Goal: Task Accomplishment & Management: Manage account settings

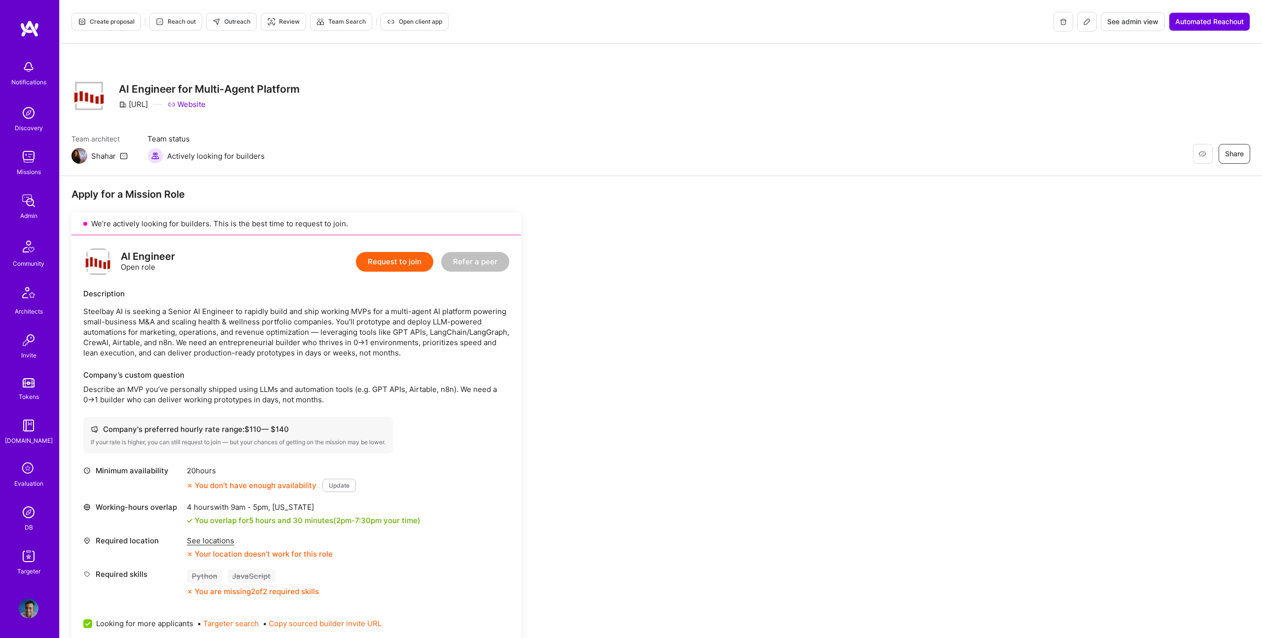
scroll to position [394, 0]
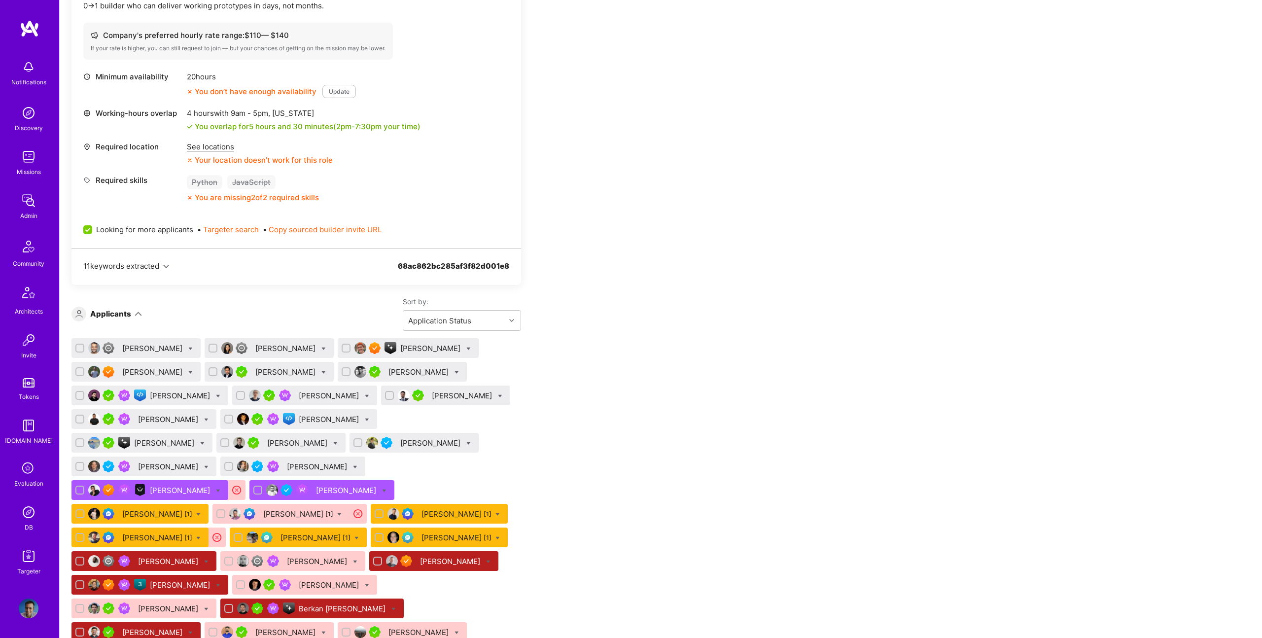
click at [29, 514] on img at bounding box center [29, 512] width 20 height 20
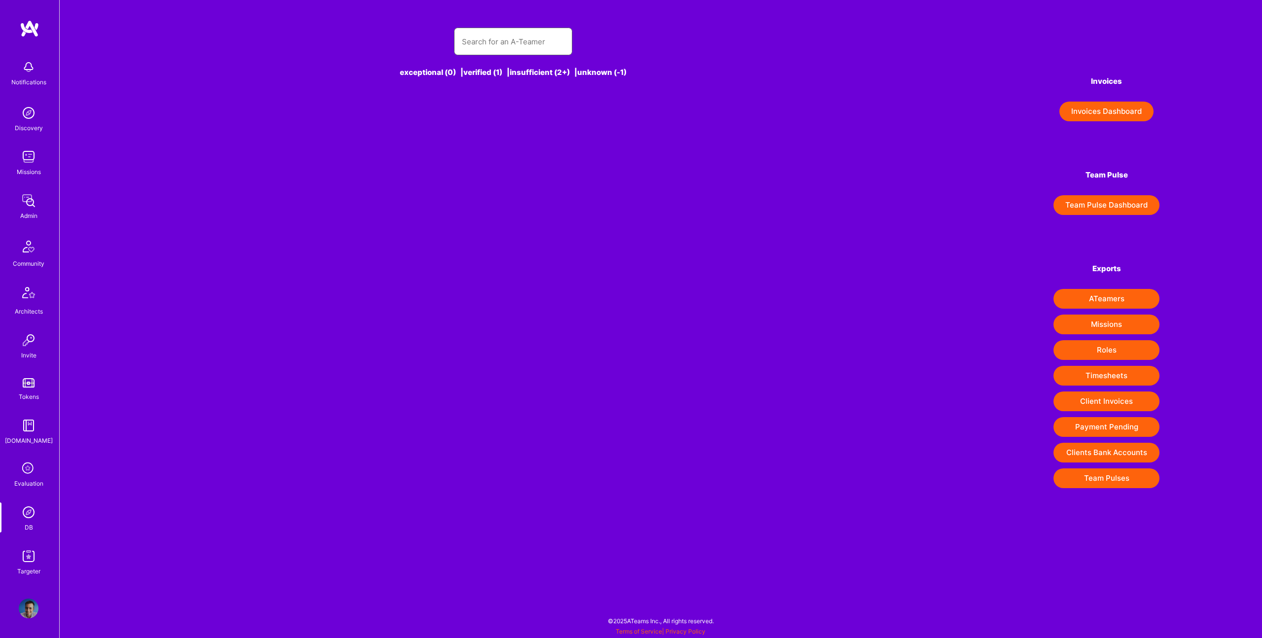
click at [524, 41] on input "text" at bounding box center [513, 41] width 103 height 25
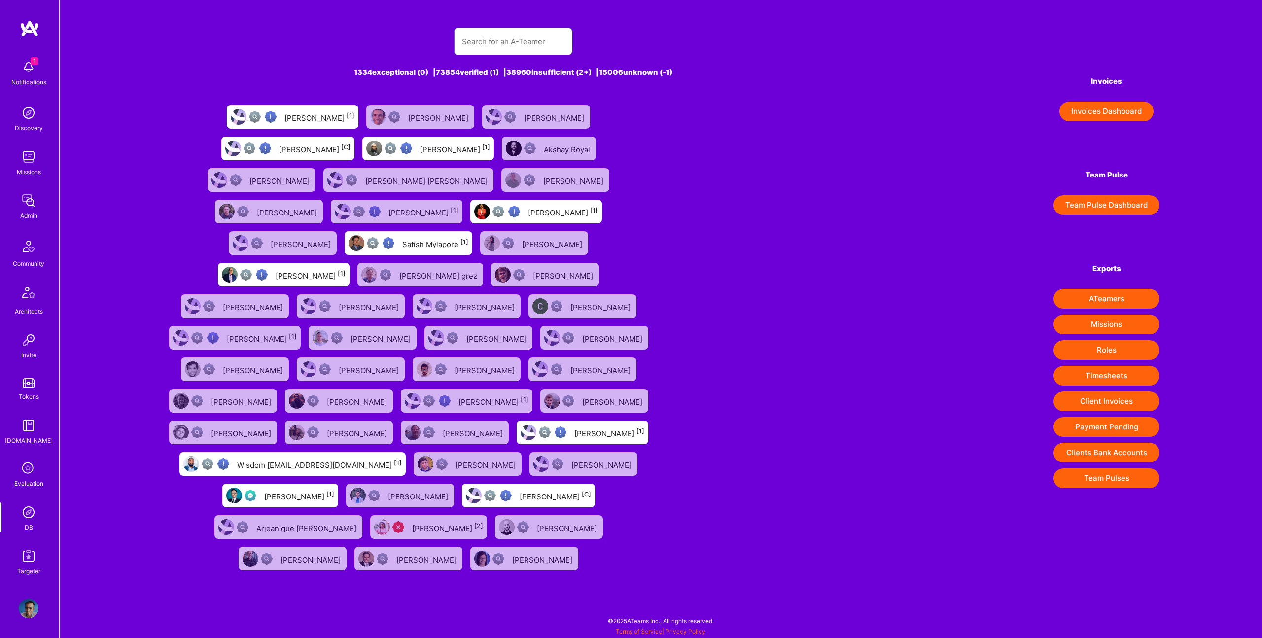
paste input "rvirgilli@gmail.com"
type input "rvirgilli@gmail.com"
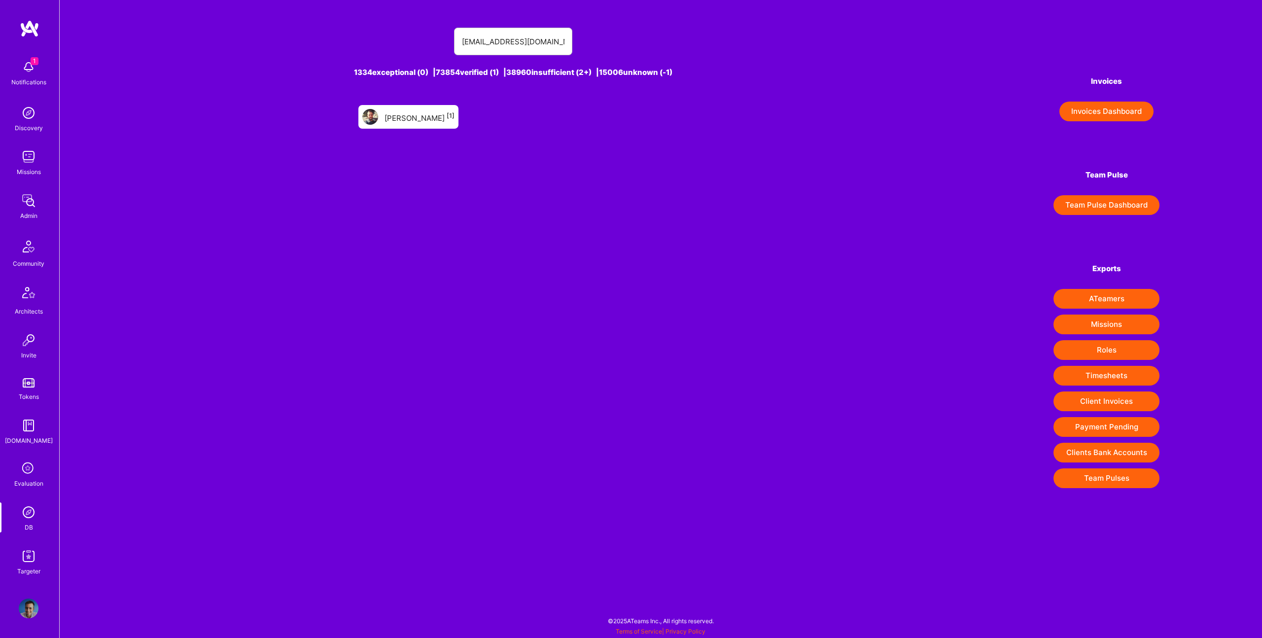
click at [397, 120] on div "RAFAELLO VIRGILLI [1]" at bounding box center [419, 116] width 70 height 13
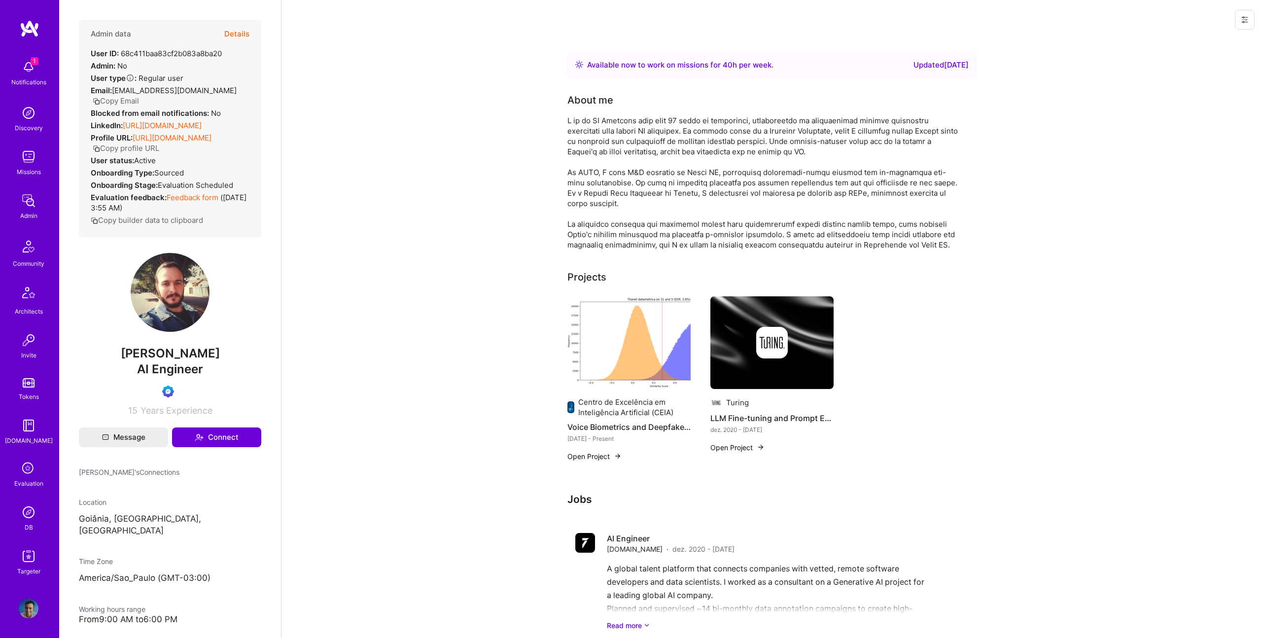
click at [238, 30] on button "Details" at bounding box center [236, 34] width 25 height 29
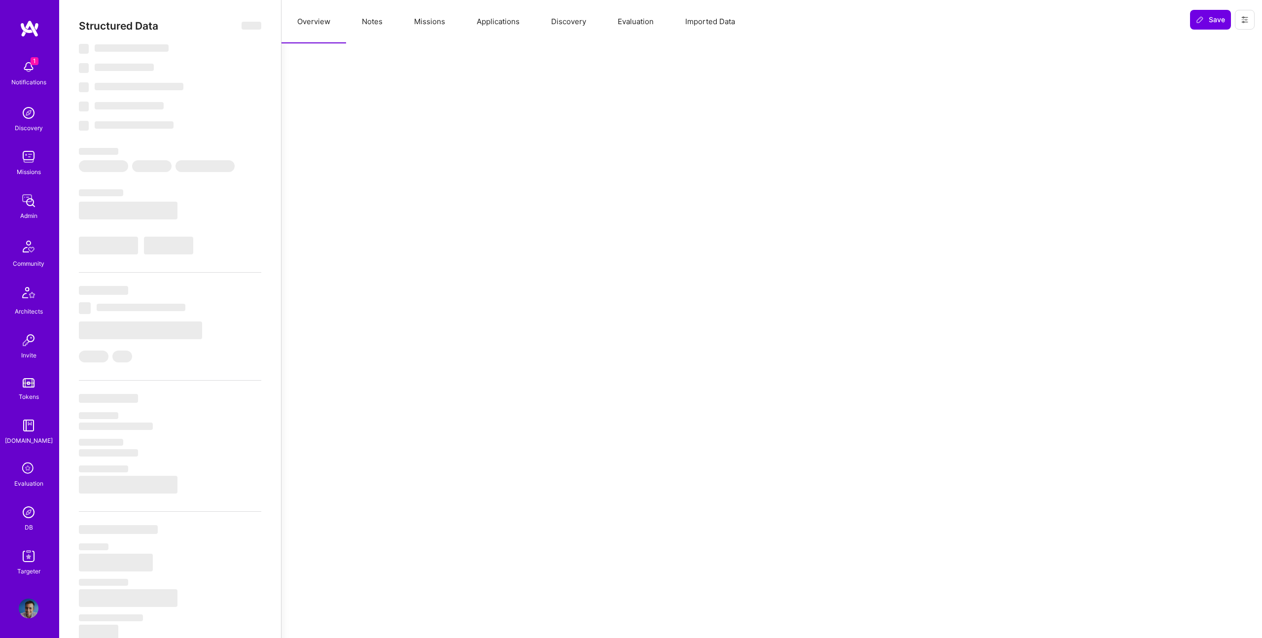
click at [625, 22] on button "Evaluation" at bounding box center [636, 21] width 68 height 43
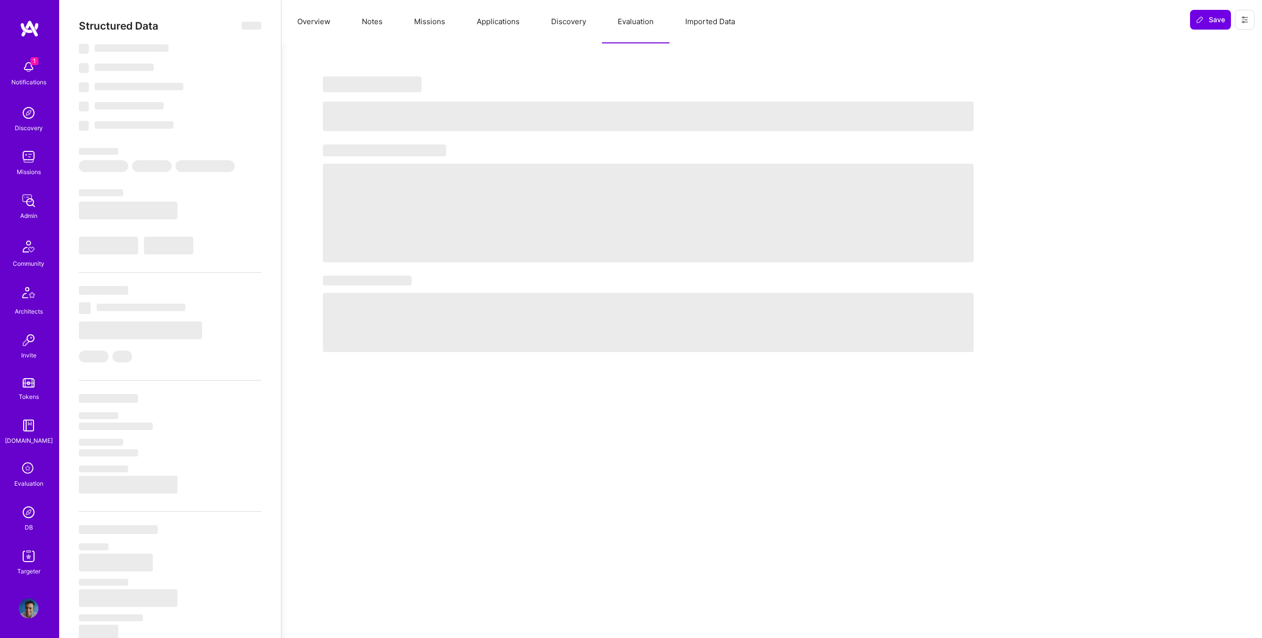
select select "Right Now"
select select "Verified"
select select "BR"
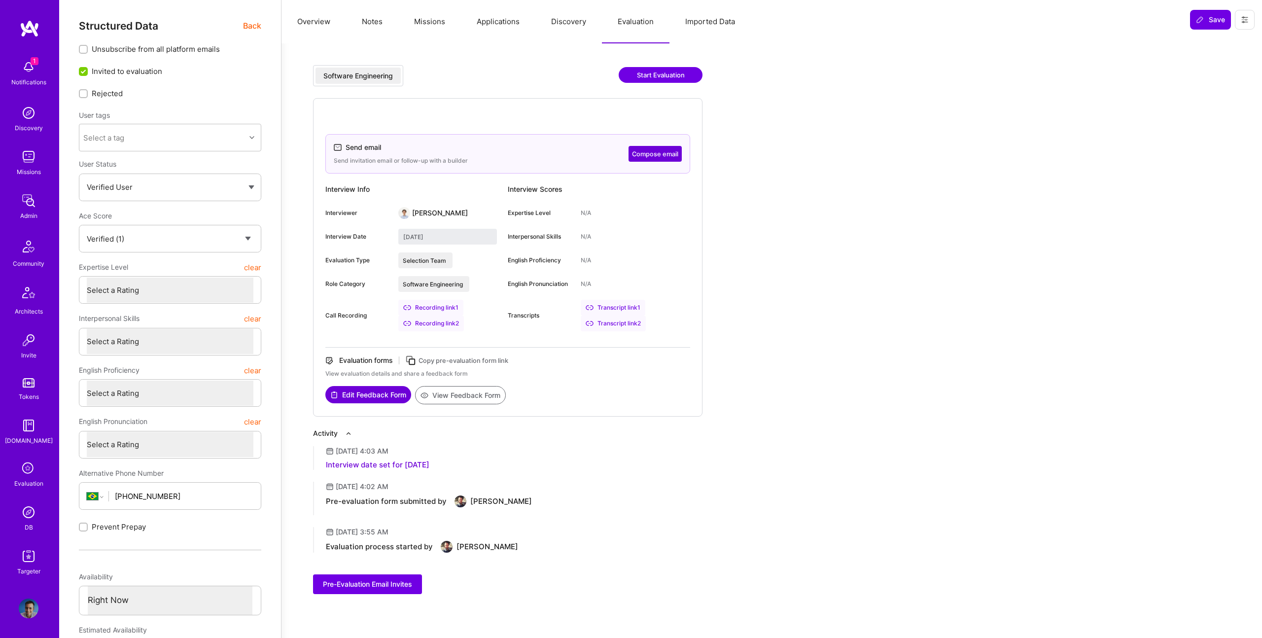
click at [620, 317] on div "Transcript link 2" at bounding box center [613, 323] width 65 height 16
click at [631, 304] on div "Transcript link 1" at bounding box center [613, 308] width 65 height 16
type textarea "x"
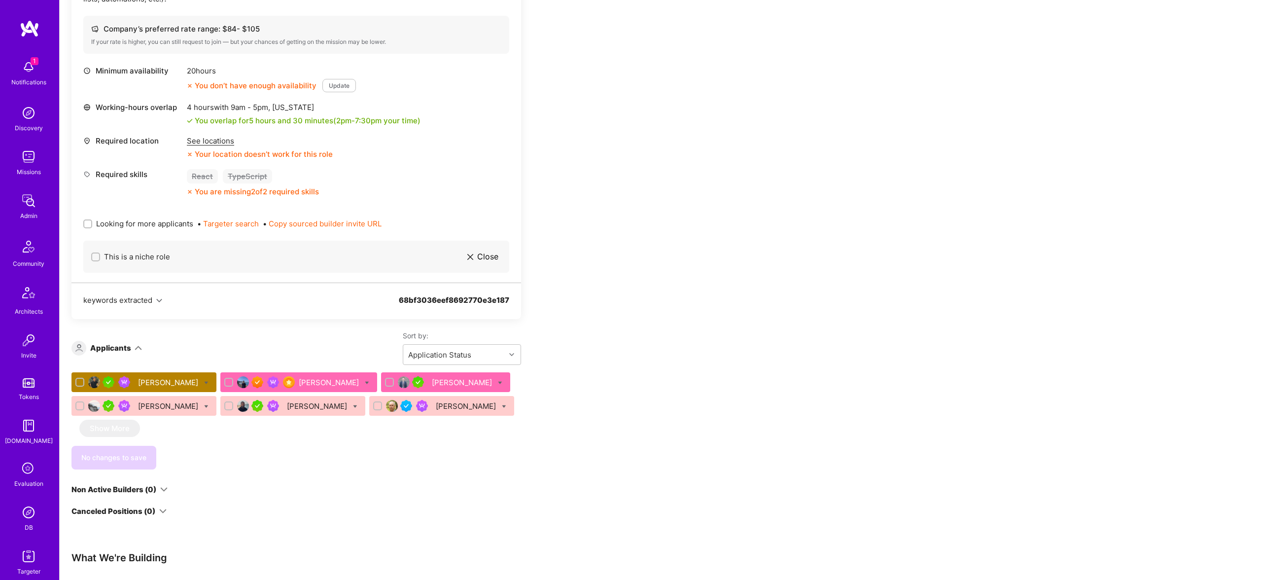
scroll to position [487, 0]
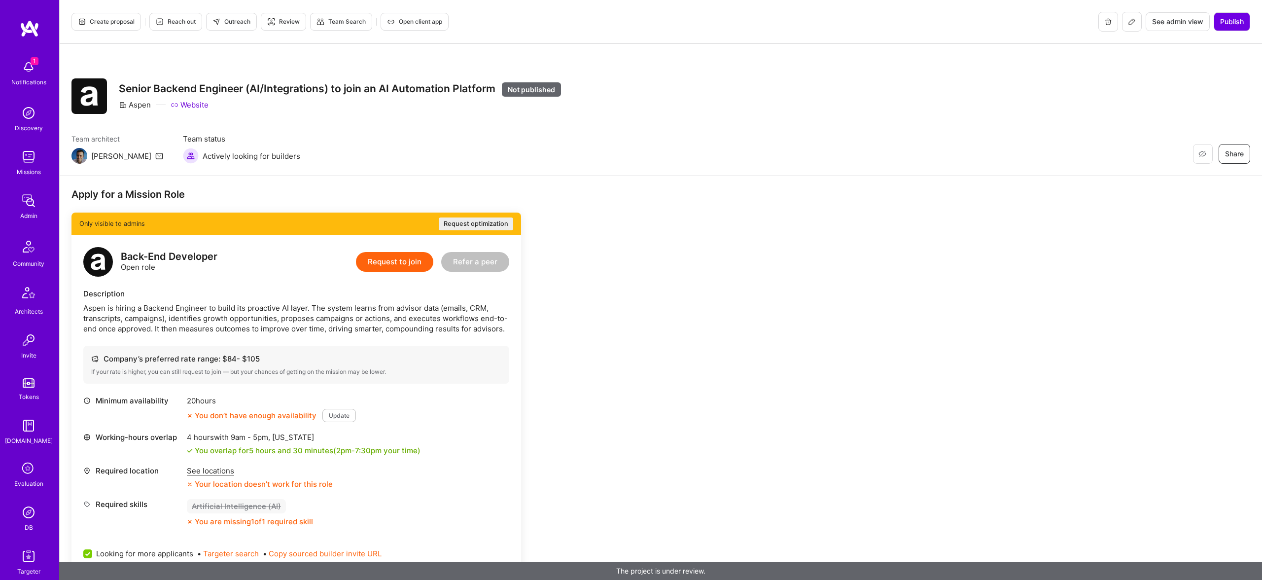
click at [293, 308] on div "Aspen is hiring a Backend Engineer to build its proactive AI layer. The system …" at bounding box center [296, 318] width 426 height 31
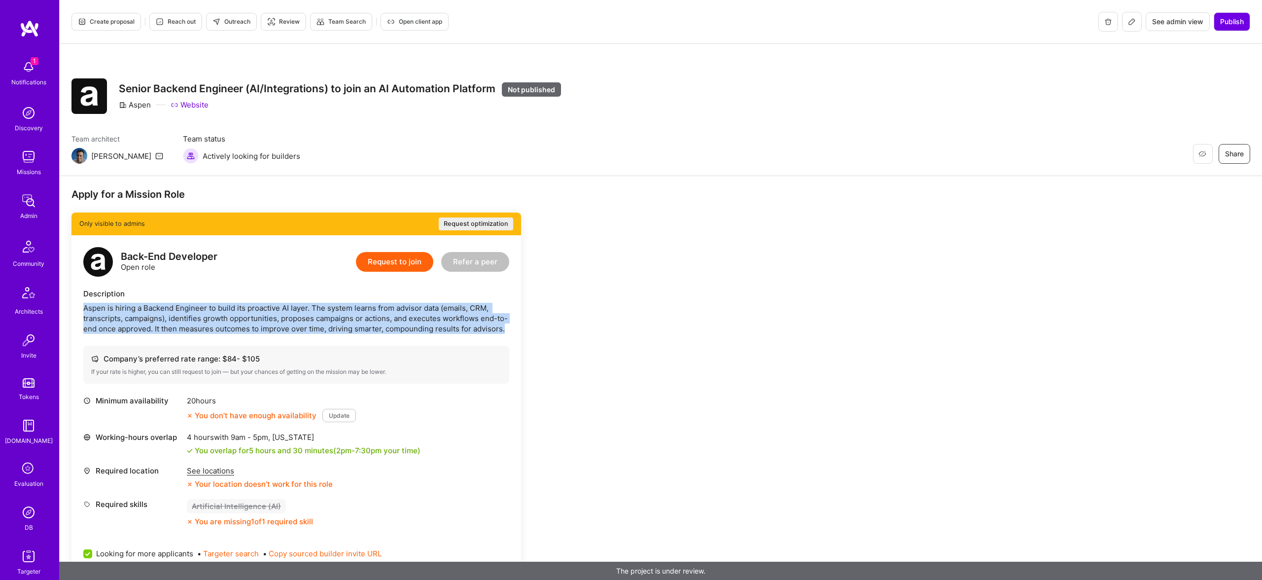
click at [293, 308] on div "Aspen is hiring a Backend Engineer to build its proactive AI layer. The system …" at bounding box center [296, 318] width 426 height 31
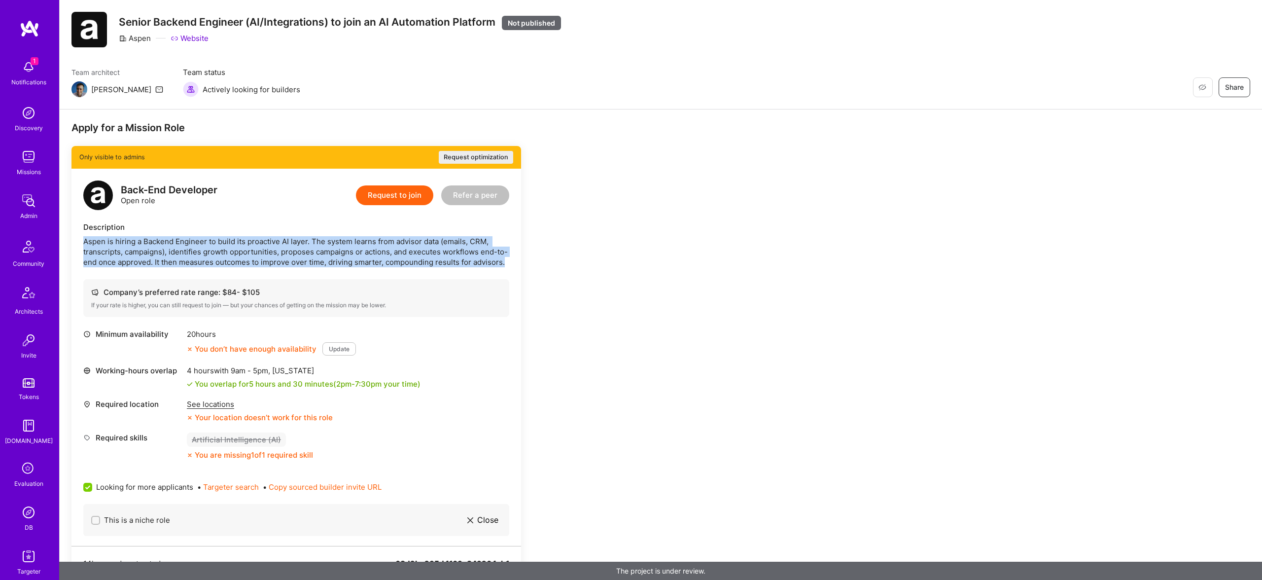
scroll to position [68, 0]
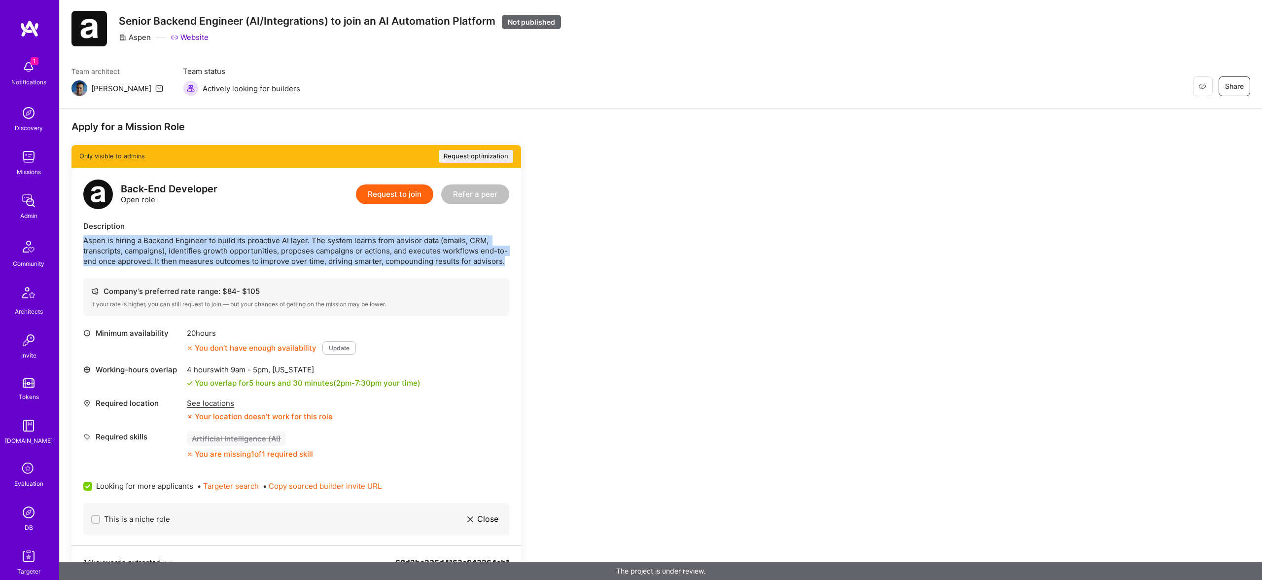
click at [461, 243] on div "Aspen is hiring a Backend Engineer to build its proactive AI layer. The system …" at bounding box center [296, 250] width 426 height 31
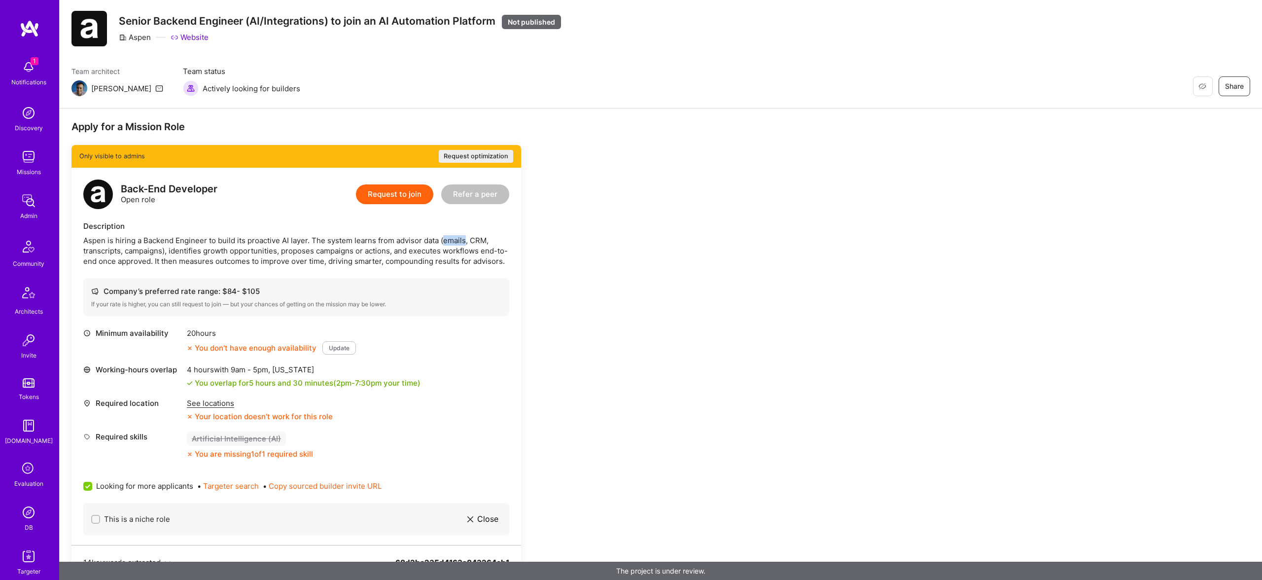
click at [461, 243] on div "Aspen is hiring a Backend Engineer to build its proactive AI layer. The system …" at bounding box center [296, 250] width 426 height 31
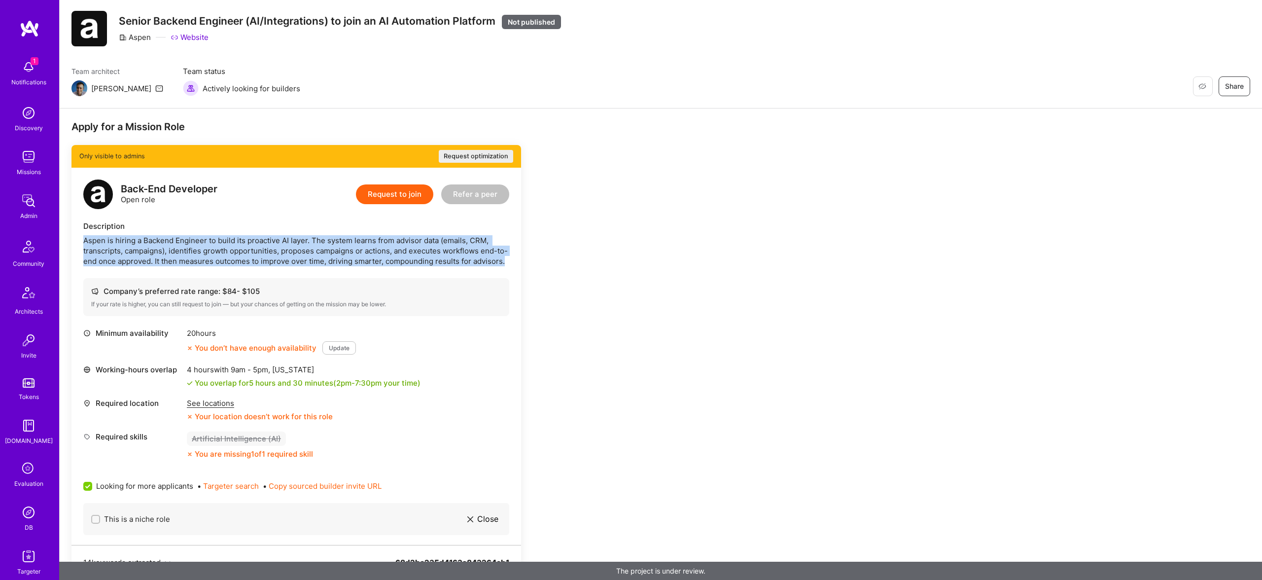
click at [461, 243] on div "Aspen is hiring a Backend Engineer to build its proactive AI layer. The system …" at bounding box center [296, 250] width 426 height 31
click at [247, 247] on div "Aspen is hiring a Backend Engineer to build its proactive AI layer. The system …" at bounding box center [296, 250] width 426 height 31
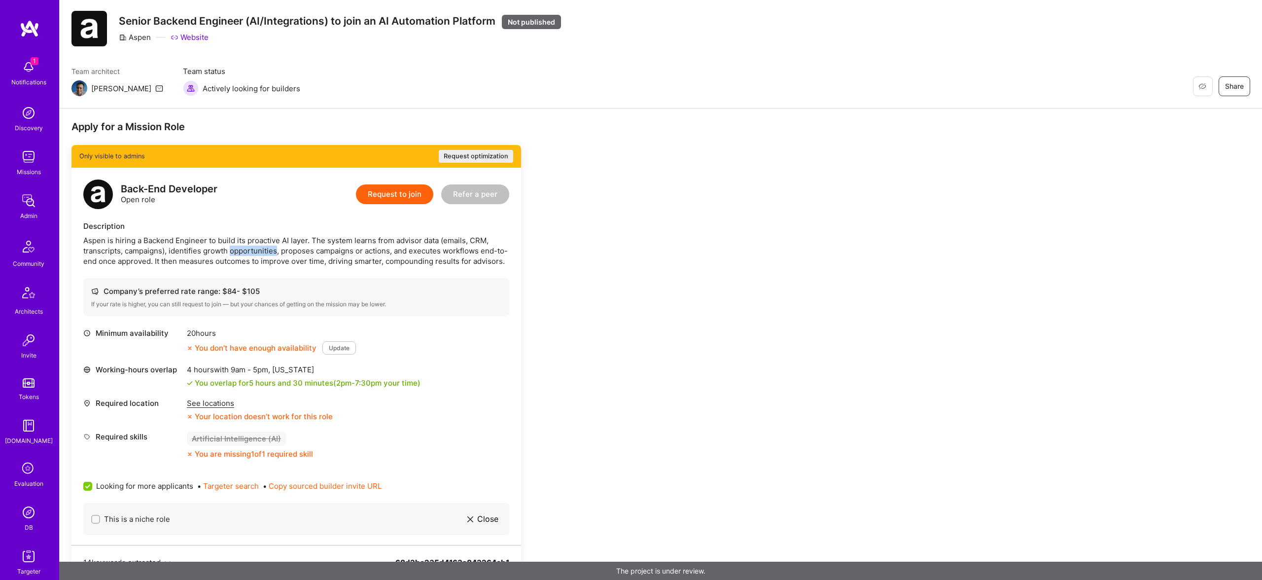
click at [247, 247] on div "Aspen is hiring a Backend Engineer to build its proactive AI layer. The system …" at bounding box center [296, 250] width 426 height 31
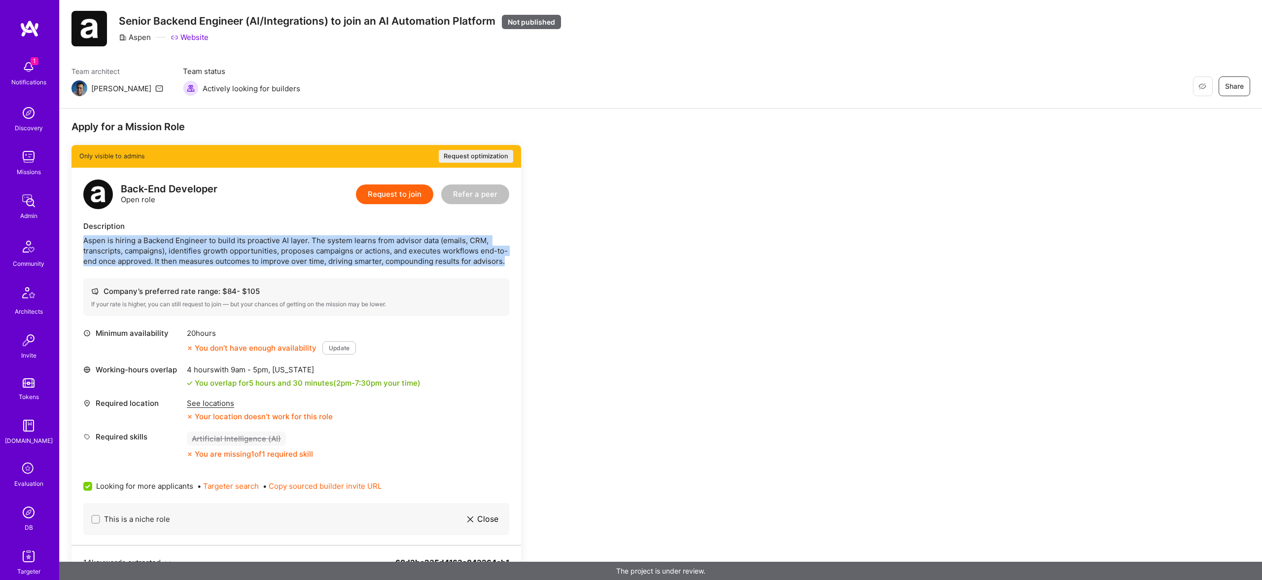
click at [247, 247] on div "Aspen is hiring a Backend Engineer to build its proactive AI layer. The system …" at bounding box center [296, 250] width 426 height 31
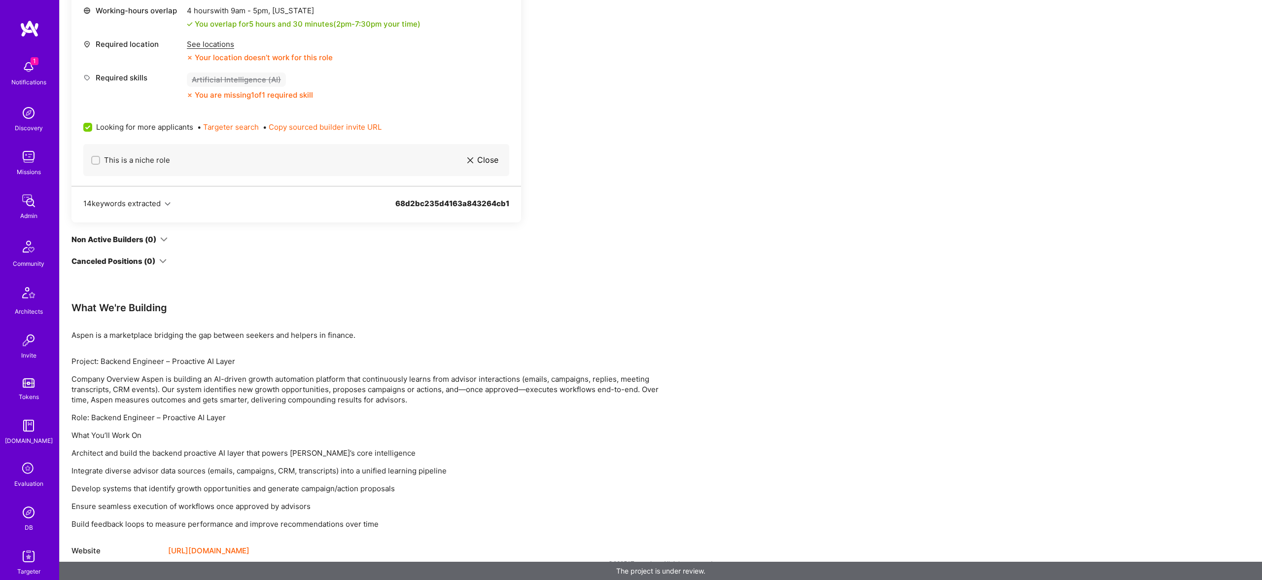
scroll to position [0, 0]
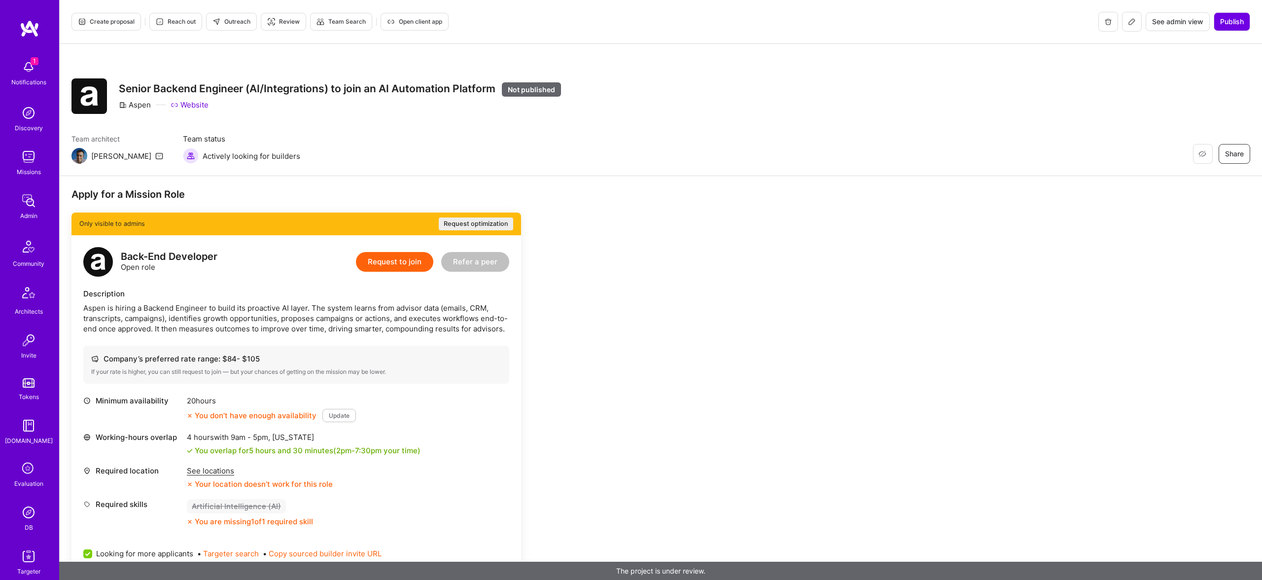
click at [488, 375] on div "If your rate is higher, you can still request to join — but your chances of get…" at bounding box center [296, 372] width 410 height 8
click at [347, 245] on div "Back-End Developer Open role Request to join Refer a peer Description Aspen is …" at bounding box center [295, 423] width 449 height 377
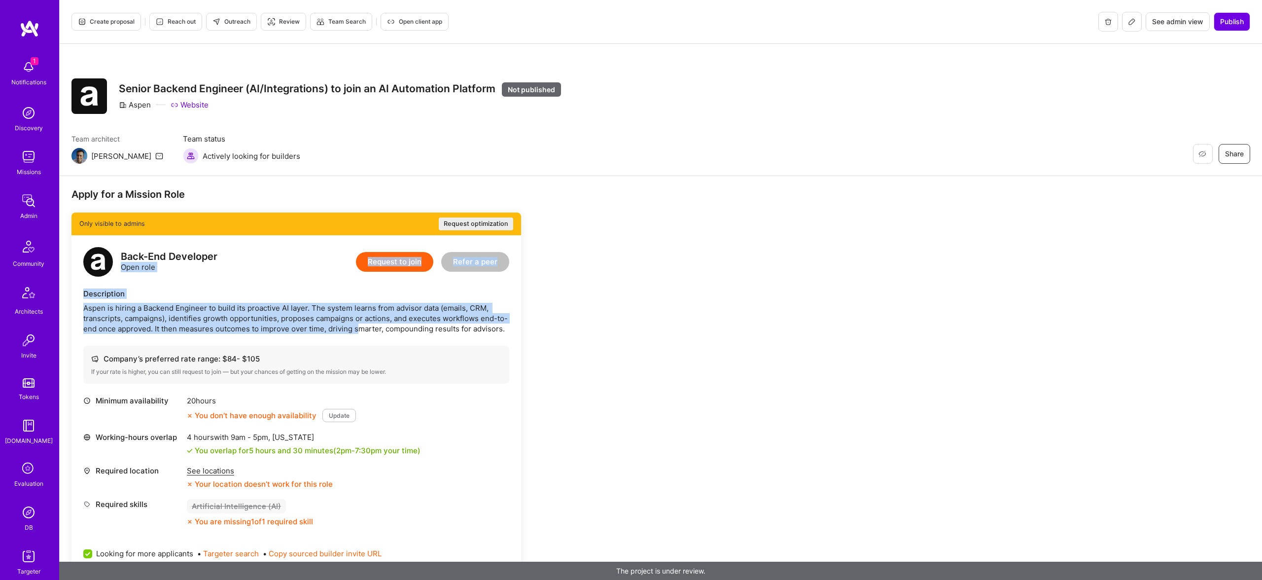
drag, startPoint x: 267, startPoint y: 268, endPoint x: 356, endPoint y: 326, distance: 106.7
click at [356, 326] on div "Back-End Developer Open role Request to join Refer a peer Description Aspen is …" at bounding box center [295, 423] width 449 height 377
click at [356, 326] on div "Aspen is hiring a Backend Engineer to build its proactive AI layer. The system …" at bounding box center [296, 318] width 426 height 31
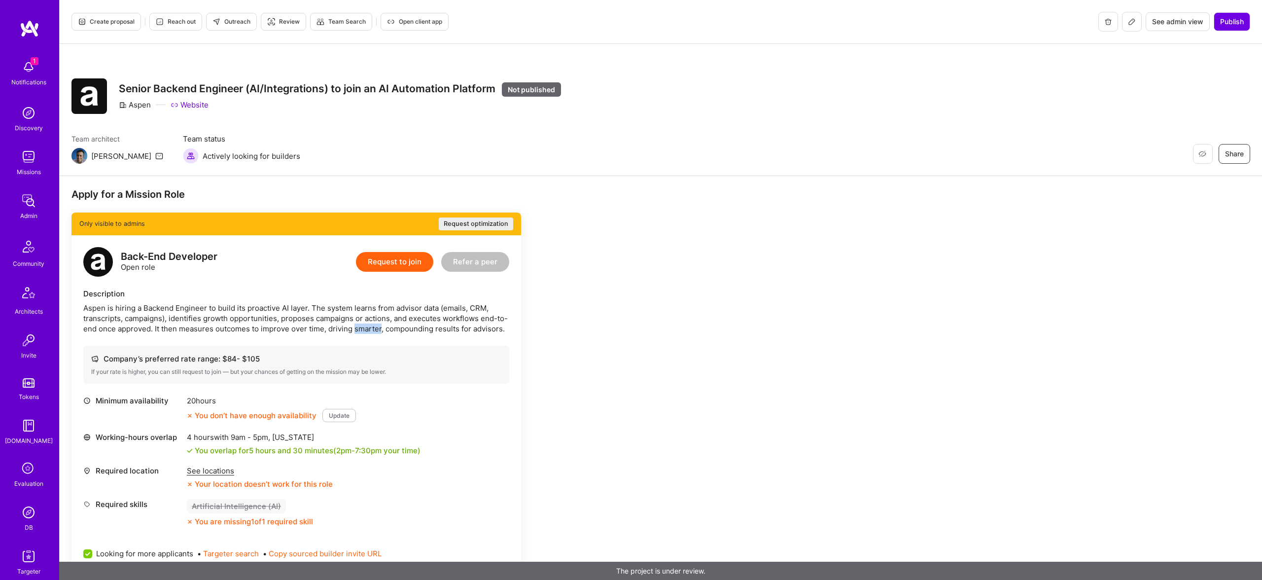
click at [356, 326] on div "Aspen is hiring a Backend Engineer to build its proactive AI layer. The system …" at bounding box center [296, 318] width 426 height 31
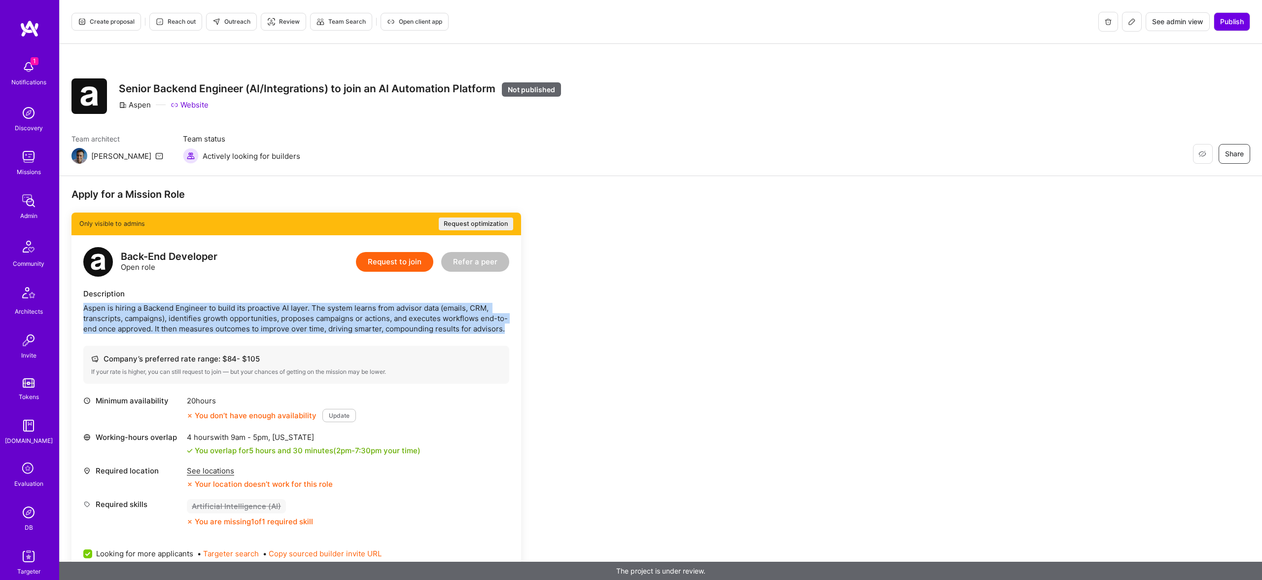
click at [356, 326] on div "Aspen is hiring a Backend Engineer to build its proactive AI layer. The system …" at bounding box center [296, 318] width 426 height 31
click at [756, 357] on div "Apply for a Mission Role Only visible to admins Request optimization Back-End D…" at bounding box center [661, 591] width 1202 height 830
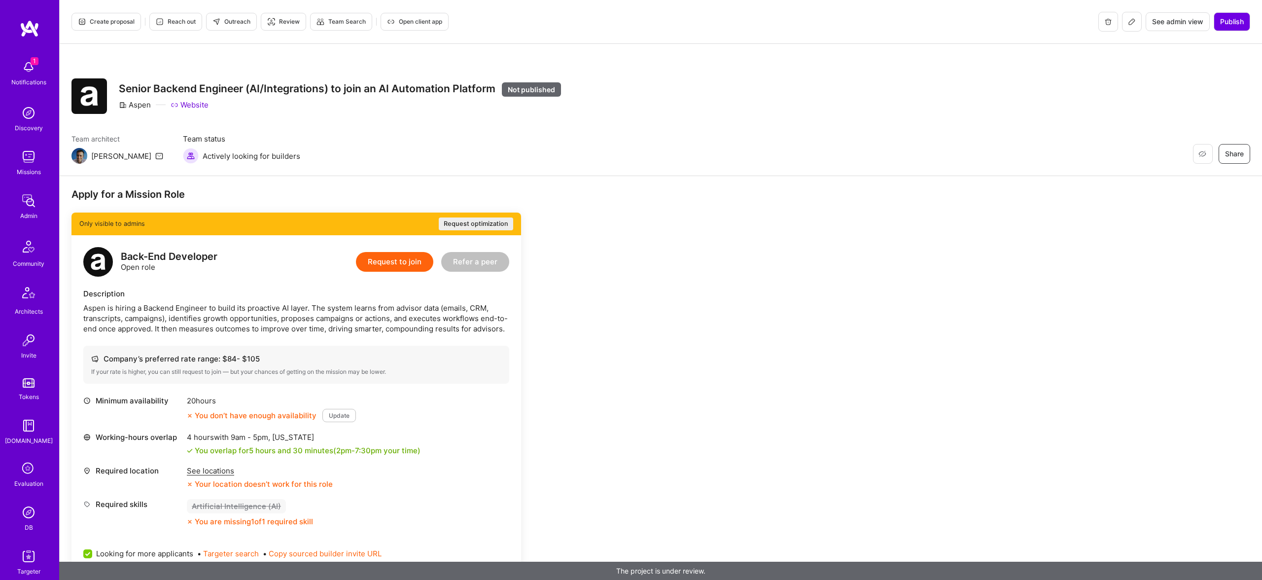
click at [345, 316] on div "Aspen is hiring a Backend Engineer to build its proactive AI layer. The system …" at bounding box center [296, 318] width 426 height 31
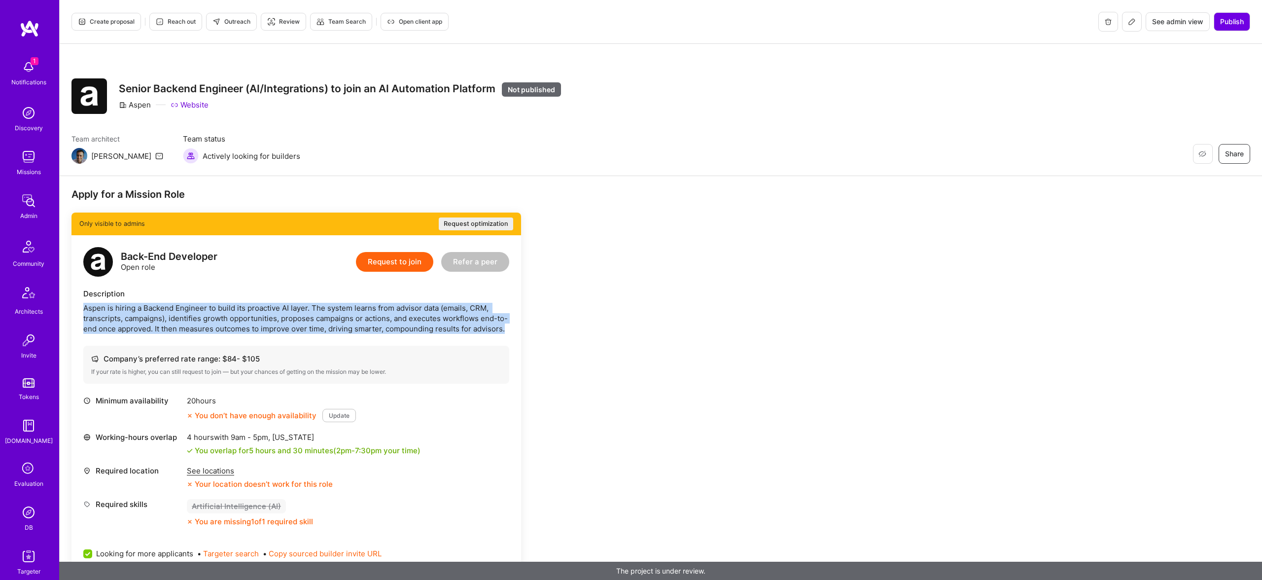
click at [345, 316] on div "Aspen is hiring a Backend Engineer to build its proactive AI layer. The system …" at bounding box center [296, 318] width 426 height 31
copy div "Aspen is hiring a Backend Engineer to build its proactive AI layer. The system …"
click at [640, 316] on div "Apply for a Mission Role Only visible to admins Request optimization Back-End D…" at bounding box center [366, 585] width 591 height 795
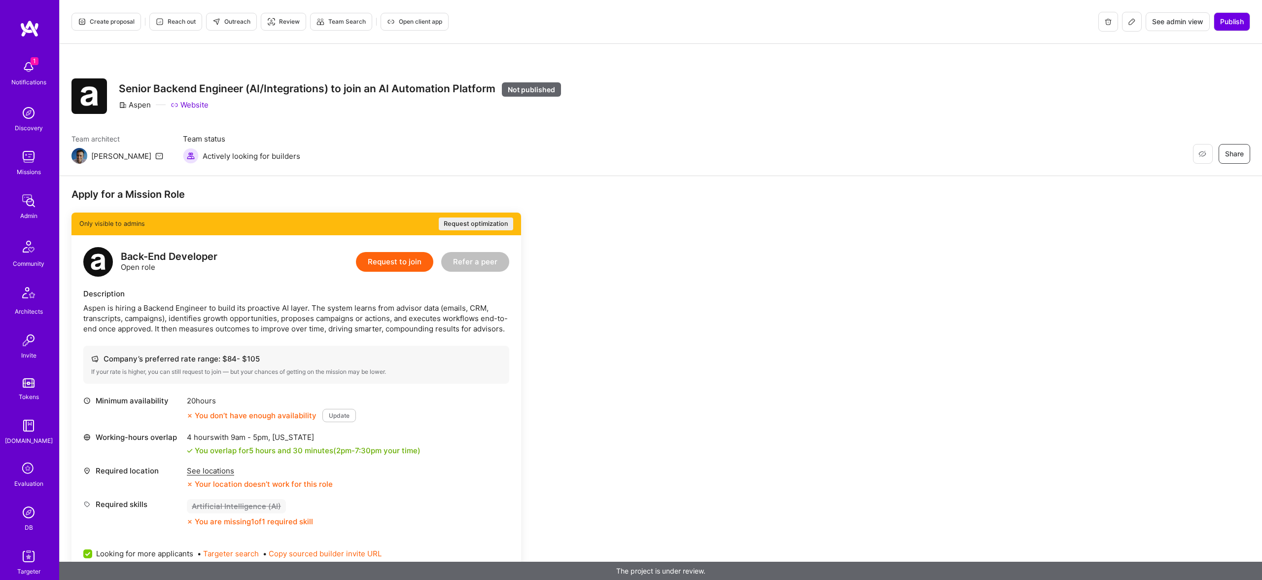
click at [323, 321] on div "Aspen is hiring a Backend Engineer to build its proactive AI layer. The system …" at bounding box center [296, 318] width 426 height 31
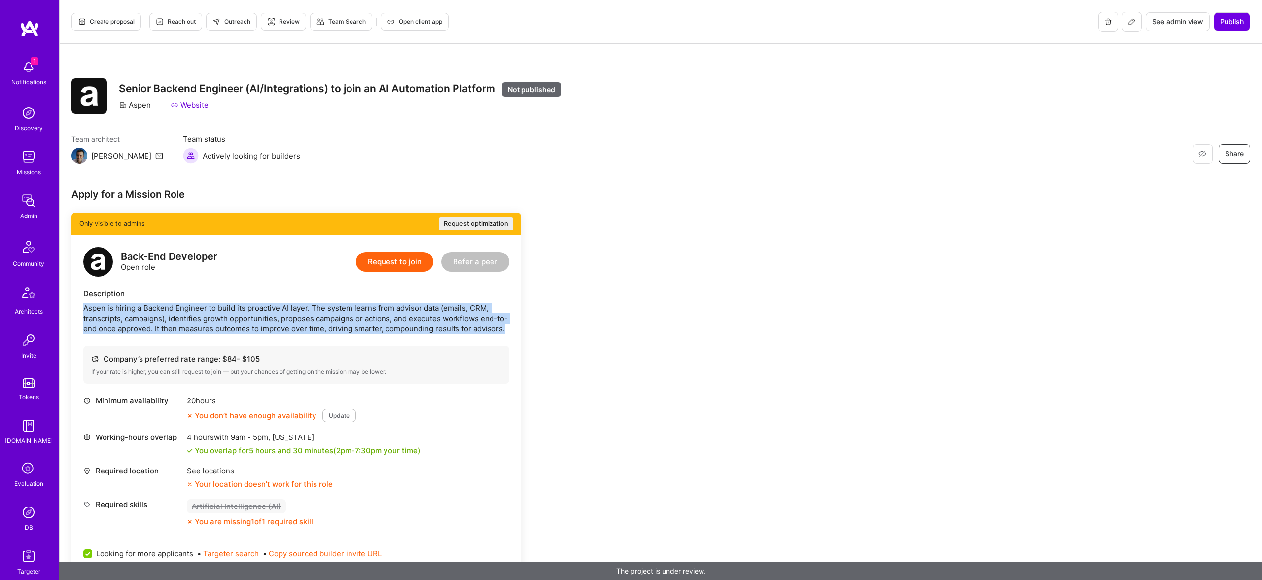
click at [323, 321] on div "Aspen is hiring a Backend Engineer to build its proactive AI layer. The system …" at bounding box center [296, 318] width 426 height 31
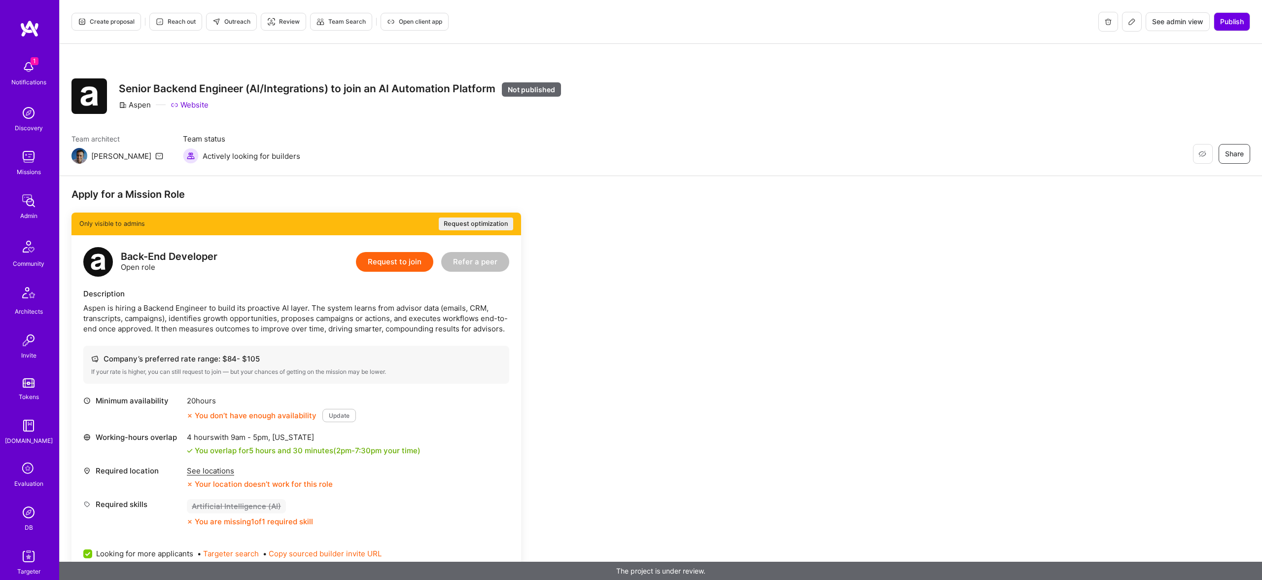
click at [212, 396] on div "20 hours" at bounding box center [271, 400] width 169 height 10
click at [377, 288] on div "Description" at bounding box center [296, 293] width 426 height 10
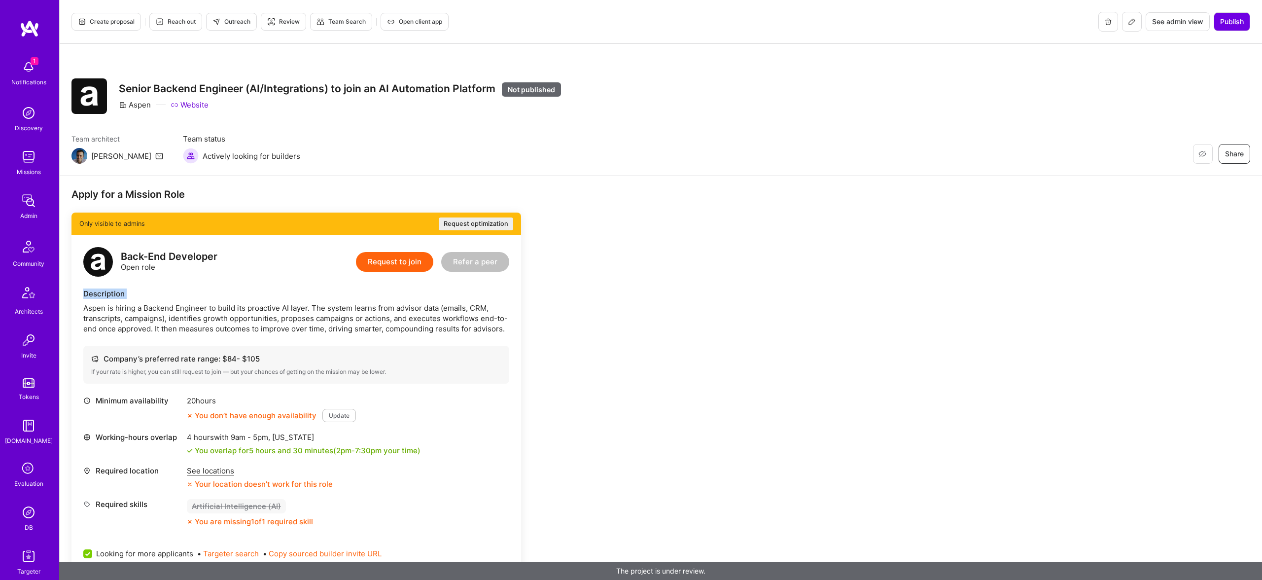
click at [377, 288] on div "Description" at bounding box center [296, 293] width 426 height 10
click at [377, 330] on div "Aspen is hiring a Backend Engineer to build its proactive AI layer. The system …" at bounding box center [296, 318] width 426 height 31
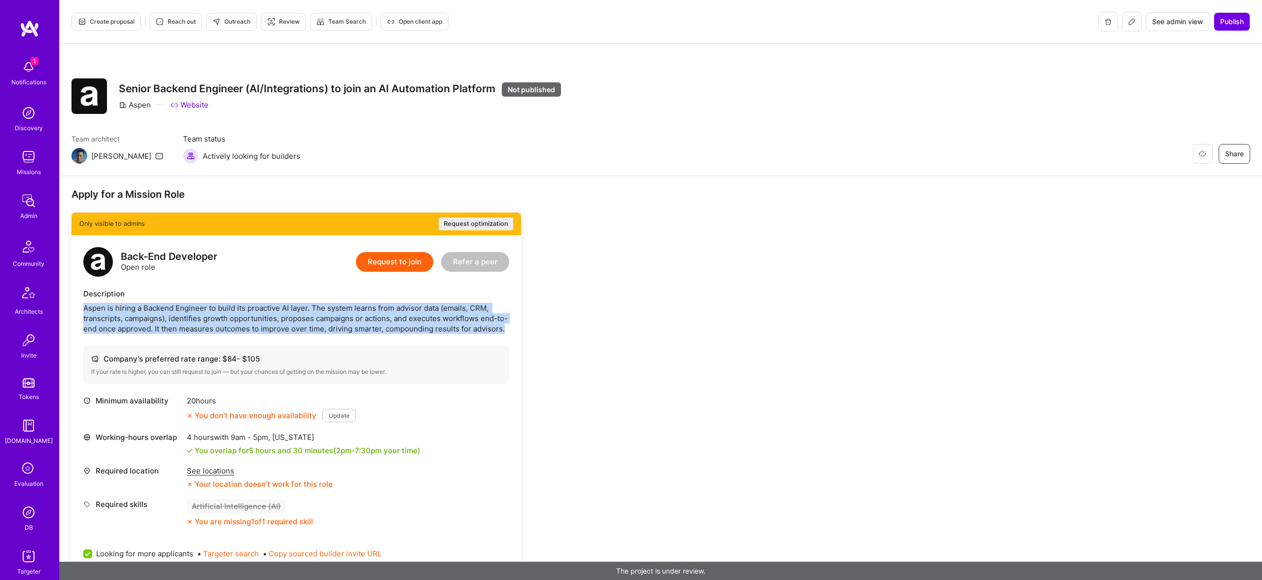
click at [377, 330] on div "Aspen is hiring a Backend Engineer to build its proactive AI layer. The system …" at bounding box center [296, 318] width 426 height 31
click at [793, 308] on div "Apply for a Mission Role Only visible to admins Request optimization Back-End D…" at bounding box center [661, 591] width 1202 height 830
click at [734, 308] on div "Apply for a Mission Role Only visible to admins Request optimization Back-End D…" at bounding box center [661, 591] width 1202 height 830
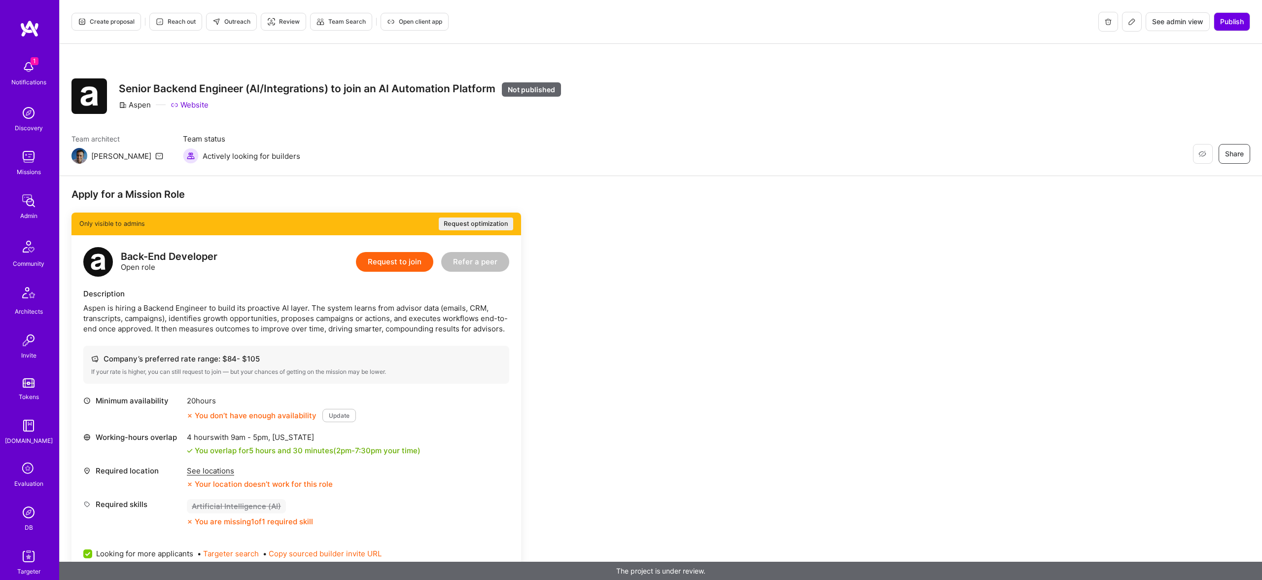
click at [489, 225] on button "Request optimization" at bounding box center [476, 223] width 74 height 13
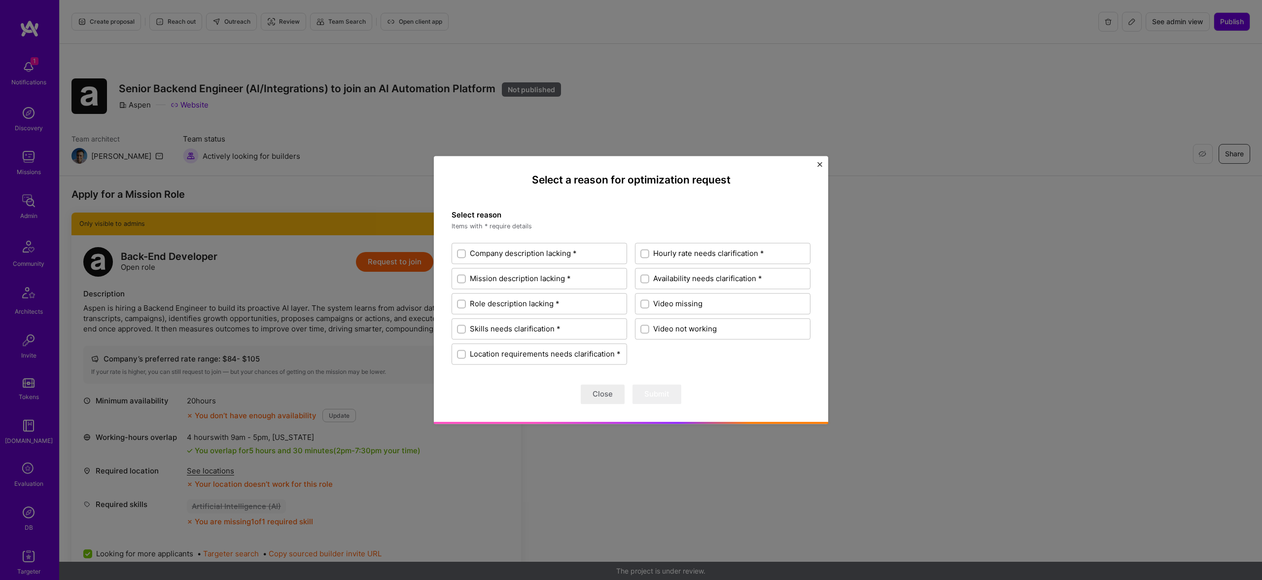
click at [599, 386] on button "Close" at bounding box center [603, 394] width 44 height 20
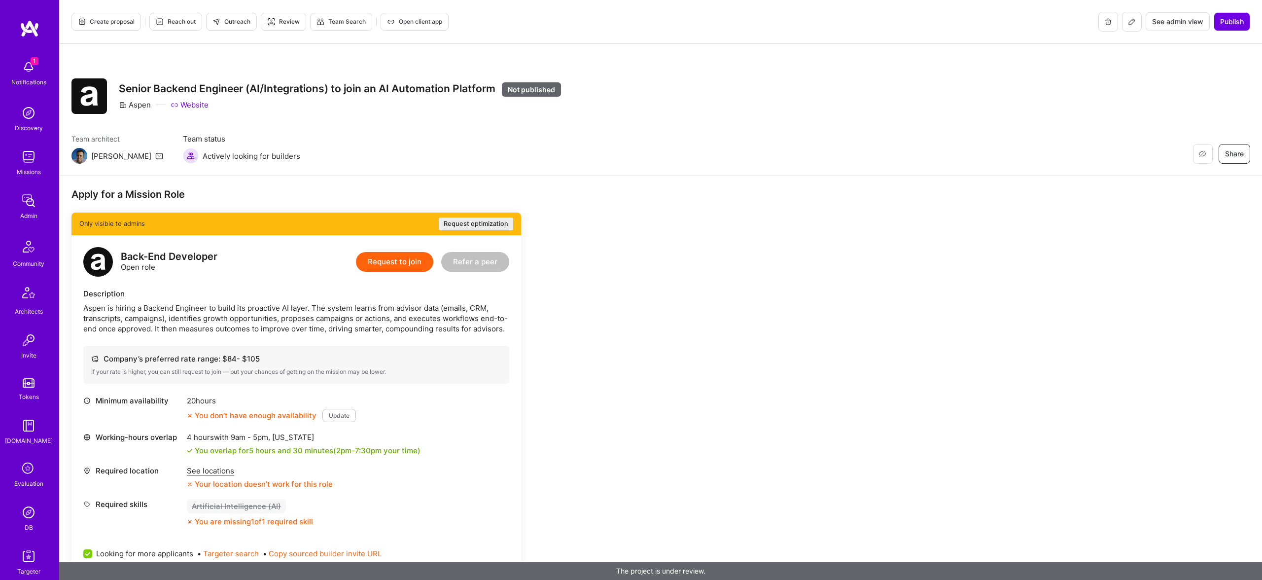
click at [456, 163] on div "Team architect Luis Team status Actively looking for builders Restore Not Inter…" at bounding box center [660, 149] width 1178 height 30
click at [402, 308] on div "Aspen is hiring a Backend Engineer to build its proactive AI layer. The system …" at bounding box center [296, 318] width 426 height 31
click at [281, 292] on div "Description" at bounding box center [296, 293] width 426 height 10
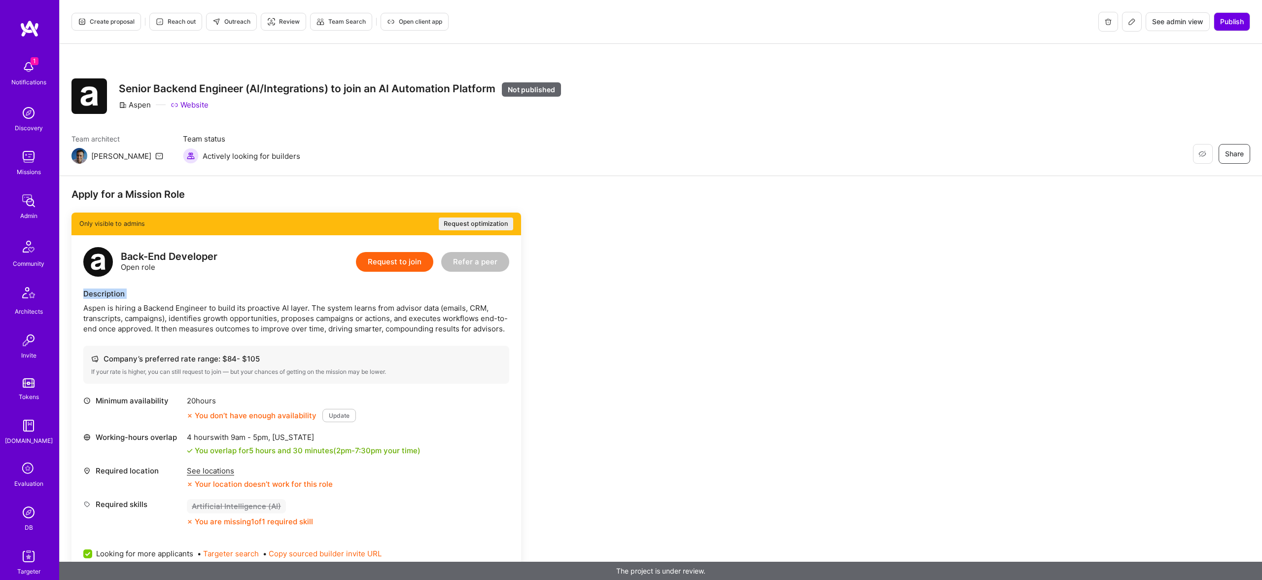
click at [281, 292] on div "Description" at bounding box center [296, 293] width 426 height 10
click at [500, 229] on button "Request optimization" at bounding box center [476, 223] width 74 height 13
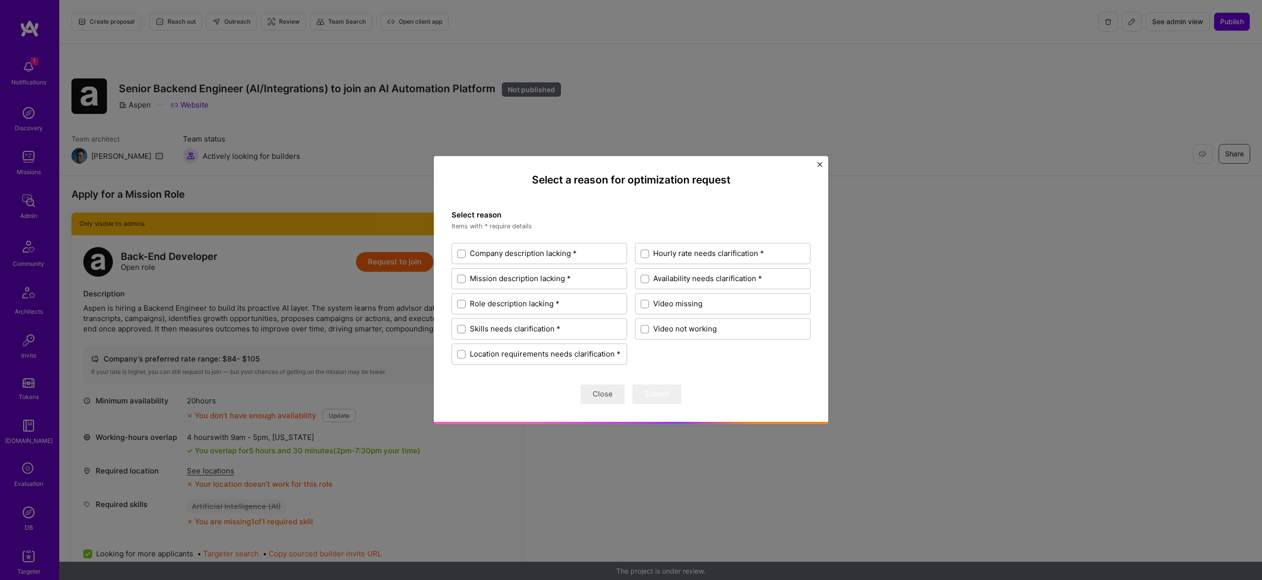
click at [491, 143] on div "Select a reason for optimization request Select reason Items with * require det…" at bounding box center [631, 290] width 1262 height 580
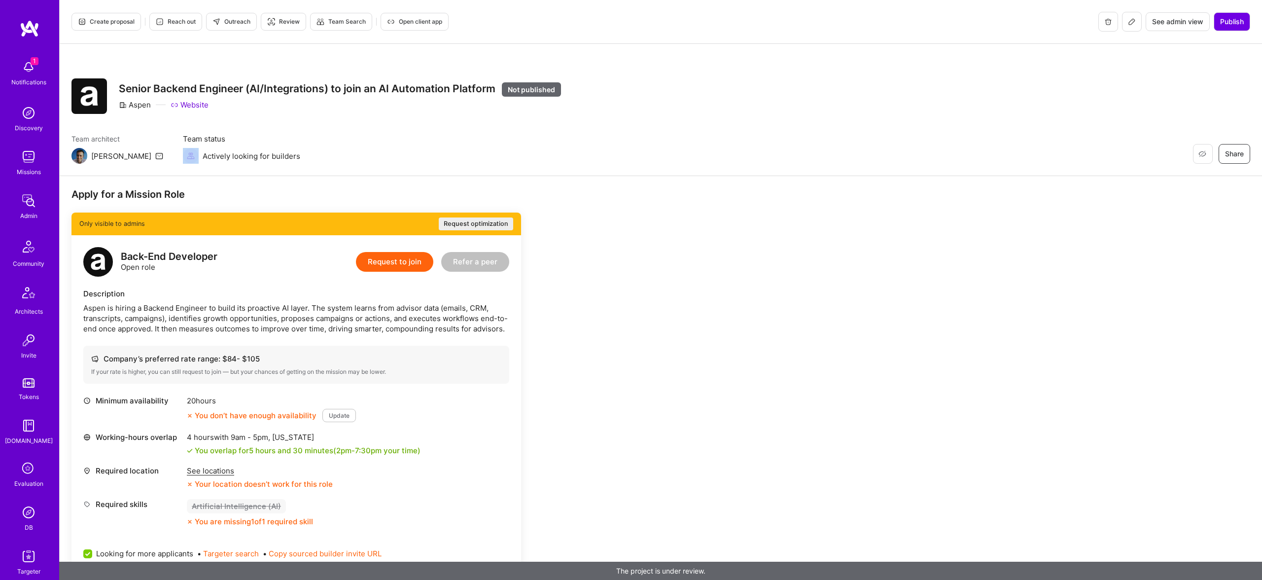
click at [491, 143] on div "Team architect Luis Team status Actively looking for builders Restore Not Inter…" at bounding box center [660, 149] width 1178 height 30
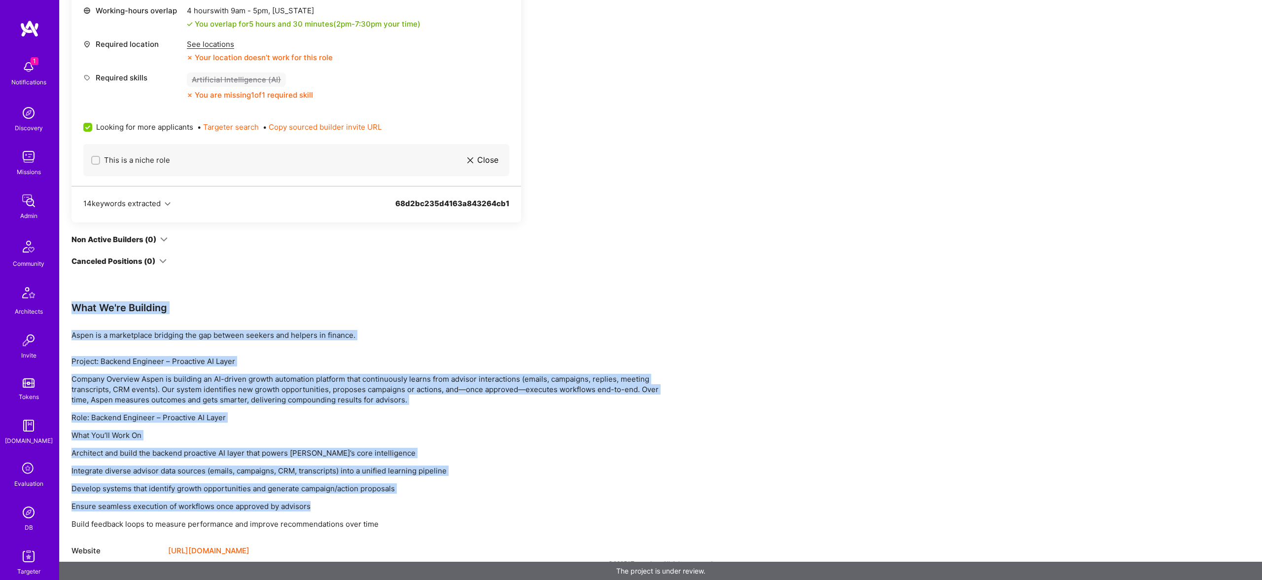
drag, startPoint x: 96, startPoint y: 292, endPoint x: 435, endPoint y: 497, distance: 396.2
click at [438, 499] on div "Apply for a Mission Role Only visible to admins Request optimization Back-End D…" at bounding box center [366, 158] width 591 height 795
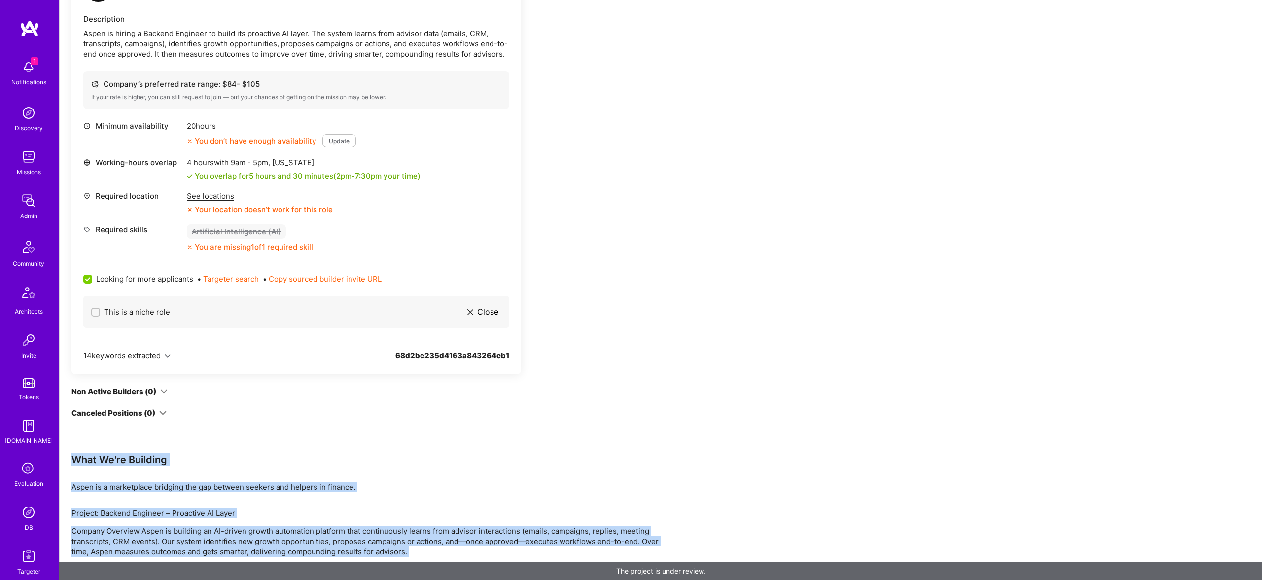
scroll to position [196, 0]
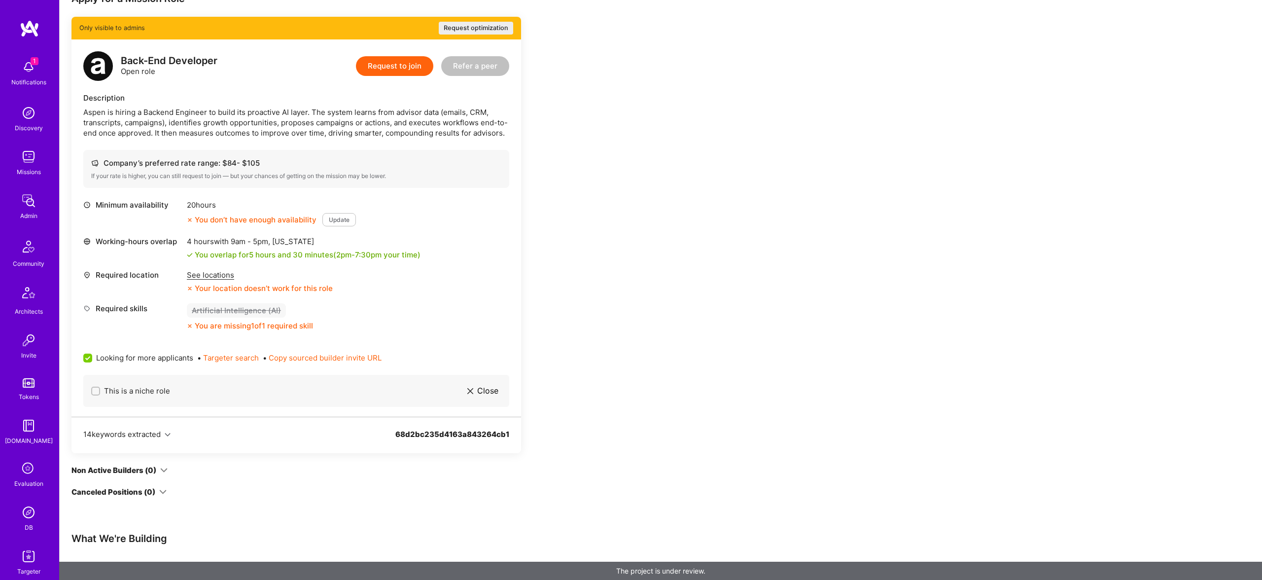
click at [394, 475] on div "Only visible to admins Request optimization Back-End Developer Open role Reques…" at bounding box center [295, 257] width 449 height 480
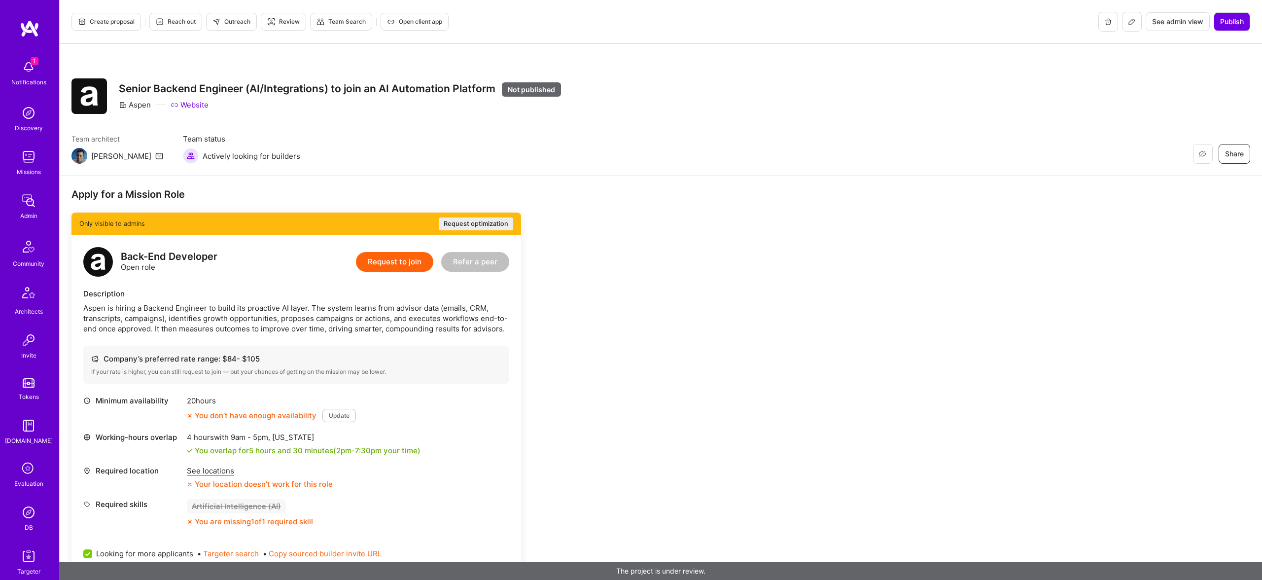
click at [486, 223] on button "Request optimization" at bounding box center [476, 223] width 74 height 13
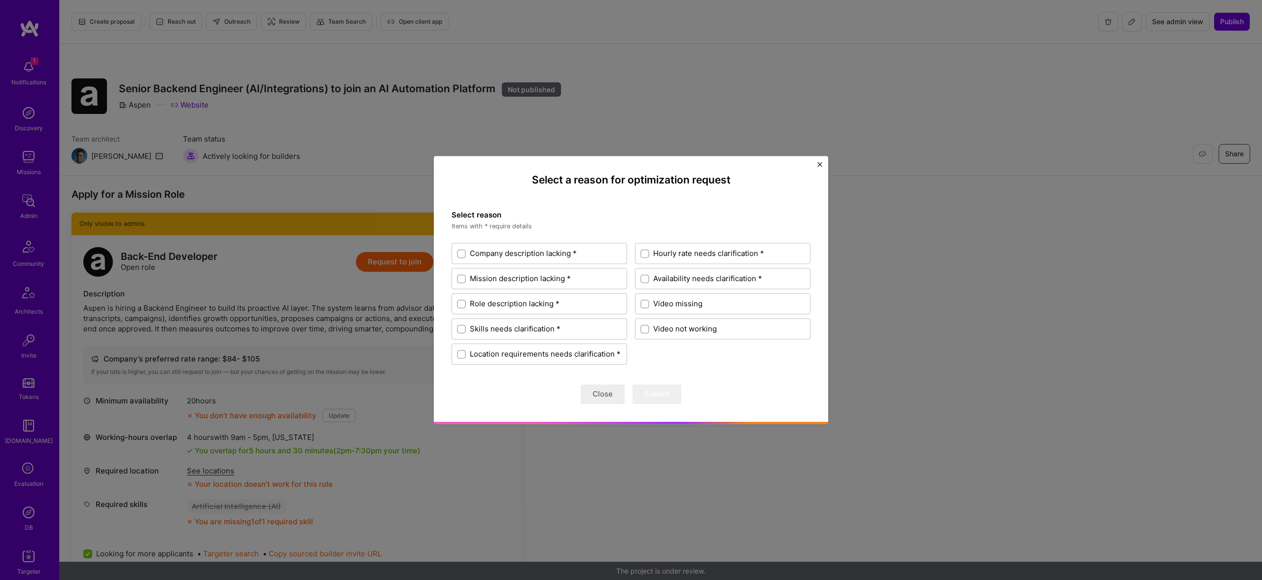
click at [525, 277] on span "Mission description lacking *" at bounding box center [520, 279] width 101 height 10
click at [466, 277] on input "Mission description lacking *" at bounding box center [462, 278] width 7 height 7
checkbox input "true"
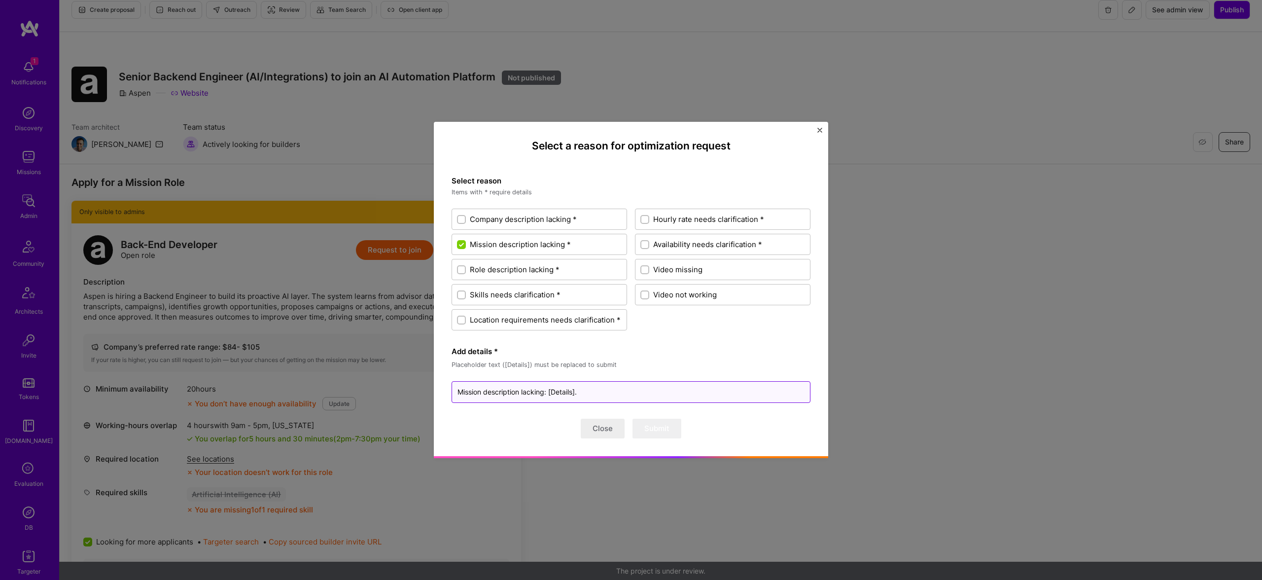
click at [615, 384] on textarea "Mission description lacking: [Details]." at bounding box center [630, 392] width 359 height 22
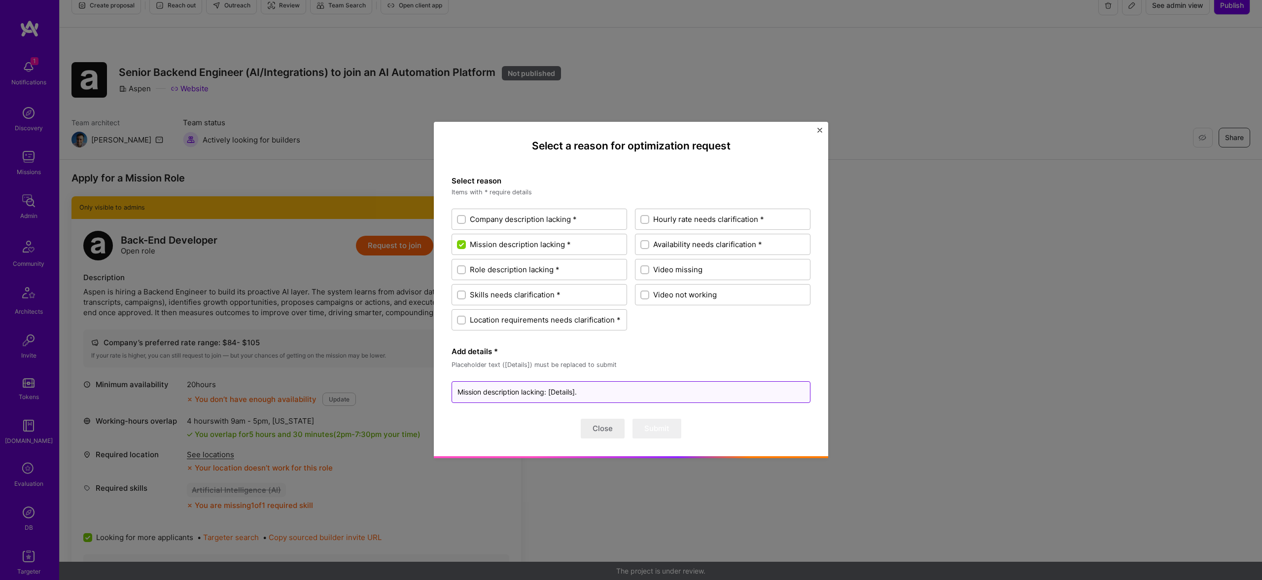
click at [608, 391] on textarea "Mission description lacking: [Details]." at bounding box center [630, 392] width 359 height 22
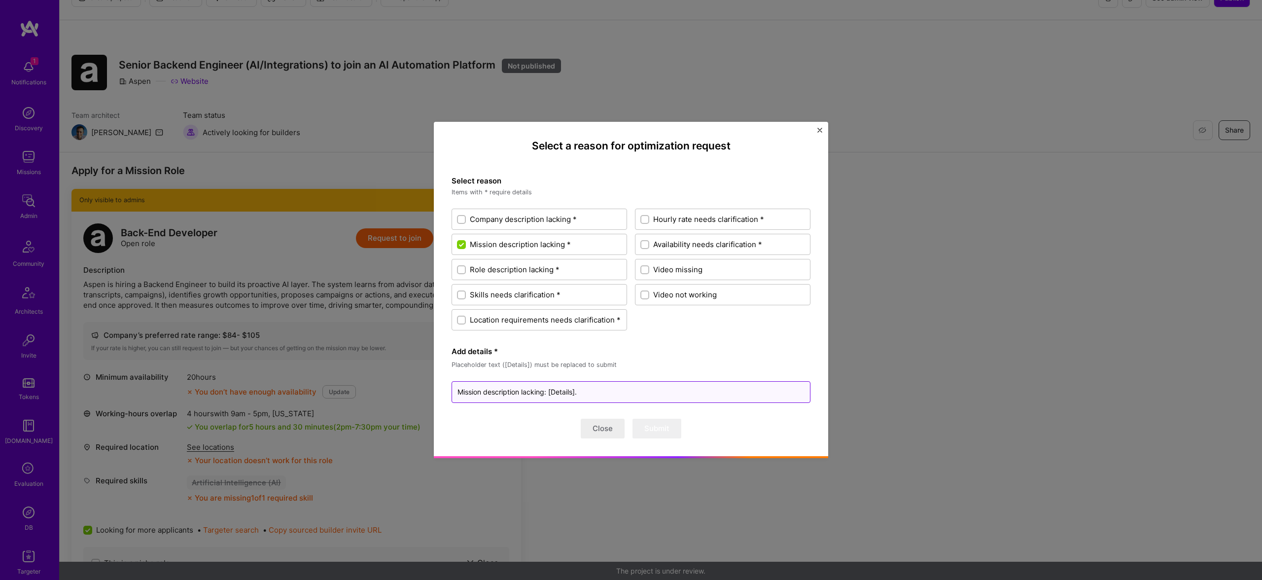
scroll to position [23, 0]
drag, startPoint x: 609, startPoint y: 447, endPoint x: 602, endPoint y: 436, distance: 13.7
click at [605, 442] on div "Select a reason for optimization request Select reason Items with * require det…" at bounding box center [631, 289] width 378 height 318
click at [601, 428] on button "Close" at bounding box center [603, 428] width 44 height 20
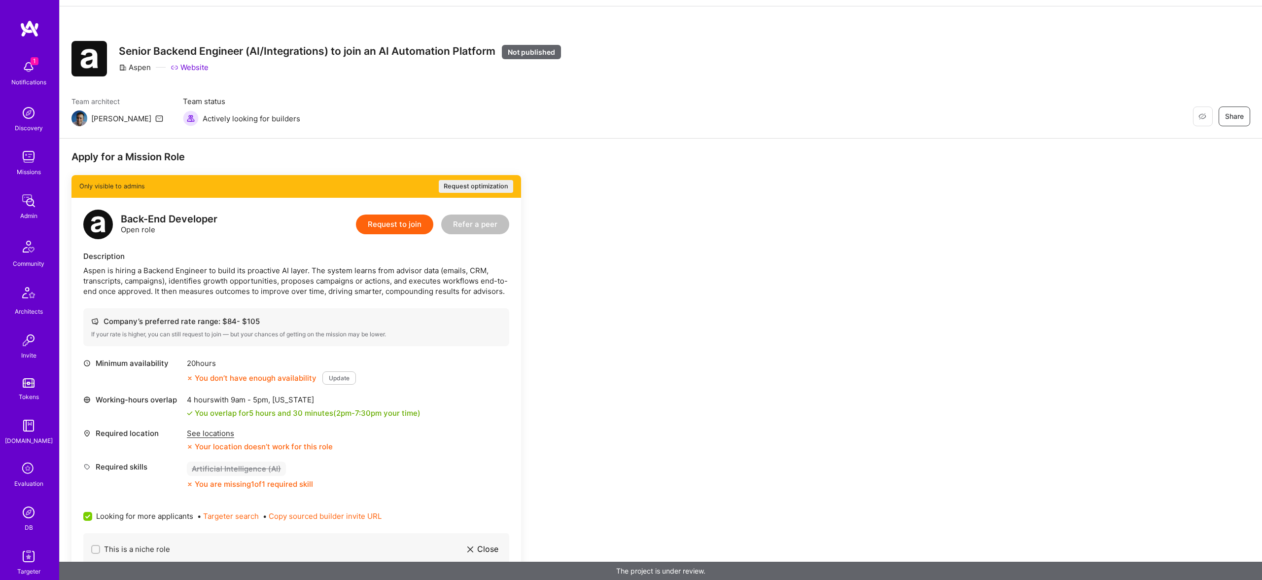
scroll to position [426, 0]
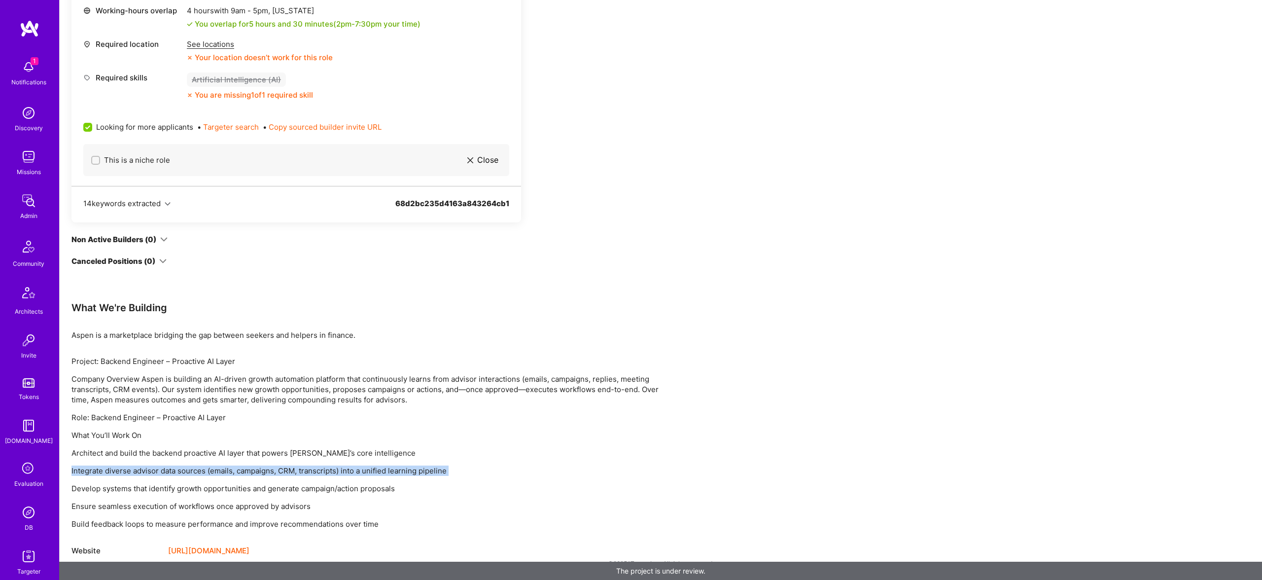
drag, startPoint x: 280, startPoint y: 459, endPoint x: 556, endPoint y: 475, distance: 276.4
click at [557, 475] on div "Project: Backend Engineer – Proactive AI Layer Company Overview Aspen is buildi…" at bounding box center [366, 442] width 591 height 173
click at [382, 444] on div "Project: Backend Engineer – Proactive AI Layer Company Overview Aspen is buildi…" at bounding box center [366, 442] width 591 height 173
drag, startPoint x: 576, startPoint y: 483, endPoint x: 584, endPoint y: 483, distance: 8.9
click at [584, 483] on p "Develop systems that identify growth opportunities and generate campaign/action…" at bounding box center [366, 488] width 591 height 10
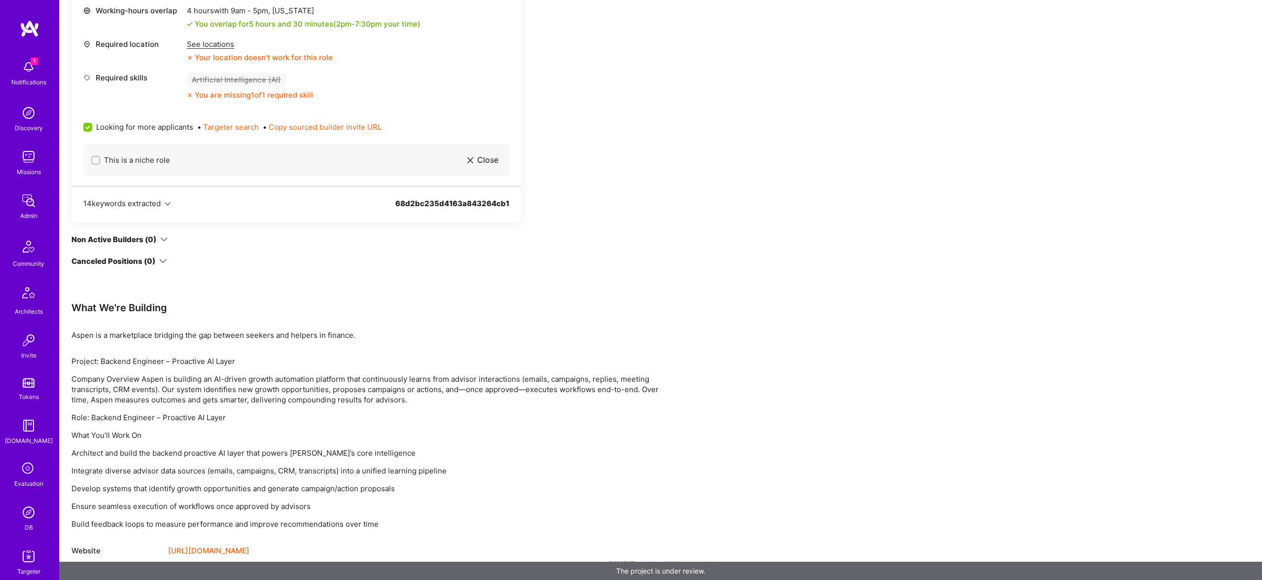
click at [293, 466] on p "Integrate diverse advisor data sources (emails, campaigns, CRM, transcripts) in…" at bounding box center [366, 470] width 591 height 10
drag, startPoint x: 175, startPoint y: 447, endPoint x: 232, endPoint y: 452, distance: 56.9
click at [176, 447] on p "Architect and build the backend proactive AI layer that powers Aspen’s core int…" at bounding box center [366, 452] width 591 height 10
click at [232, 452] on p "Architect and build the backend proactive AI layer that powers Aspen’s core int…" at bounding box center [366, 452] width 591 height 10
drag, startPoint x: 243, startPoint y: 453, endPoint x: 315, endPoint y: 461, distance: 72.8
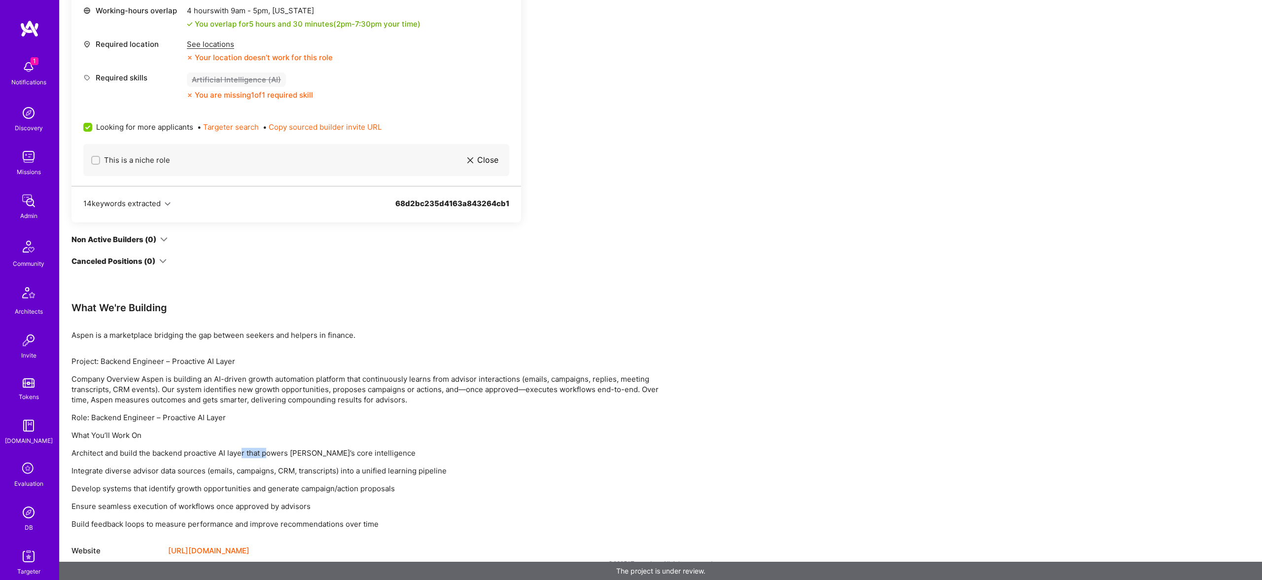
click at [273, 456] on p "Architect and build the backend proactive AI layer that powers Aspen’s core int…" at bounding box center [366, 452] width 591 height 10
click at [315, 461] on div "Project: Backend Engineer – Proactive AI Layer Company Overview Aspen is buildi…" at bounding box center [366, 442] width 591 height 173
click at [202, 428] on div "Project: Backend Engineer – Proactive AI Layer Company Overview Aspen is buildi…" at bounding box center [366, 442] width 591 height 173
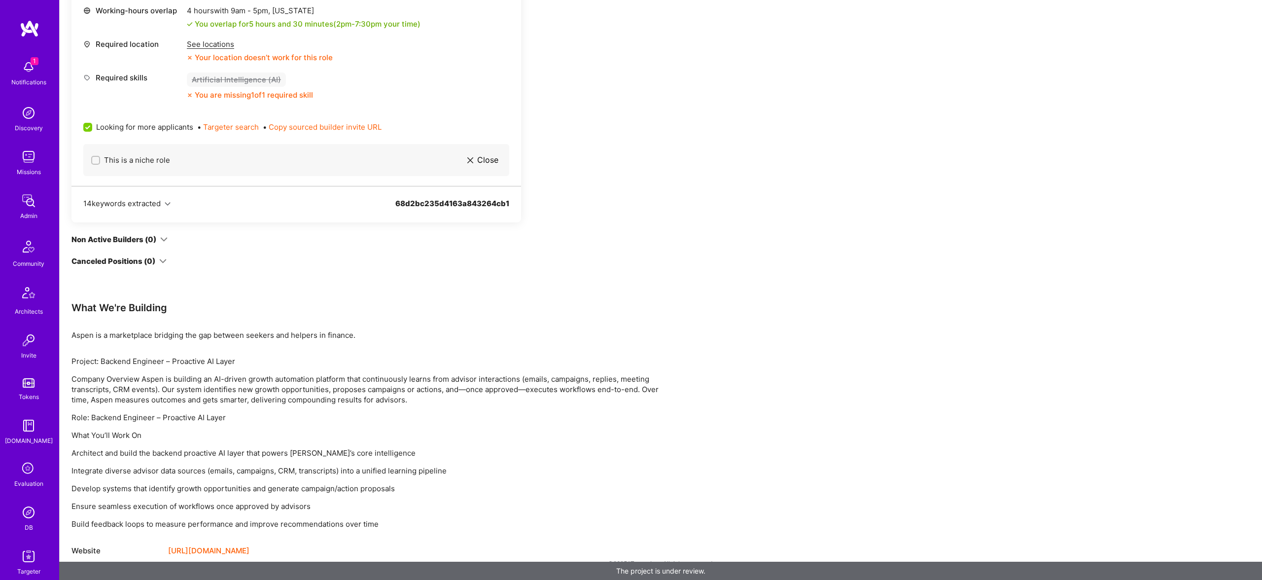
click at [515, 469] on p "Integrate diverse advisor data sources (emails, campaigns, CRM, transcripts) in…" at bounding box center [366, 470] width 591 height 10
click at [98, 447] on p "Architect and build the backend proactive AI layer that powers Aspen’s core int…" at bounding box center [366, 452] width 591 height 10
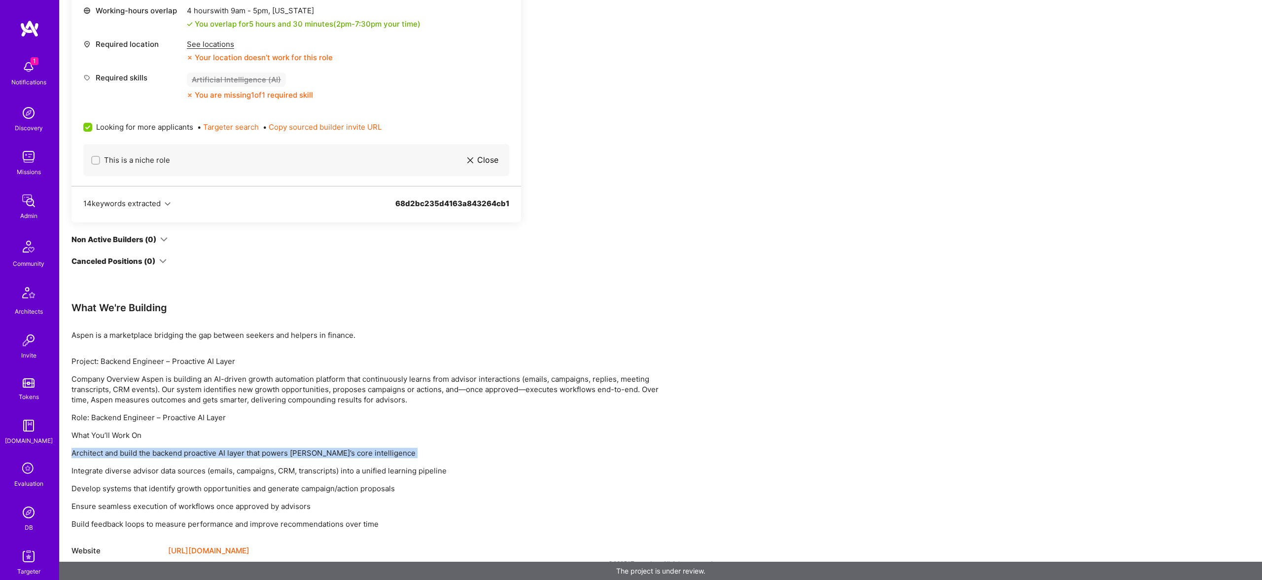
scroll to position [0, 0]
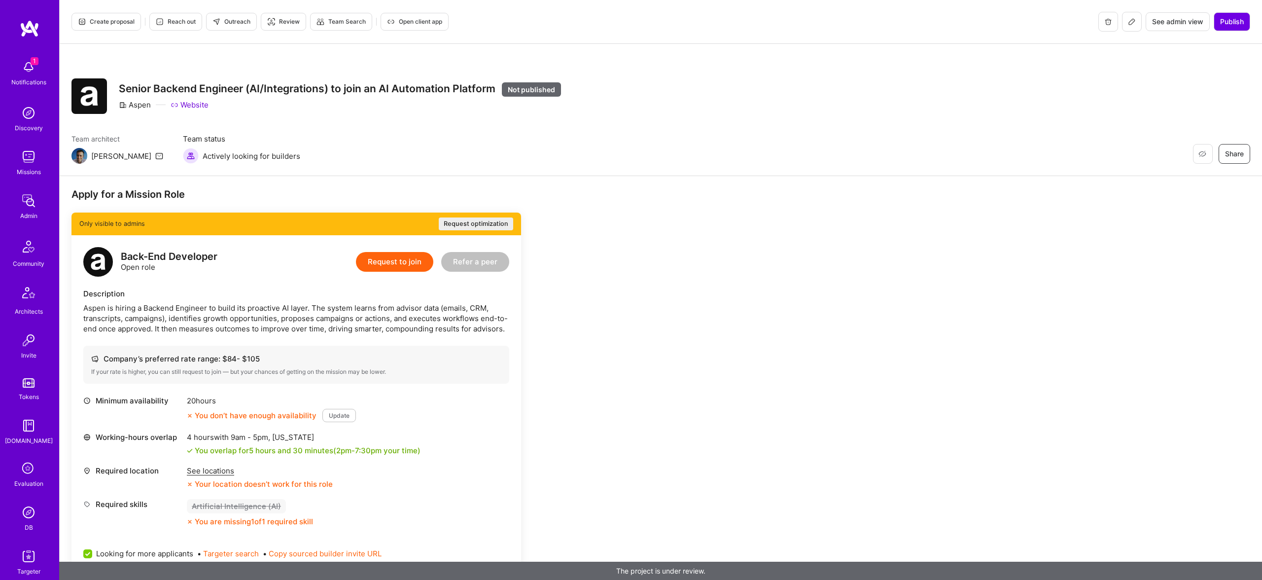
click at [507, 233] on div "Only visible to admins Request optimization" at bounding box center [295, 223] width 449 height 23
click at [498, 222] on button "Request optimization" at bounding box center [476, 223] width 74 height 13
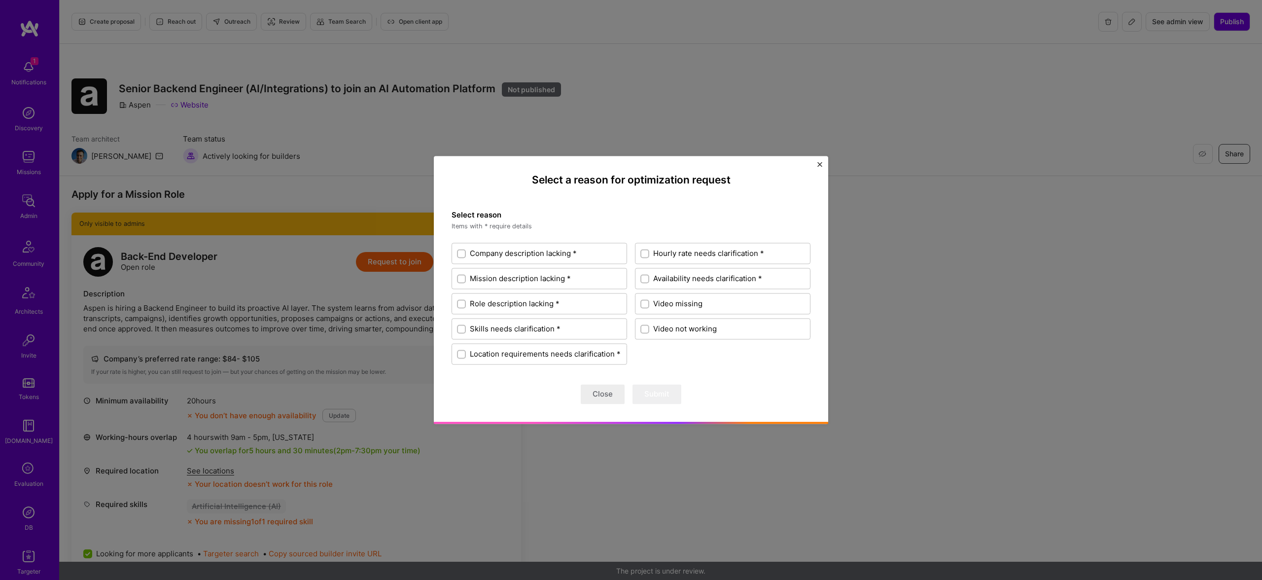
click at [506, 274] on span "Mission description lacking *" at bounding box center [520, 279] width 101 height 10
click at [466, 275] on input "Mission description lacking *" at bounding box center [462, 278] width 7 height 7
checkbox input "true"
type textarea "x"
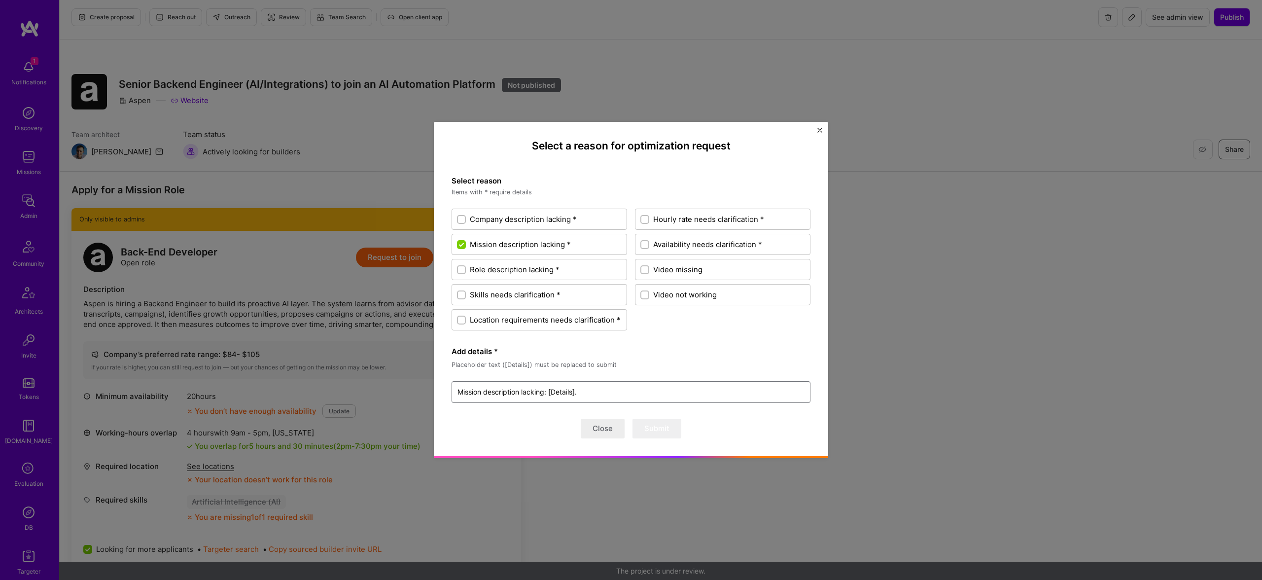
scroll to position [3, 0]
click at [521, 269] on span "Role description lacking *" at bounding box center [515, 269] width 90 height 10
click at [466, 269] on input "Role description lacking *" at bounding box center [462, 270] width 7 height 7
checkbox input "true"
type textarea "x"
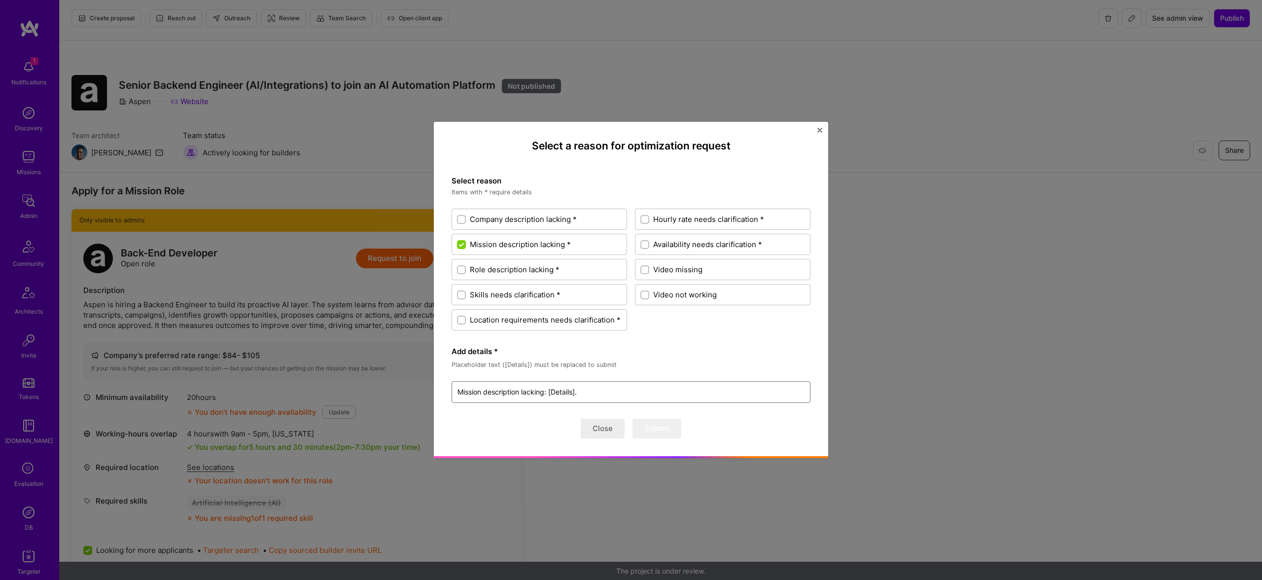
type textarea "Mission description lacking: [Details]. Role description lacking: [Details]."
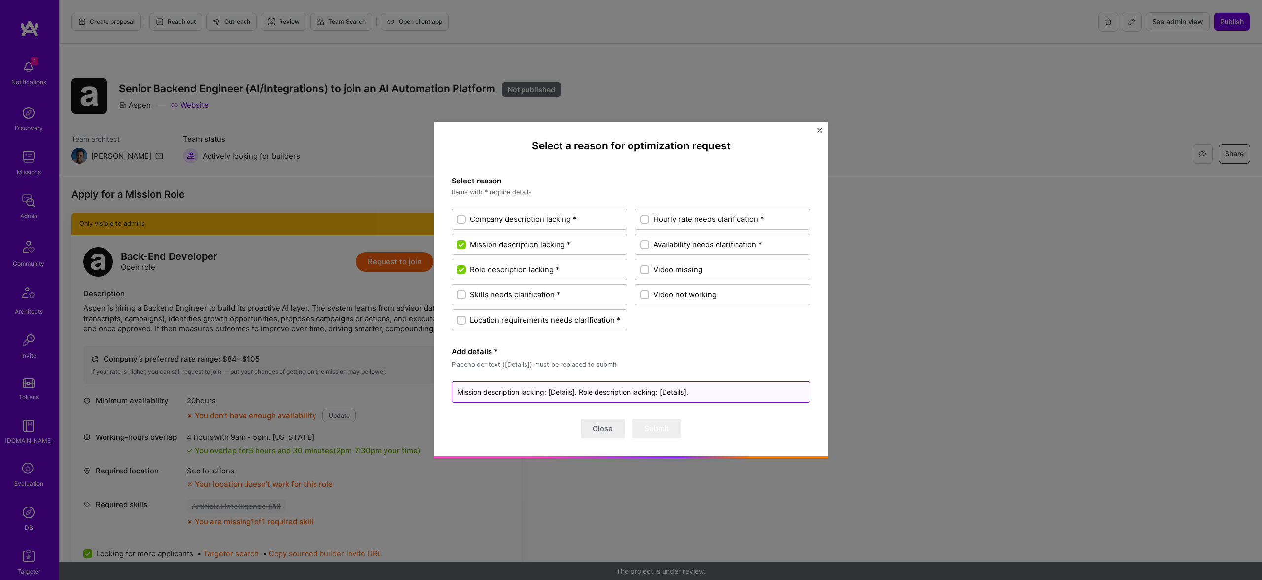
drag, startPoint x: 547, startPoint y: 391, endPoint x: 579, endPoint y: 392, distance: 32.1
click at [579, 392] on textarea "Mission description lacking: [Details]. Role description lacking: [Details]." at bounding box center [630, 392] width 359 height 22
click at [564, 387] on textarea "Mission description lacking: [Details]. Role description lacking: [Details]." at bounding box center [630, 392] width 359 height 22
click at [578, 389] on textarea "Mission description lacking: [Details]. Role description lacking: [Details]." at bounding box center [630, 392] width 359 height 22
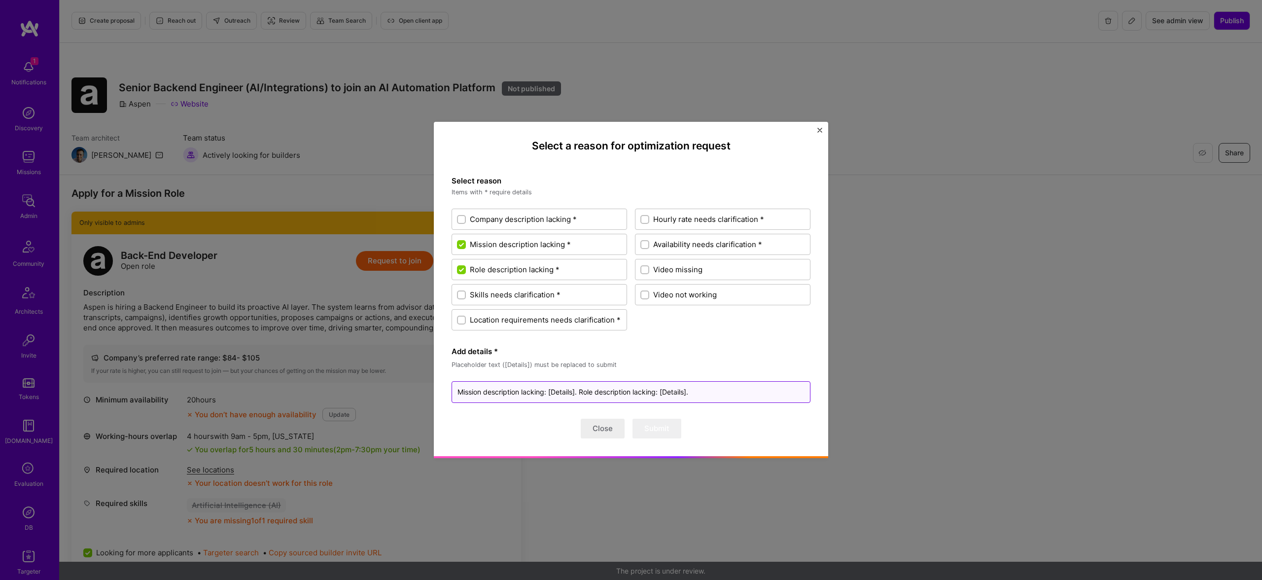
drag, startPoint x: 581, startPoint y: 390, endPoint x: 550, endPoint y: 387, distance: 31.2
click at [549, 390] on textarea "Mission description lacking: [Details]. Role description lacking: [Details]." at bounding box center [630, 392] width 359 height 22
click at [703, 395] on textarea "Mission description lacking: [Details]. Role description lacking: [Details]." at bounding box center [630, 392] width 359 height 22
drag, startPoint x: 668, startPoint y: 390, endPoint x: 588, endPoint y: 395, distance: 79.5
click at [641, 394] on textarea "Mission description lacking: [Details]. Role description lacking: [Details]." at bounding box center [630, 392] width 359 height 22
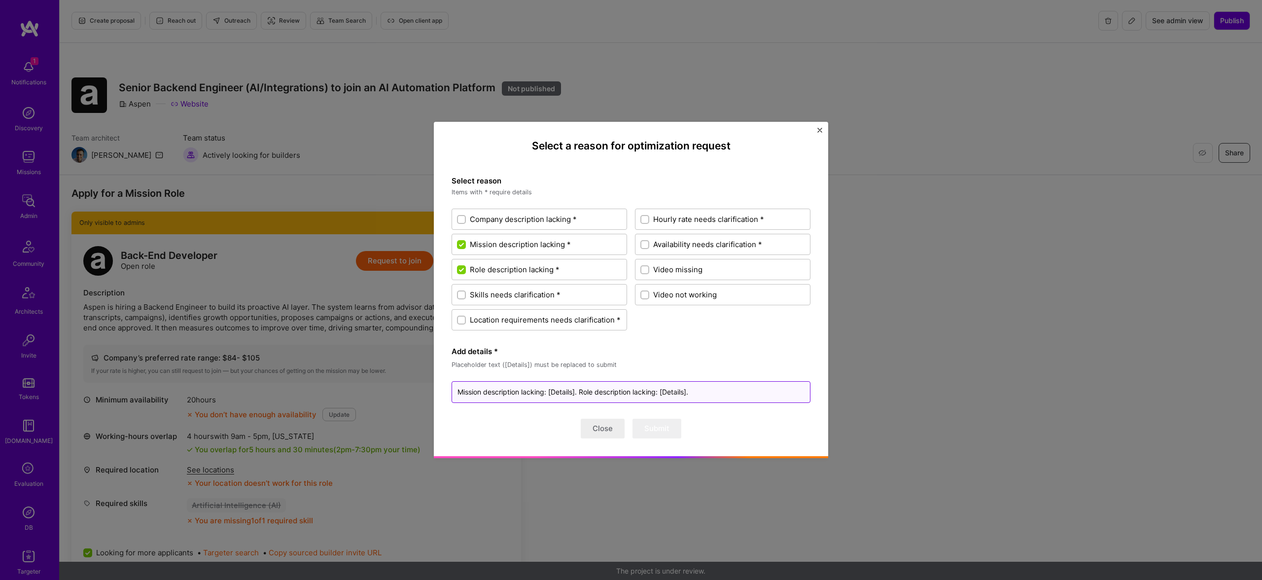
drag, startPoint x: 569, startPoint y: 390, endPoint x: 588, endPoint y: 389, distance: 18.8
click at [575, 389] on textarea "Mission description lacking: [Details]. Role description lacking: [Details]." at bounding box center [630, 392] width 359 height 22
drag, startPoint x: 582, startPoint y: 391, endPoint x: 550, endPoint y: 390, distance: 31.6
click at [550, 390] on textarea "Mission description lacking: [Details]. Role description lacking: [Details]." at bounding box center [630, 392] width 359 height 22
click at [564, 392] on textarea "Mission description lacking: [Details]. Role description lacking: [Details]." at bounding box center [630, 392] width 359 height 22
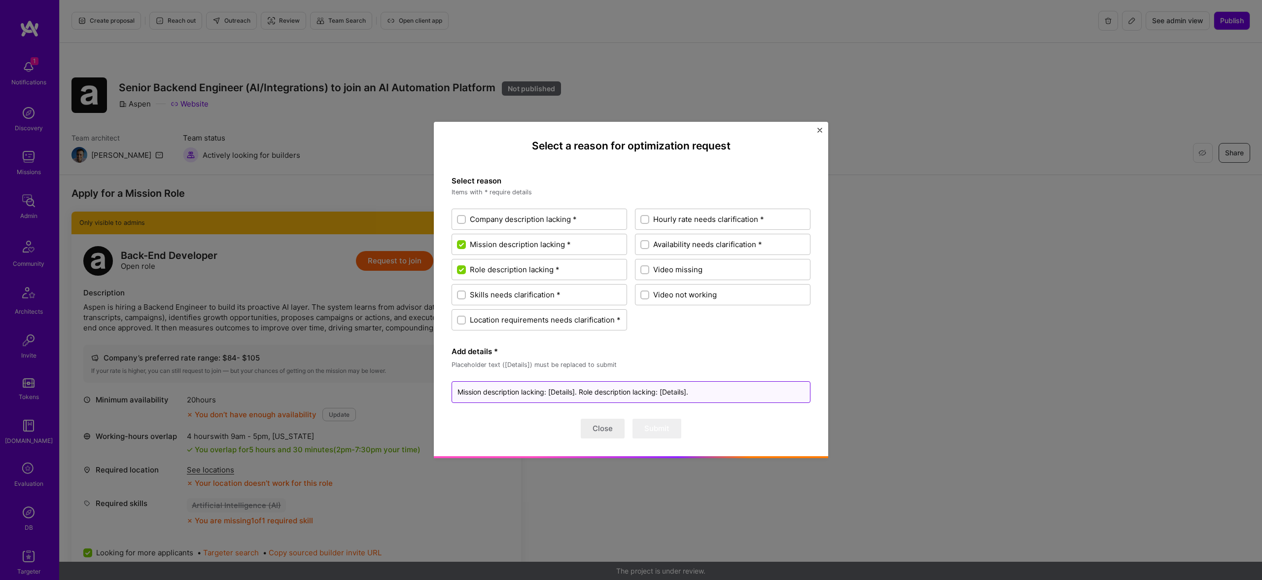
click at [564, 392] on textarea "Mission description lacking: [Details]. Role description lacking: [Details]." at bounding box center [630, 392] width 359 height 22
click at [576, 391] on textarea "Mission description lacking: [Details]. Role description lacking: [Details]." at bounding box center [630, 392] width 359 height 22
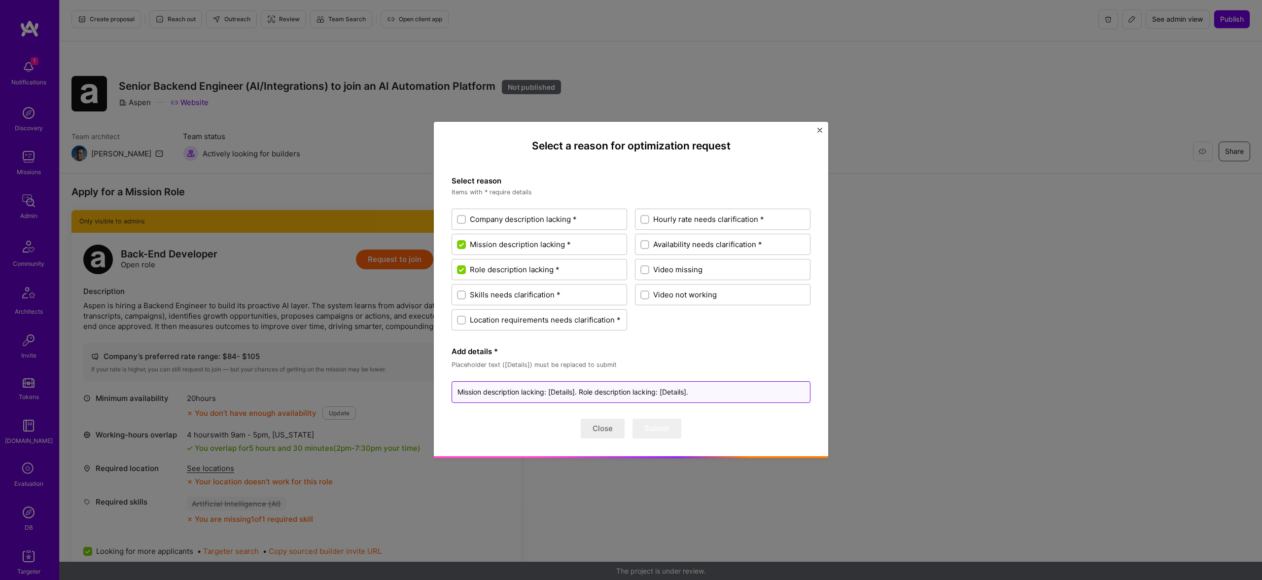
click at [580, 393] on textarea "Mission description lacking: [Details]. Role description lacking: [Details]." at bounding box center [630, 392] width 359 height 22
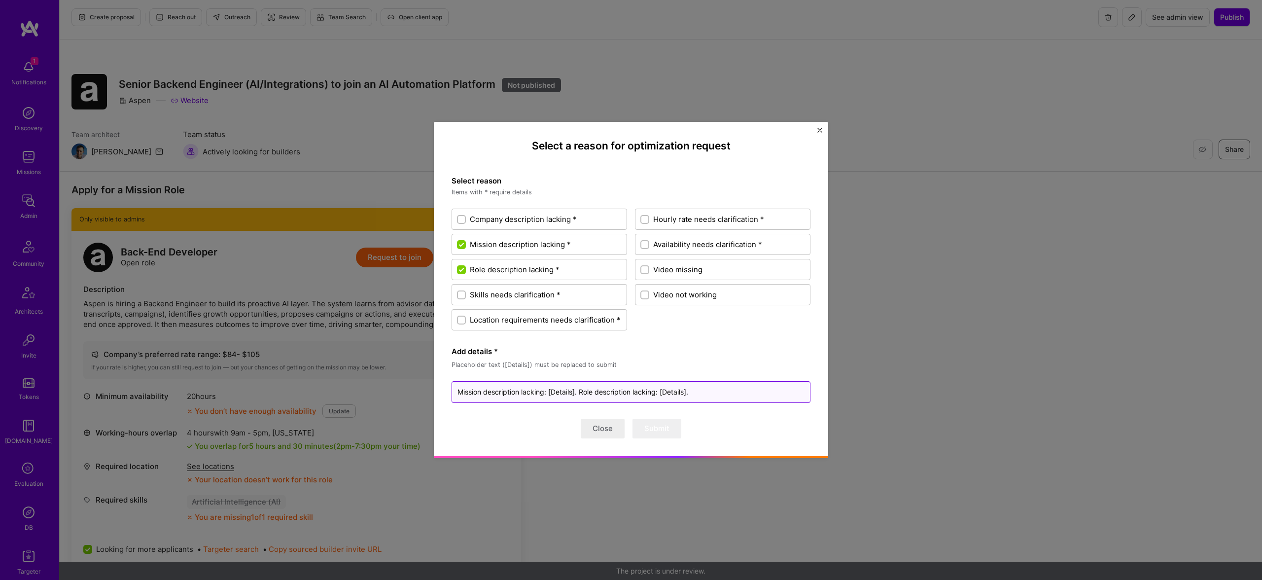
drag, startPoint x: 576, startPoint y: 391, endPoint x: 550, endPoint y: 392, distance: 25.6
click at [550, 392] on textarea "Mission description lacking: [Details]. Role description lacking: [Details]." at bounding box center [630, 392] width 359 height 22
type textarea "x"
type textarea "Mission description lacking: n. Role description lacking: [Details]."
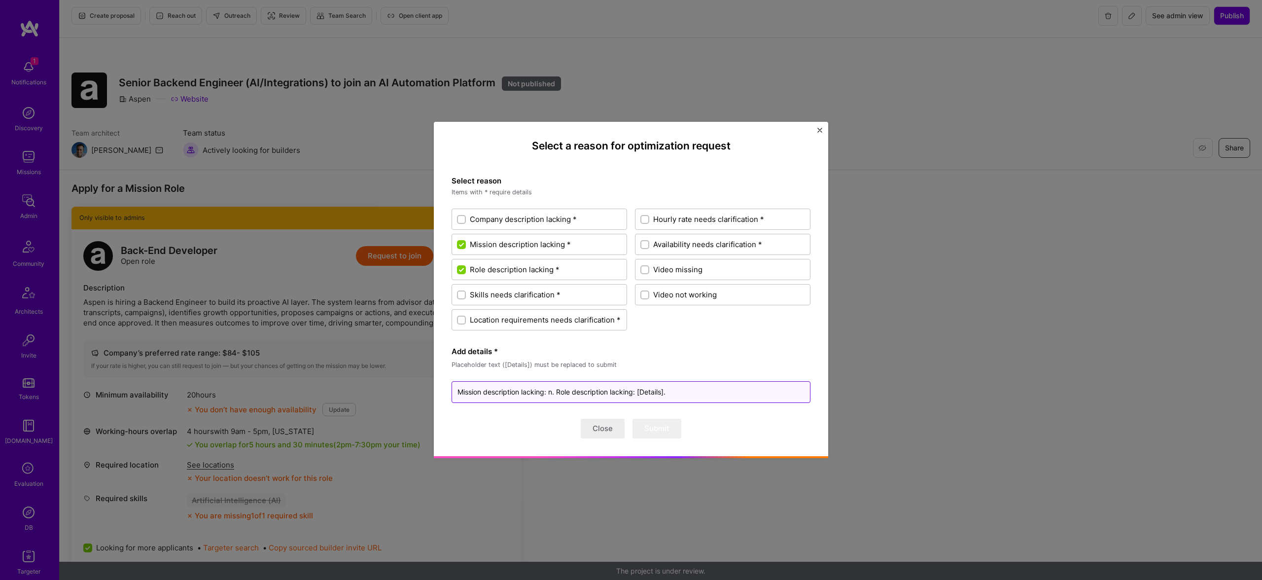
type textarea "x"
type textarea "Mission description lacking: no. Role description lacking: [Details]."
type textarea "x"
type textarea "Mission description lacking: no . Role description lacking: [Details]."
type textarea "x"
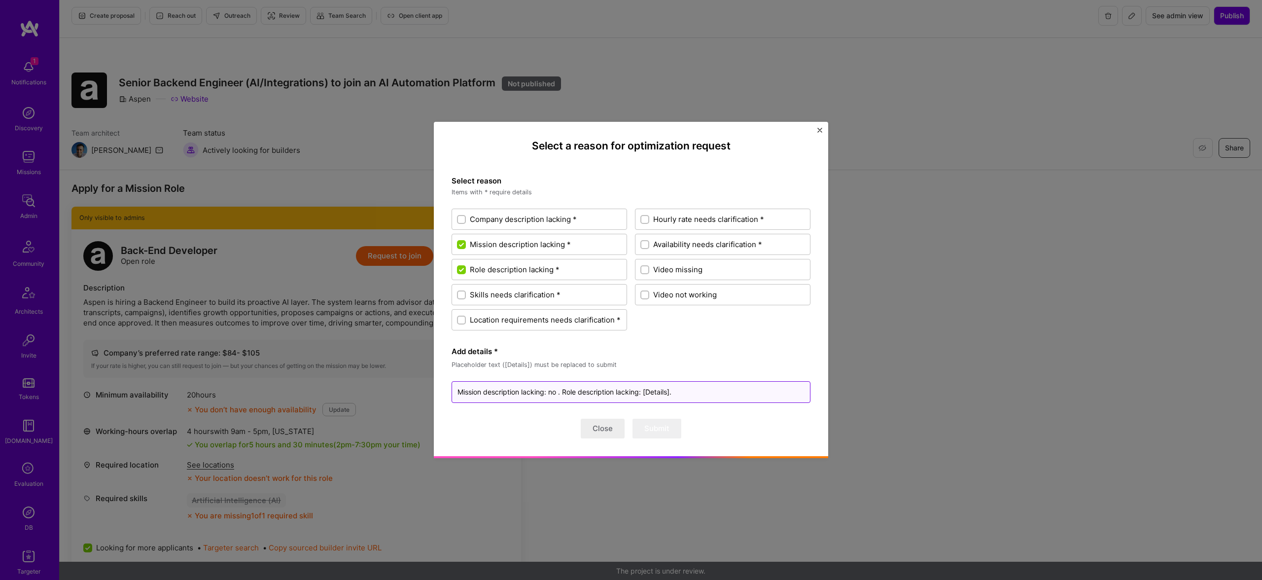
type textarea "Mission description lacking: no d. Role description lacking: [Details]."
type textarea "x"
type textarea "Mission description lacking: no de. Role description lacking: [Details]."
type textarea "x"
type textarea "Mission description lacking: no desc. Role description lacking: [Details]."
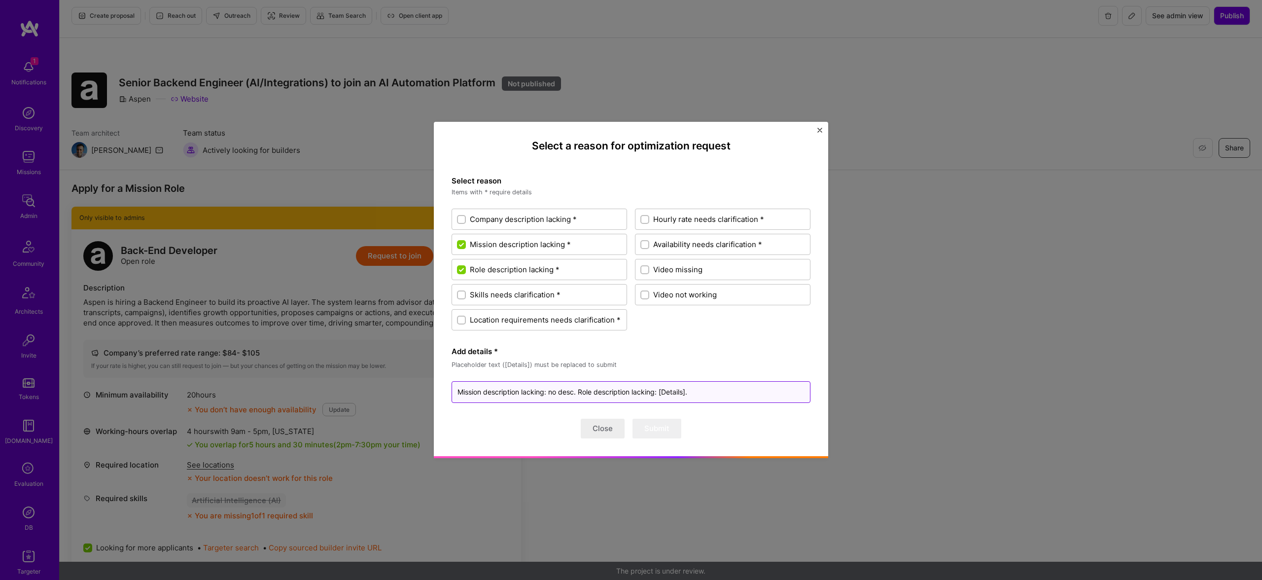
type textarea "x"
type textarea "Mission description lacking: no descr. Role description lacking: [Details]."
type textarea "x"
type textarea "Mission description lacking: no descri. Role description lacking: [Details]."
type textarea "x"
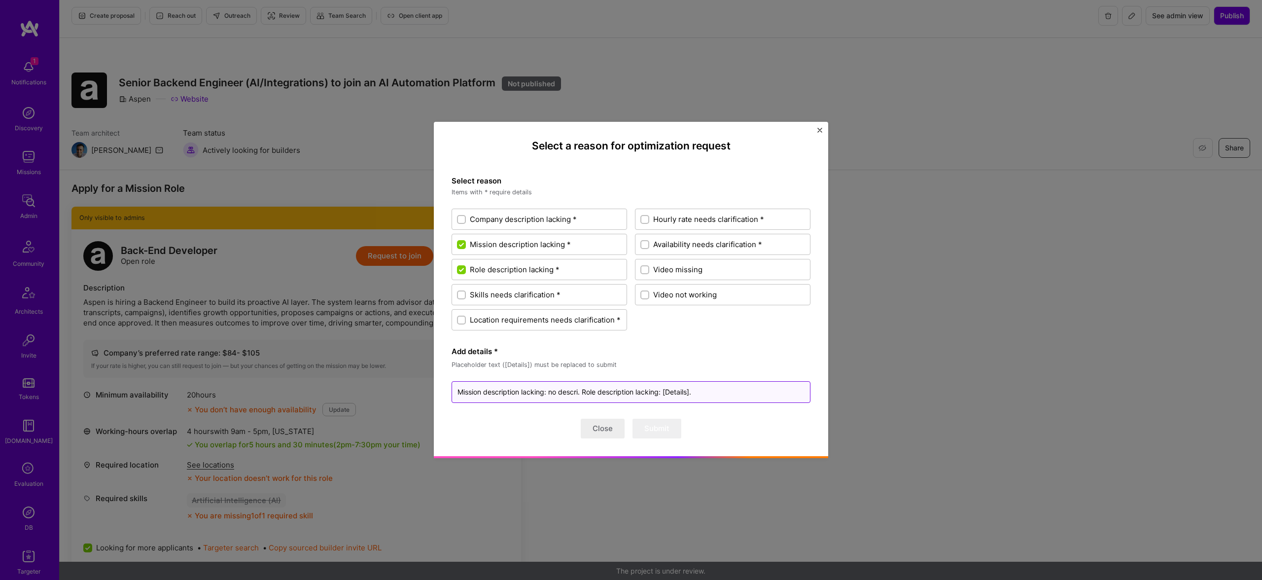
type textarea "Mission description lacking: no descrip. Role description lacking: [Details]."
type textarea "x"
type textarea "Mission description lacking: no descript. Role description lacking: [Details]."
type textarea "x"
type textarea "Mission description lacking: no descripti. Role description lacking: [Details]."
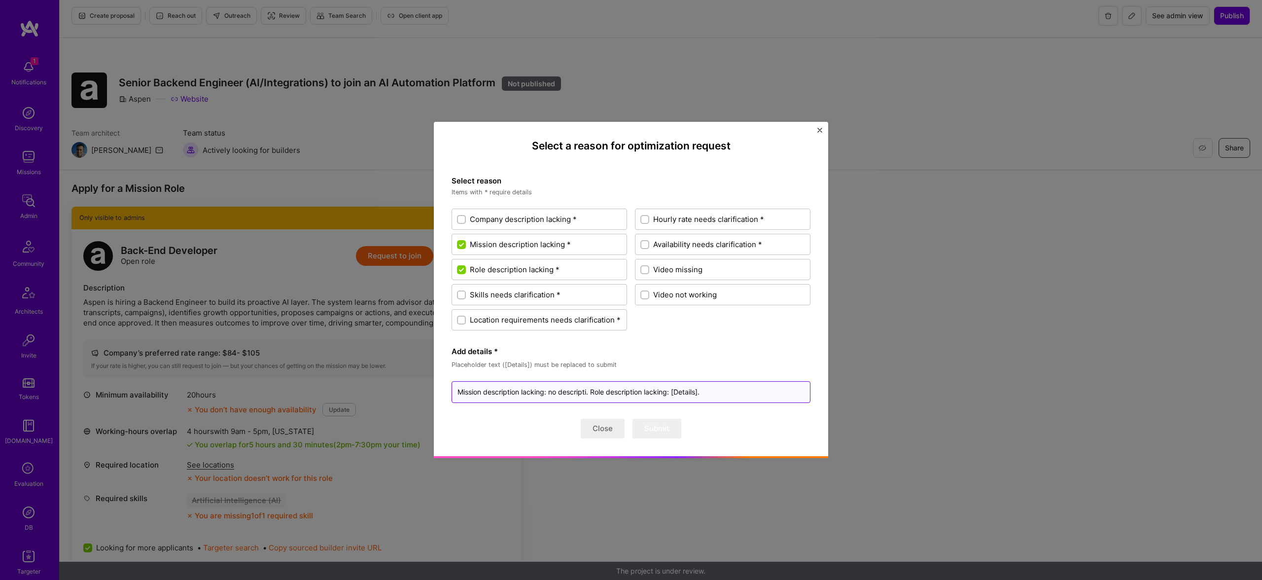
type textarea "x"
type textarea "Mission description lacking: no descriptio. Role description lacking: [Details]."
type textarea "x"
type textarea "Mission description lacking: no description. Role description lacking: [Details…"
type textarea "x"
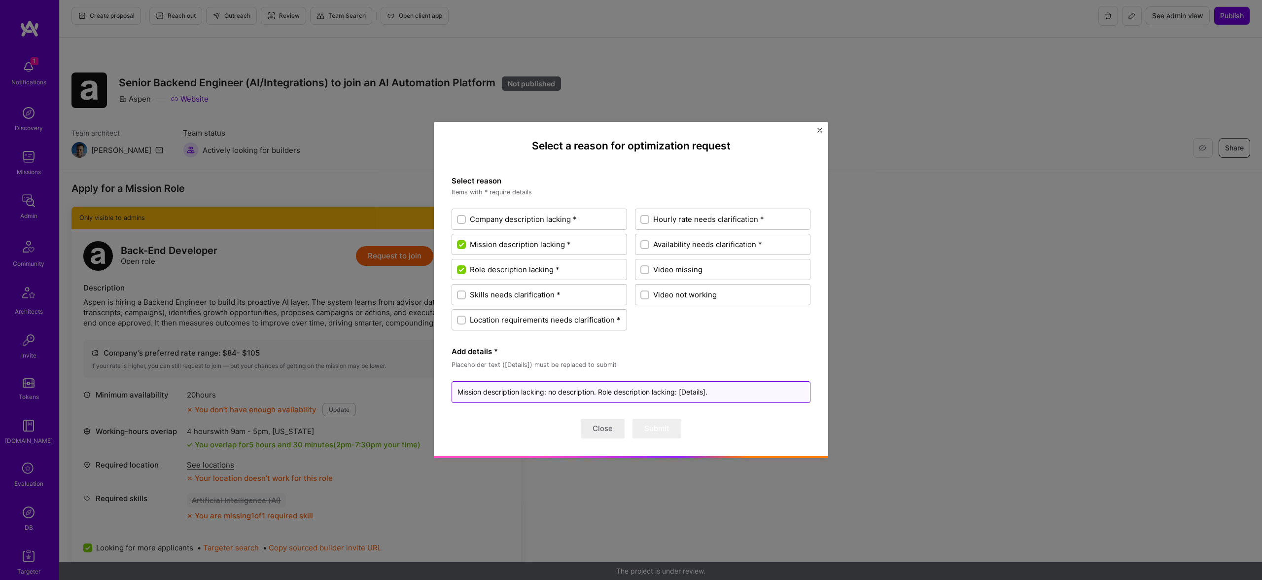
type textarea "Mission description lacking: no description . Role description lacking: [Detail…"
type textarea "x"
type textarea "Mission description lacking: no description o. Role description lacking: [Detai…"
type textarea "x"
type textarea "Mission description lacking: no description of. Role description lacking: [Deta…"
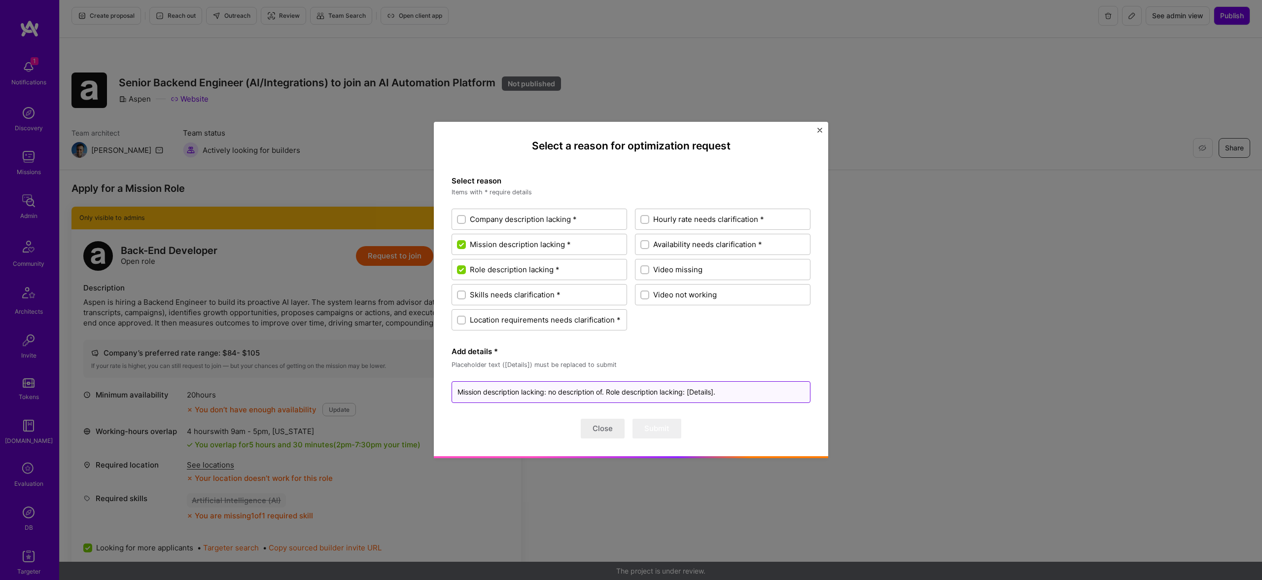
type textarea "x"
type textarea "Mission description lacking: no description of . Role description lacking: [Det…"
type textarea "x"
type textarea "Mission description lacking: no description of t. Role description lacking: [De…"
type textarea "x"
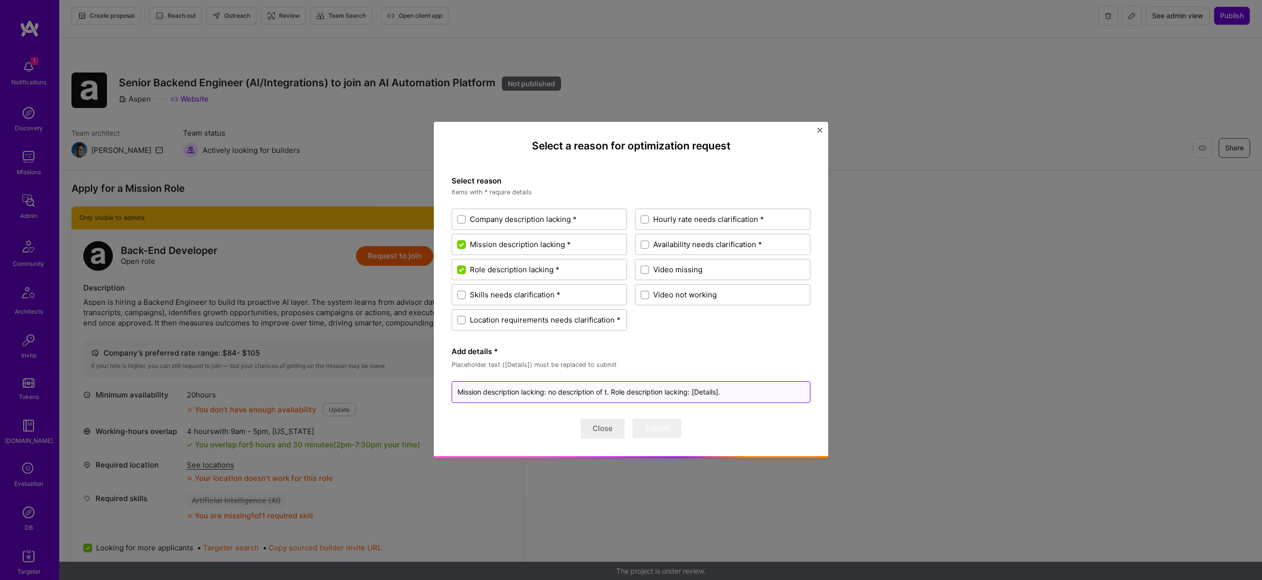
type textarea "Mission description lacking: no description of th. Role description lacking: [D…"
type textarea "x"
type textarea "Mission description lacking: no description of the. Role description lacking: […"
type textarea "x"
type textarea "Mission description lacking: no description of the . Role description lacking: …"
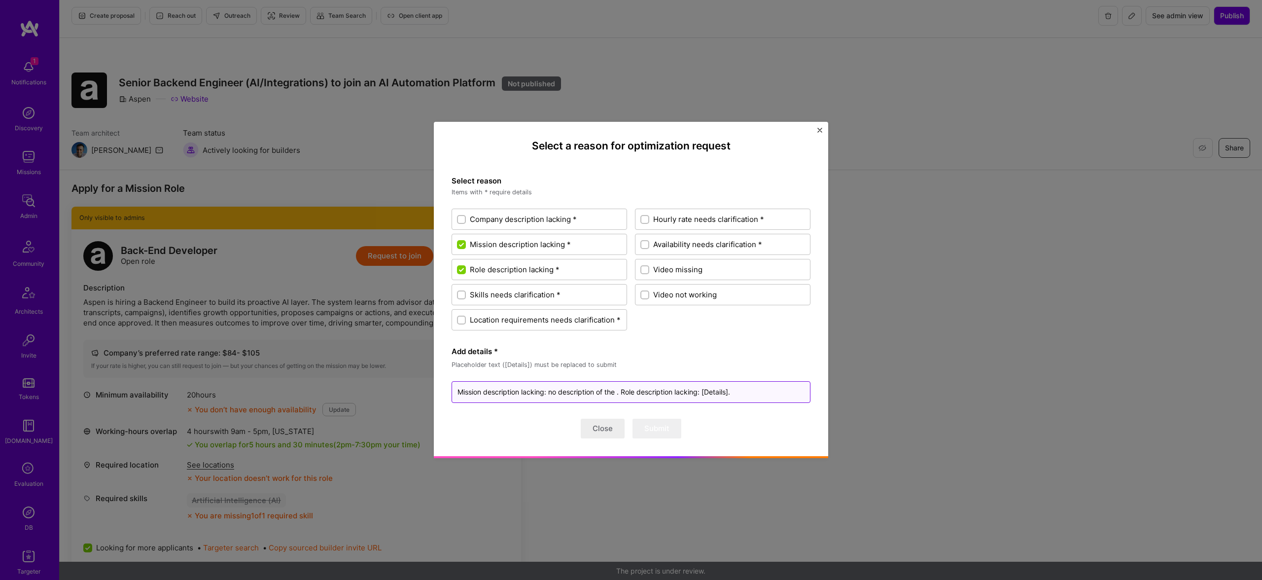
type textarea "x"
type textarea "Mission description lacking: no description of the p. Role description lacking:…"
type textarea "x"
type textarea "Mission description lacking: no description of the pr. Role description lacking…"
type textarea "x"
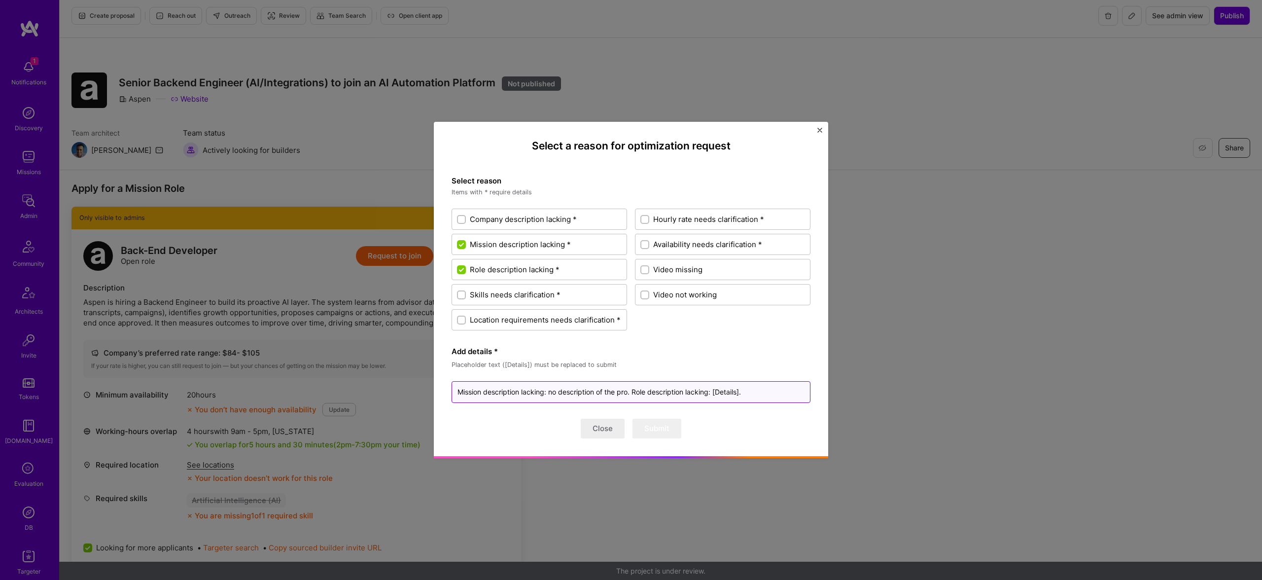
type textarea "Mission description lacking: no description of the proj. Role description lacki…"
type textarea "x"
type textarea "Mission description lacking: no description of the proje. Role description lack…"
type textarea "x"
type textarea "Mission description lacking: no description of the projec. Role description lac…"
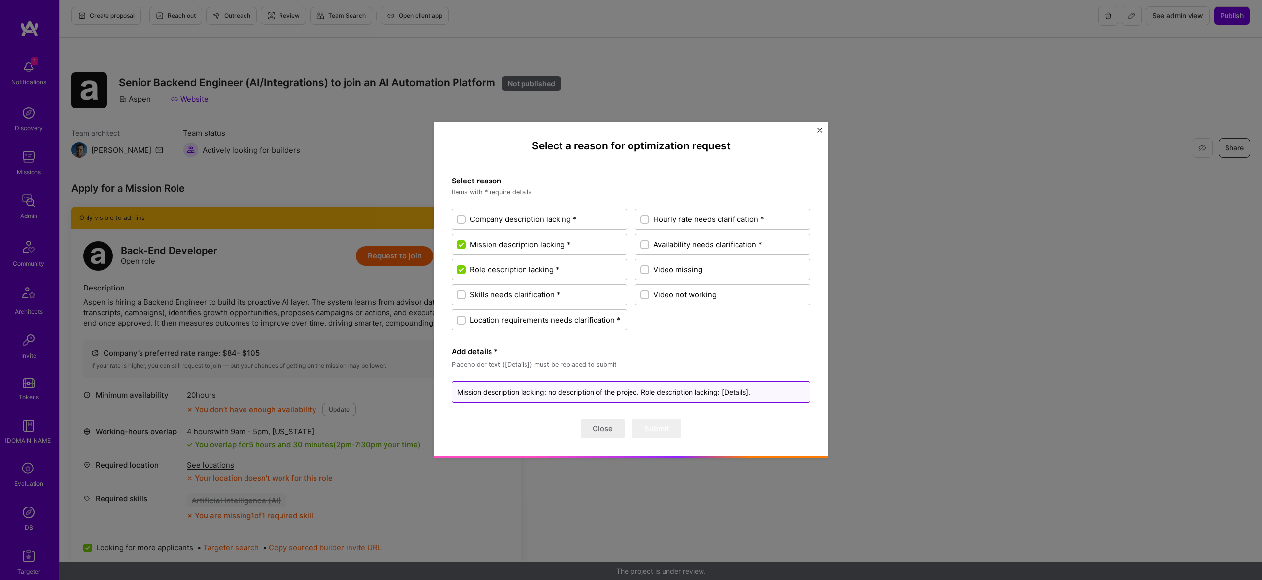
type textarea "x"
type textarea "Mission description lacking: no description of the project. Role description la…"
type textarea "x"
type textarea "Mission description lacking: no description of the project . Role description l…"
type textarea "x"
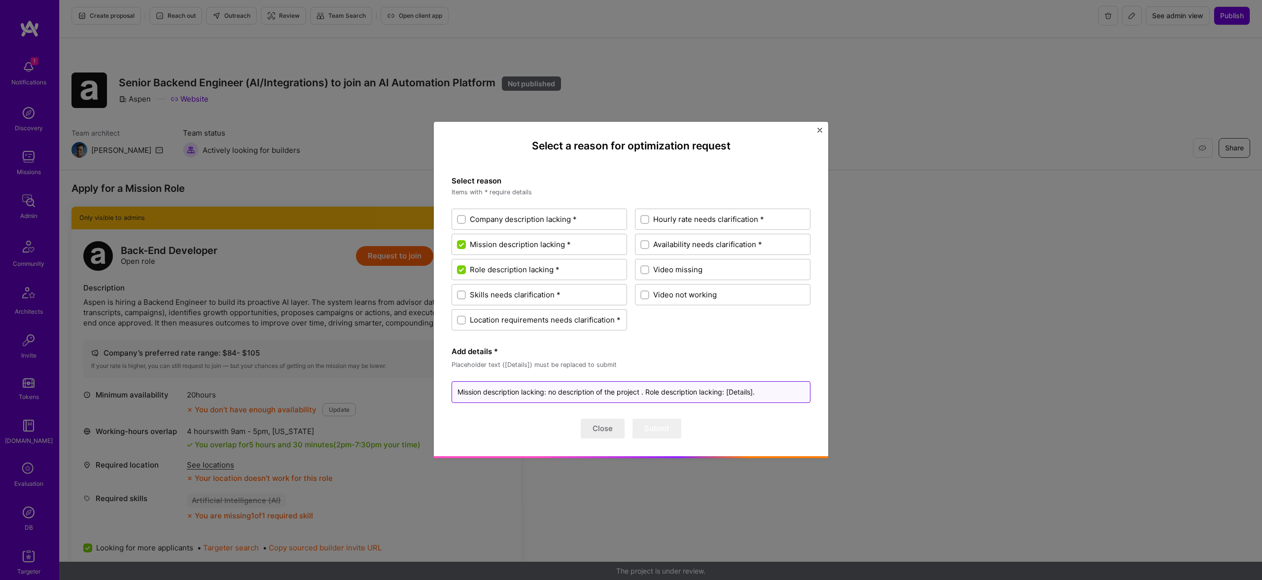
type textarea "Mission description lacking: no description of the project t. Role description …"
type textarea "x"
type textarea "Mission description lacking: no description of the project to. Role description…"
type textarea "x"
type textarea "Mission description lacking: no description of the project to . Role descriptio…"
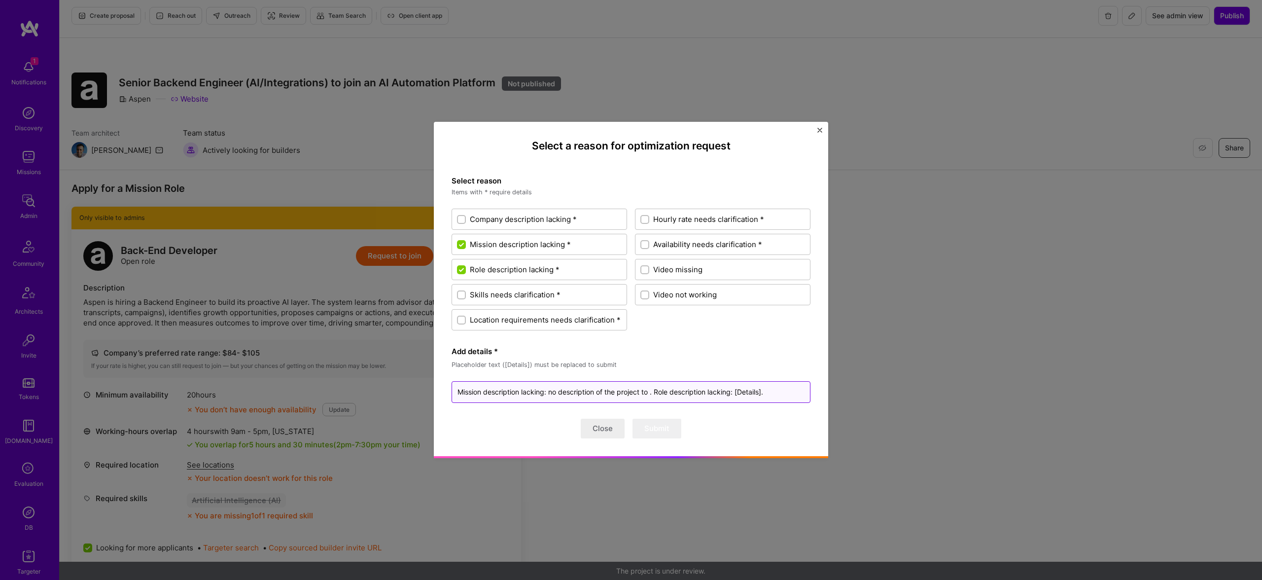
type textarea "x"
type textarea "Mission description lacking: no description of the project to b. Role descripti…"
type textarea "x"
type textarea "Mission description lacking: no description of the project to be. Role descript…"
type textarea "x"
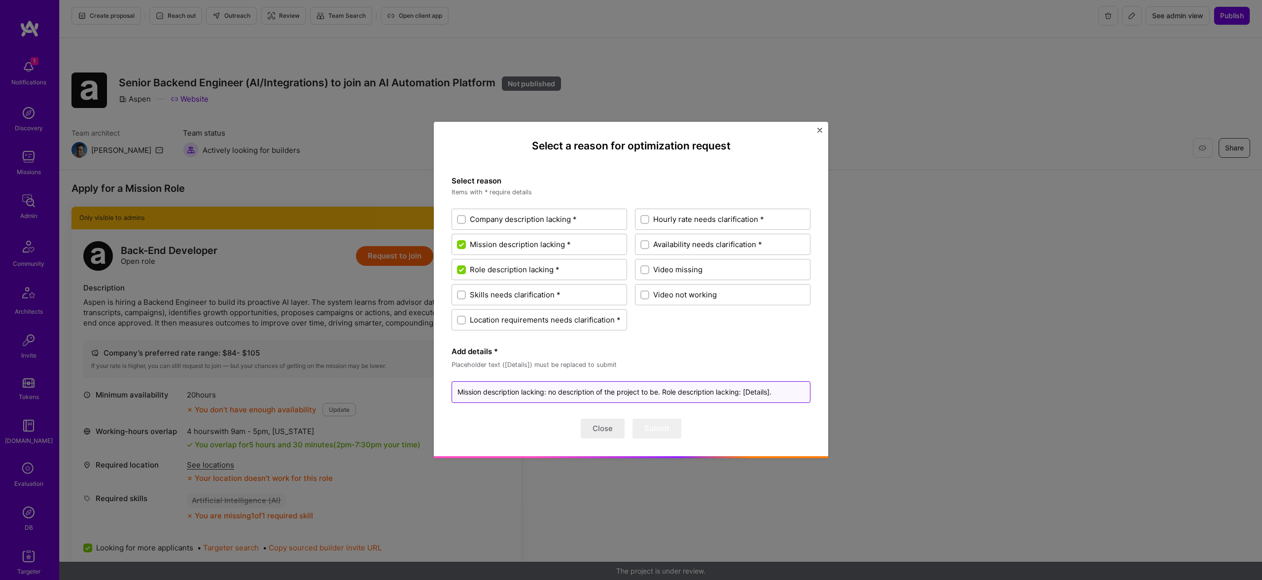
type textarea "Mission description lacking: no description of the project to be . Role descrip…"
type textarea "x"
type textarea "Mission description lacking: no description of the project to be d. Role descri…"
type textarea "x"
type textarea "Mission description lacking: no description of the project to be de. Role descr…"
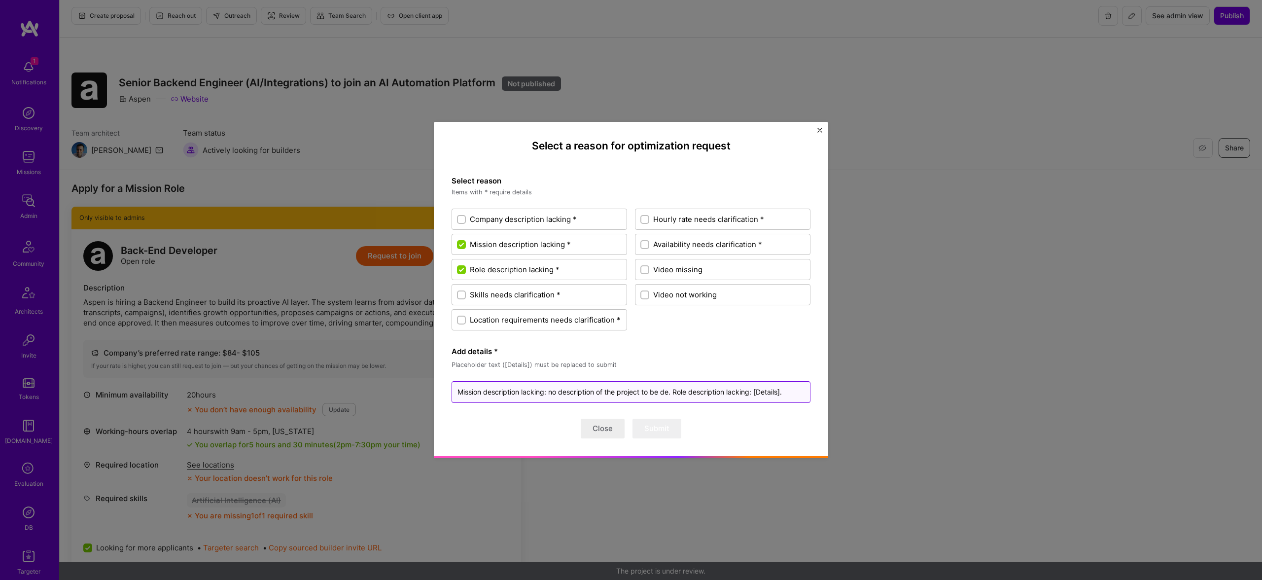
type textarea "x"
type textarea "Mission description lacking: no description of the project to be deg. Role desc…"
type textarea "x"
type textarea "Mission description lacking: no description of the project to be de. Role descr…"
type textarea "x"
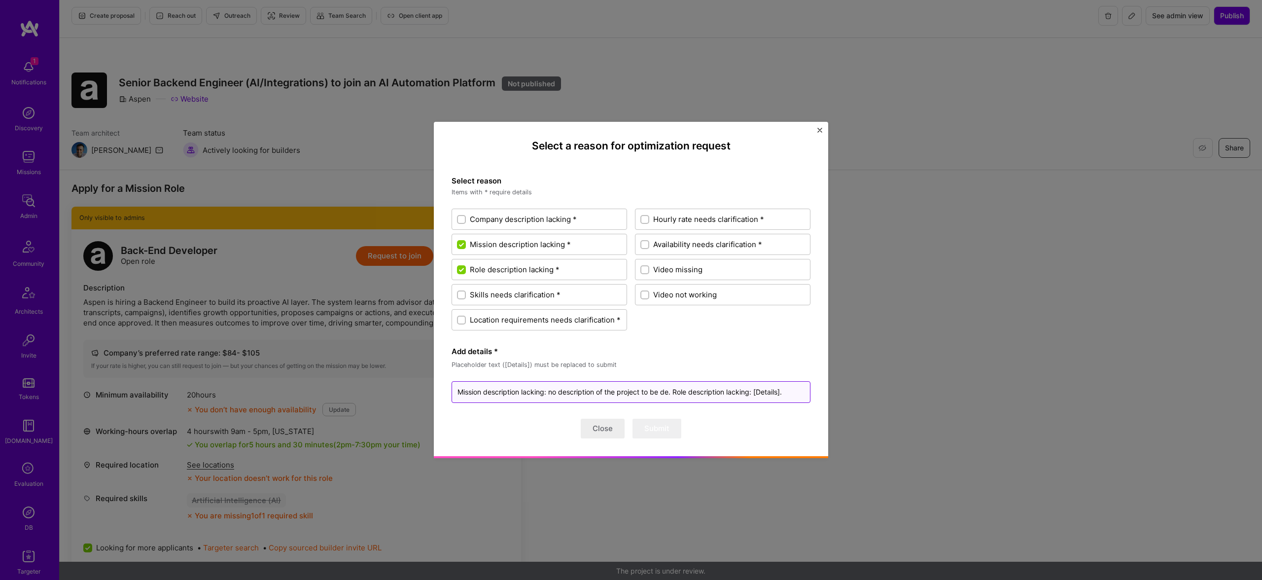
type textarea "Mission description lacking: no description of the project to be dev. Role desc…"
type textarea "x"
type textarea "Mission description lacking: no description of the project to be deve. Role des…"
type textarea "x"
type textarea "Mission description lacking: no description of the project to be devel. Role de…"
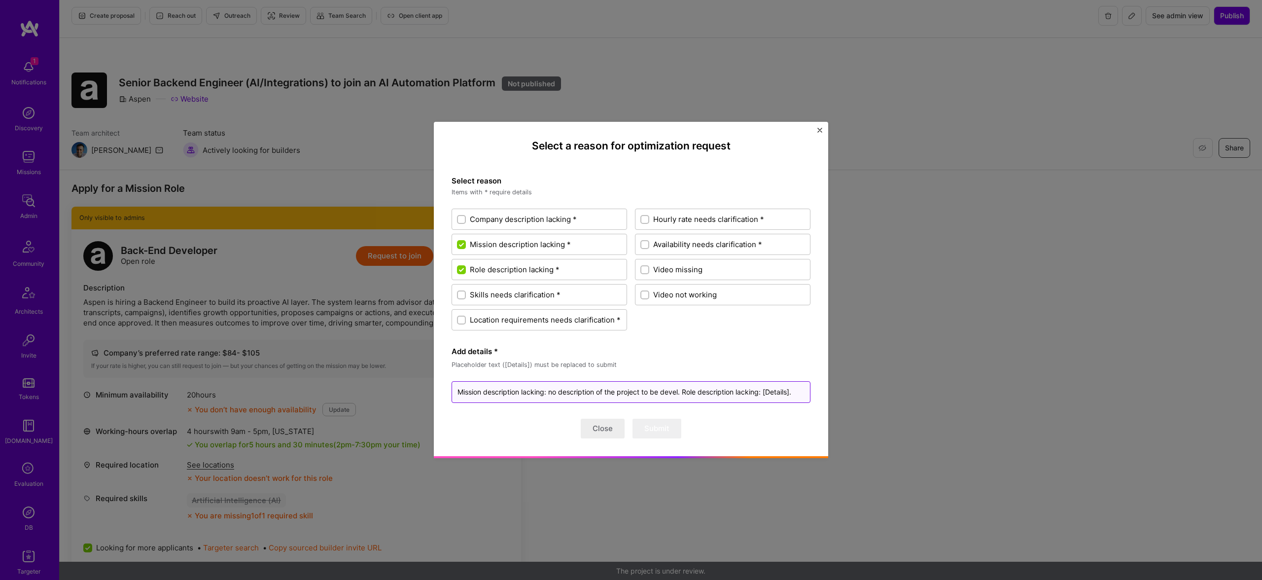
type textarea "x"
type textarea "Mission description lacking: no description of the project to be develo. Role d…"
type textarea "x"
type textarea "Mission description lacking: no description of the project to be develop. Role …"
type textarea "x"
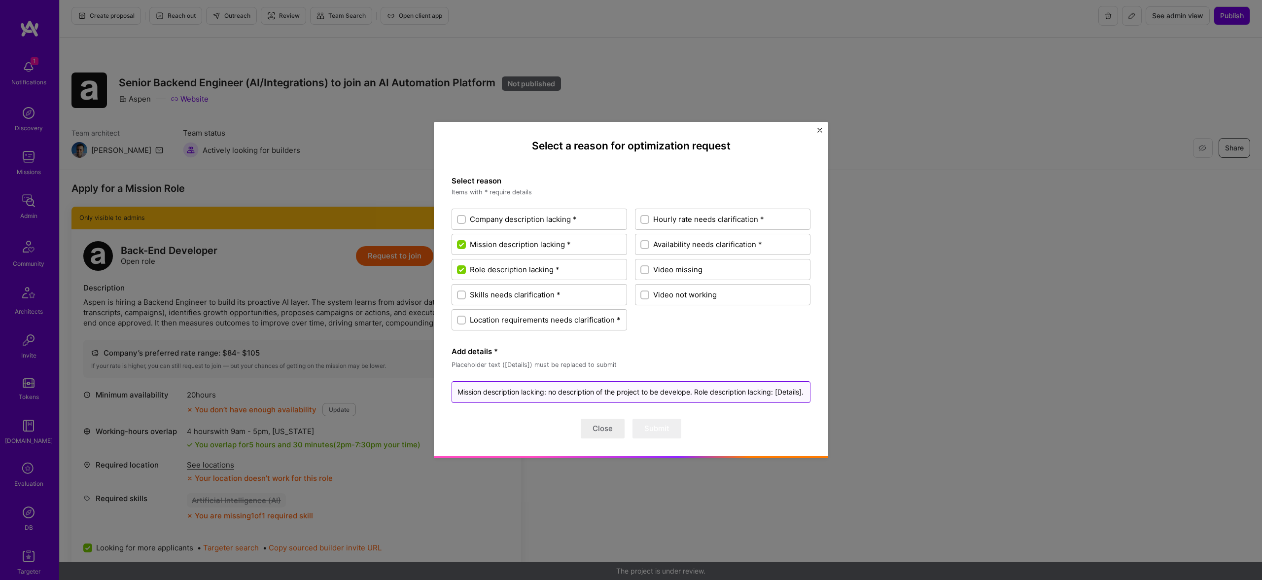
type textarea "Mission description lacking: no description of the project to be developed. Rol…"
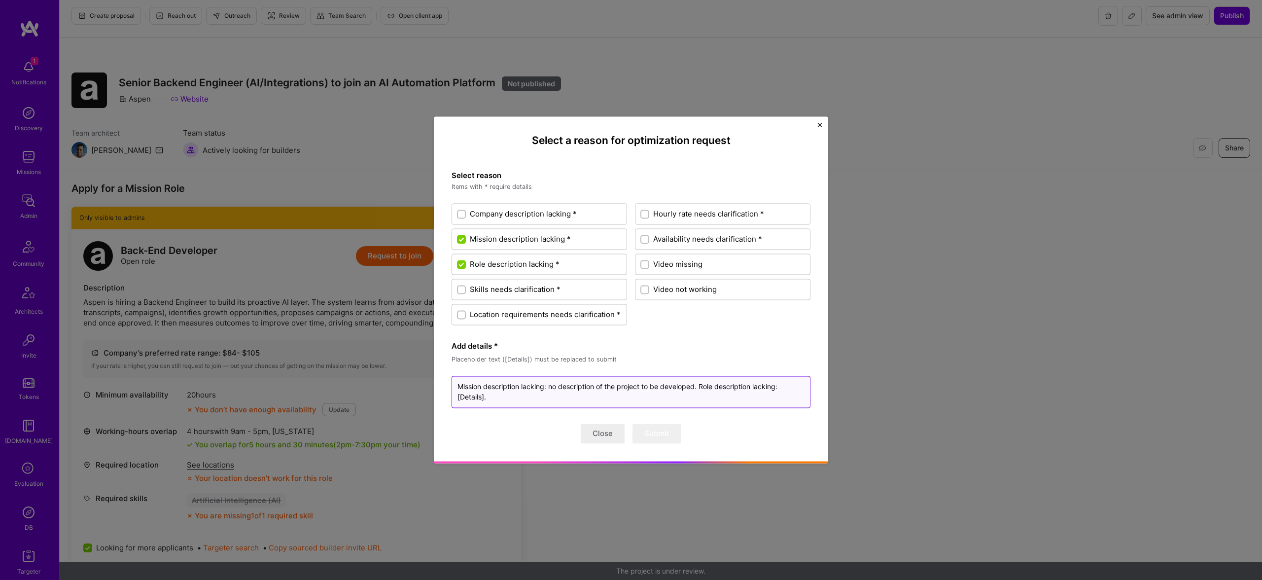
drag, startPoint x: 485, startPoint y: 396, endPoint x: 443, endPoint y: 394, distance: 42.4
click at [443, 395] on div "Select a reason for optimization request Select reason Items with * require det…" at bounding box center [631, 288] width 378 height 329
type textarea "x"
type textarea "Mission description lacking: no description of the project to be developed. Rol…"
type textarea "x"
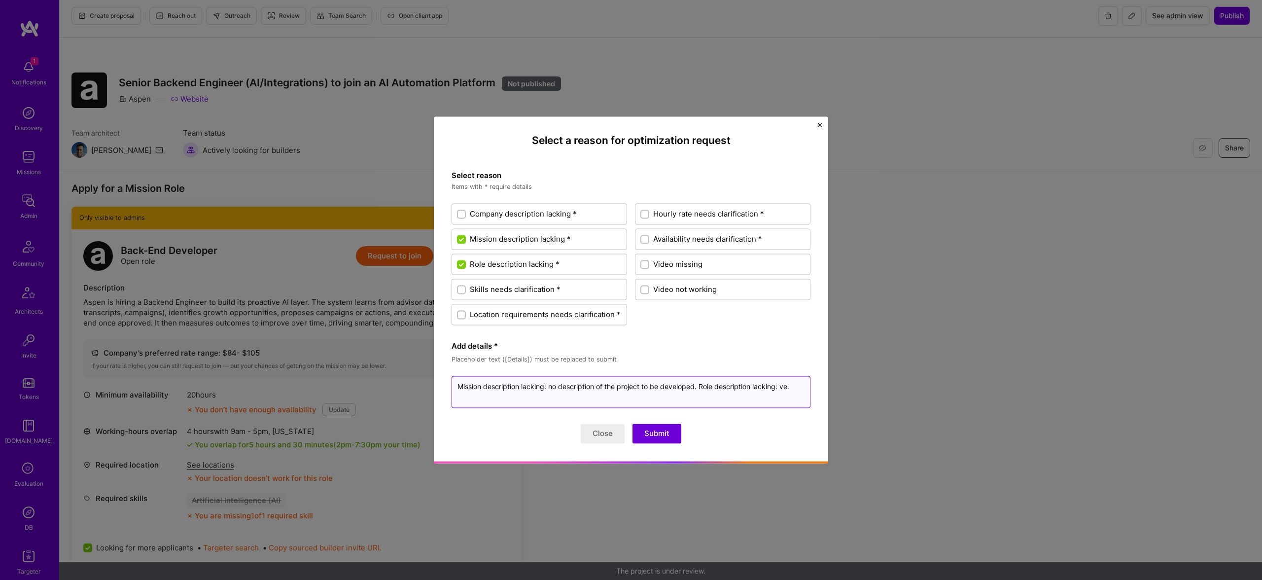
type textarea "Mission description lacking: no description of the project to be developed. Rol…"
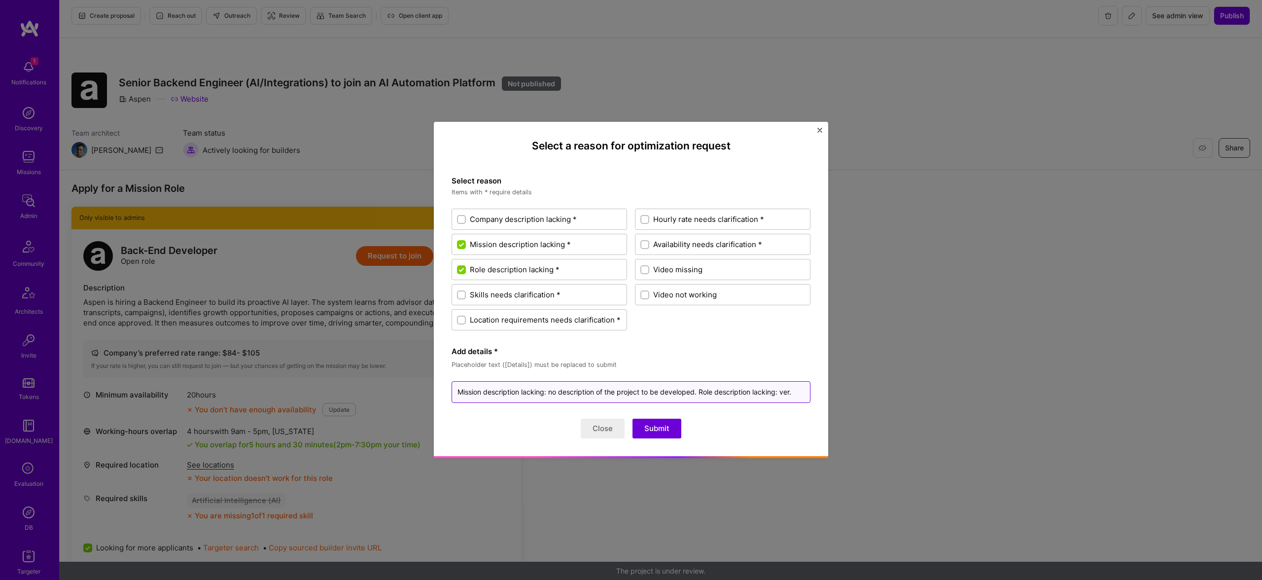
type textarea "x"
type textarea "Mission description lacking: no description of the project to be developed. Rol…"
type textarea "x"
type textarea "Mission description lacking: no description of the project to be developed. Rol…"
type textarea "x"
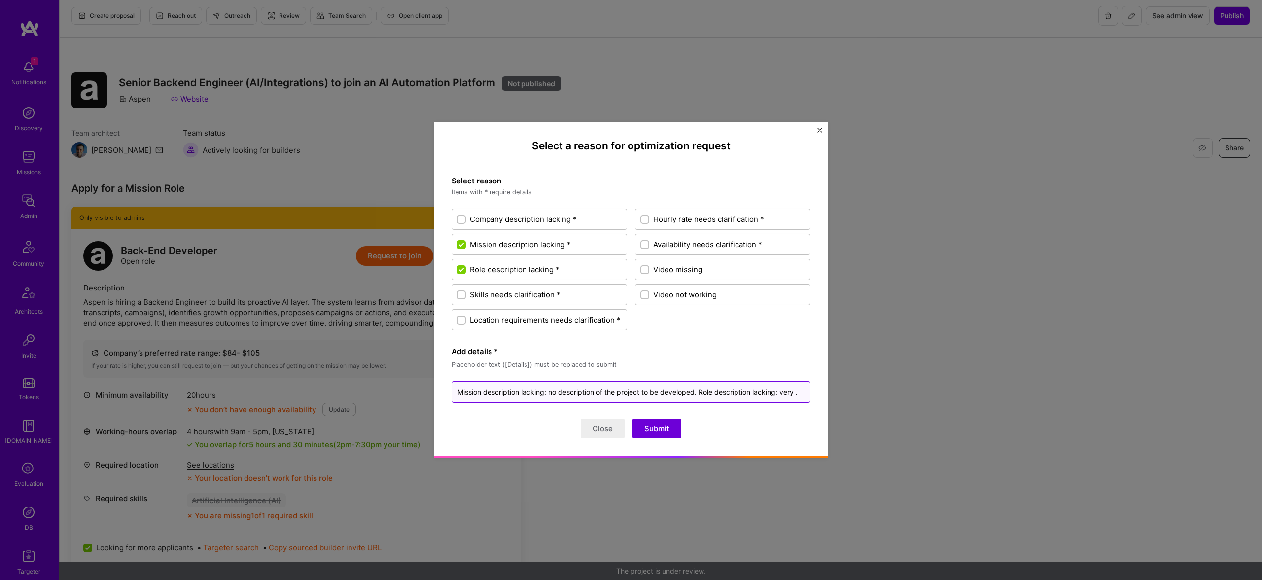
type textarea "Mission description lacking: no description of the project to be developed. Rol…"
type textarea "x"
type textarea "Mission description lacking: no description of the project to be developed. Rol…"
type textarea "x"
type textarea "Mission description lacking: no description of the project to be developed. Rol…"
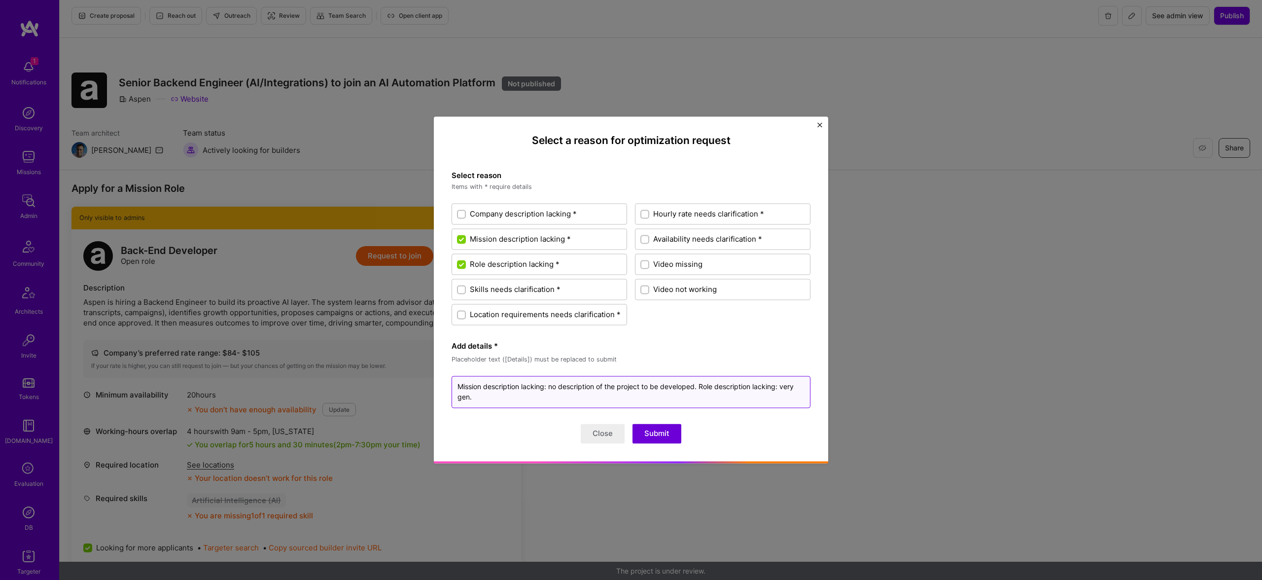
type textarea "x"
type textarea "Mission description lacking: no description of the project to be developed. Rol…"
type textarea "x"
type textarea "Mission description lacking: no description of the project to be developed. Rol…"
type textarea "x"
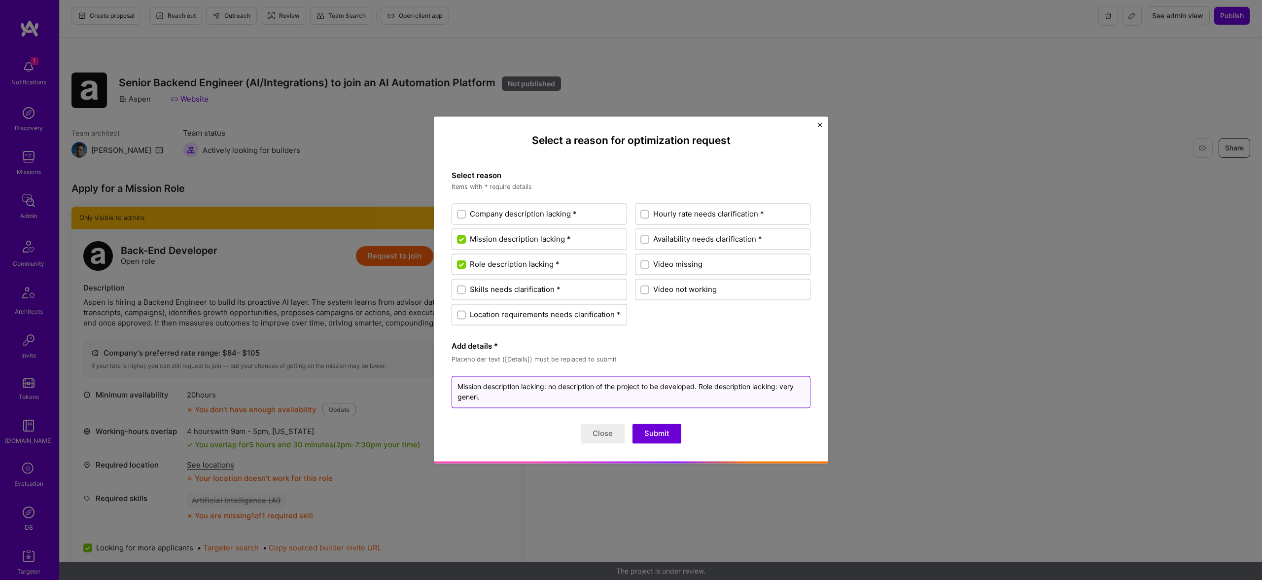
type textarea "Mission description lacking: no description of the project to be developed. Rol…"
type textarea "x"
type textarea "Mission description lacking: no description of the project to be developed. Rol…"
type textarea "x"
type textarea "Mission description lacking: no description of the project to be developed. Rol…"
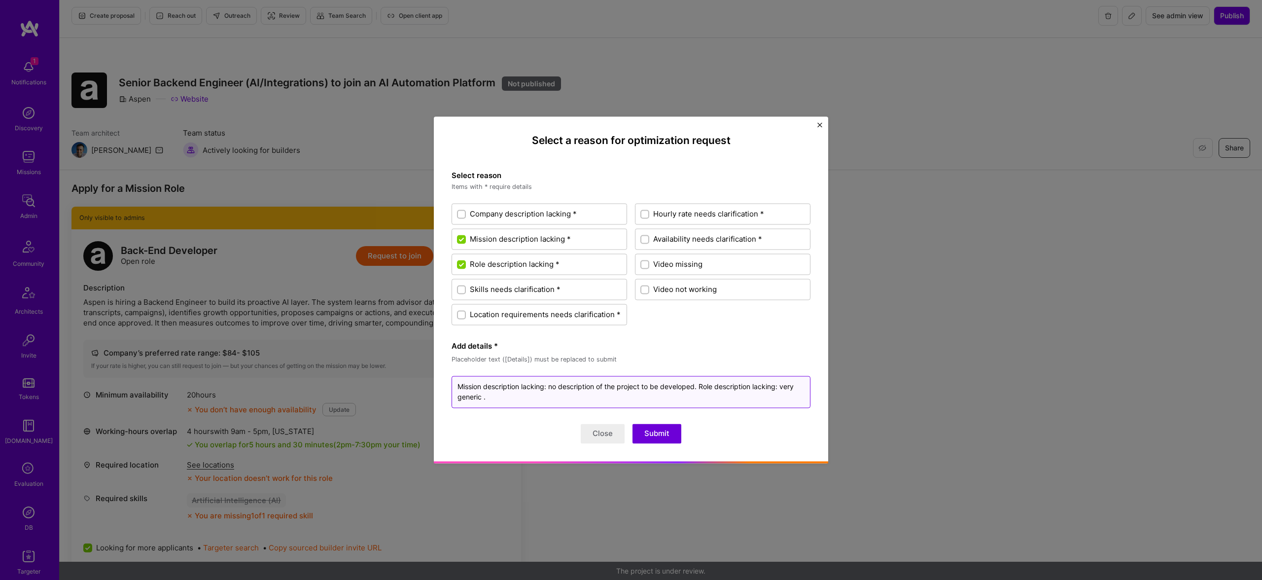
type textarea "x"
type textarea "Mission description lacking: no description of the project to be developed. Rol…"
type textarea "x"
type textarea "Mission description lacking: no description of the project to be developed. Rol…"
type textarea "x"
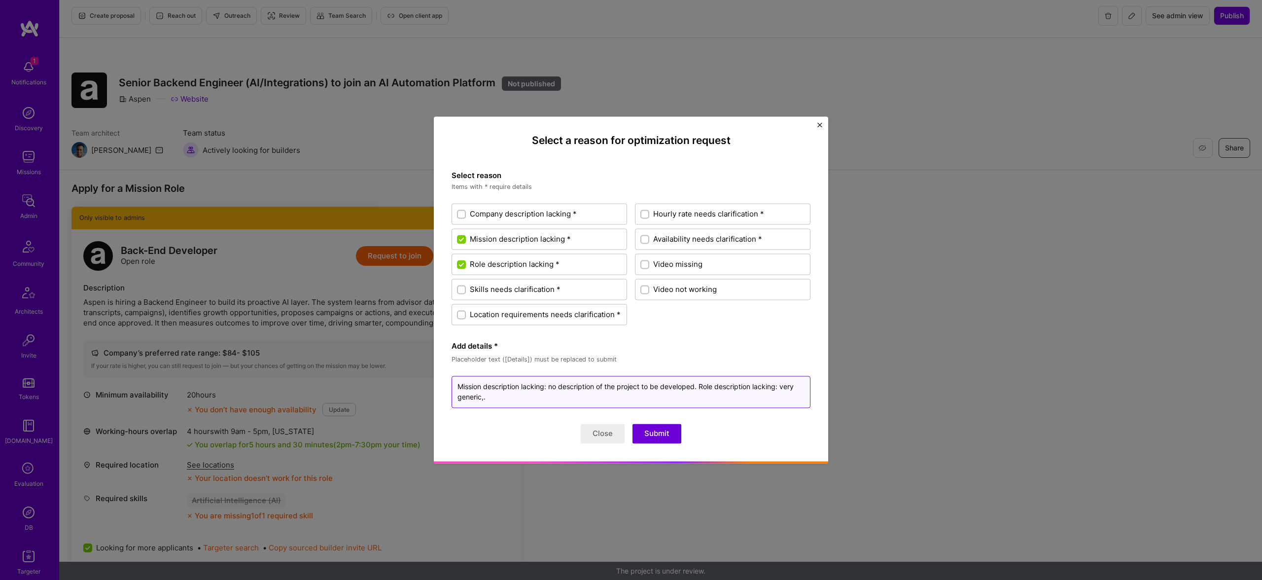
type textarea "Mission description lacking: no description of the project to be developed. Rol…"
type textarea "x"
type textarea "Mission description lacking: no description of the project to be developed. Rol…"
type textarea "x"
type textarea "Mission description lacking: no description of the project to be developed. Rol…"
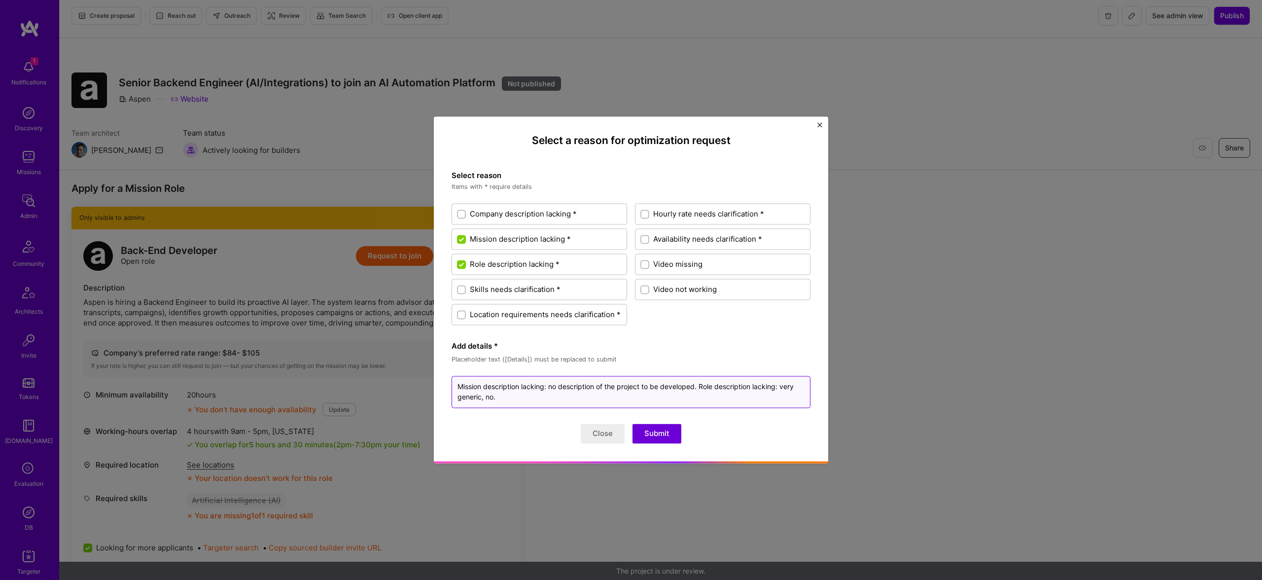
type textarea "x"
type textarea "Mission description lacking: no description of the project to be developed. Rol…"
type textarea "x"
type textarea "Mission description lacking: no description of the project to be developed. Rol…"
type textarea "x"
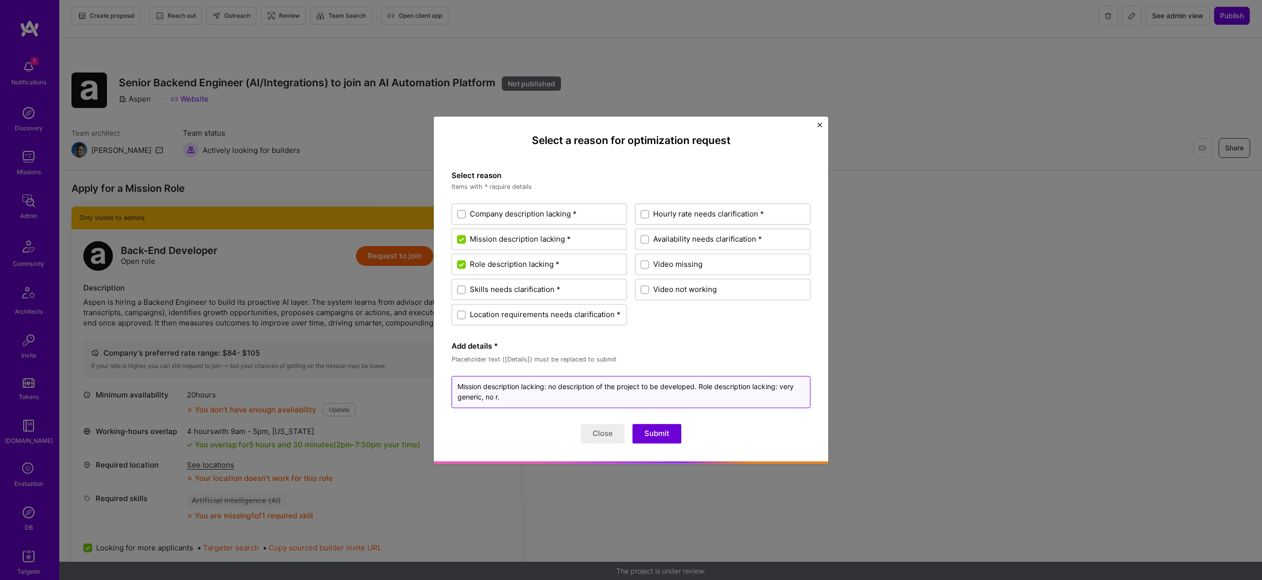
type textarea "Mission description lacking: no description of the project to be developed. Rol…"
type textarea "x"
type textarea "Mission description lacking: no description of the project to be developed. Rol…"
type textarea "x"
type textarea "Mission description lacking: no description of the project to be developed. Rol…"
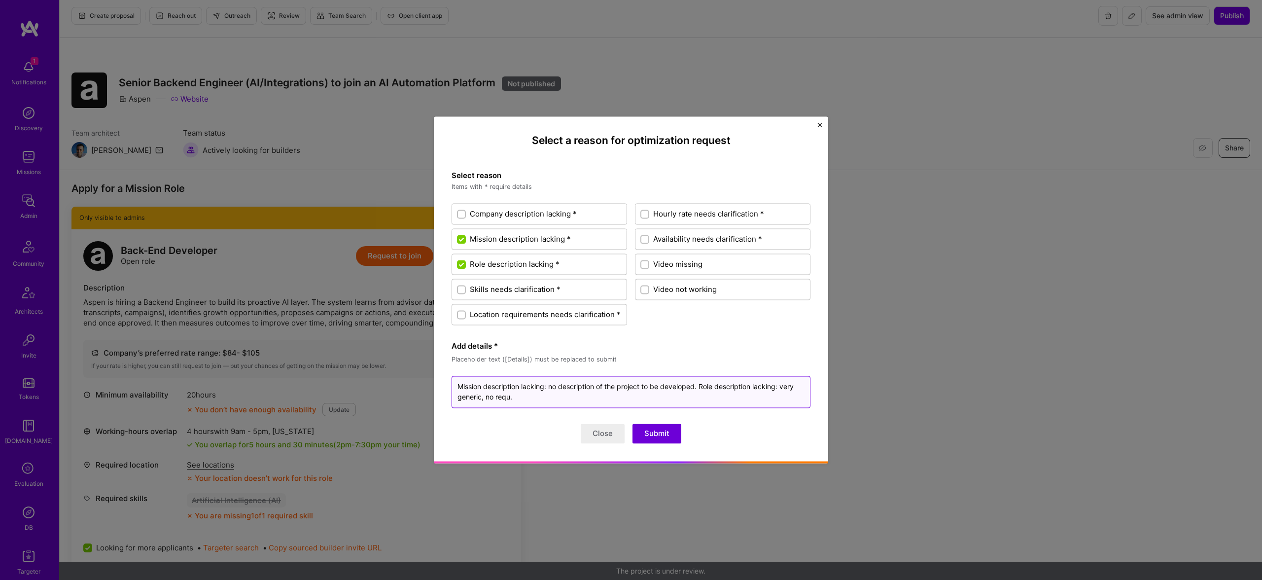
type textarea "x"
type textarea "Mission description lacking: no description of the project to be developed. Rol…"
type textarea "x"
type textarea "Mission description lacking: no description of the project to be developed. Rol…"
type textarea "x"
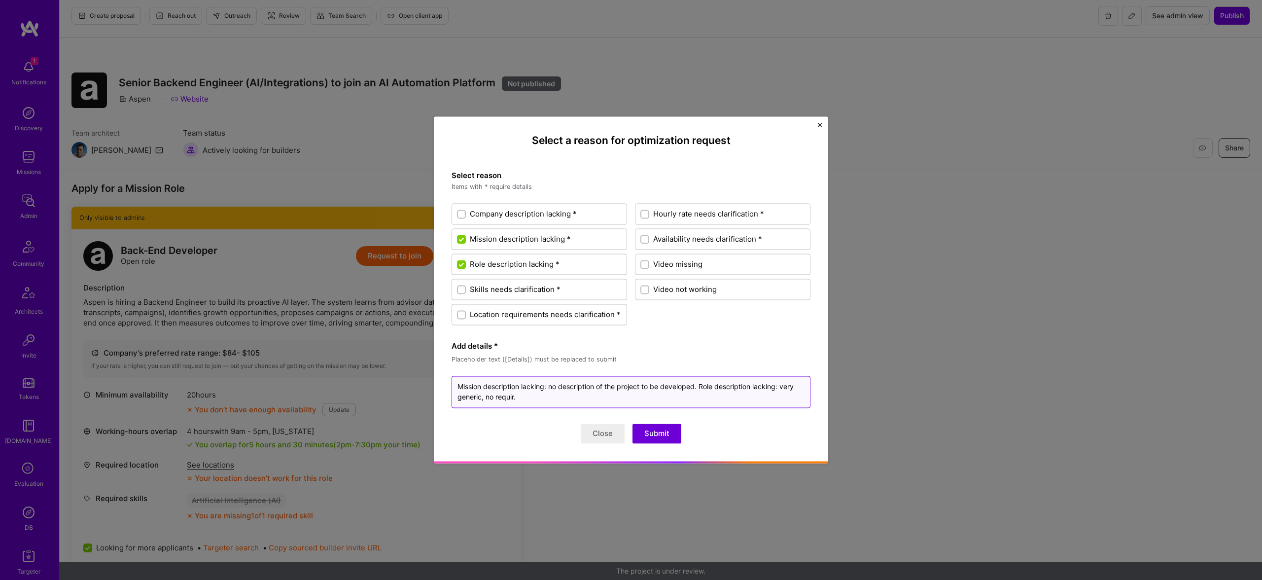
type textarea "Mission description lacking: no description of the project to be developed. Rol…"
type textarea "x"
type textarea "Mission description lacking: no description of the project to be developed. Rol…"
type textarea "x"
type textarea "Mission description lacking: no description of the project to be developed. Rol…"
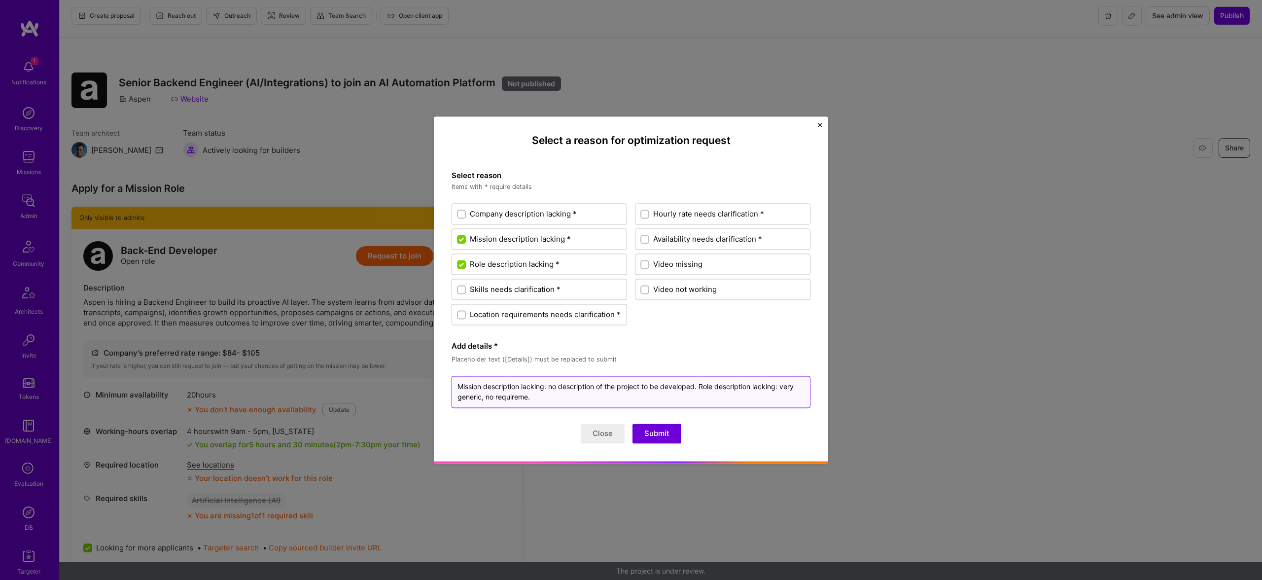
type textarea "x"
type textarea "Mission description lacking: no description of the project to be developed. Rol…"
type textarea "x"
type textarea "Mission description lacking: no description of the project to be developed. Rol…"
type textarea "x"
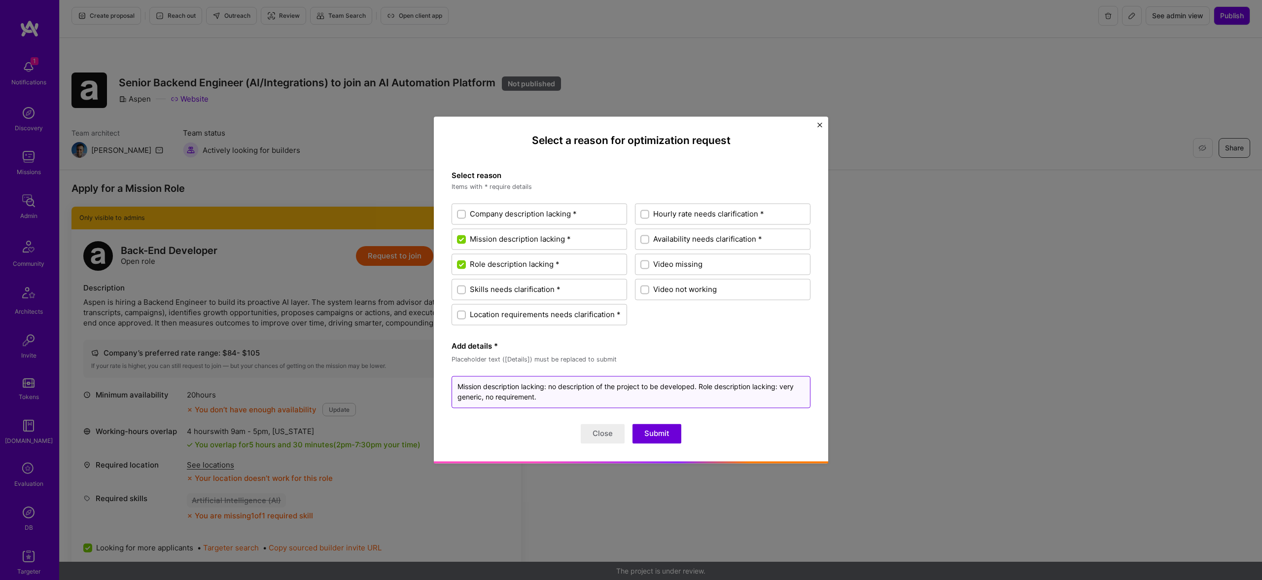
type textarea "Mission description lacking: no description of the project to be developed. Rol…"
type textarea "x"
type textarea "Mission description lacking: no description of the project to be developed. Rol…"
type textarea "x"
type textarea "Mission description lacking: no description of the project to be developed. Rol…"
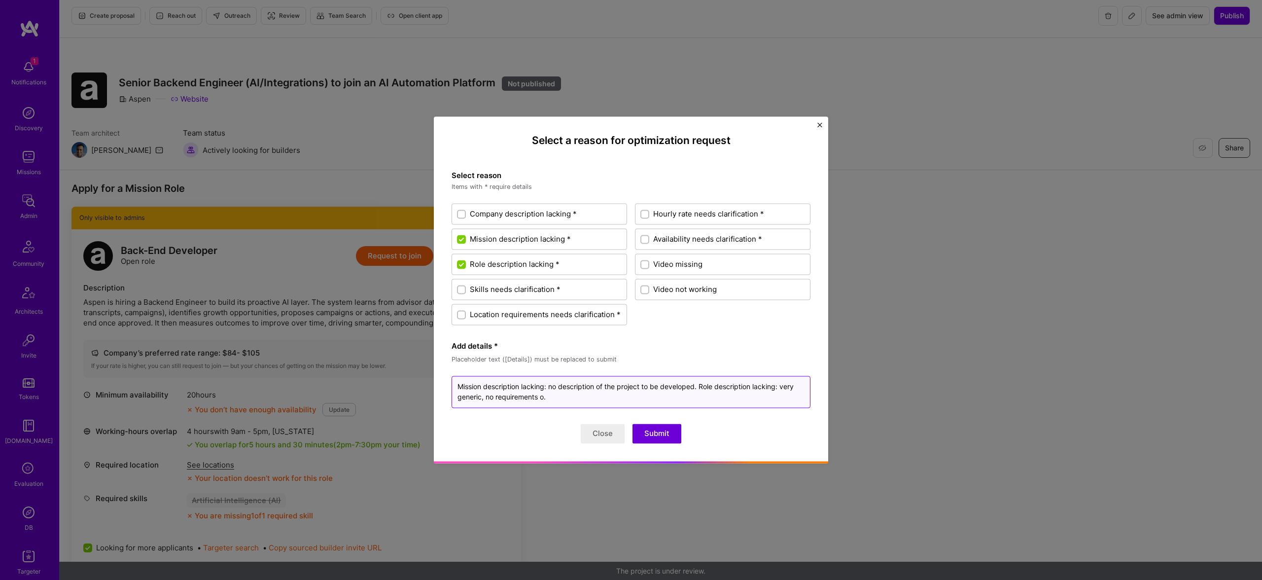
type textarea "x"
type textarea "Mission description lacking: no description of the project to be developed. Rol…"
type textarea "x"
type textarea "Mission description lacking: no description of the project to be developed. Rol…"
type textarea "x"
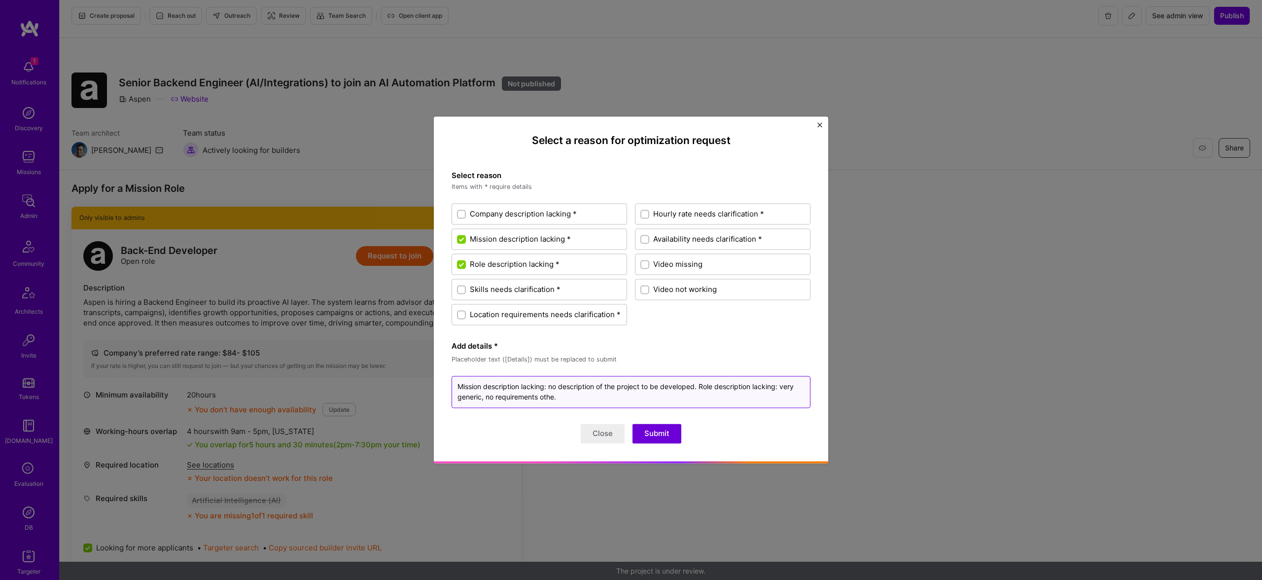
type textarea "Mission description lacking: no description of the project to be developed. Rol…"
type textarea "x"
type textarea "Mission description lacking: no description of the project to be developed. Rol…"
type textarea "x"
type textarea "Mission description lacking: no description of the project to be developed. Rol…"
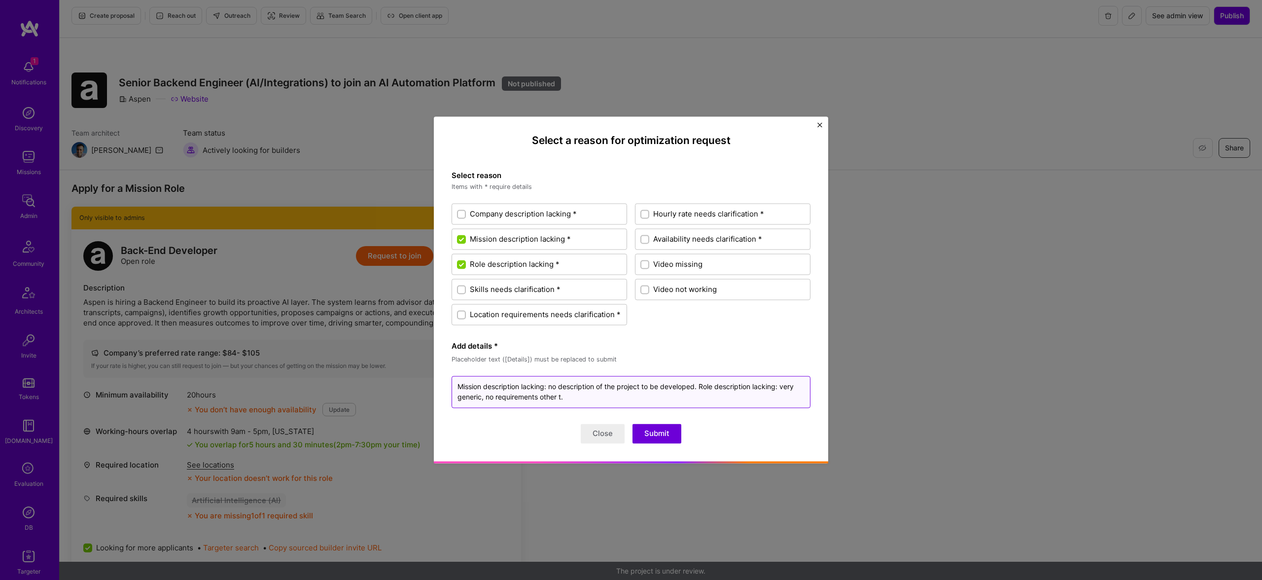
type textarea "x"
type textarea "Mission description lacking: no description of the project to be developed. Rol…"
type textarea "x"
type textarea "Mission description lacking: no description of the project to be developed. Rol…"
type textarea "x"
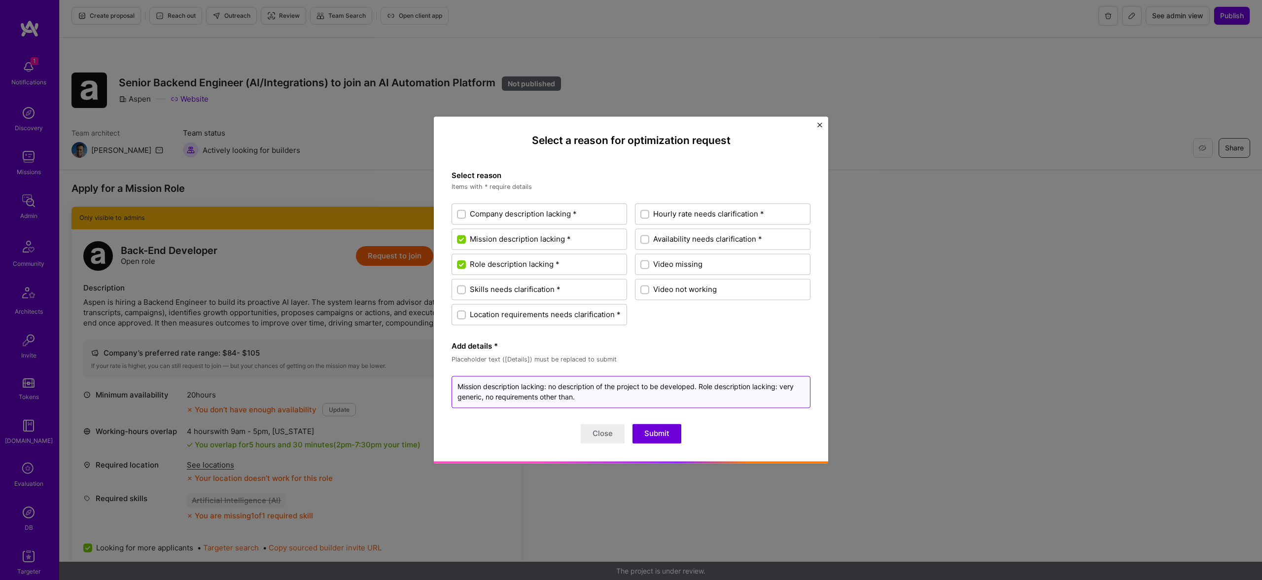
type textarea "Mission description lacking: no description of the project to be developed. Rol…"
type textarea "x"
type textarea "Mission description lacking: no description of the project to be developed. Rol…"
type textarea "x"
type textarea "Mission description lacking: no description of the project to be developed. Rol…"
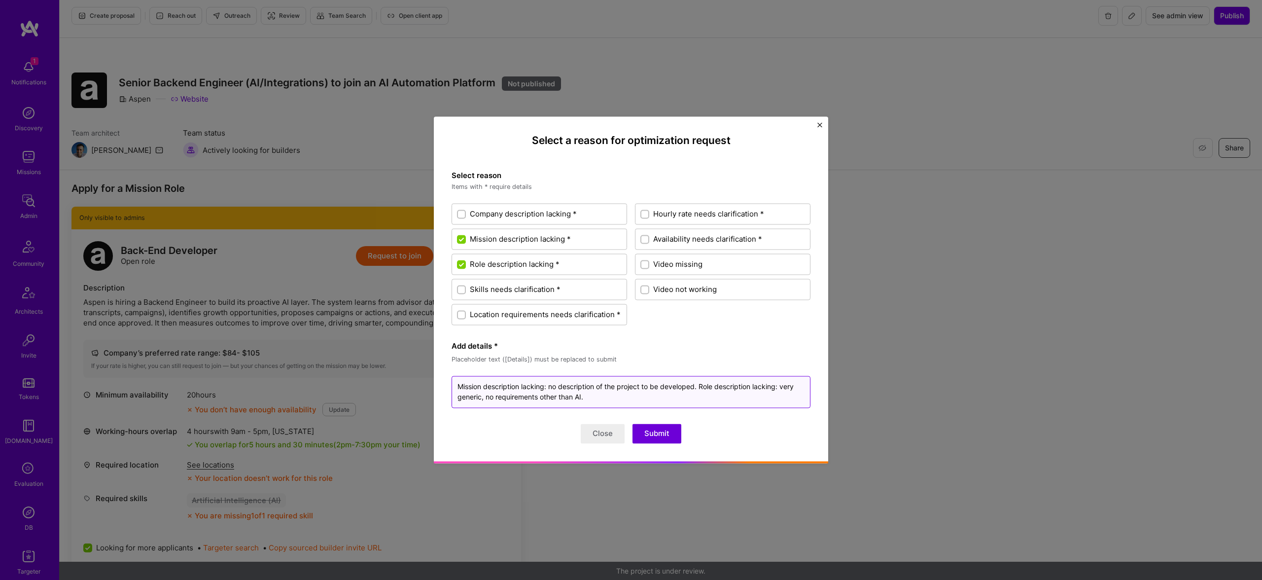
type textarea "x"
type textarea "Mission description lacking: no description of the project to be developed. Rol…"
type textarea "x"
type textarea "Mission description lacking: no description of the project to be developed. Rol…"
type textarea "x"
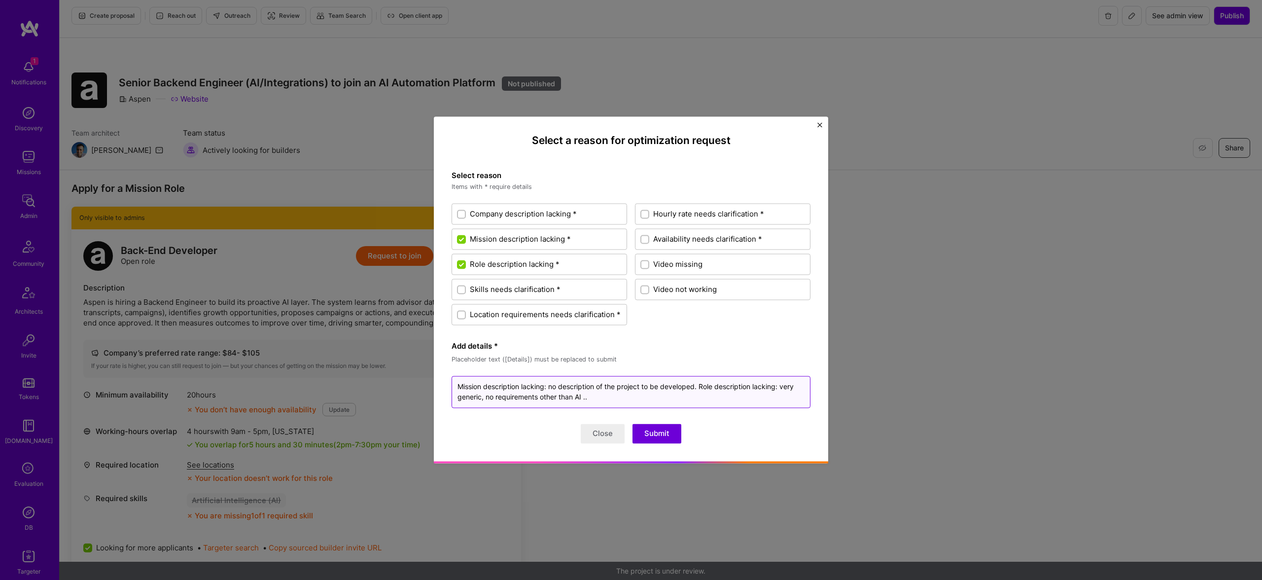
type textarea "Mission description lacking: no description of the project to be developed. Rol…"
type textarea "x"
type textarea "Mission description lacking: no description of the project to be developed. Rol…"
type textarea "x"
type textarea "Mission description lacking: no description of the project to be developed. Rol…"
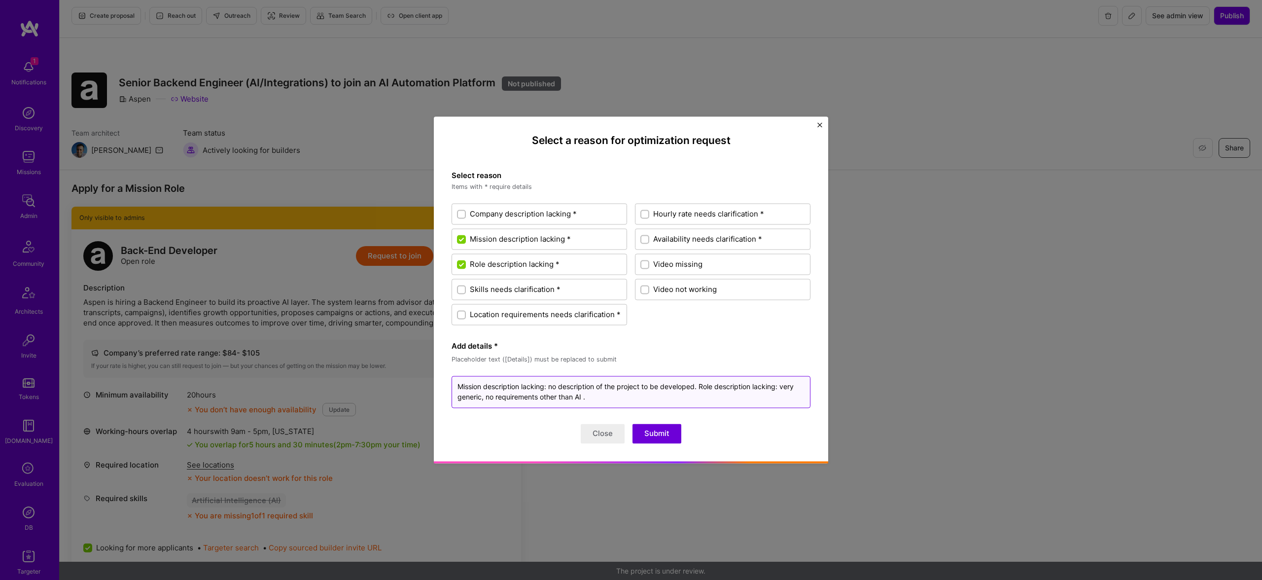
type textarea "x"
type textarea "Mission description lacking: no description of the project to be developed. Rol…"
type textarea "x"
type textarea "Mission description lacking: no description of the project to be developed. Rol…"
click at [662, 430] on button "Submit" at bounding box center [656, 434] width 49 height 20
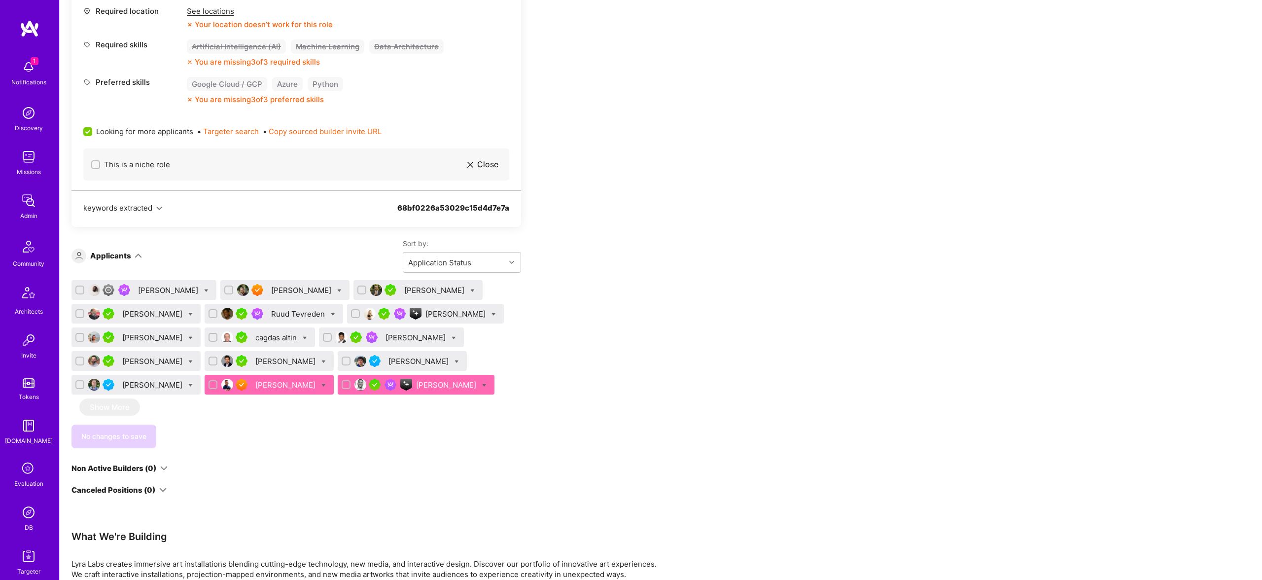
scroll to position [511, 0]
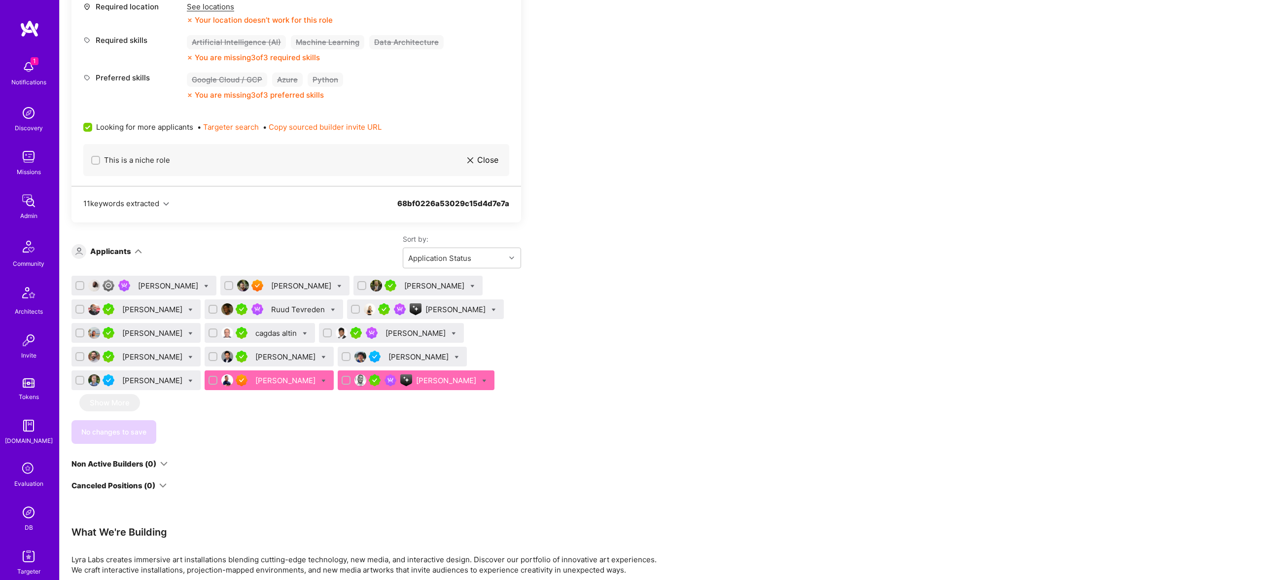
click at [416, 382] on div "[PERSON_NAME]" at bounding box center [447, 380] width 62 height 10
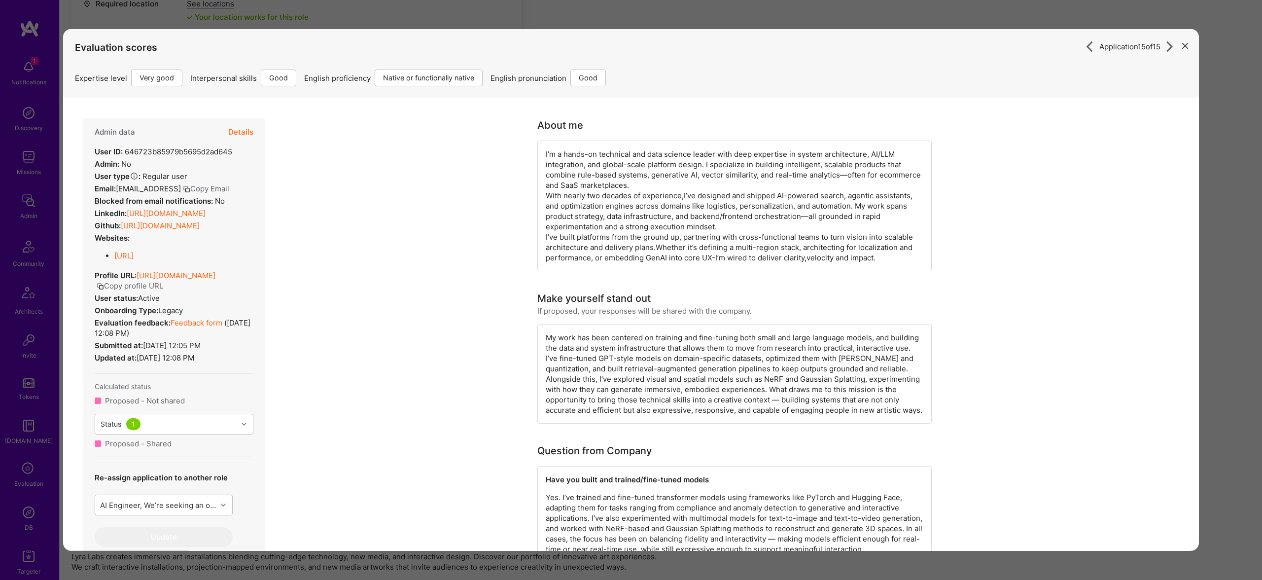
scroll to position [508, 0]
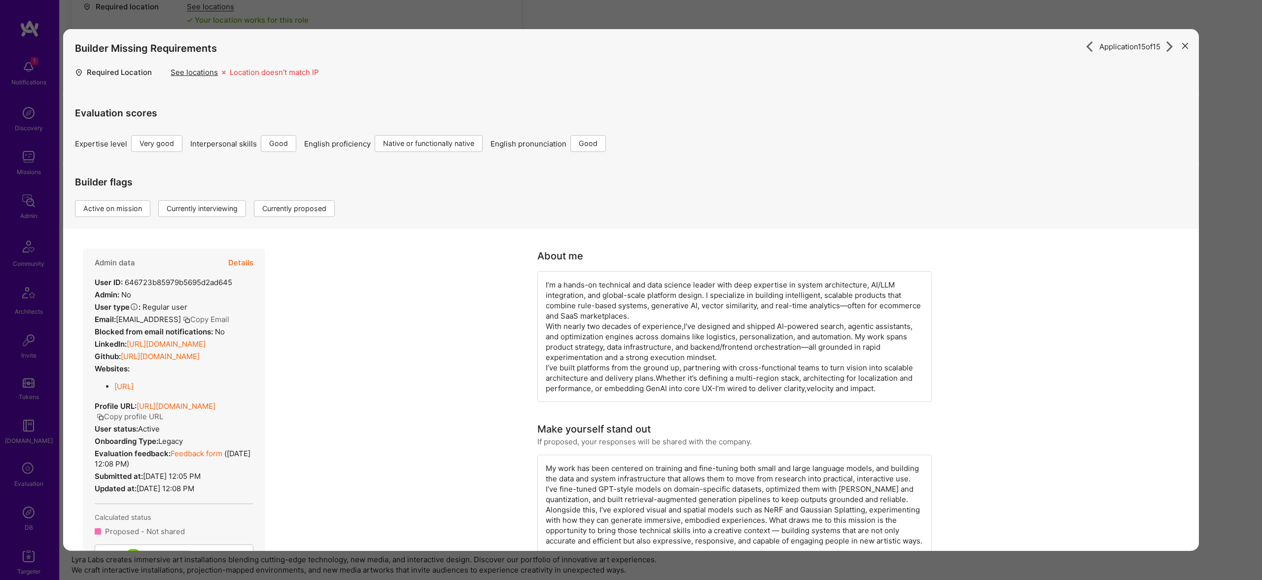
click at [244, 199] on div "Builder flags Active on mission Currently interviewing Currently proposed" at bounding box center [209, 190] width 268 height 53
click at [240, 261] on button "Details" at bounding box center [240, 262] width 25 height 29
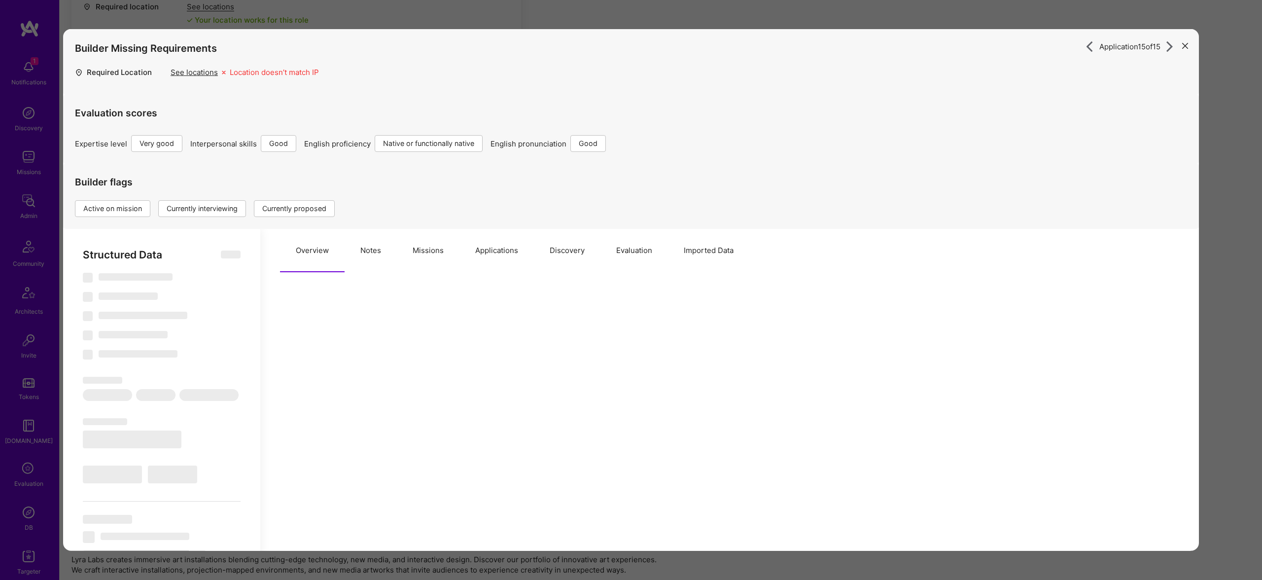
click at [419, 246] on button "Missions" at bounding box center [428, 250] width 63 height 43
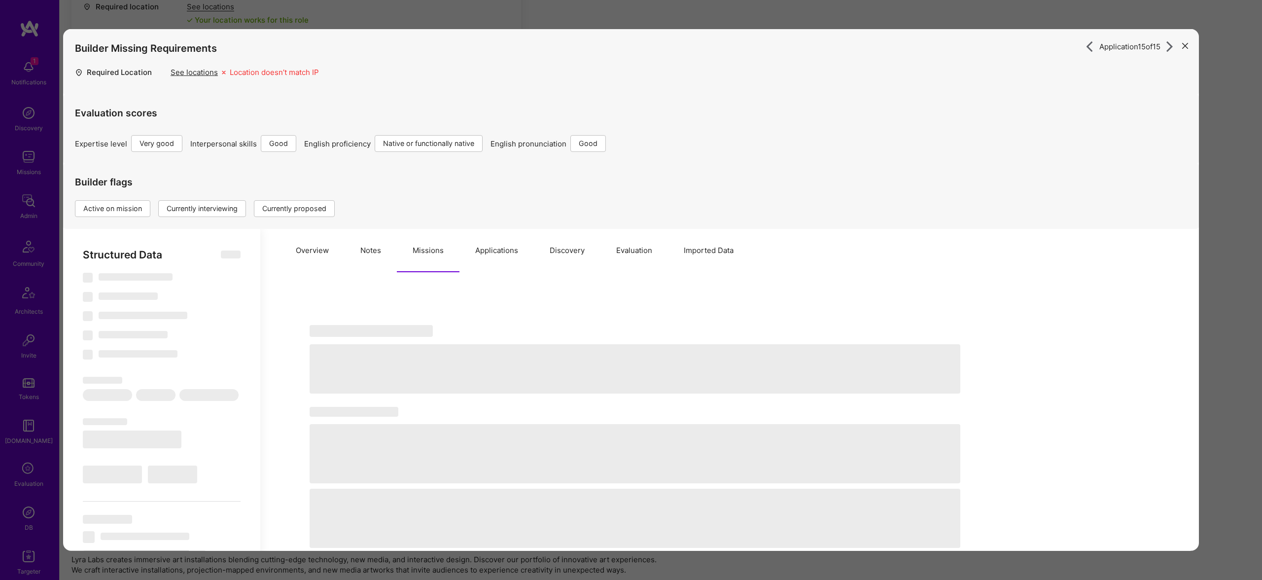
select select "Right Now"
select select "5"
select select "4"
select select "7"
select select "6"
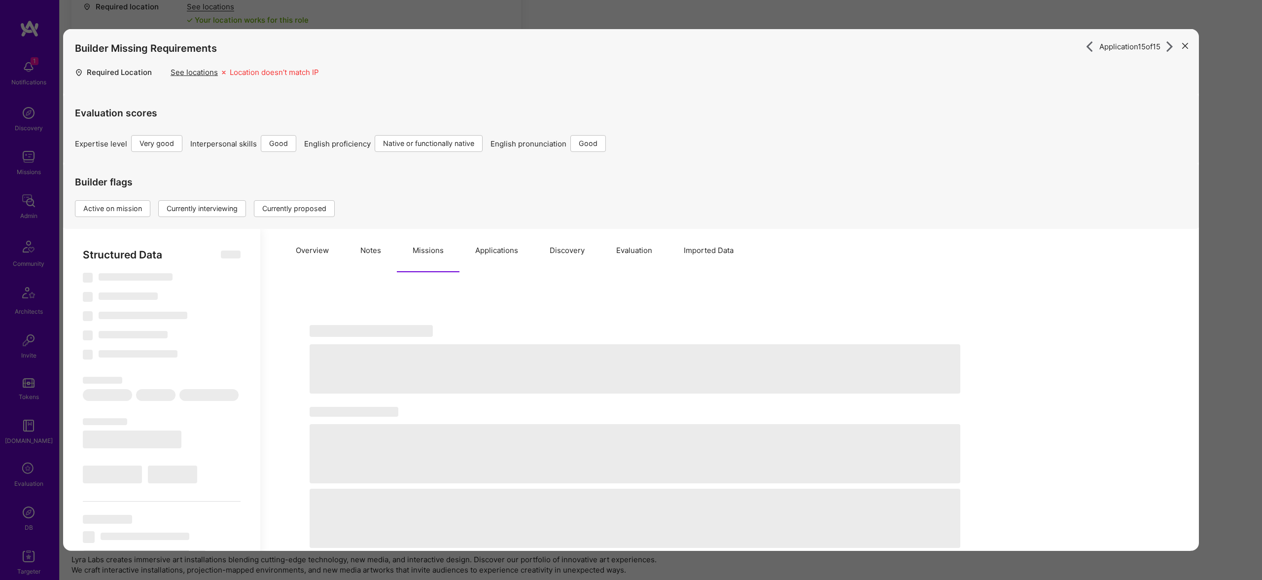
select select "US"
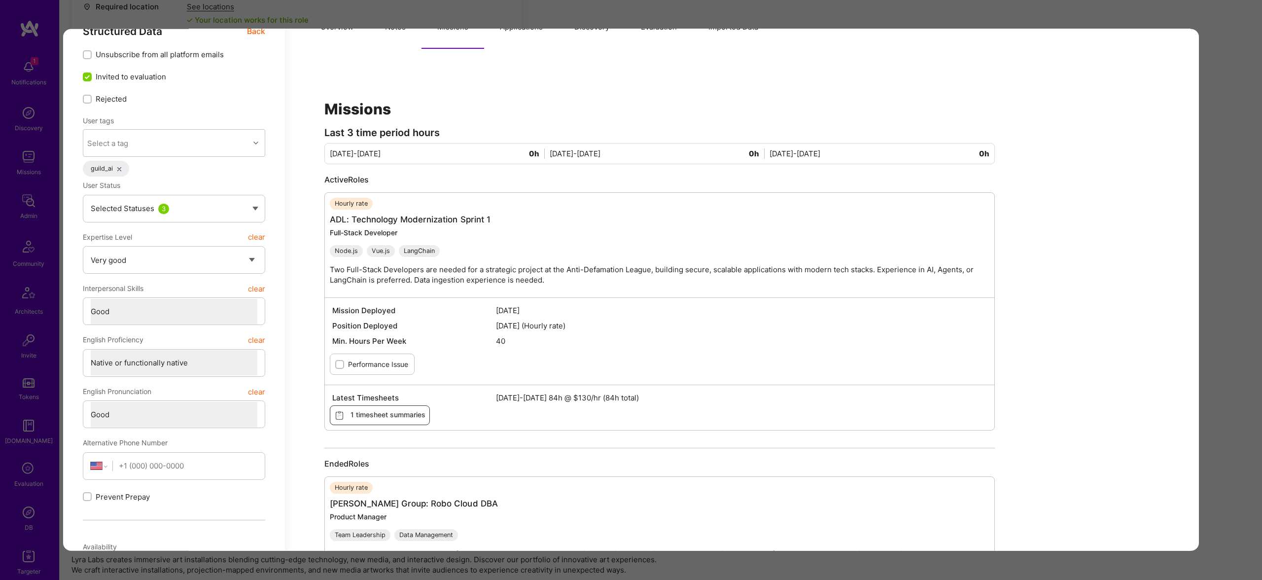
scroll to position [211, 0]
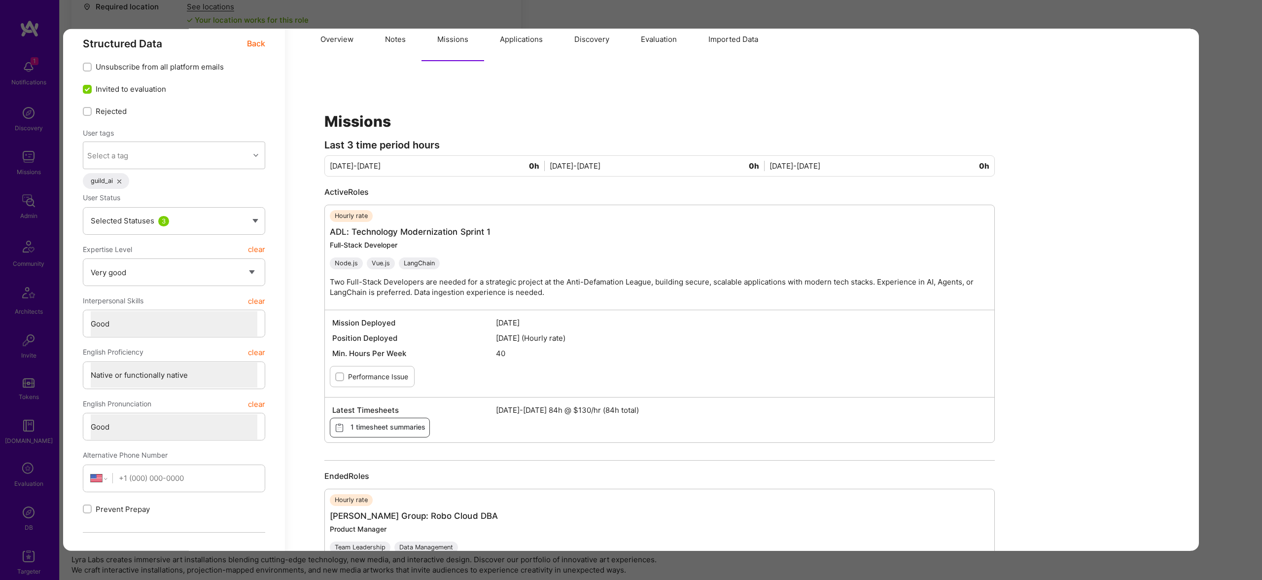
drag, startPoint x: 508, startPoint y: 54, endPoint x: 509, endPoint y: 37, distance: 16.8
click at [508, 54] on button "Applications" at bounding box center [521, 39] width 74 height 43
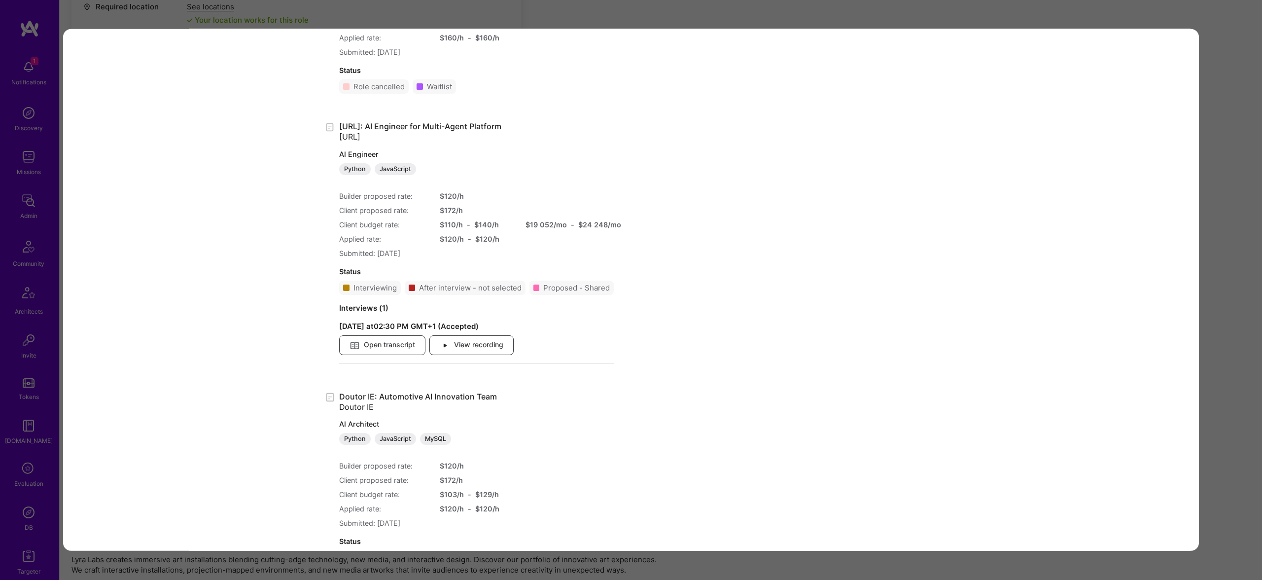
click at [633, 251] on div "Steelbay.ai: AI Engineer for Multi-Agent Platform Steelbay.ai AI Engineer Pytho…" at bounding box center [659, 246] width 670 height 250
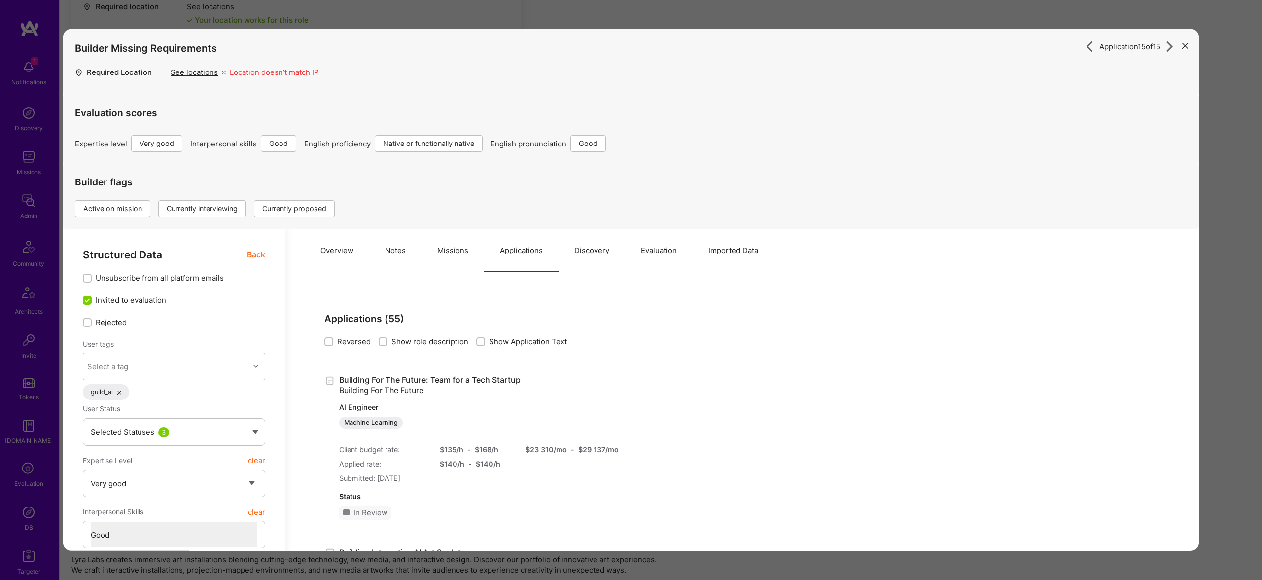
scroll to position [0, 0]
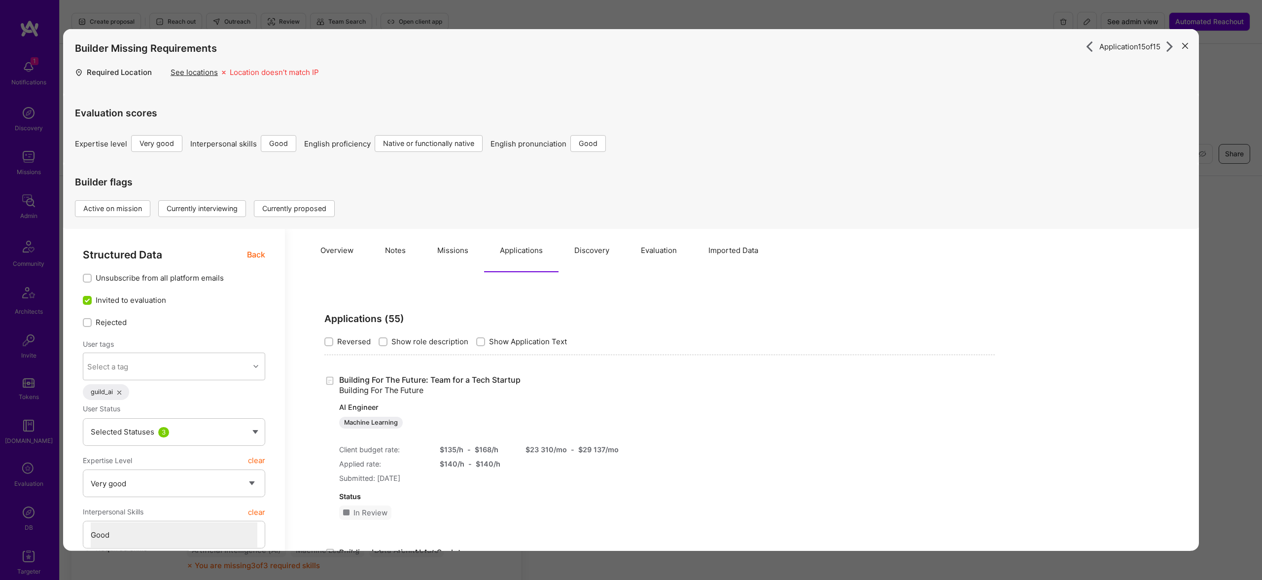
drag, startPoint x: 448, startPoint y: 241, endPoint x: 449, endPoint y: 258, distance: 16.8
click at [448, 257] on button "Missions" at bounding box center [452, 250] width 63 height 43
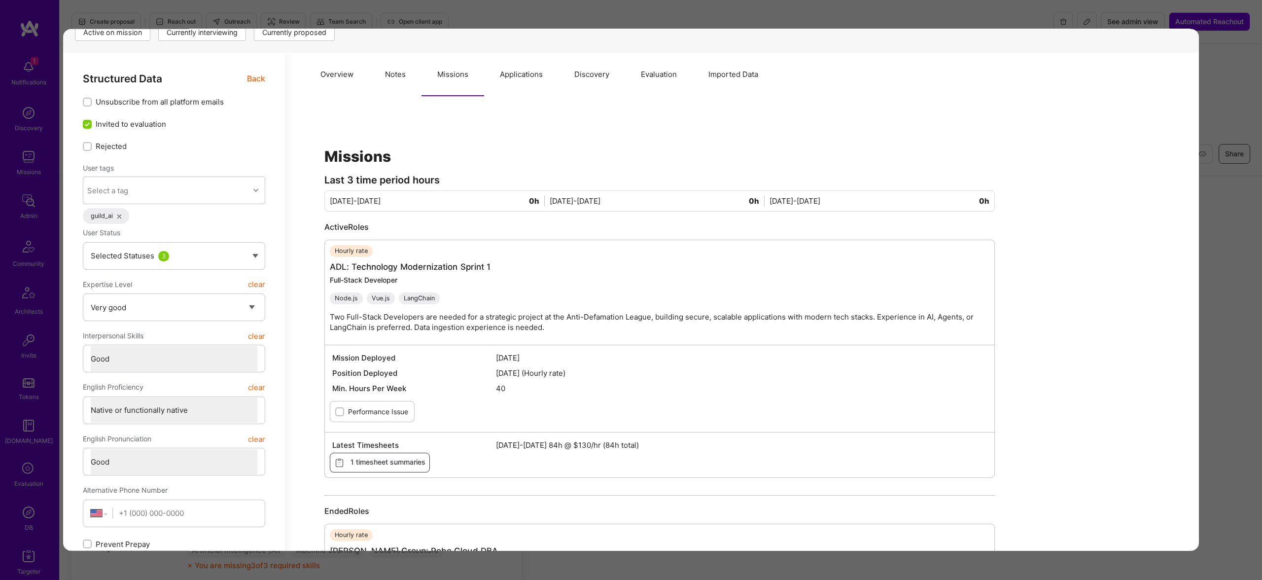
scroll to position [178, 0]
drag, startPoint x: 506, startPoint y: 370, endPoint x: 576, endPoint y: 376, distance: 70.3
click at [576, 376] on span "Sep 02 2025 (Hourly rate)" at bounding box center [741, 371] width 491 height 10
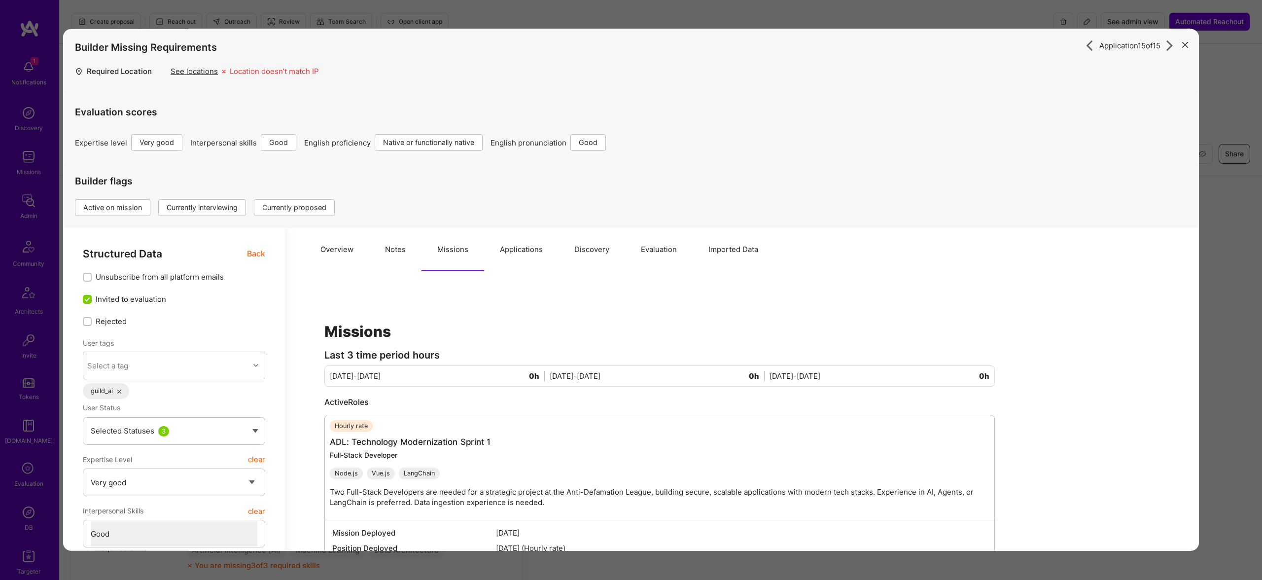
scroll to position [0, 0]
click at [520, 258] on button "Applications" at bounding box center [521, 250] width 74 height 43
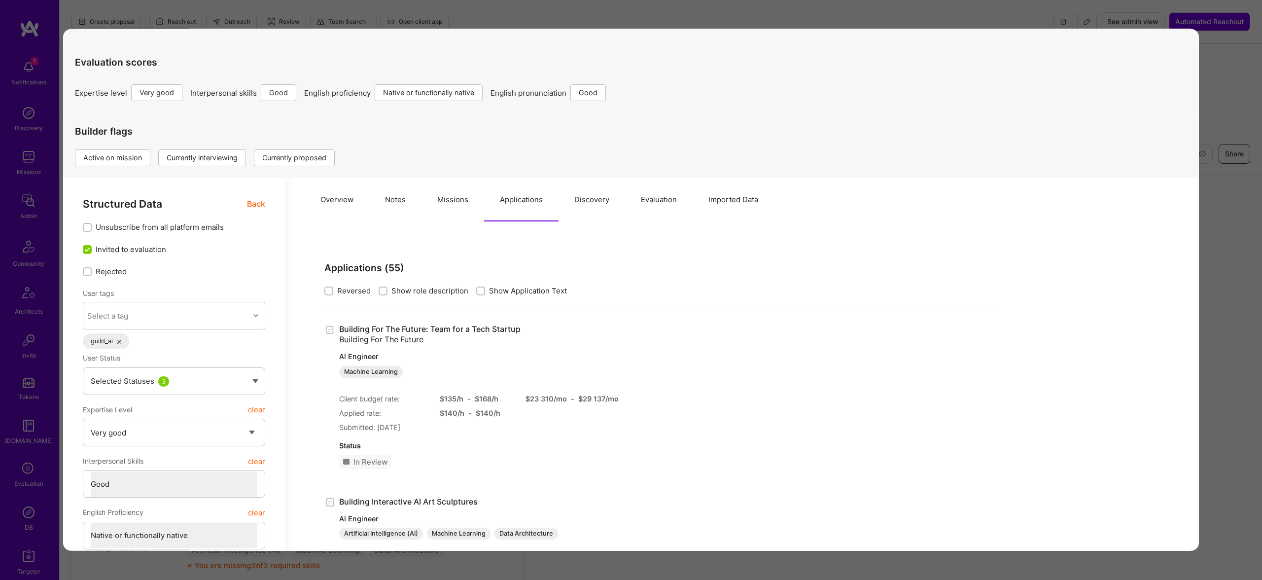
scroll to position [1, 0]
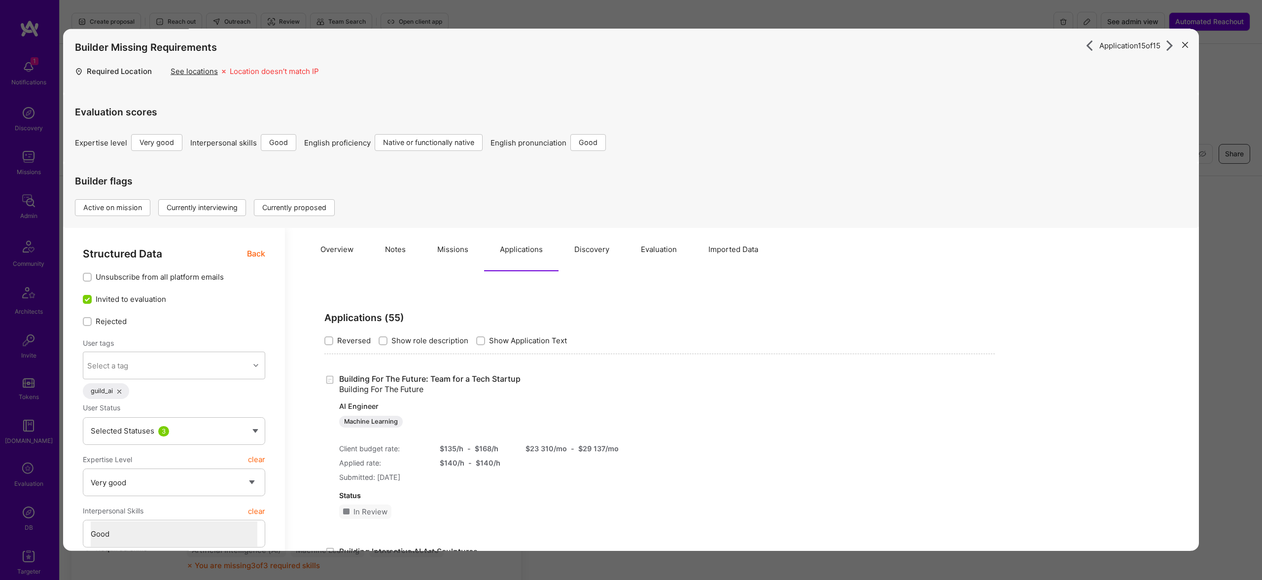
click at [456, 259] on button "Missions" at bounding box center [452, 249] width 63 height 43
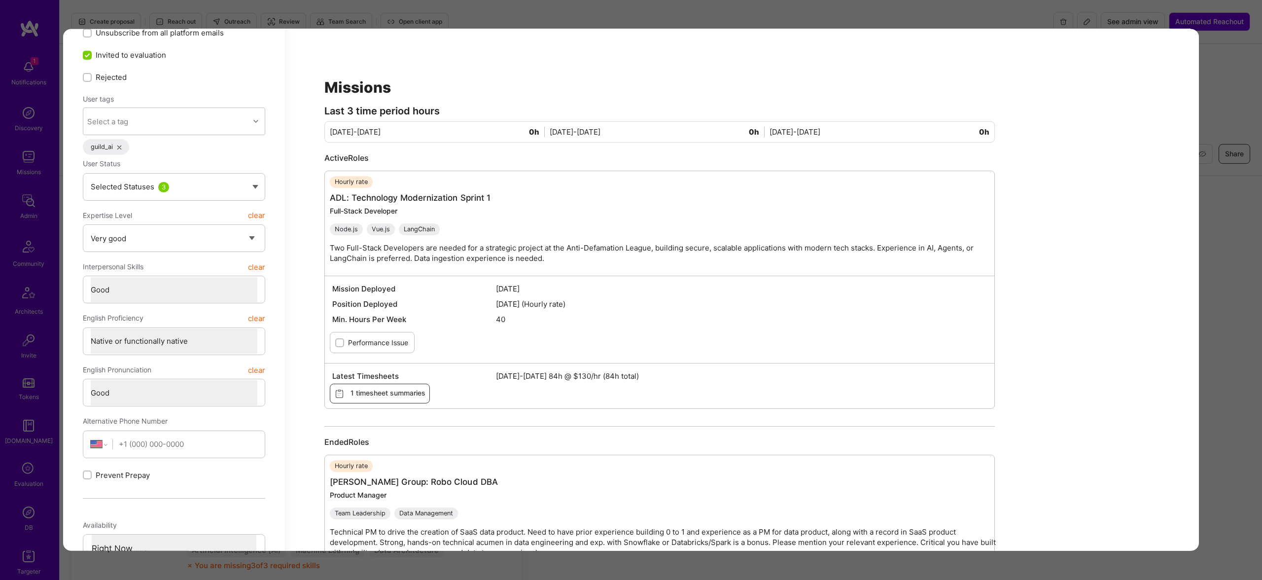
scroll to position [245, 0]
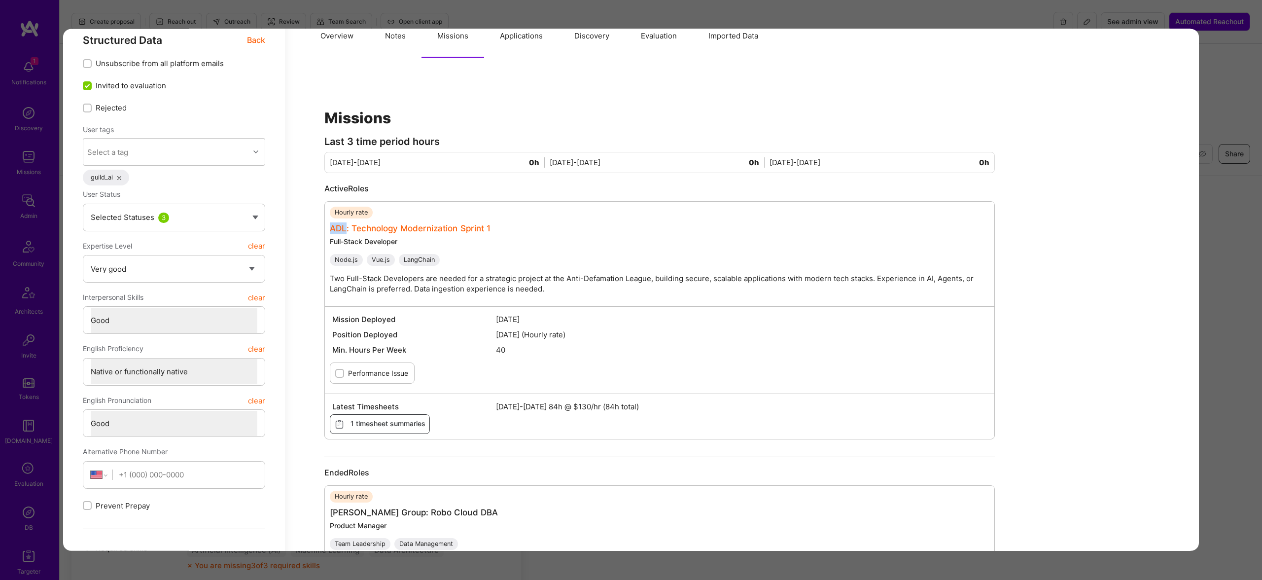
drag, startPoint x: 327, startPoint y: 219, endPoint x: 345, endPoint y: 230, distance: 21.4
click at [345, 230] on div "Hourly rate ADL: Technology Modernization Sprint 1 Full-Stack Developer Node.js…" at bounding box center [659, 320] width 670 height 238
copy link "ADL"
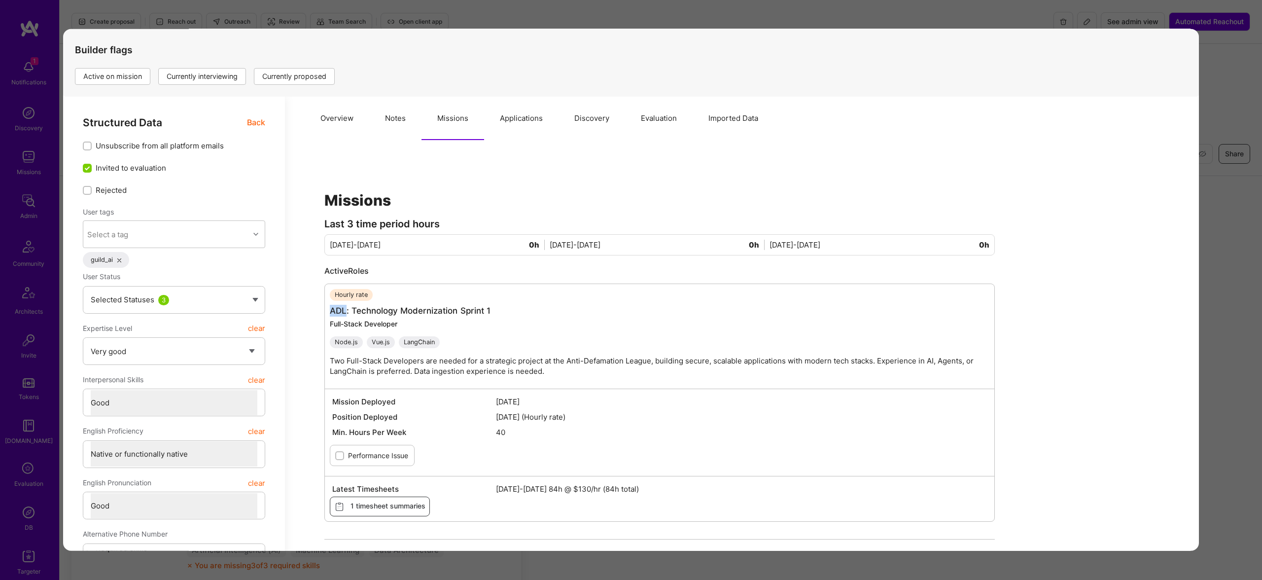
scroll to position [155, 0]
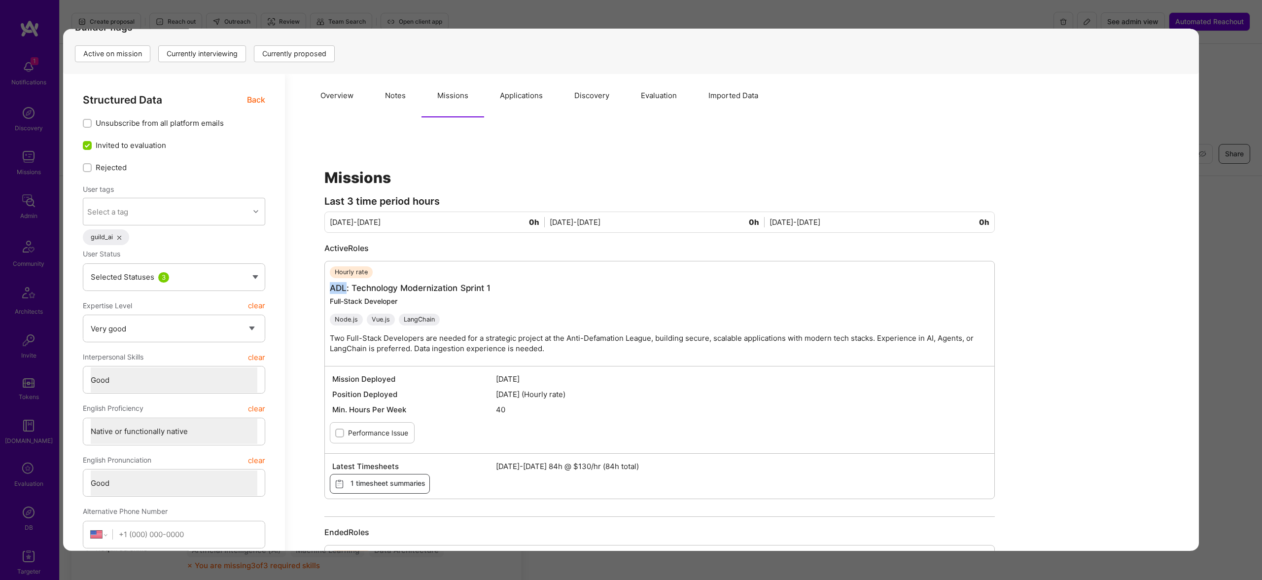
click at [521, 98] on button "Applications" at bounding box center [521, 95] width 74 height 43
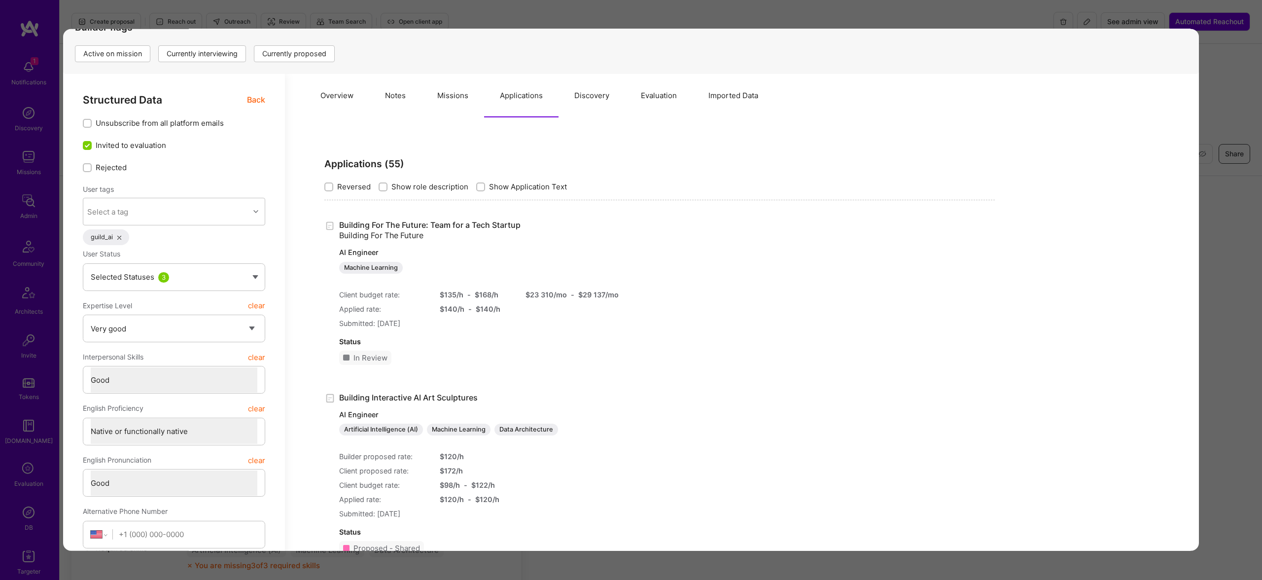
click at [437, 99] on button "Missions" at bounding box center [452, 95] width 63 height 43
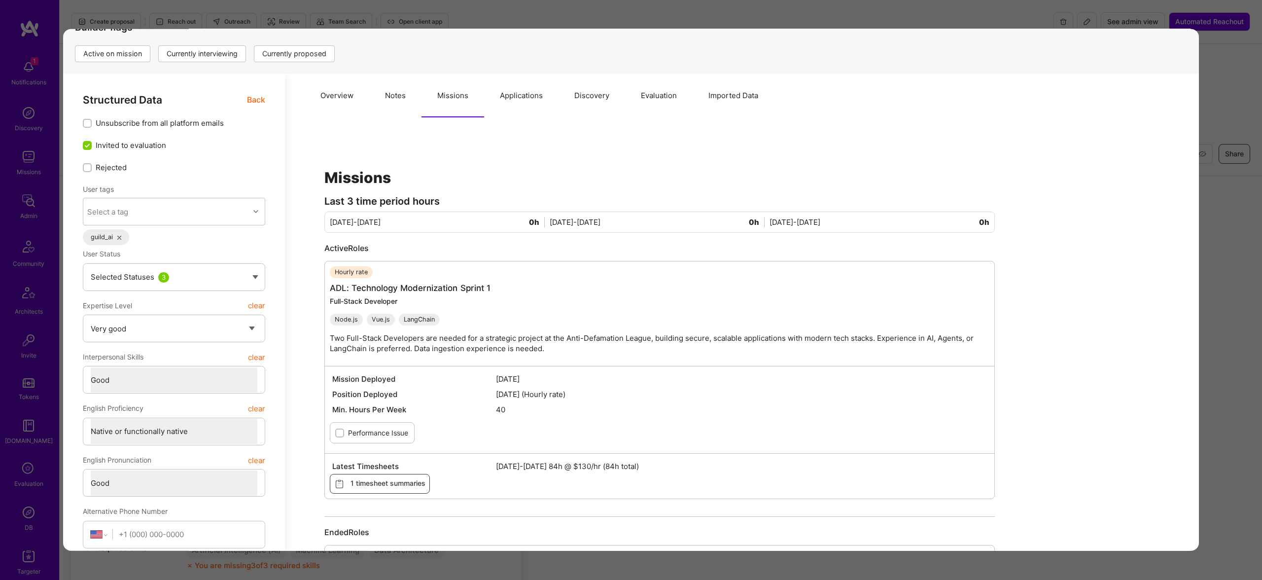
click at [471, 100] on button "Missions" at bounding box center [452, 95] width 63 height 43
click at [385, 97] on button "Notes" at bounding box center [395, 95] width 52 height 43
type textarea "x"
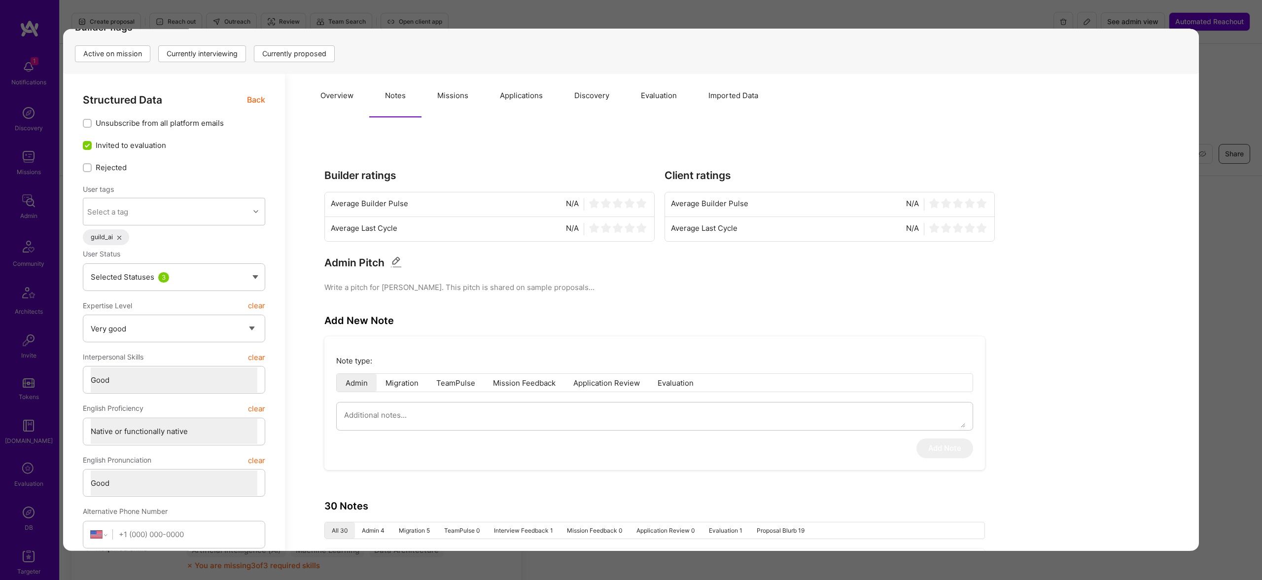
click at [508, 94] on button "Applications" at bounding box center [521, 95] width 74 height 43
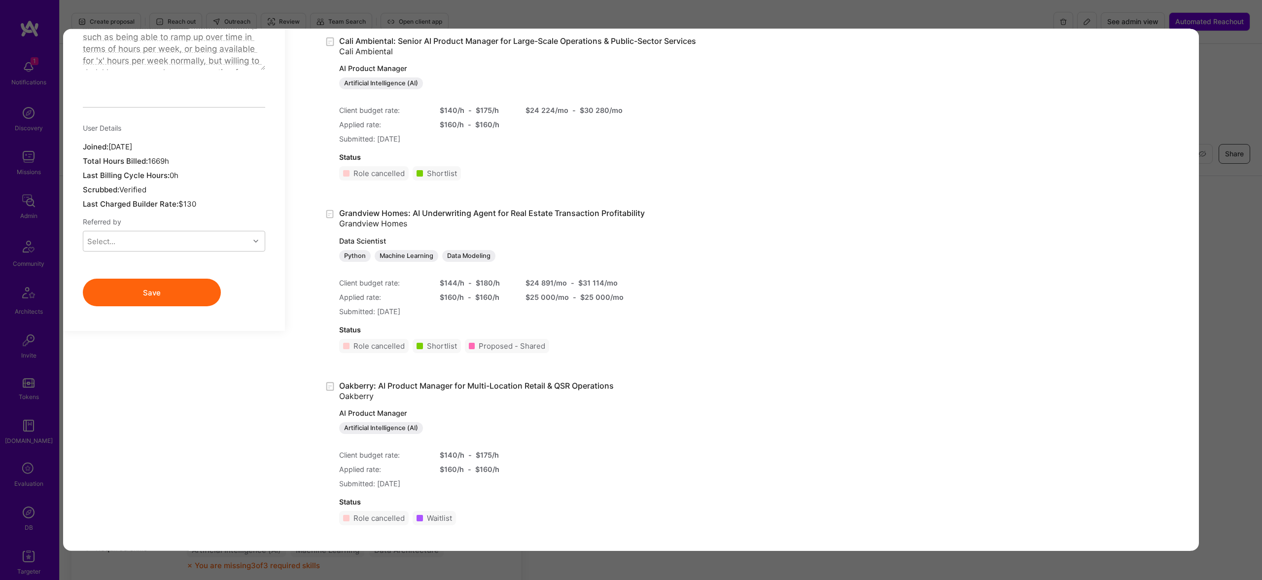
scroll to position [1123, 0]
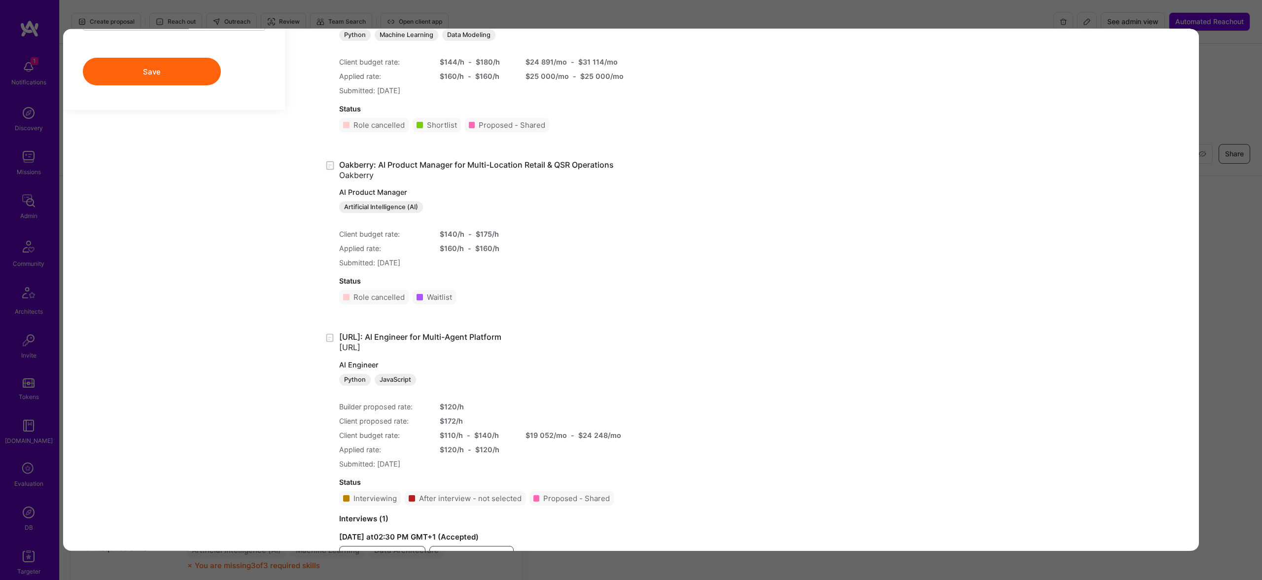
click at [662, 284] on div "Oakberry: AI Product Manager for Multi-Location Retail & QSR Operations Oakberr…" at bounding box center [659, 236] width 670 height 153
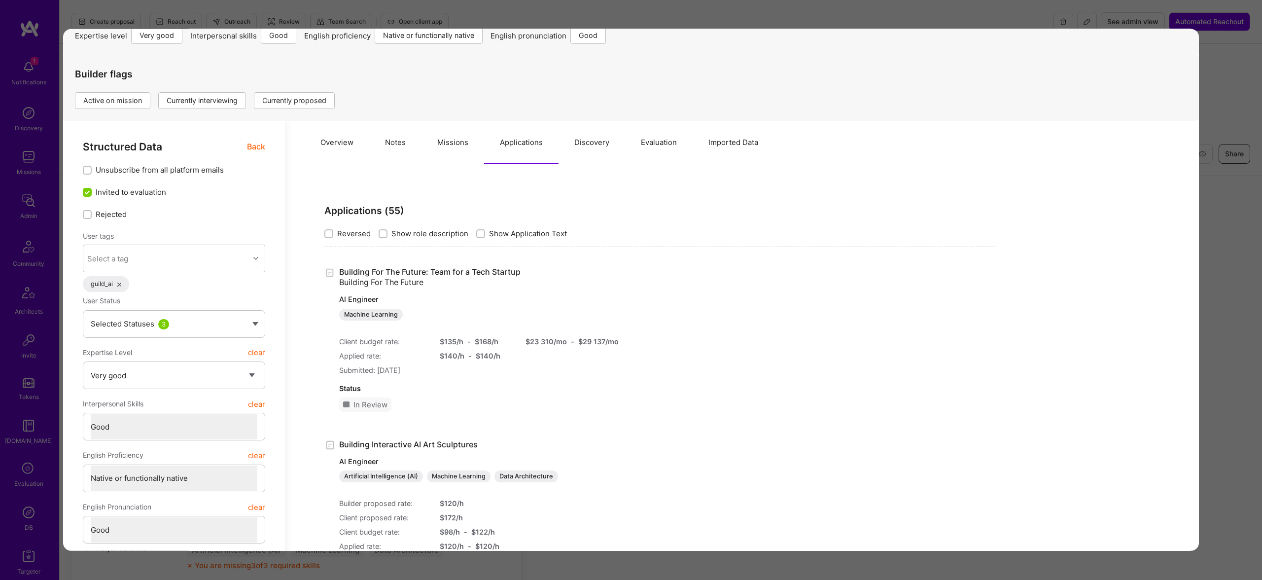
scroll to position [106, 0]
drag, startPoint x: 387, startPoint y: 376, endPoint x: 503, endPoint y: 376, distance: 115.3
click at [503, 376] on div "Submitted: September 12, 2025" at bounding box center [469, 372] width 260 height 10
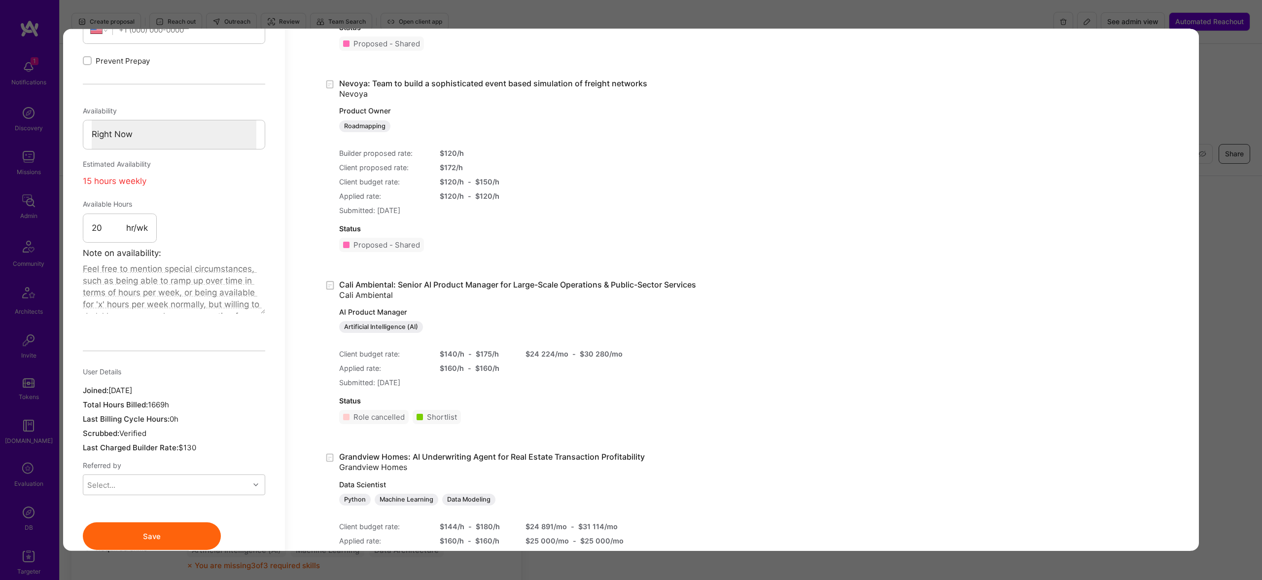
scroll to position [656, 0]
click at [714, 299] on div "Cali Ambiental: Senior AI Product Manager for Large-Scale Operations & Public-S…" at bounding box center [659, 358] width 670 height 153
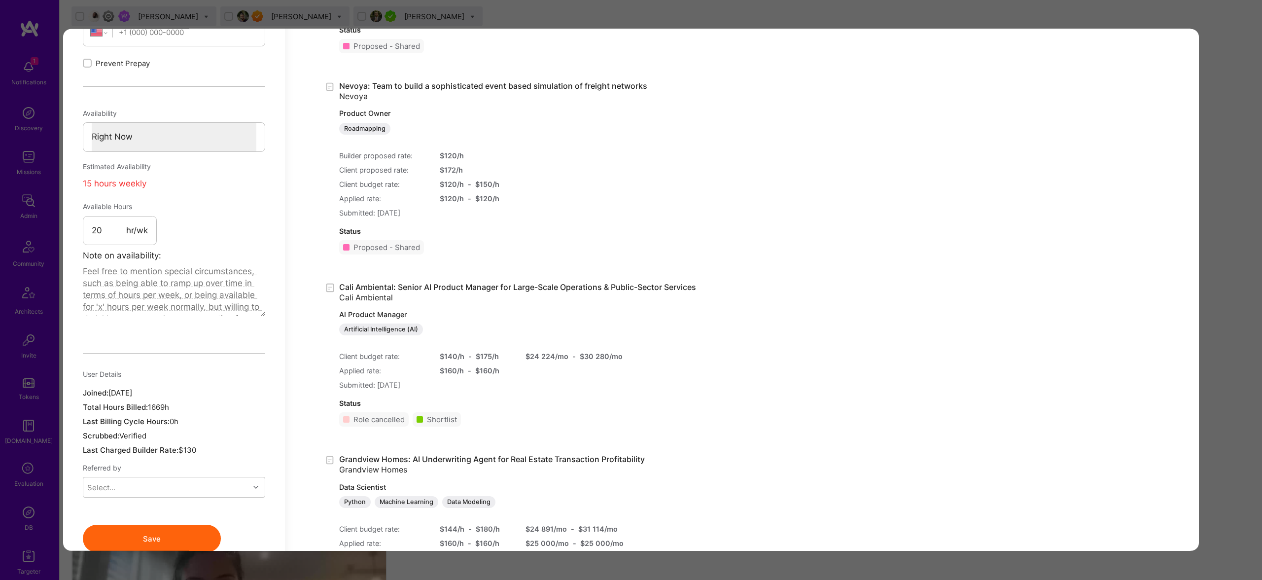
click at [685, 231] on div "Nevoya: Team to build a sophisticated event based simulation of freight network…" at bounding box center [659, 171] width 670 height 181
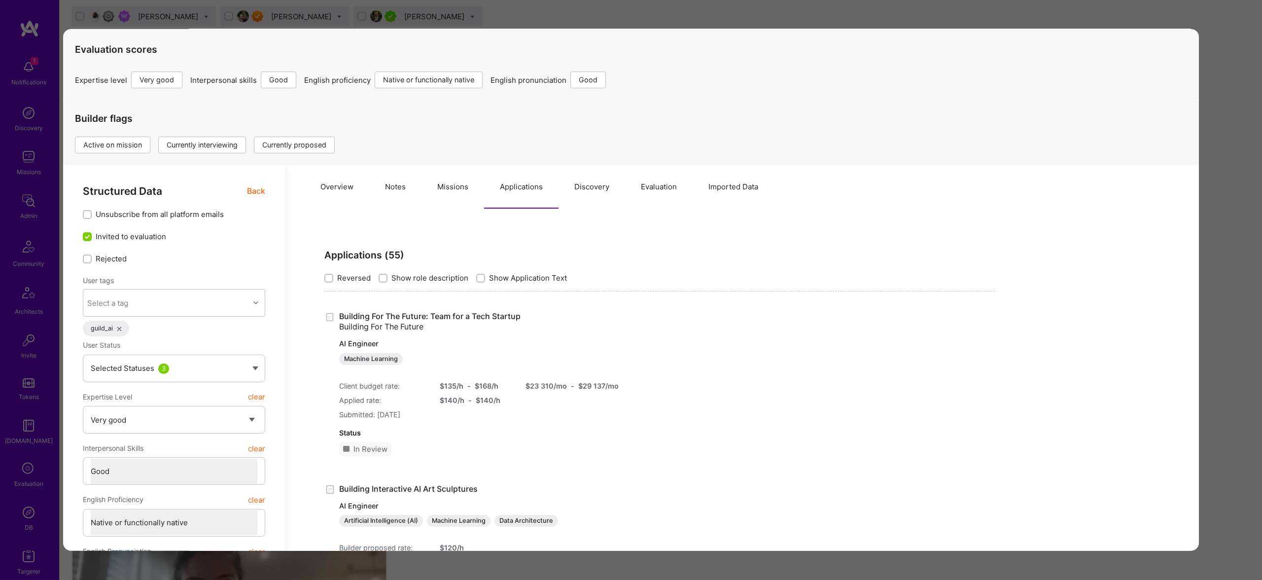
scroll to position [62, 0]
drag, startPoint x: 653, startPoint y: 321, endPoint x: 679, endPoint y: 383, distance: 67.2
click at [679, 383] on div "Building For The Future: Team for a Tech Startup Building For The Future AI Eng…" at bounding box center [659, 389] width 670 height 153
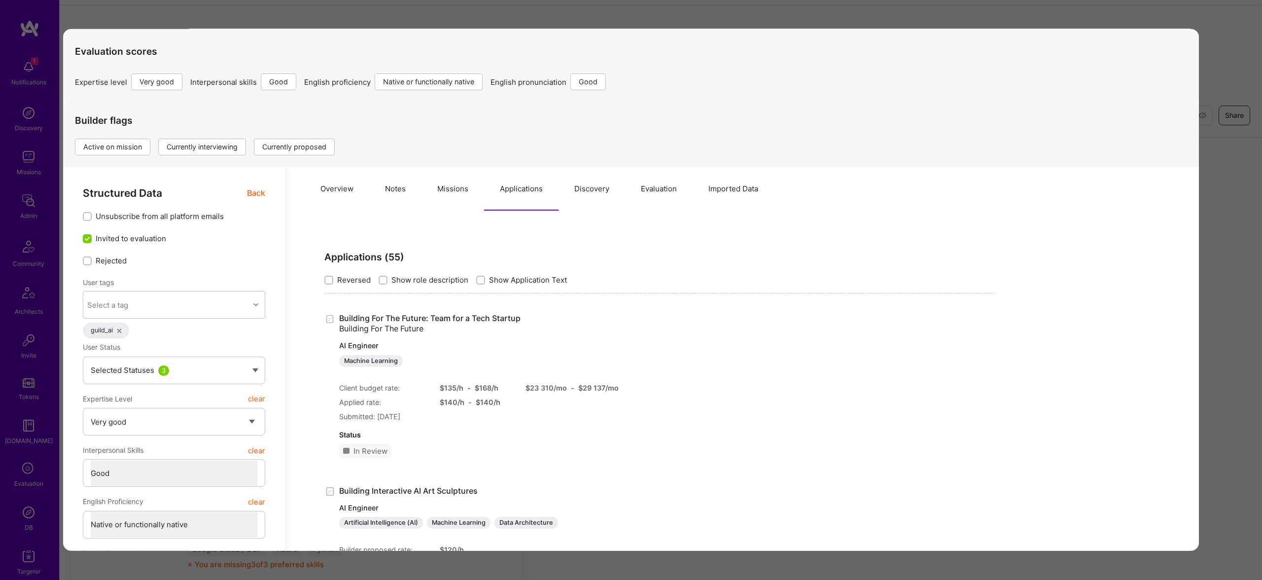
scroll to position [777, 0]
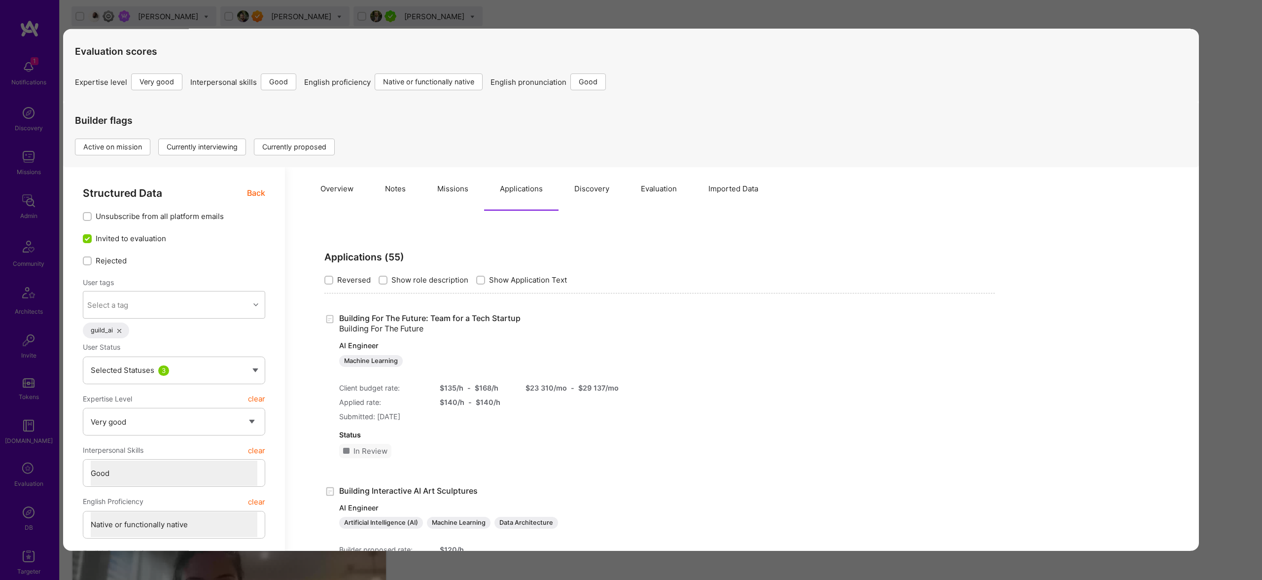
click at [677, 357] on div "Building For The Future: Team for a Tech Startup Building For The Future AI Eng…" at bounding box center [659, 389] width 670 height 153
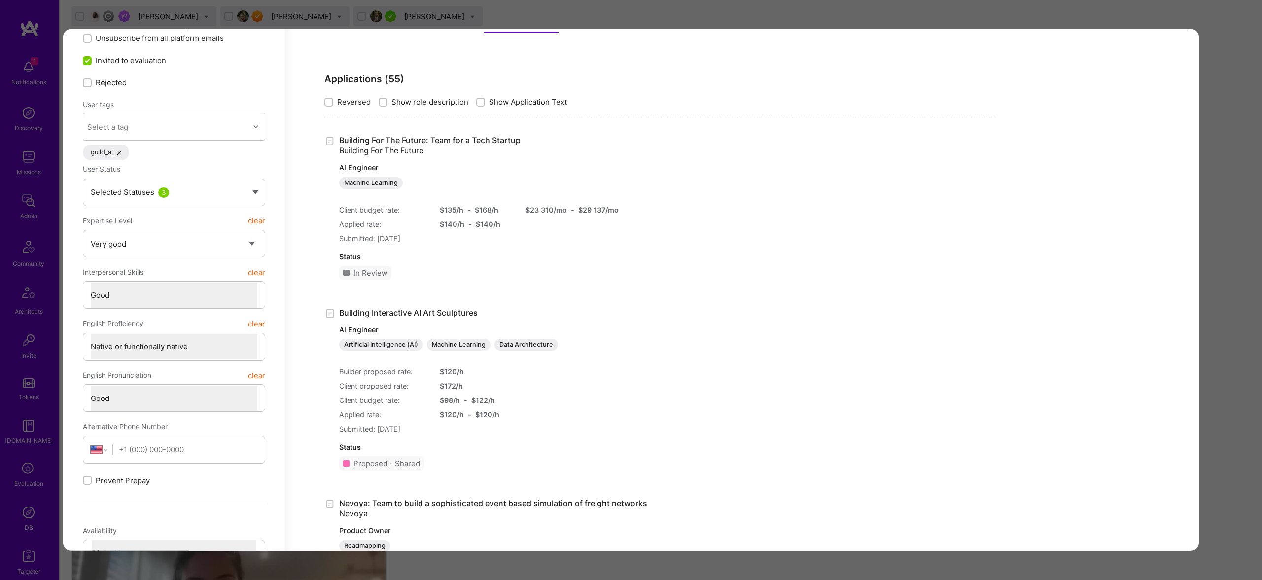
scroll to position [240, 0]
drag, startPoint x: 552, startPoint y: 313, endPoint x: 338, endPoint y: 315, distance: 214.9
click at [338, 315] on div "Building Interactive AI Art Sculptures AI Engineer Artificial Intelligence (AI)…" at bounding box center [659, 392] width 670 height 171
copy div "Building Interactive AI Art Sculptures"
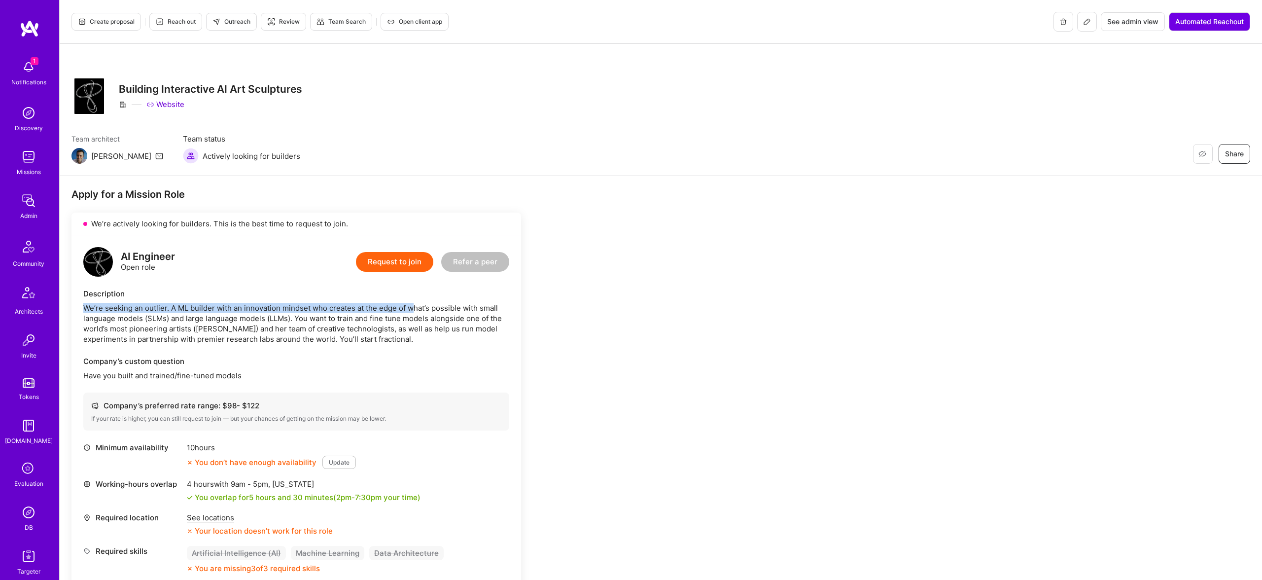
drag, startPoint x: 190, startPoint y: 302, endPoint x: 426, endPoint y: 312, distance: 236.3
click at [422, 312] on div "Description We’re seeking an outlier. A ML builder with an innovation mindset w…" at bounding box center [296, 316] width 426 height 56
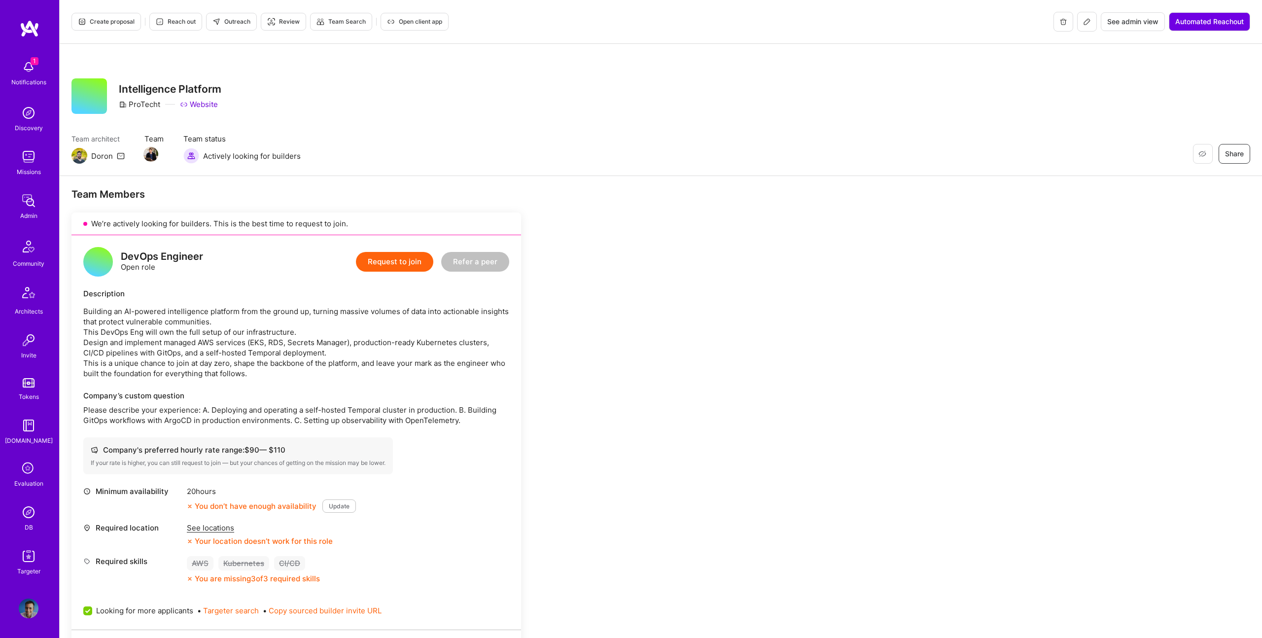
click at [82, 26] on span "Create proposal" at bounding box center [106, 21] width 57 height 9
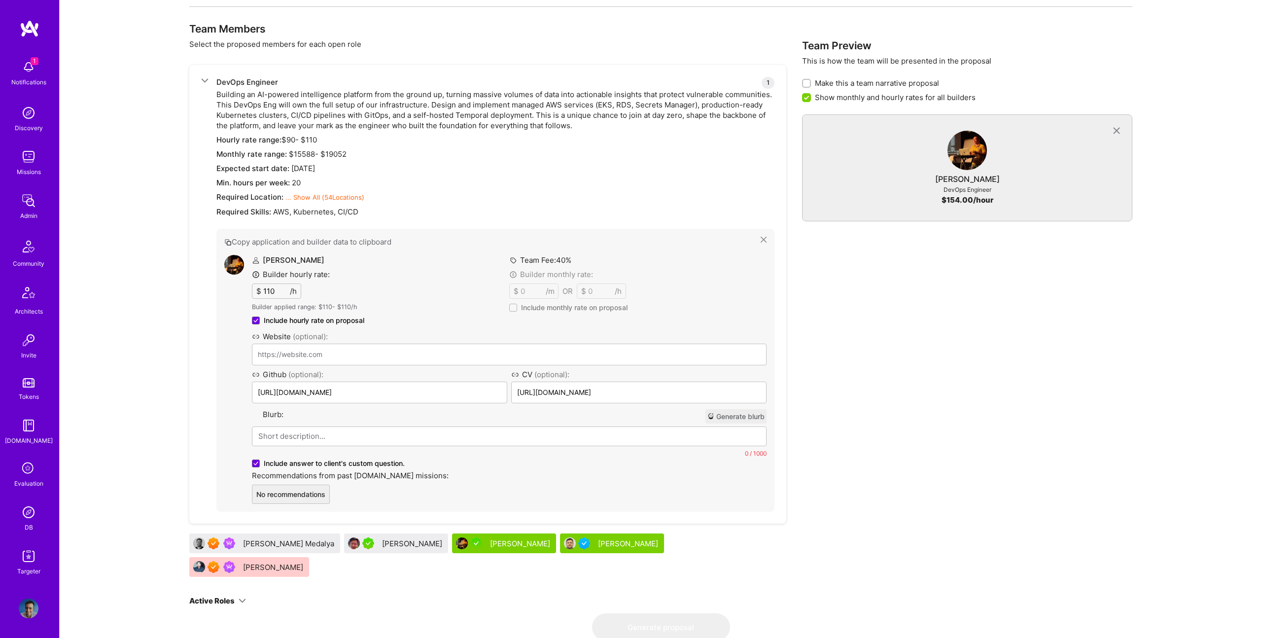
scroll to position [329, 0]
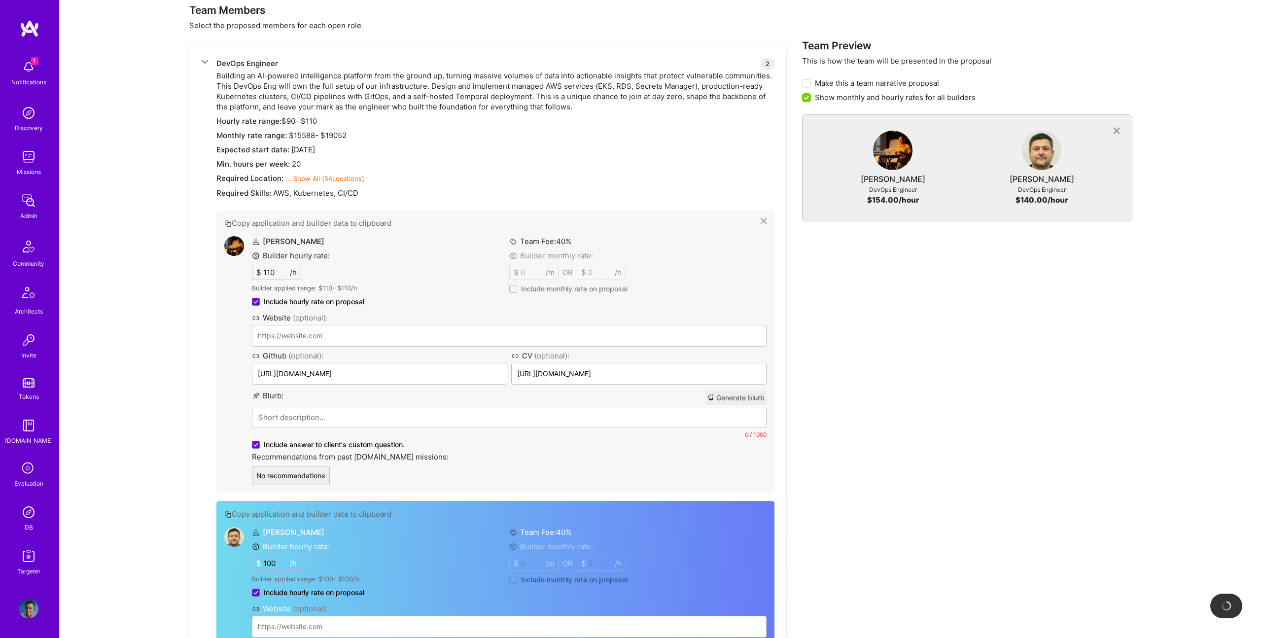
drag, startPoint x: 239, startPoint y: 528, endPoint x: 490, endPoint y: 427, distance: 270.7
click at [490, 427] on div "DevOps Engineer 2 Building an AI-powered intelligence platform from the ground …" at bounding box center [487, 432] width 597 height 773
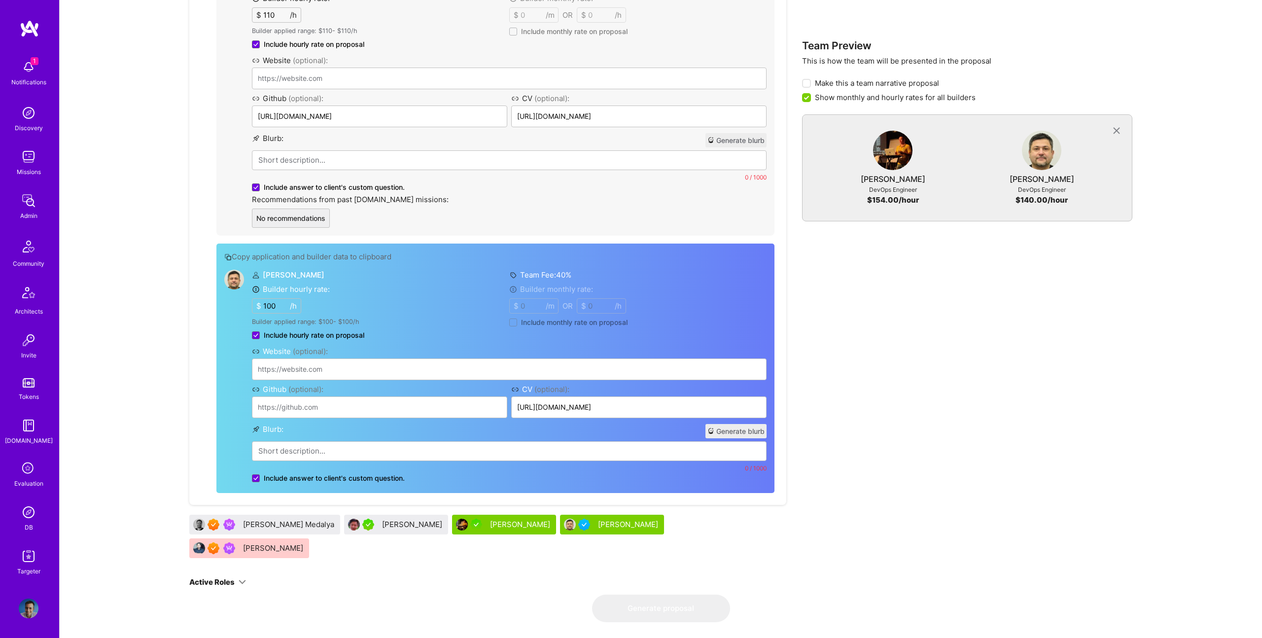
scroll to position [620, 0]
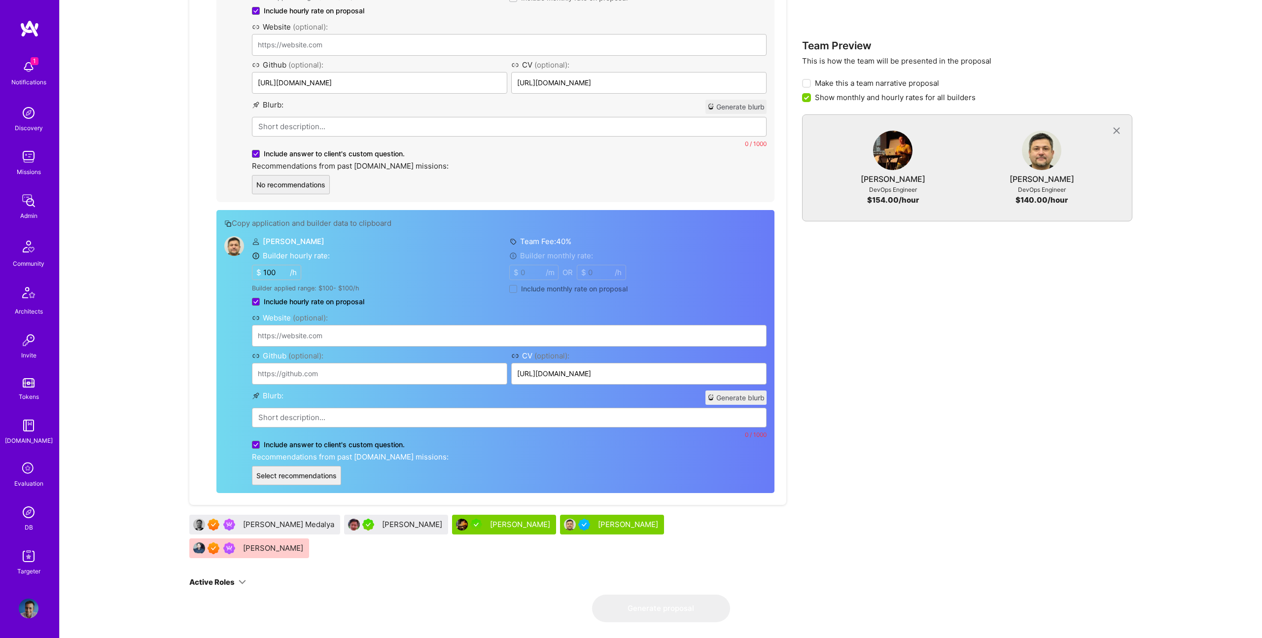
click at [847, 430] on div "Team Preview This is how the team will be presented in the proposal Make this a…" at bounding box center [967, 153] width 330 height 881
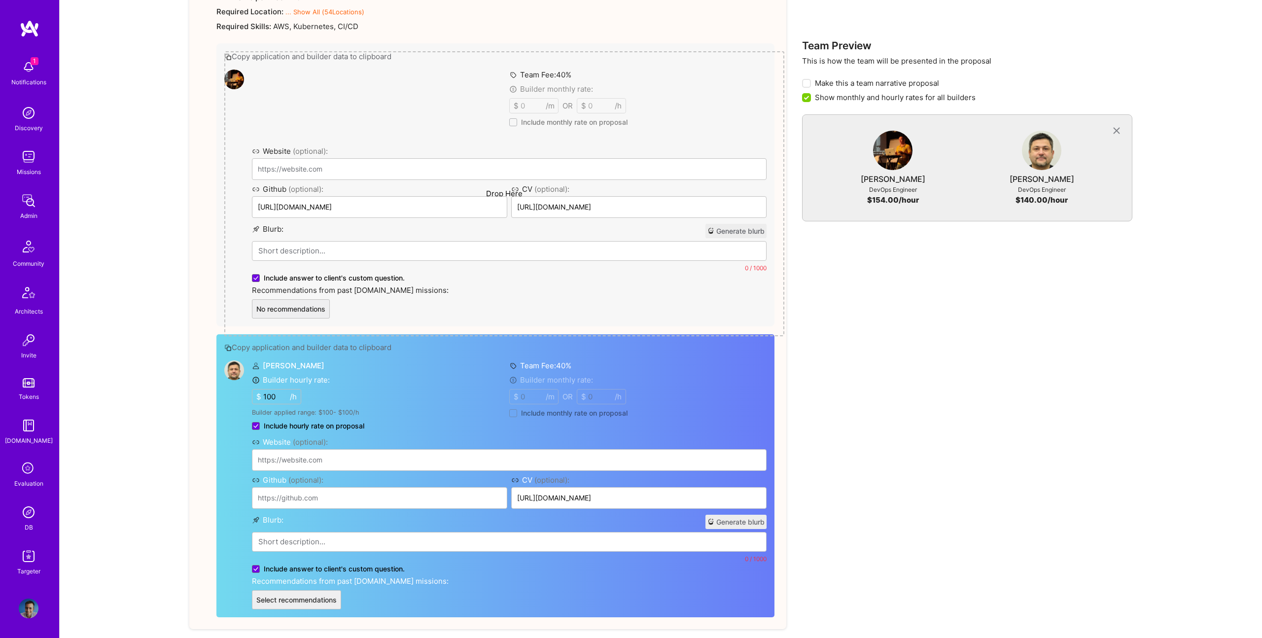
scroll to position [495, 0]
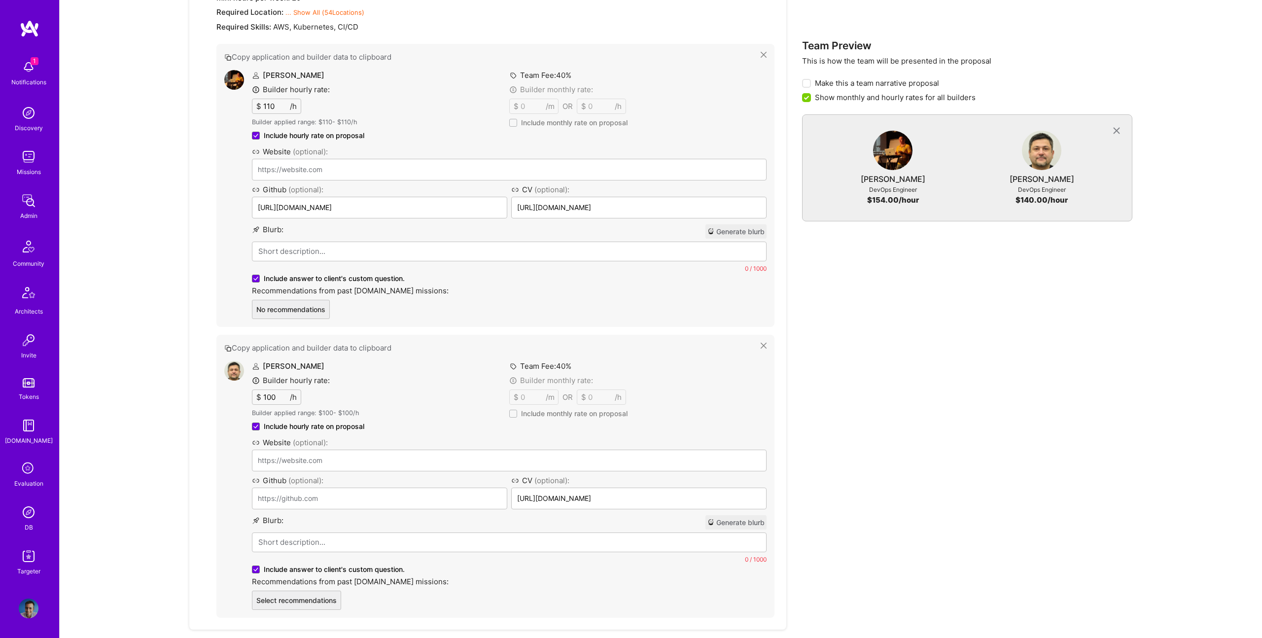
click at [962, 354] on div "Team Preview This is how the team will be presented in the proposal Make this a…" at bounding box center [967, 278] width 330 height 881
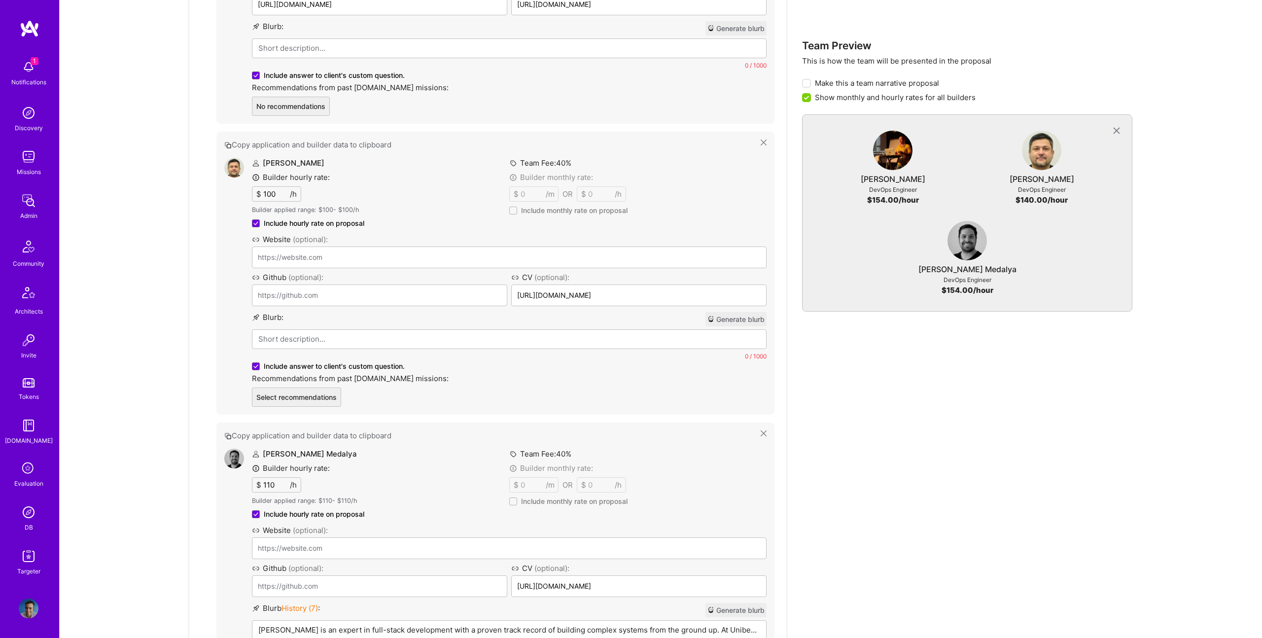
scroll to position [725, 0]
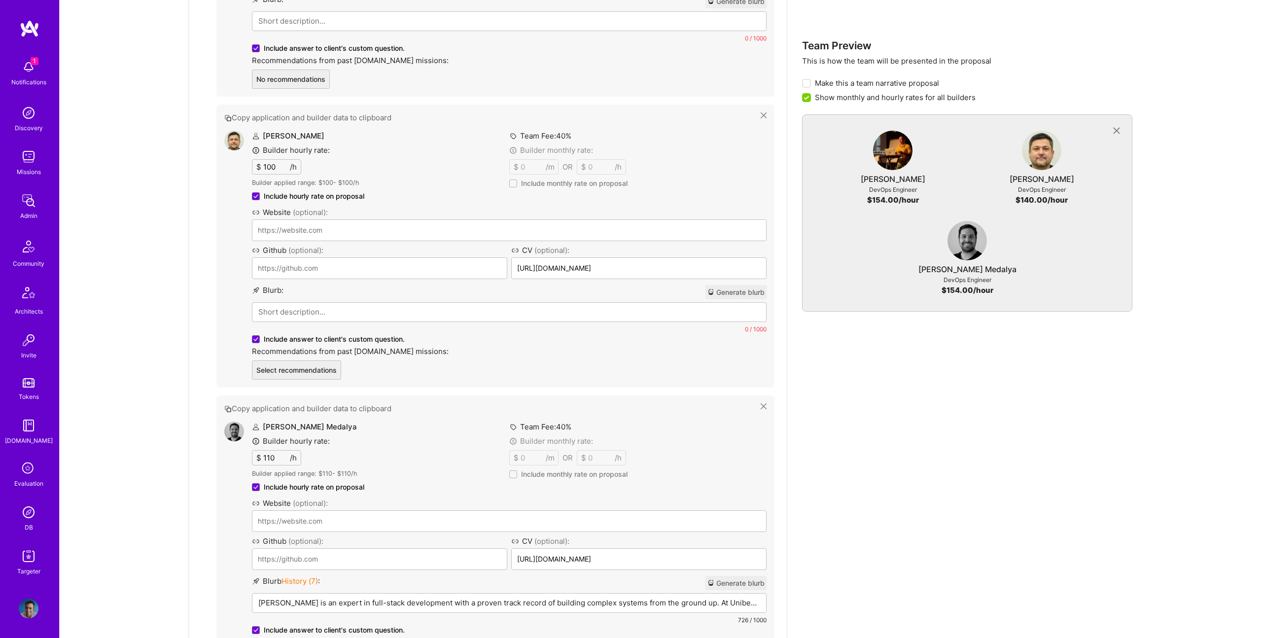
click at [376, 317] on div at bounding box center [508, 327] width 513 height 49
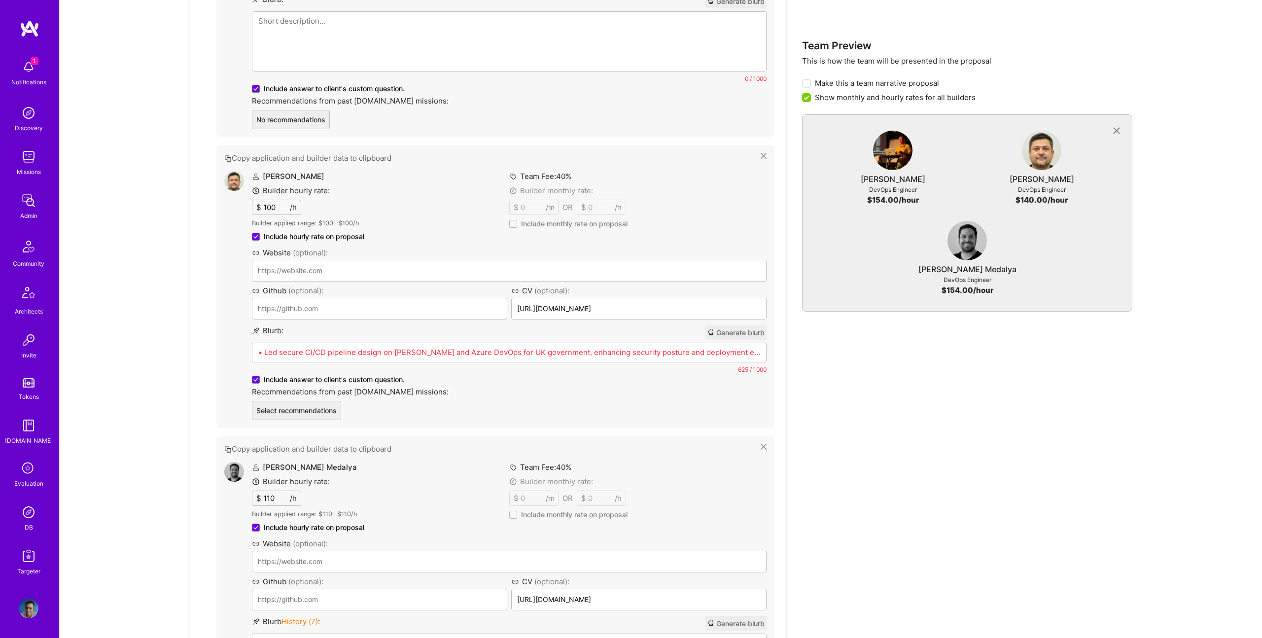
scroll to position [739, 0]
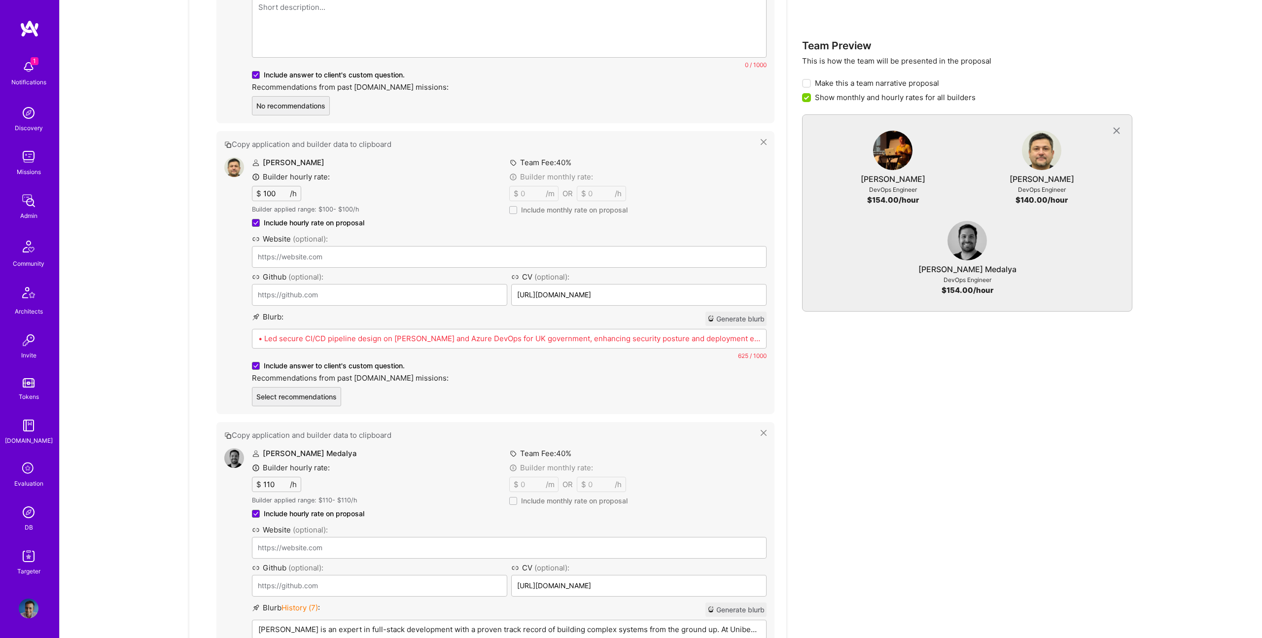
click at [455, 22] on div at bounding box center [508, 27] width 513 height 59
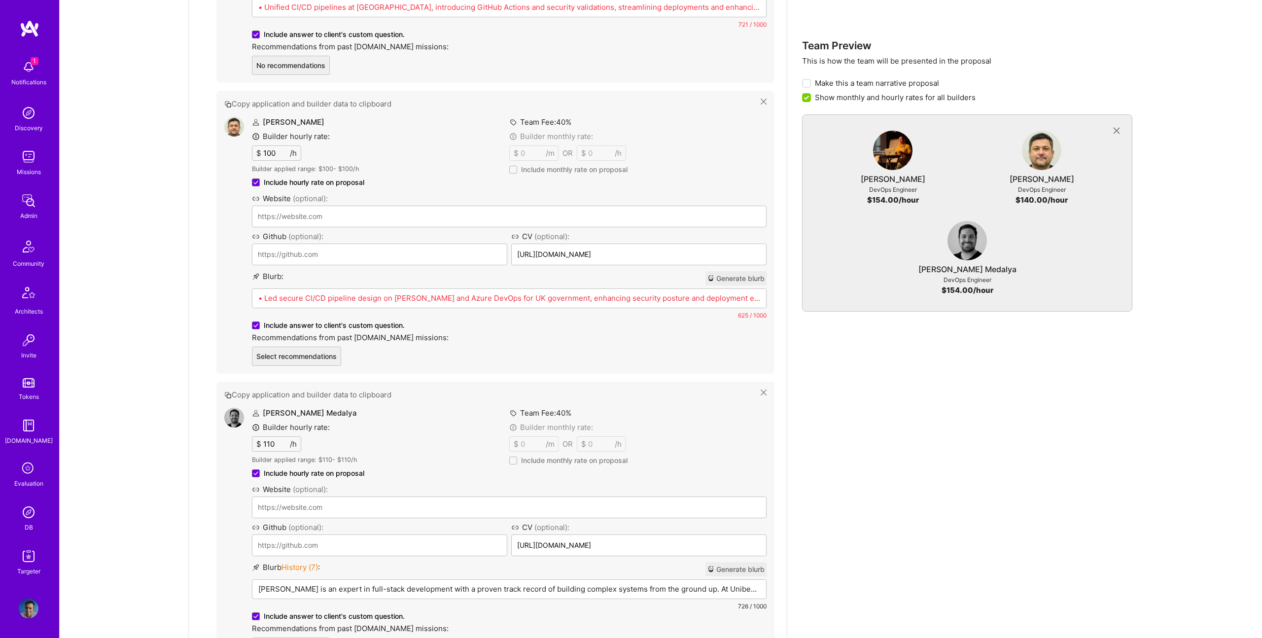
scroll to position [911, 0]
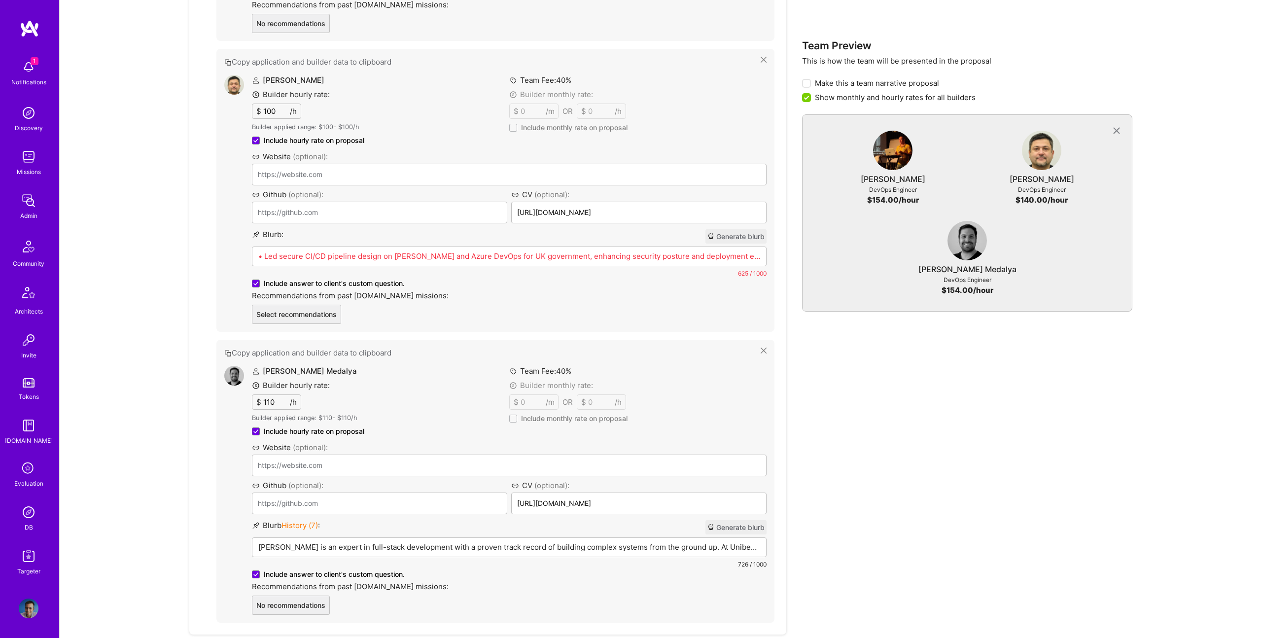
click at [433, 529] on div "Tom Medalya Builder hourly rate: $ 110 /h Builder applied range: $ 110 - $ 110 …" at bounding box center [509, 490] width 514 height 249
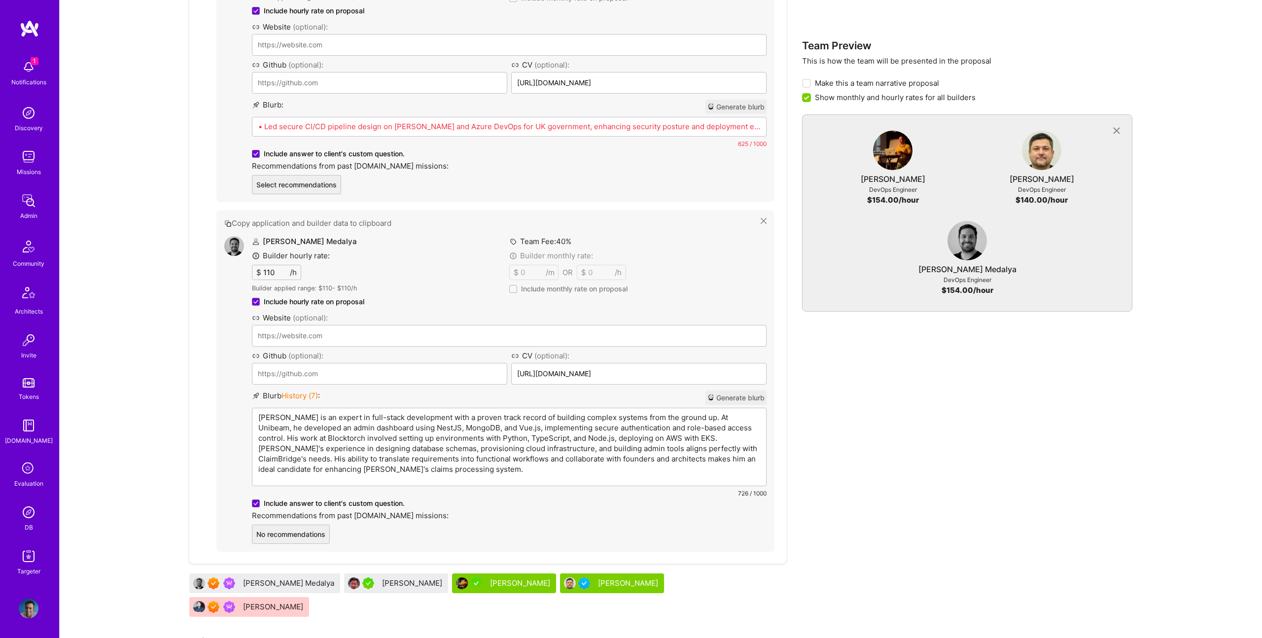
click at [451, 442] on p "Tom is an expert in full-stack development with a proven track record of buildi…" at bounding box center [509, 443] width 502 height 62
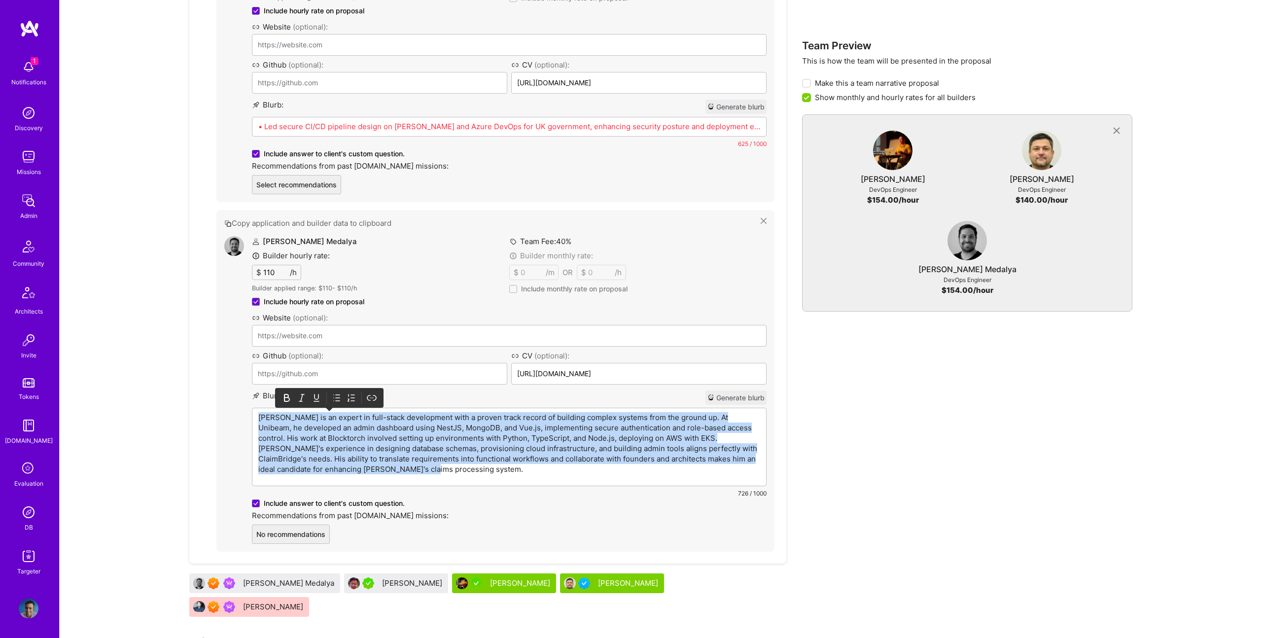
drag, startPoint x: 451, startPoint y: 442, endPoint x: 446, endPoint y: 444, distance: 5.3
click at [450, 442] on p "Tom is an expert in full-stack development with a proven track record of buildi…" at bounding box center [509, 443] width 502 height 62
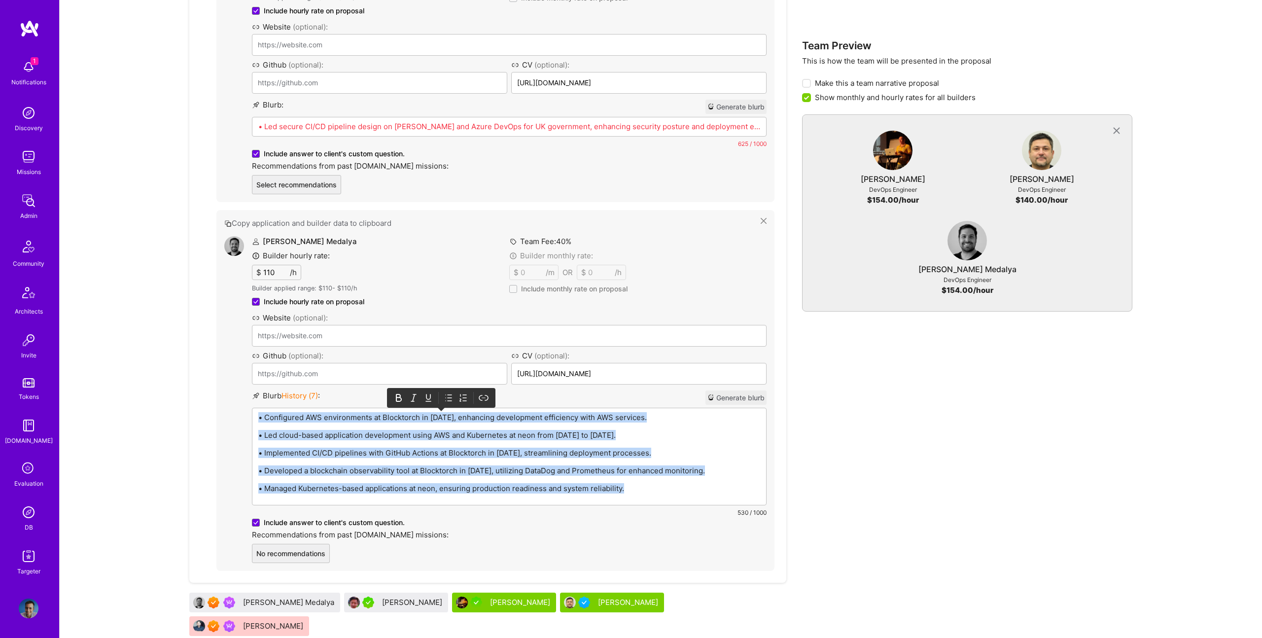
drag, startPoint x: 449, startPoint y: 398, endPoint x: 386, endPoint y: 417, distance: 65.9
click at [448, 398] on icon at bounding box center [449, 398] width 10 height 10
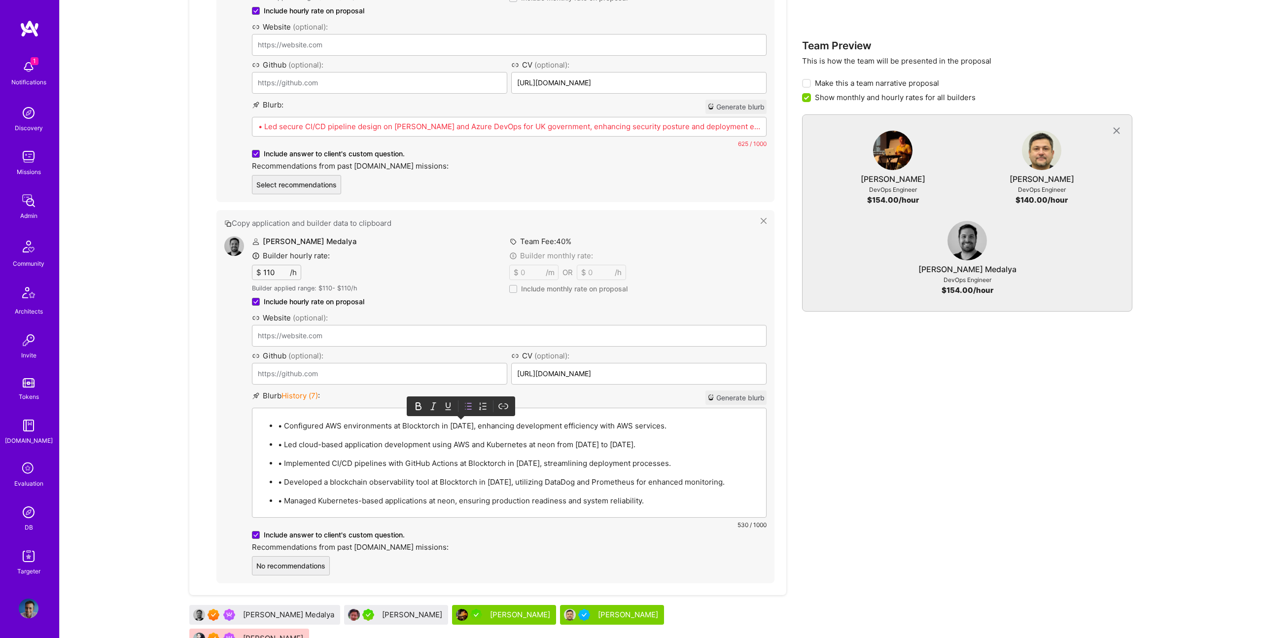
click at [282, 425] on p "• Configured AWS environments at Blocktorch in 2023, enhancing development effi…" at bounding box center [519, 425] width 482 height 10
click at [284, 502] on p "• Managed Kubernetes-based applications at neon, ensuring production readiness …" at bounding box center [519, 500] width 482 height 10
click at [486, 481] on p "Developed a blockchain observability tool at Blocktorch in 2023, utilizing Data…" at bounding box center [519, 482] width 482 height 10
click at [521, 465] on p "Implemented CI/CD pipelines with GitHub Actions at Blocktorch in 2023, streamli…" at bounding box center [519, 463] width 482 height 10
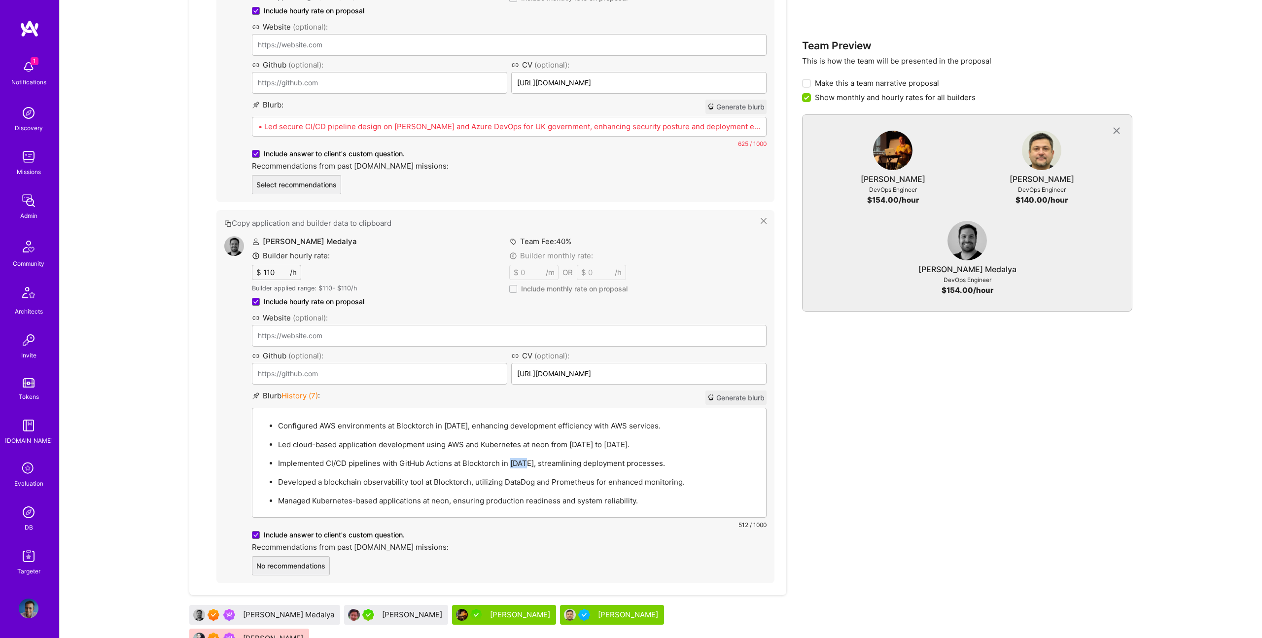
click at [521, 465] on p "Implemented CI/CD pipelines with GitHub Actions at Blocktorch in 2023, streamli…" at bounding box center [519, 463] width 482 height 10
click at [557, 444] on p "Led cloud-based application development using AWS and Kubernetes at neon from 2…" at bounding box center [519, 444] width 482 height 10
drag, startPoint x: 550, startPoint y: 445, endPoint x: 616, endPoint y: 446, distance: 65.1
click at [616, 446] on p "Led cloud-based application development using AWS and Kubernetes at neon from 2…" at bounding box center [519, 444] width 482 height 10
click at [443, 426] on p "Configured AWS environments at Blocktorch in 2023, enhancing development effici…" at bounding box center [519, 425] width 482 height 10
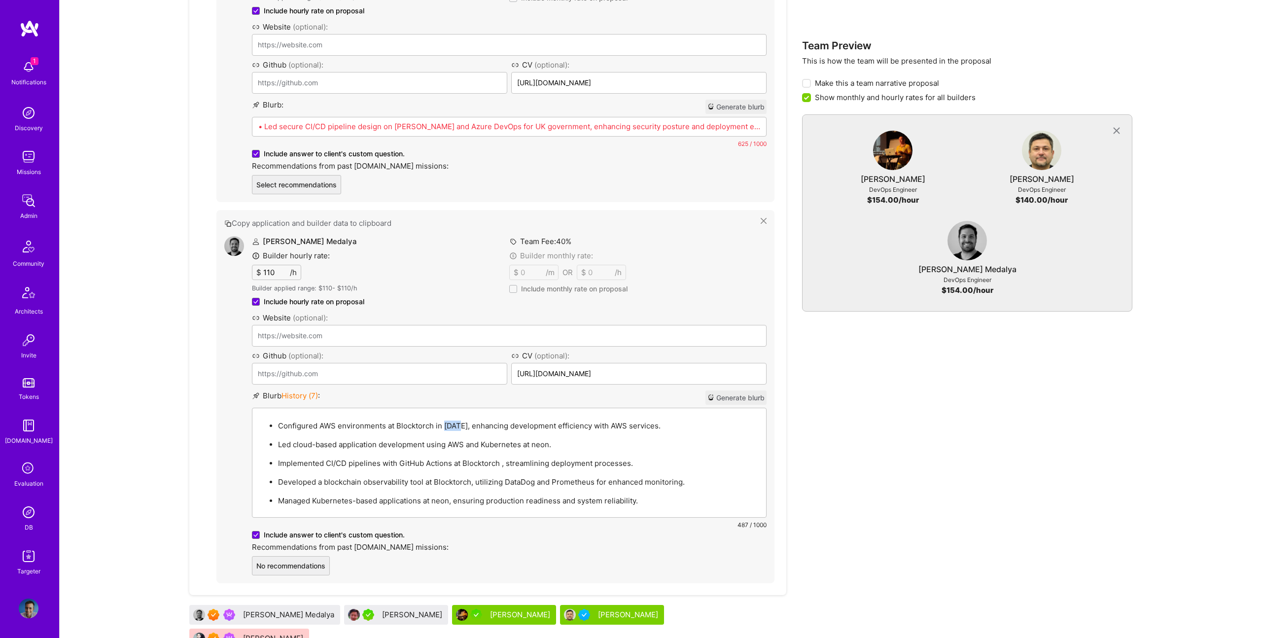
click at [443, 426] on p "Configured AWS environments at Blocktorch in 2023, enhancing development effici…" at bounding box center [519, 425] width 482 height 10
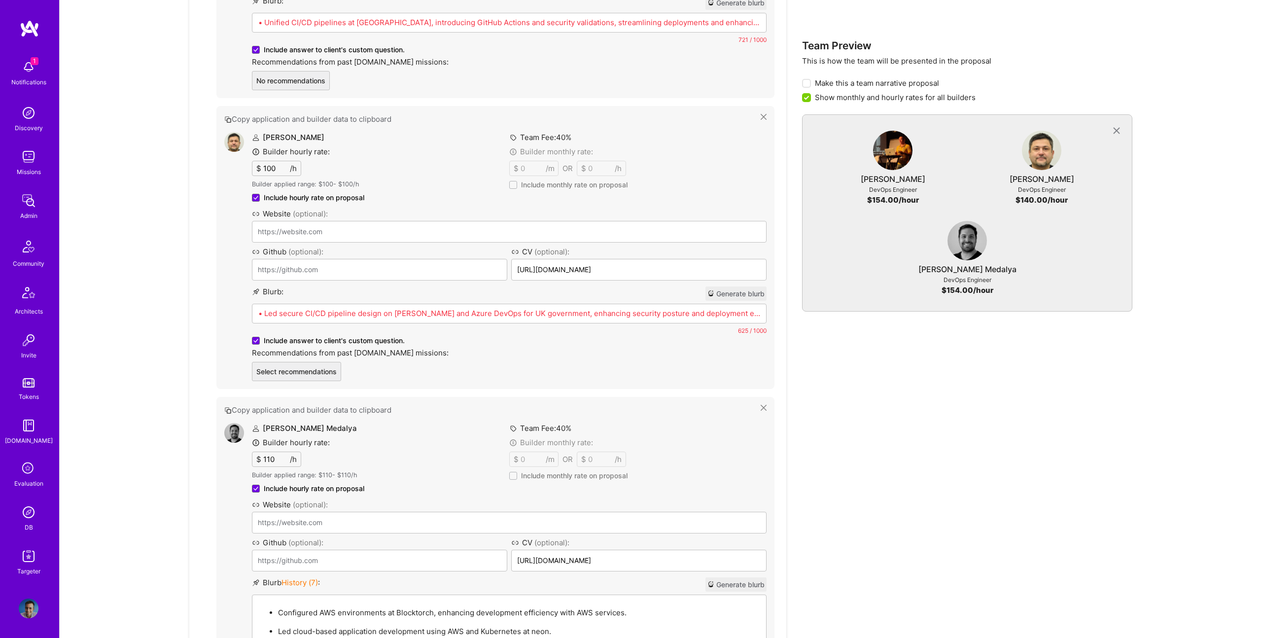
scroll to position [723, 0]
click at [455, 317] on p "• Led secure CI/CD pipeline design on Jenkins and Azure DevOps for UK governmen…" at bounding box center [509, 314] width 502 height 10
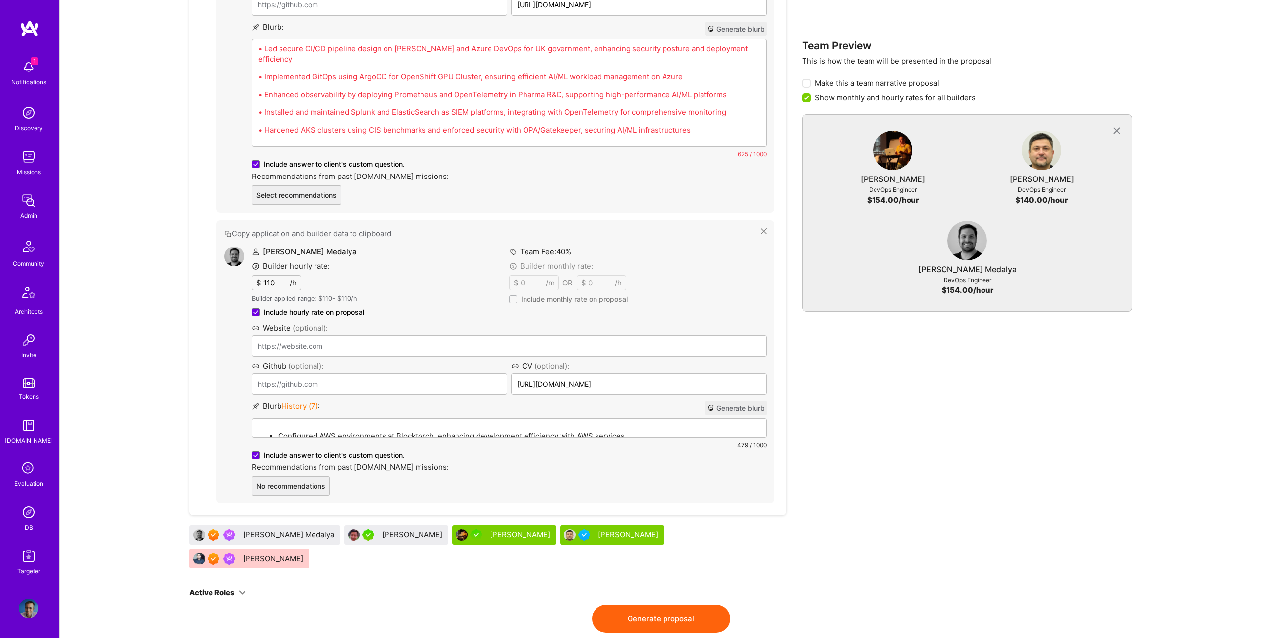
click at [437, 418] on div "Configured AWS environments at Blocktorch, enhancing development efficiency wit…" at bounding box center [508, 472] width 513 height 109
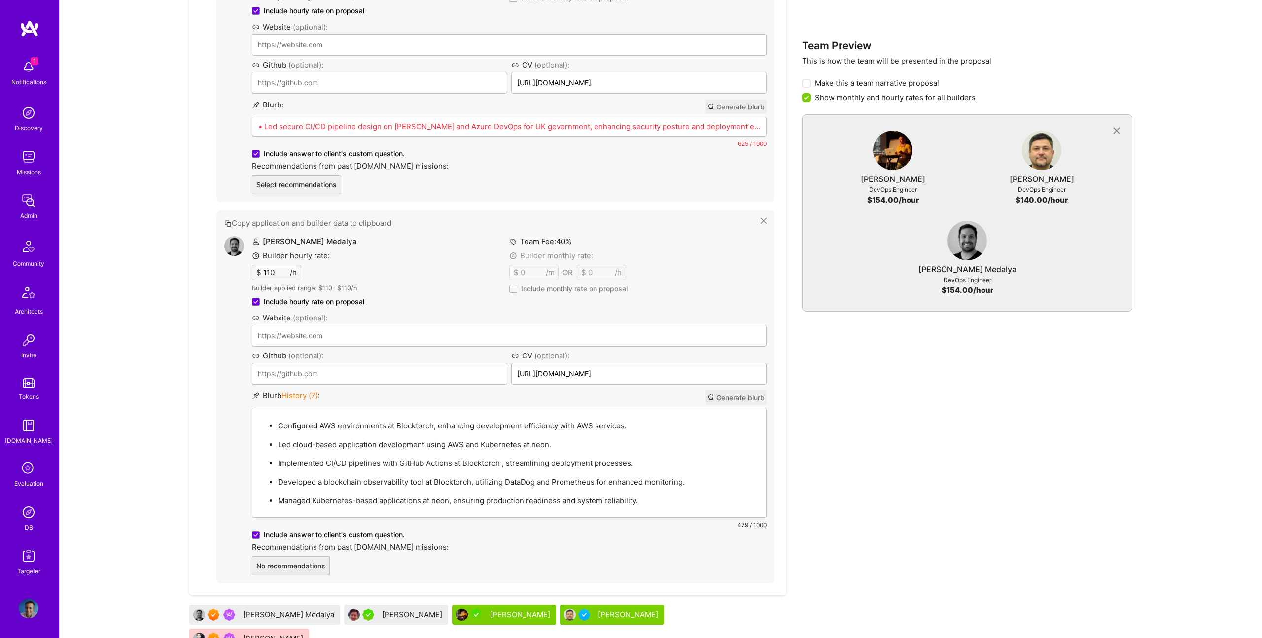
click at [448, 424] on p "Configured AWS environments at Blocktorch, enhancing development efficiency wit…" at bounding box center [519, 425] width 482 height 10
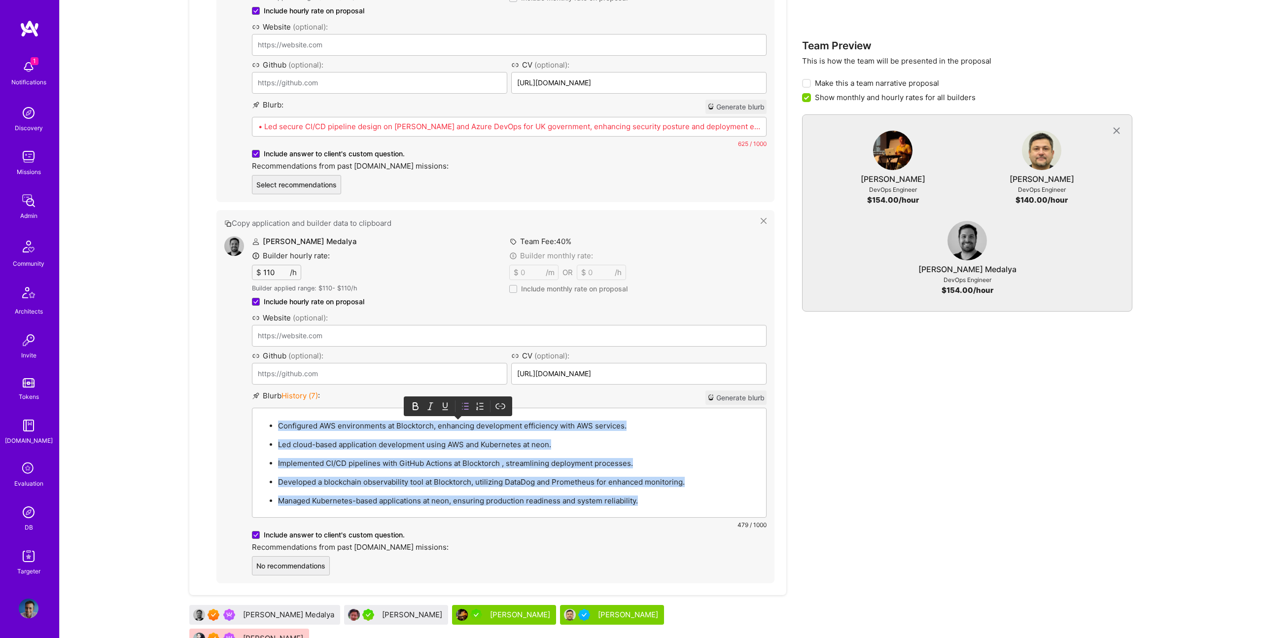
click at [465, 406] on icon at bounding box center [466, 406] width 4 height 6
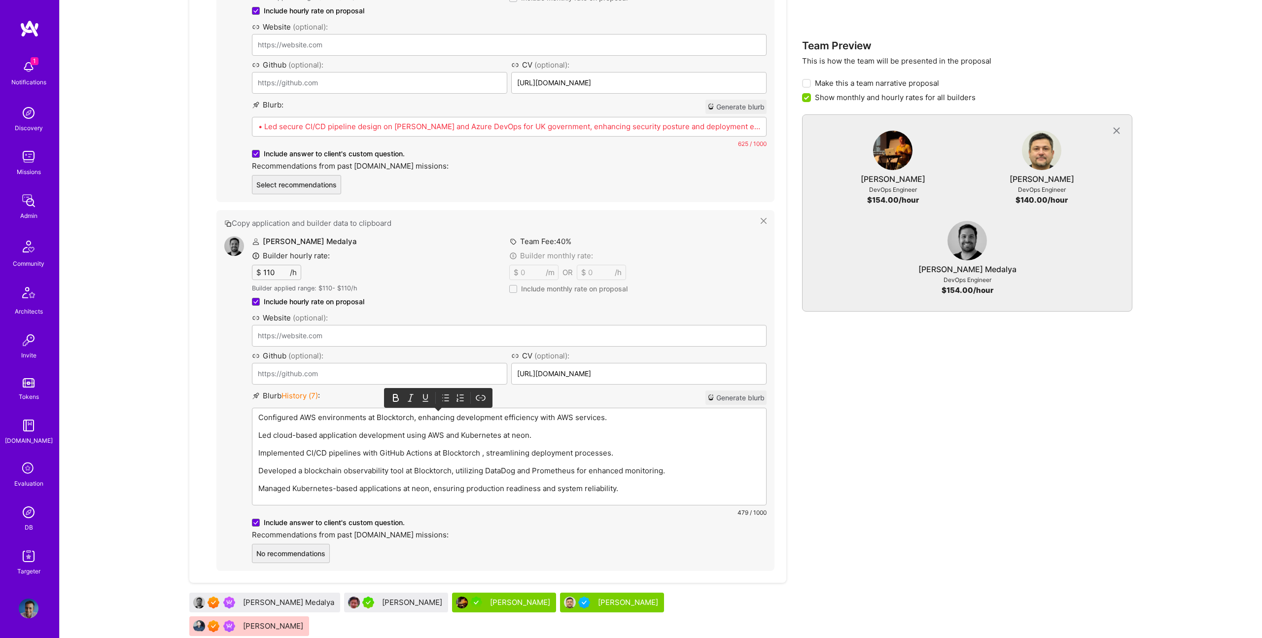
click at [447, 398] on icon at bounding box center [447, 398] width 4 height 6
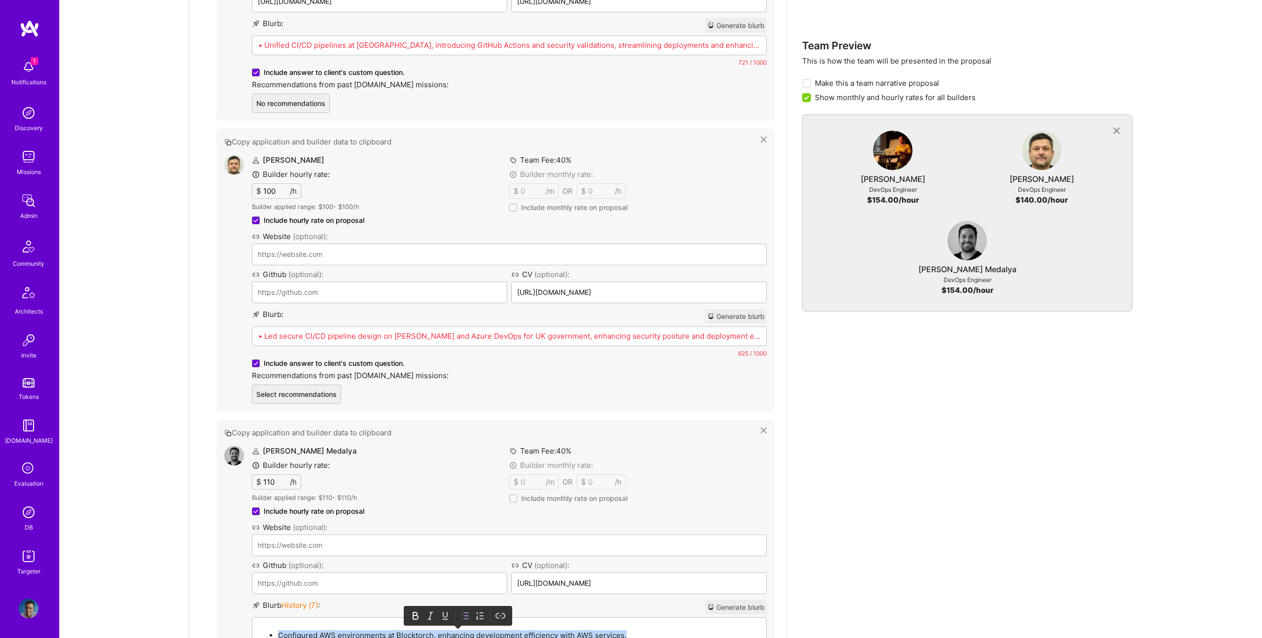
scroll to position [697, 0]
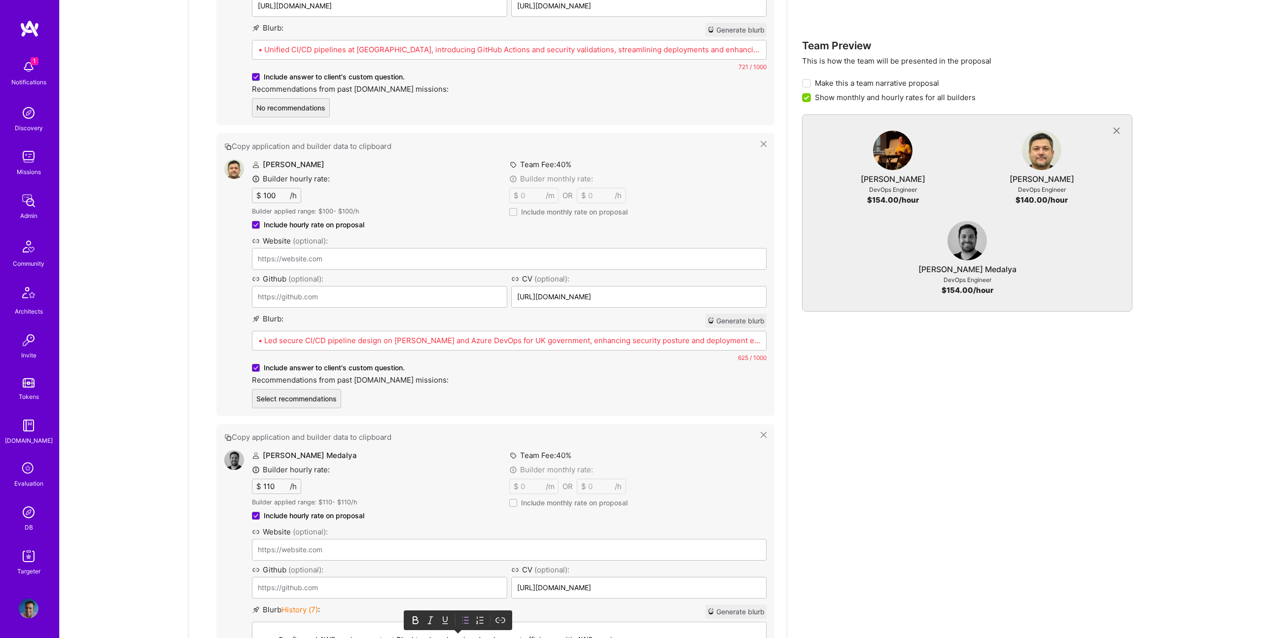
click at [387, 333] on div "• Led secure CI/CD pipeline design on Jenkins and Azure DevOps for UK governmen…" at bounding box center [508, 379] width 513 height 97
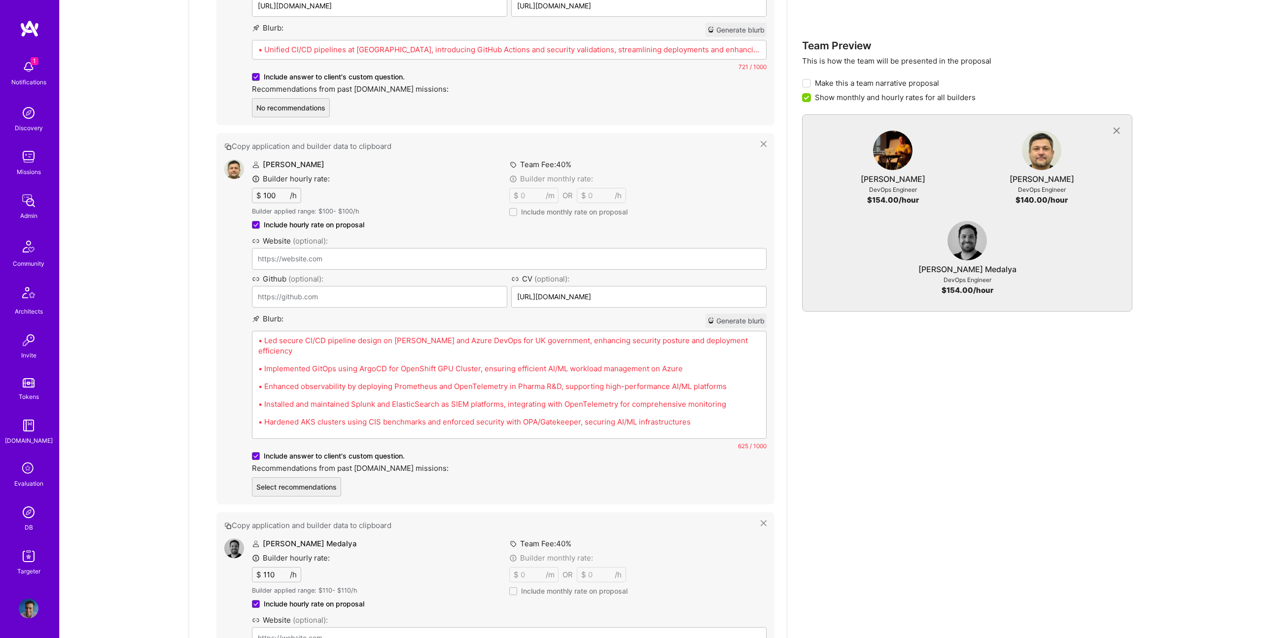
scroll to position [695, 0]
click at [399, 345] on p "• Led secure CI/CD pipeline design on Jenkins and Azure DevOps for UK governmen…" at bounding box center [509, 347] width 502 height 21
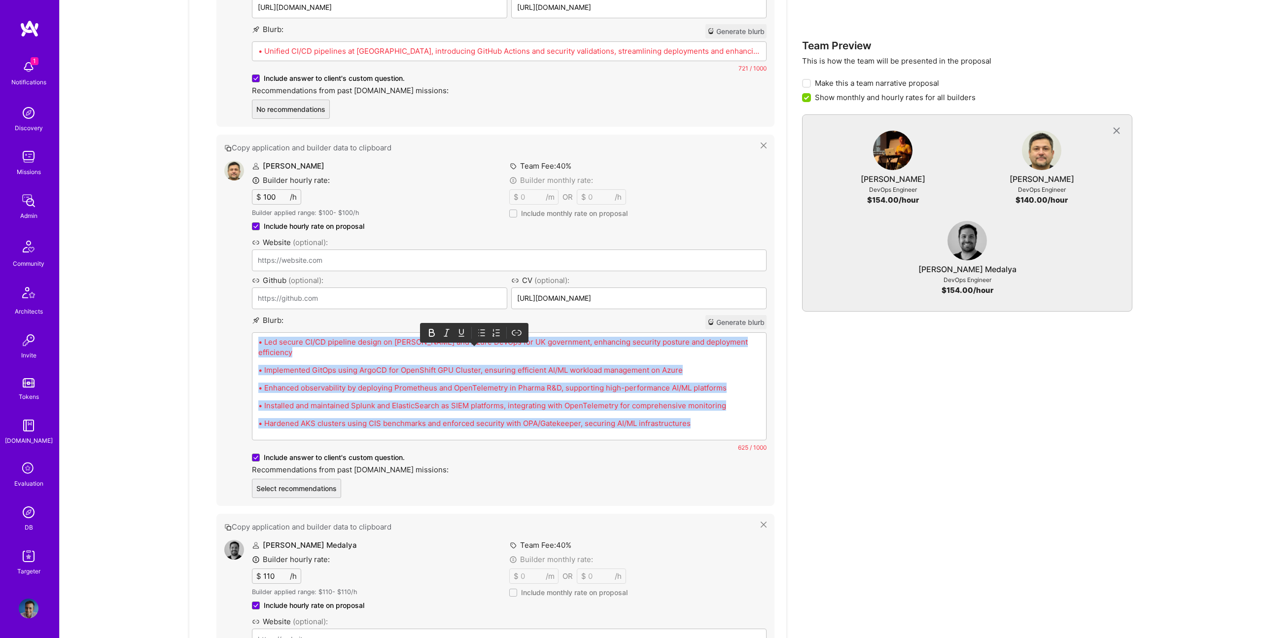
scroll to position [688, 0]
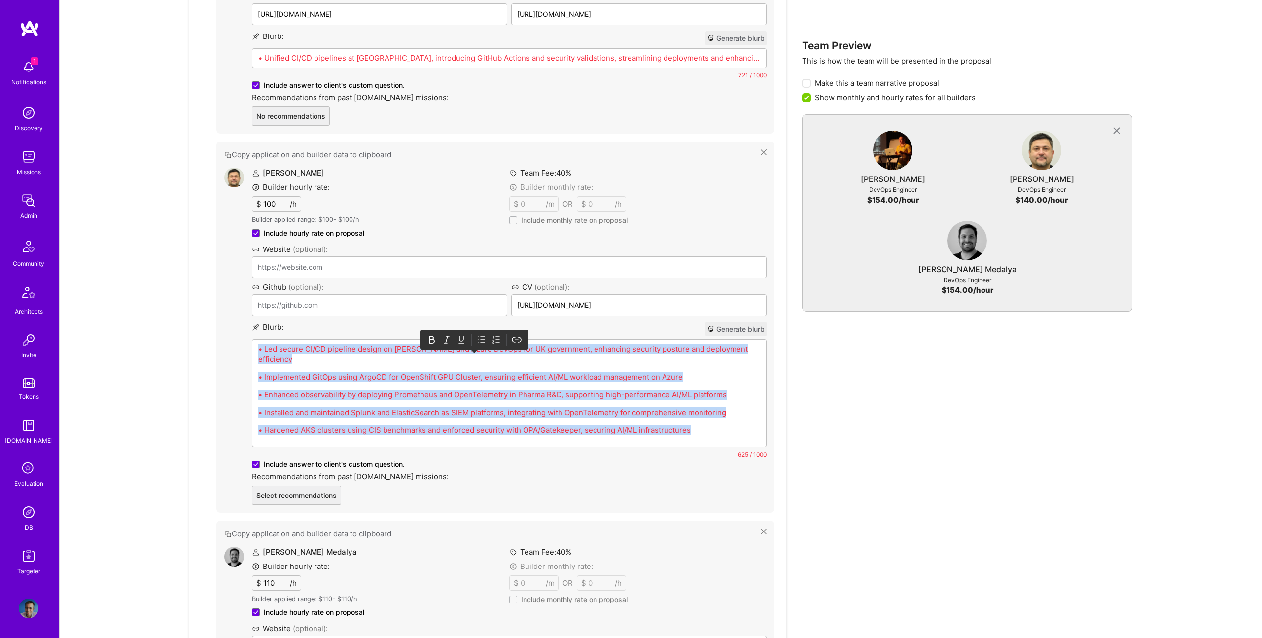
click at [479, 332] on div at bounding box center [474, 339] width 100 height 15
click at [482, 334] on icon at bounding box center [482, 339] width 10 height 10
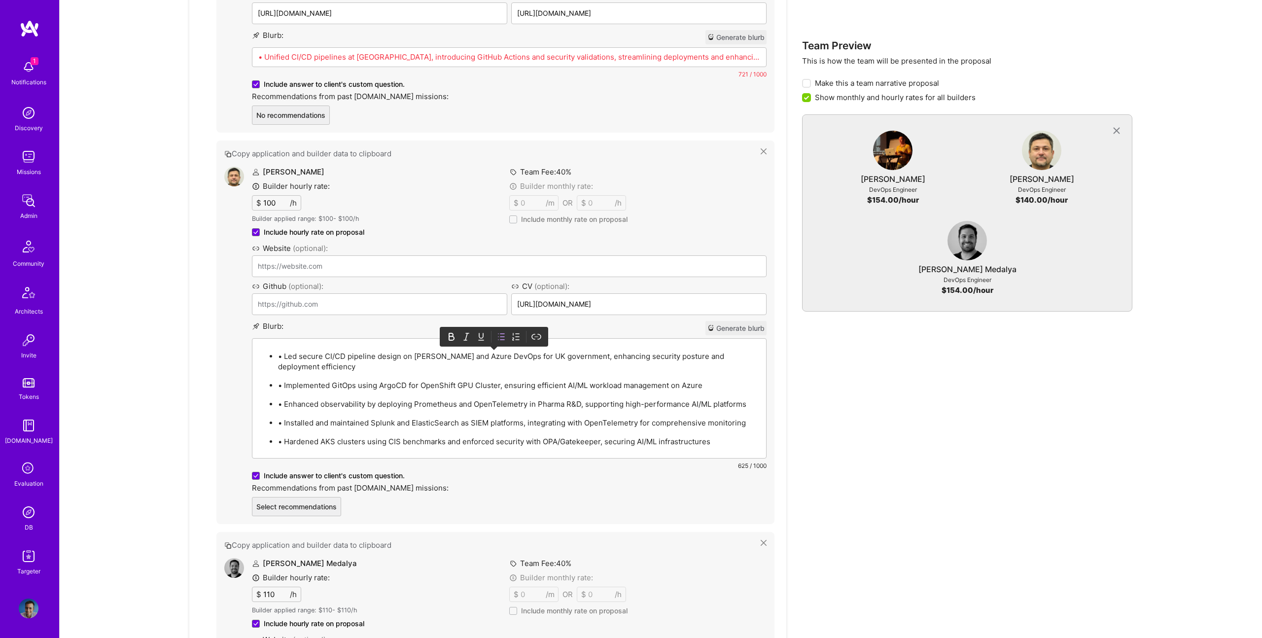
click at [283, 355] on p "• Led secure CI/CD pipeline design on Jenkins and Azure DevOps for UK governmen…" at bounding box center [519, 361] width 482 height 21
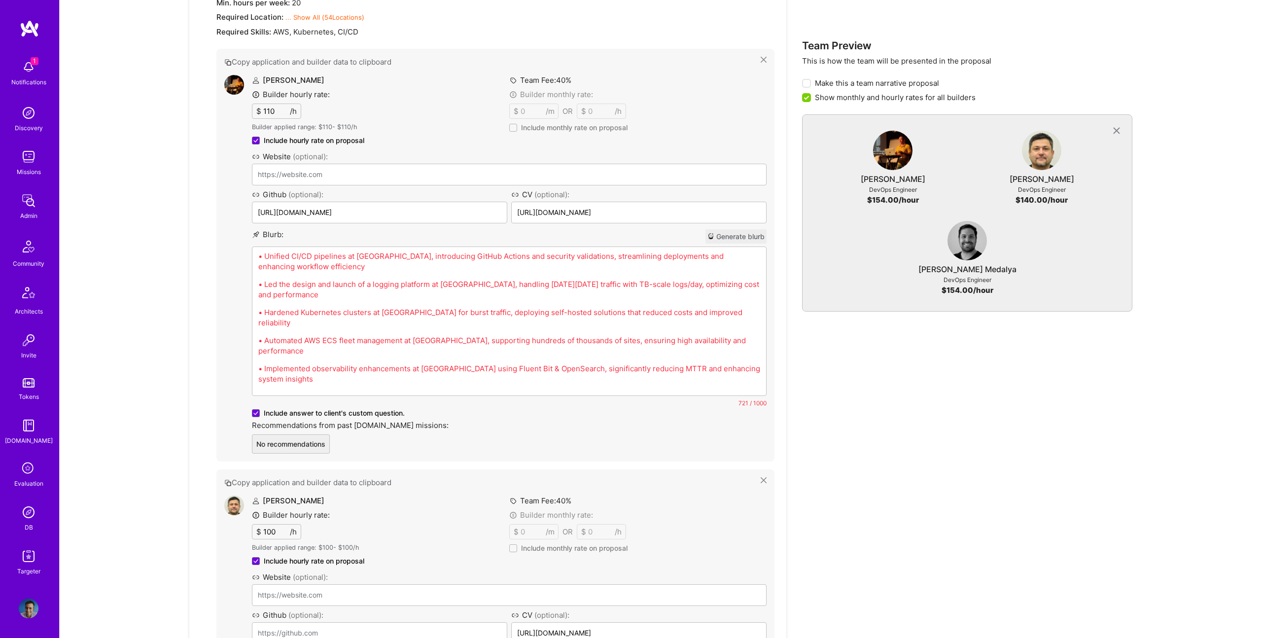
click at [416, 257] on p "• Unified CI/CD pipelines at Babbel, introducing GitHub Actions and security va…" at bounding box center [509, 261] width 502 height 21
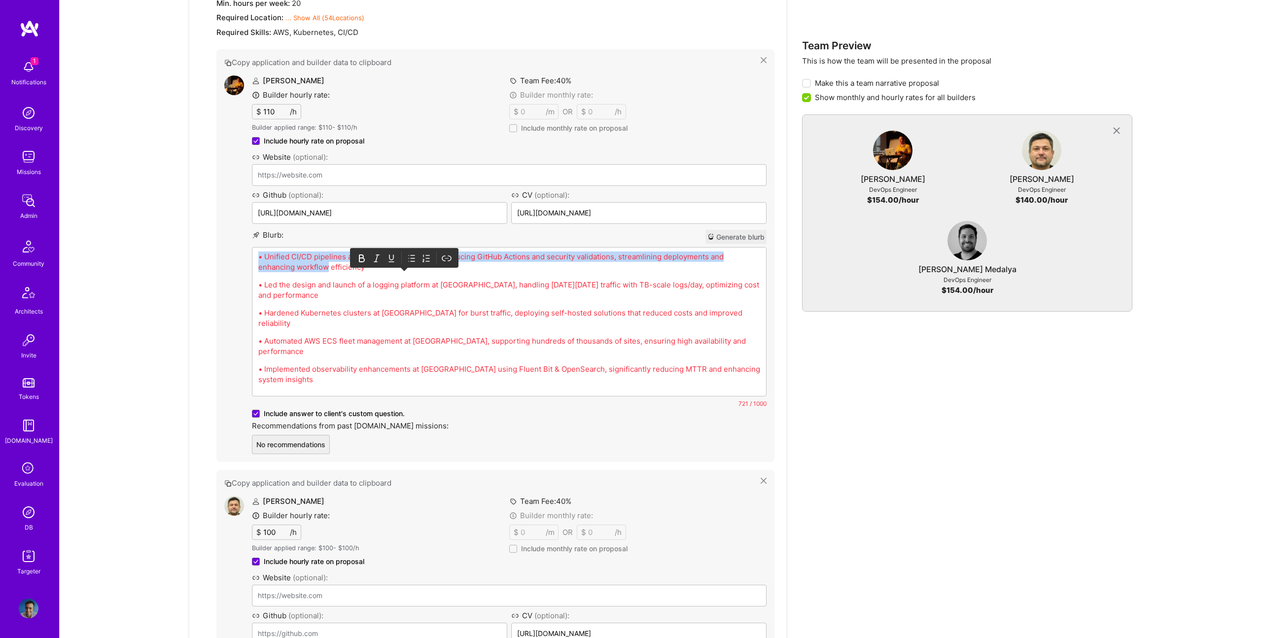
click at [416, 257] on p "• Unified CI/CD pipelines at Babbel, introducing GitHub Actions and security va…" at bounding box center [509, 261] width 502 height 21
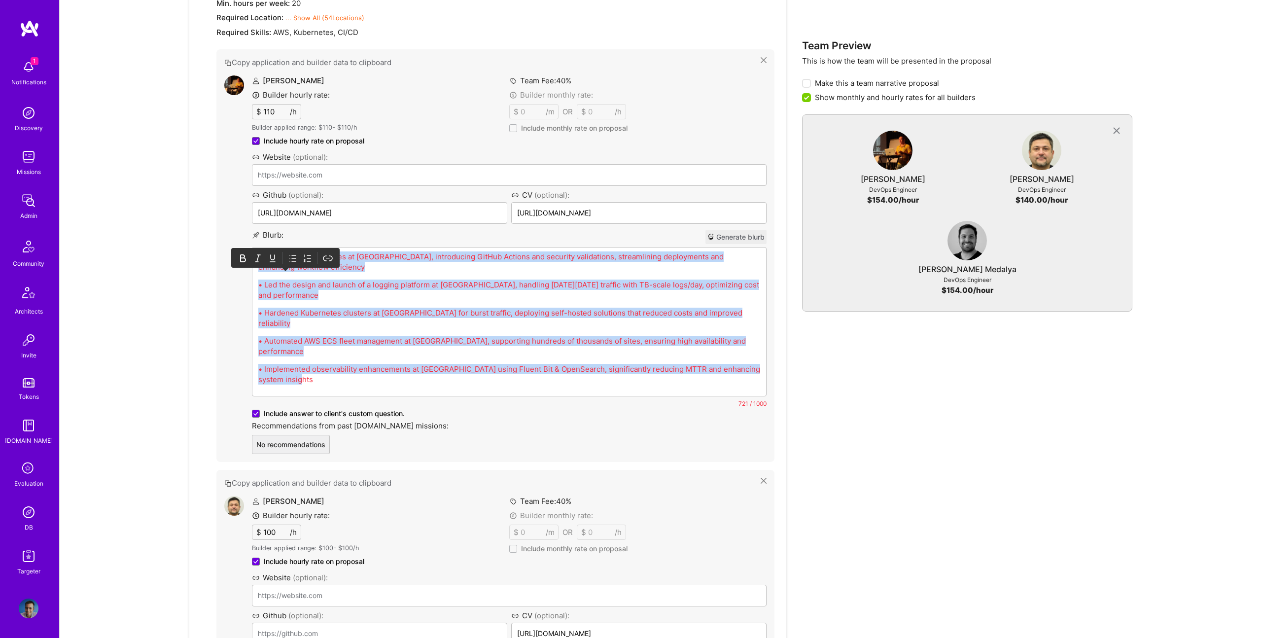
click at [293, 253] on icon at bounding box center [293, 258] width 10 height 10
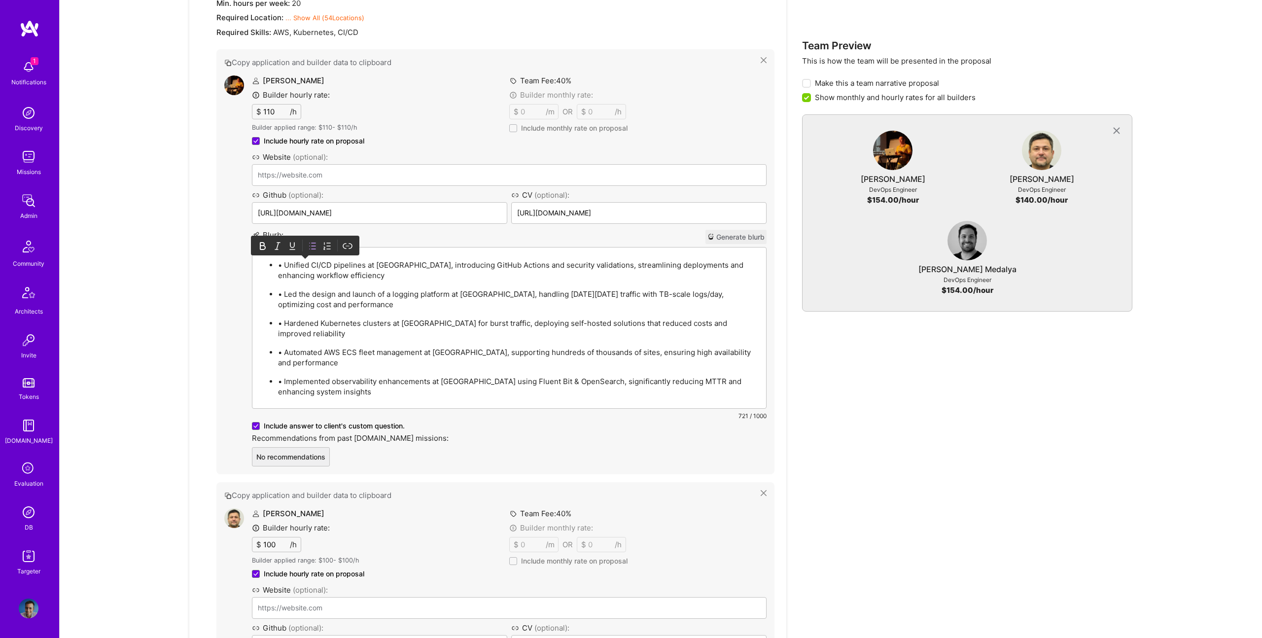
click at [285, 260] on p "• Unified CI/CD pipelines at Babbel, introducing GitHub Actions and security va…" at bounding box center [519, 270] width 482 height 21
click at [285, 264] on p "• Unified CI/CD pipelines at Babbel, introducing GitHub Actions and security va…" at bounding box center [519, 270] width 482 height 21
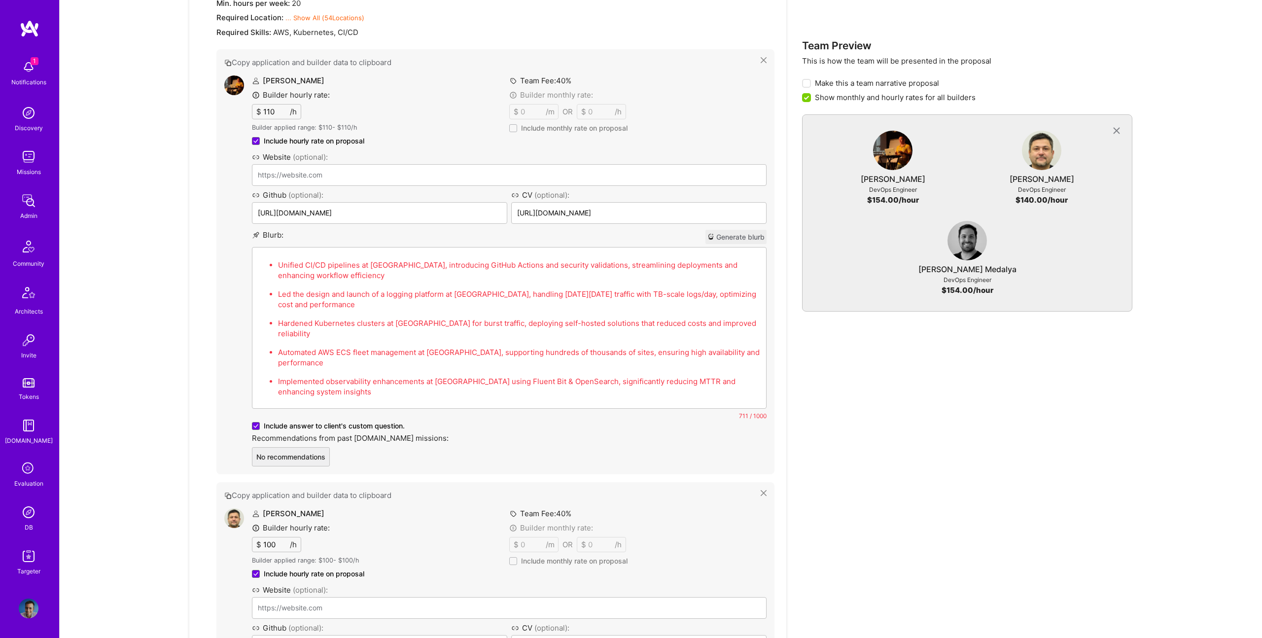
scroll to position [1042, 0]
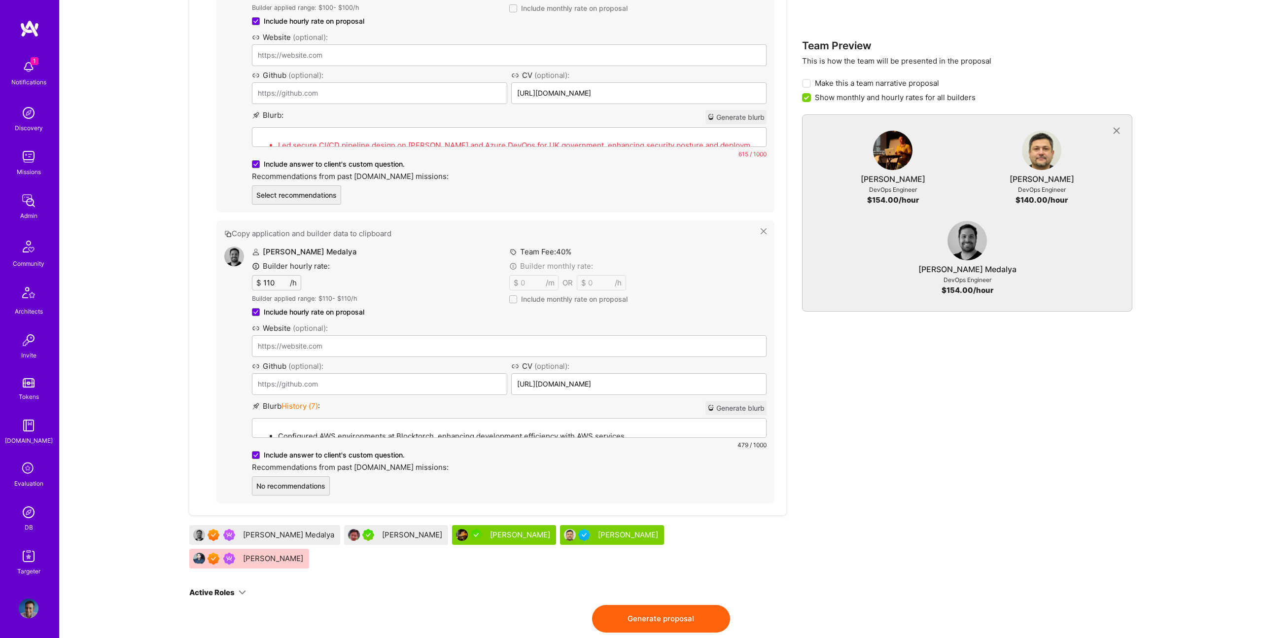
click at [652, 605] on button "Generate proposal" at bounding box center [661, 619] width 138 height 28
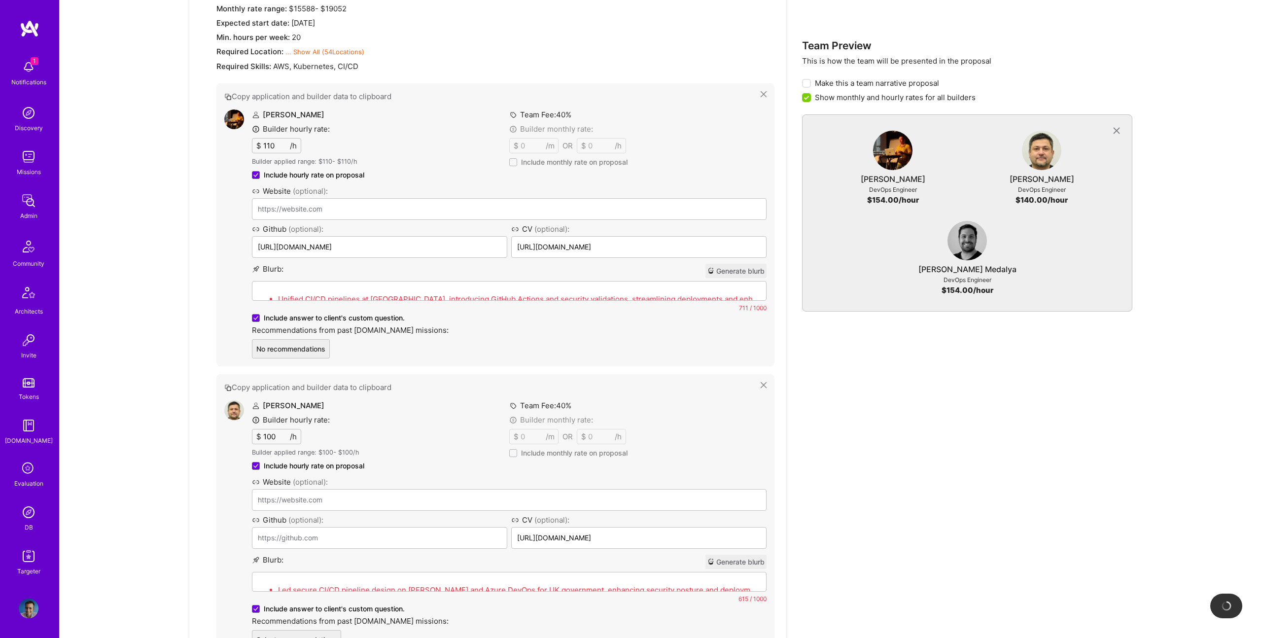
scroll to position [0, 0]
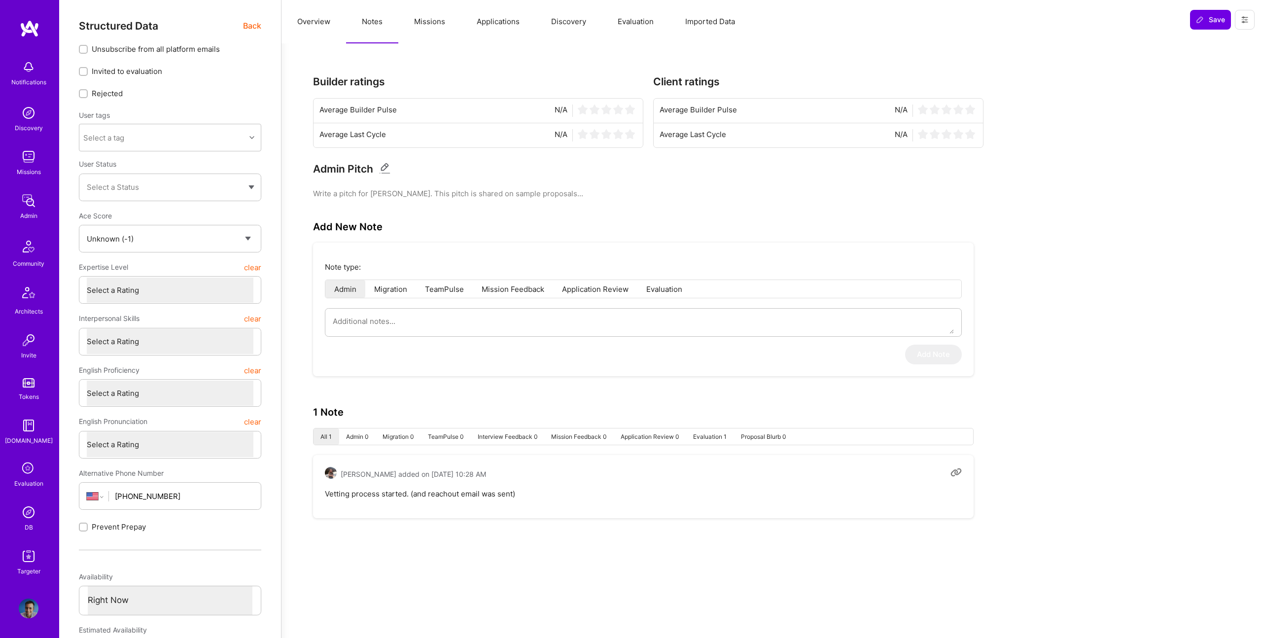
select select "Unknown"
select select "US"
select select "Right Now"
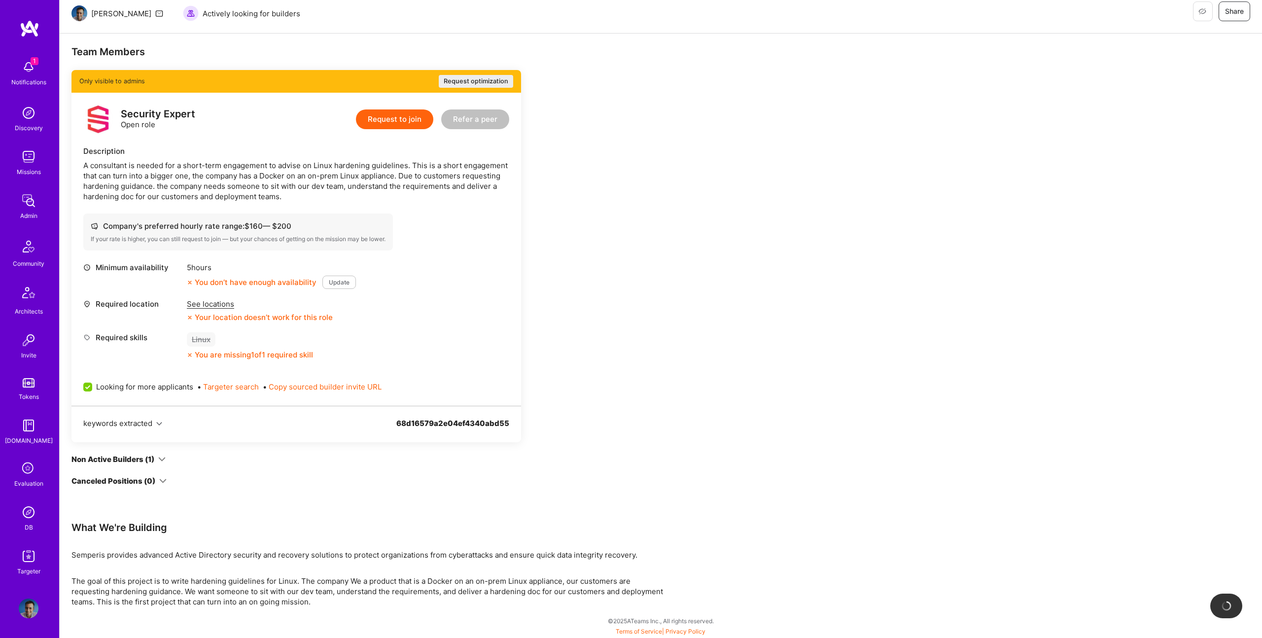
scroll to position [272, 0]
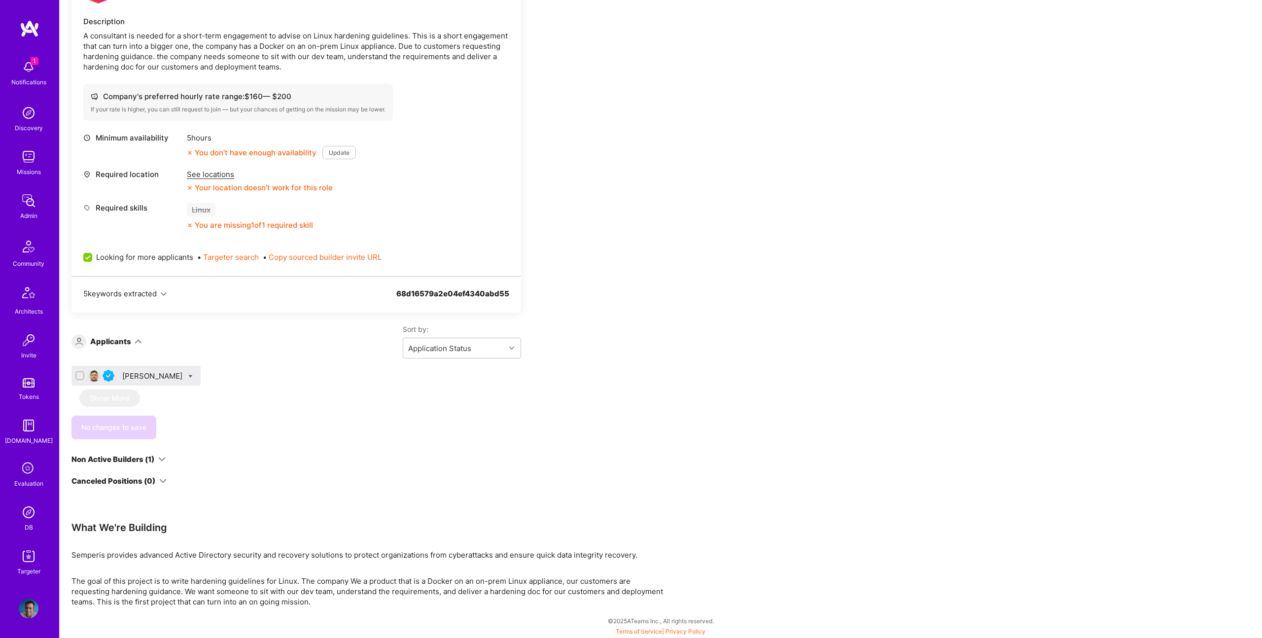
click at [325, 599] on p "The goal of this project is to write hardening guidelines for Linux. The compan…" at bounding box center [366, 591] width 591 height 31
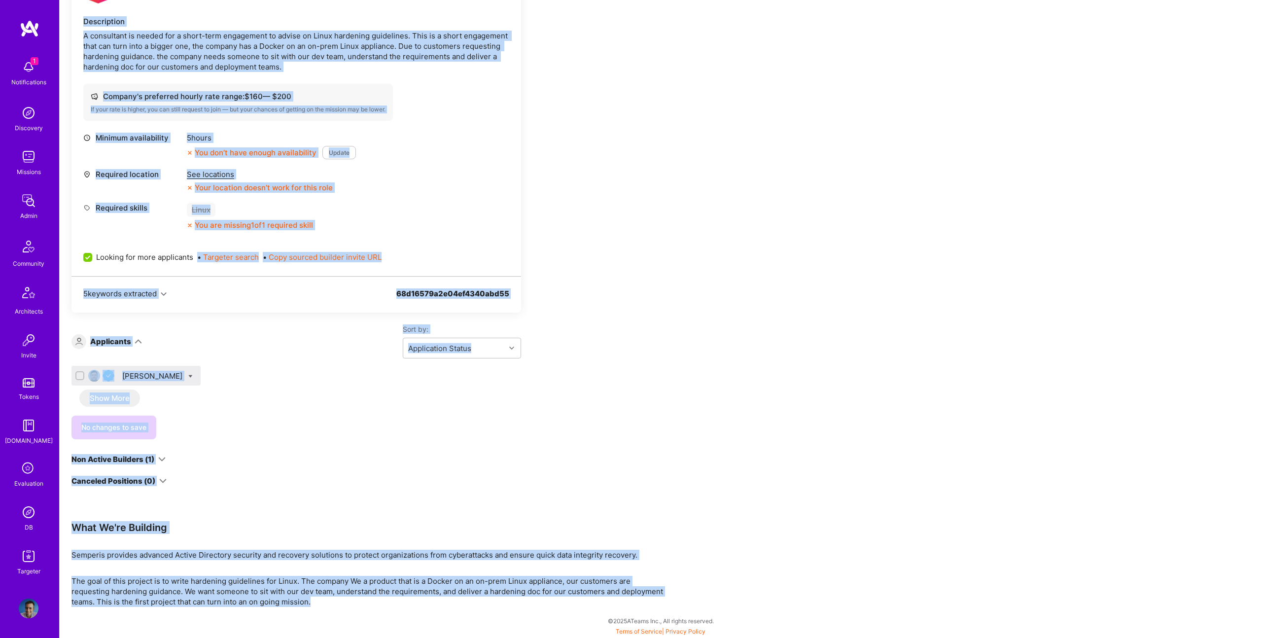
scroll to position [0, 0]
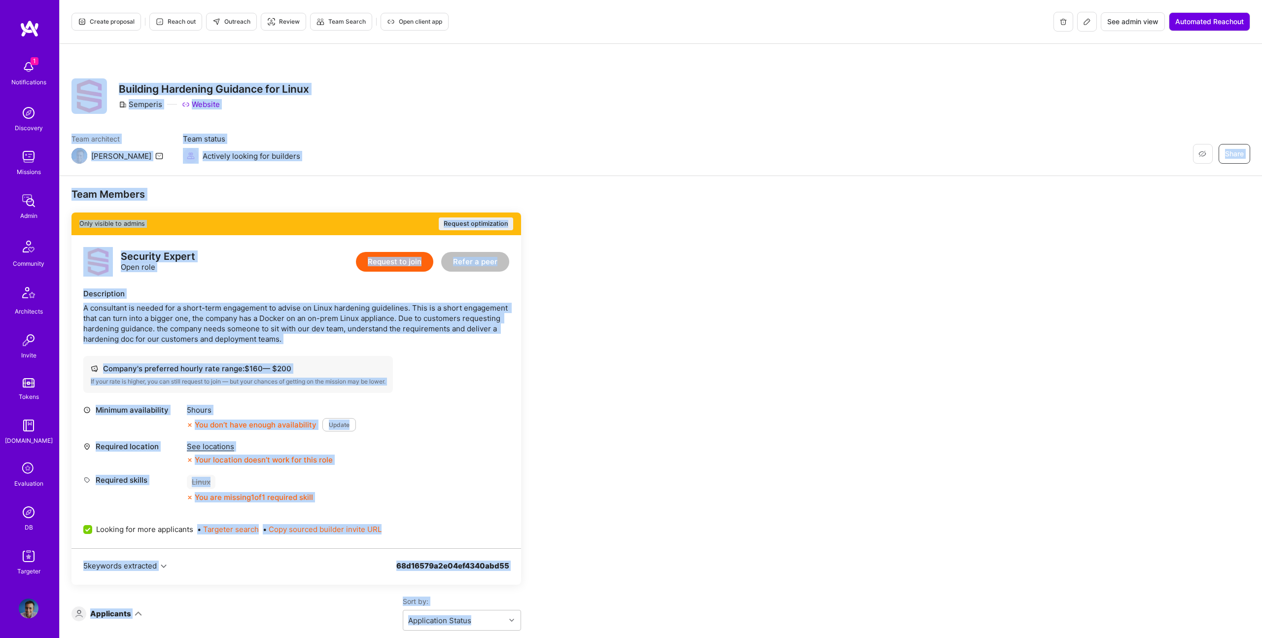
drag, startPoint x: 327, startPoint y: 604, endPoint x: 101, endPoint y: 117, distance: 537.1
click at [97, 117] on div "Create proposal Reach out Outreach Review Team Search Open client app See admin…" at bounding box center [660, 455] width 1202 height 910
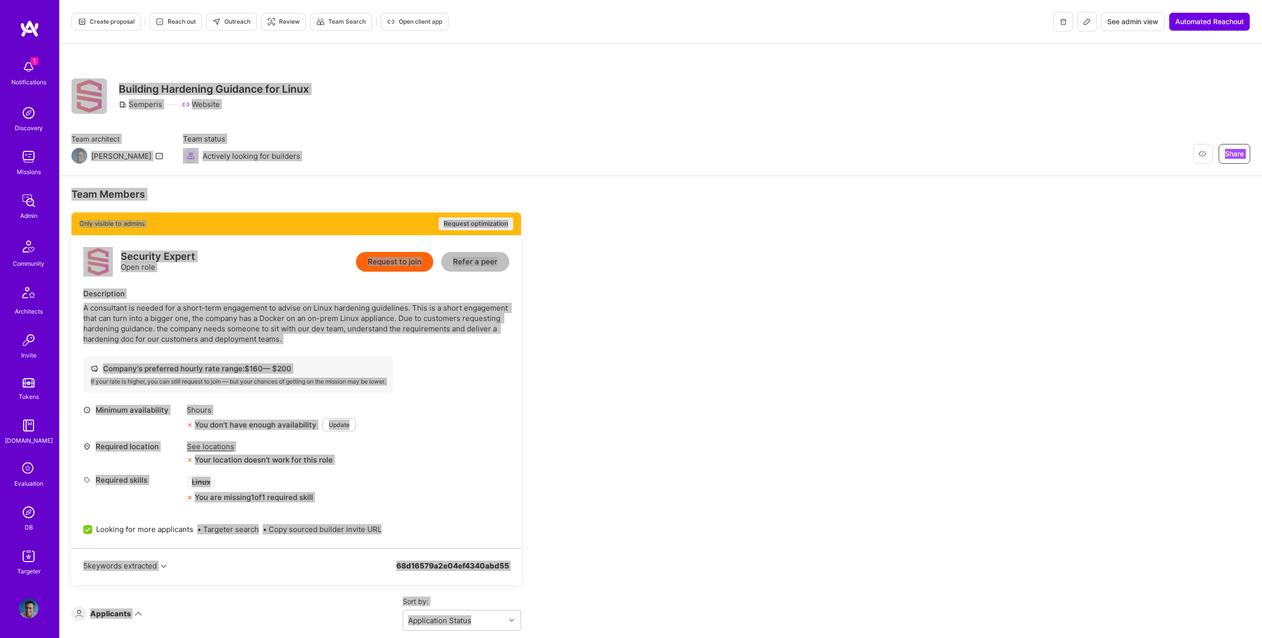
copy div "Loremip Dol Sitametcon Adipi Elitsedd Eiusmodte Incididu utl Etdol Magnaali Eni…"
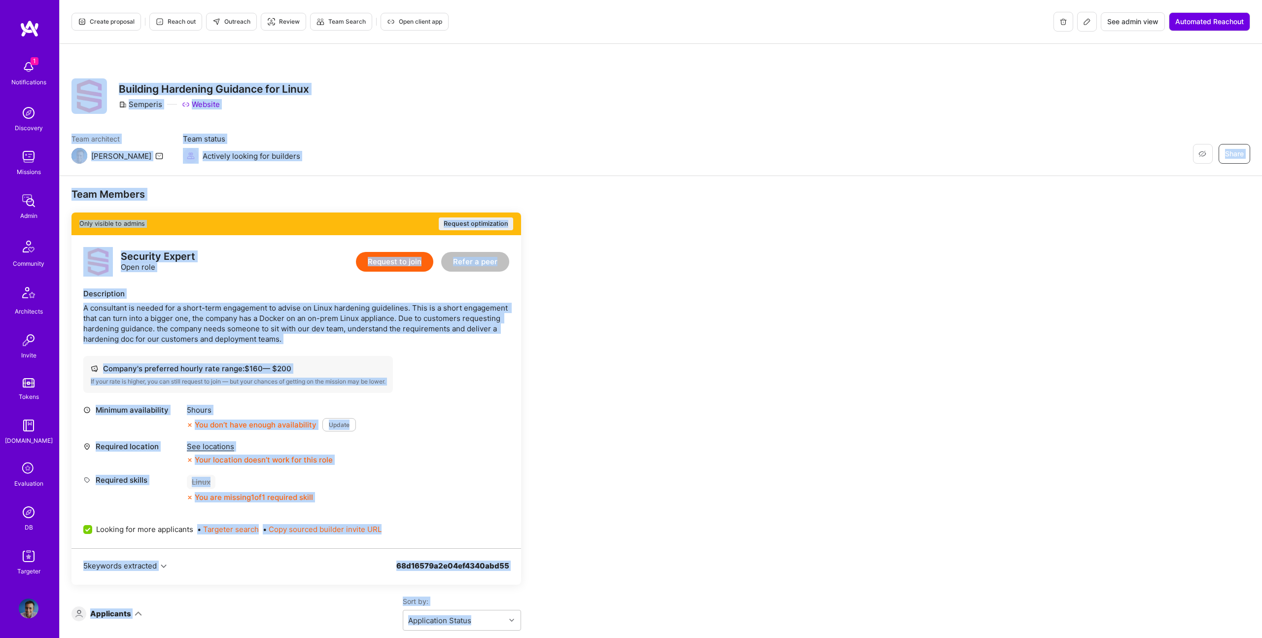
drag, startPoint x: 1071, startPoint y: 72, endPoint x: 1067, endPoint y: 65, distance: 9.0
click at [1071, 72] on div "Restore Not Interested Share Building Hardening Guidance for Linux Semperis Web…" at bounding box center [661, 110] width 1202 height 132
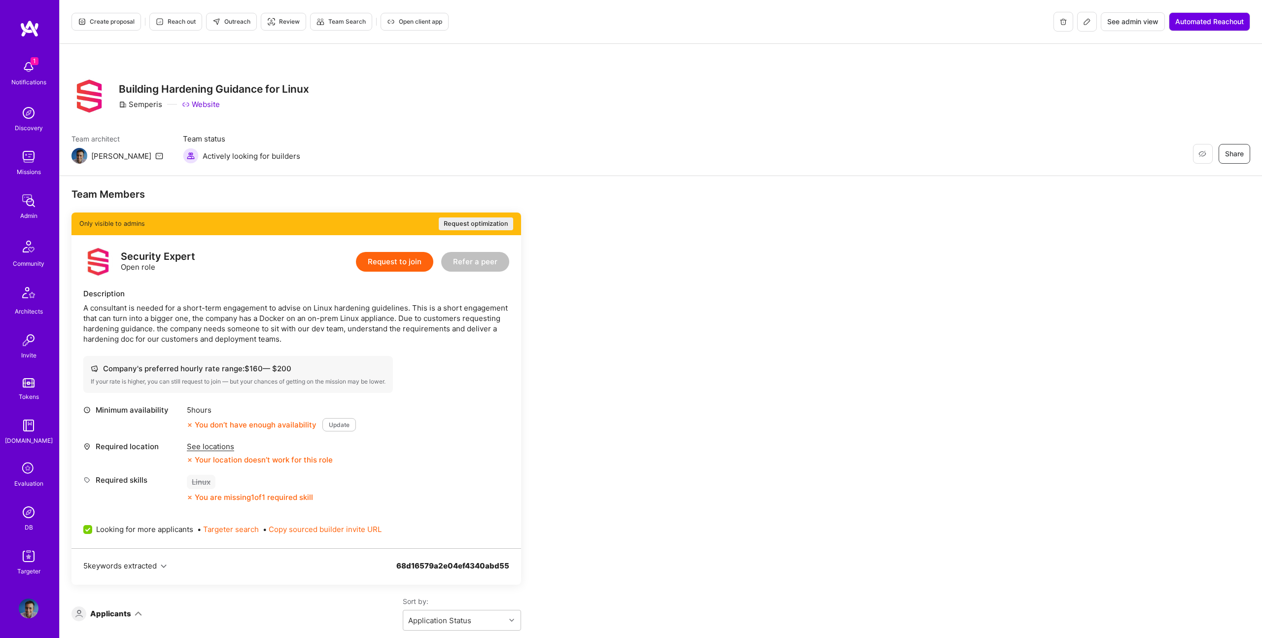
click at [1078, 25] on button at bounding box center [1087, 22] width 20 height 20
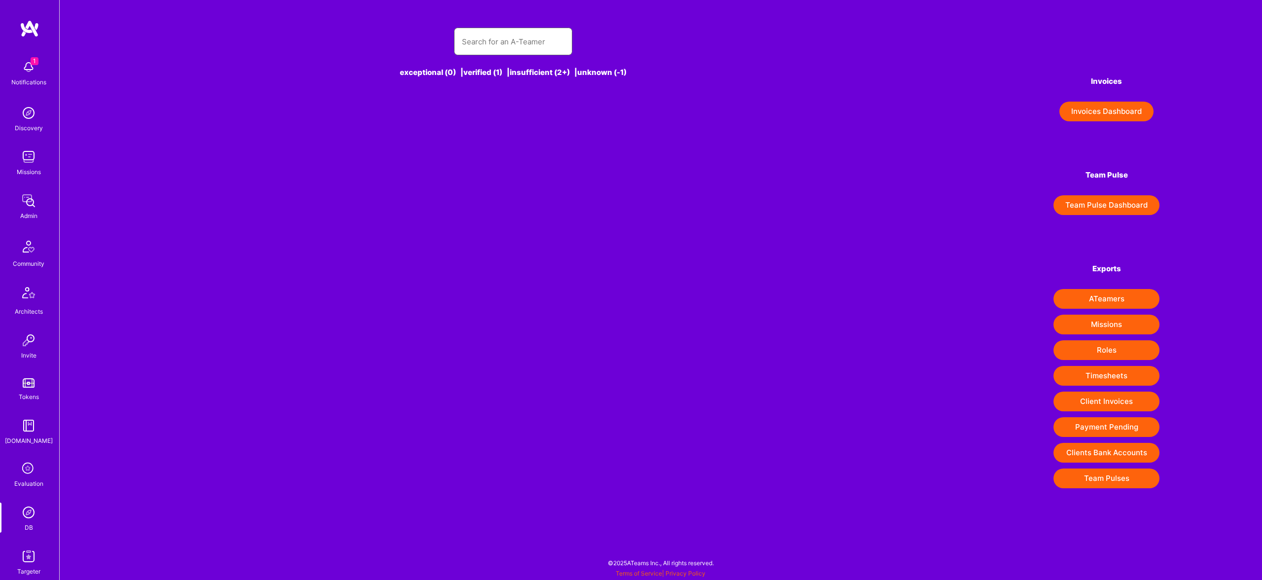
click at [491, 45] on input "text" at bounding box center [513, 41] width 103 height 25
paste input "[EMAIL_ADDRESS][DOMAIN_NAME]>"
type input "[EMAIL_ADDRESS][DOMAIN_NAME]>"
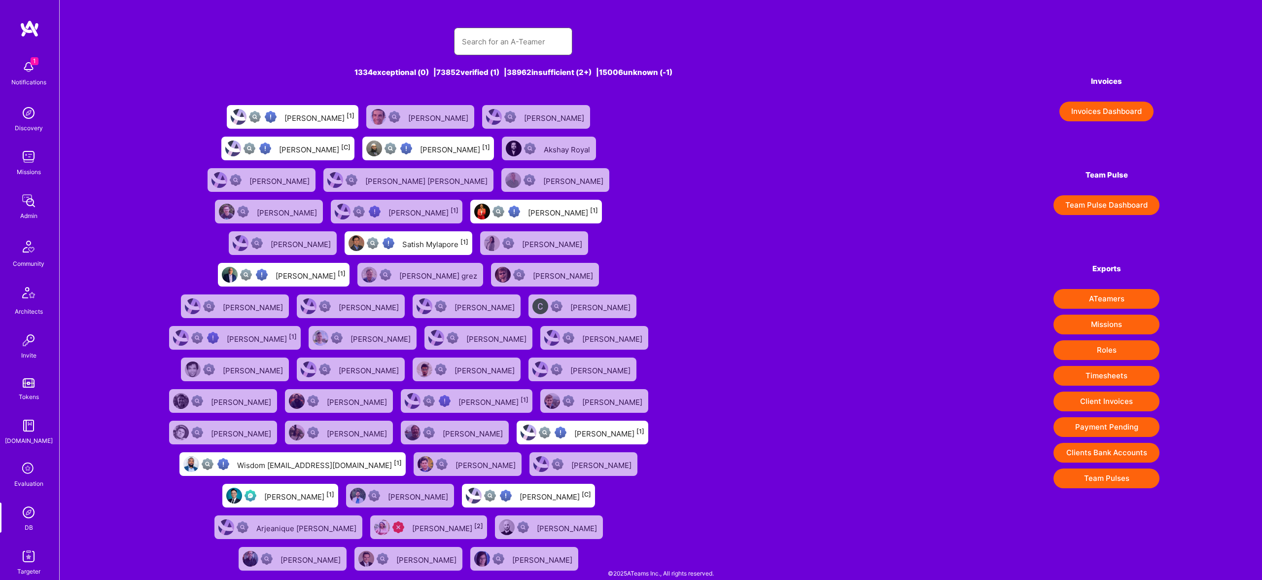
click at [510, 49] on input "text" at bounding box center [513, 41] width 103 height 25
paste input "[EMAIL_ADDRESS][DOMAIN_NAME]>"
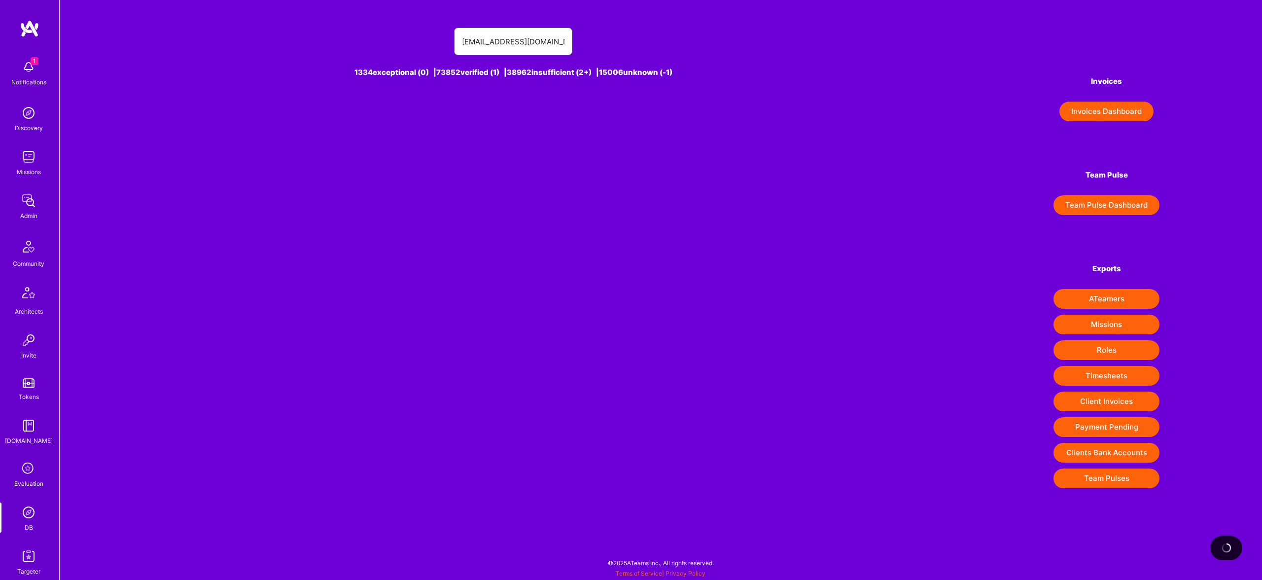
type input "[EMAIL_ADDRESS][DOMAIN_NAME]"
click at [439, 111] on div "[PERSON_NAME] [1]" at bounding box center [419, 116] width 70 height 13
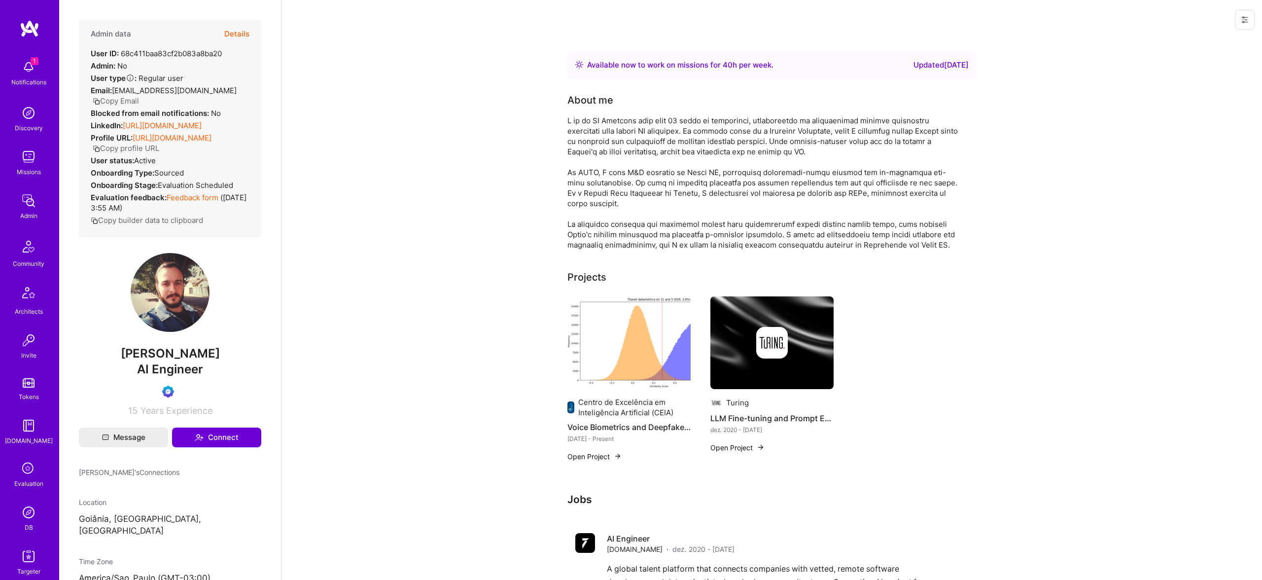
scroll to position [2, 0]
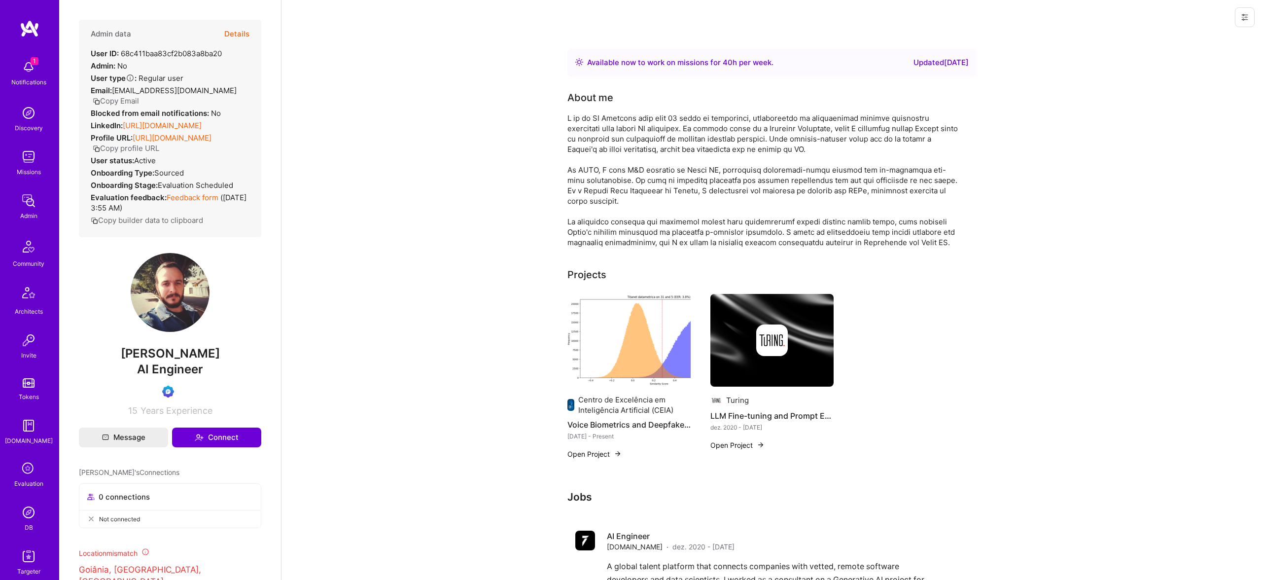
click at [233, 34] on button "Details" at bounding box center [236, 34] width 25 height 29
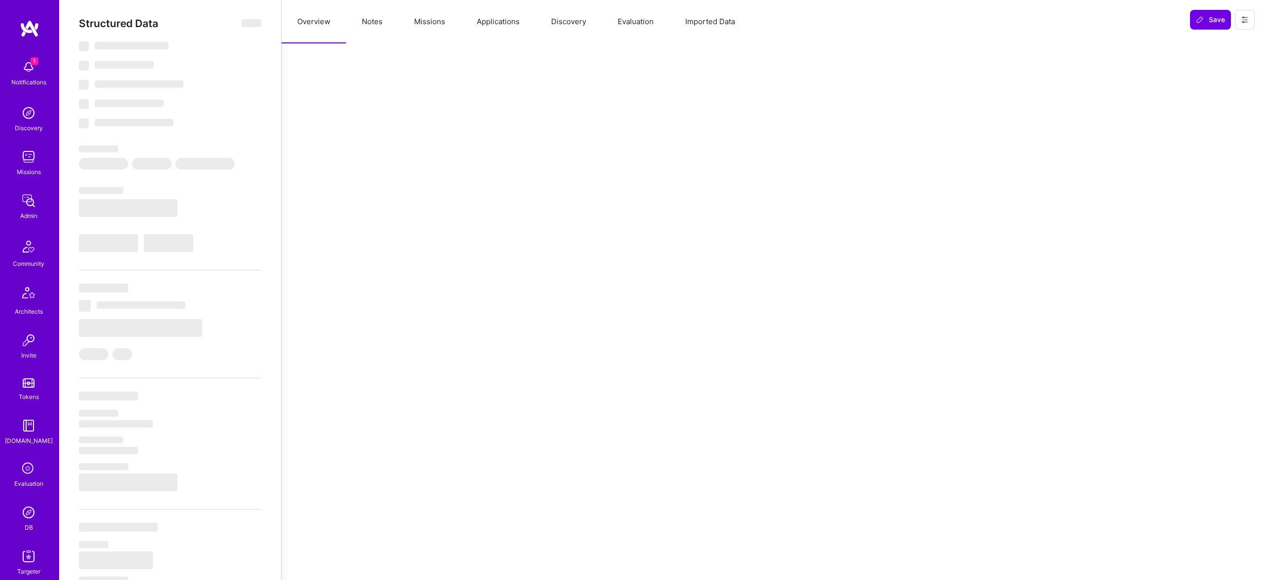
select select "Right Now"
select select "Verified"
select select "BR"
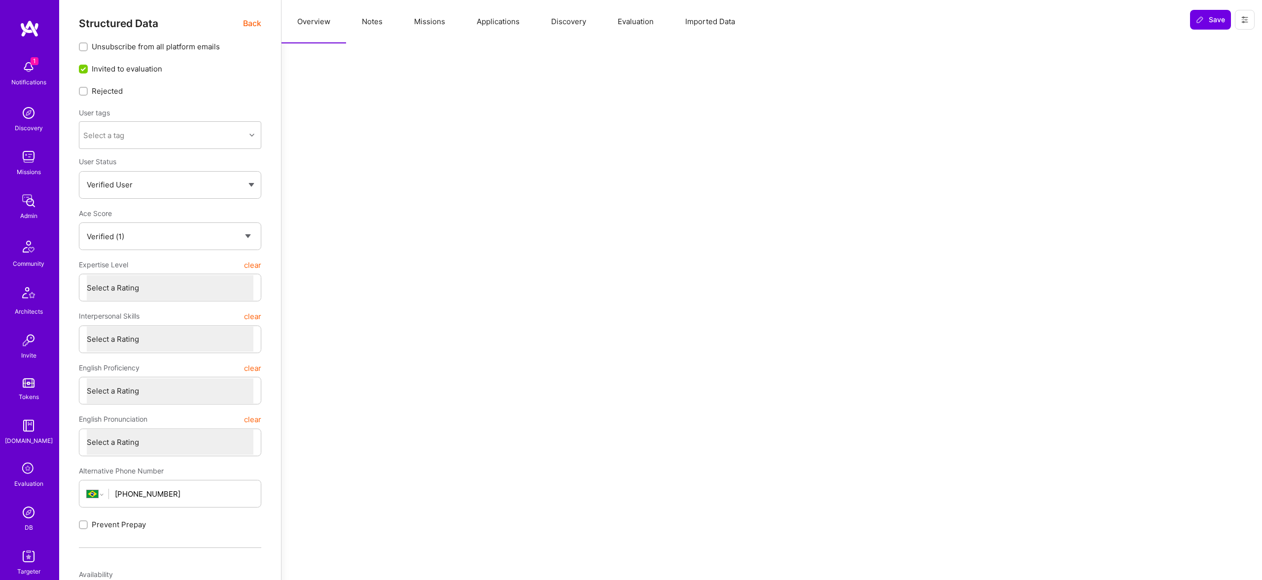
click at [634, 27] on button "Evaluation" at bounding box center [636, 21] width 68 height 43
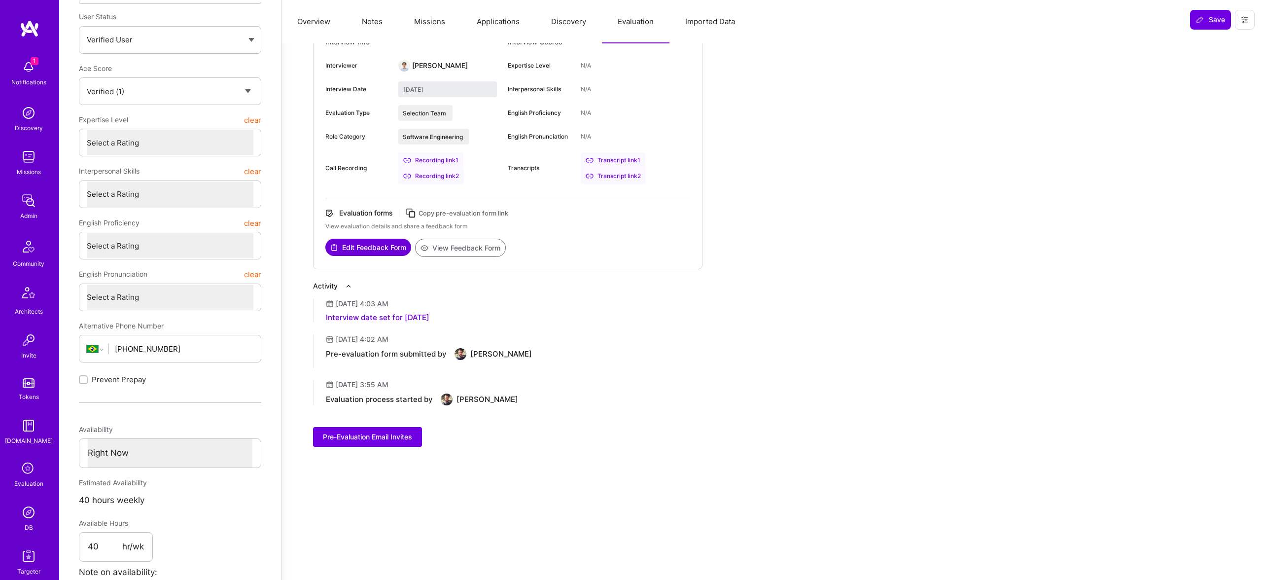
scroll to position [0, 0]
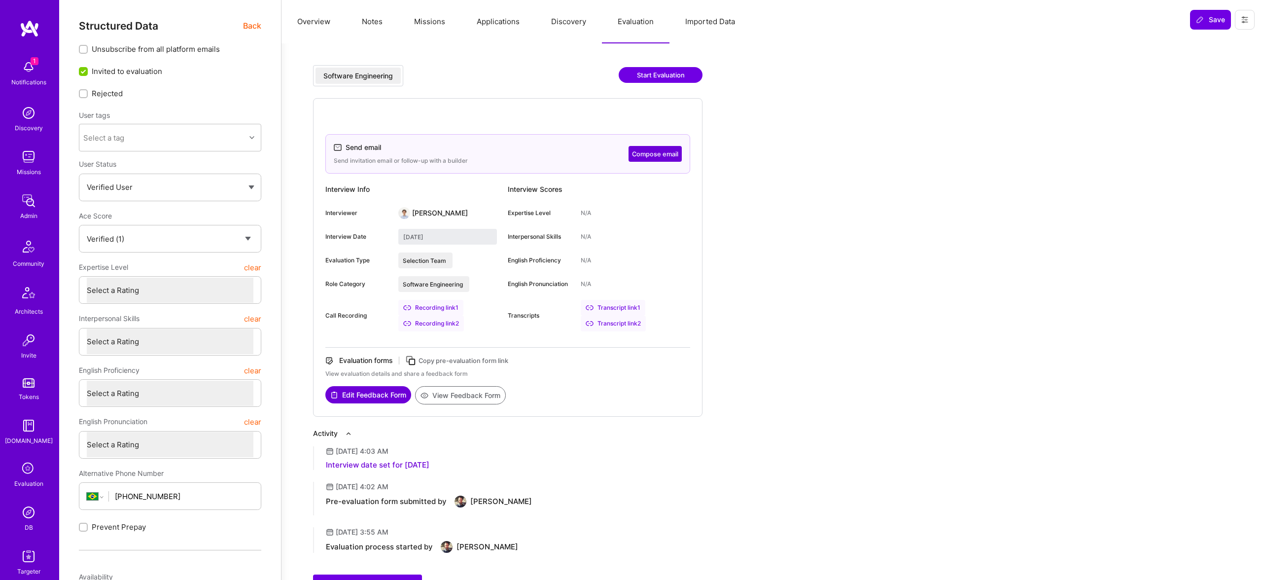
click at [446, 308] on div "Recording link 1" at bounding box center [430, 308] width 65 height 16
click at [444, 321] on div "Recording link 2" at bounding box center [431, 323] width 66 height 16
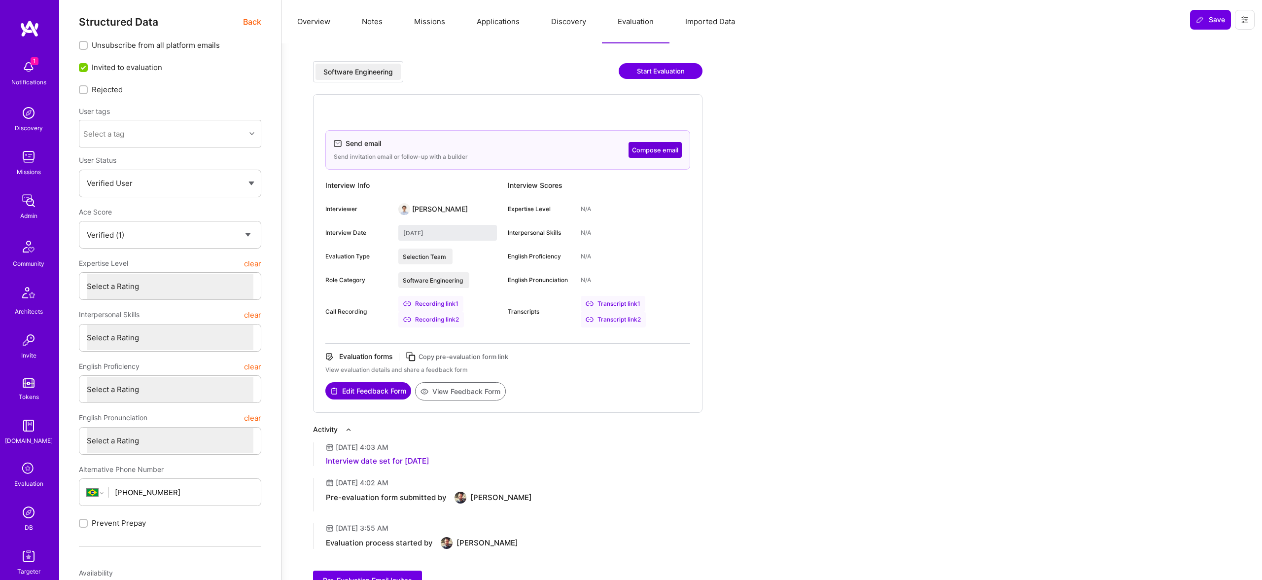
click at [615, 299] on div "Transcript link 1" at bounding box center [613, 304] width 65 height 16
click at [621, 324] on div "Transcript link 2" at bounding box center [613, 319] width 65 height 16
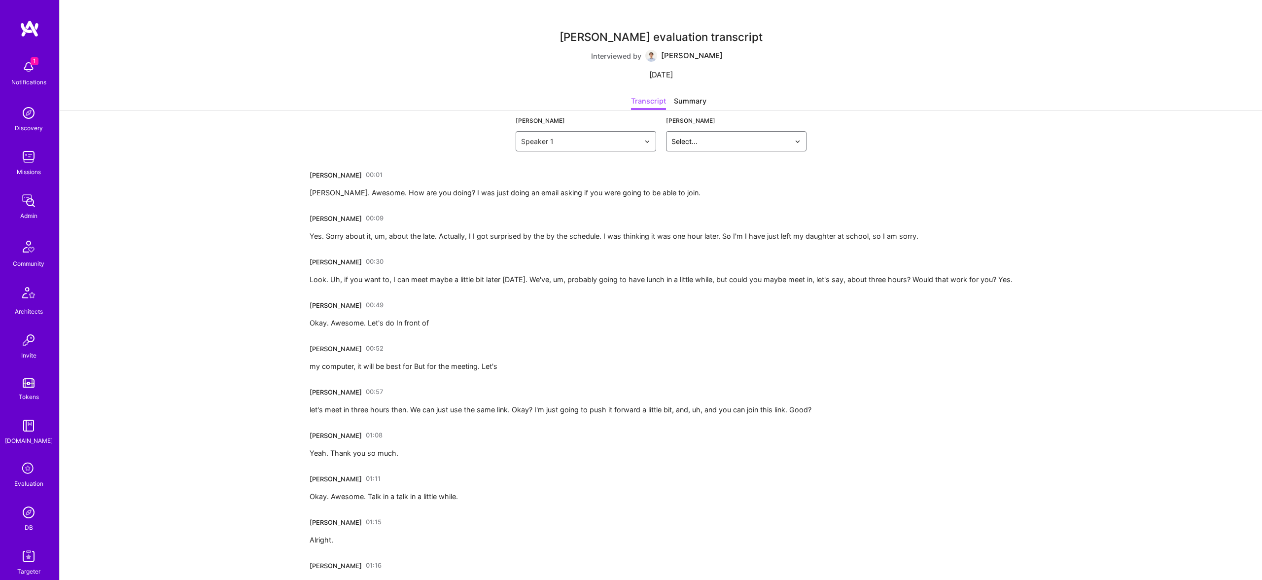
scroll to position [41, 0]
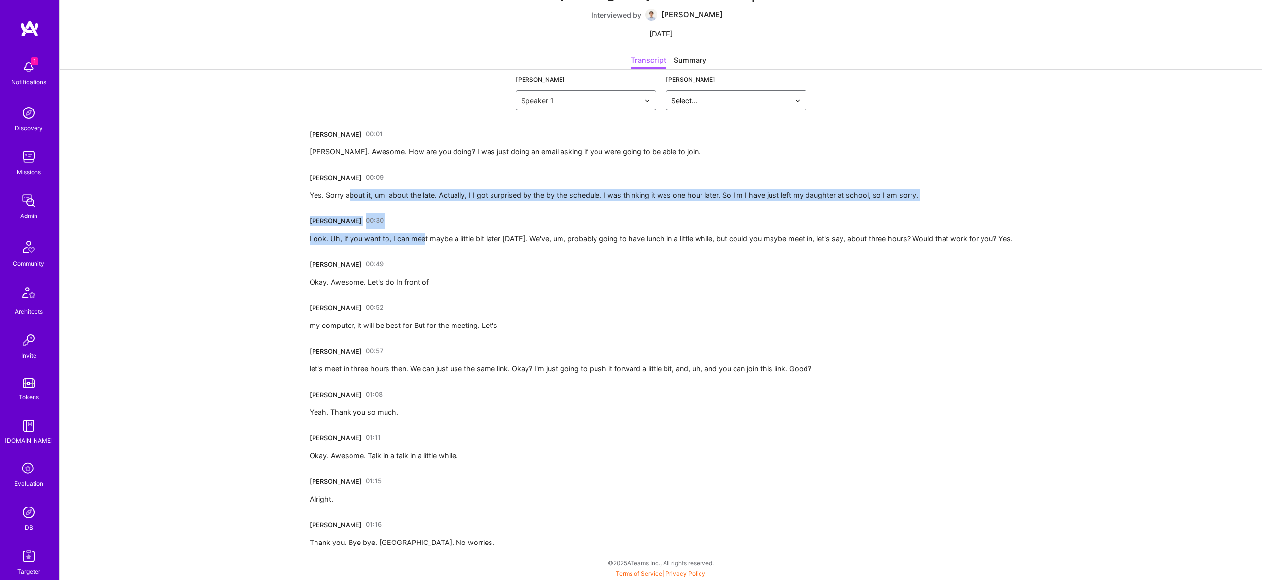
drag, startPoint x: 350, startPoint y: 196, endPoint x: 430, endPoint y: 240, distance: 91.8
click at [430, 241] on div "[PERSON_NAME] 00:01 [PERSON_NAME]. Awesome. How are you doing? I was just doing…" at bounding box center [660, 337] width 703 height 422
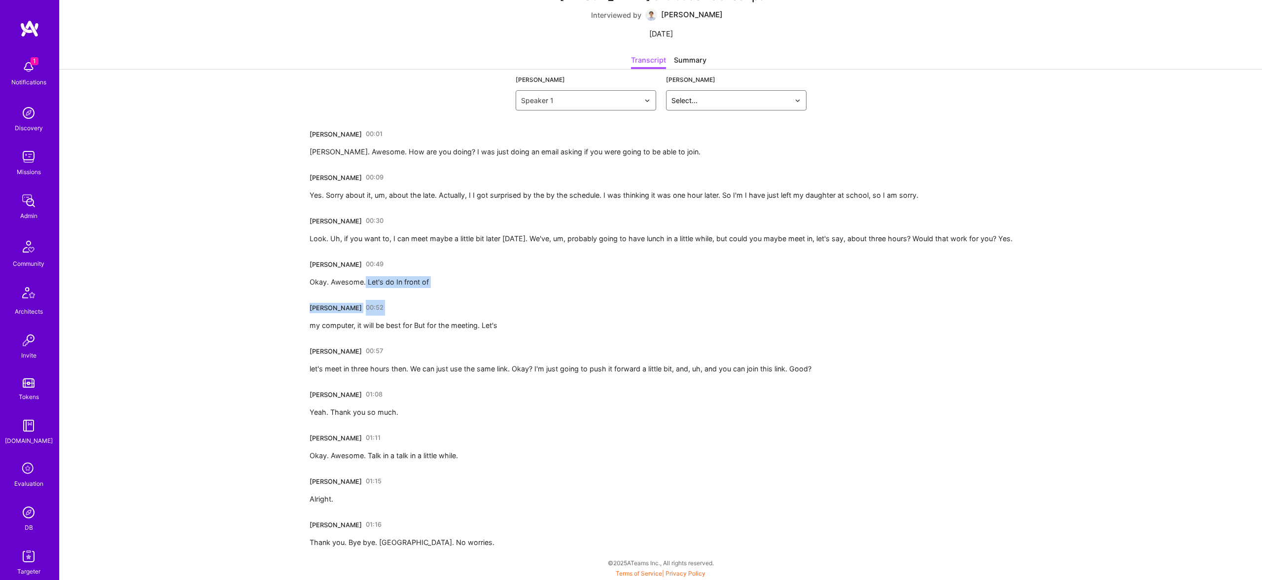
drag, startPoint x: 364, startPoint y: 282, endPoint x: 516, endPoint y: 286, distance: 152.8
click at [516, 286] on div "[PERSON_NAME] 00:01 [PERSON_NAME]. Awesome. How are you doing? I was just doing…" at bounding box center [660, 337] width 703 height 422
click at [413, 350] on div "[PERSON_NAME] 00:57 let's meet in three hours then. We can just use the same li…" at bounding box center [560, 359] width 502 height 32
drag, startPoint x: 406, startPoint y: 329, endPoint x: 487, endPoint y: 355, distance: 85.4
click at [487, 355] on div "[PERSON_NAME] 00:01 [PERSON_NAME]. Awesome. How are you doing? I was just doing…" at bounding box center [660, 337] width 703 height 422
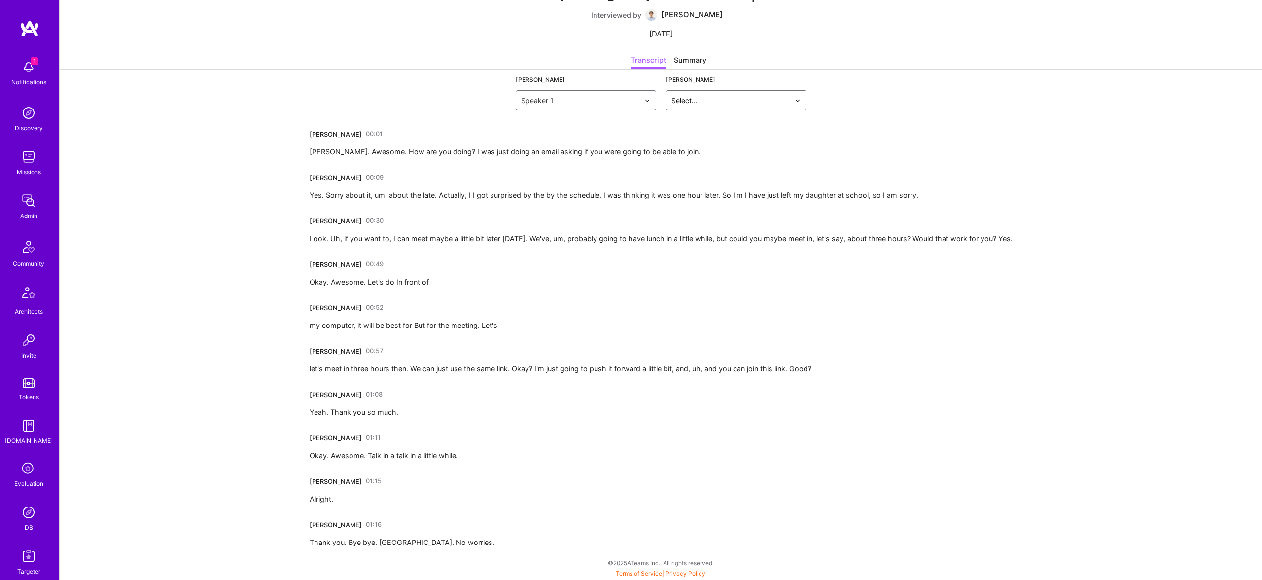
click at [459, 372] on div "let's meet in three hours then. We can just use the same link. Okay? I'm just g…" at bounding box center [560, 369] width 502 height 12
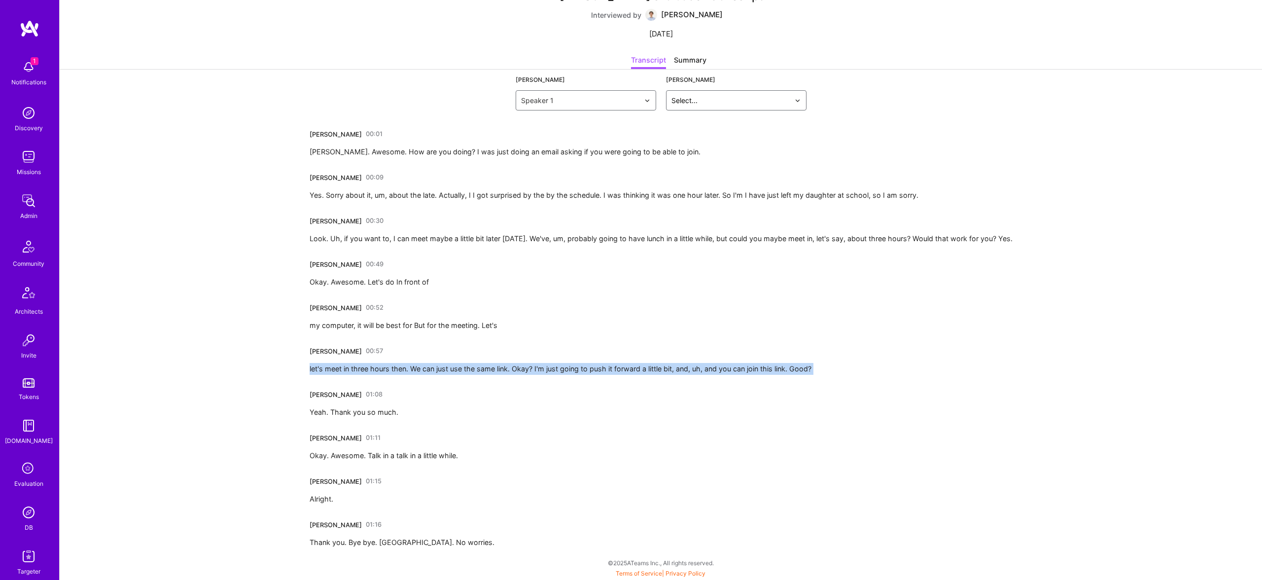
click at [459, 372] on div "let's meet in three hours then. We can just use the same link. Okay? I'm just g…" at bounding box center [560, 369] width 502 height 12
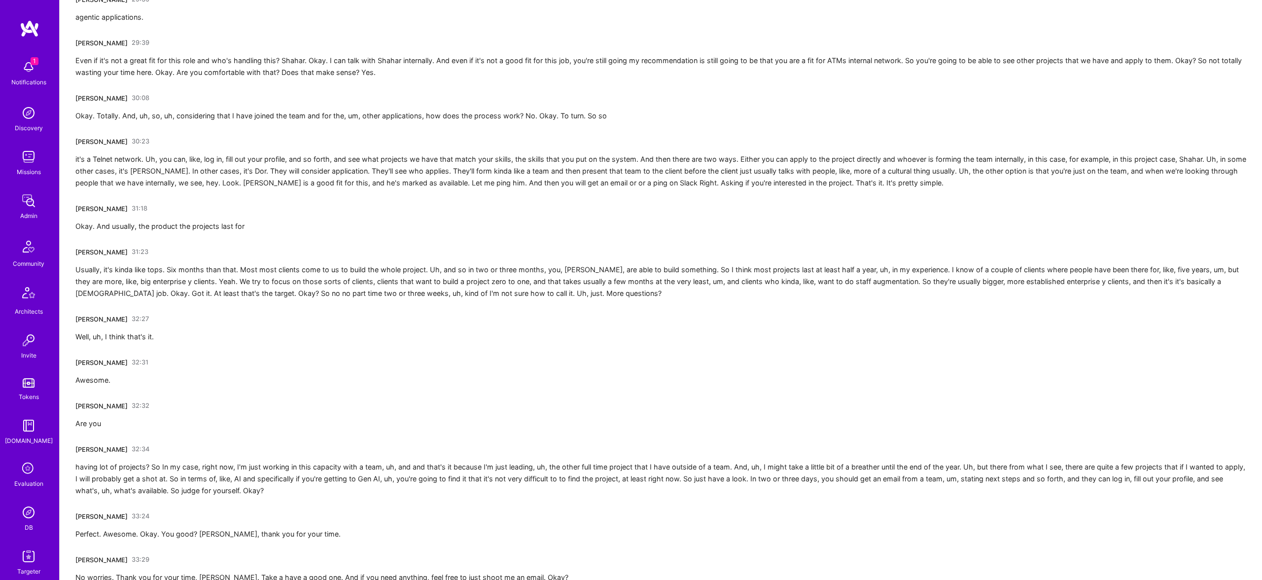
scroll to position [3723, 0]
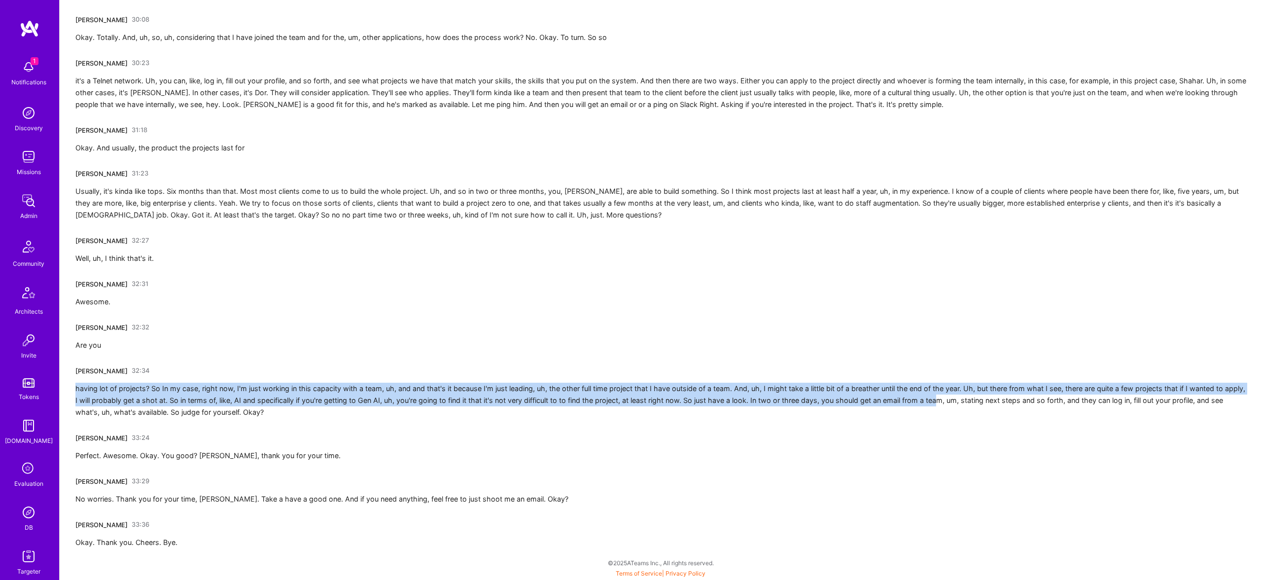
drag, startPoint x: 756, startPoint y: 380, endPoint x: 965, endPoint y: 400, distance: 209.8
click at [965, 400] on div "[PERSON_NAME] 32:34 having lot of projects? So In my case, right now, I'm just …" at bounding box center [660, 390] width 1170 height 55
click at [646, 399] on div "having lot of projects? So In my case, right now, I'm just working in this capa…" at bounding box center [660, 399] width 1170 height 35
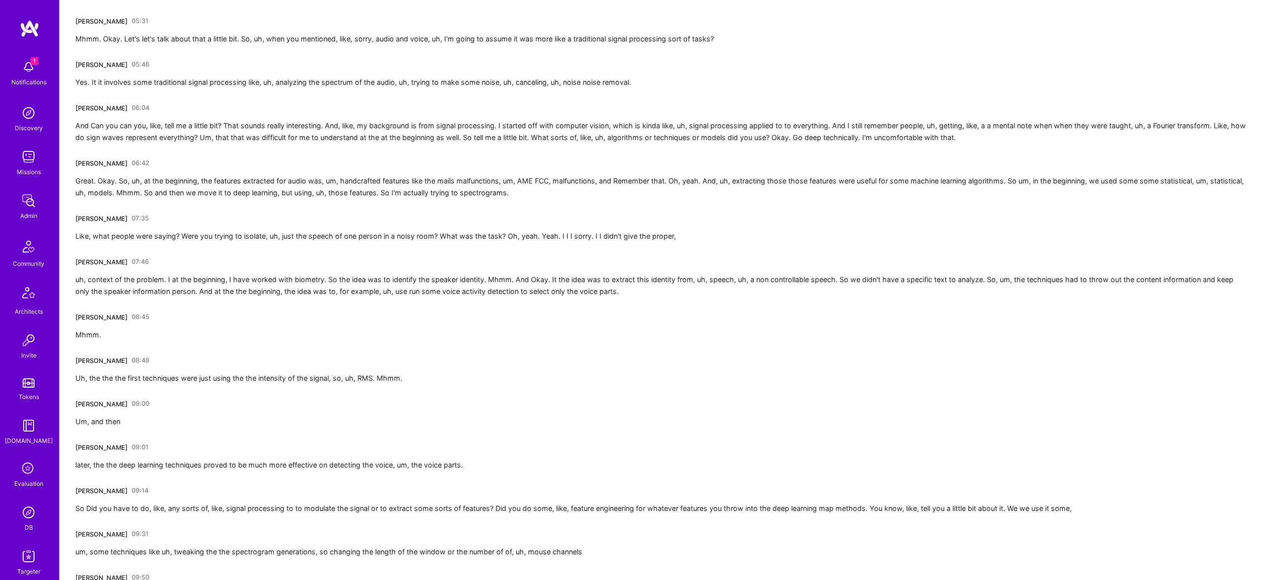
scroll to position [0, 0]
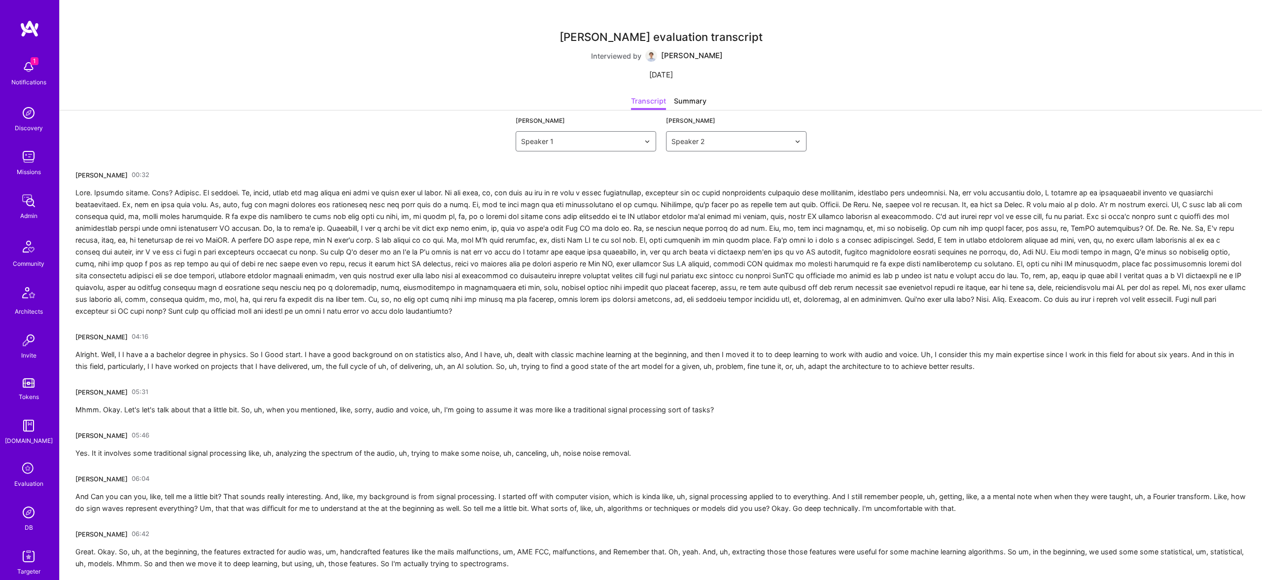
click at [359, 176] on div "[PERSON_NAME] 00:32" at bounding box center [660, 242] width 1170 height 150
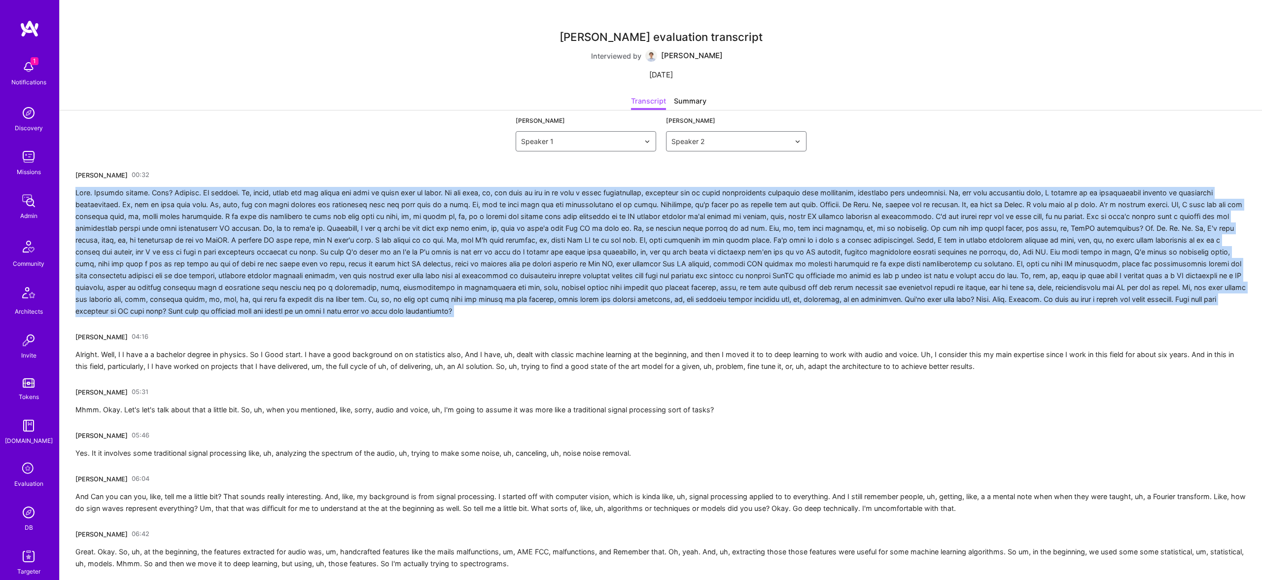
click at [359, 176] on div "[PERSON_NAME] 00:32" at bounding box center [660, 242] width 1170 height 150
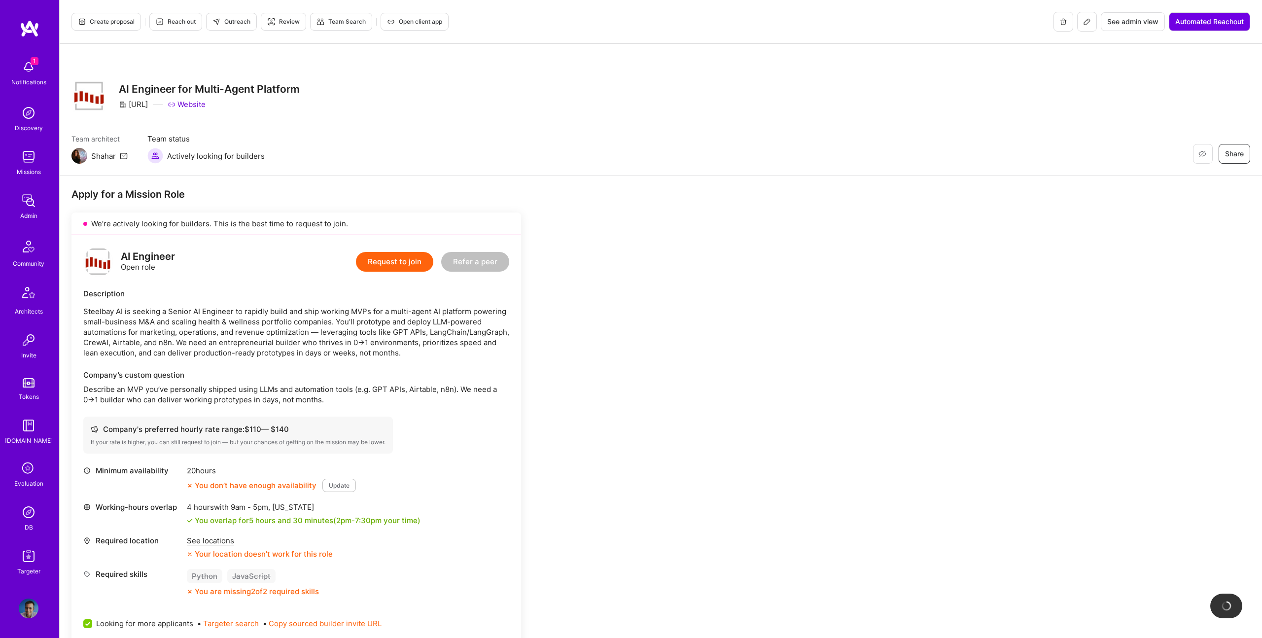
click at [137, 109] on div "AI Engineer for Multi-Agent Platform [URL] Website" at bounding box center [209, 95] width 181 height 35
click at [138, 103] on div "[URL]" at bounding box center [133, 104] width 29 height 10
copy div "Steelbay"
drag, startPoint x: 180, startPoint y: 320, endPoint x: 403, endPoint y: 325, distance: 222.8
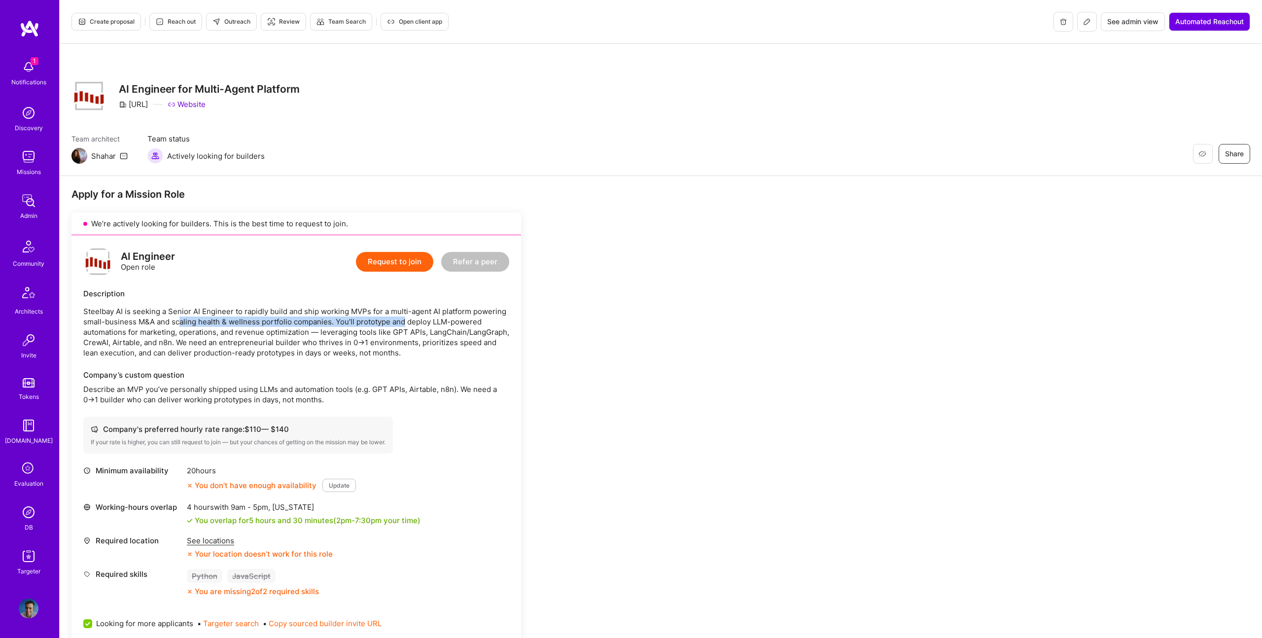
click at [403, 325] on p "Steelbay AI is seeking a Senior AI Engineer to rapidly build and ship working M…" at bounding box center [296, 332] width 426 height 52
click at [106, 18] on span "Create proposal" at bounding box center [106, 21] width 57 height 9
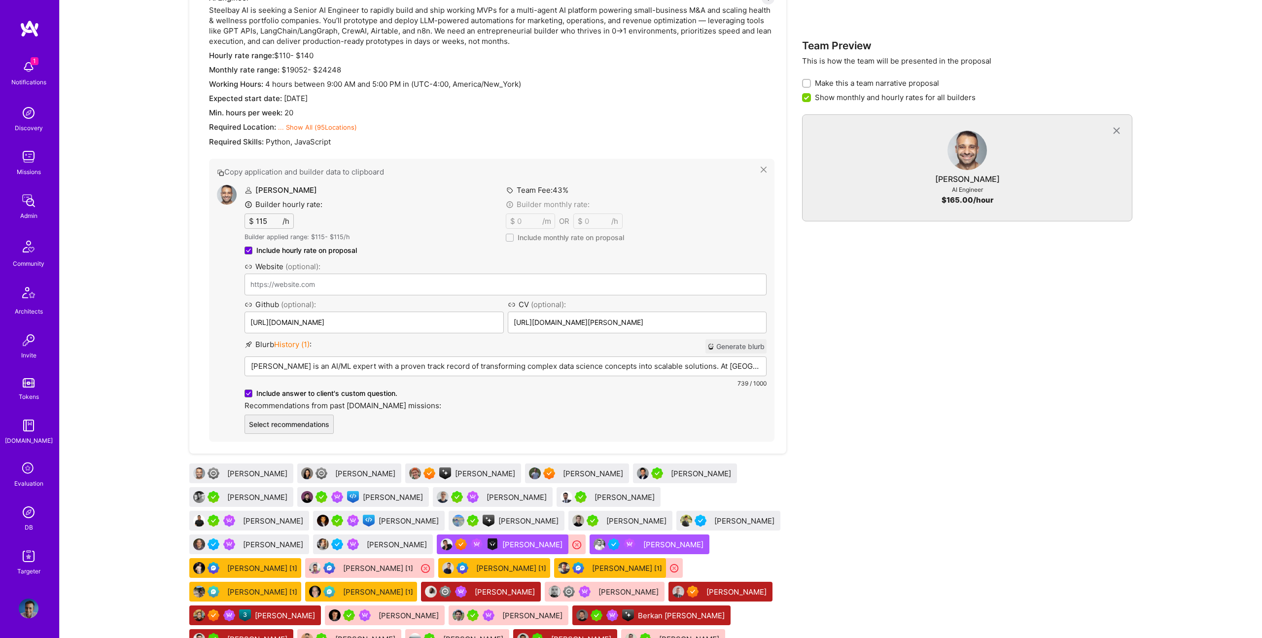
scroll to position [665, 0]
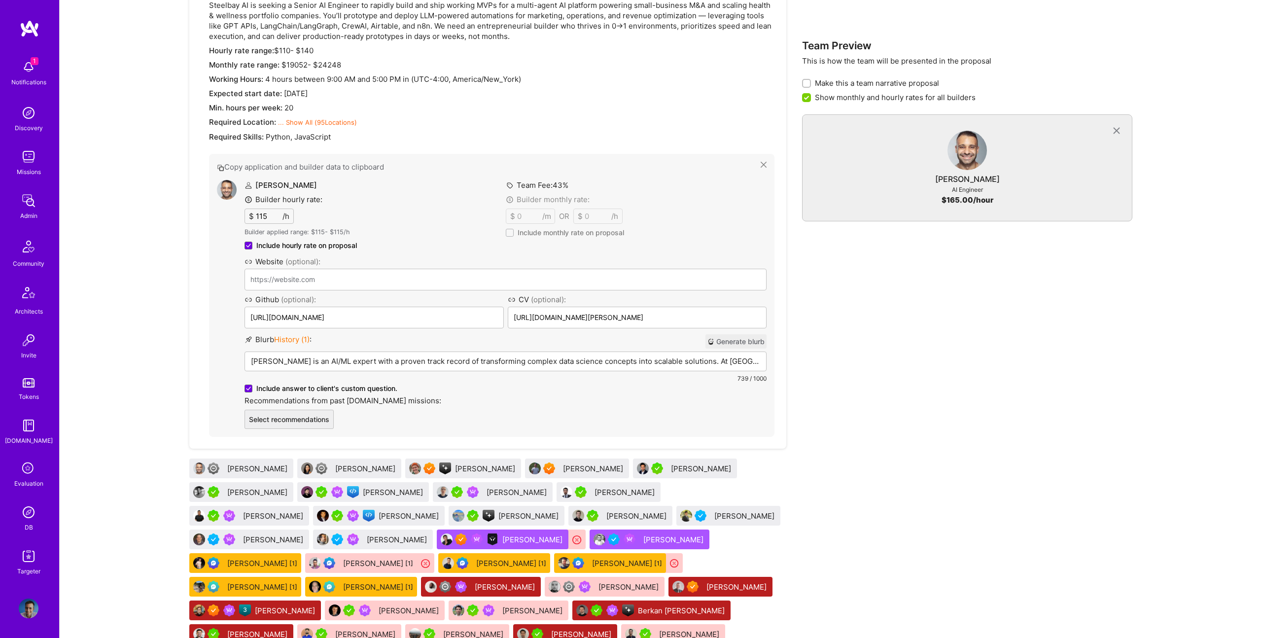
click at [898, 487] on div "Team Preview This is how the team will be presented in the proposal Make this a…" at bounding box center [967, 301] width 330 height 737
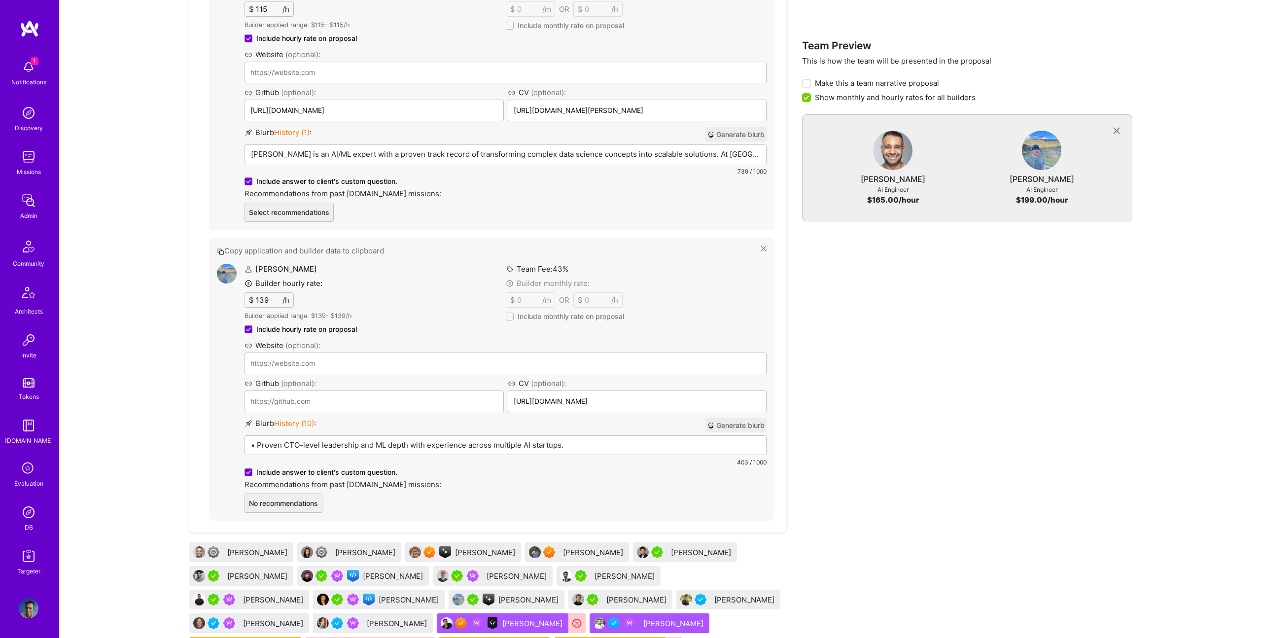
scroll to position [935, 0]
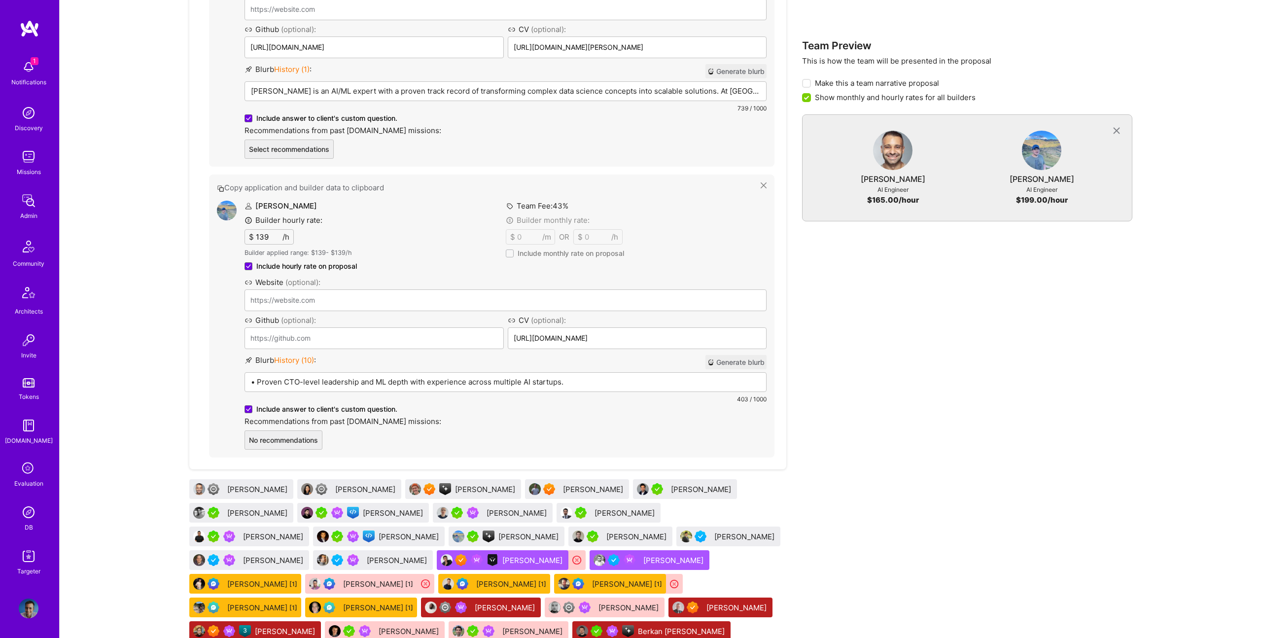
click at [392, 381] on p "• Proven CTO-level leadership and ML depth with experience across multiple AI s…" at bounding box center [505, 381] width 509 height 10
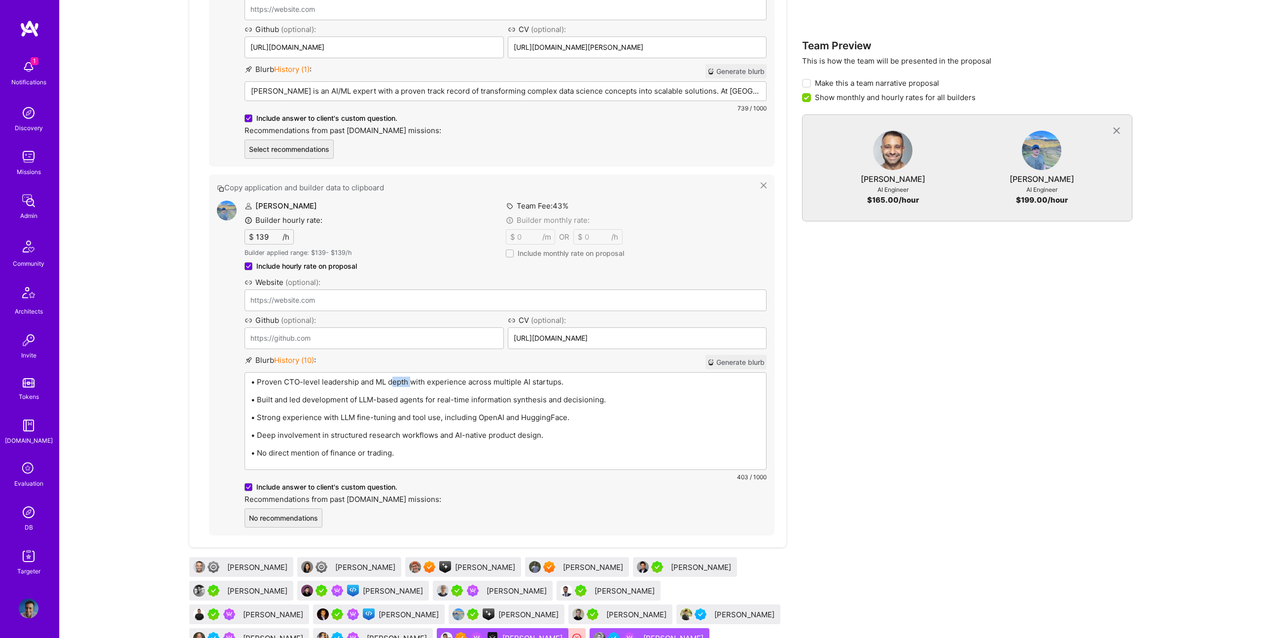
click at [392, 381] on p "• Proven CTO-level leadership and ML depth with experience across multiple AI s…" at bounding box center [505, 381] width 509 height 10
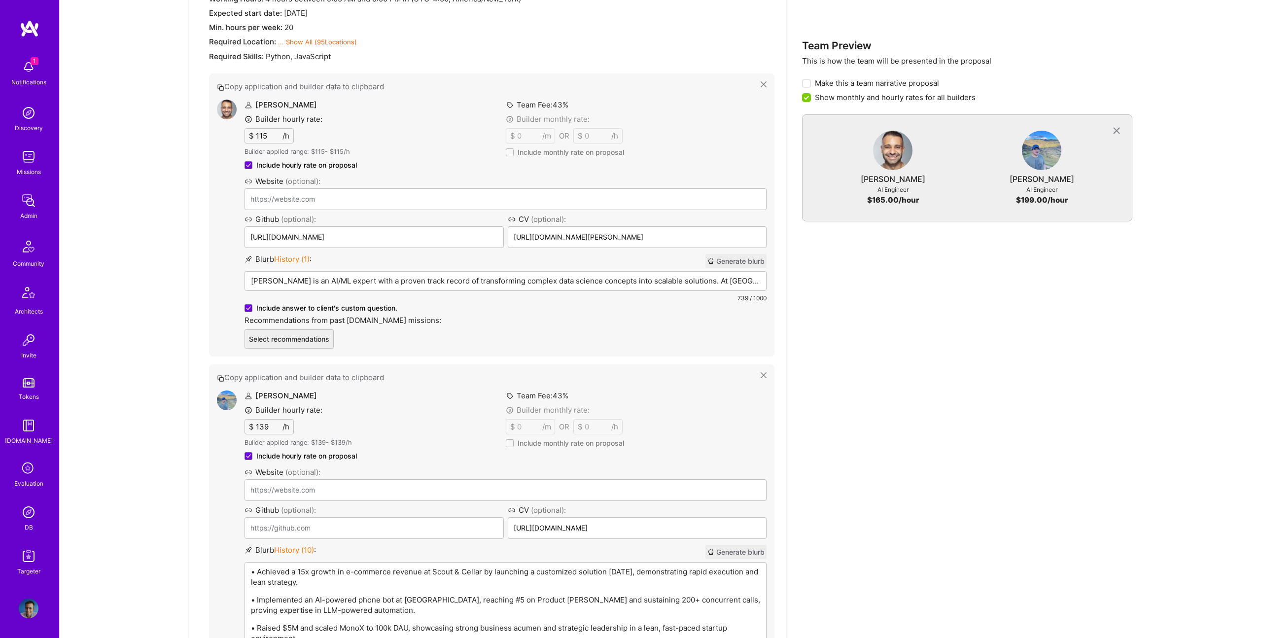
click at [446, 279] on p "Benjamin is an AI/ML expert with a proven track record of transforming complex …" at bounding box center [505, 280] width 509 height 10
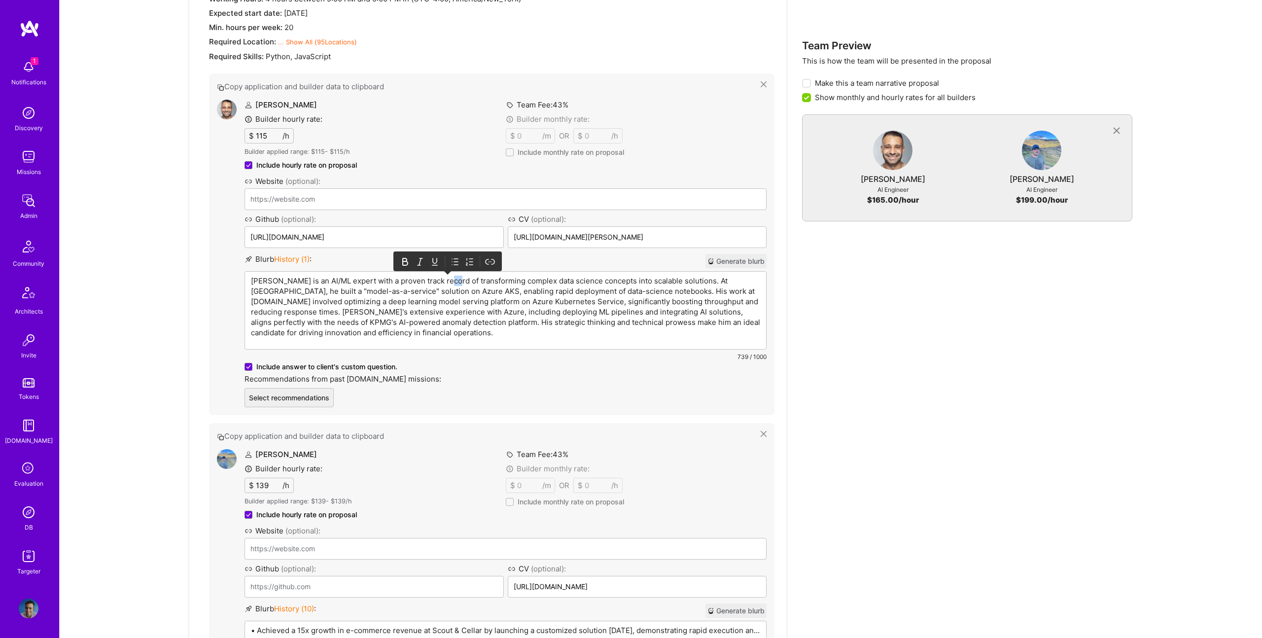
scroll to position [748, 0]
click at [446, 279] on p "Benjamin is an AI/ML expert with a proven track record of transforming complex …" at bounding box center [505, 305] width 509 height 62
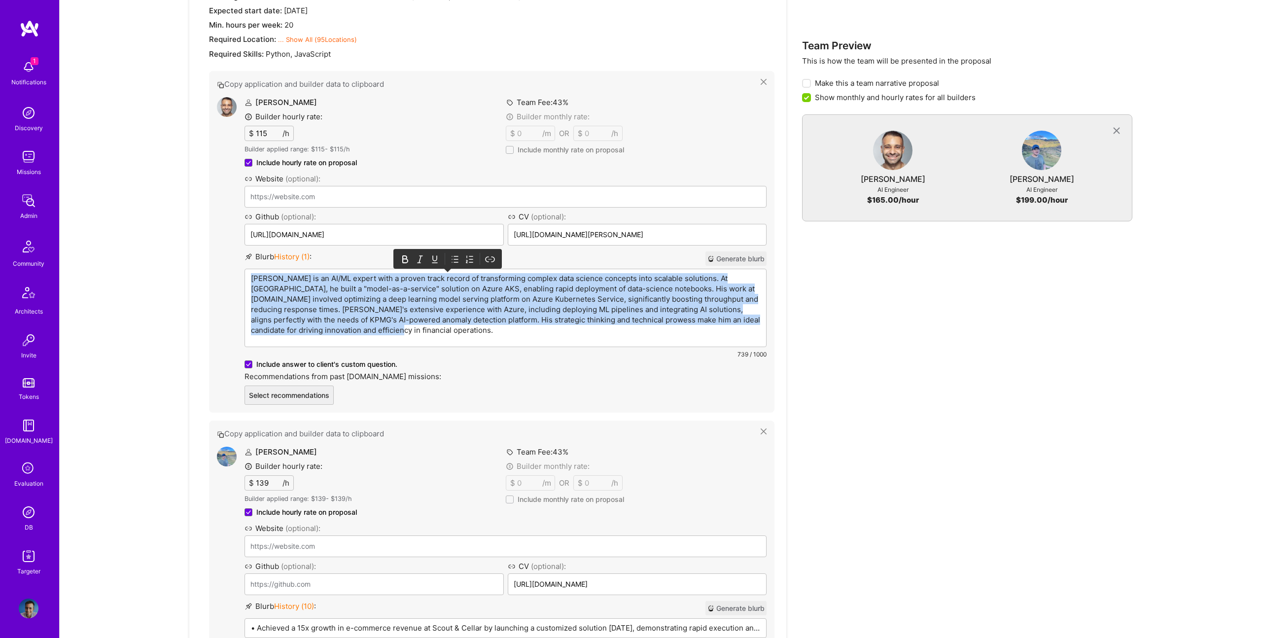
click at [446, 279] on p "Benjamin is an AI/ML expert with a proven track record of transforming complex …" at bounding box center [505, 304] width 509 height 62
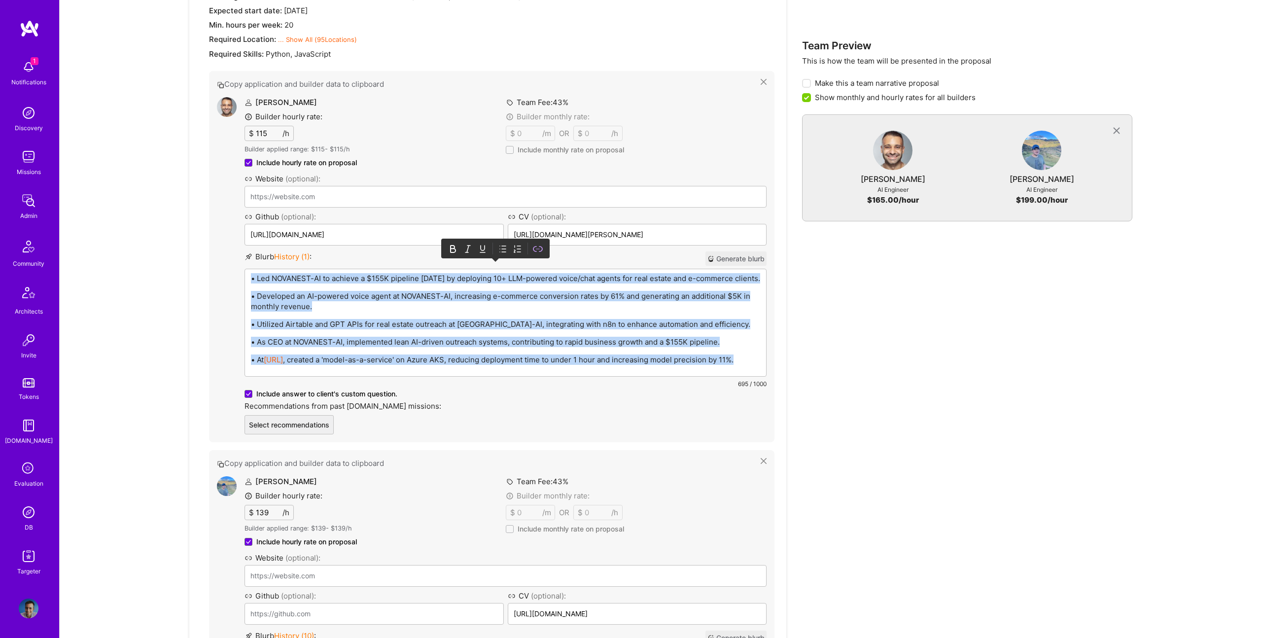
click at [506, 254] on icon at bounding box center [503, 249] width 10 height 10
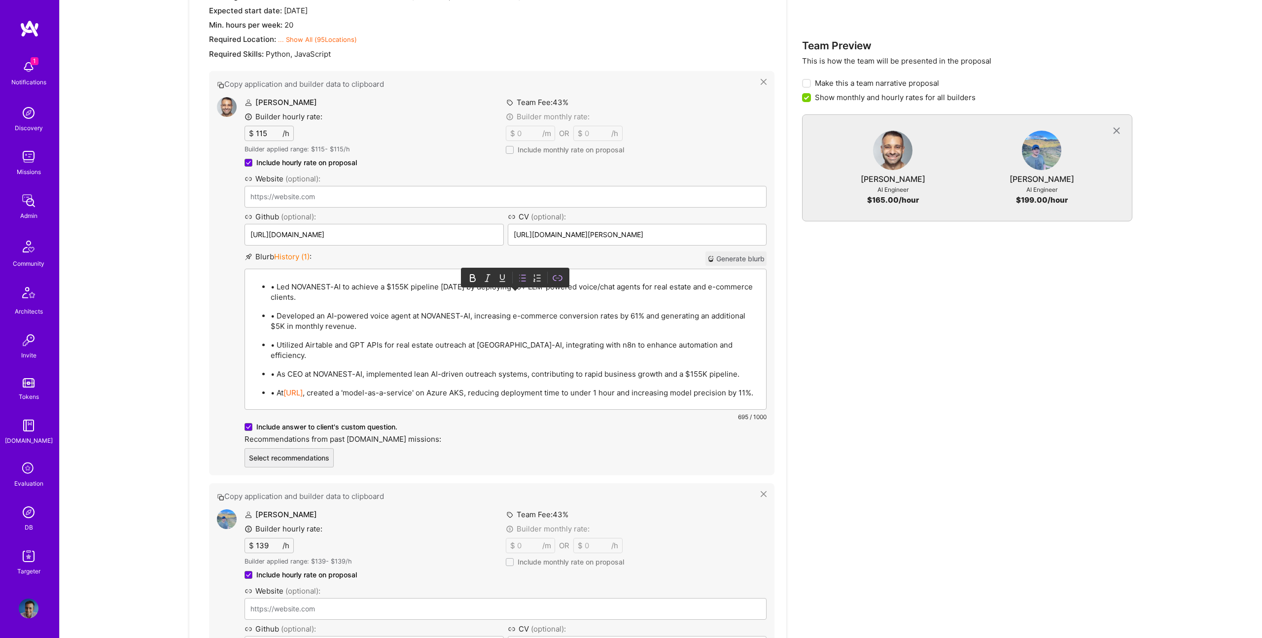
click at [278, 283] on p "• Led NOVANEST-AI to achieve a $155K pipeline in 2 months by deploying 10+ LLM-…" at bounding box center [515, 291] width 489 height 21
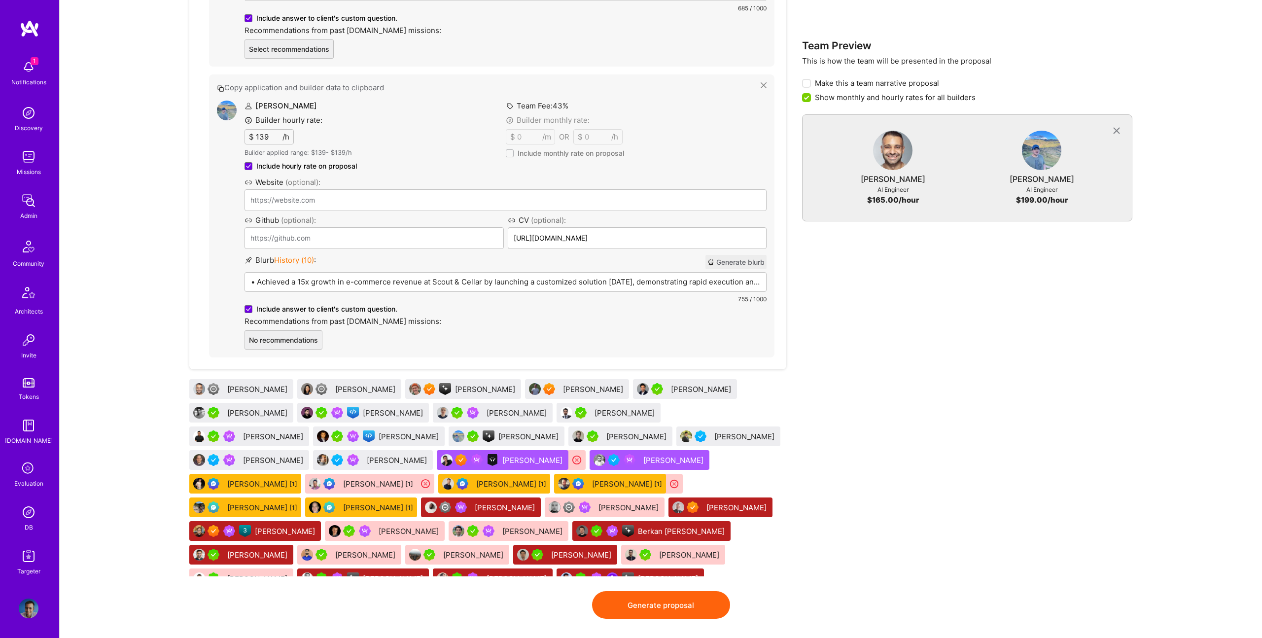
scroll to position [1046, 0]
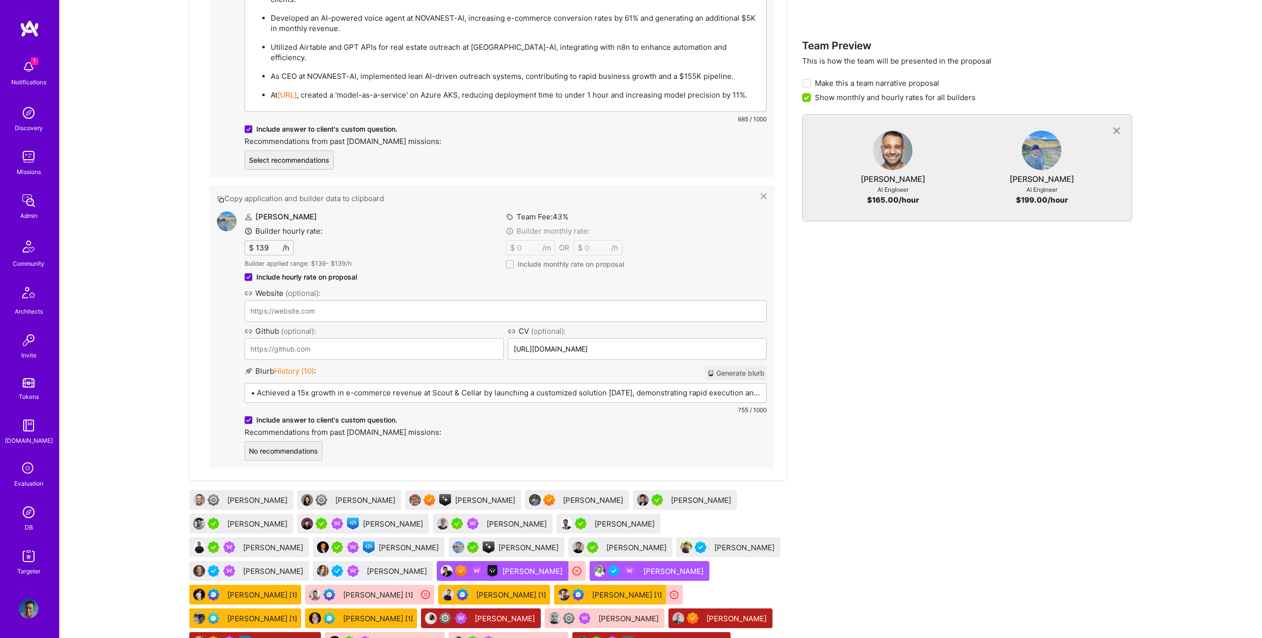
click at [298, 383] on div "• Achieved a 15x growth in e-commerce revenue at Scout & Cellar by launching a …" at bounding box center [505, 431] width 521 height 97
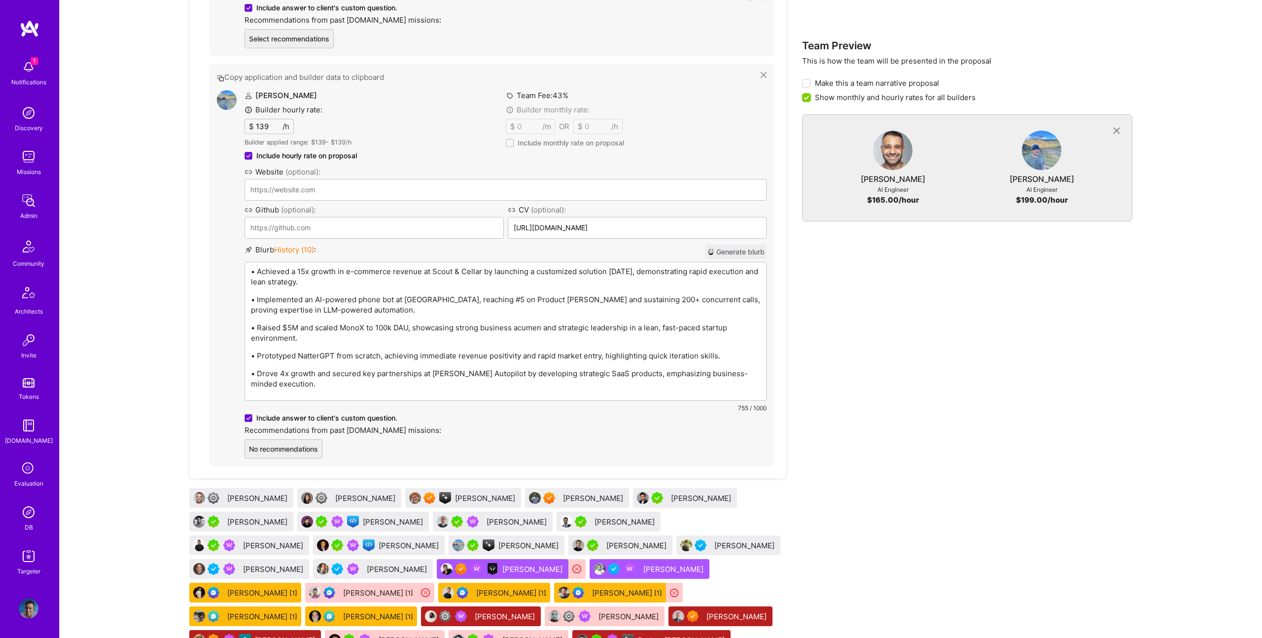
drag, startPoint x: 303, startPoint y: 276, endPoint x: 311, endPoint y: 279, distance: 9.1
click at [303, 276] on p "• Achieved a 15x growth in e-commerce revenue at Scout & Cellar by launching a …" at bounding box center [505, 276] width 509 height 21
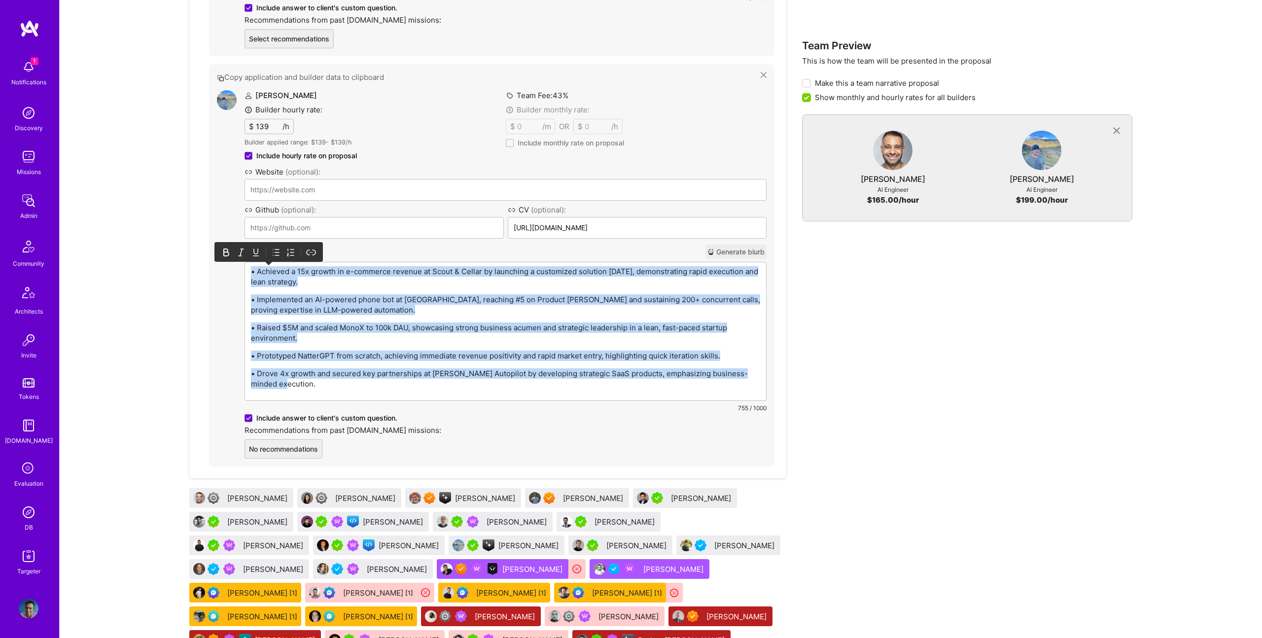
click at [275, 254] on icon at bounding box center [276, 252] width 10 height 10
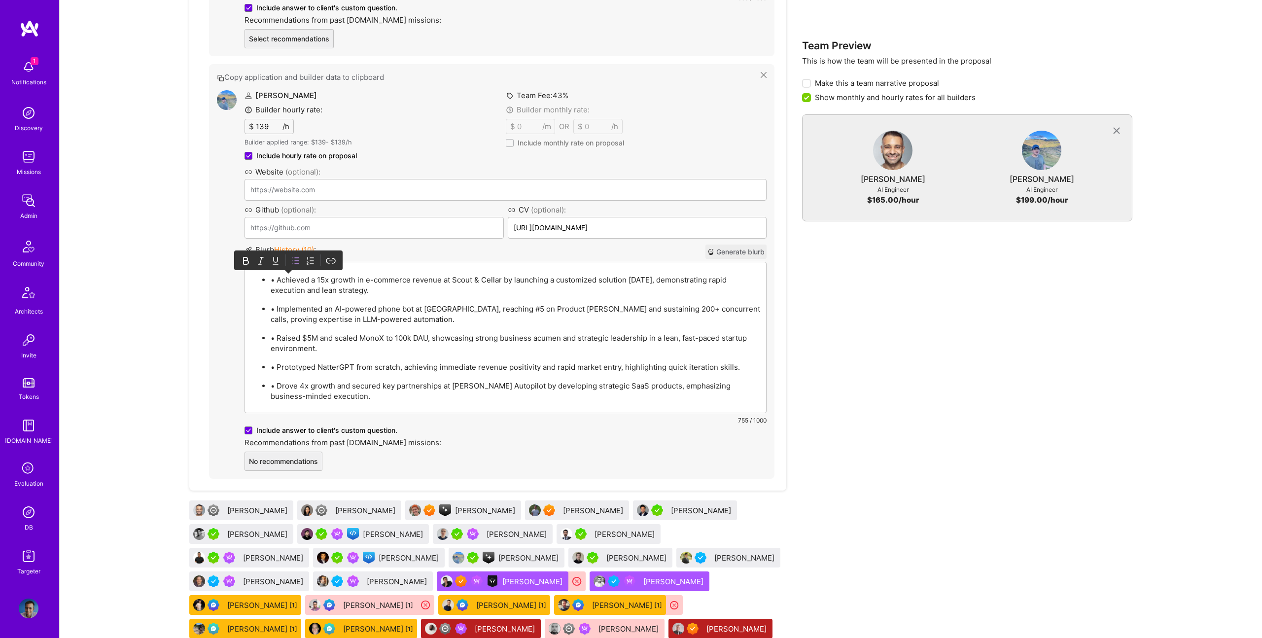
scroll to position [1058, 0]
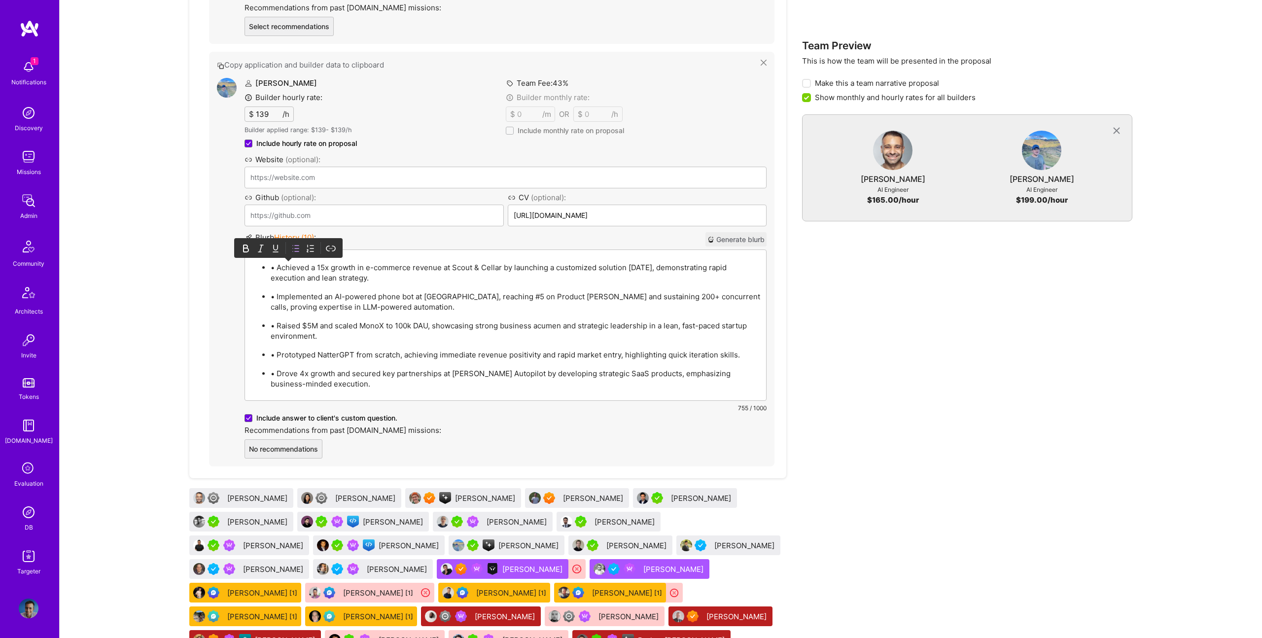
click at [276, 265] on p "• Achieved a 15x growth in e-commerce revenue at Scout & Cellar by launching a …" at bounding box center [515, 272] width 489 height 21
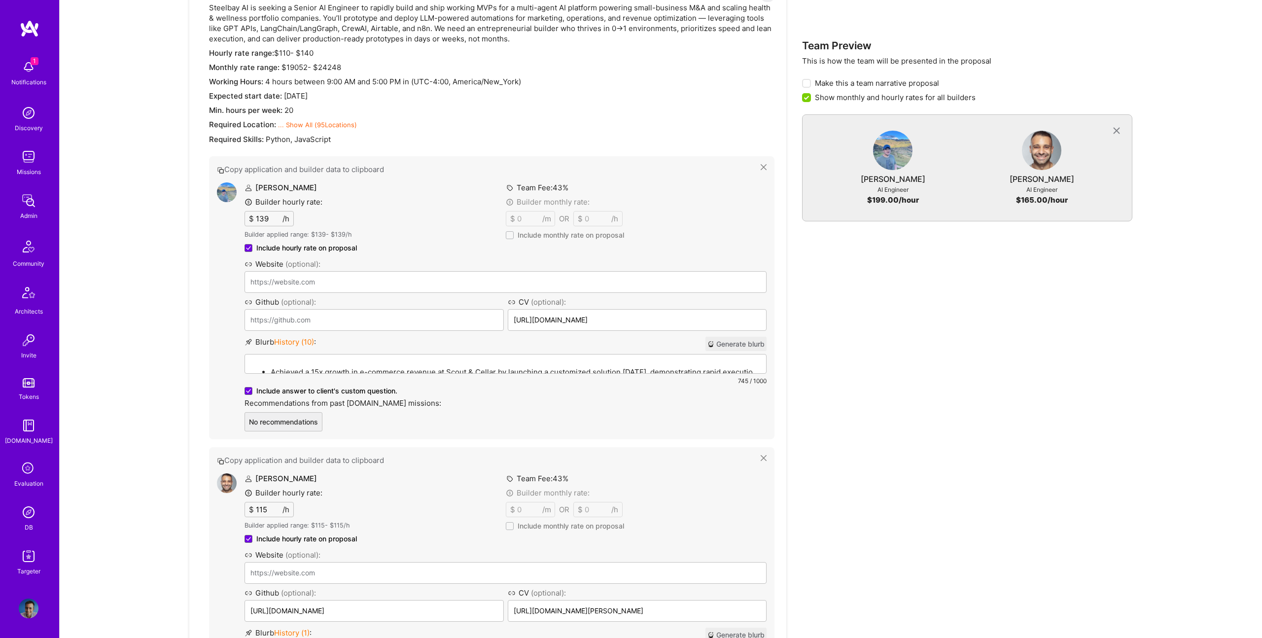
scroll to position [1056, 0]
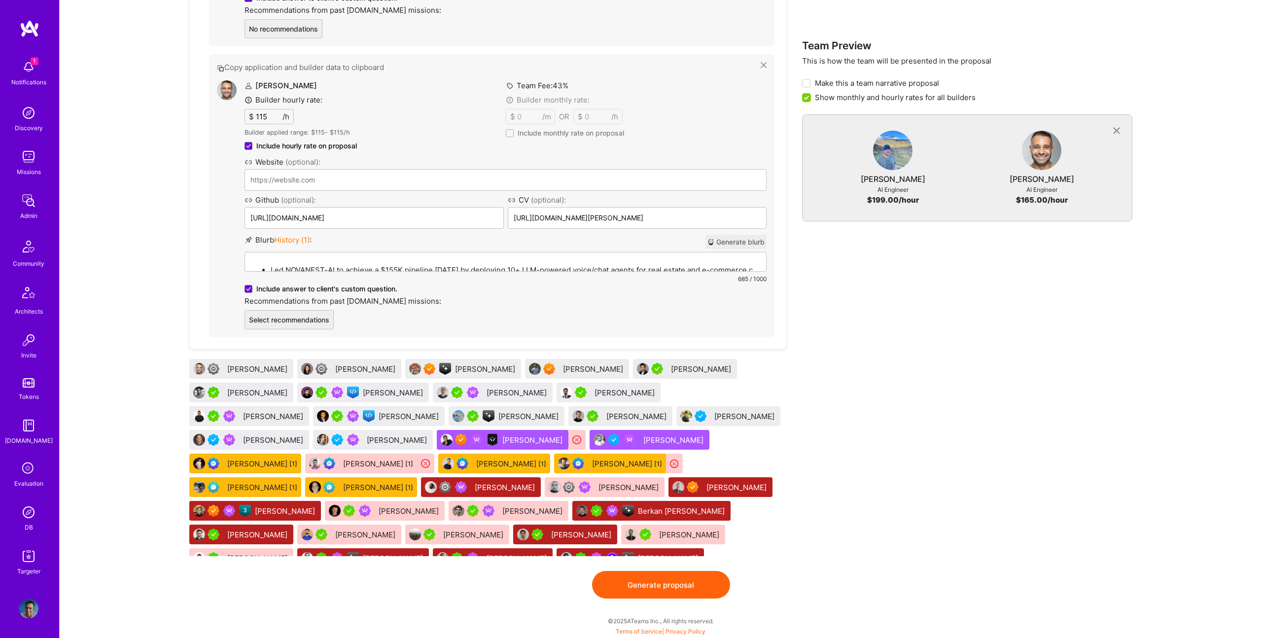
click at [676, 583] on button "Generate proposal" at bounding box center [661, 585] width 138 height 28
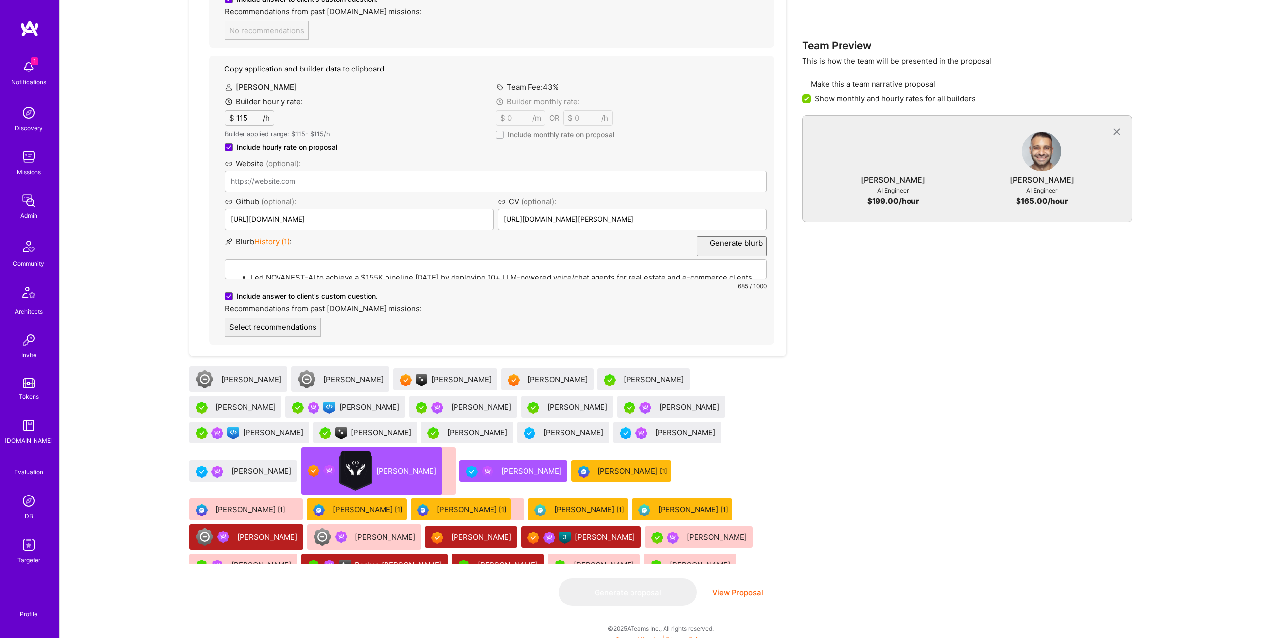
scroll to position [0, 0]
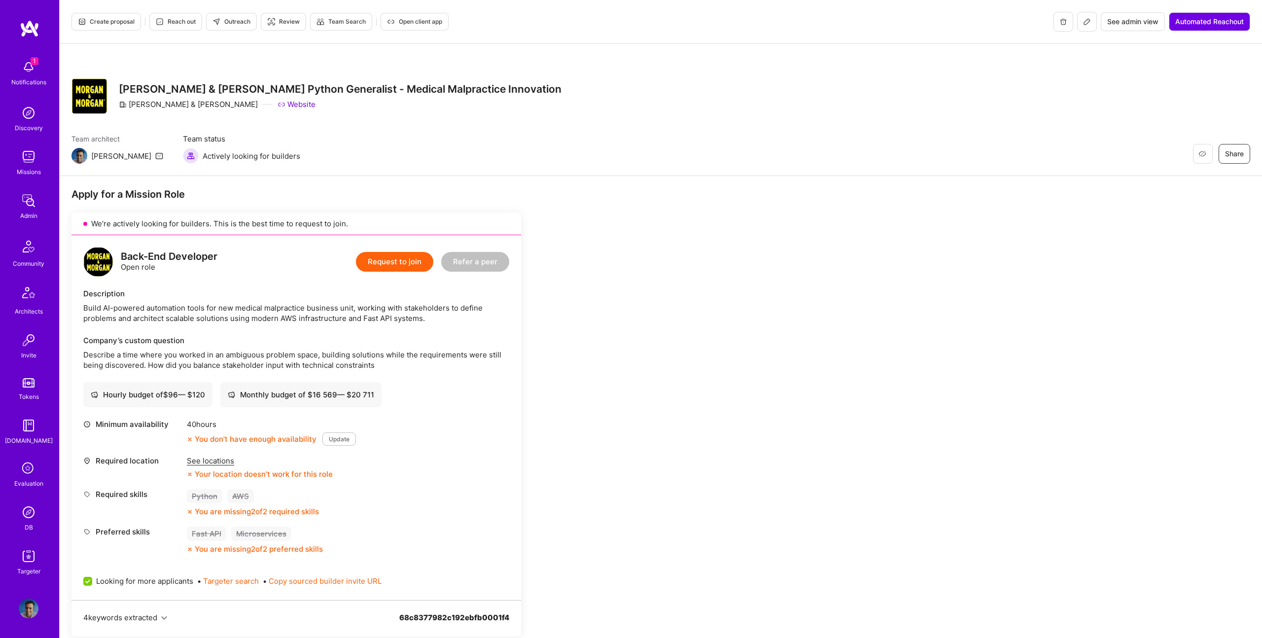
click at [117, 23] on span "Create proposal" at bounding box center [106, 21] width 57 height 9
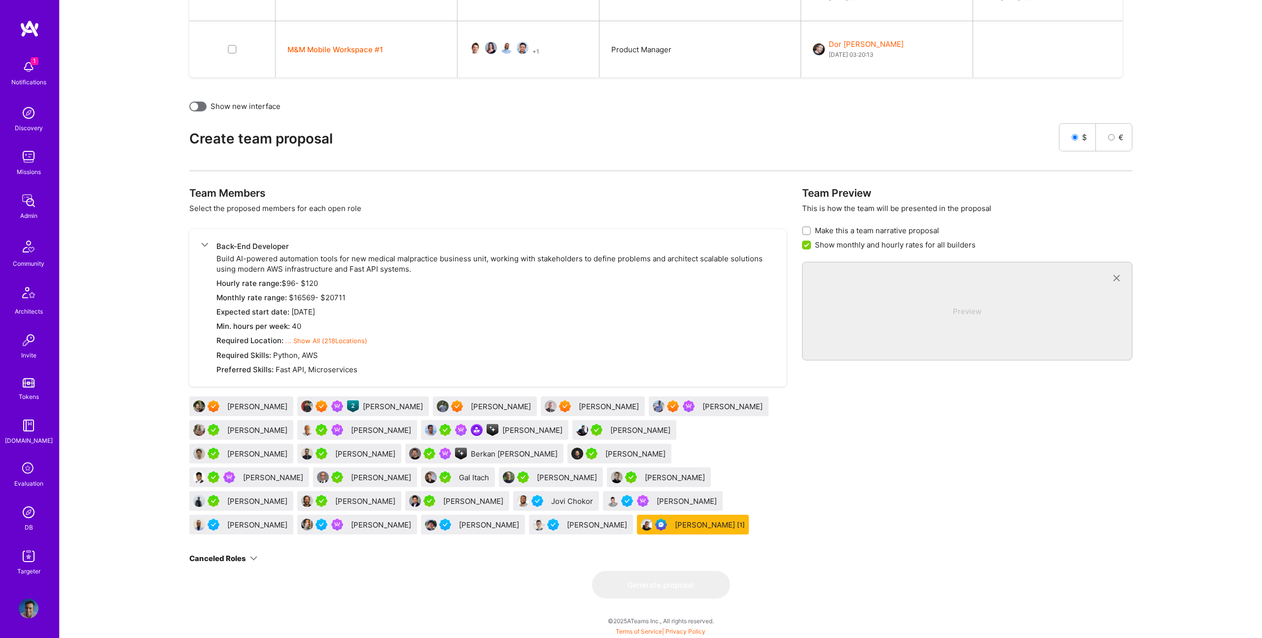
scroll to position [388, 0]
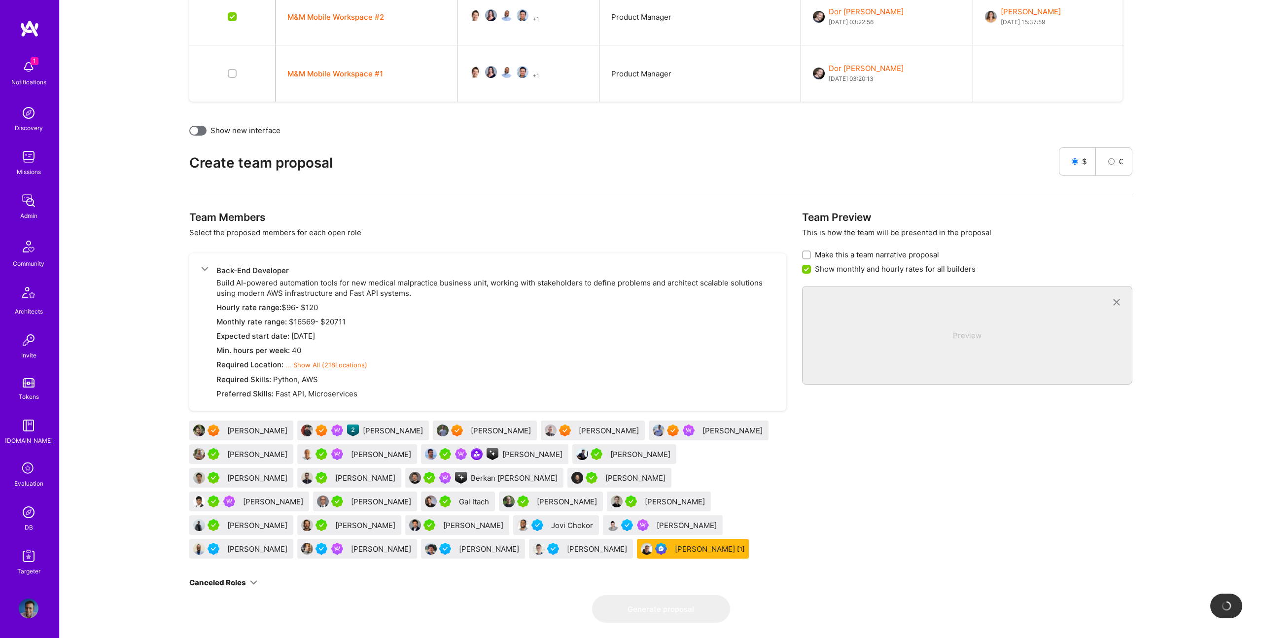
checkbox input "false"
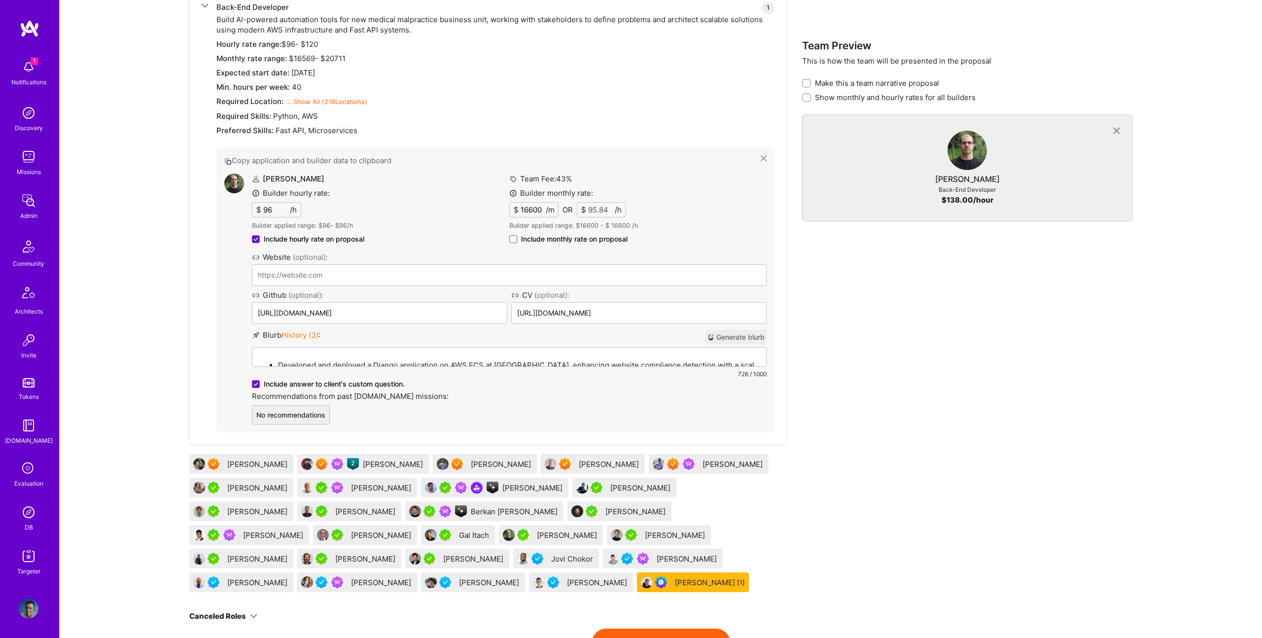
scroll to position [684, 0]
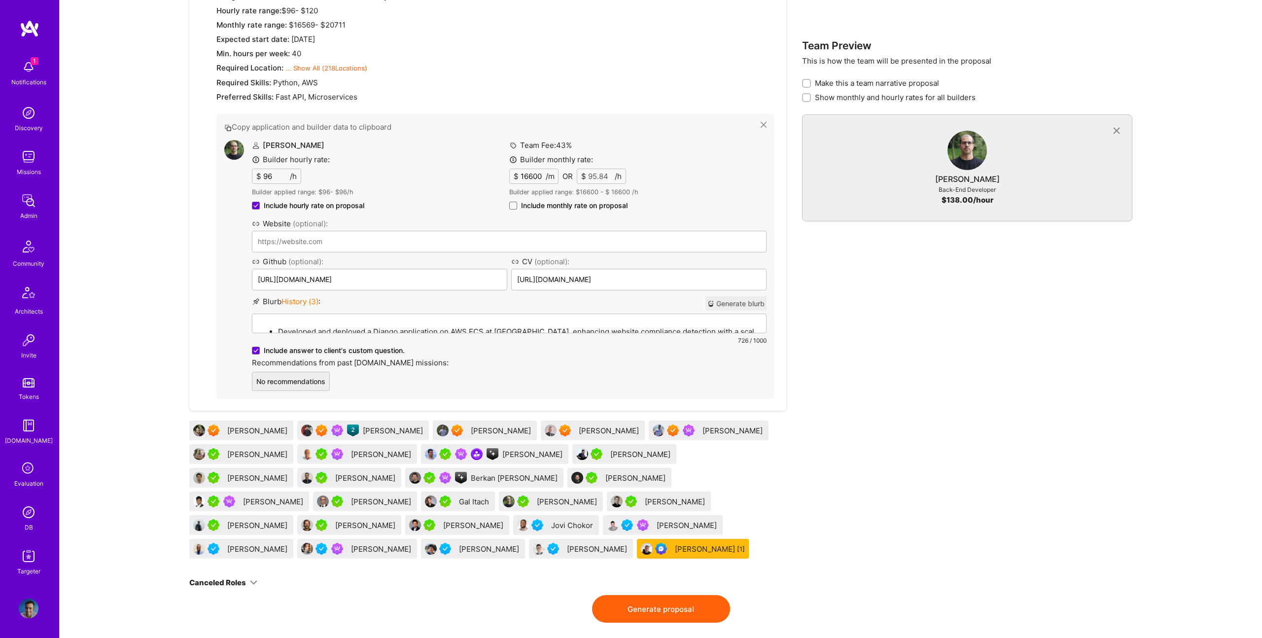
click at [1000, 423] on div "Team Preview This is how the team will be presented in the proposal Make this a…" at bounding box center [967, 254] width 330 height 681
click at [289, 544] on div "[PERSON_NAME]" at bounding box center [258, 549] width 62 height 10
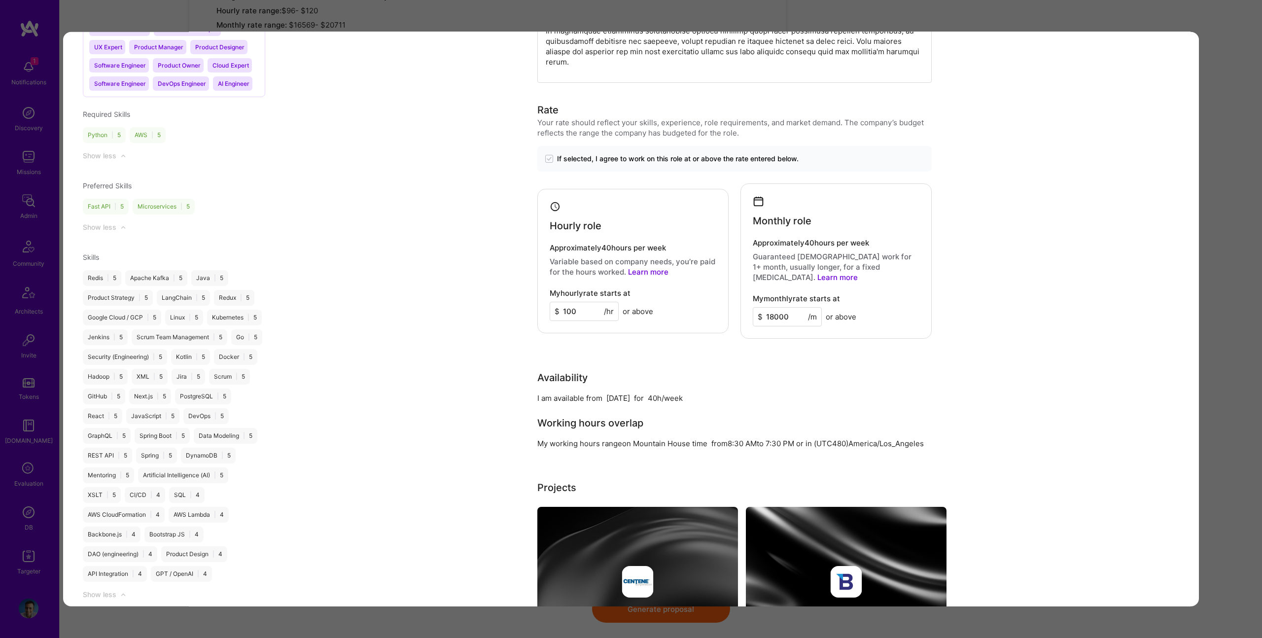
scroll to position [685, 0]
click at [1230, 287] on div "Evaluation scores Expertise level Very good Interpersonal skills Good English p…" at bounding box center [631, 319] width 1262 height 638
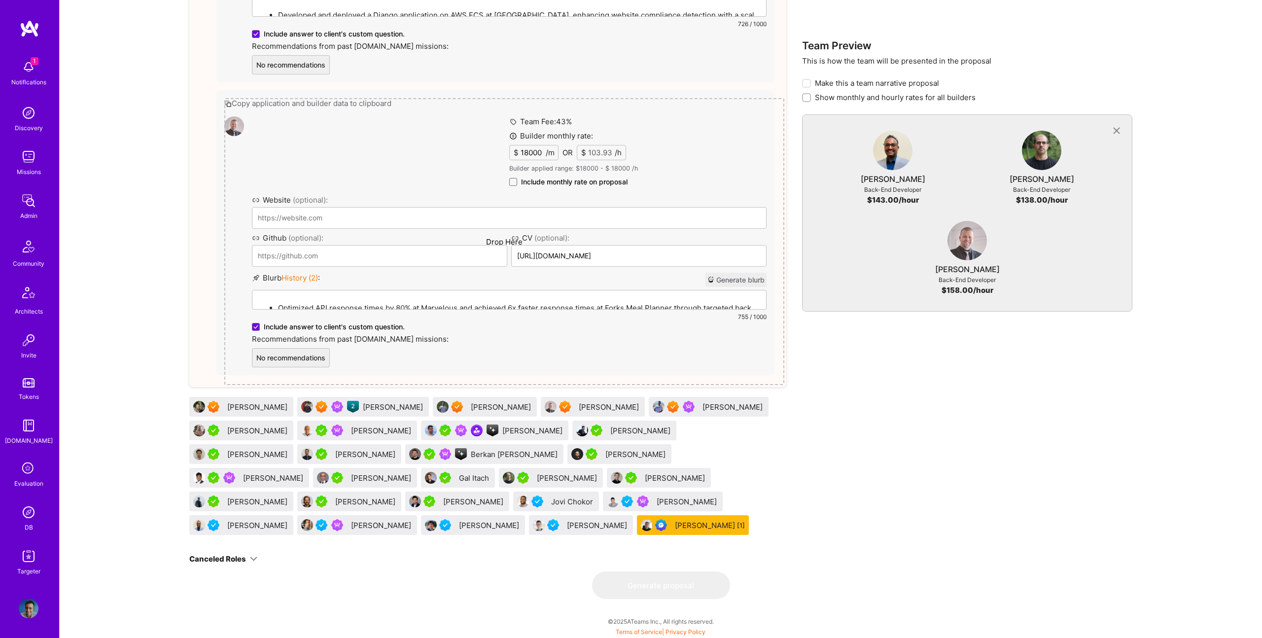
scroll to position [1294, 0]
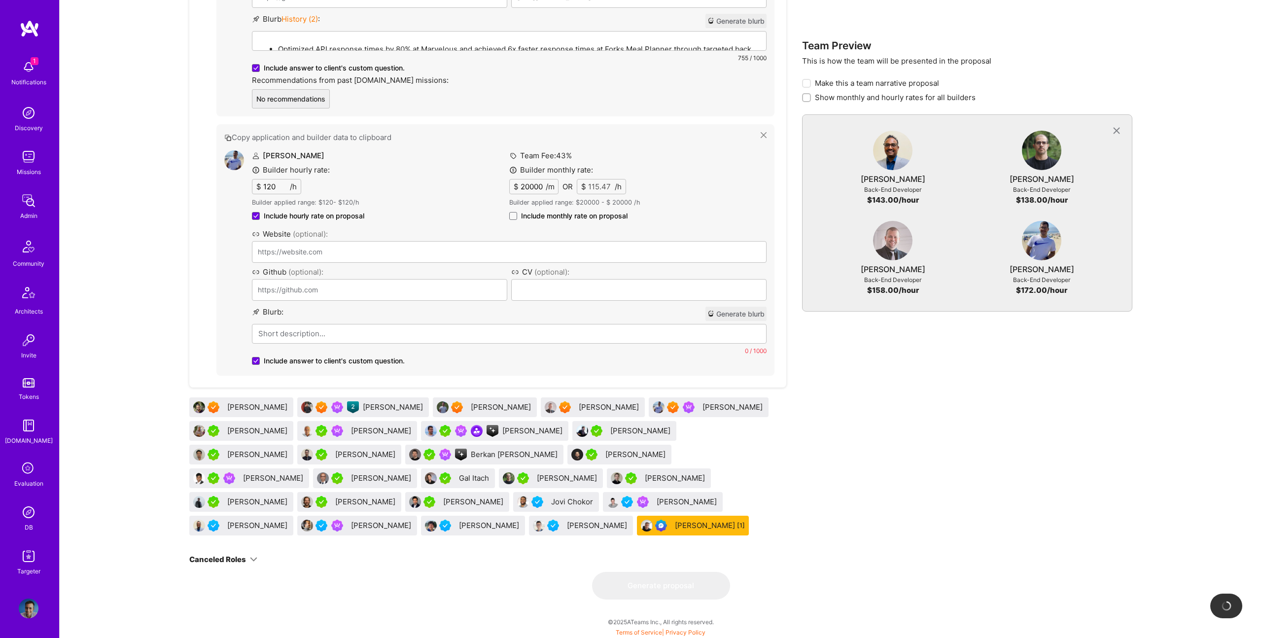
click at [649, 404] on div "[PERSON_NAME]" at bounding box center [709, 407] width 120 height 20
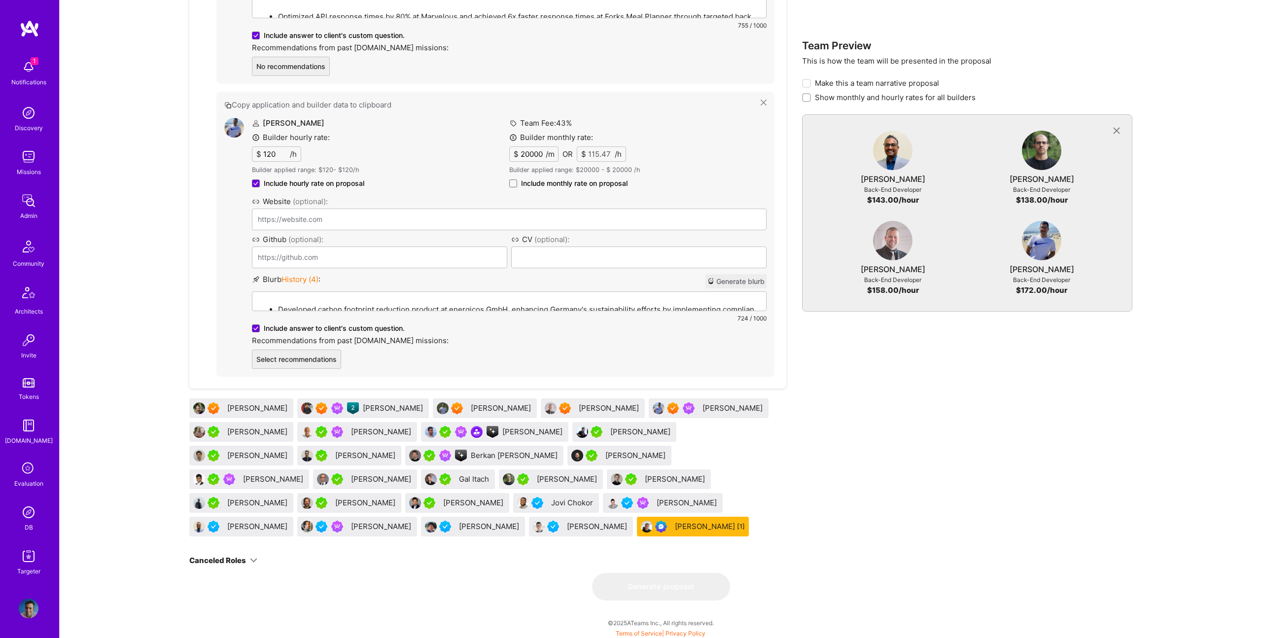
scroll to position [1586, 0]
click at [702, 407] on div "[PERSON_NAME]" at bounding box center [733, 408] width 62 height 10
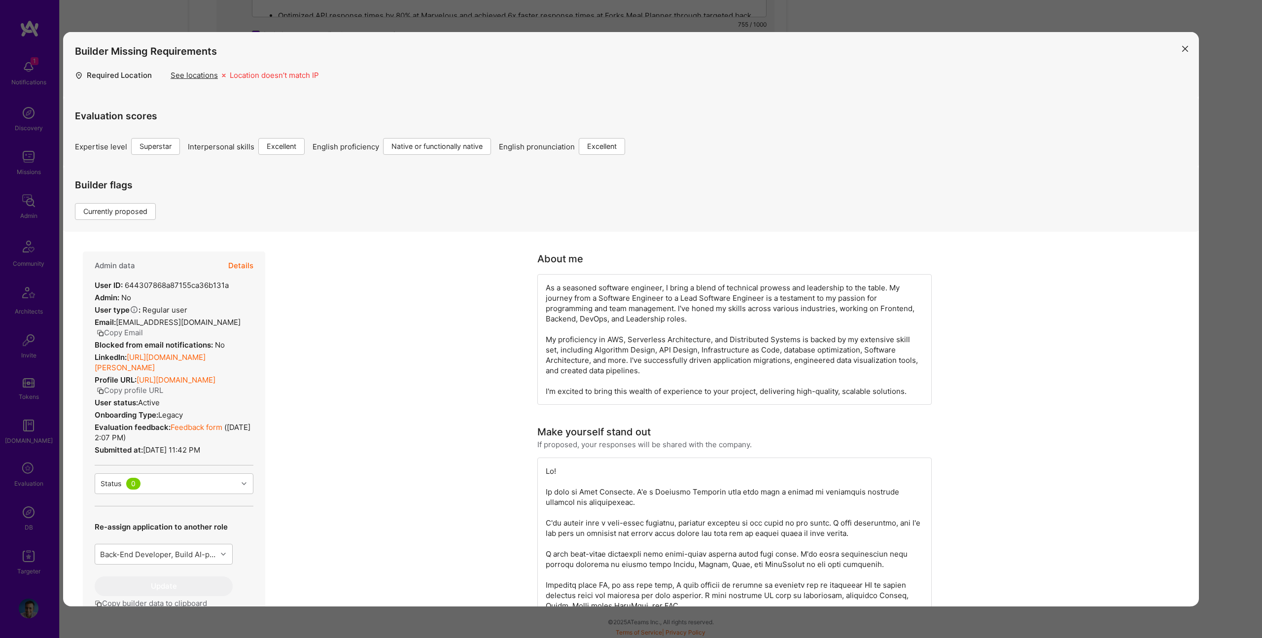
click at [241, 262] on button "Details" at bounding box center [240, 265] width 25 height 29
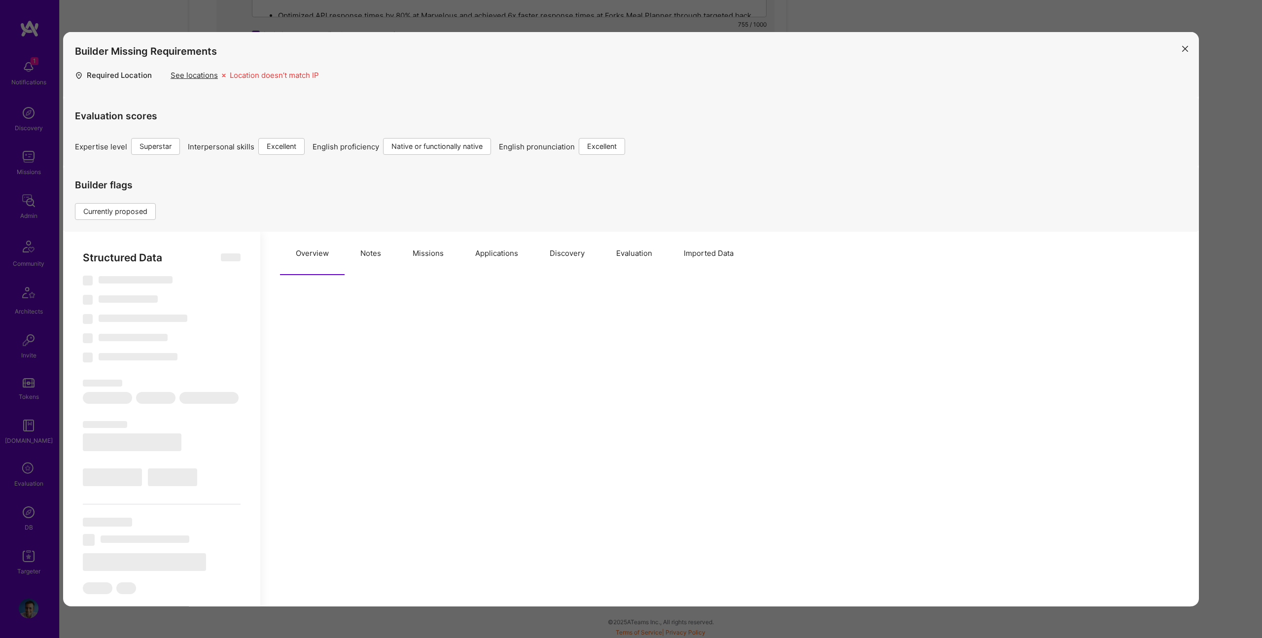
click at [367, 240] on button "Notes" at bounding box center [370, 253] width 52 height 43
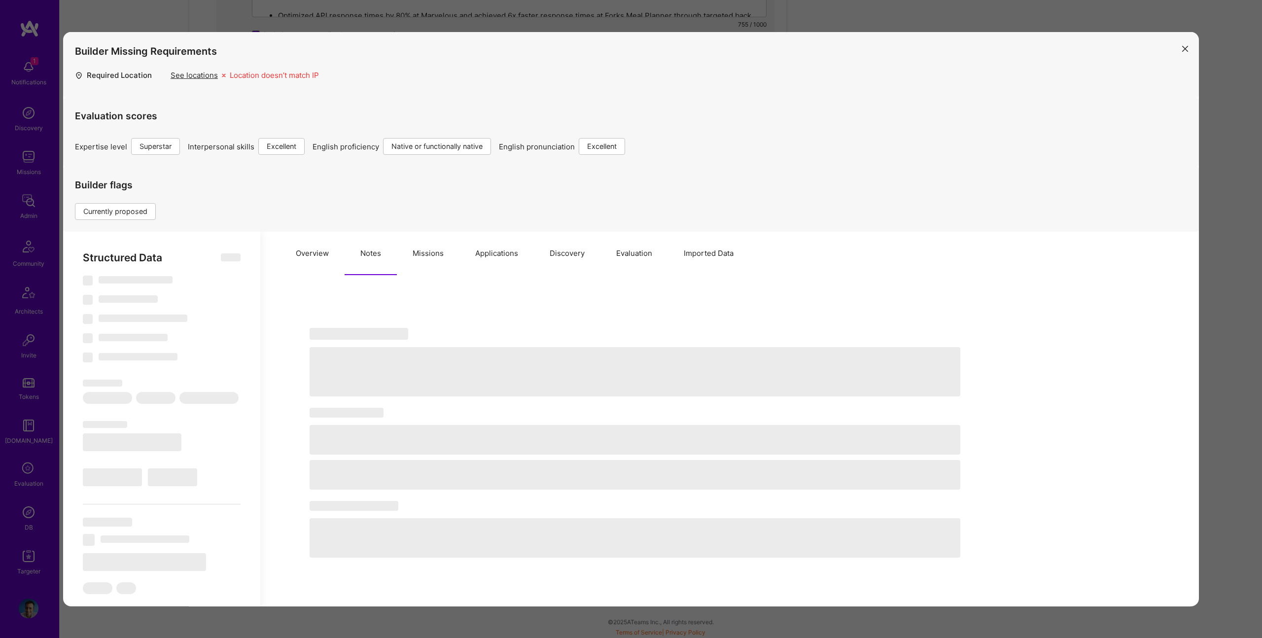
select select "Right Now"
select select "7"
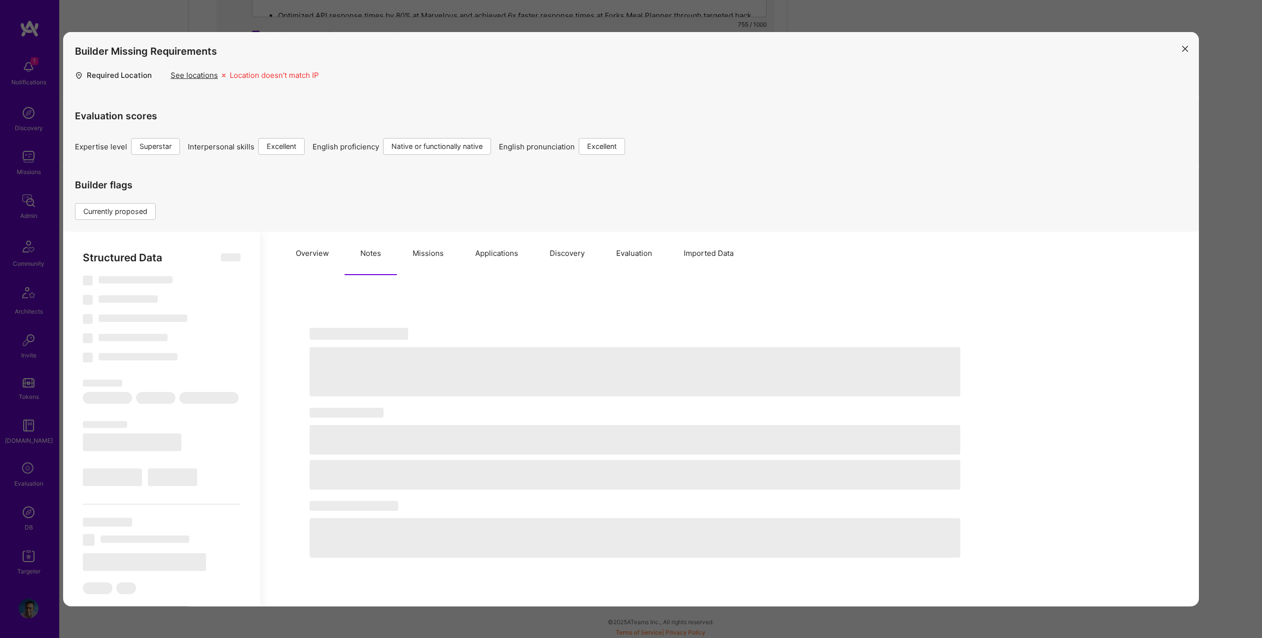
select select "BR"
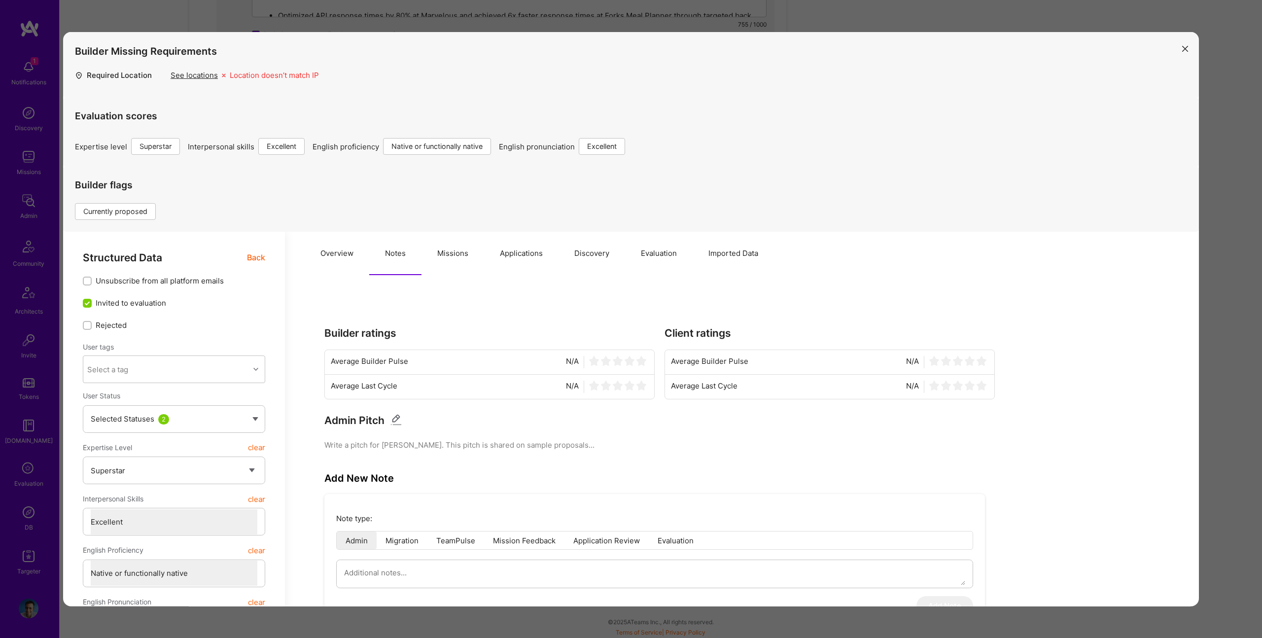
click at [455, 261] on button "Missions" at bounding box center [452, 253] width 63 height 43
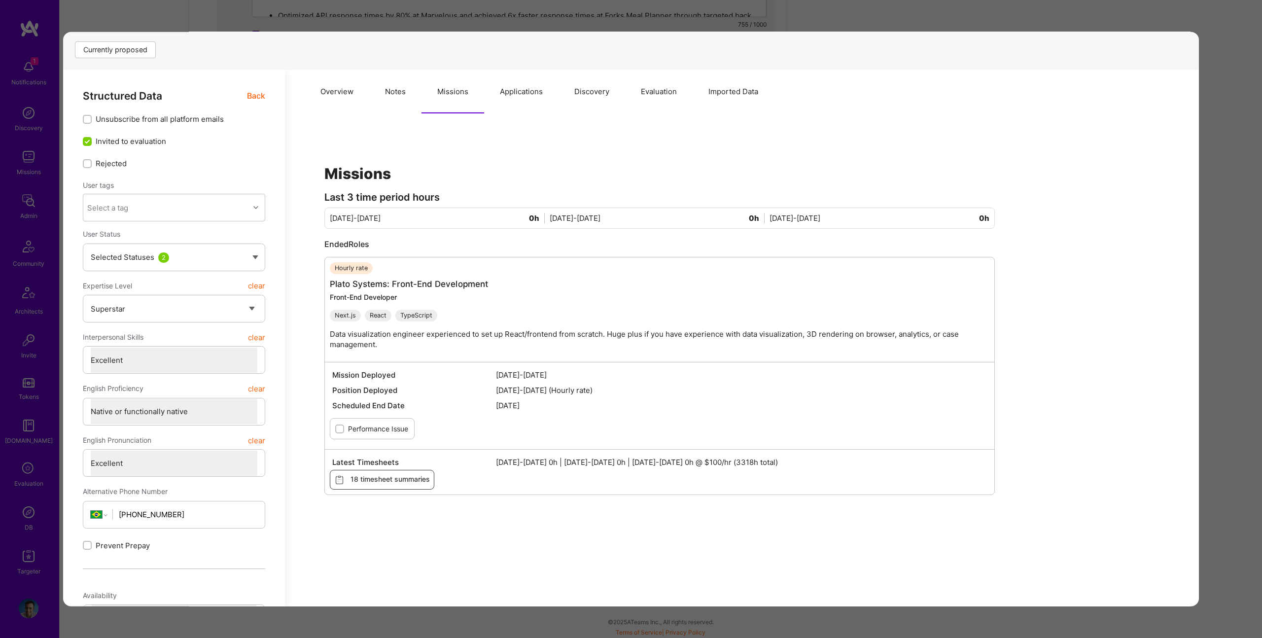
scroll to position [34, 0]
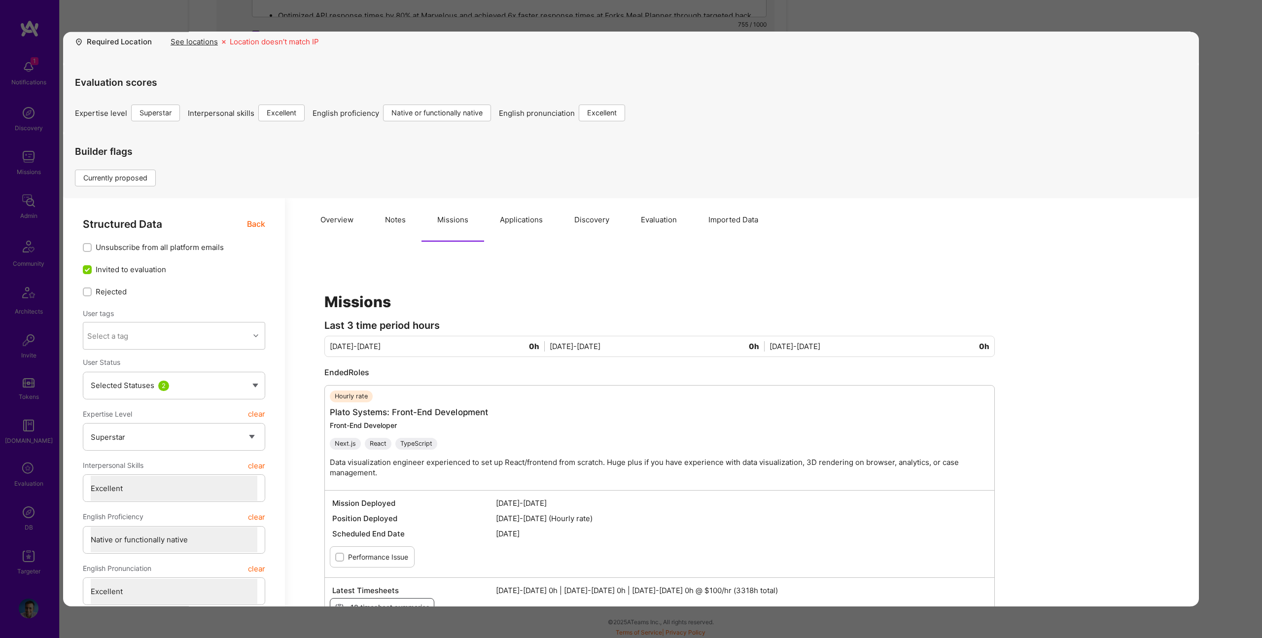
click at [543, 224] on button "Applications" at bounding box center [521, 219] width 74 height 43
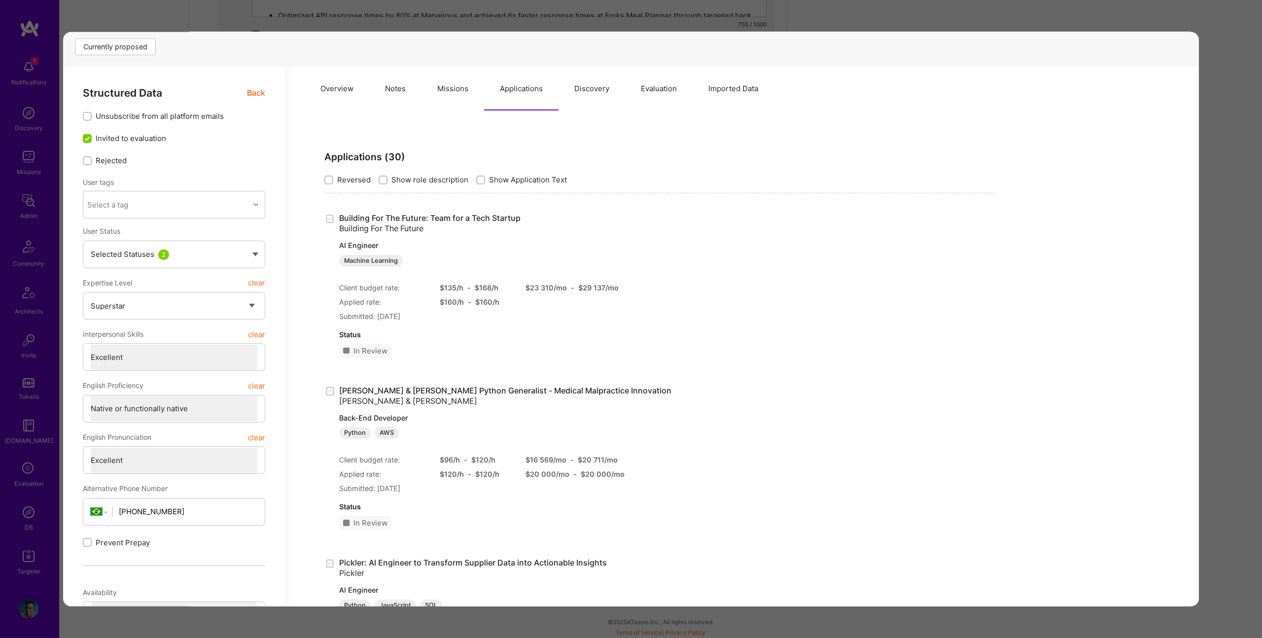
scroll to position [165, 0]
click at [593, 24] on div "Builder Missing Requirements Required Location See locations Location doesn’t m…" at bounding box center [631, 319] width 1262 height 638
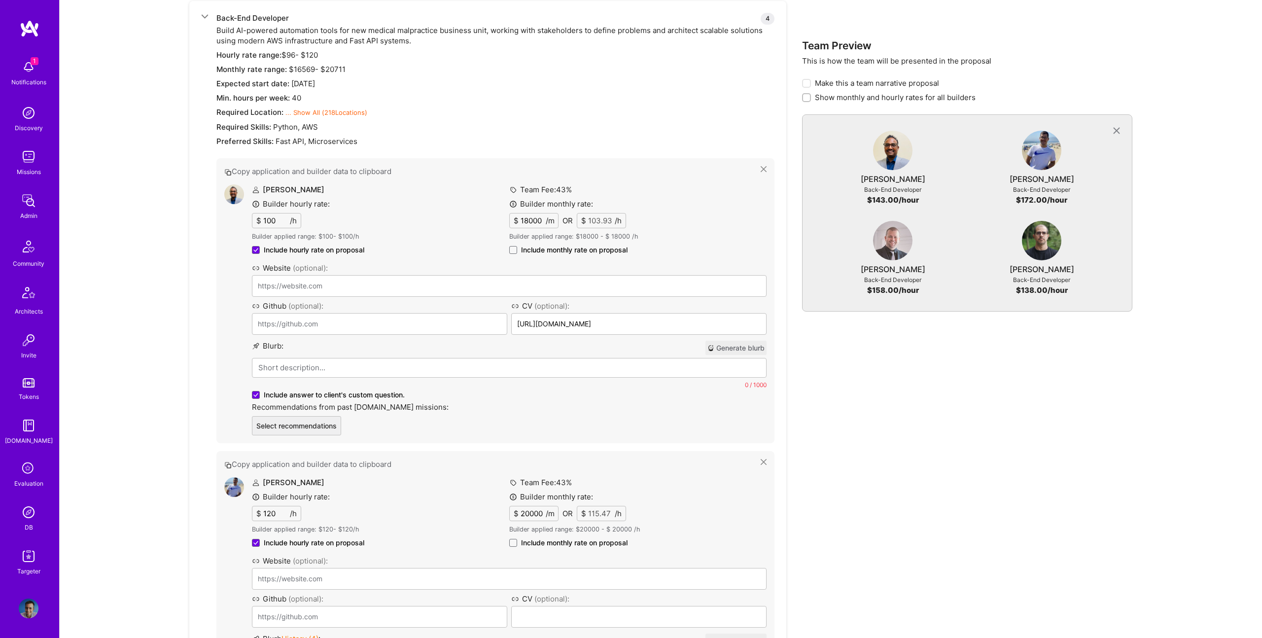
scroll to position [648, 0]
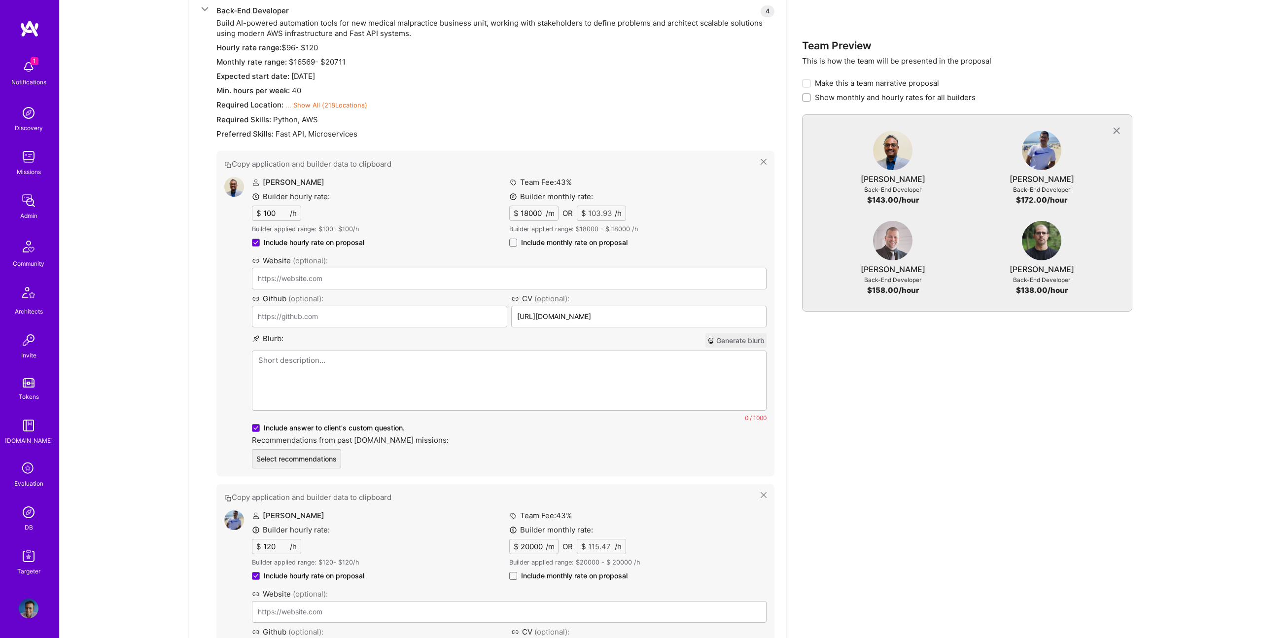
click at [361, 362] on p at bounding box center [509, 360] width 502 height 10
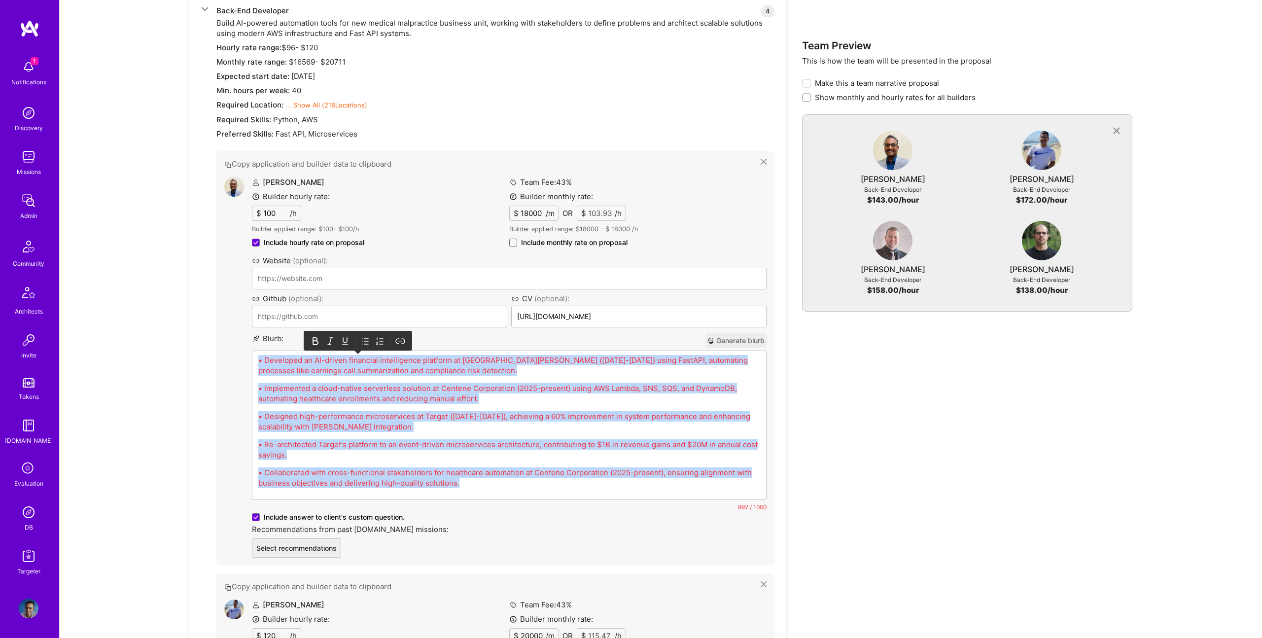
click at [364, 342] on icon at bounding box center [365, 341] width 10 height 10
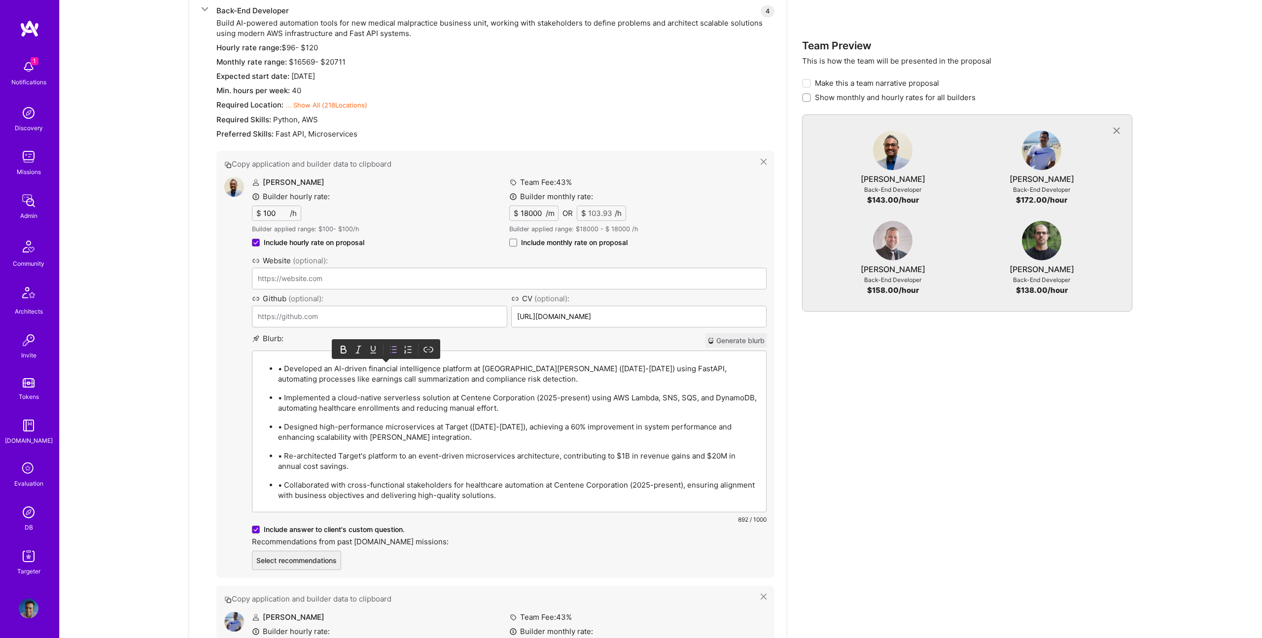
click at [284, 371] on p "• Developed an AI-driven financial intelligence platform at Franklin Templeton …" at bounding box center [519, 373] width 482 height 21
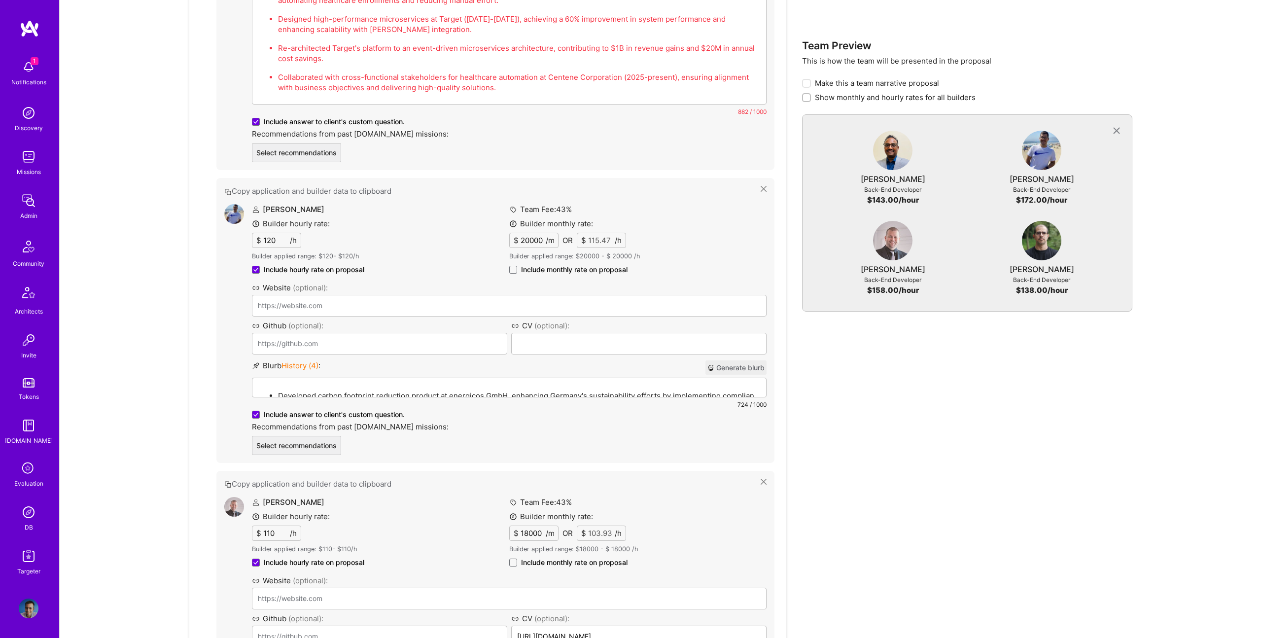
scroll to position [1072, 0]
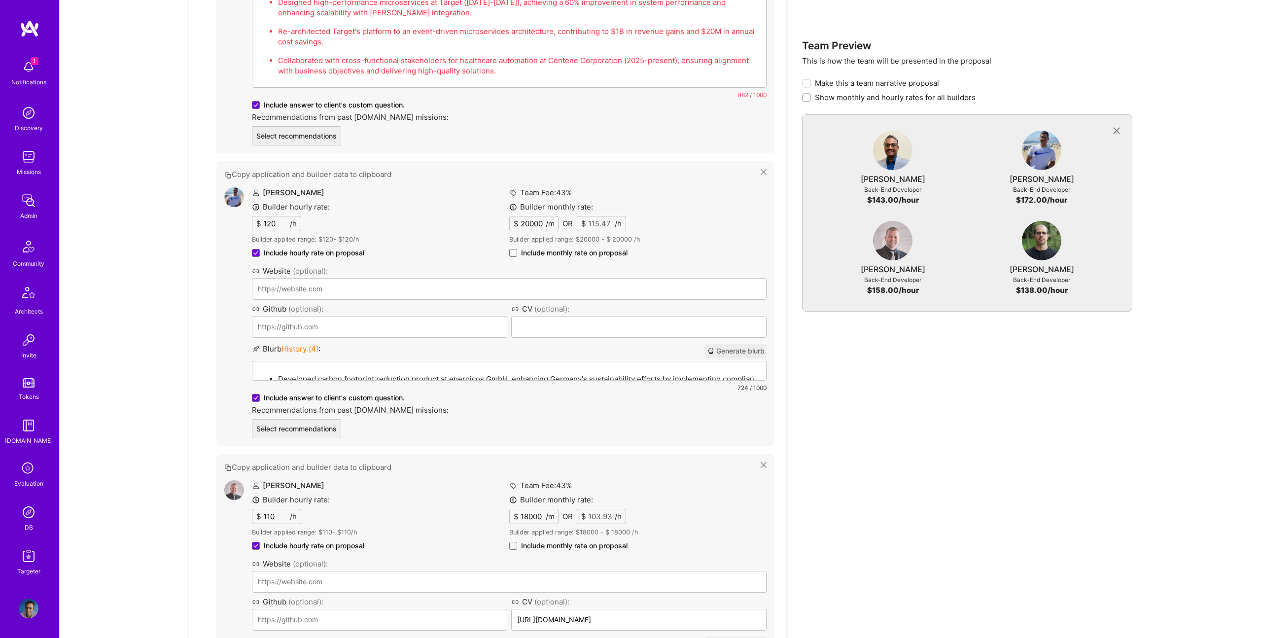
click at [406, 368] on div "Developed carbon footprint reduction product at energicos GmbH, enhancing Germa…" at bounding box center [508, 415] width 513 height 109
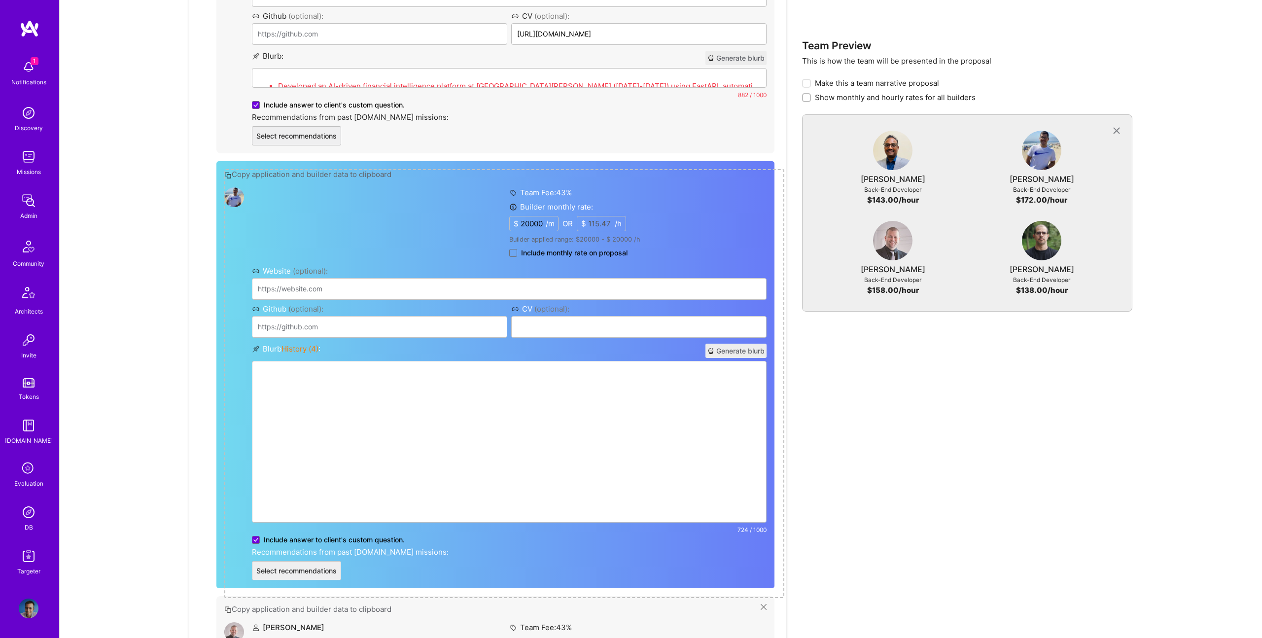
click at [399, 397] on ul "Developed carbon footprint reduction product at energicos GmbH, enhancing Germa…" at bounding box center [509, 442] width 502 height 138
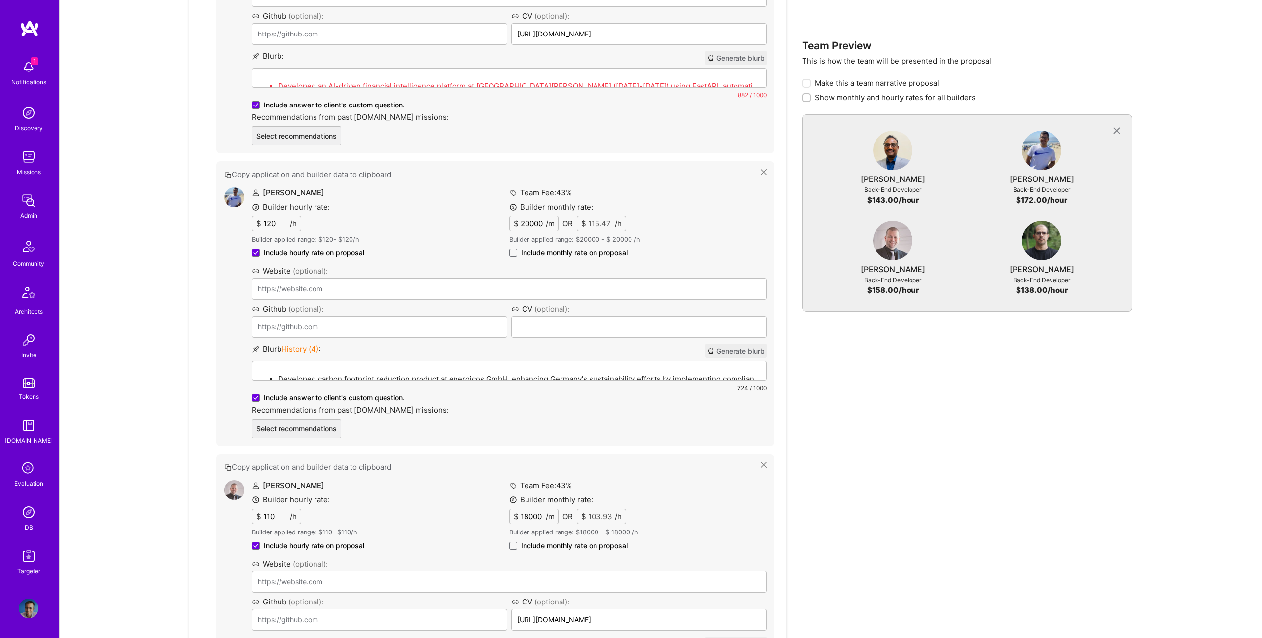
click at [344, 365] on div "Developed carbon footprint reduction product at energicos GmbH, enhancing Germa…" at bounding box center [508, 415] width 513 height 109
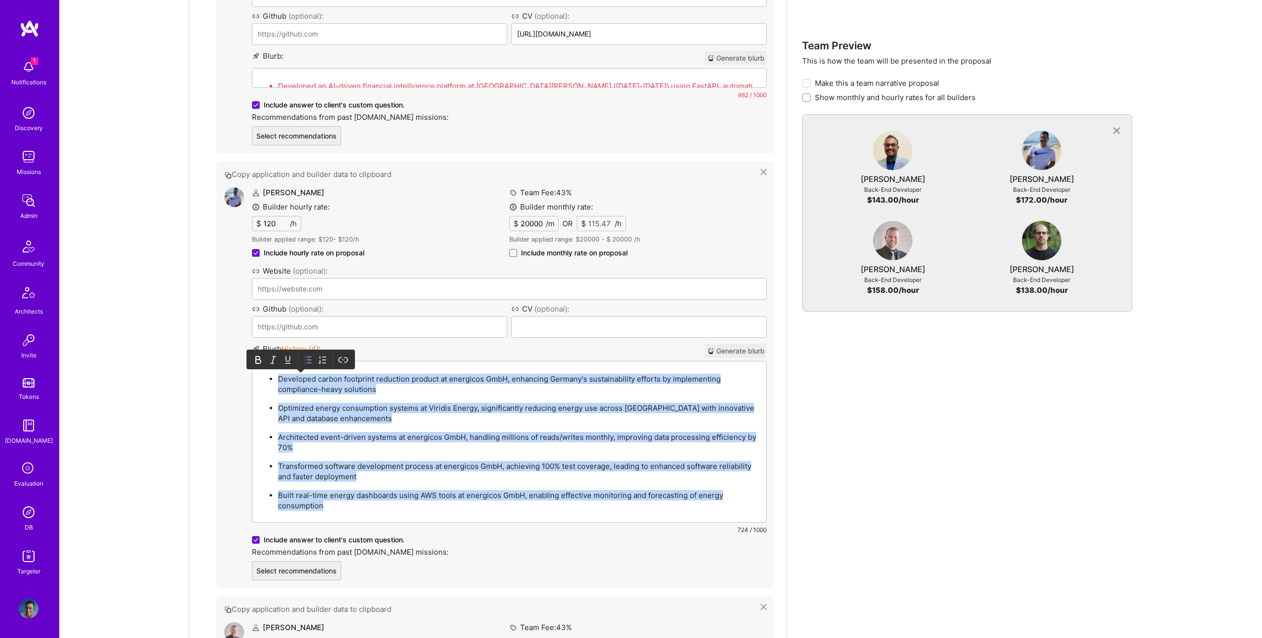
paste div
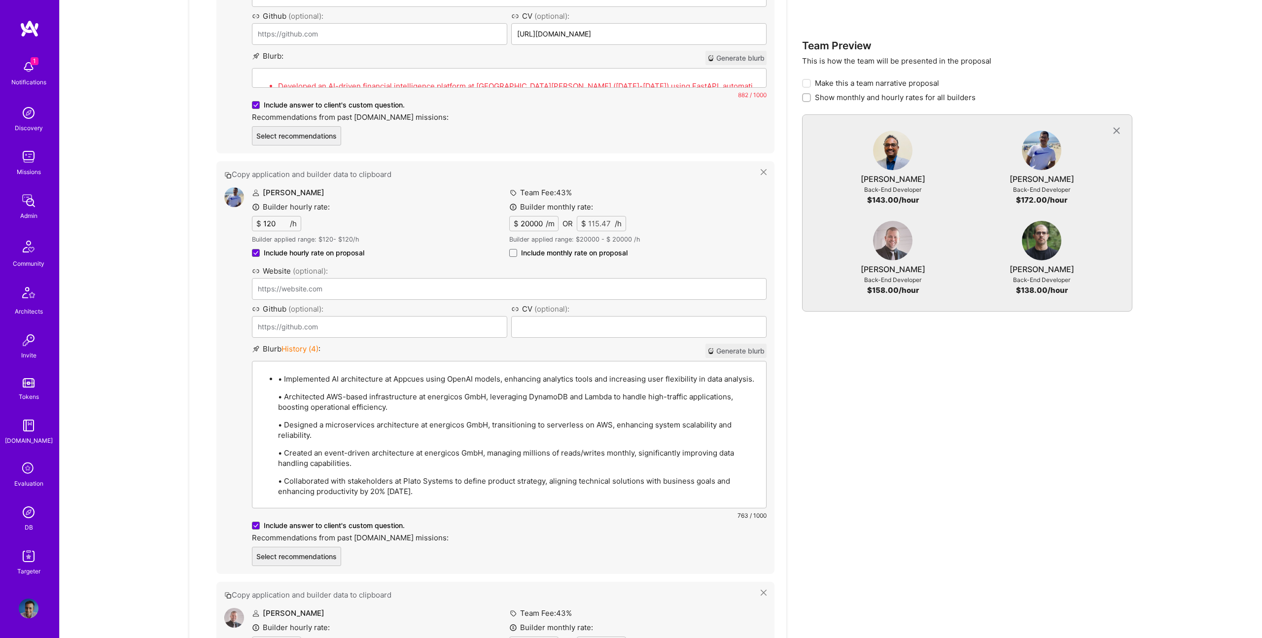
click at [284, 378] on p "• Implemented AI architecture at Appcues using OpenAI models, enhancing analyti…" at bounding box center [519, 379] width 482 height 10
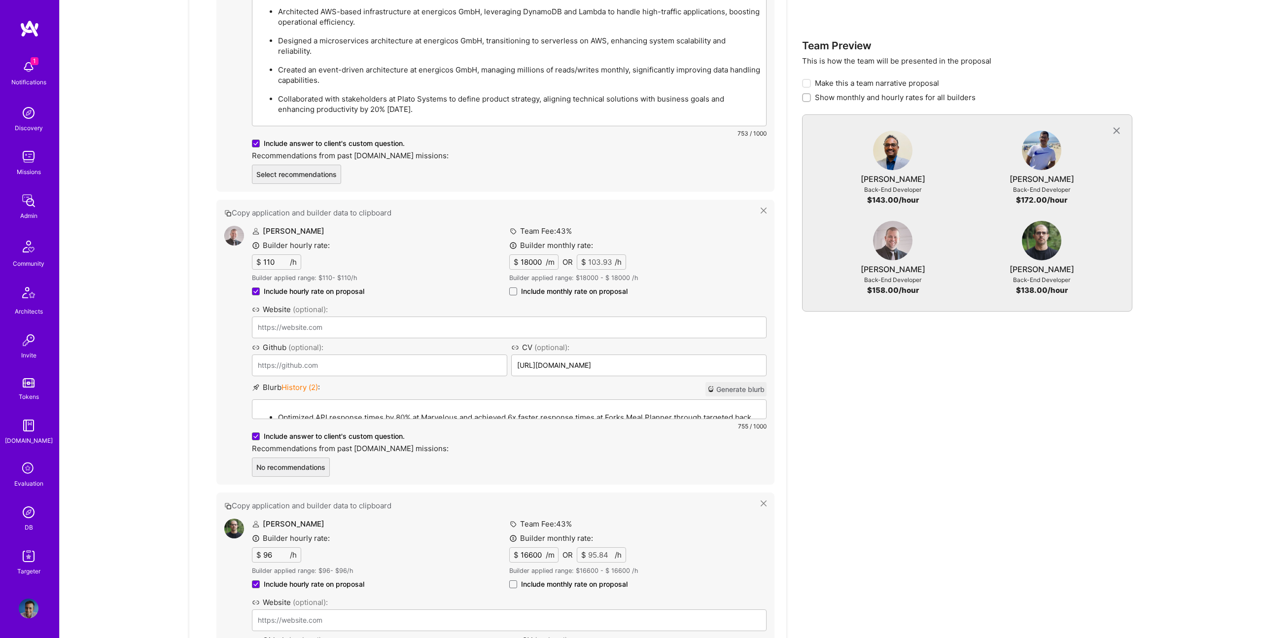
scroll to position [1318, 0]
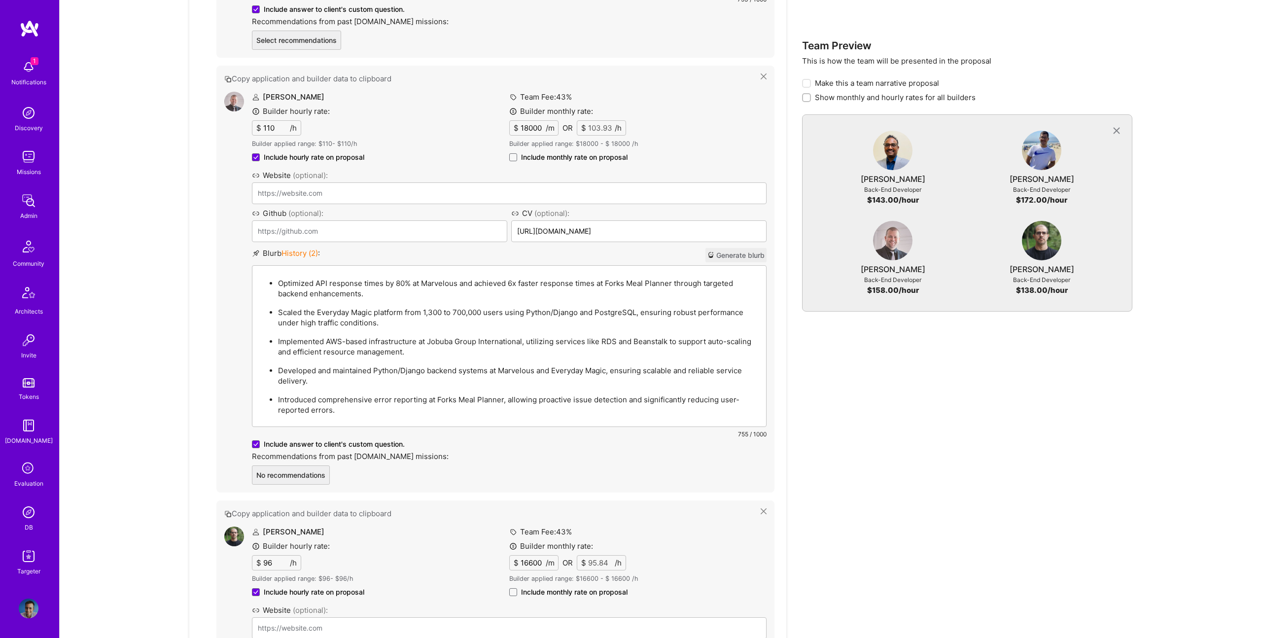
drag, startPoint x: 486, startPoint y: 397, endPoint x: 500, endPoint y: 394, distance: 14.1
click at [487, 397] on div "Optimized API response times by 80% at Marvelous and achieved 6x faster respons…" at bounding box center [508, 346] width 513 height 161
click at [515, 376] on p "Developed and maintained Python/Django backend systems at Marvelous and Everyda…" at bounding box center [519, 375] width 482 height 21
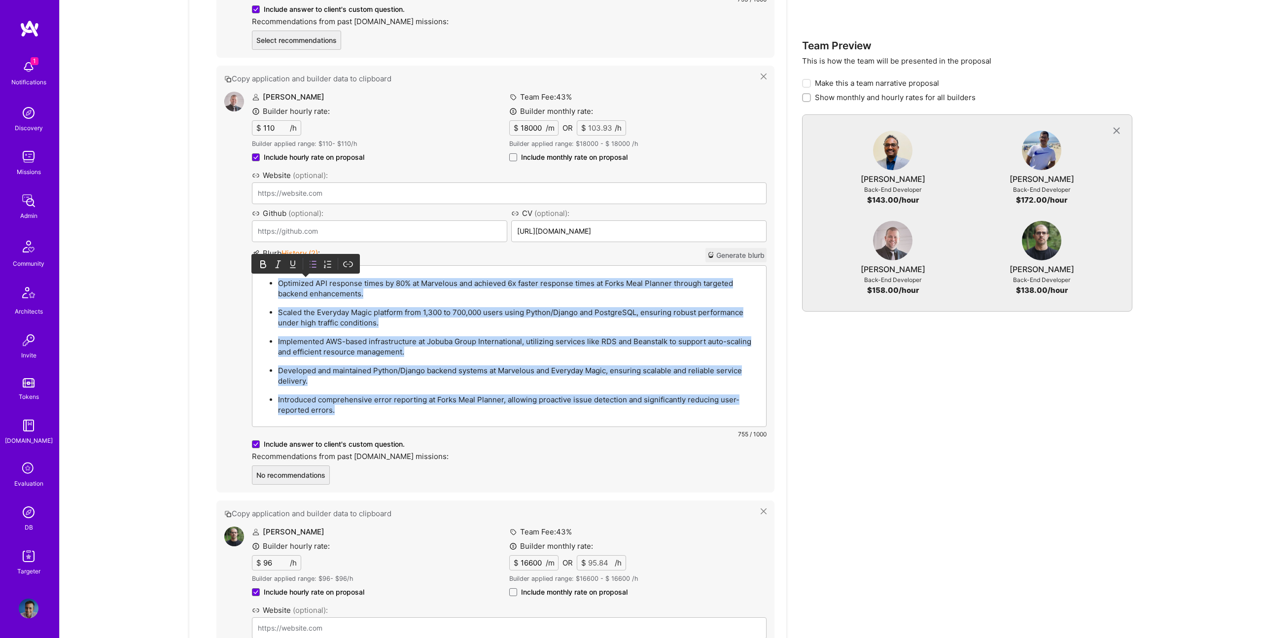
paste div
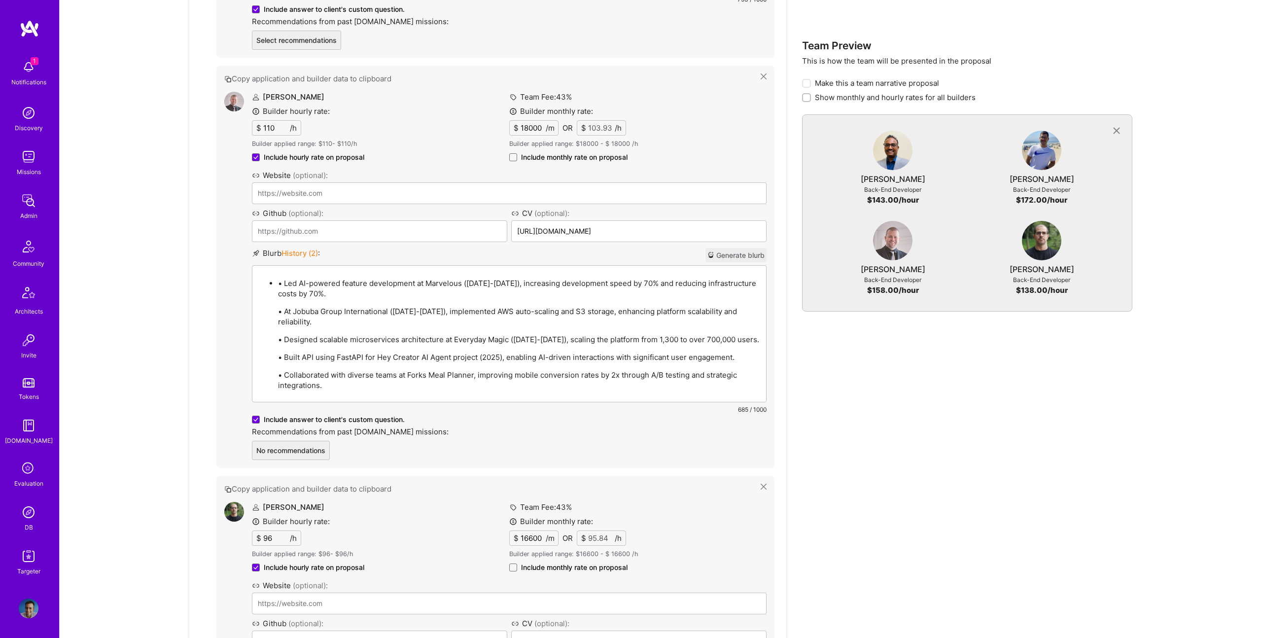
click at [284, 281] on p "• Led AI-powered feature development at Marvelous (2020-2025), increasing devel…" at bounding box center [519, 288] width 482 height 21
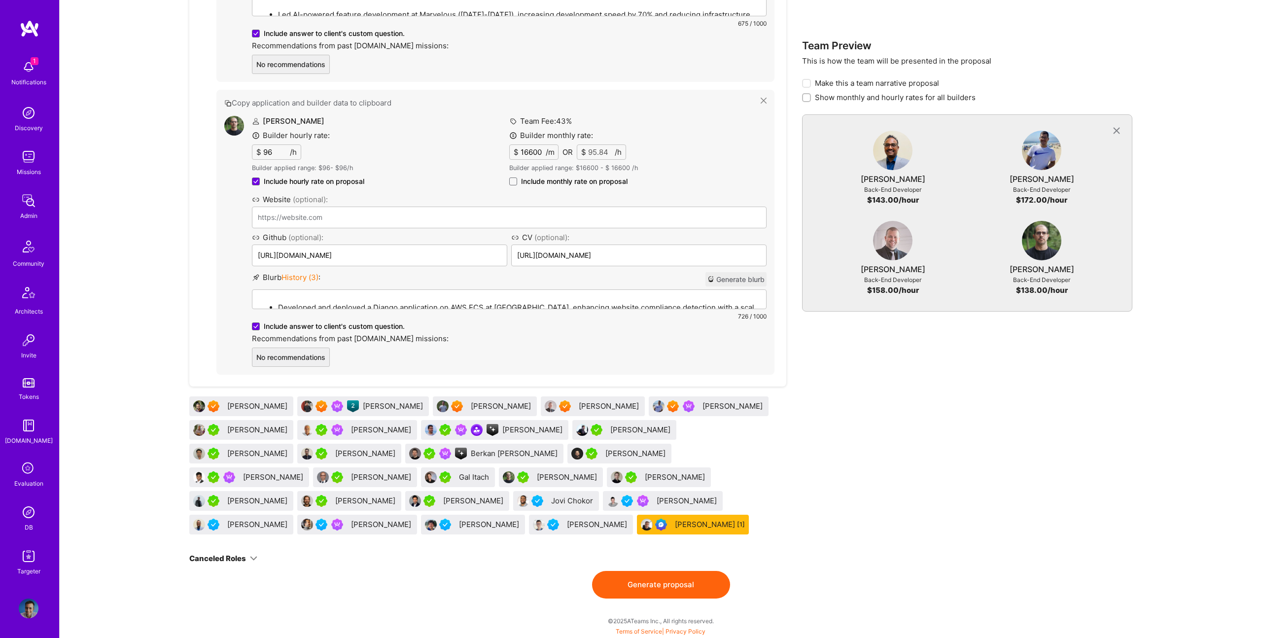
scroll to position [1587, 0]
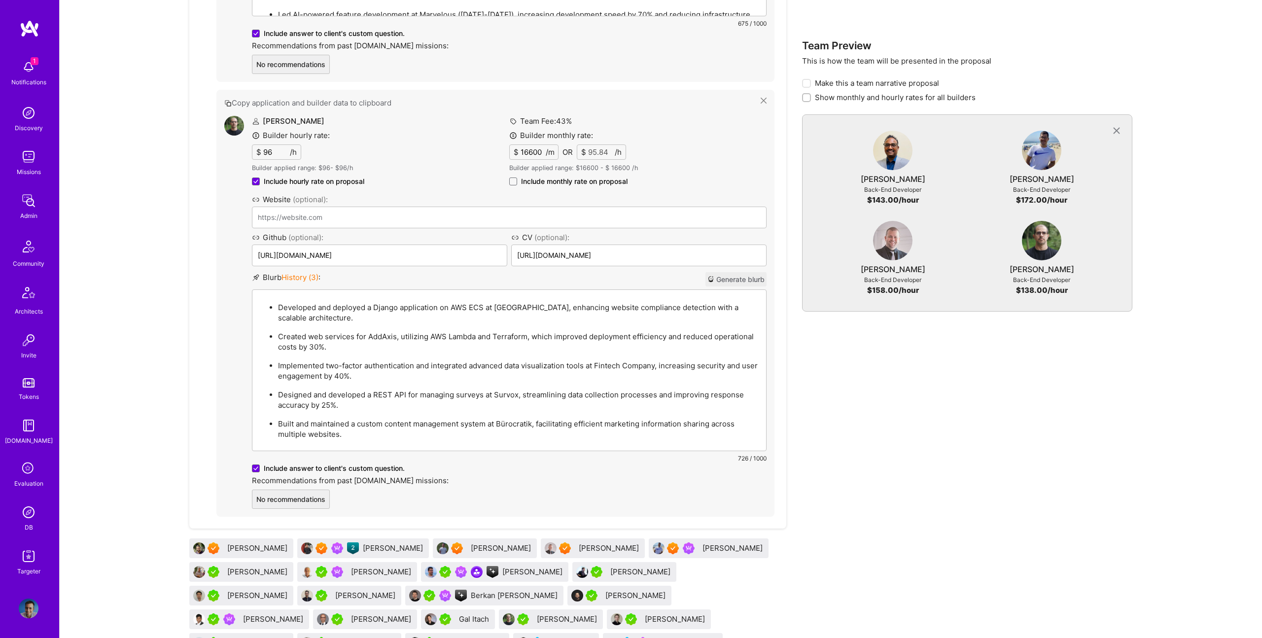
click at [484, 413] on ul "Developed and deployed a Django application on AWS ECS at AuCheck, enhancing we…" at bounding box center [509, 370] width 502 height 138
click at [498, 381] on ul "Developed and deployed a Django application on AWS ECS at AuCheck, enhancing we…" at bounding box center [509, 370] width 502 height 138
click at [497, 375] on p "Implemented two-factor authentication and integrated advanced data visualizatio…" at bounding box center [519, 370] width 482 height 21
click at [437, 333] on p "Created web services for AddAxis, utilizing AWS Lambda and Terraform, which imp…" at bounding box center [519, 341] width 482 height 21
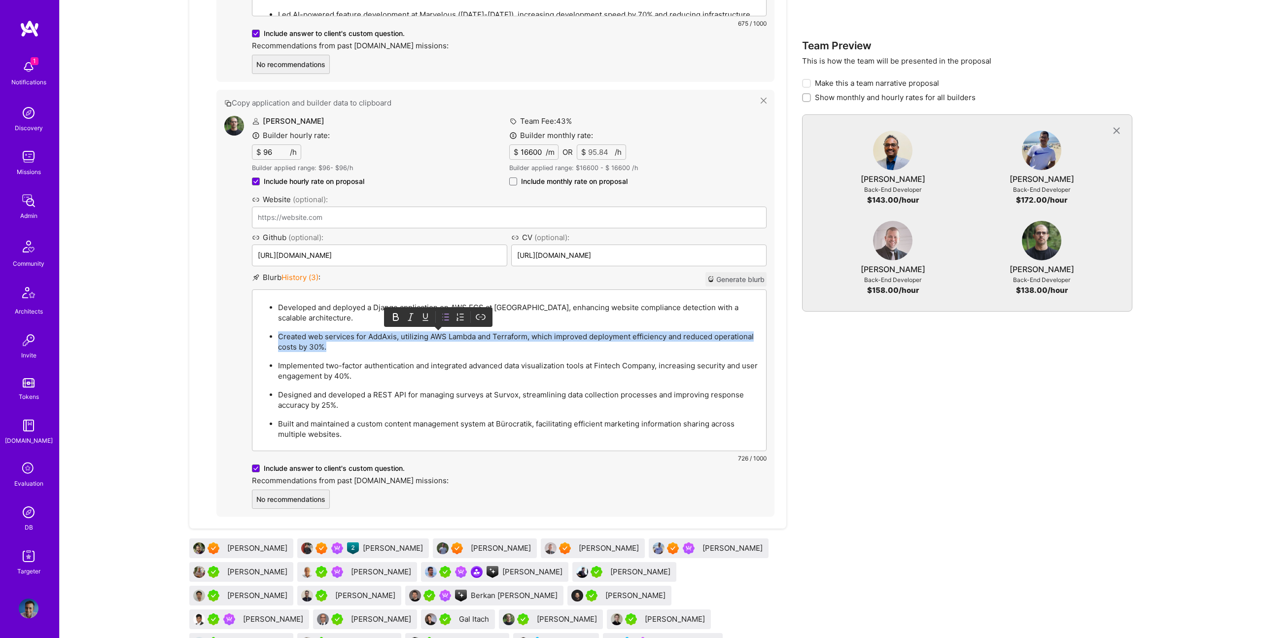
click at [437, 333] on p "Created web services for AddAxis, utilizing AWS Lambda and Terraform, which imp…" at bounding box center [519, 341] width 482 height 21
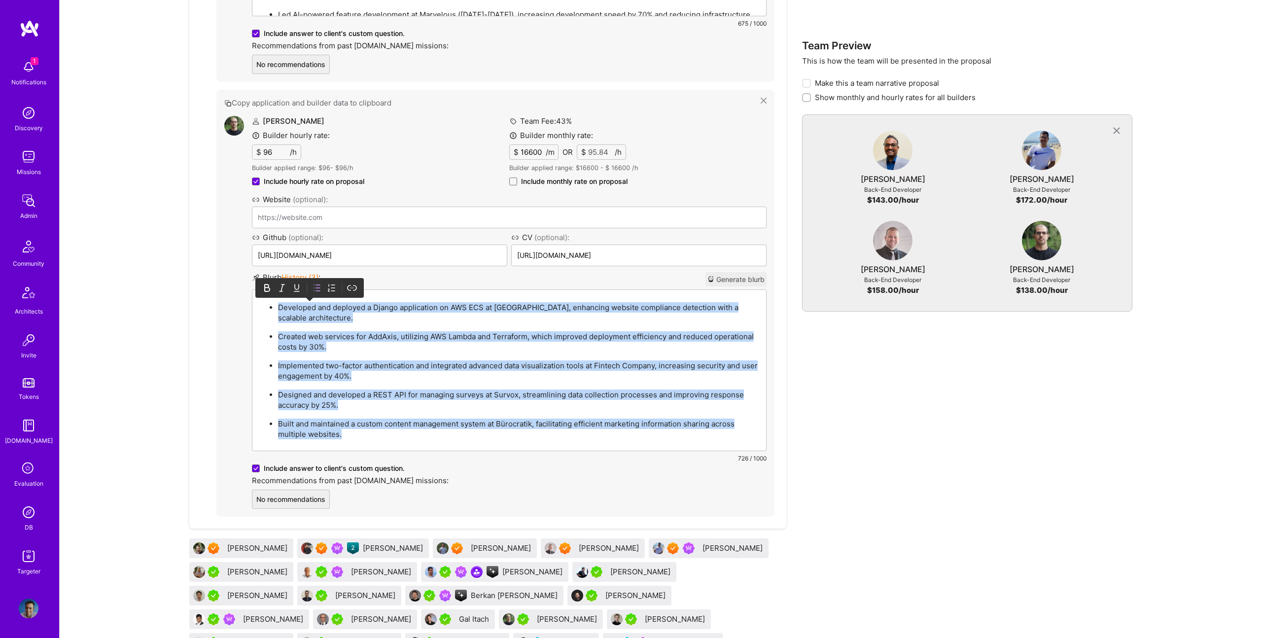
paste div
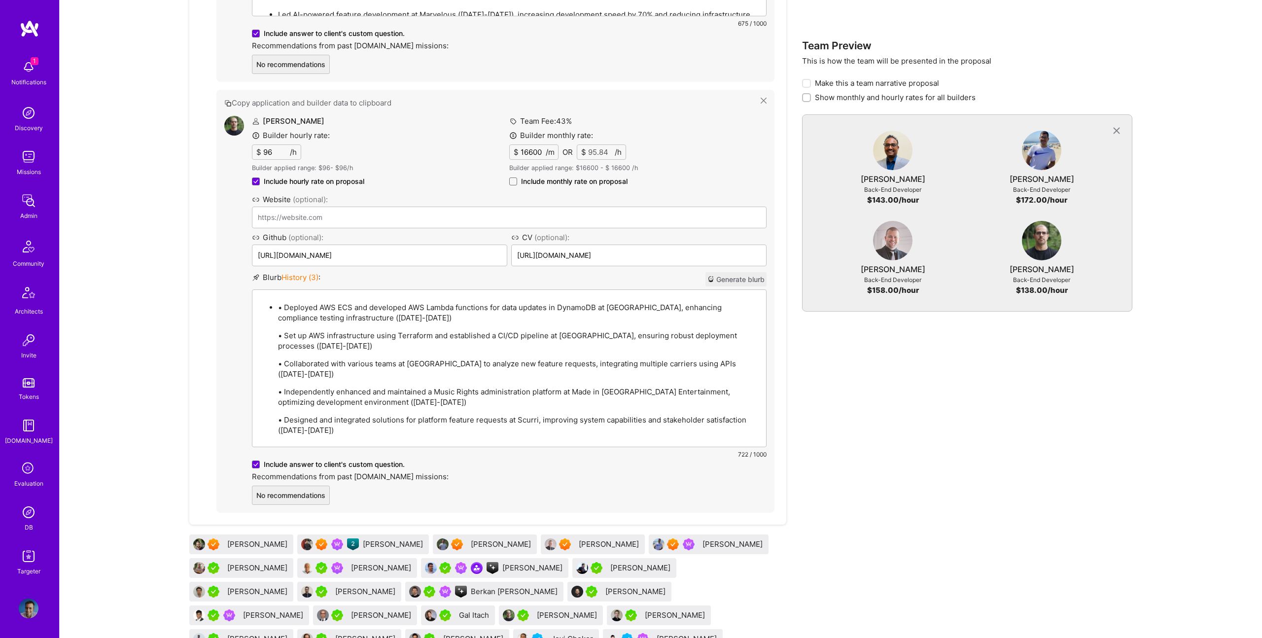
click at [283, 304] on p "• Deployed AWS ECS and developed AWS Lambda functions for data updates in Dynam…" at bounding box center [519, 312] width 482 height 21
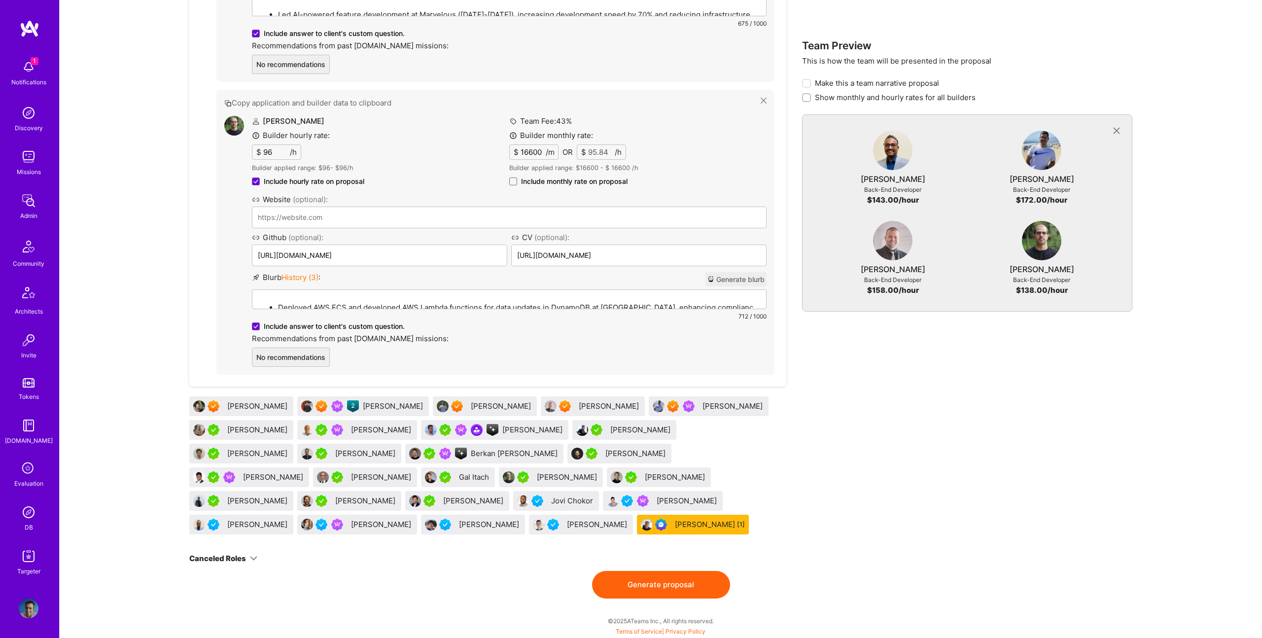
click at [697, 579] on button "Generate proposal" at bounding box center [661, 585] width 138 height 28
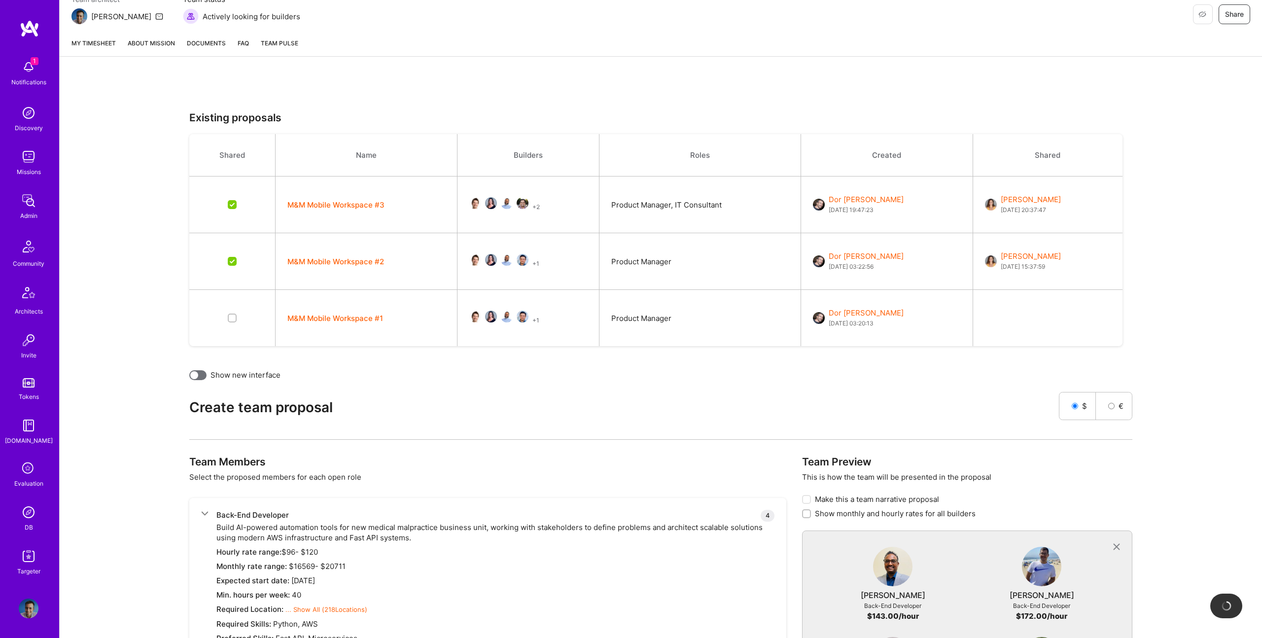
scroll to position [0, 0]
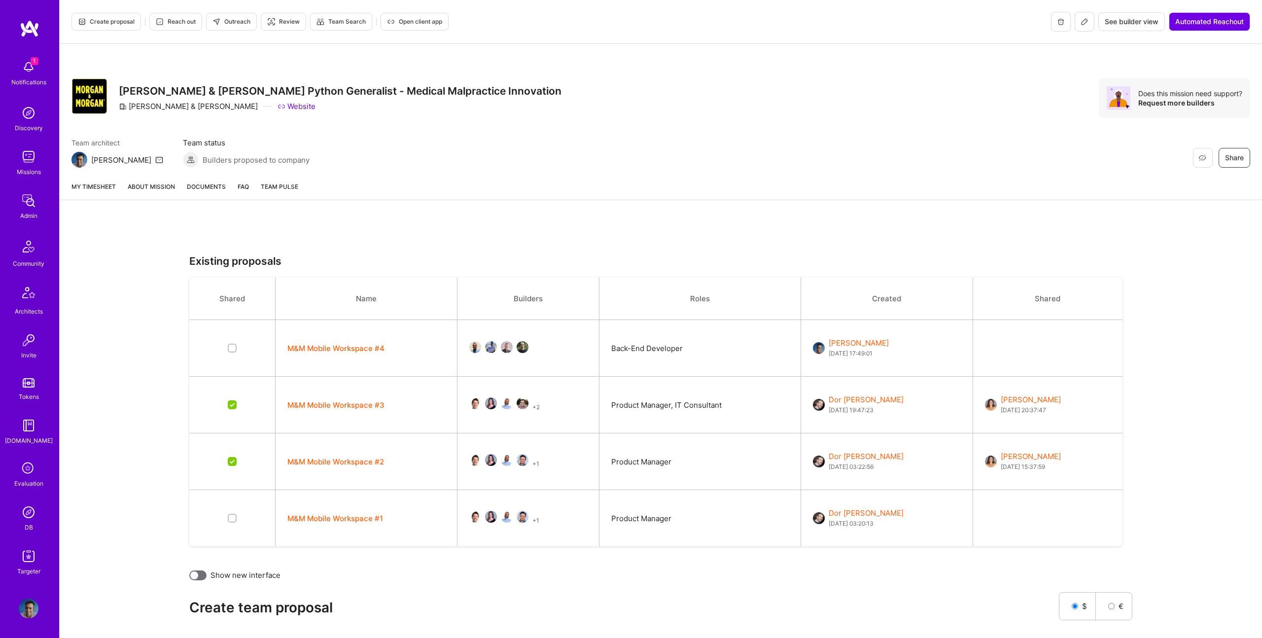
click at [36, 198] on img at bounding box center [29, 201] width 20 height 20
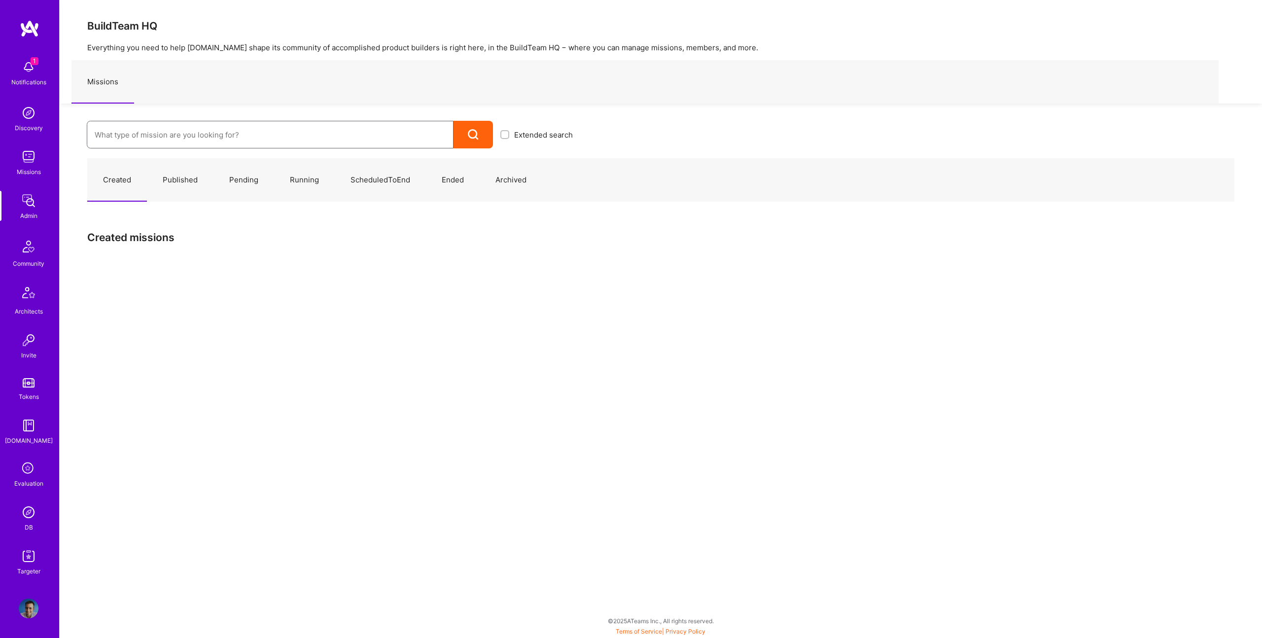
click at [251, 132] on input at bounding box center [270, 134] width 351 height 25
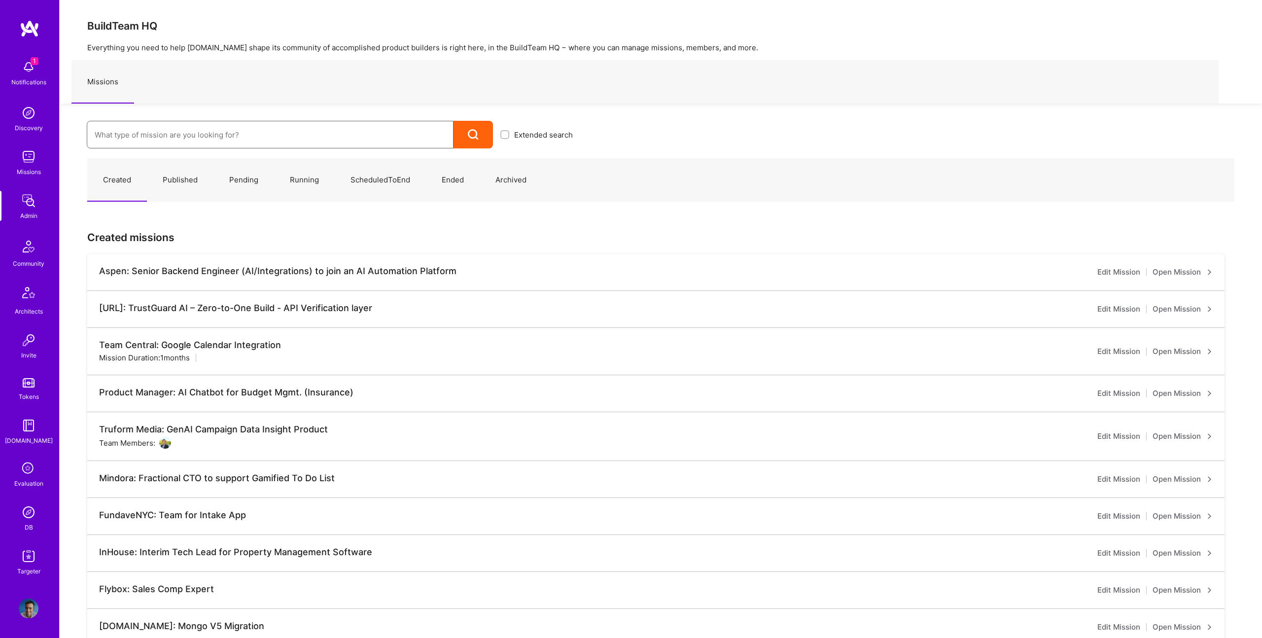
paste input "Building AI-Powered Products"
type input "Building AI-Powered Product"
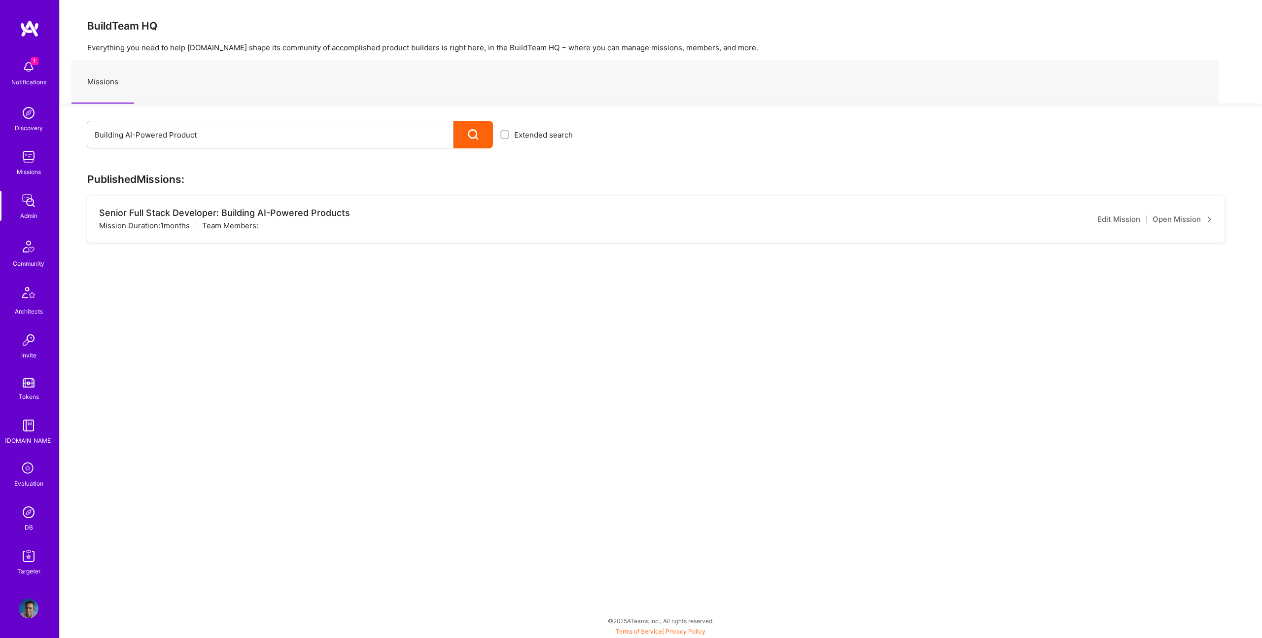
click at [1193, 216] on link "Open Mission" at bounding box center [1182, 219] width 60 height 12
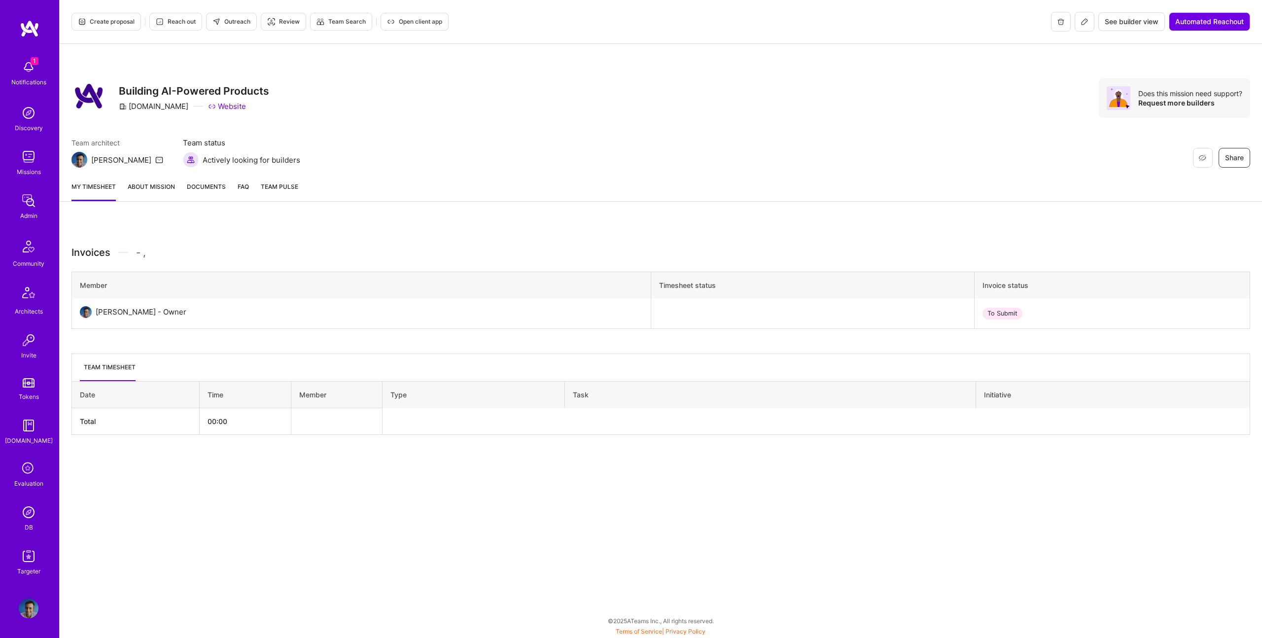
click at [150, 191] on link "About Mission" at bounding box center [151, 191] width 47 height 20
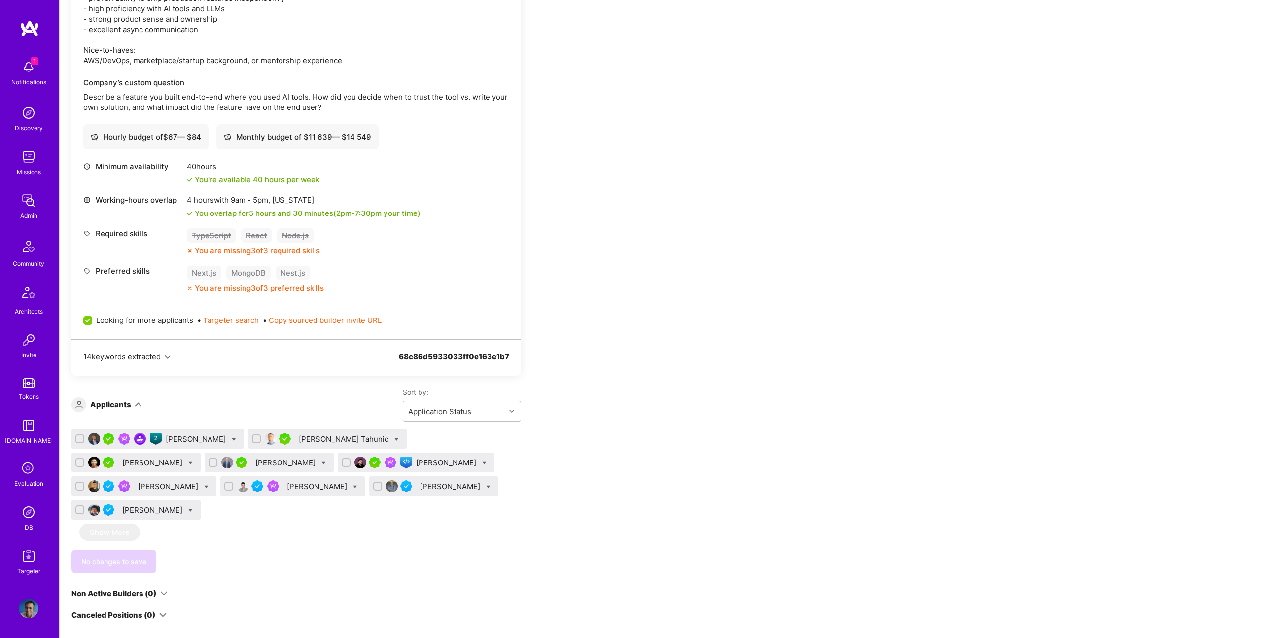
scroll to position [460, 0]
click at [667, 417] on div "Apply for a Mission Role We’re actively looking for builders. This is the best …" at bounding box center [661, 394] width 1202 height 1283
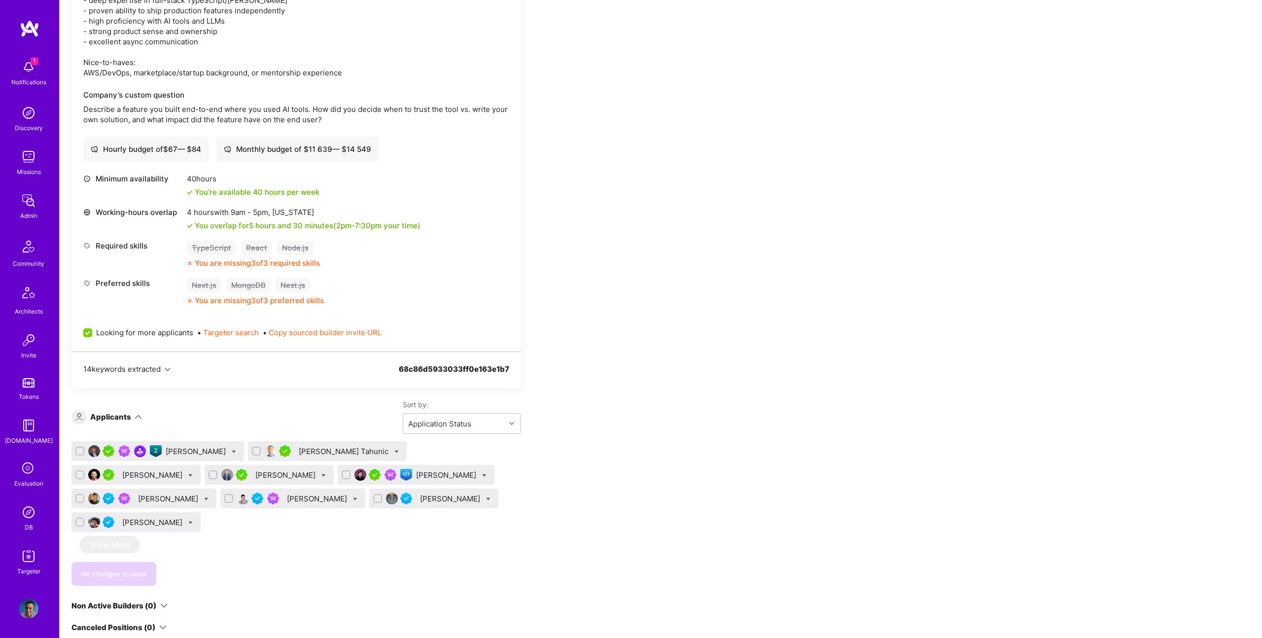
scroll to position [446, 0]
click at [574, 288] on div "Apply for a Mission Role We’re actively looking for builders. This is the best …" at bounding box center [366, 399] width 591 height 1240
click at [208, 499] on icon at bounding box center [206, 501] width 4 height 4
checkbox input "true"
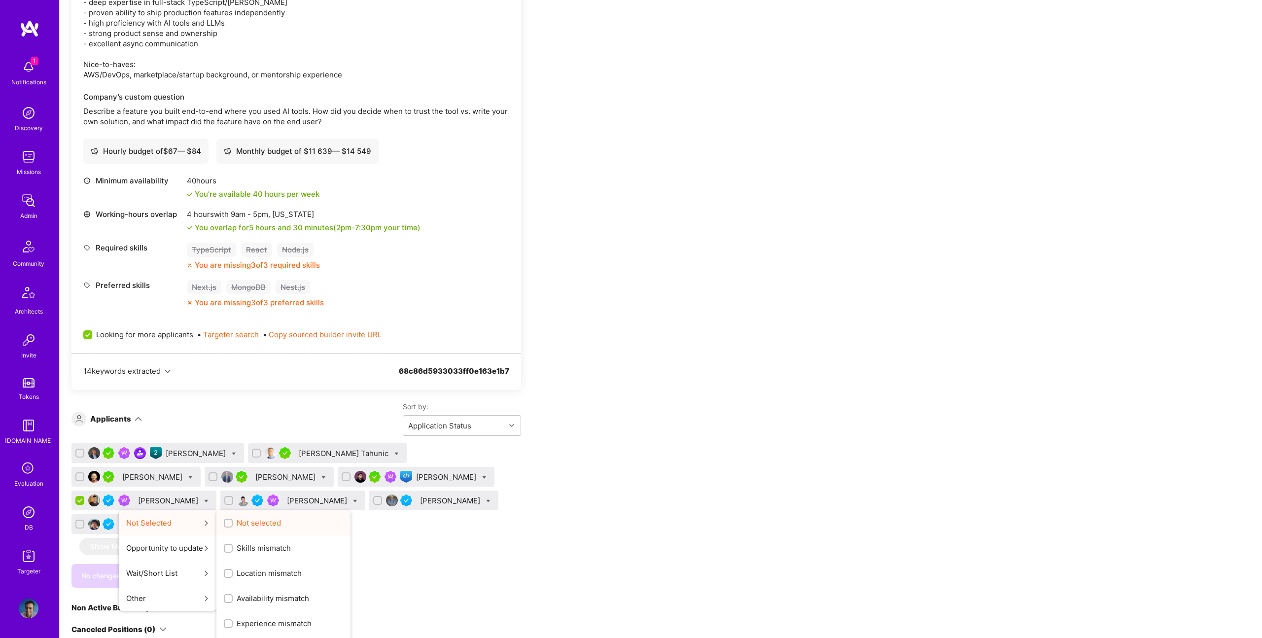
click at [281, 517] on span "Not selected" at bounding box center [259, 522] width 44 height 10
click at [233, 520] on input "Not selected" at bounding box center [229, 523] width 7 height 7
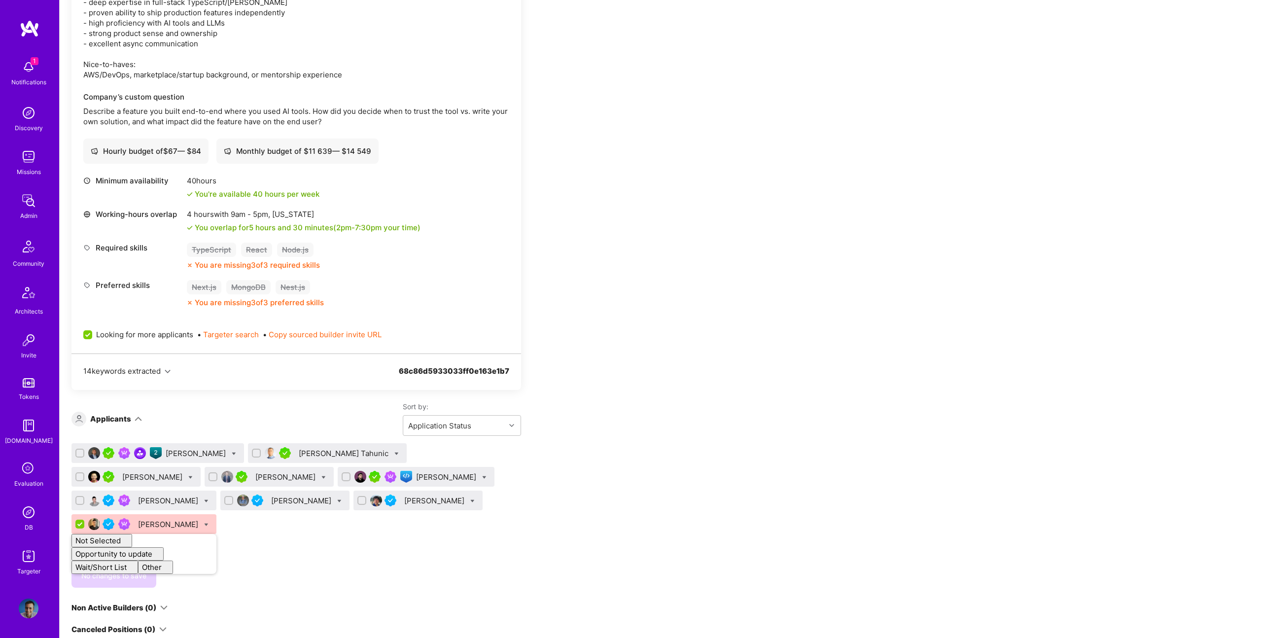
checkbox input "false"
click at [550, 433] on div "Apply for a Mission Role We’re actively looking for builders. This is the best …" at bounding box center [366, 399] width 591 height 1240
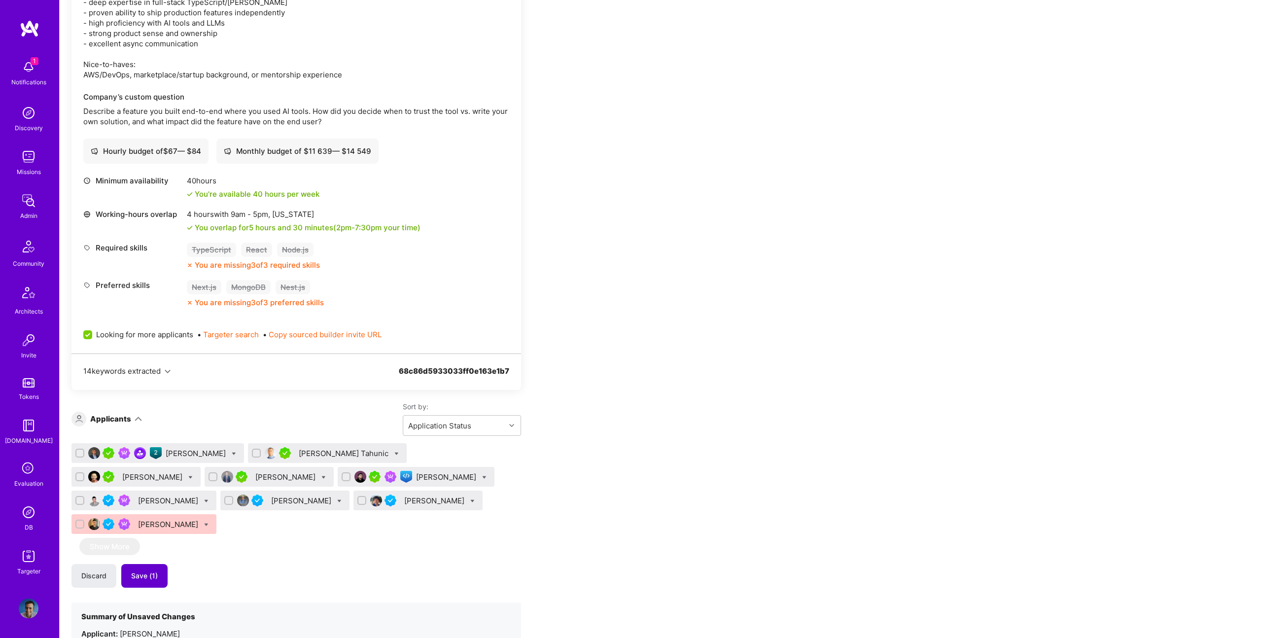
click at [154, 571] on span "Save (1)" at bounding box center [144, 576] width 27 height 10
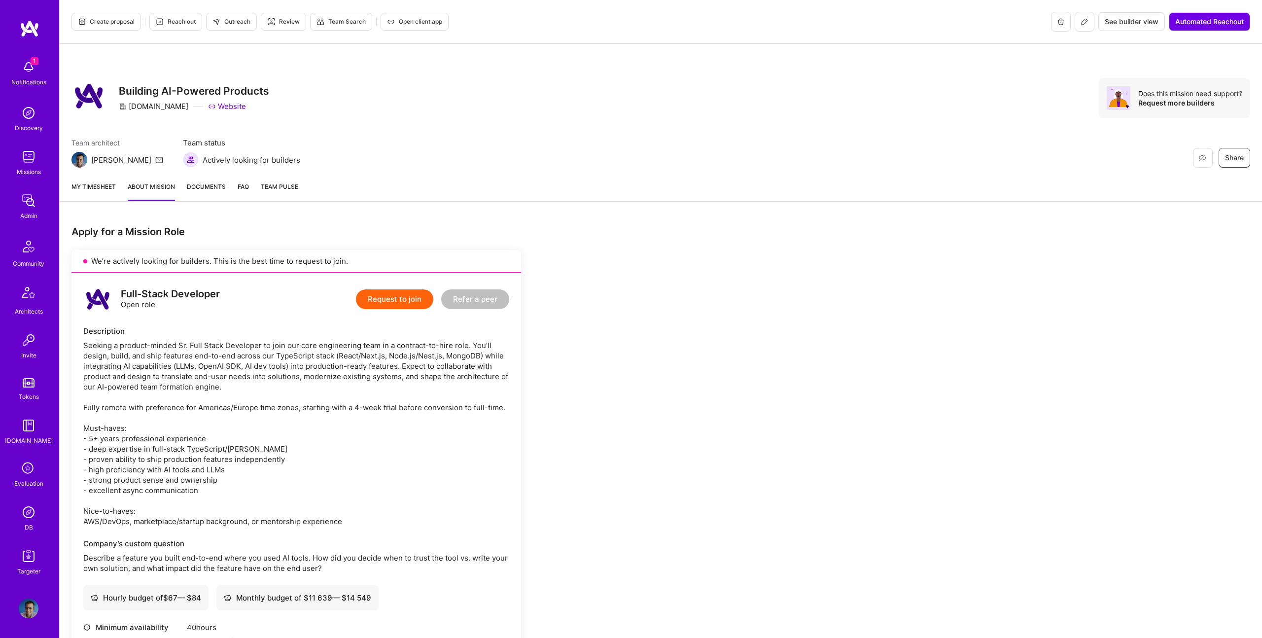
click at [595, 150] on div "Team architect Luis Team status Actively looking for builders Restore Not Inter…" at bounding box center [660, 152] width 1178 height 30
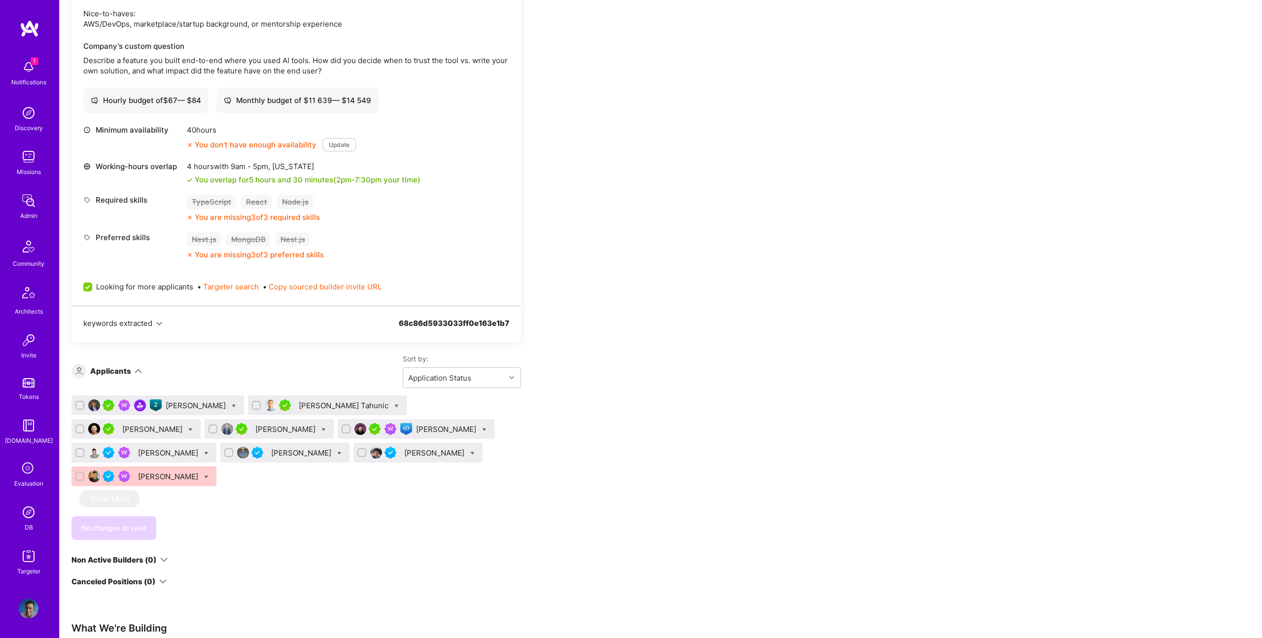
scroll to position [455, 0]
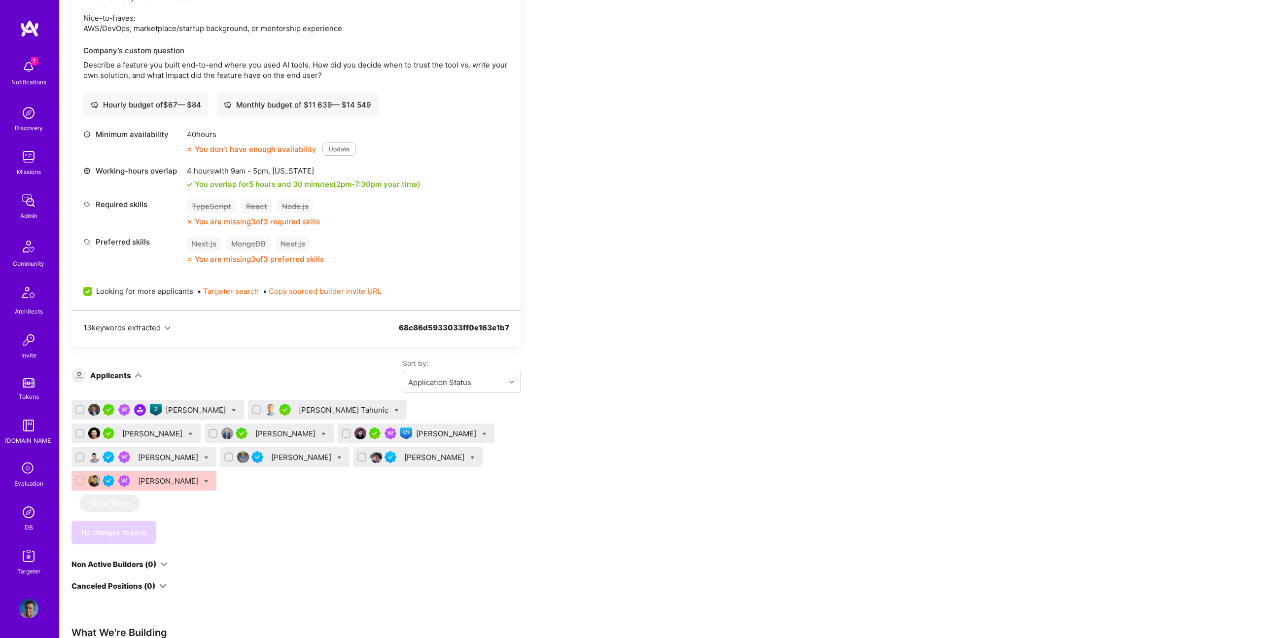
click at [353, 458] on div "[PERSON_NAME]" at bounding box center [417, 457] width 129 height 20
click at [470, 458] on icon at bounding box center [472, 457] width 4 height 4
checkbox input "true"
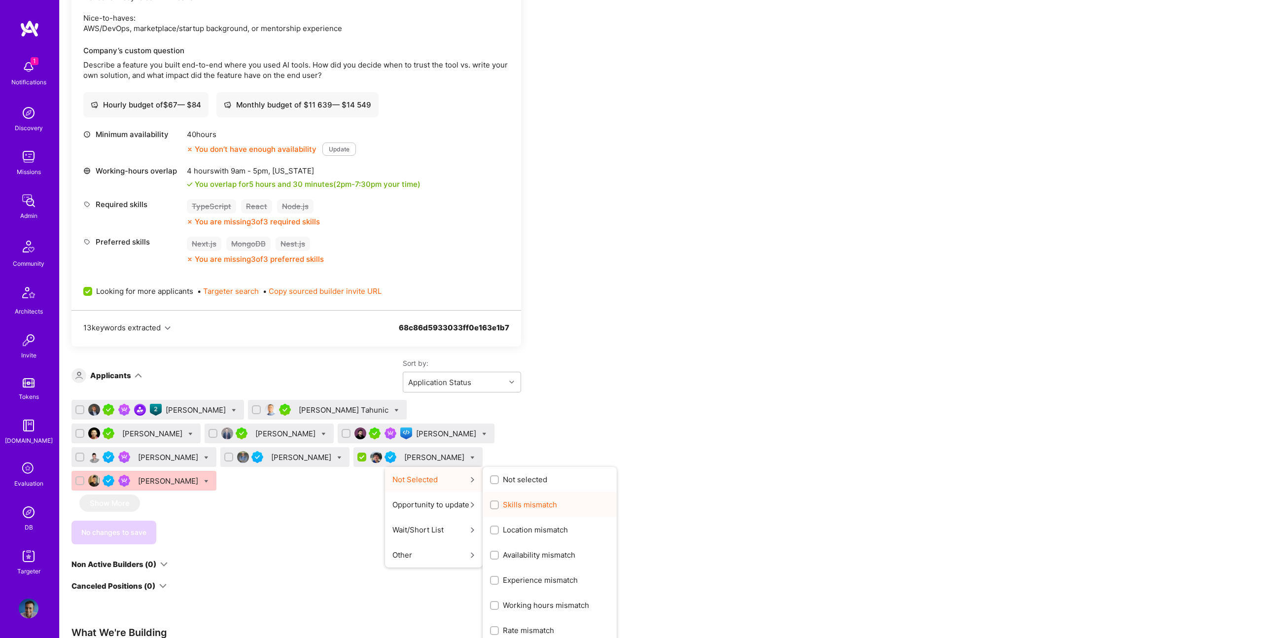
click at [503, 504] on span "Skills mismatch" at bounding box center [530, 504] width 54 height 10
click at [492, 504] on input "Skills mismatch" at bounding box center [495, 505] width 7 height 7
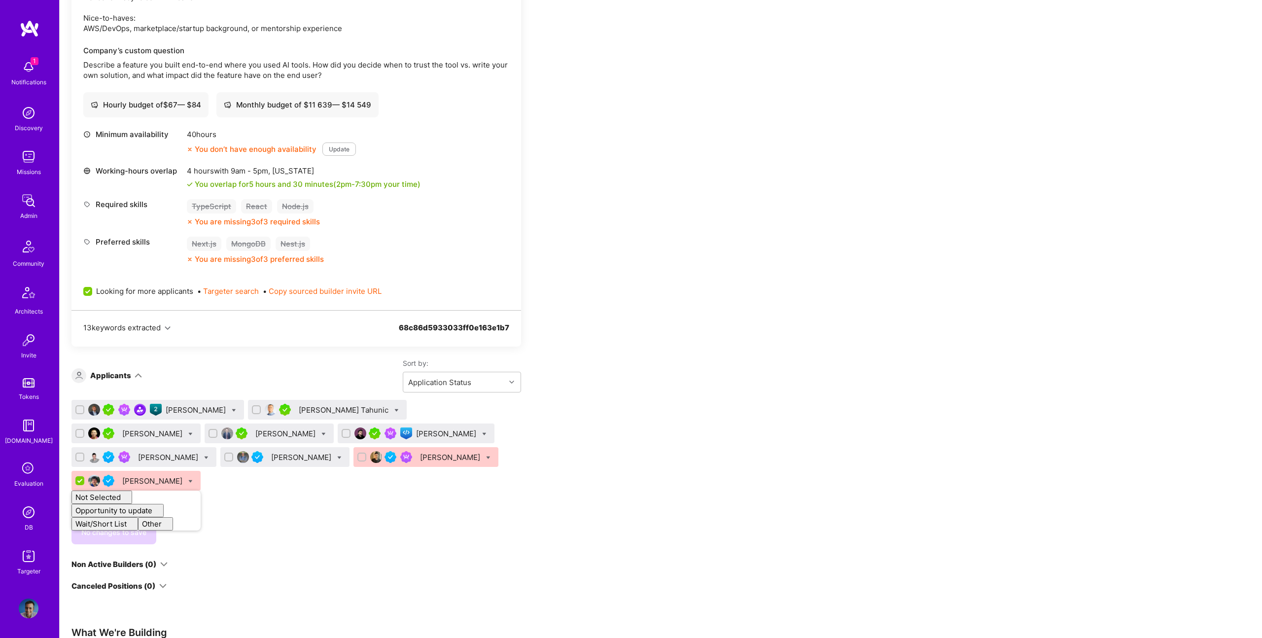
checkbox input "false"
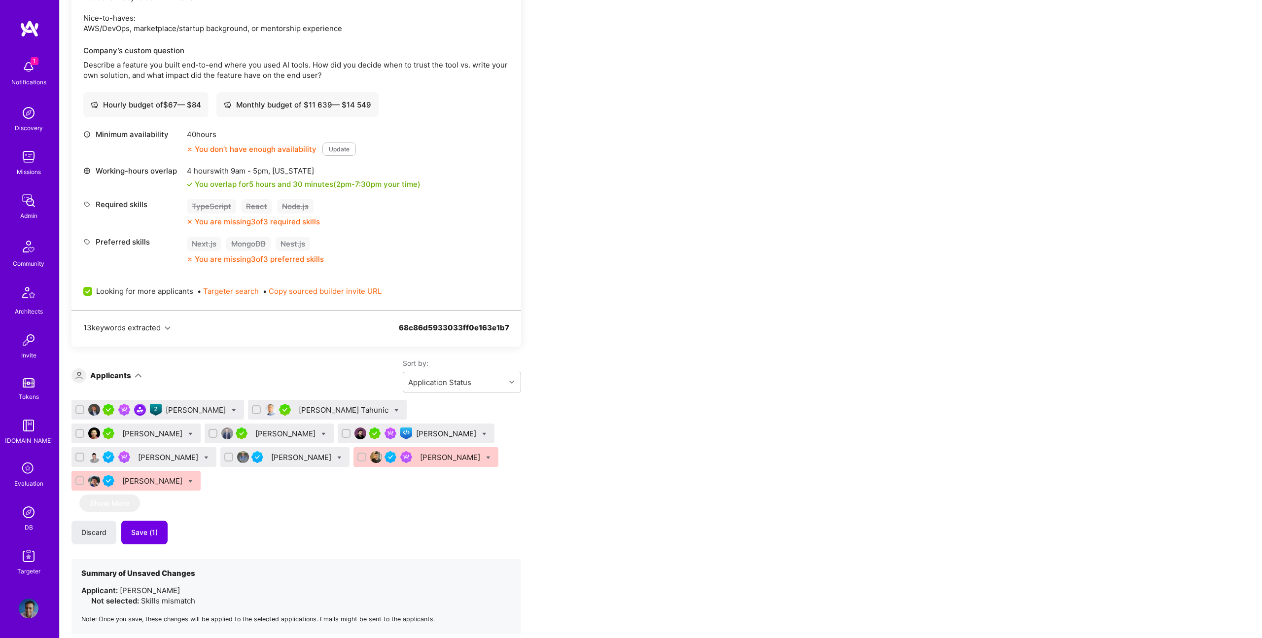
drag, startPoint x: 266, startPoint y: 492, endPoint x: 196, endPoint y: 498, distance: 69.8
click at [245, 495] on div "Piotr Jachowicz Nihad Tahunic Duy Bui Tom Lesperance Nikola Gigic Alexander Ars…" at bounding box center [295, 517] width 449 height 234
click at [151, 527] on span "Save (1)" at bounding box center [144, 532] width 27 height 10
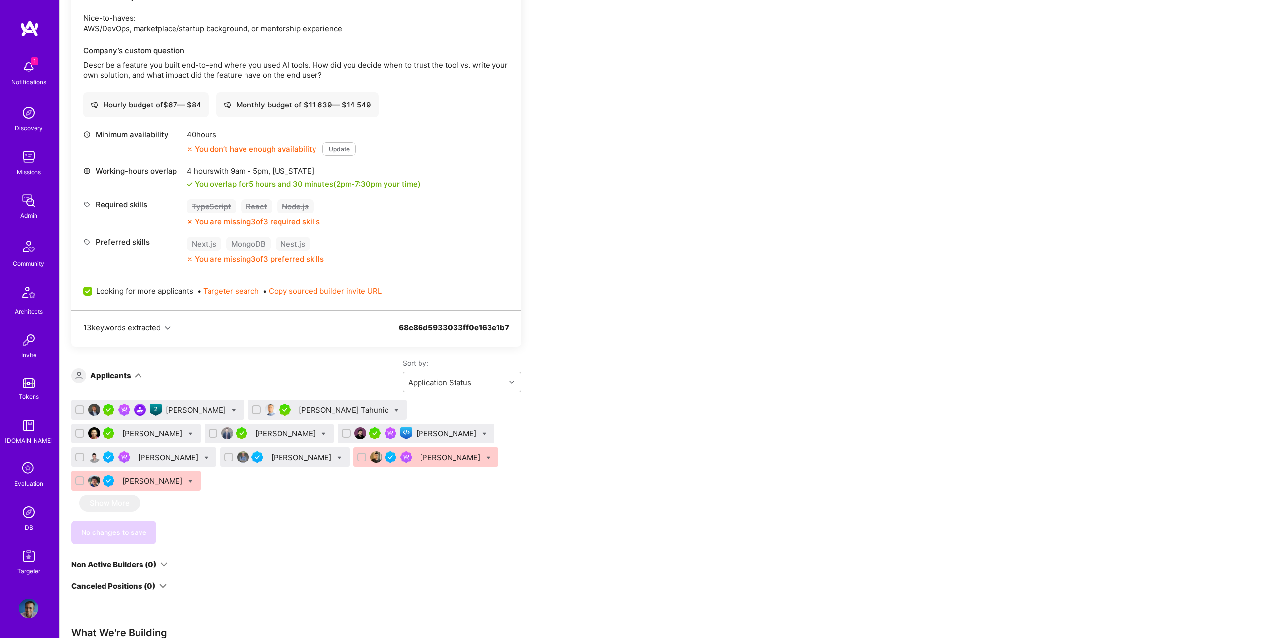
click at [321, 433] on icon at bounding box center [323, 434] width 4 height 4
checkbox input "true"
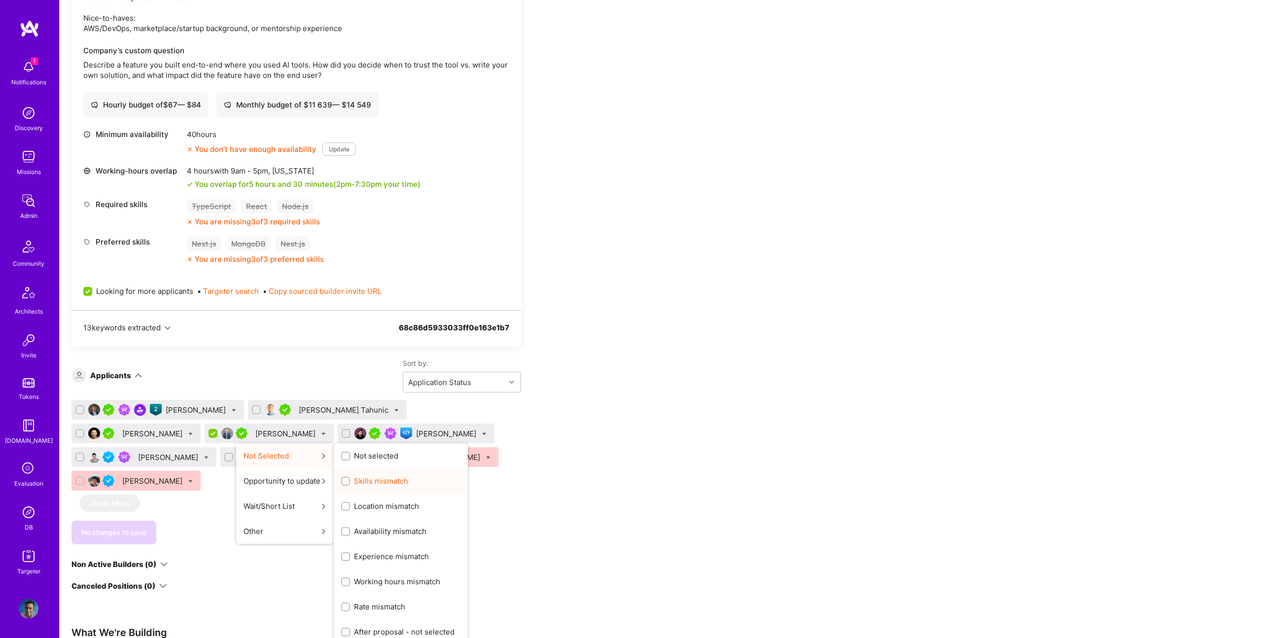
click at [354, 481] on span "Skills mismatch" at bounding box center [381, 481] width 54 height 10
click at [343, 481] on input "Skills mismatch" at bounding box center [346, 481] width 7 height 7
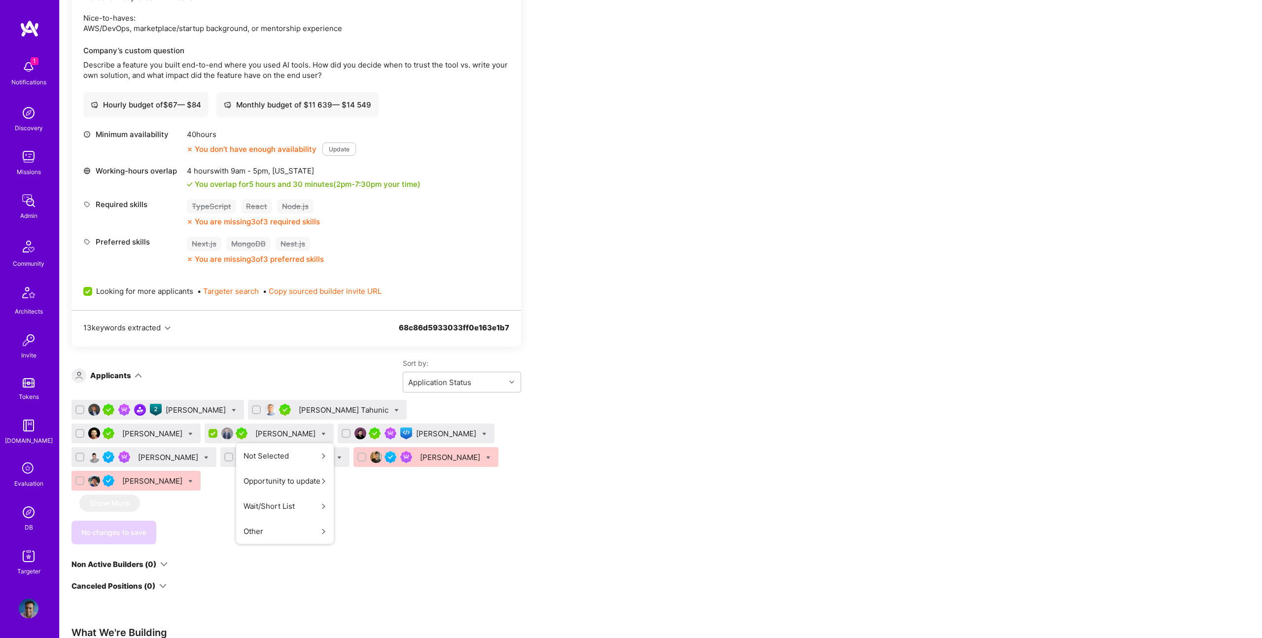
scroll to position [0, 0]
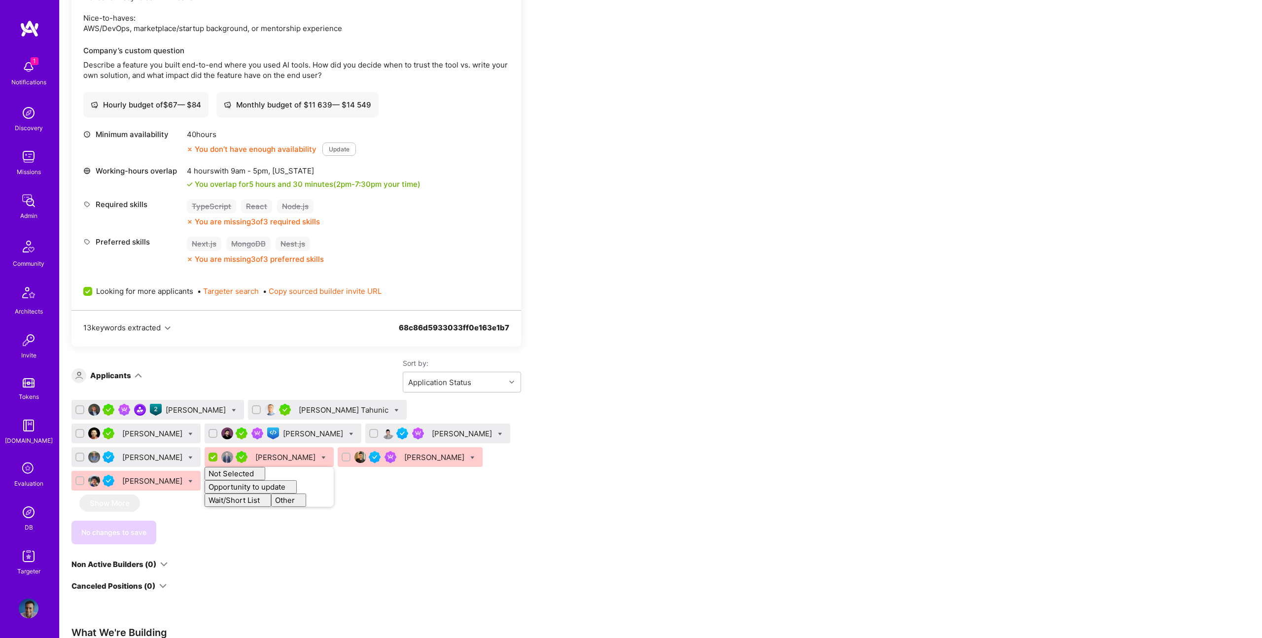
checkbox input "false"
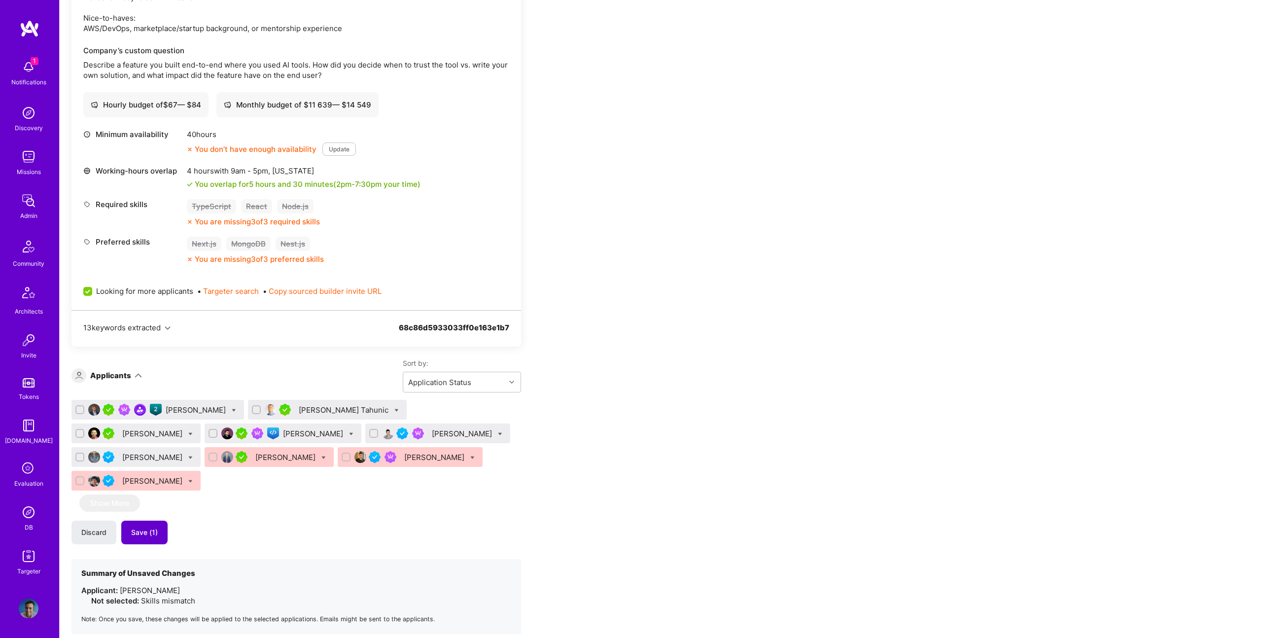
drag, startPoint x: 327, startPoint y: 512, endPoint x: 132, endPoint y: 509, distance: 194.7
click at [319, 520] on div "Discard Save (1)" at bounding box center [295, 532] width 449 height 24
click at [148, 527] on span "Save (1)" at bounding box center [144, 532] width 27 height 10
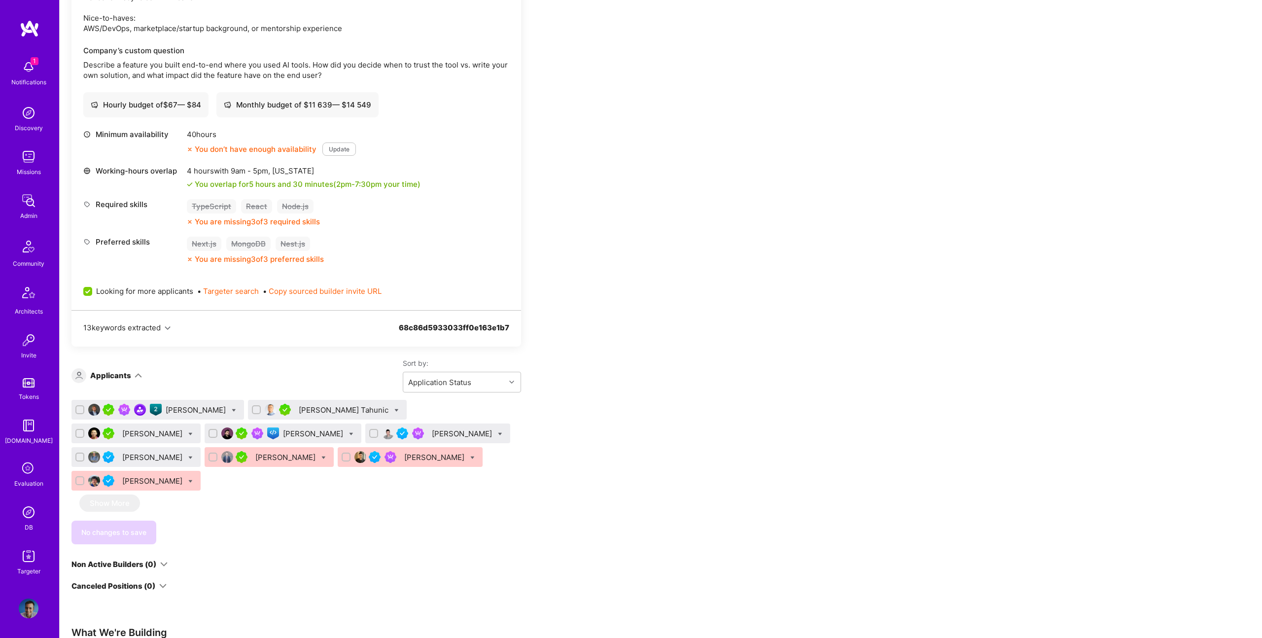
click at [232, 410] on icon at bounding box center [234, 410] width 4 height 4
checkbox input "true"
click at [264, 508] on span "Shortlist" at bounding box center [279, 507] width 30 height 10
click at [260, 508] on input "Shortlist" at bounding box center [256, 508] width 7 height 7
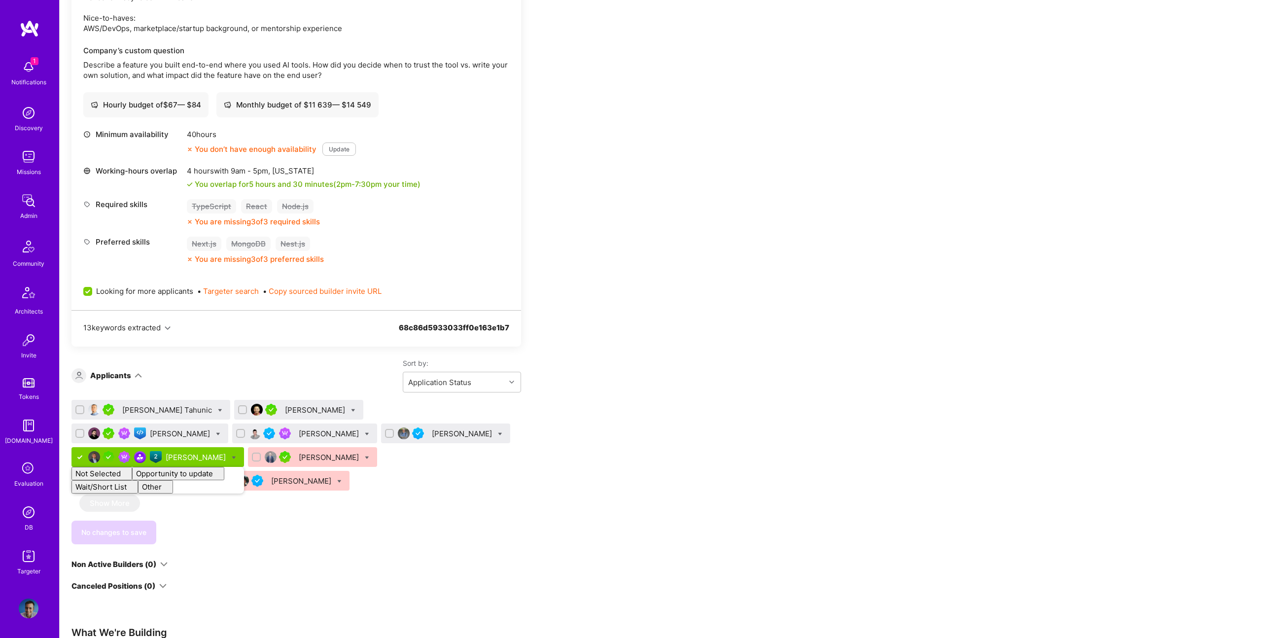
checkbox input "false"
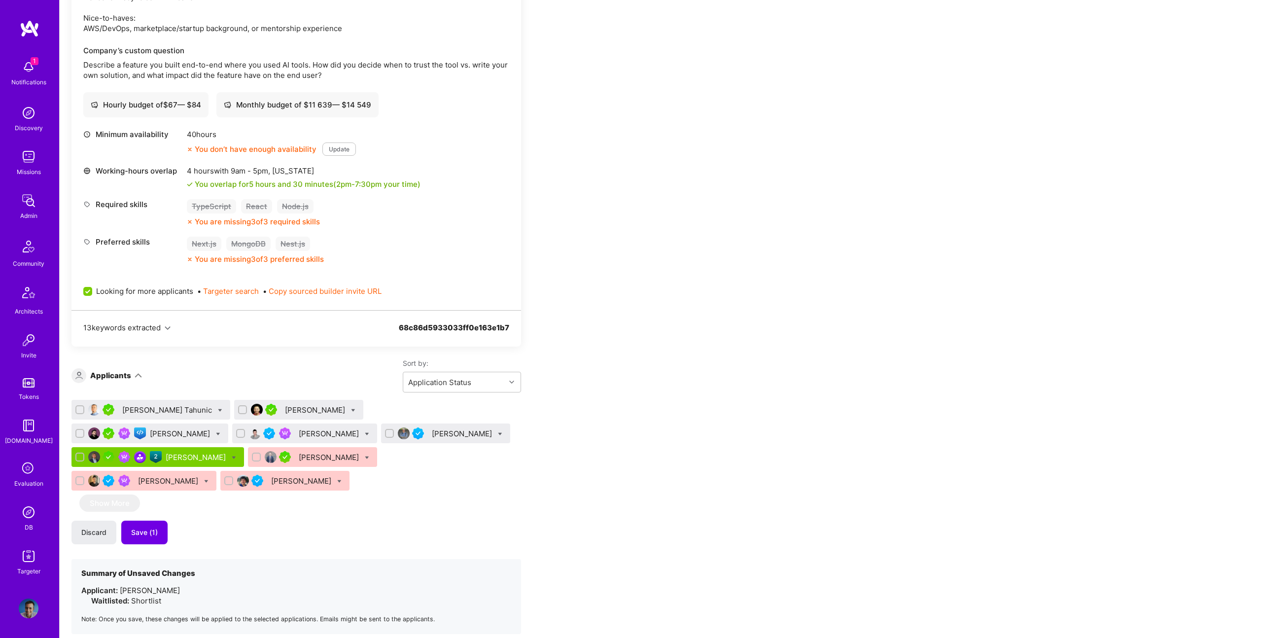
drag, startPoint x: 476, startPoint y: 501, endPoint x: 117, endPoint y: 509, distance: 358.8
click at [473, 499] on div "Nihad Tahunic Duy Bui Nikola Gigic Alexander Arshavski Oleksii Popov Piotr Jach…" at bounding box center [295, 517] width 449 height 234
click at [159, 538] on button "Save (1)" at bounding box center [144, 532] width 46 height 24
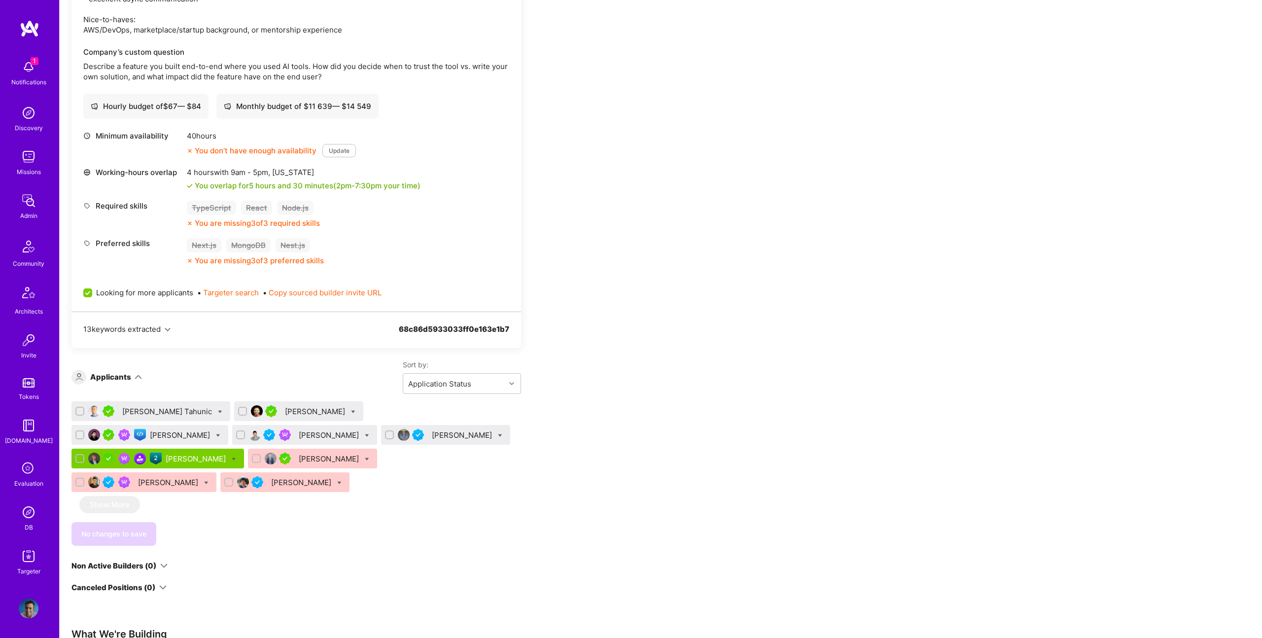
scroll to position [455, 0]
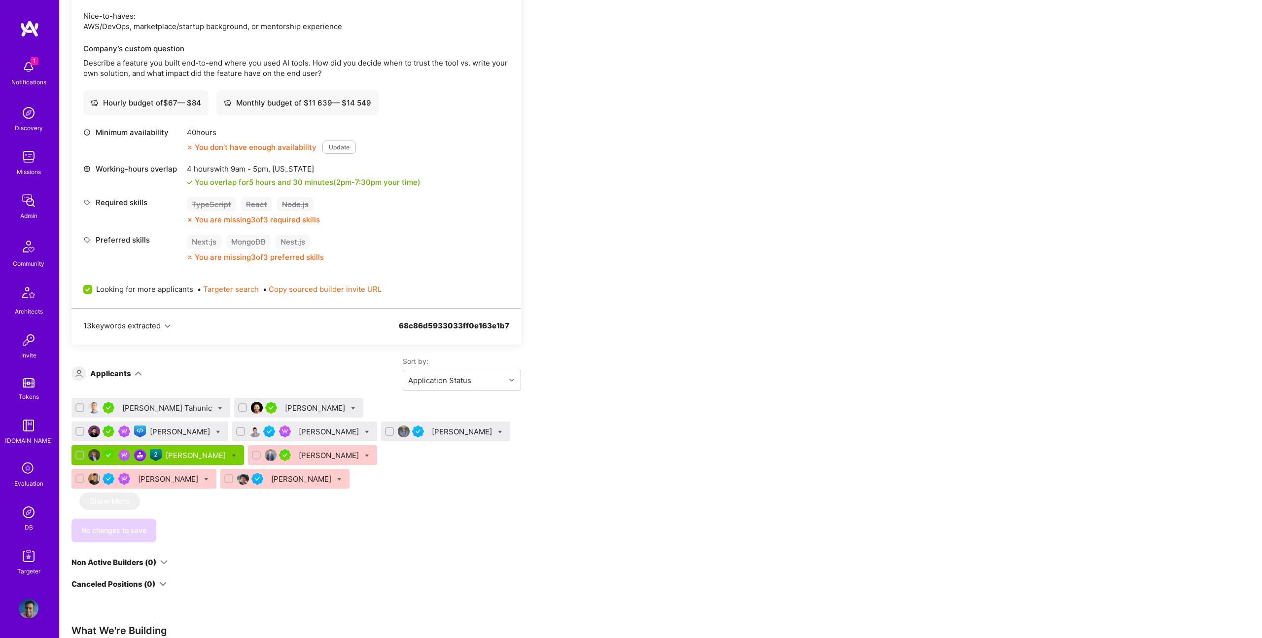
click at [220, 430] on icon at bounding box center [218, 432] width 4 height 4
checkbox input "true"
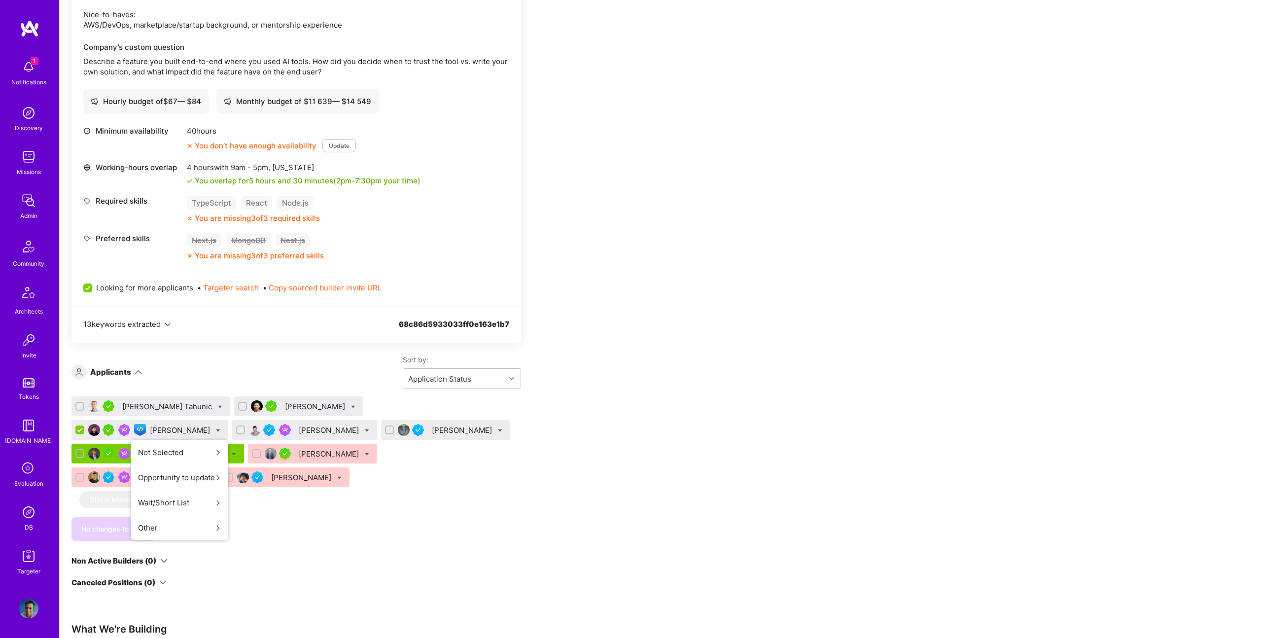
scroll to position [460, 0]
click at [278, 521] on span "Shortlist" at bounding box center [263, 526] width 30 height 10
click at [244, 525] on input "Shortlist" at bounding box center [241, 528] width 7 height 7
checkbox input "true"
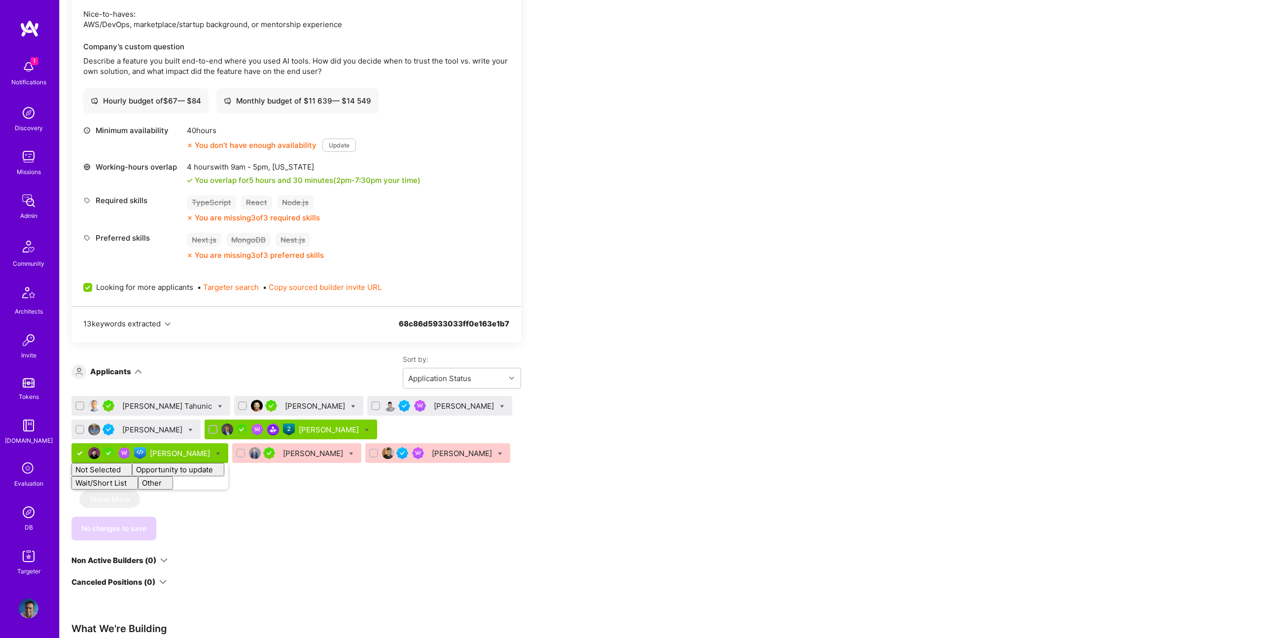
checkbox input "false"
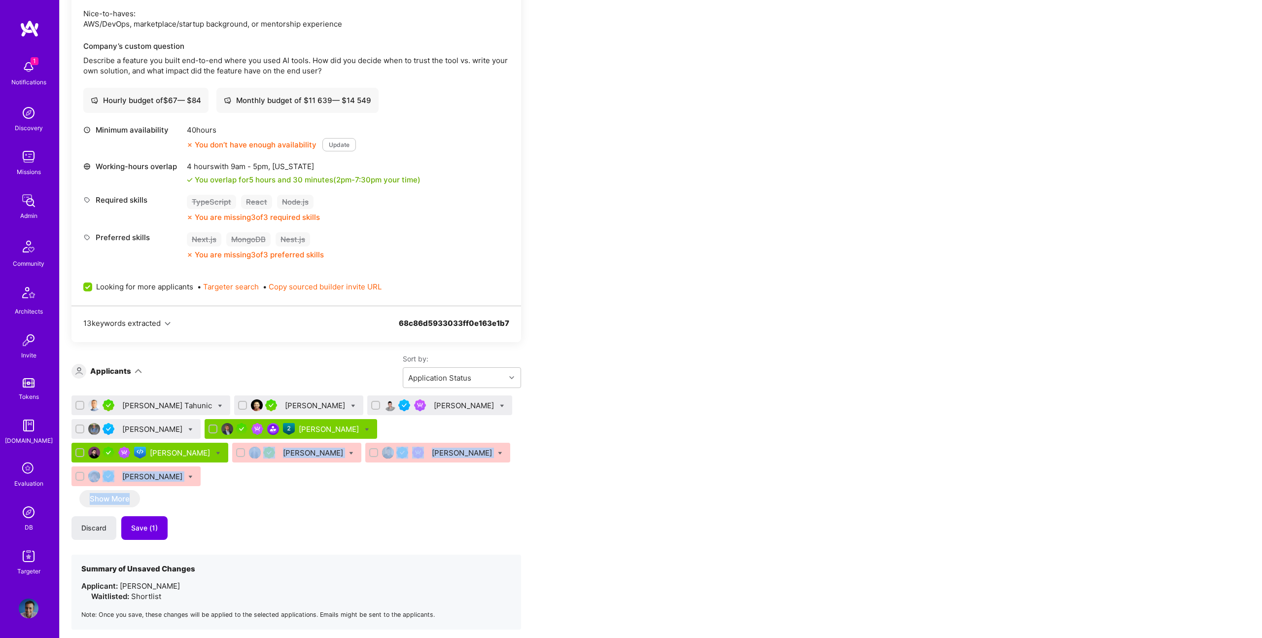
drag, startPoint x: 647, startPoint y: 466, endPoint x: 476, endPoint y: 477, distance: 171.3
click at [637, 466] on div "Apply for a Mission Role We’re actively looking for builders. This is the best …" at bounding box center [366, 392] width 591 height 1329
click at [147, 524] on span "Save (1)" at bounding box center [144, 529] width 27 height 10
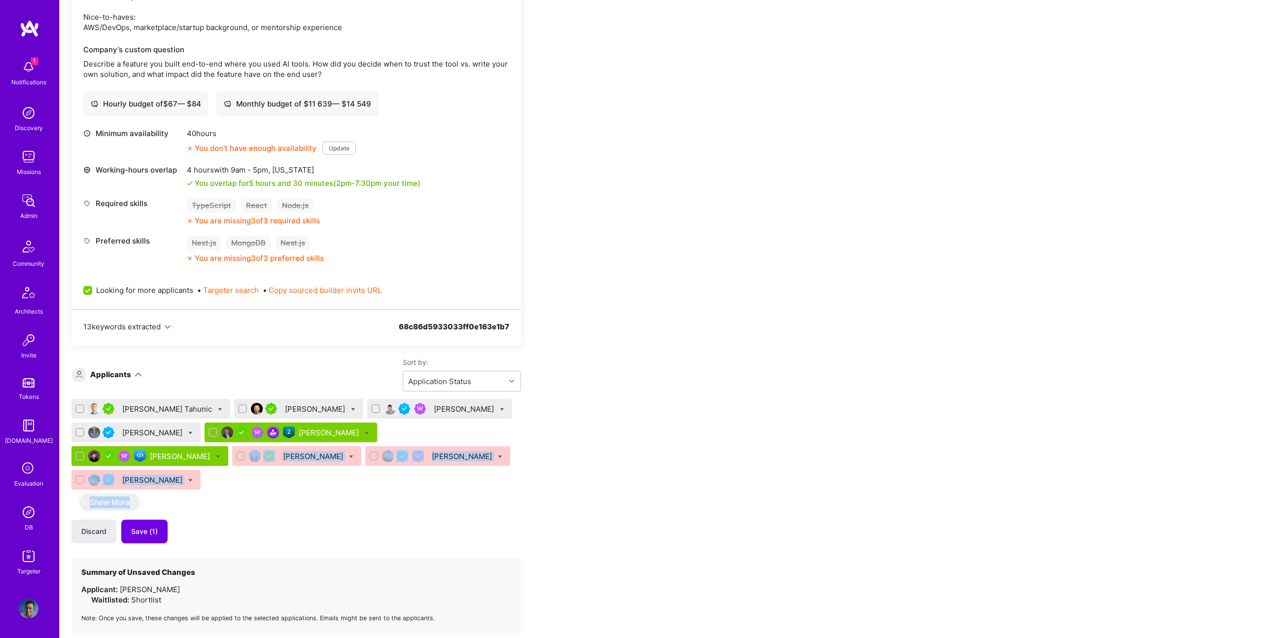
scroll to position [456, 0]
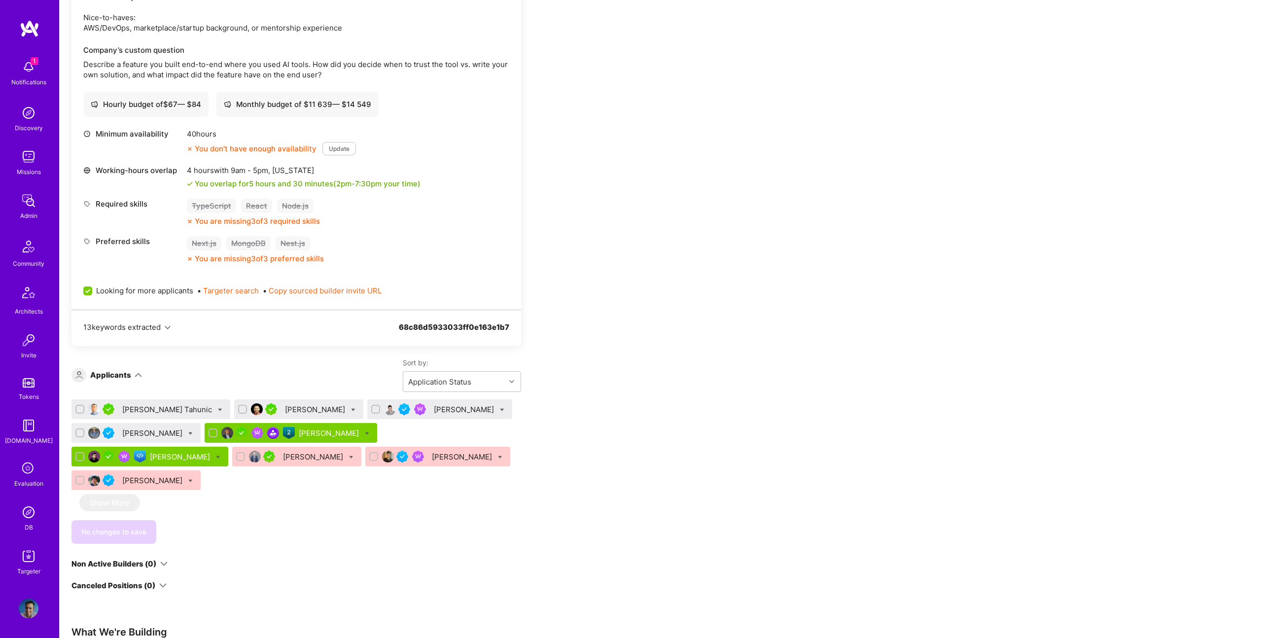
click at [212, 451] on div "Nikola Gigic" at bounding box center [181, 456] width 62 height 10
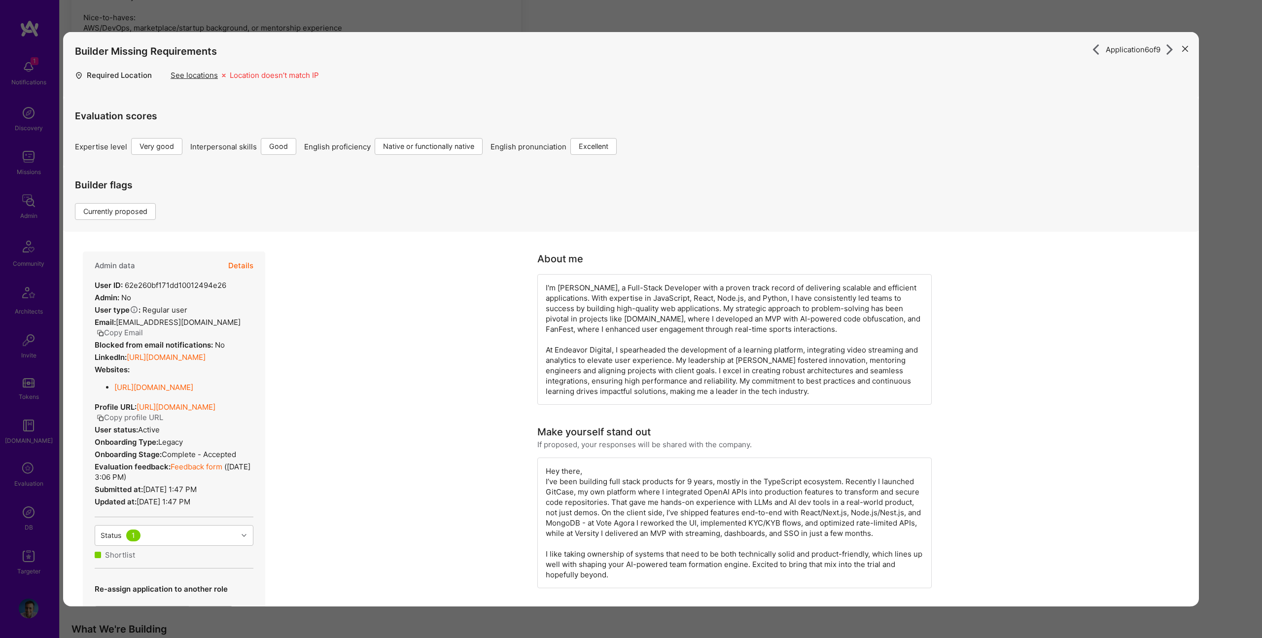
click at [239, 267] on button "Details" at bounding box center [240, 265] width 25 height 29
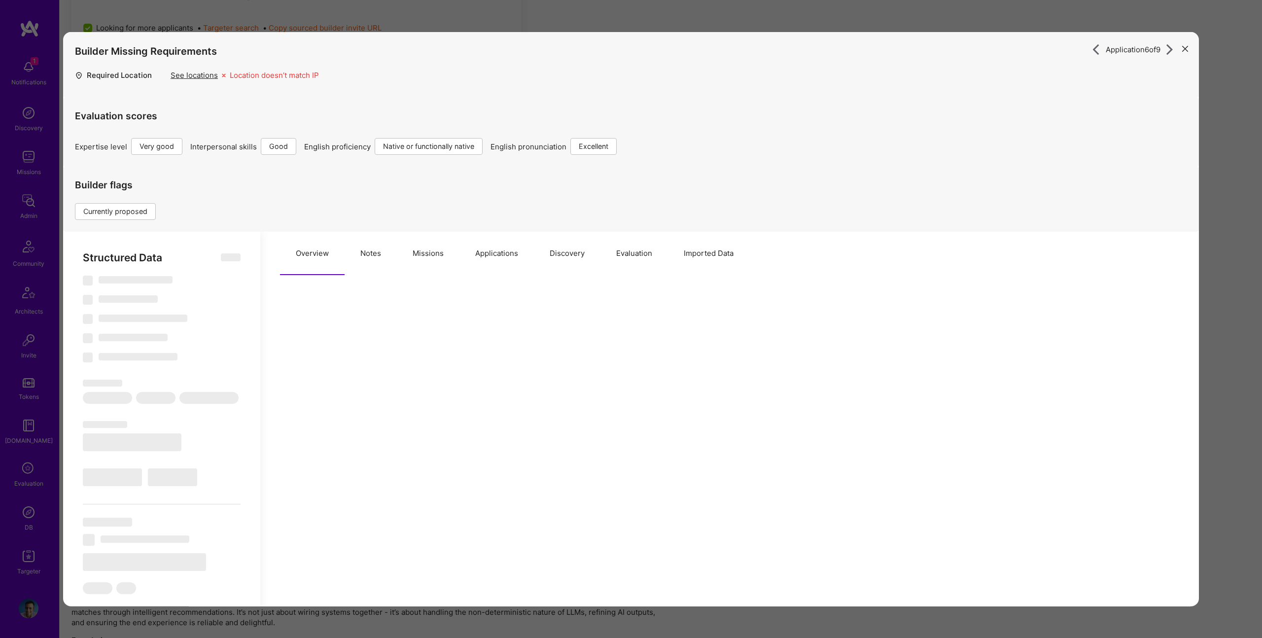
scroll to position [797, 0]
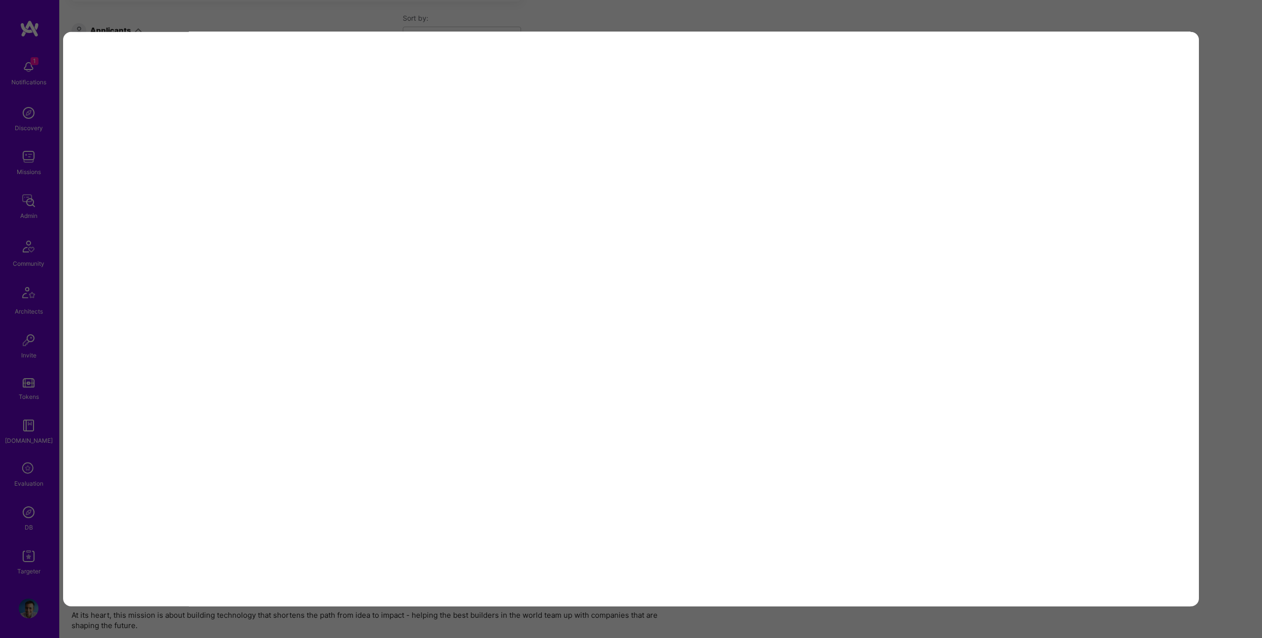
select select "Right Now"
select select "5"
select select "4"
select select "7"
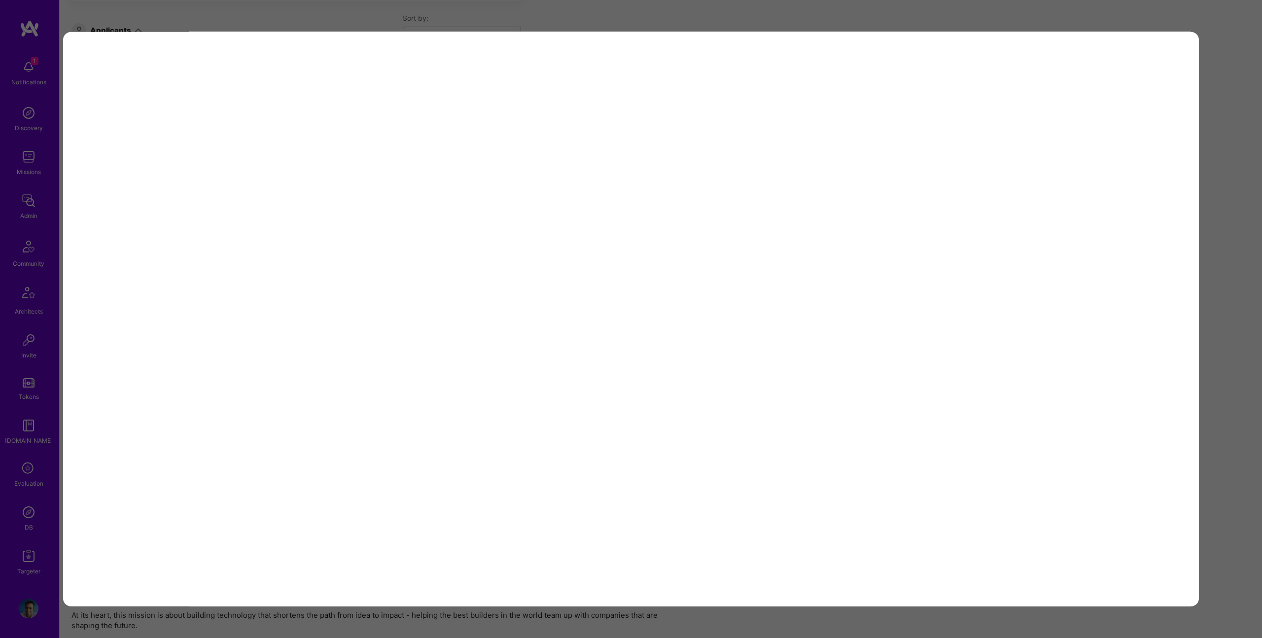
select select "RS"
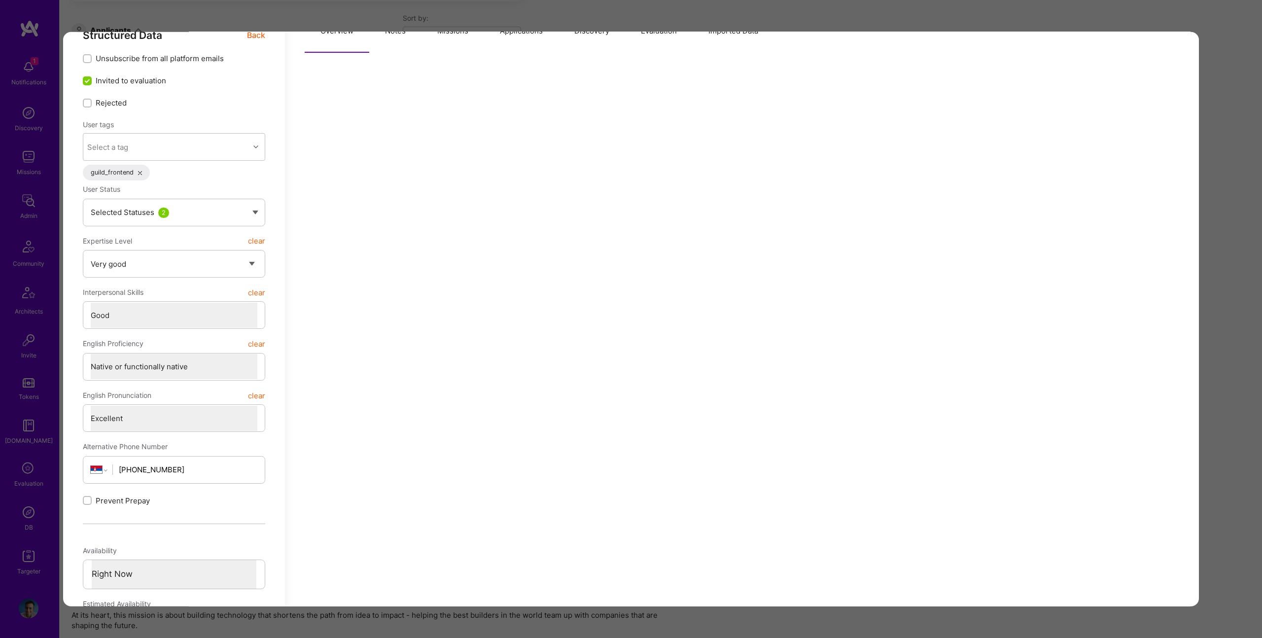
scroll to position [0, 0]
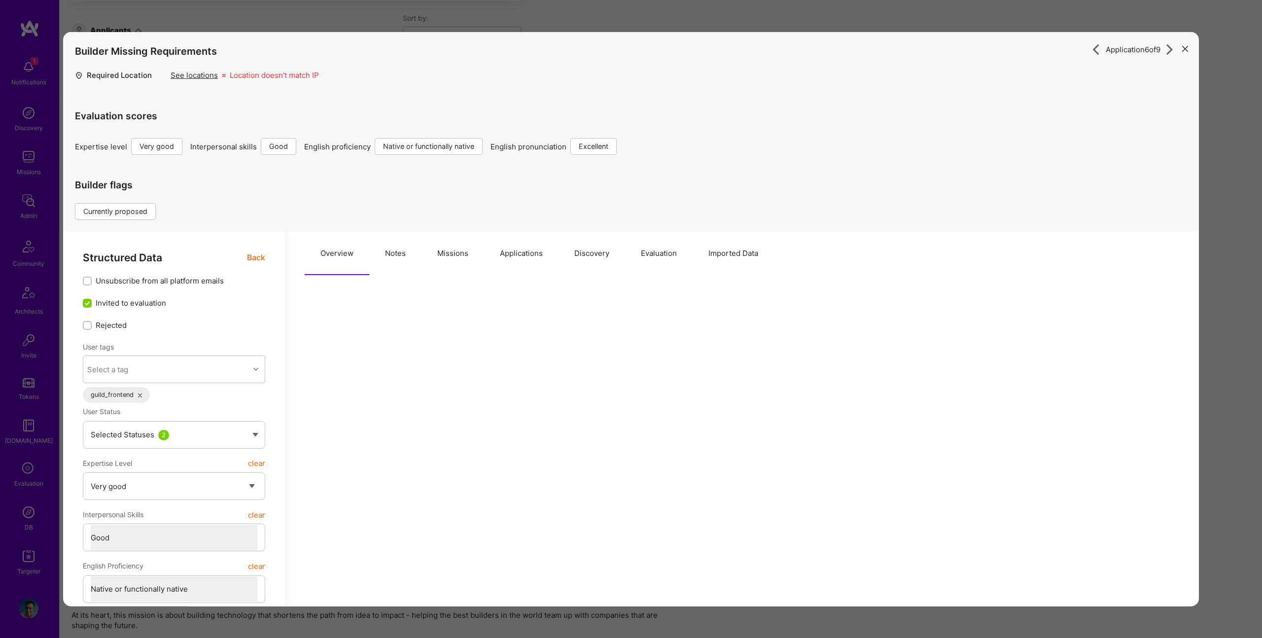
drag, startPoint x: 431, startPoint y: 251, endPoint x: 438, endPoint y: 252, distance: 7.4
click at [431, 251] on button "Missions" at bounding box center [452, 253] width 63 height 43
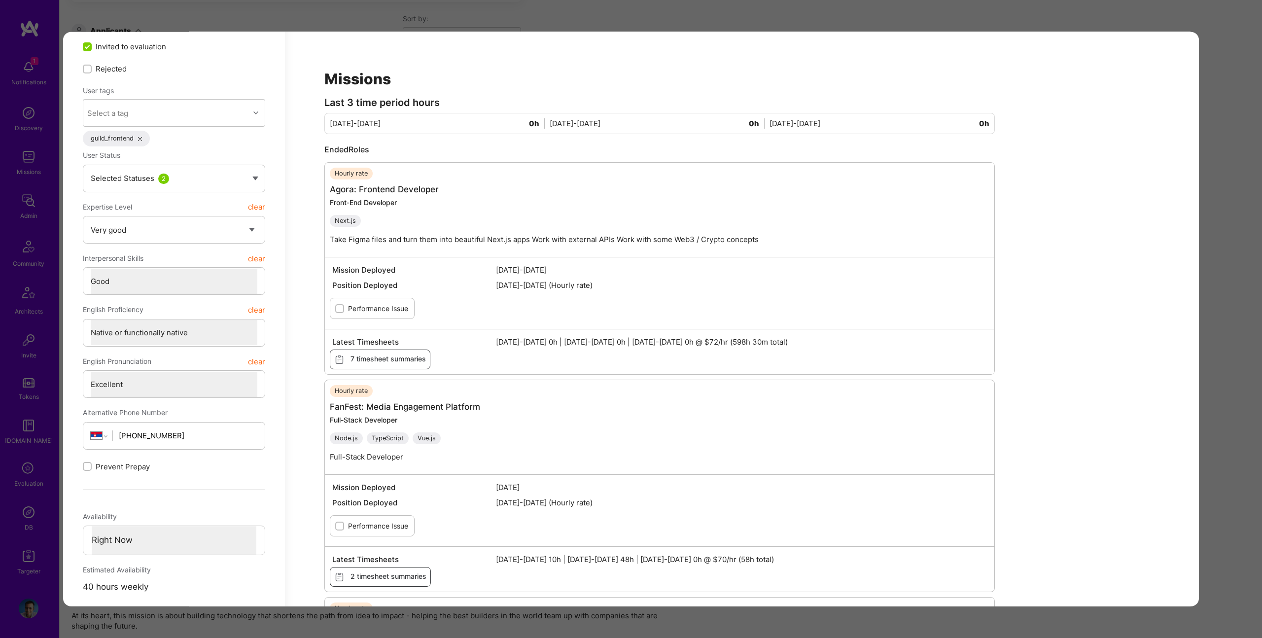
scroll to position [147, 0]
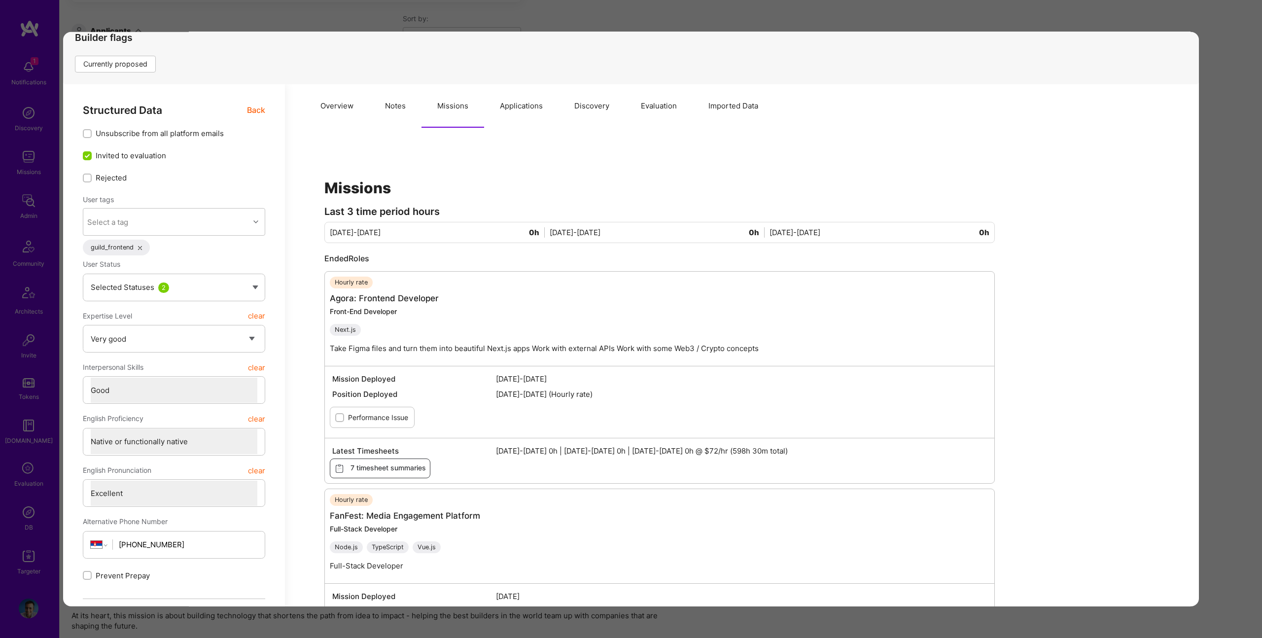
click at [401, 98] on button "Notes" at bounding box center [395, 105] width 52 height 43
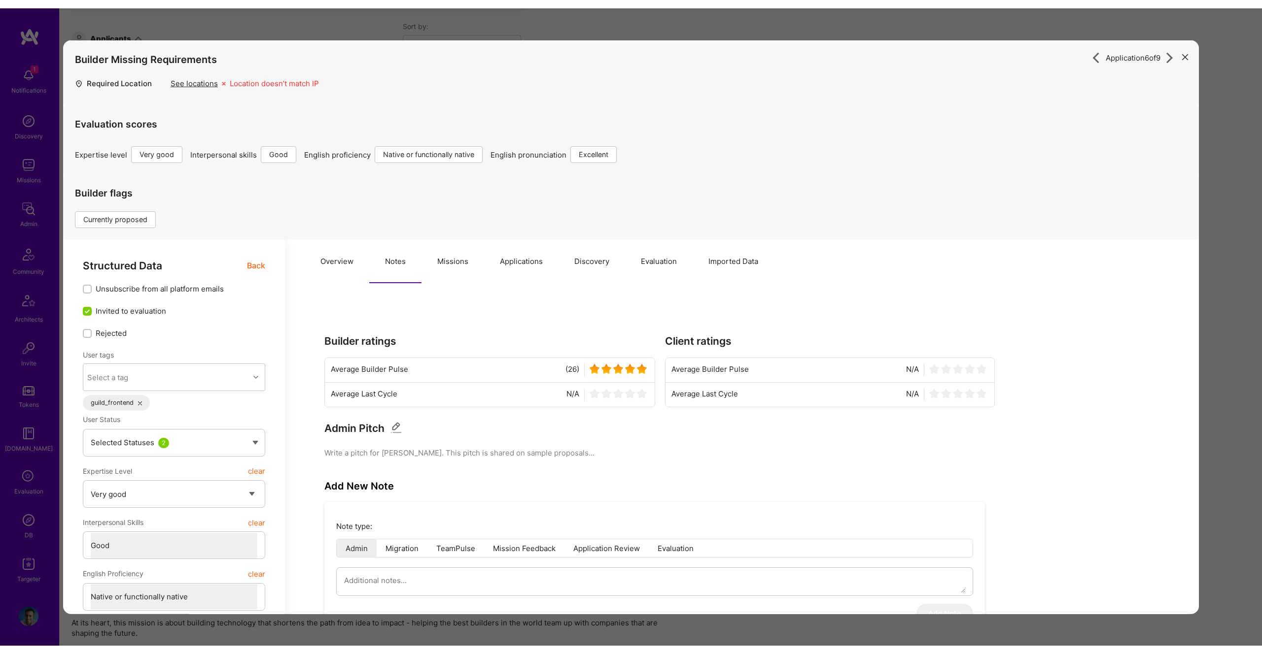
scroll to position [0, 0]
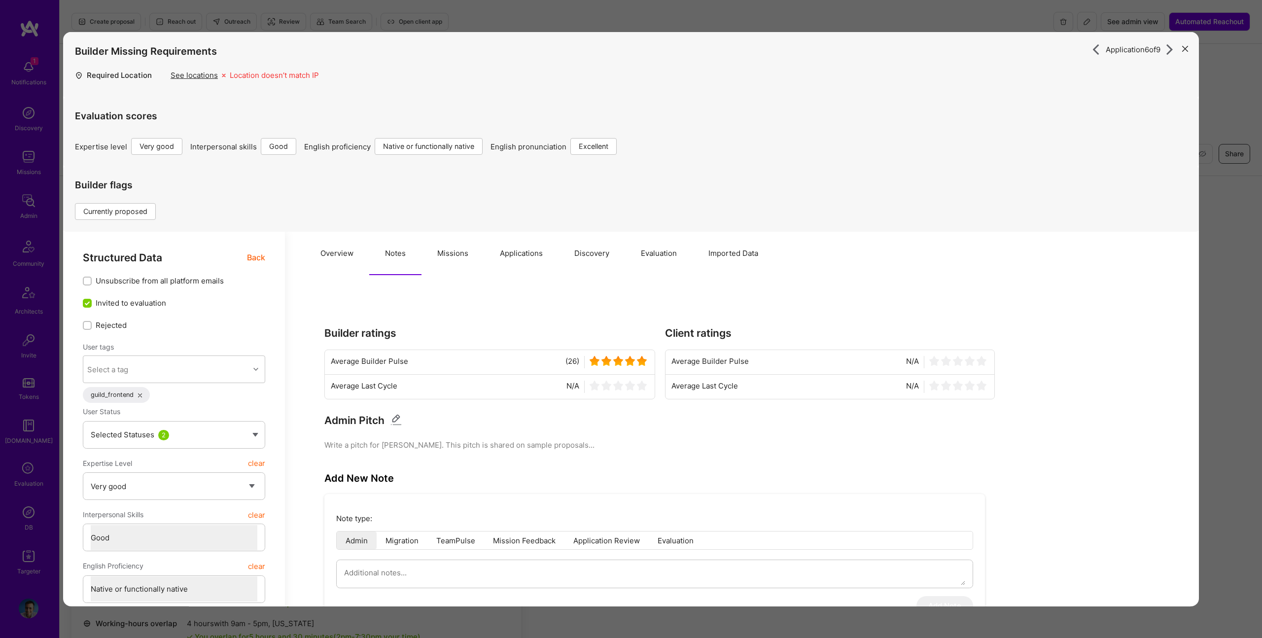
click at [349, 12] on div "Application 6 of 9 Builder Missing Requirements Required Location See locations…" at bounding box center [631, 319] width 1262 height 638
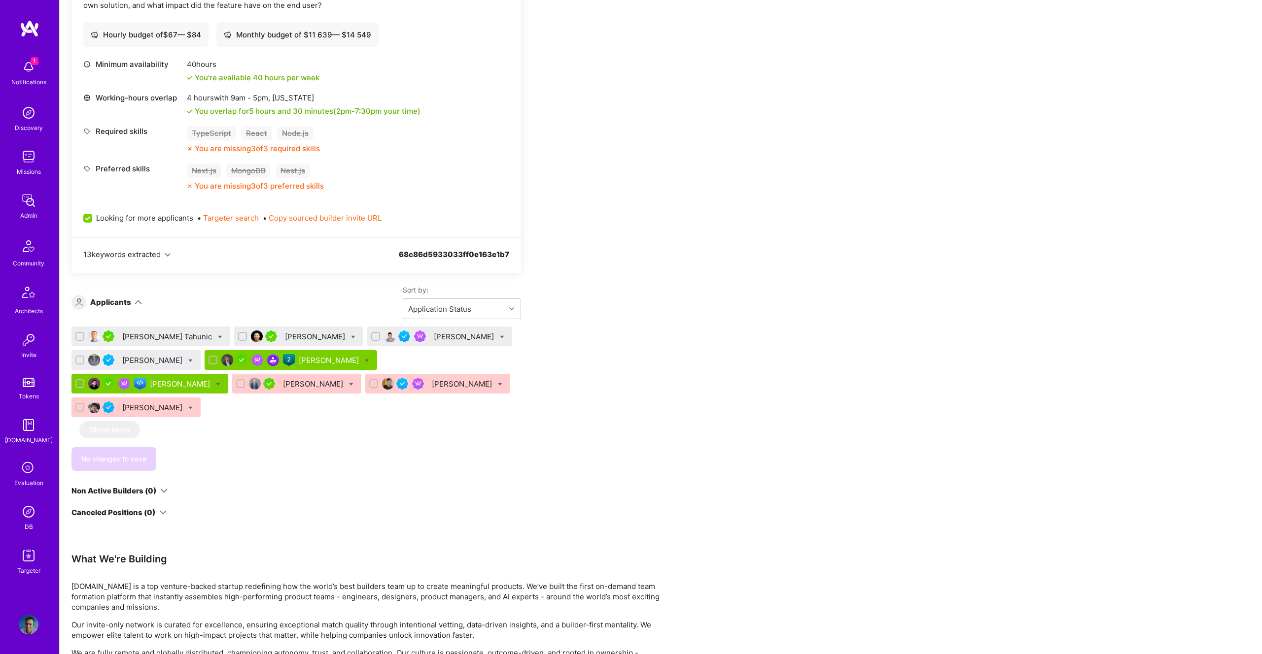
scroll to position [524, 0]
click at [299, 359] on div "Piotr Jachowicz" at bounding box center [330, 361] width 62 height 10
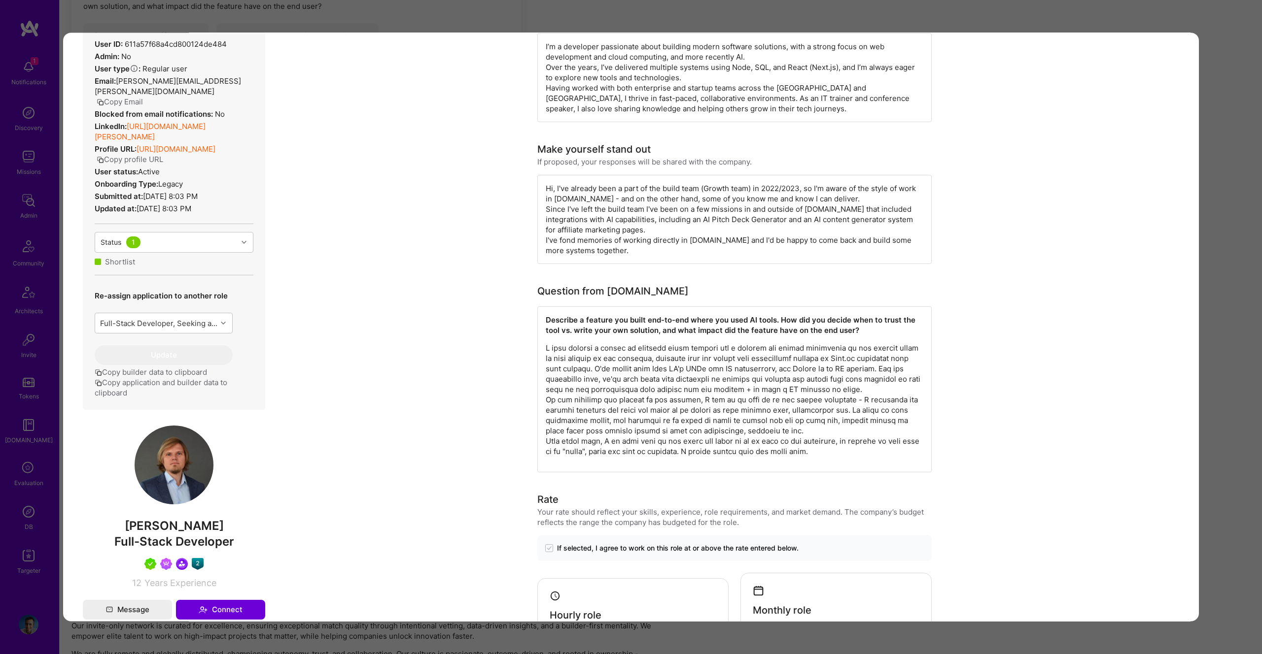
scroll to position [252, 0]
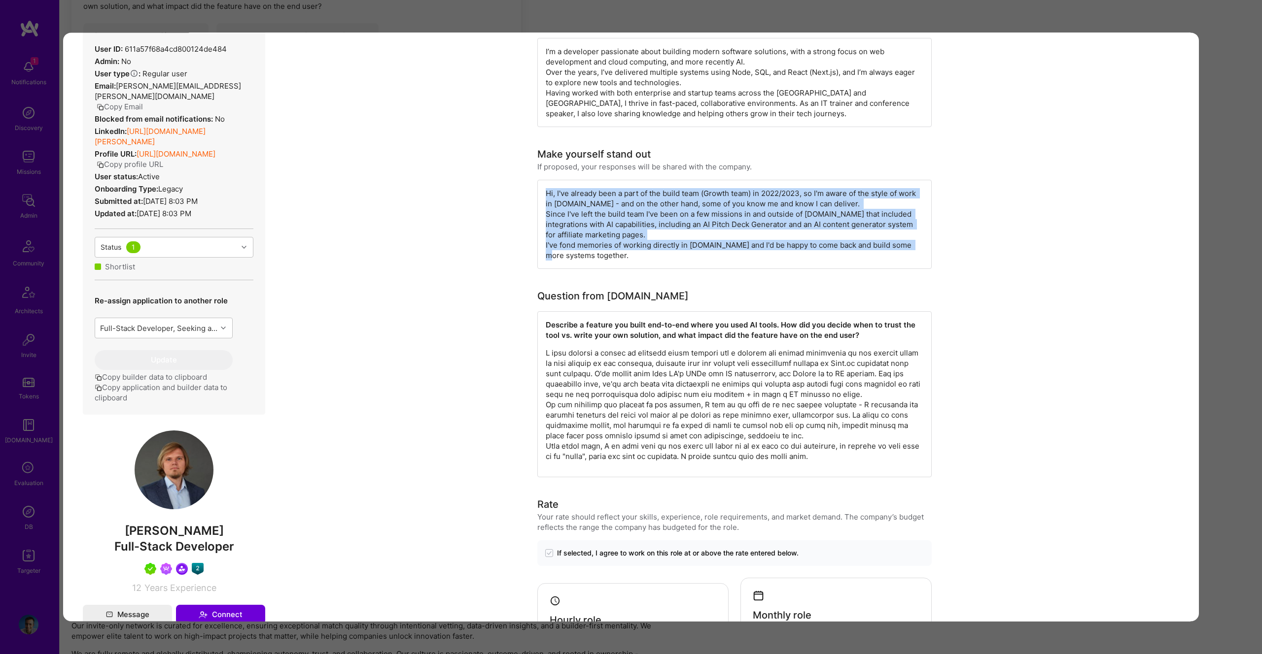
drag, startPoint x: 559, startPoint y: 186, endPoint x: 686, endPoint y: 260, distance: 147.7
click at [686, 260] on div "Hi, I've already been a part of the build team (Growth team) in 2022/2023, so I…" at bounding box center [734, 224] width 394 height 89
click at [669, 200] on div "Hi, I've already been a part of the build team (Growth team) in 2022/2023, so I…" at bounding box center [734, 224] width 394 height 89
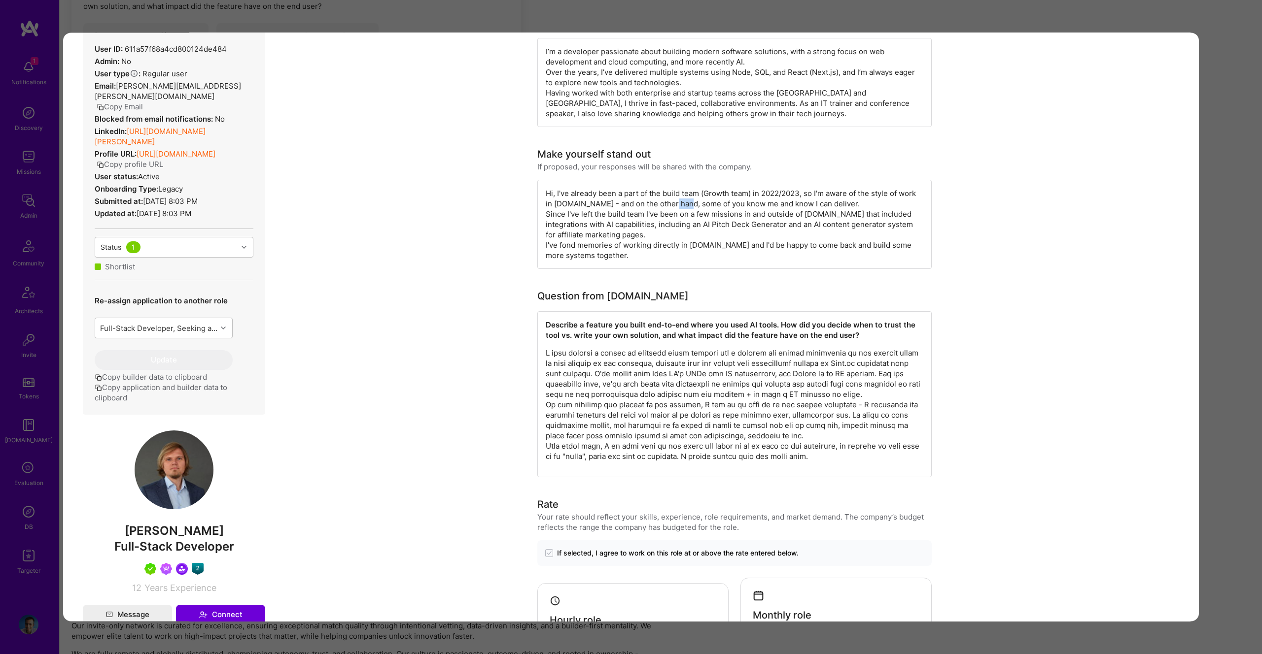
click at [669, 200] on div "Hi, I've already been a part of the build team (Growth team) in 2022/2023, so I…" at bounding box center [734, 224] width 394 height 89
drag, startPoint x: 708, startPoint y: 187, endPoint x: 811, endPoint y: 196, distance: 103.4
click at [811, 196] on div "Hi, I've already been a part of the build team (Growth team) in 2022/2023, so I…" at bounding box center [734, 224] width 394 height 89
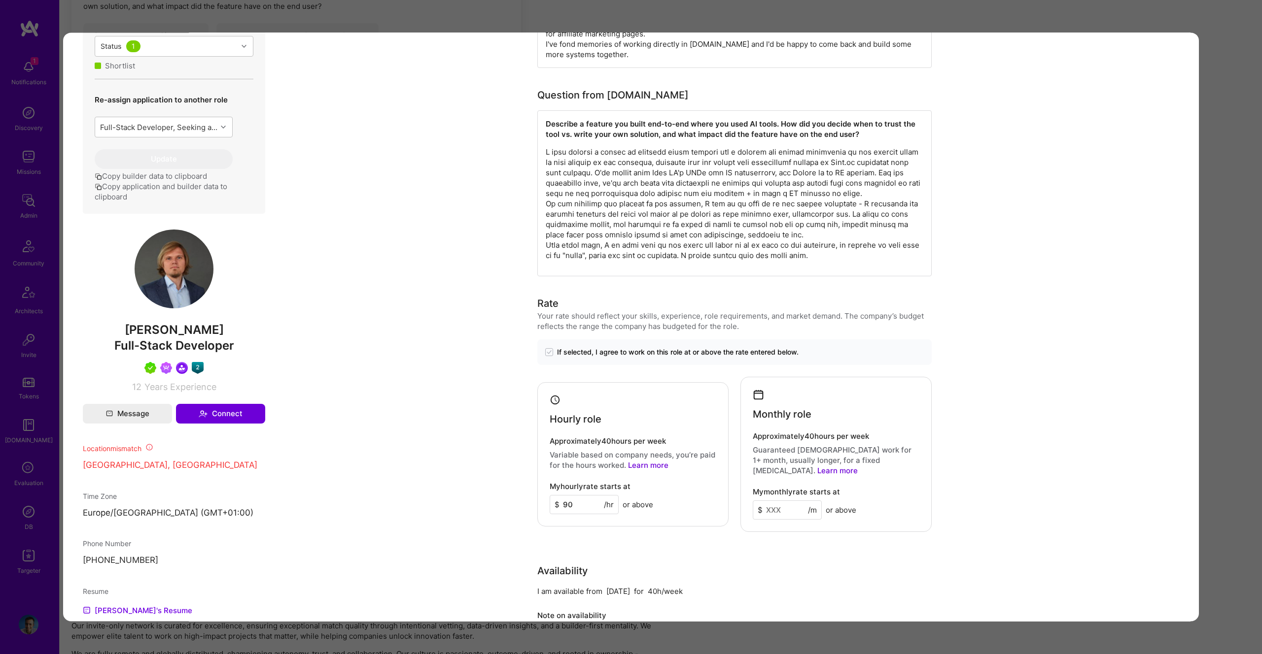
scroll to position [456, 0]
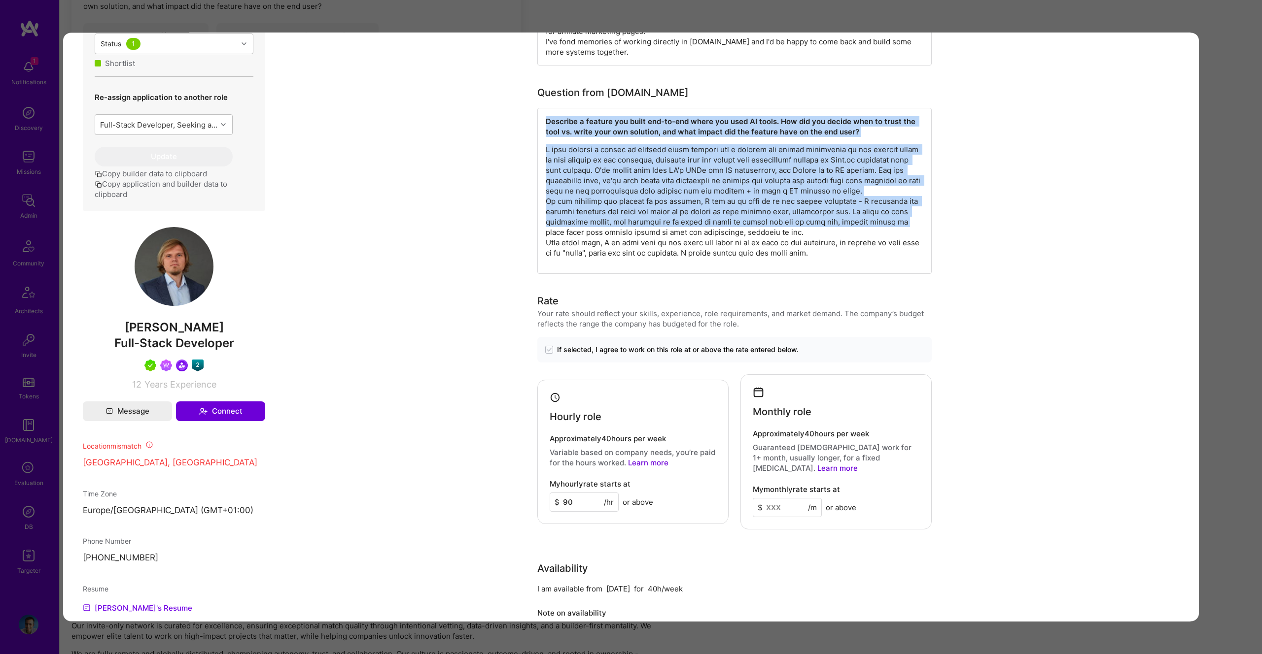
drag, startPoint x: 583, startPoint y: 107, endPoint x: 855, endPoint y: 235, distance: 300.3
click at [856, 235] on div "Question from A.Team Describe a feature you built end-to-end where you used AI …" at bounding box center [734, 180] width 394 height 189
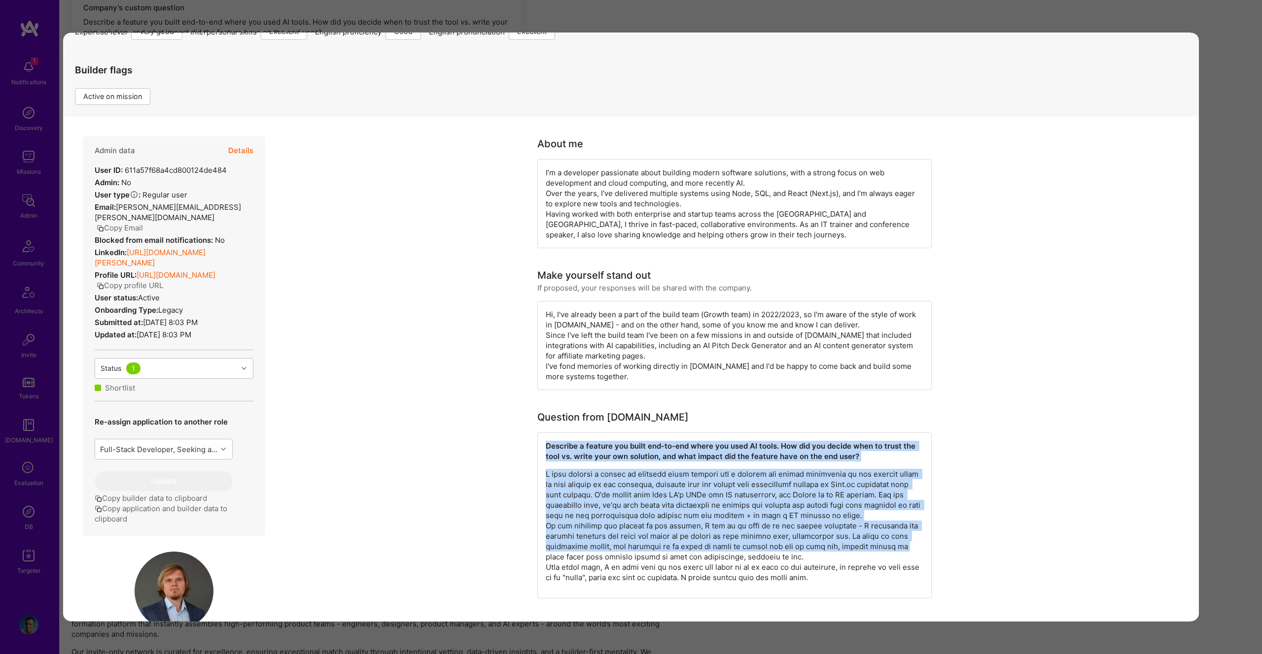
scroll to position [127, 0]
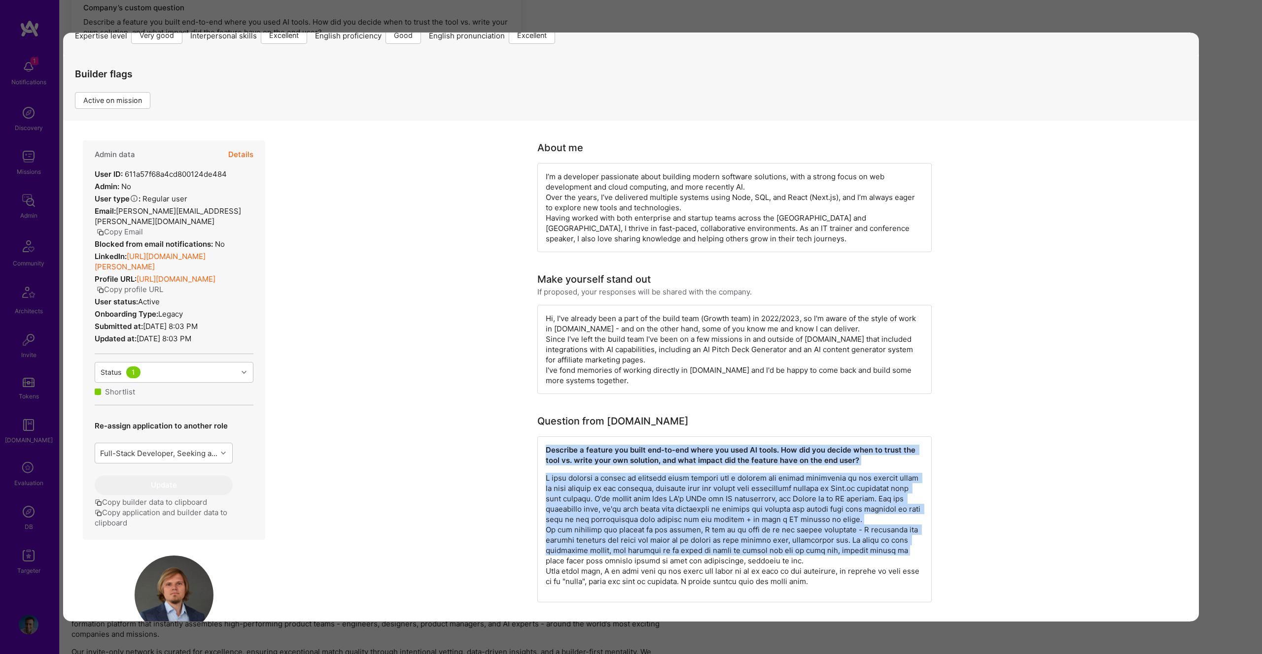
click at [246, 141] on button "Details" at bounding box center [240, 155] width 25 height 29
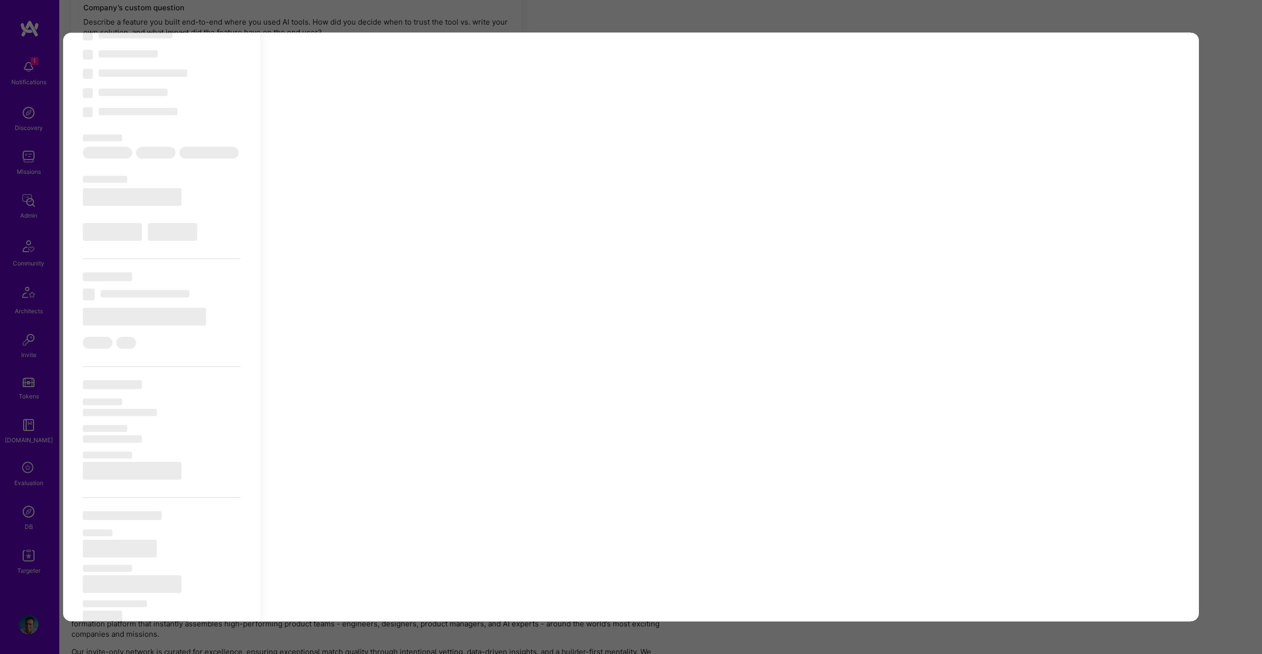
scroll to position [263, 0]
type textarea "x"
select select "Right Now"
select select "5"
select select "7"
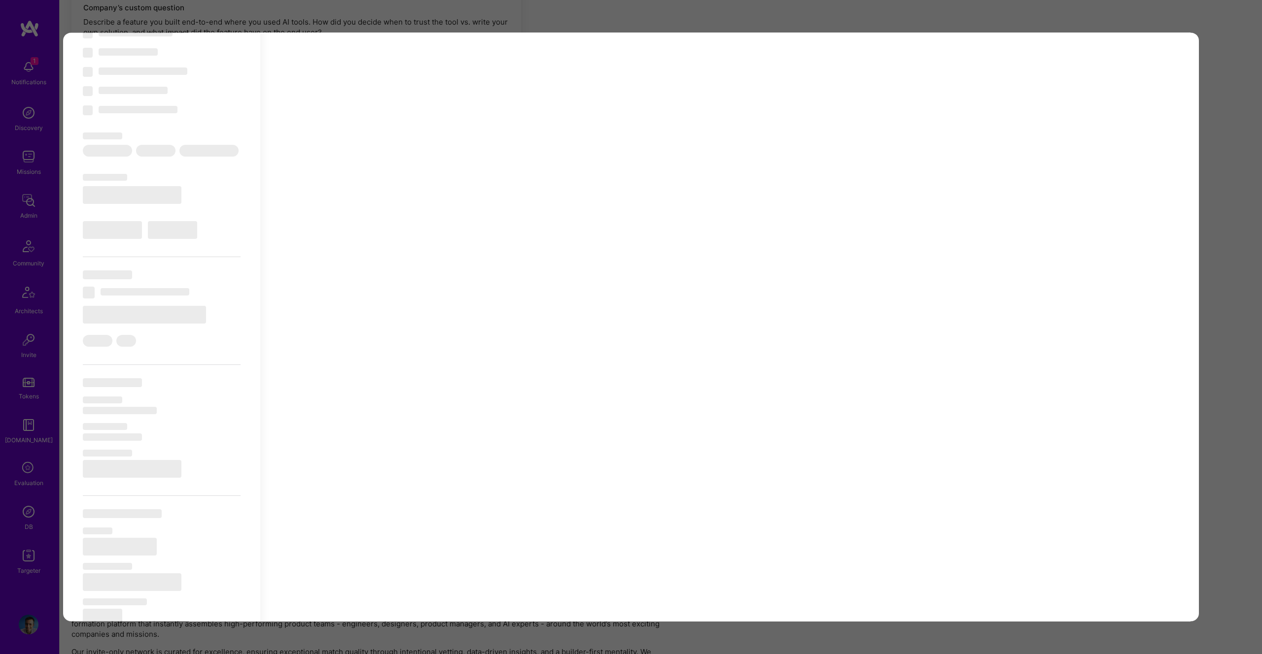
select select "6"
select select "7"
select select "PL"
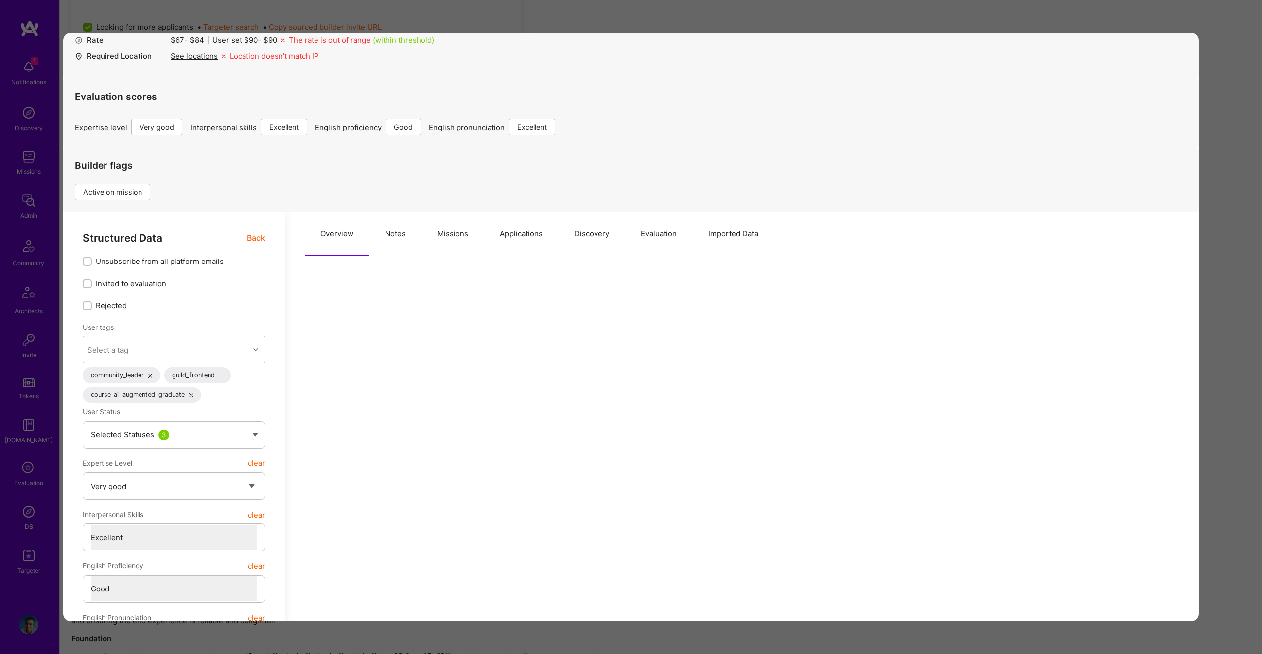
scroll to position [0, 0]
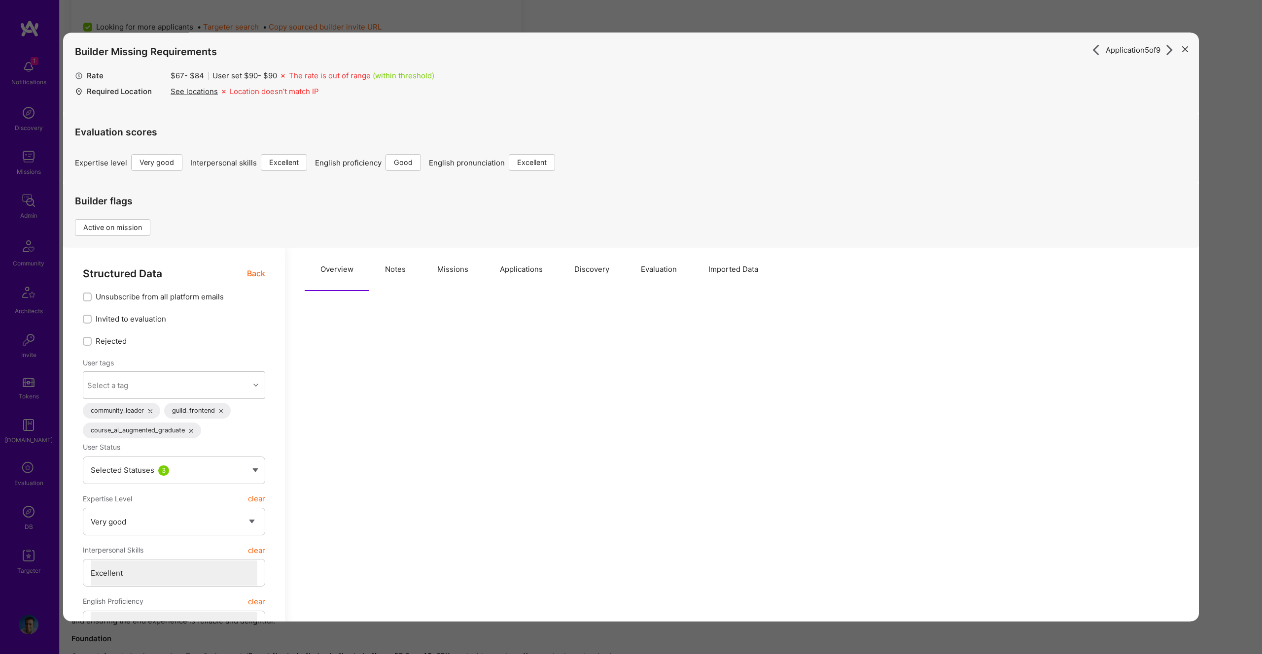
click at [461, 269] on button "Missions" at bounding box center [452, 269] width 63 height 43
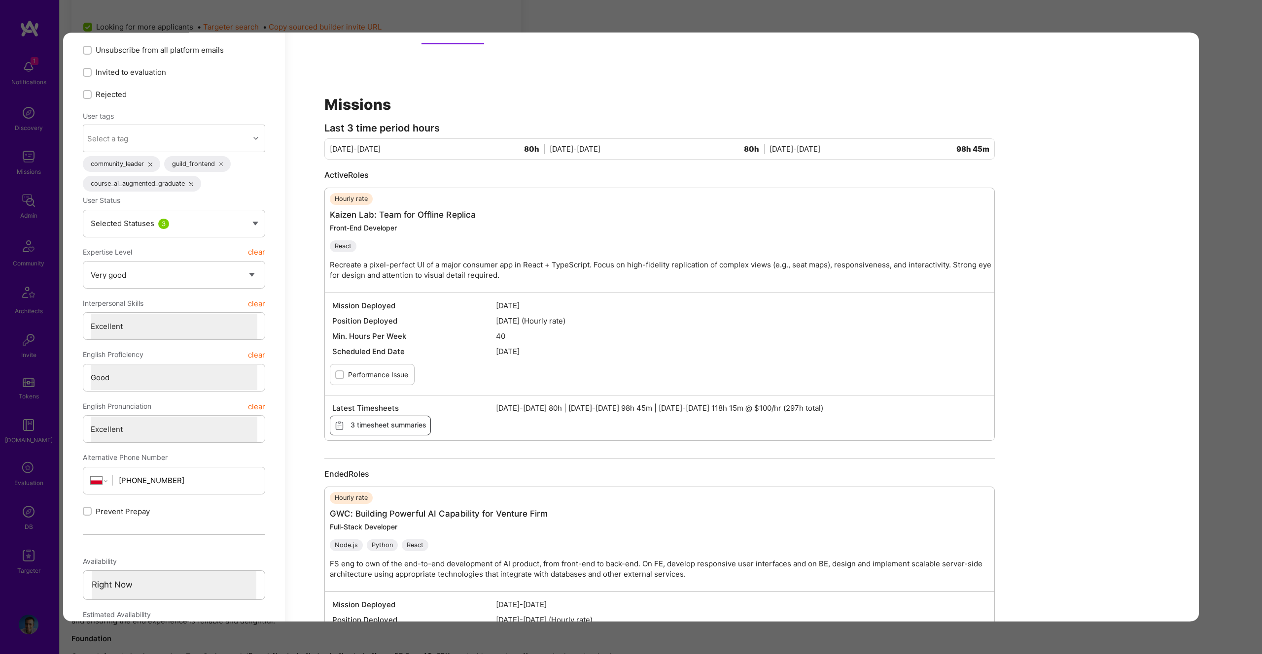
scroll to position [248, 0]
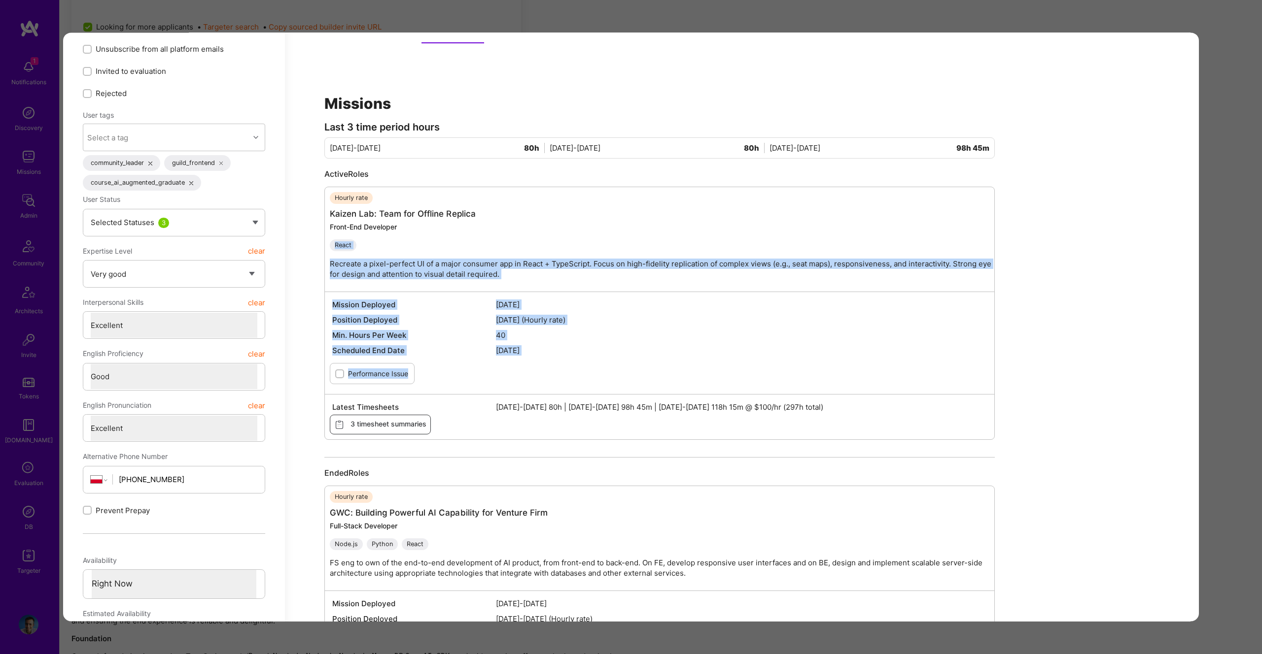
drag, startPoint x: 683, startPoint y: 229, endPoint x: 839, endPoint y: 389, distance: 223.0
click at [839, 389] on div "Hourly rate Kaizen Lab: Team for Offline Replica Front-End Developer React Recr…" at bounding box center [659, 313] width 670 height 253
click at [834, 387] on div "Mission Deployed Aug 06 2025 Position Deployed Aug 07 2025 (Hourly rate) Min. H…" at bounding box center [659, 343] width 669 height 103
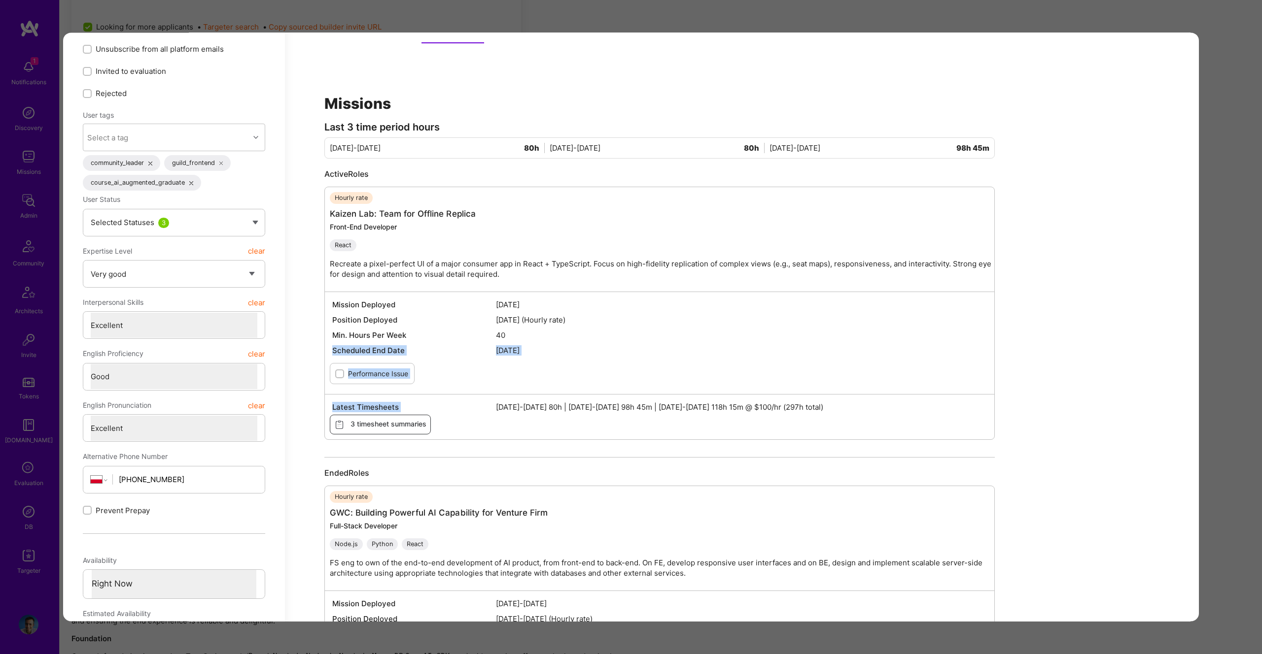
drag, startPoint x: 838, startPoint y: 401, endPoint x: 654, endPoint y: 335, distance: 195.3
click at [654, 335] on div "Hourly rate Kaizen Lab: Team for Offline Replica Front-End Developer React Recr…" at bounding box center [659, 313] width 670 height 253
click at [911, 430] on div "Latest Timesheets Aug 1-15 2025 80h | Aug 16-31 2025 98h 45m | Sep 1-15 2025 11…" at bounding box center [659, 417] width 669 height 45
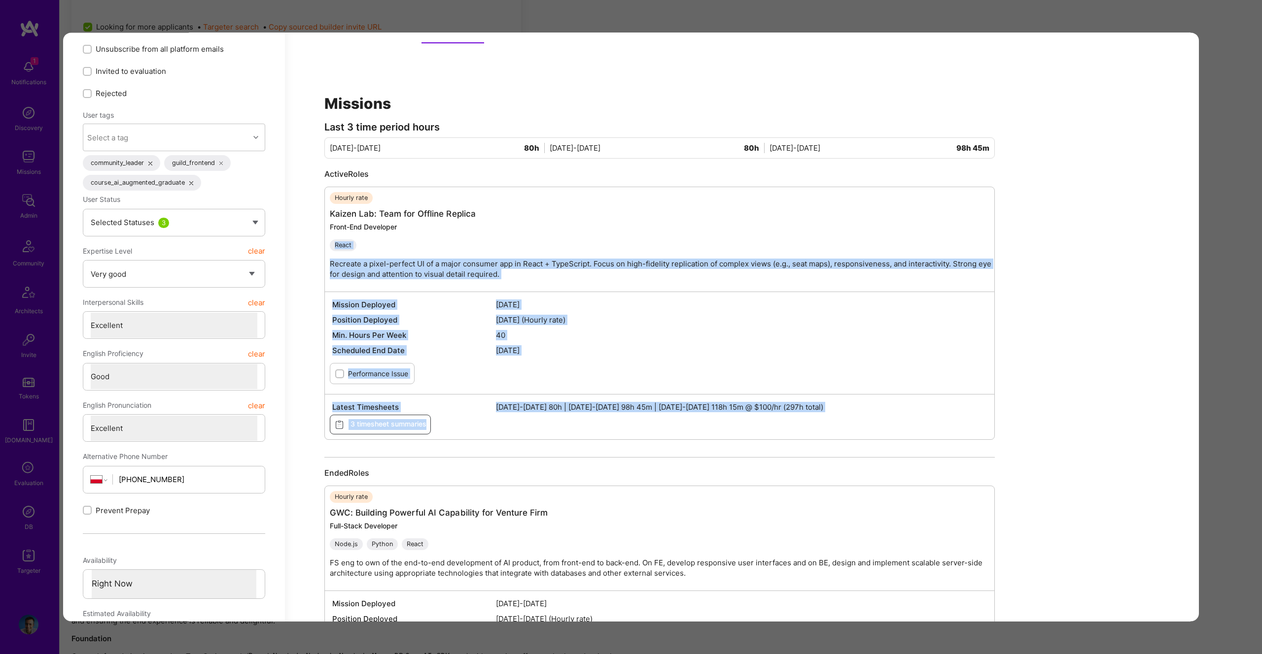
drag, startPoint x: 874, startPoint y: 424, endPoint x: 496, endPoint y: 242, distance: 419.2
click at [495, 239] on div "Hourly rate Kaizen Lab: Team for Offline Replica Front-End Developer React Recr…" at bounding box center [659, 313] width 670 height 253
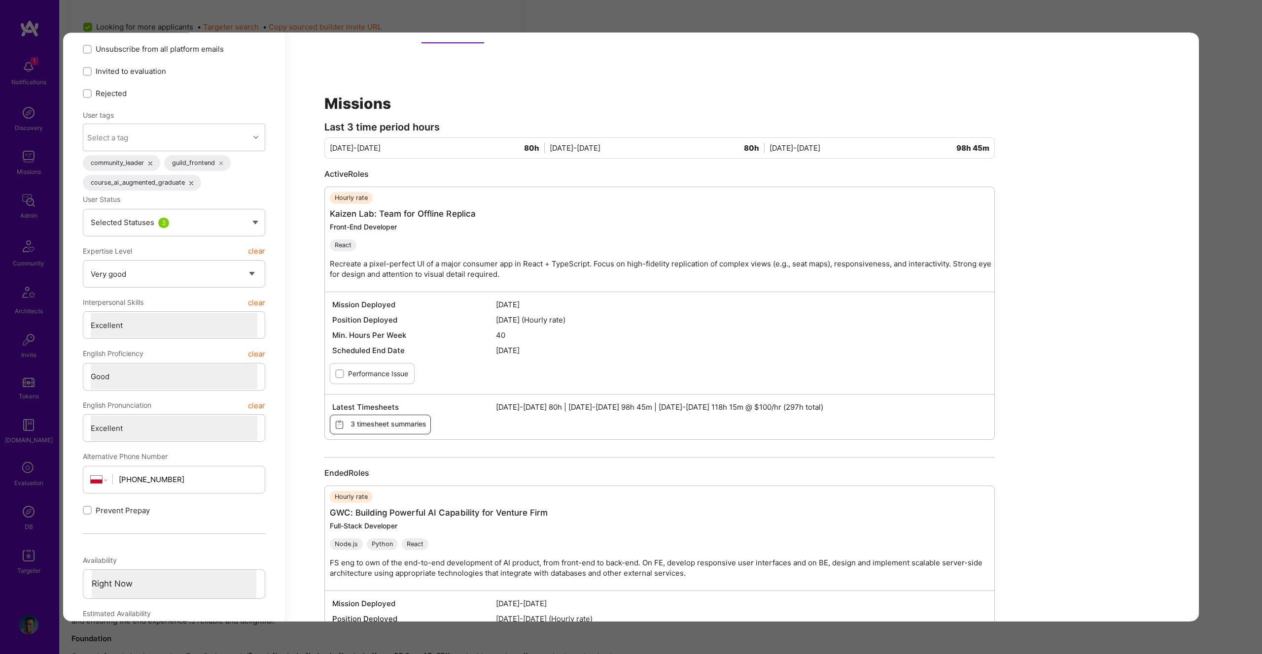
click at [650, 295] on div "Mission Deployed Aug 06 2025 Position Deployed Aug 07 2025 (Hourly rate) Min. H…" at bounding box center [659, 343] width 669 height 103
click at [489, 254] on div "Hourly rate Kaizen Lab: Team for Offline Replica Front-End Developer React Recr…" at bounding box center [664, 240] width 669 height 95
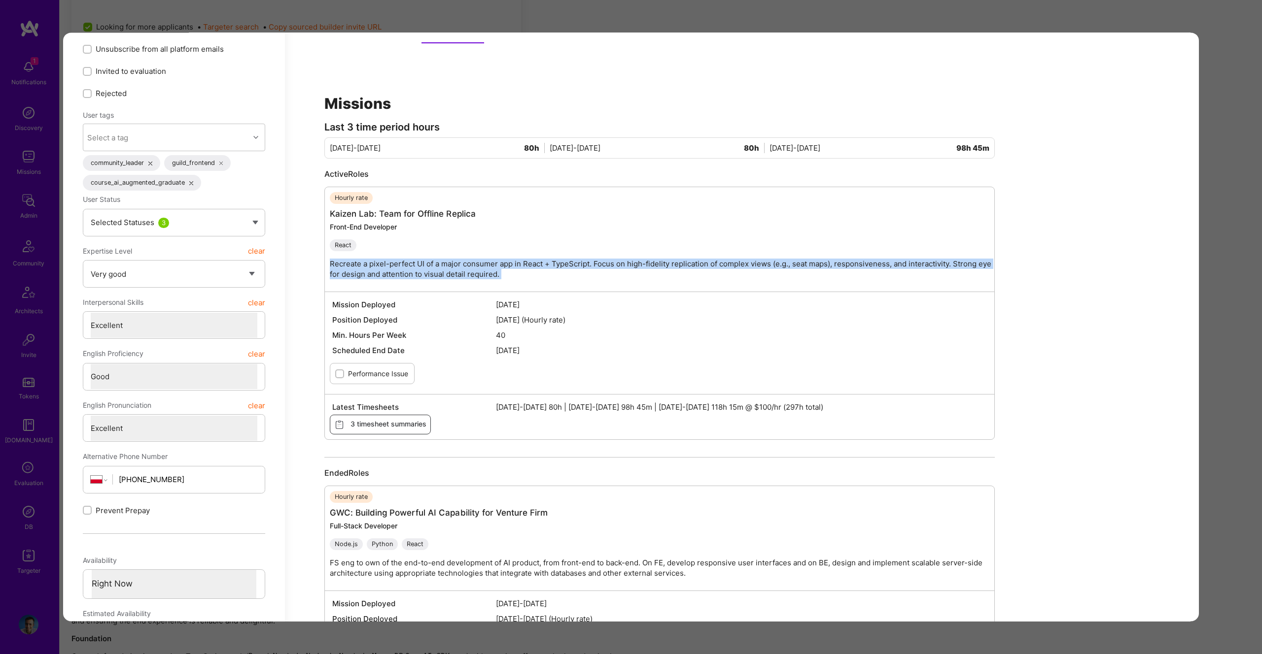
click at [489, 254] on div "Hourly rate Kaizen Lab: Team for Offline Replica Front-End Developer React Recr…" at bounding box center [664, 240] width 669 height 95
drag, startPoint x: 354, startPoint y: 341, endPoint x: 540, endPoint y: 350, distance: 186.0
click at [540, 350] on div "Mission Deployed Aug 06 2025 Position Deployed Aug 07 2025 (Hourly rate) Min. H…" at bounding box center [659, 343] width 669 height 103
click at [559, 353] on span "Aug 27, 2025" at bounding box center [741, 351] width 491 height 10
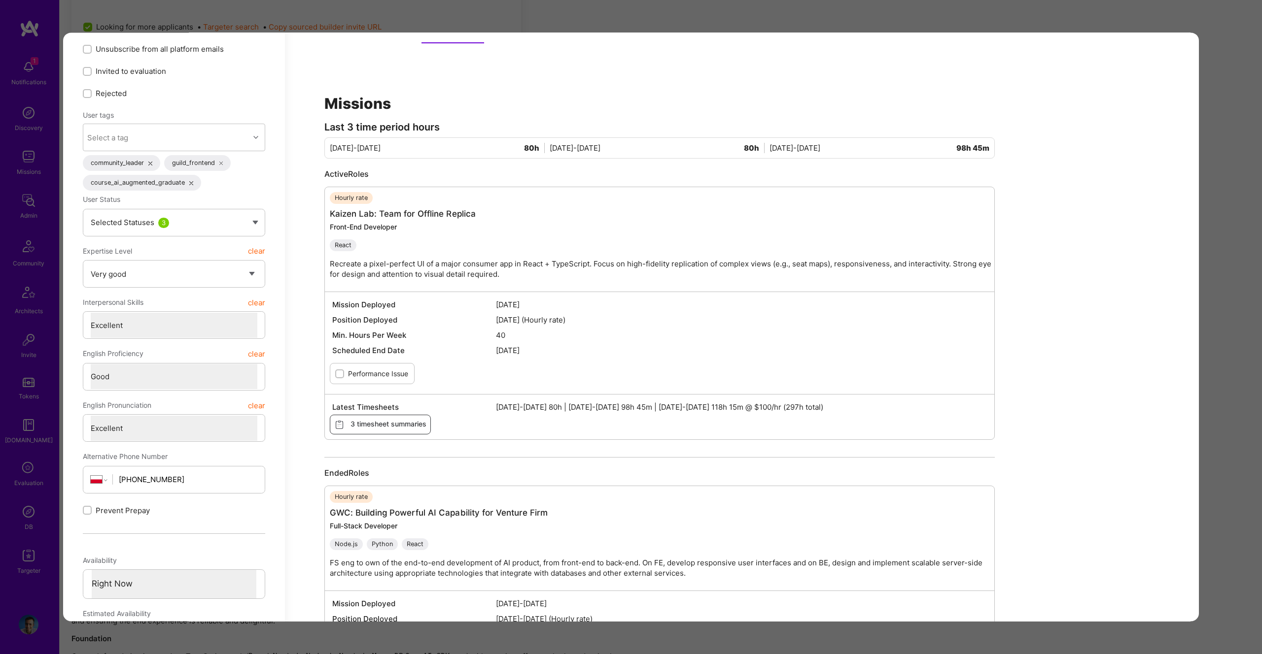
drag, startPoint x: 547, startPoint y: 352, endPoint x: 356, endPoint y: 348, distance: 191.3
click at [356, 348] on div "Scheduled End Date Aug 27, 2025" at bounding box center [659, 350] width 659 height 15
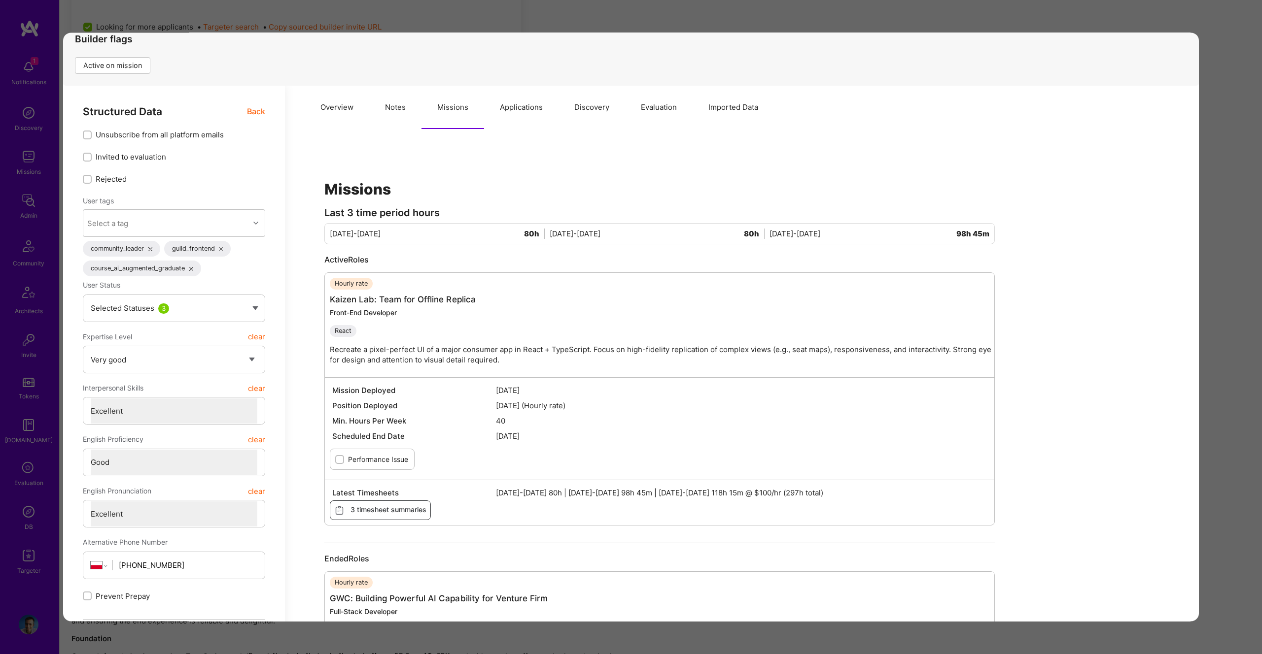
scroll to position [716, 0]
drag, startPoint x: 676, startPoint y: 485, endPoint x: 743, endPoint y: 496, distance: 67.3
click at [743, 496] on div "Latest Timesheets Aug 1-15 2025 80h | Aug 16-31 2025 98h 45m | Sep 1-15 2025 11…" at bounding box center [659, 493] width 659 height 15
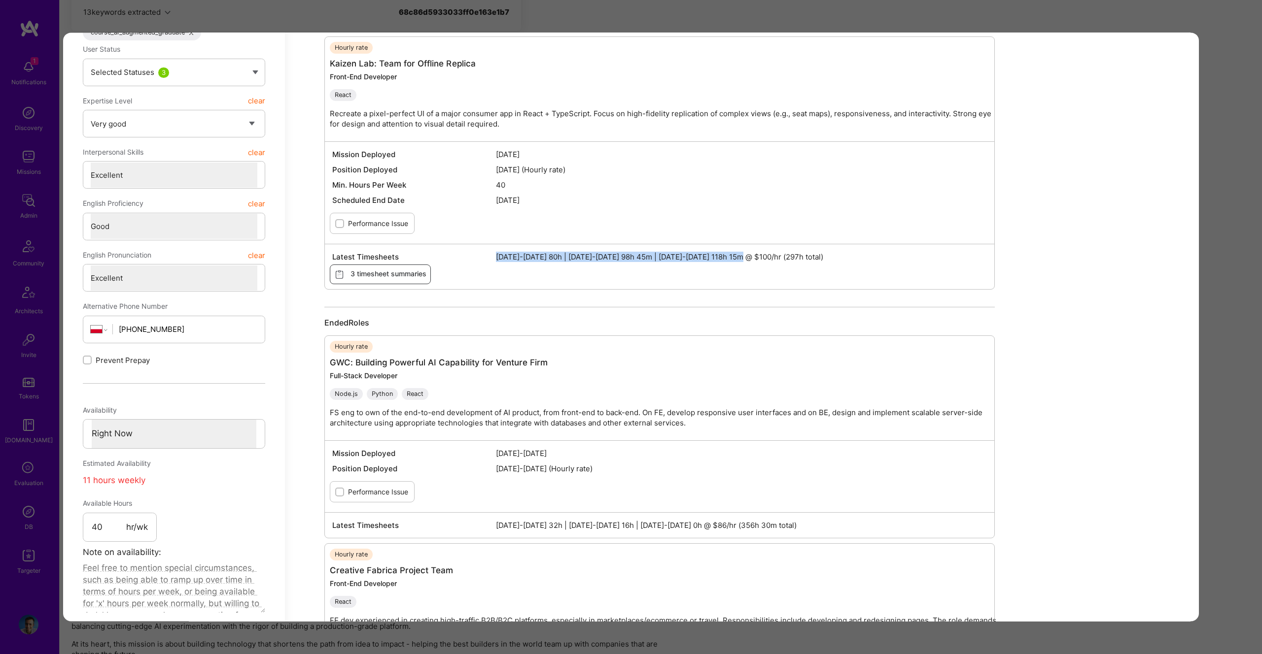
scroll to position [425, 0]
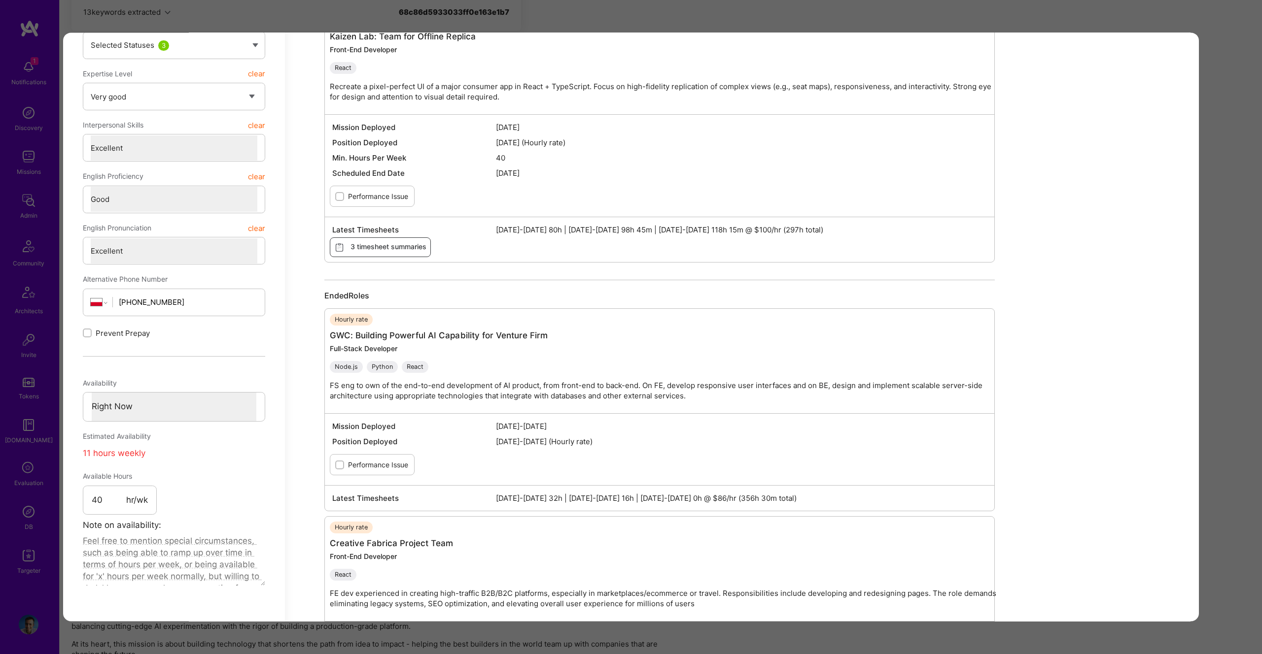
click at [1210, 262] on div "Application 5 of 9 Builder Missing Requirements Rate $ 67 - $ 84 User set $ 90 …" at bounding box center [631, 327] width 1262 height 654
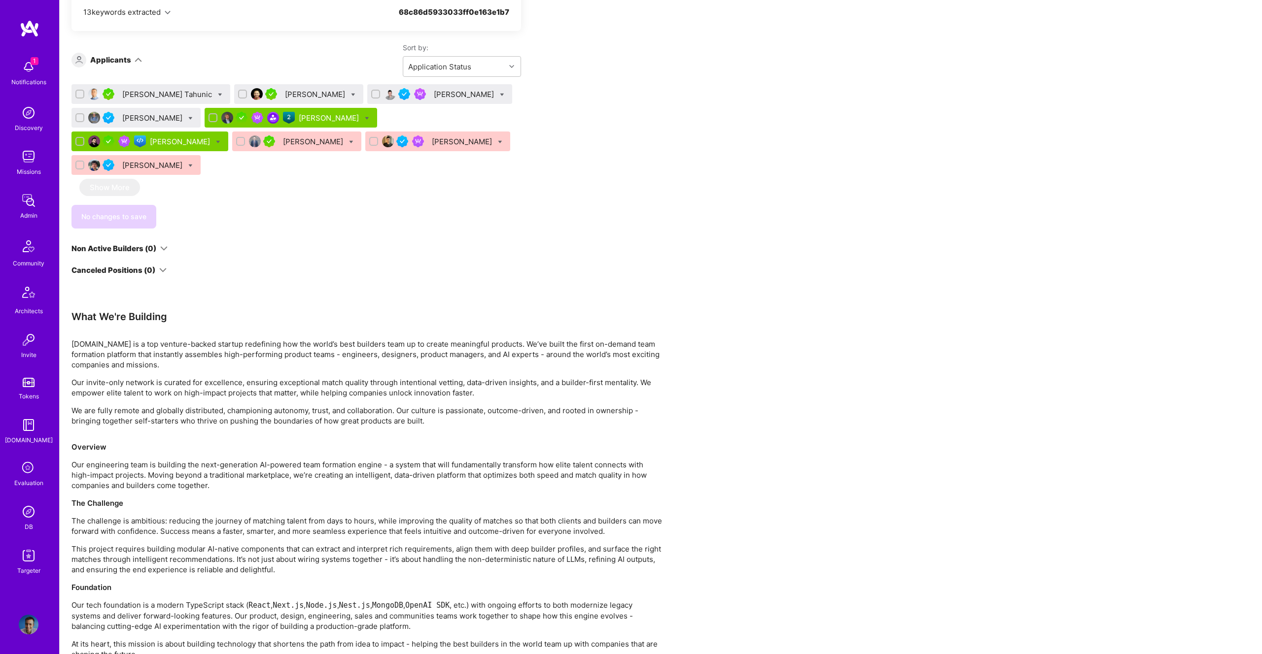
click at [454, 128] on div "Nihad Tahunic Duy Bui Alexander Arshavski Oleksii Popov Piotr Jachowicz Nikola …" at bounding box center [295, 131] width 449 height 95
click at [212, 137] on div "Nikola Gigic" at bounding box center [181, 142] width 62 height 10
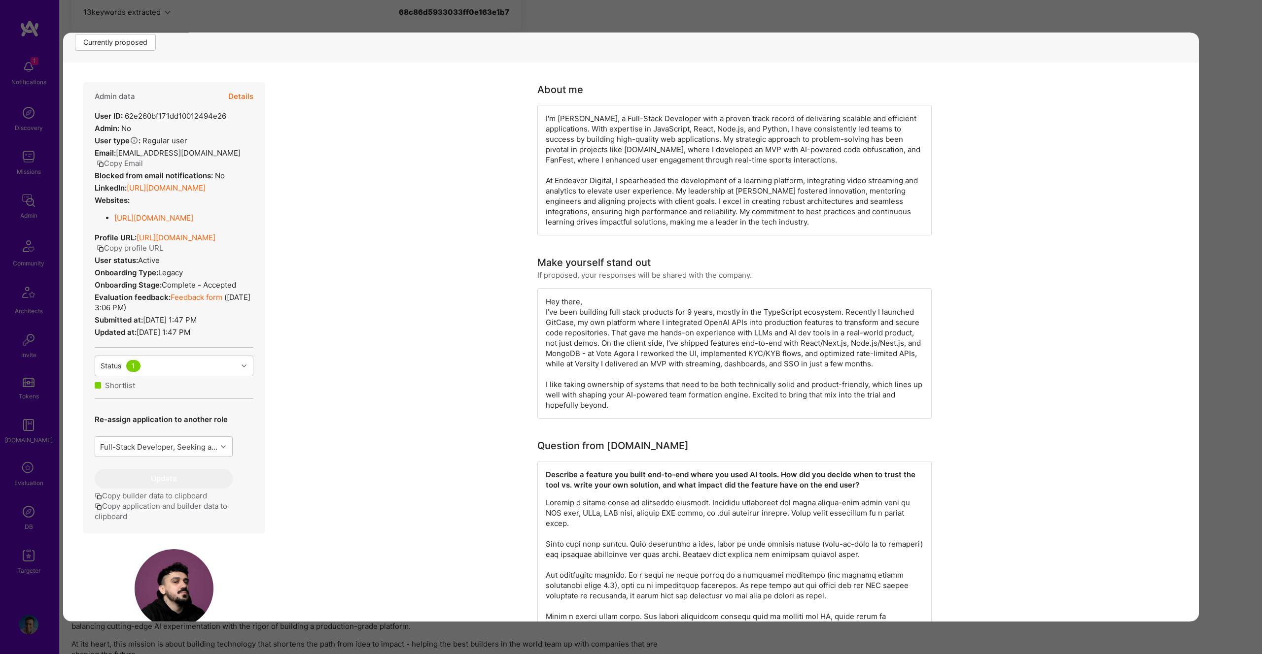
scroll to position [171, 0]
click at [1236, 240] on div "Application 6 of 9 Builder Missing Requirements Required Location See locations…" at bounding box center [631, 327] width 1262 height 654
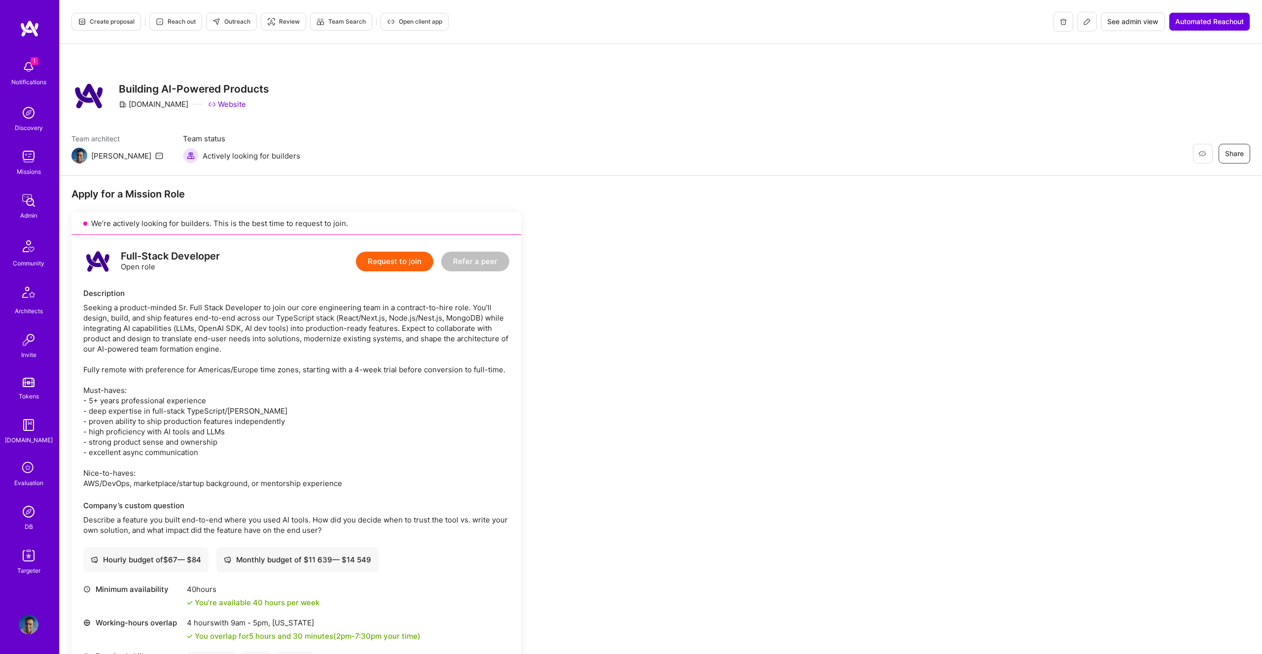
click at [108, 22] on span "Create proposal" at bounding box center [106, 21] width 57 height 9
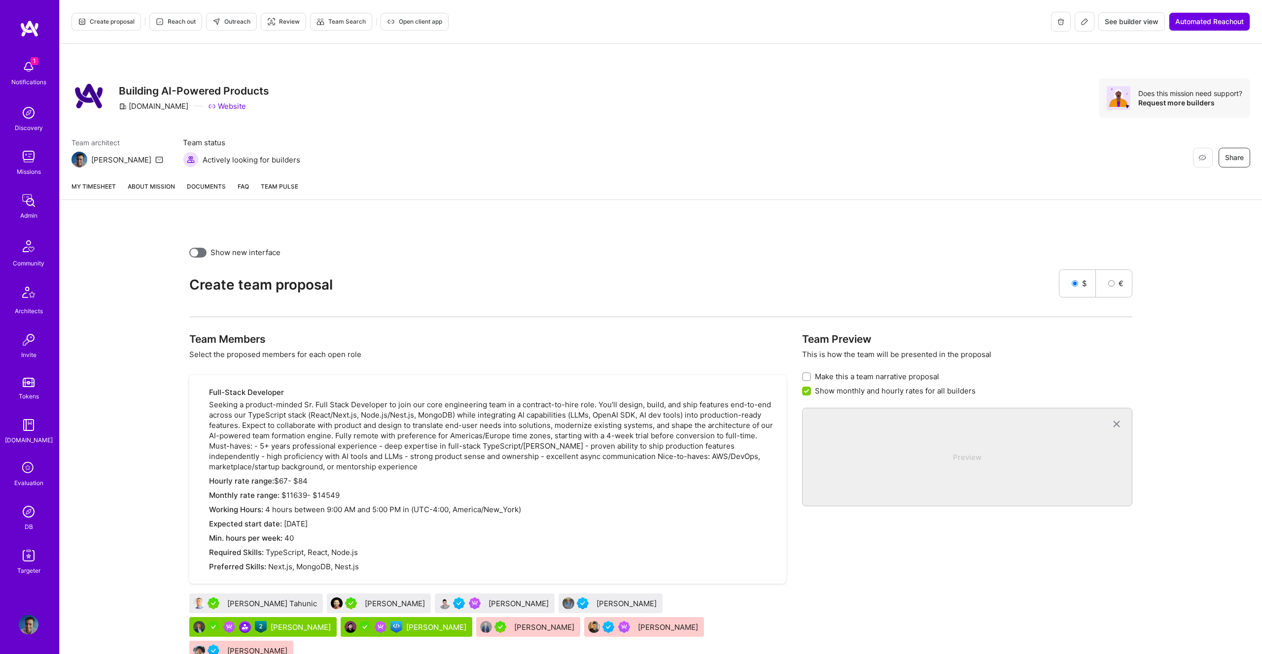
scroll to position [68, 0]
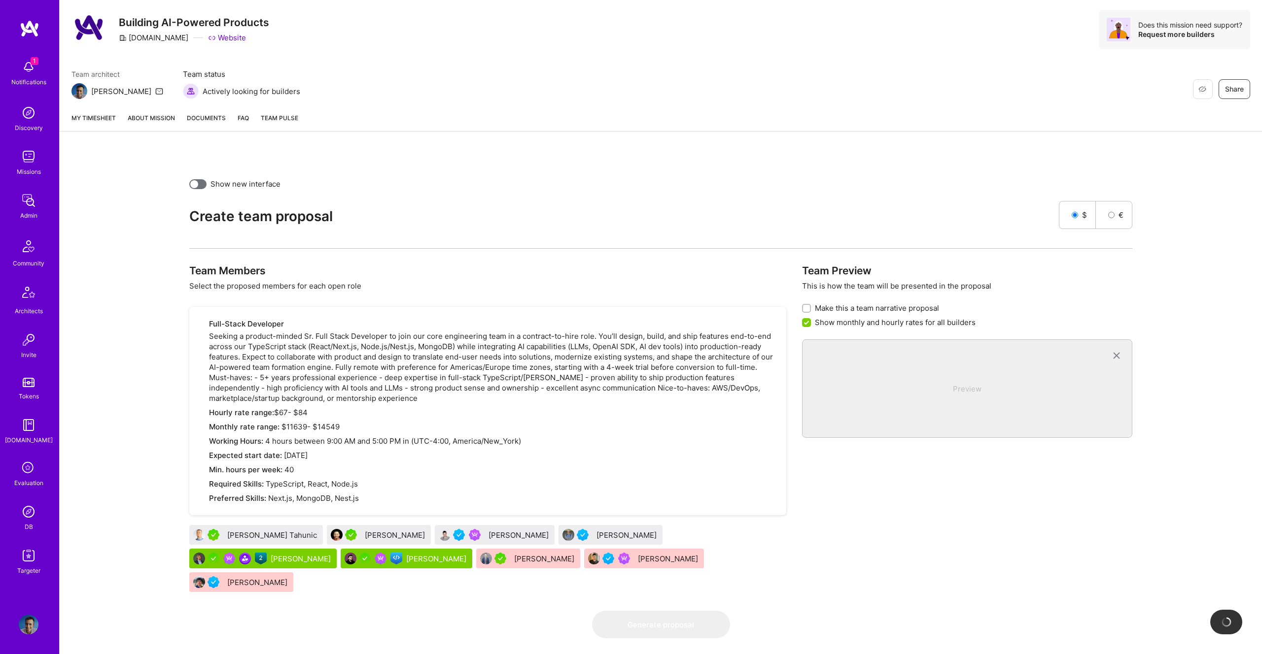
checkbox input "false"
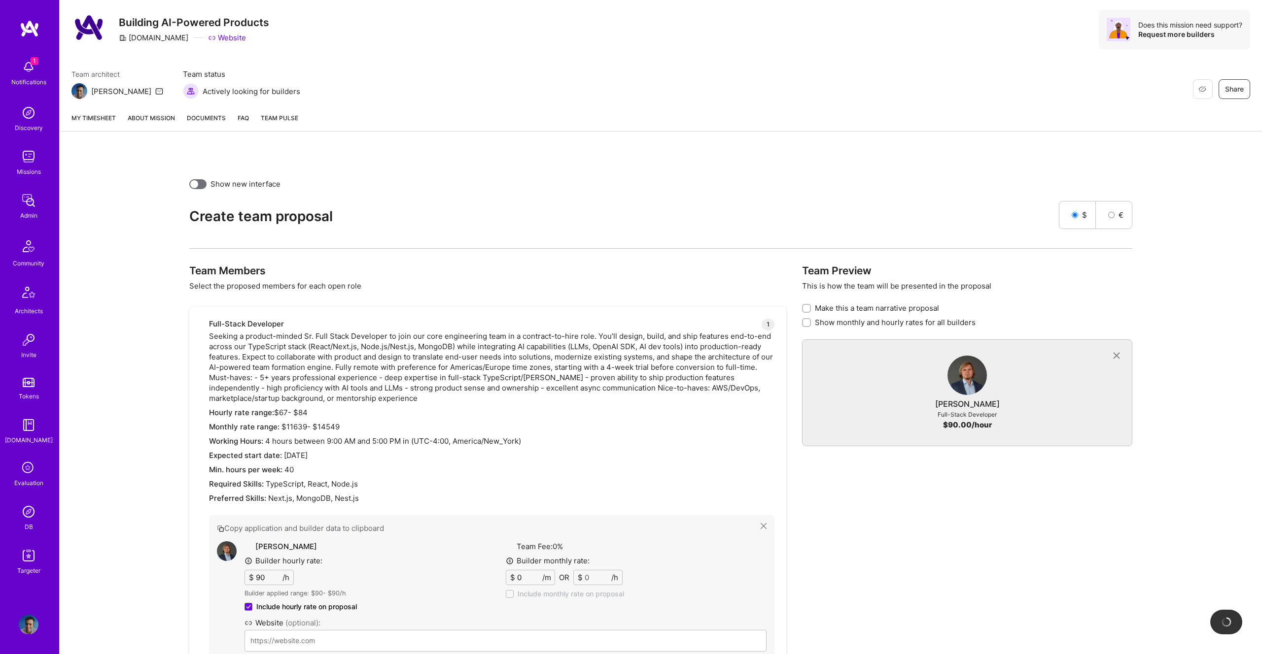
scroll to position [363, 0]
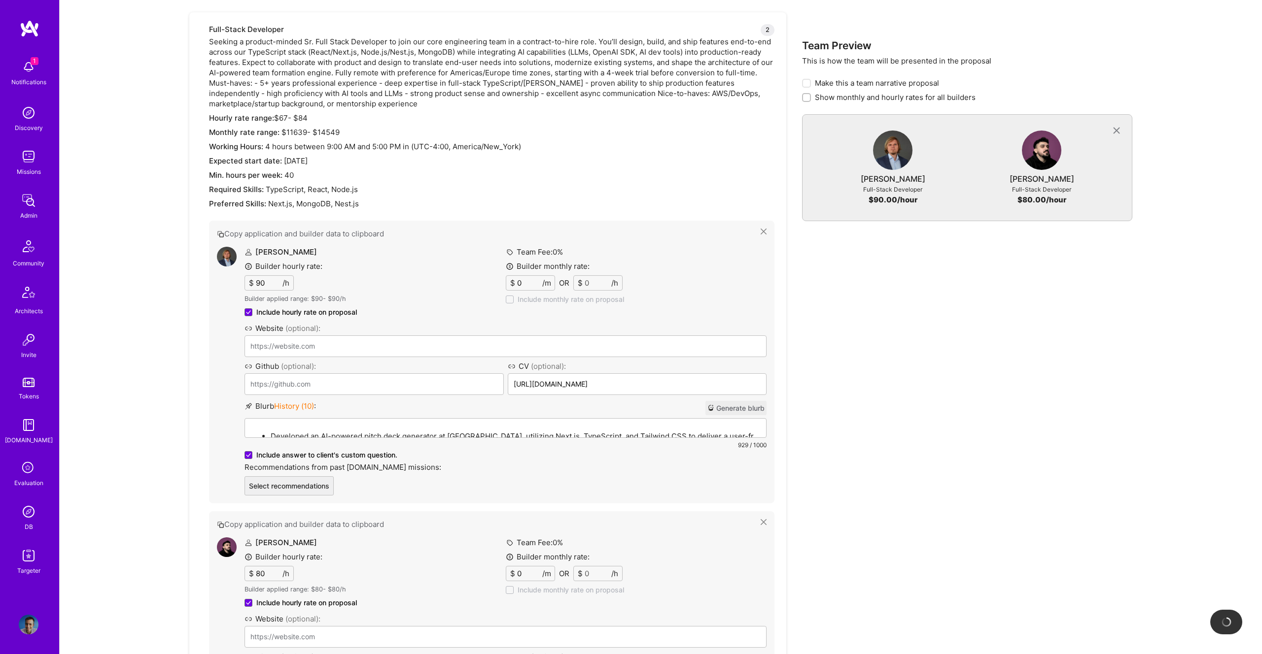
type input "https://www.ng1337.io/"
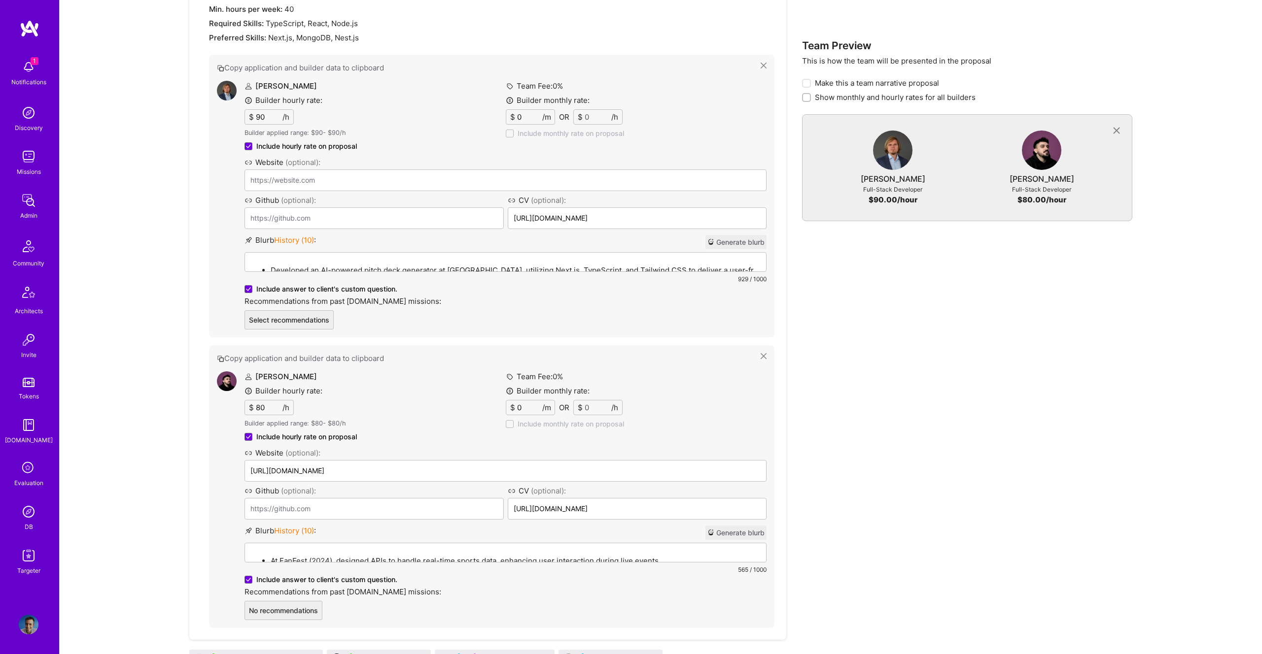
scroll to position [529, 0]
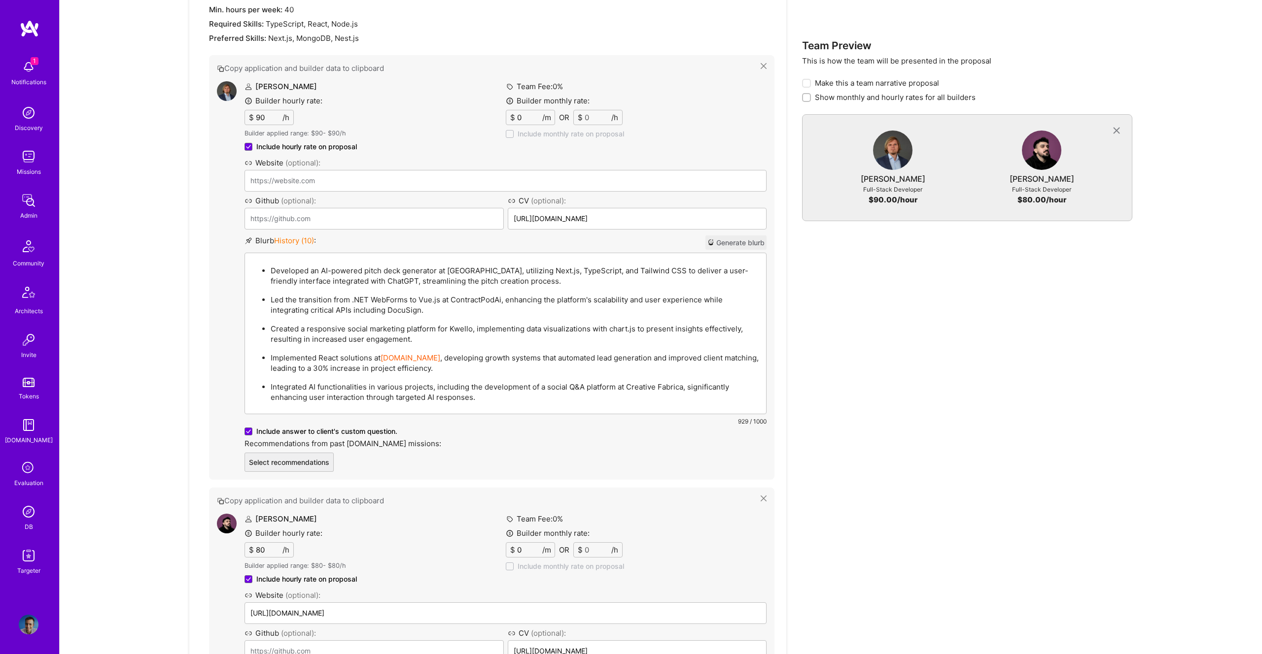
click at [394, 258] on div "Developed an AI-powered pitch deck generator at Elevo, utilizing Next.js, TypeS…" at bounding box center [505, 333] width 521 height 161
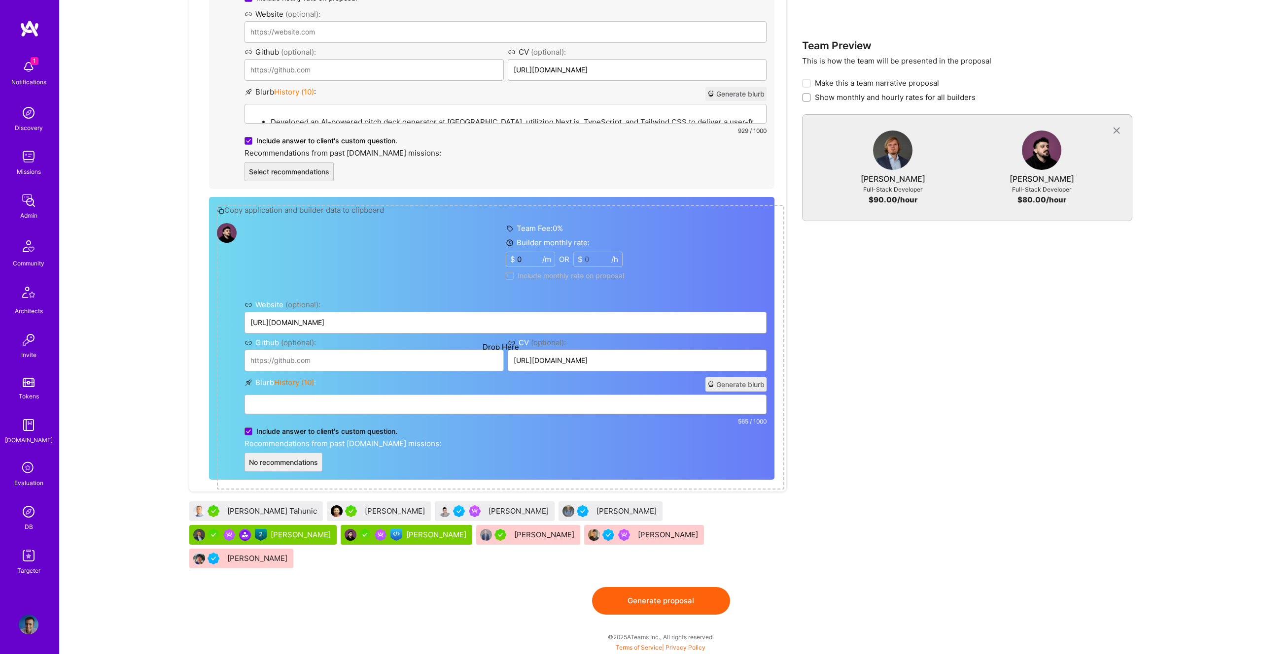
click at [425, 426] on div "At FanFest (2024), designed APIs to handle real-time sports data, enhancing use…" at bounding box center [505, 449] width 521 height 109
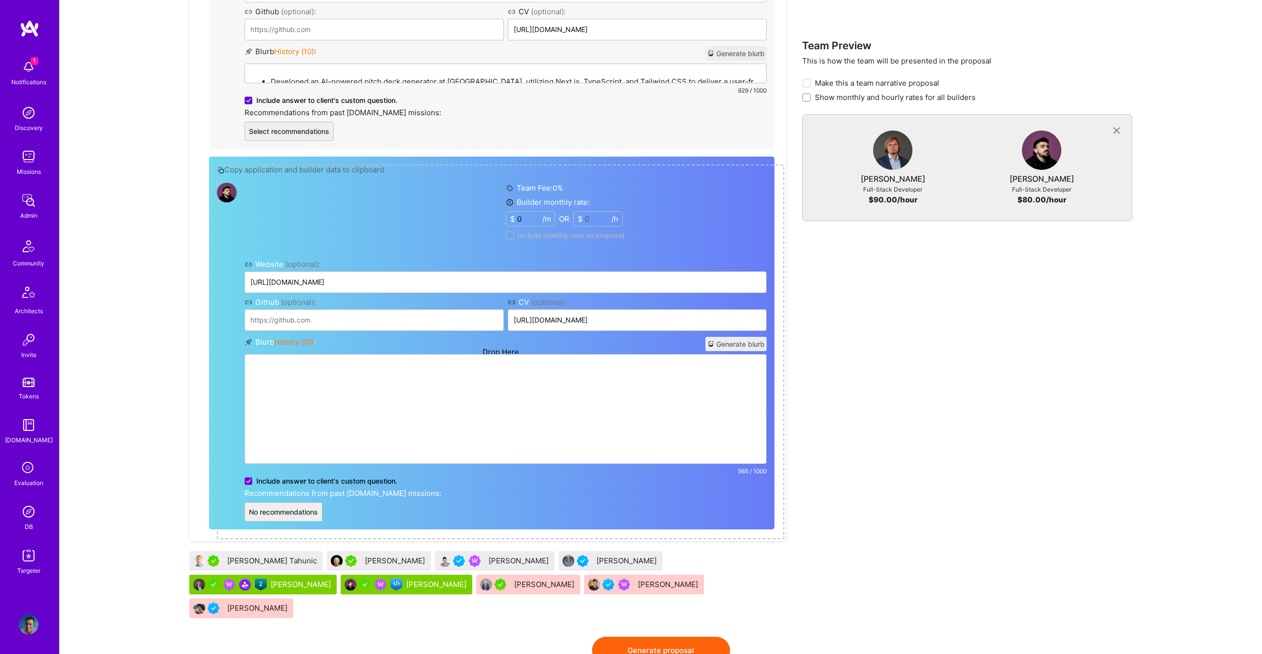
scroll to position [654, 0]
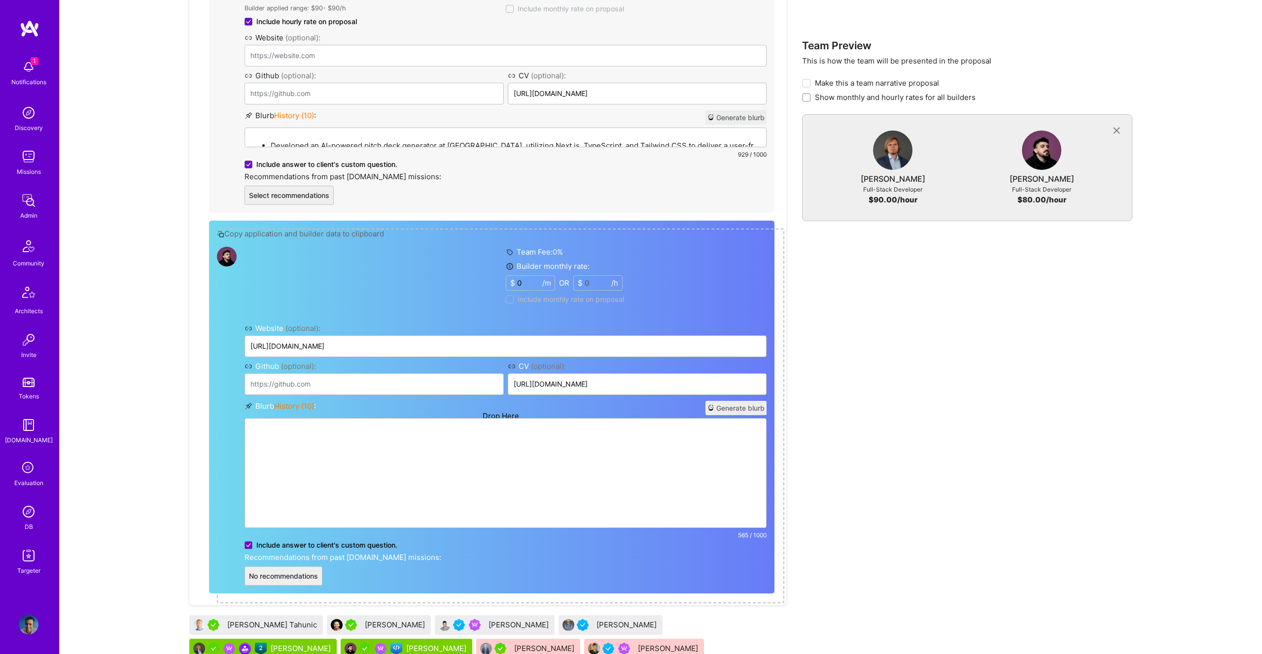
click at [1011, 269] on div "Team Preview This is how the team will be presented in the proposal Make this a…" at bounding box center [967, 190] width 330 height 1022
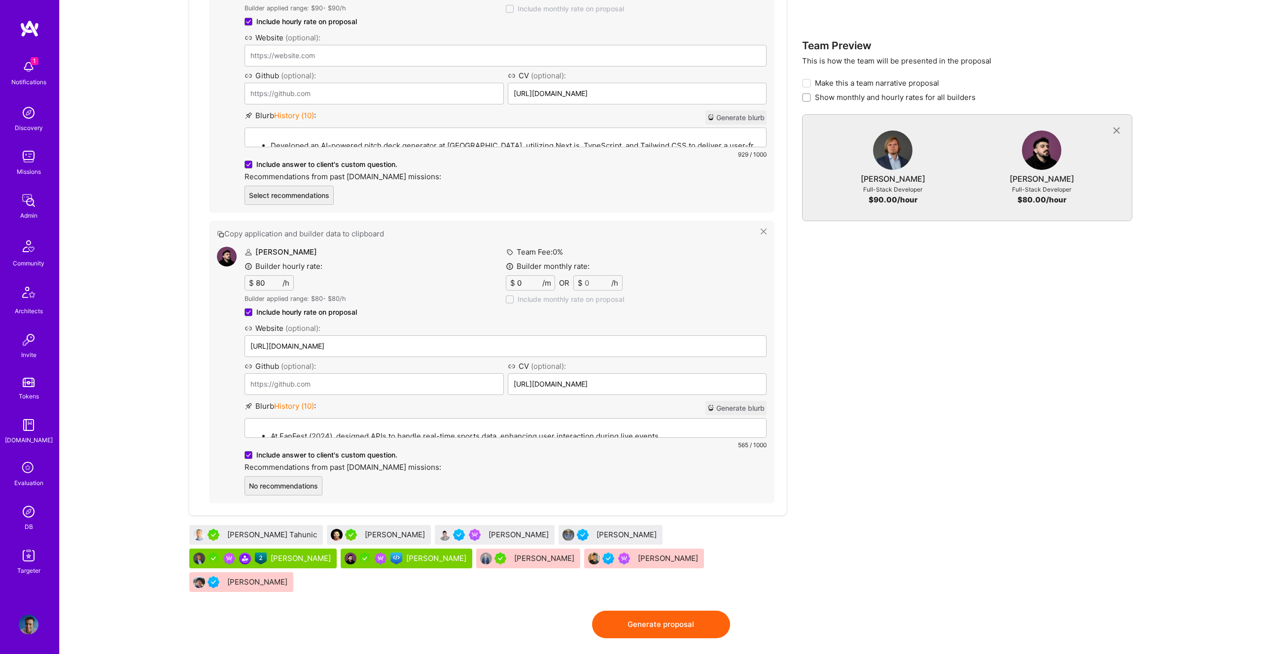
click at [737, 410] on button "Generate blurb" at bounding box center [735, 408] width 61 height 14
click at [733, 118] on button "Generate blurb" at bounding box center [735, 117] width 61 height 14
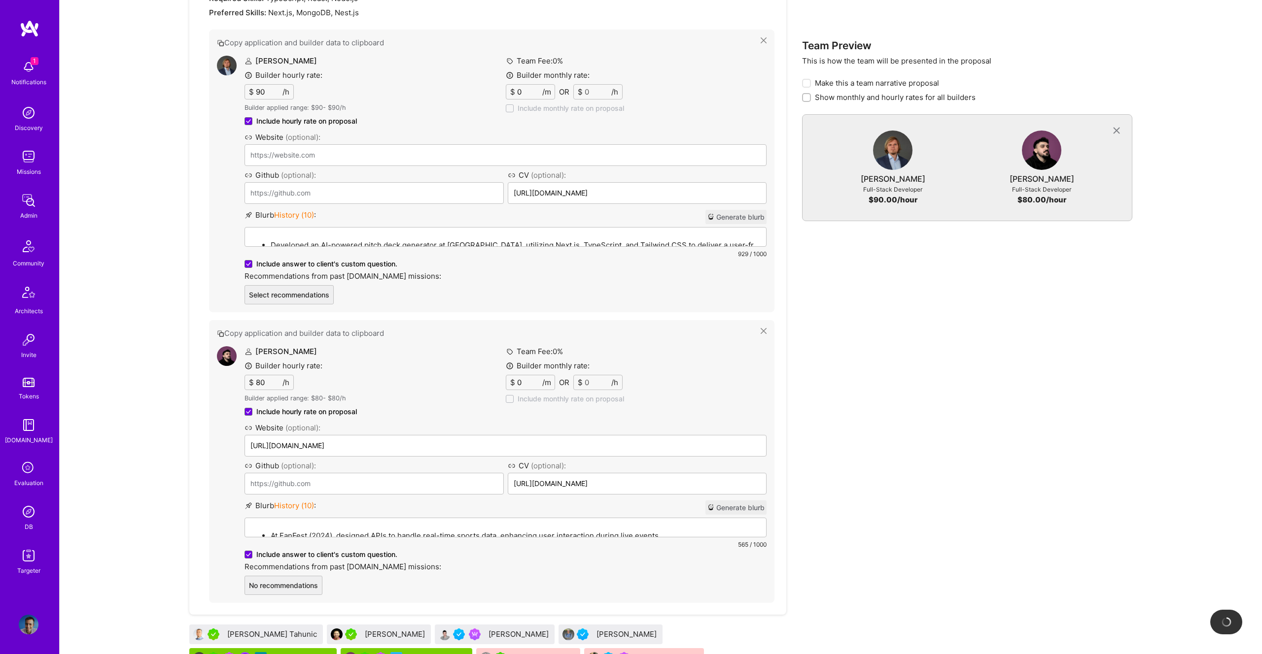
scroll to position [555, 0]
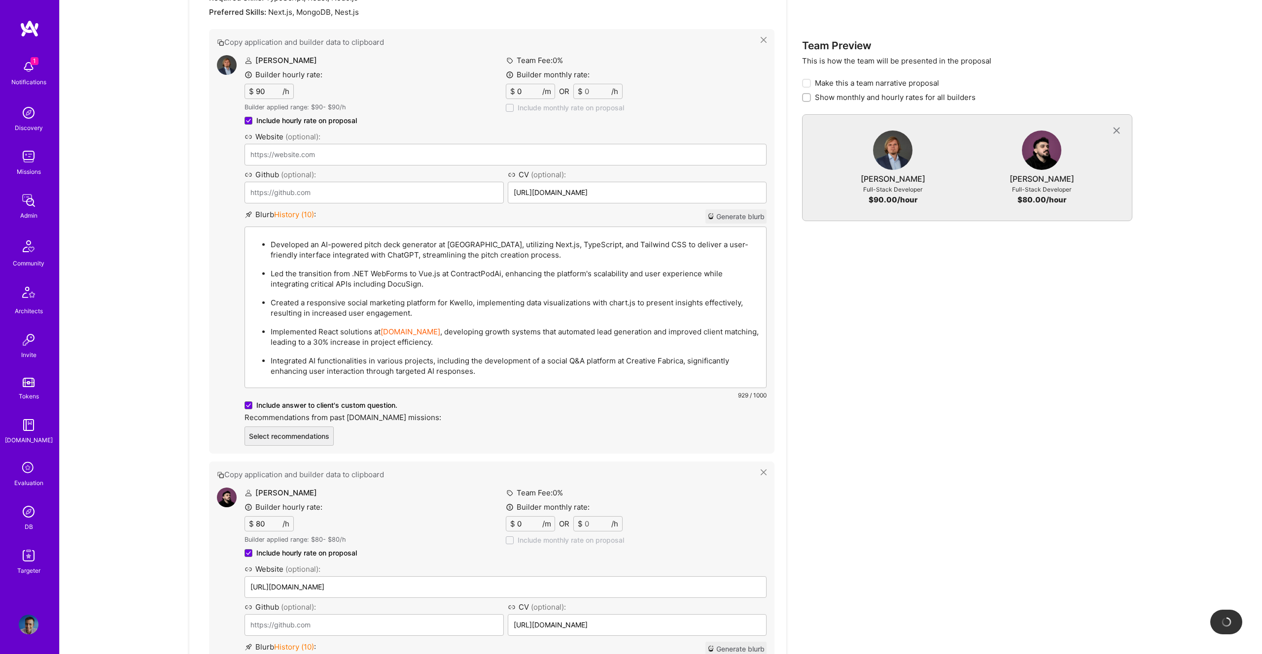
click at [362, 239] on p "Developed an AI-powered pitch deck generator at Elevo, utilizing Next.js, TypeS…" at bounding box center [515, 249] width 489 height 21
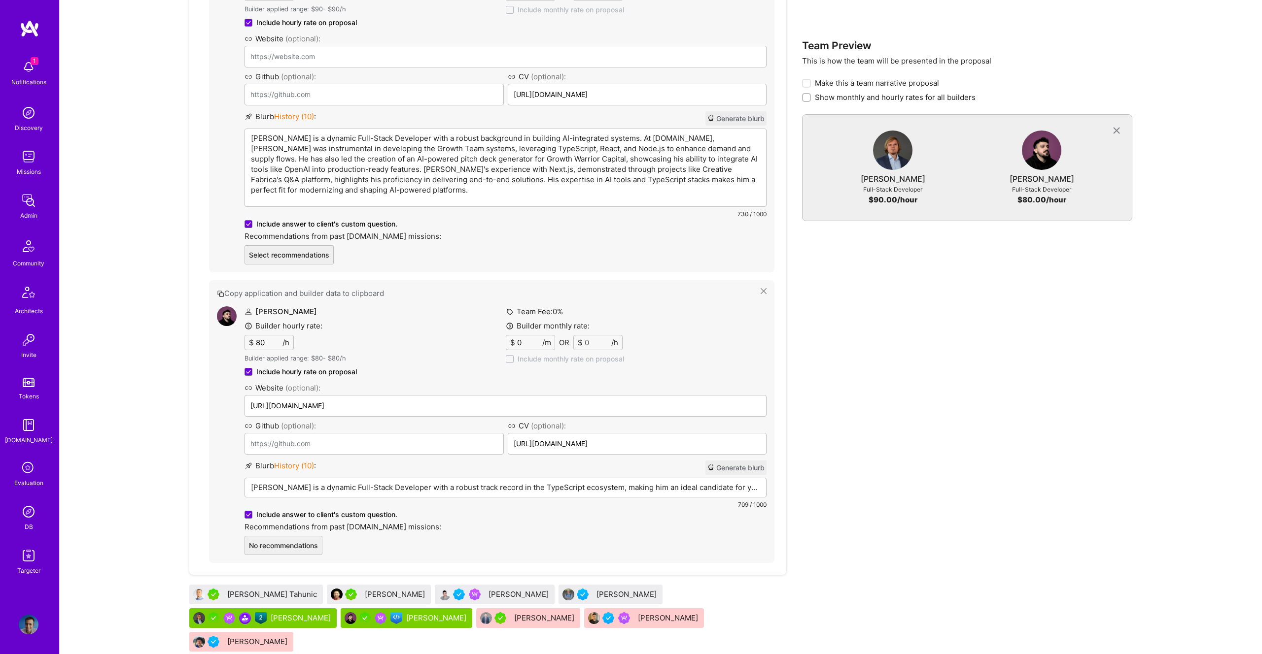
scroll to position [637, 0]
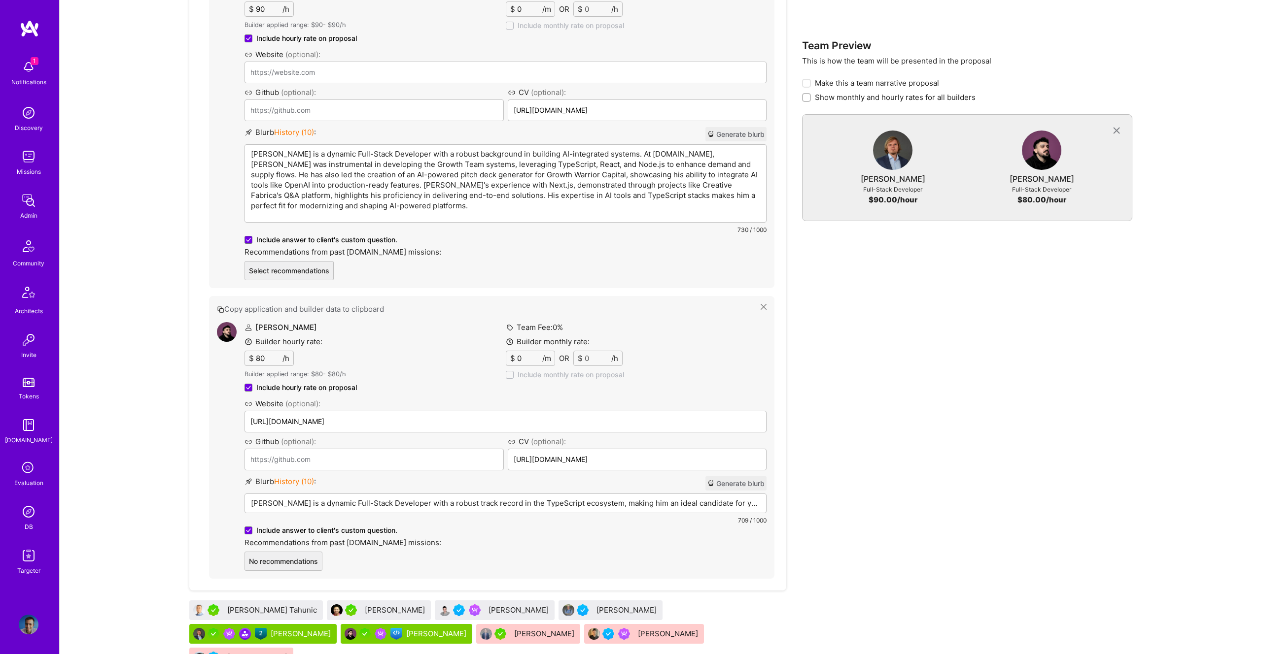
click at [360, 148] on div "Piotr Jachowicz is a dynamic Full-Stack Developer with a robust background in b…" at bounding box center [505, 183] width 521 height 77
click at [634, 152] on p "Piotr Jachowicz is a dynamic Full-Stack Developer with a robust background in b…" at bounding box center [505, 180] width 509 height 62
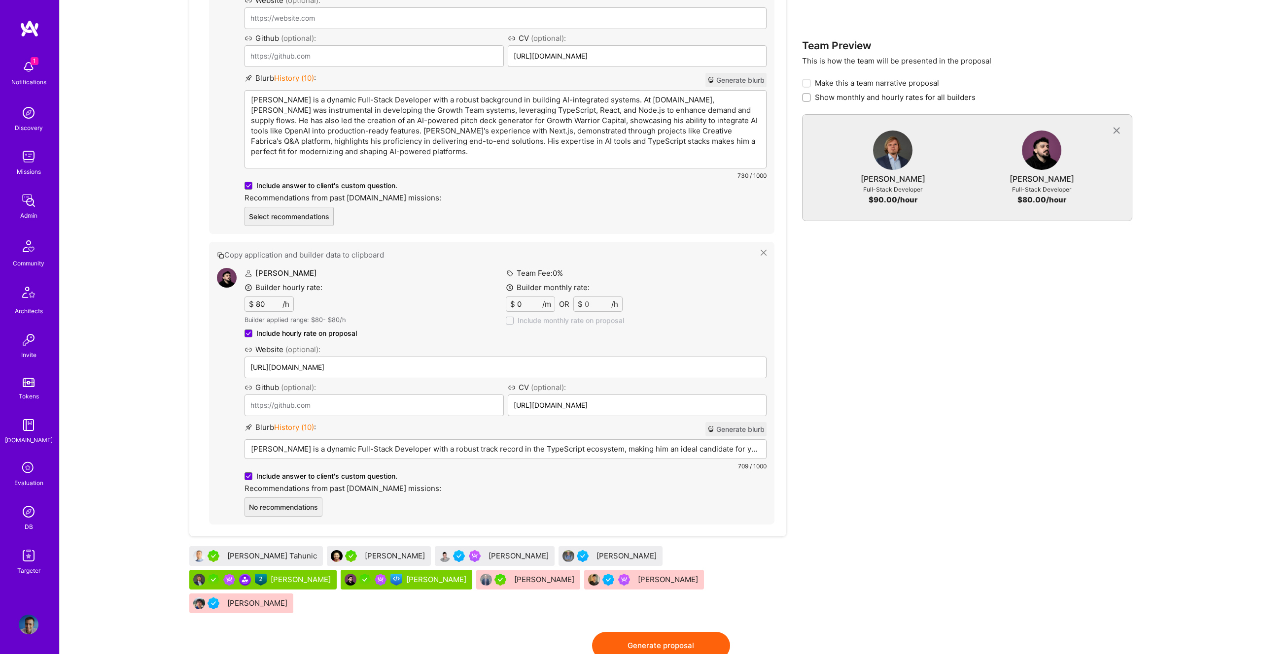
scroll to position [607, 0]
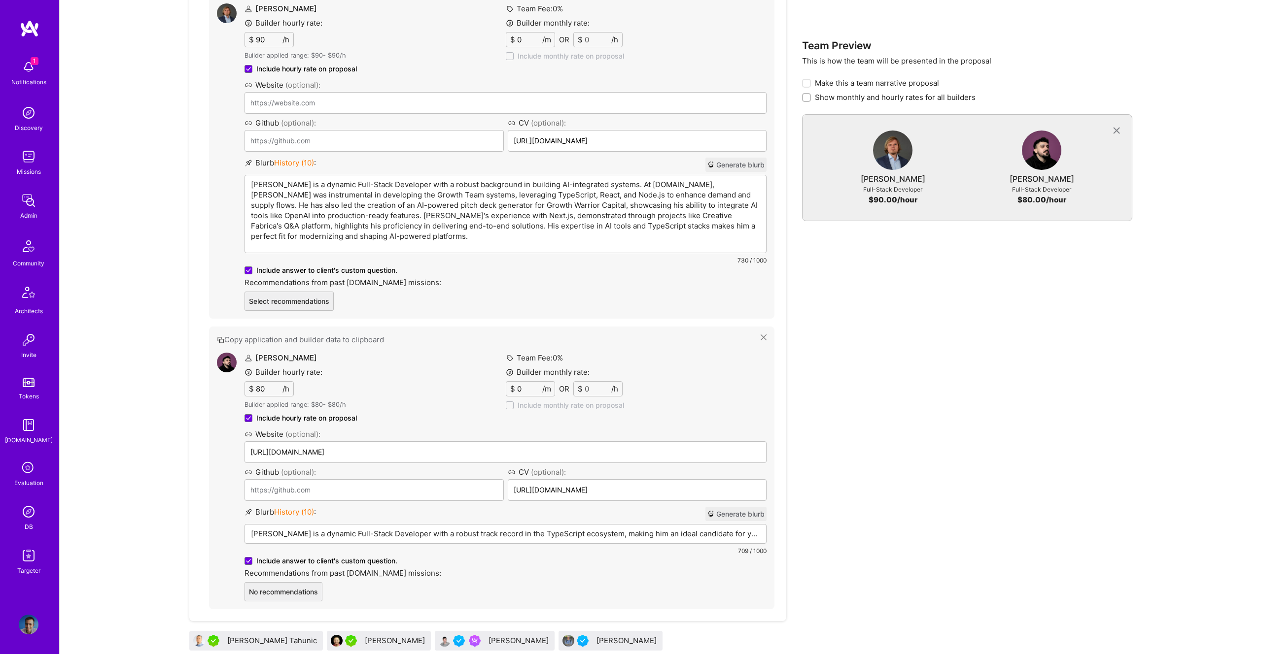
click at [354, 191] on p "Piotr Jachowicz is a dynamic Full-Stack Developer with a robust background in b…" at bounding box center [505, 210] width 509 height 62
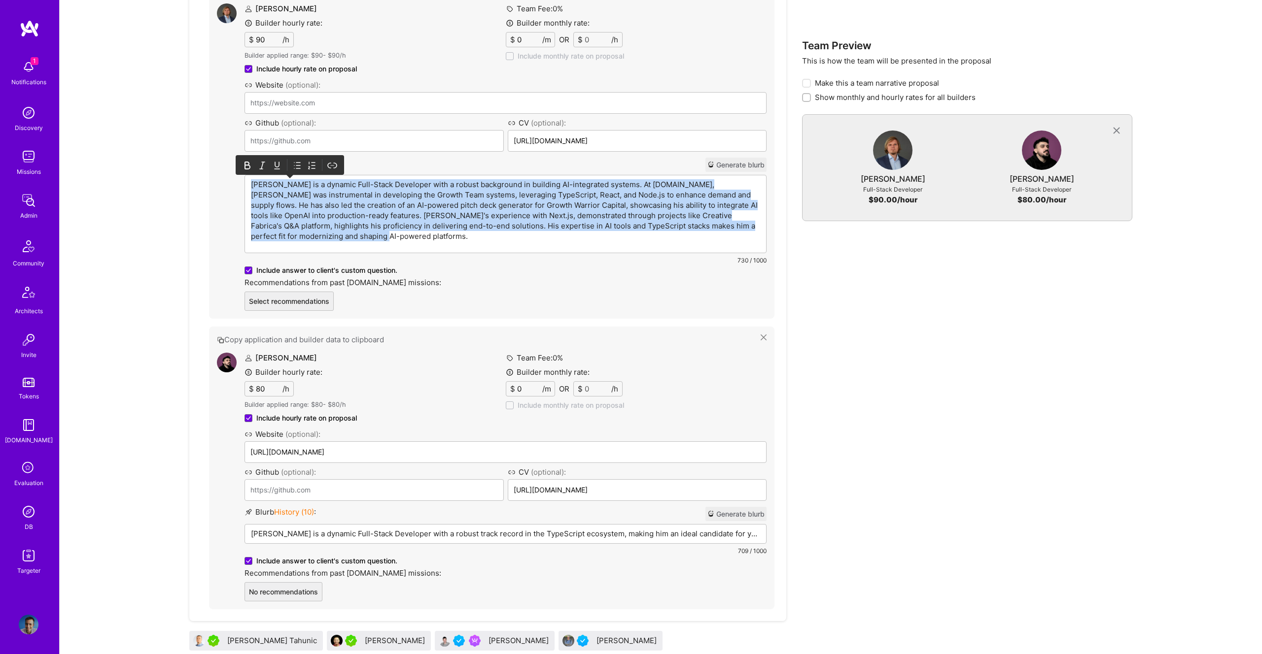
click at [354, 191] on p "Piotr Jachowicz is a dynamic Full-Stack Developer with a robust background in b…" at bounding box center [505, 210] width 509 height 62
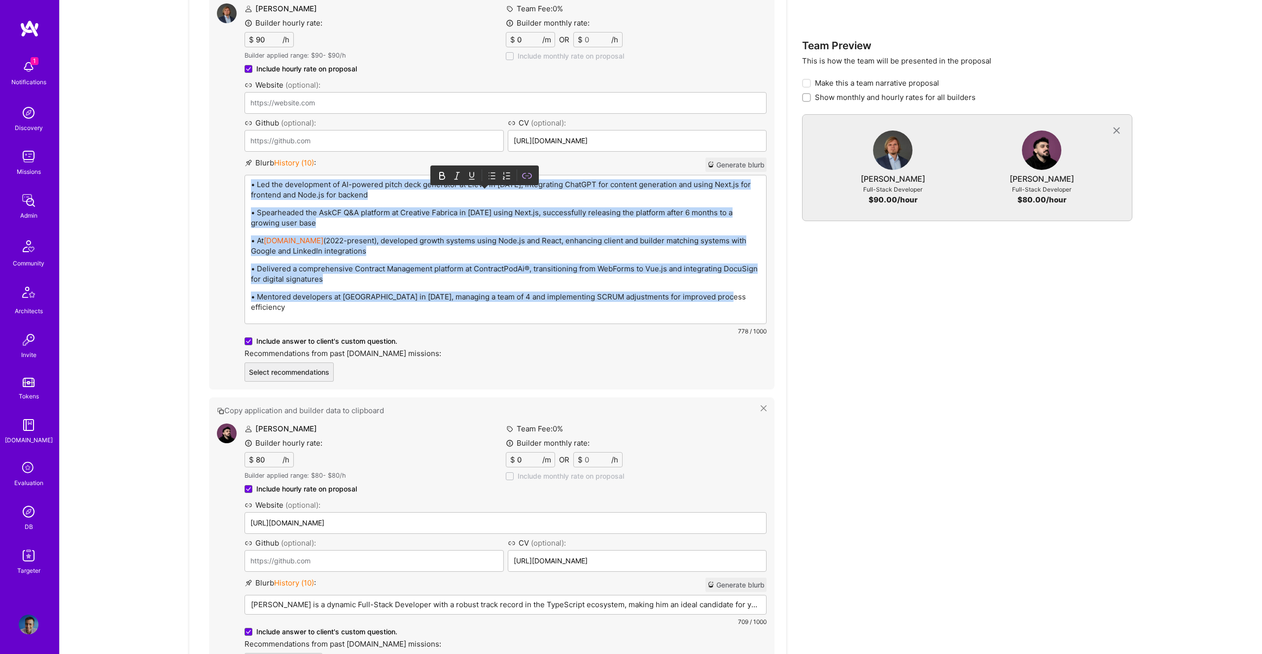
click at [486, 169] on div at bounding box center [485, 175] width 100 height 15
click at [491, 171] on icon at bounding box center [492, 176] width 10 height 10
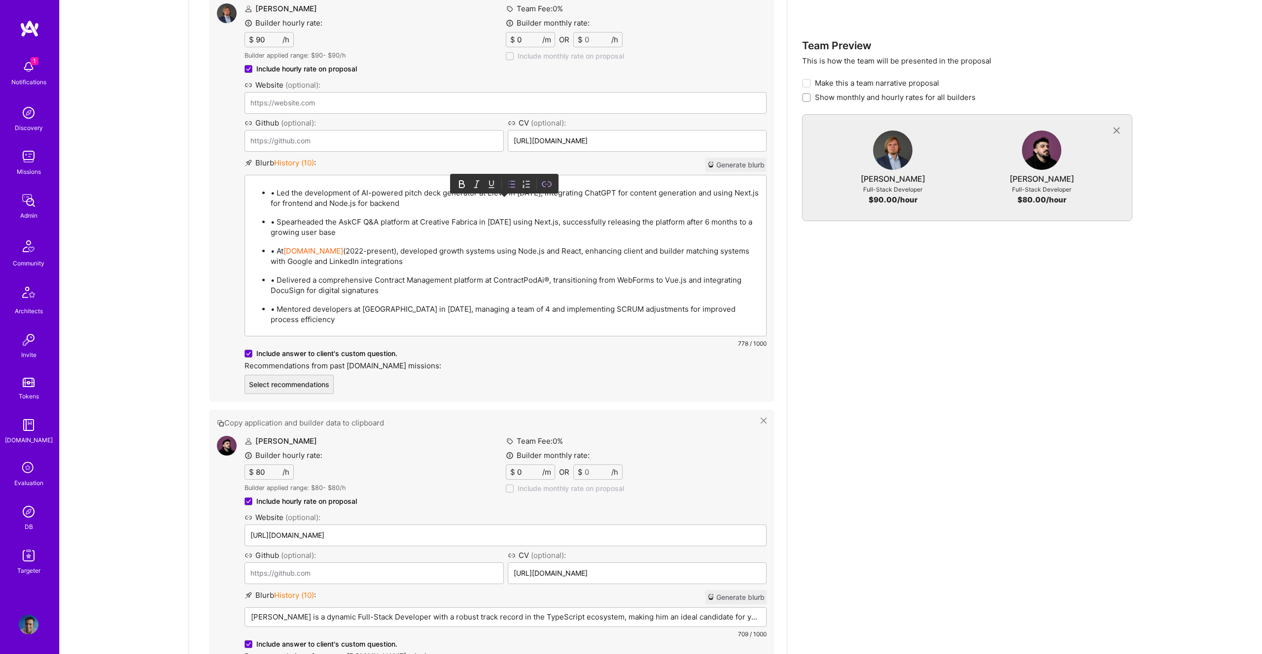
click at [279, 191] on p "• Led the development of AI-powered pitch deck generator at Elevo in 2023, inte…" at bounding box center [515, 198] width 489 height 21
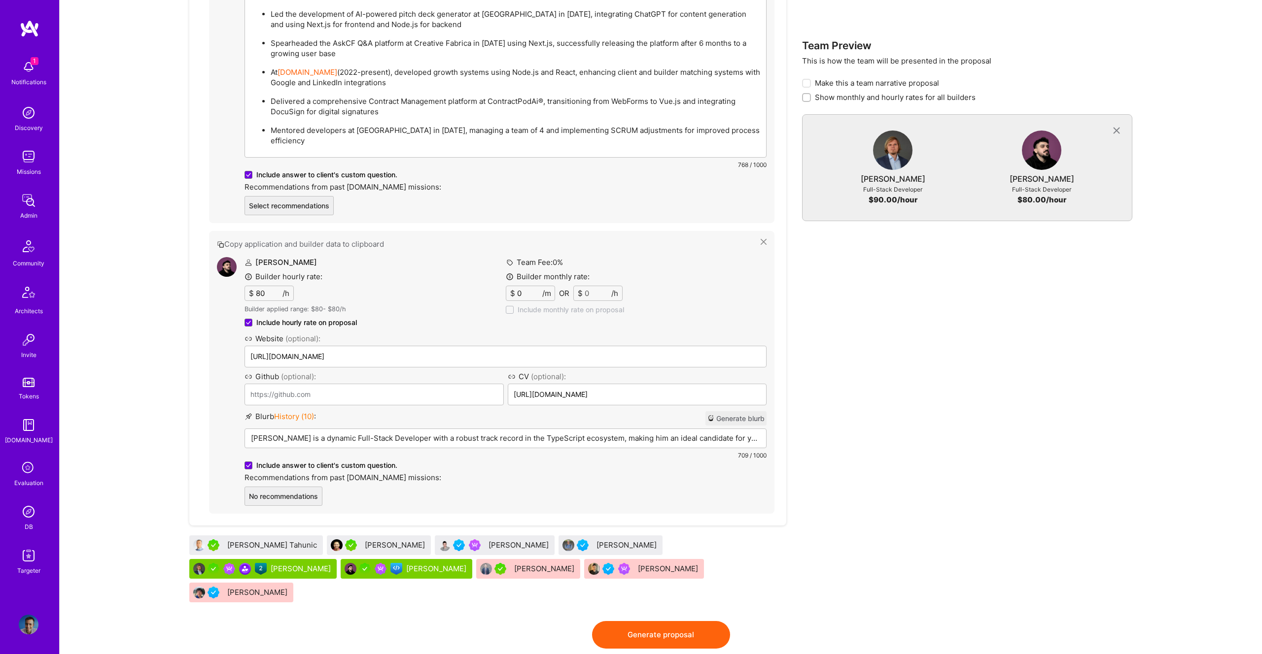
click at [409, 433] on p "Nikola is a dynamic Full-Stack Developer with a robust track record in the Type…" at bounding box center [505, 438] width 509 height 10
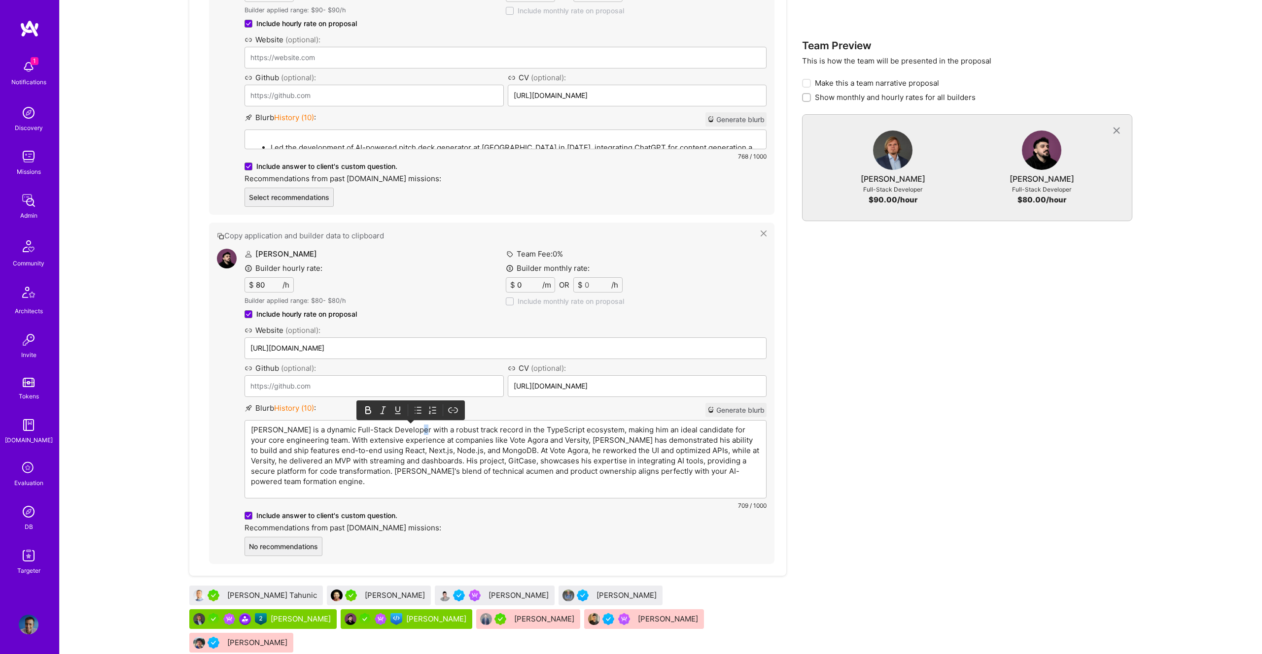
click at [409, 427] on p "Nikola is a dynamic Full-Stack Developer with a robust track record in the Type…" at bounding box center [505, 456] width 509 height 62
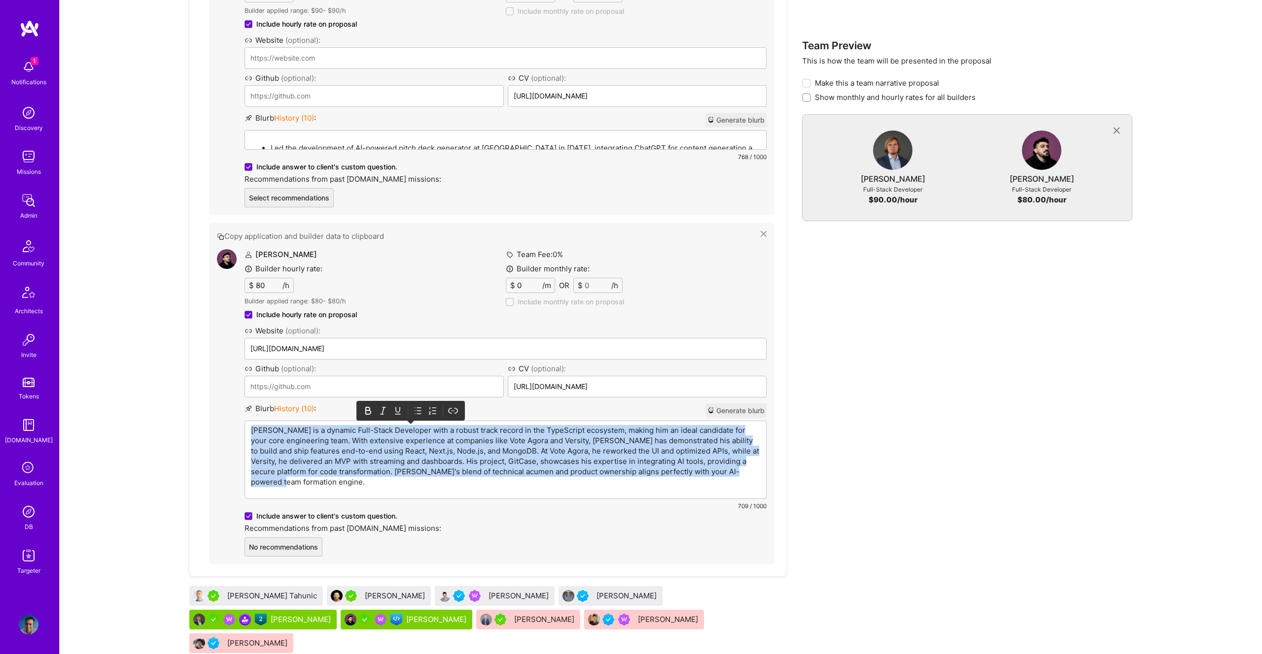
click at [409, 427] on p "Nikola is a dynamic Full-Stack Developer with a robust track record in the Type…" at bounding box center [505, 456] width 509 height 62
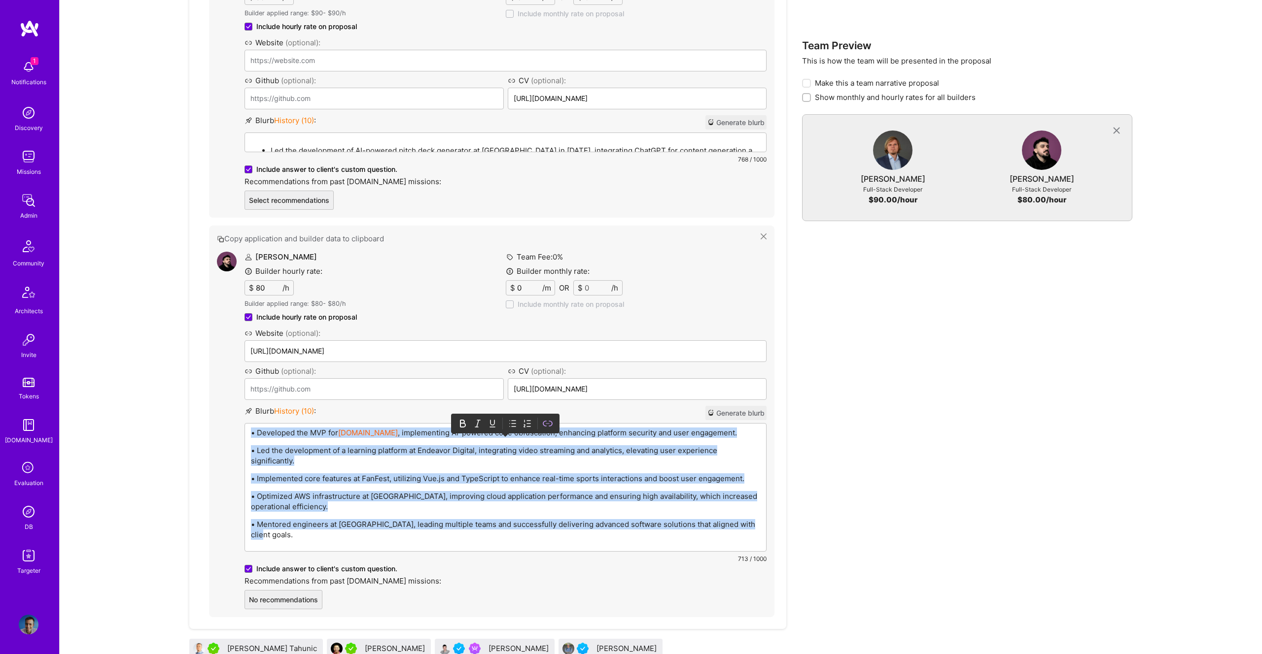
scroll to position [650, 0]
click at [517, 418] on icon at bounding box center [513, 423] width 10 height 10
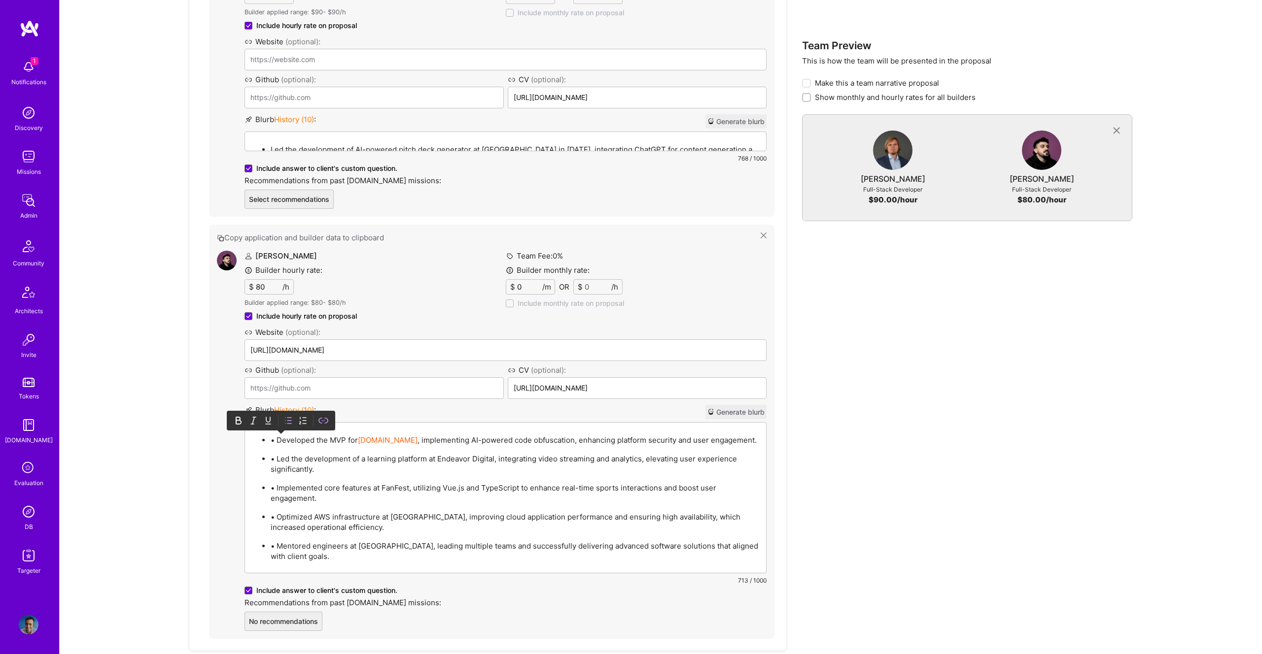
scroll to position [651, 0]
click at [277, 440] on p "• Developed the MVP for GitCase.dev , implementing AI-powered code obfuscation,…" at bounding box center [515, 440] width 489 height 10
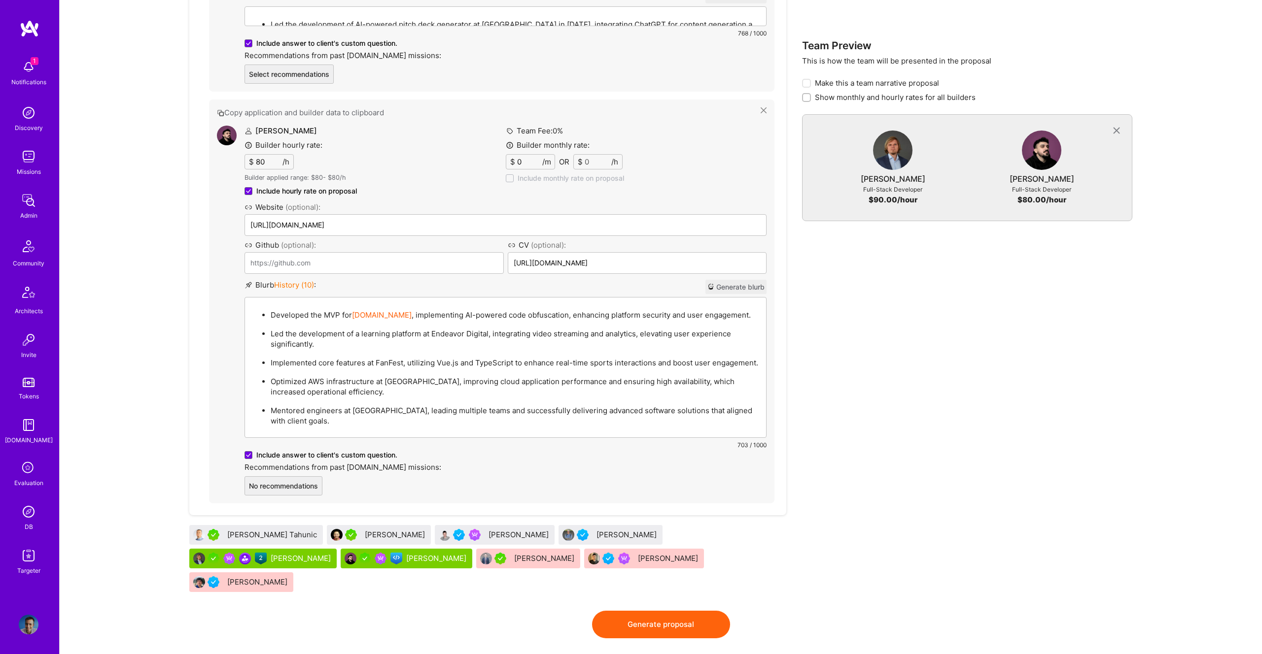
scroll to position [654, 0]
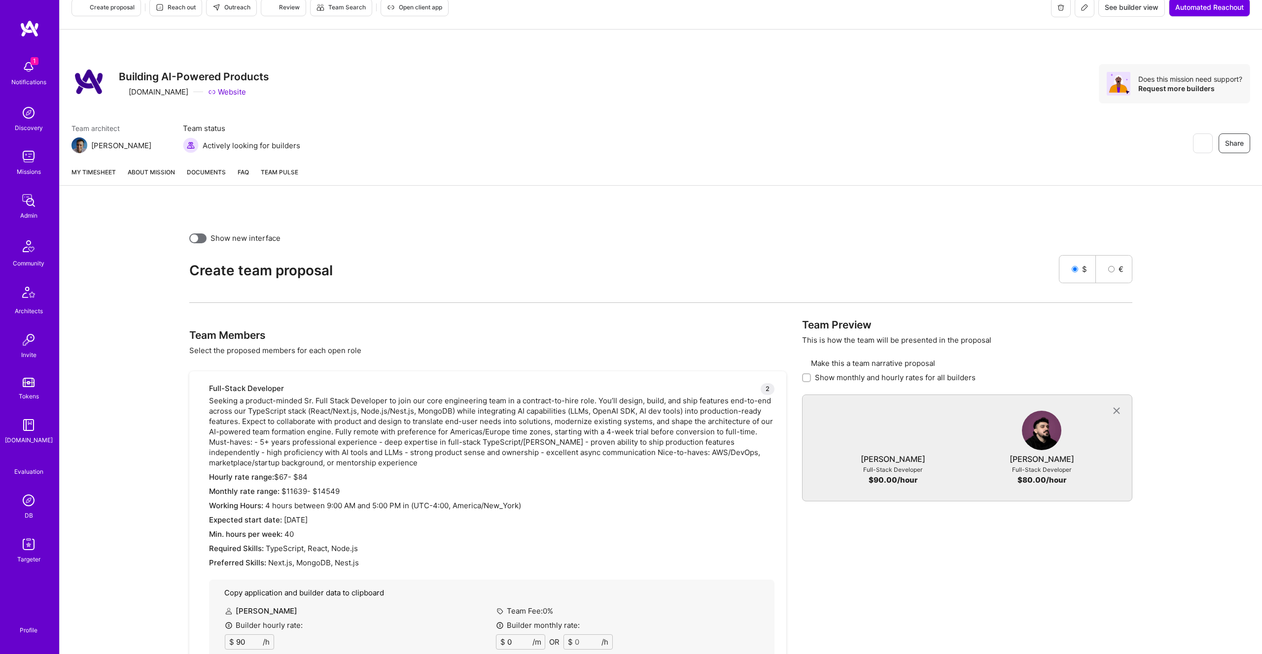
scroll to position [0, 0]
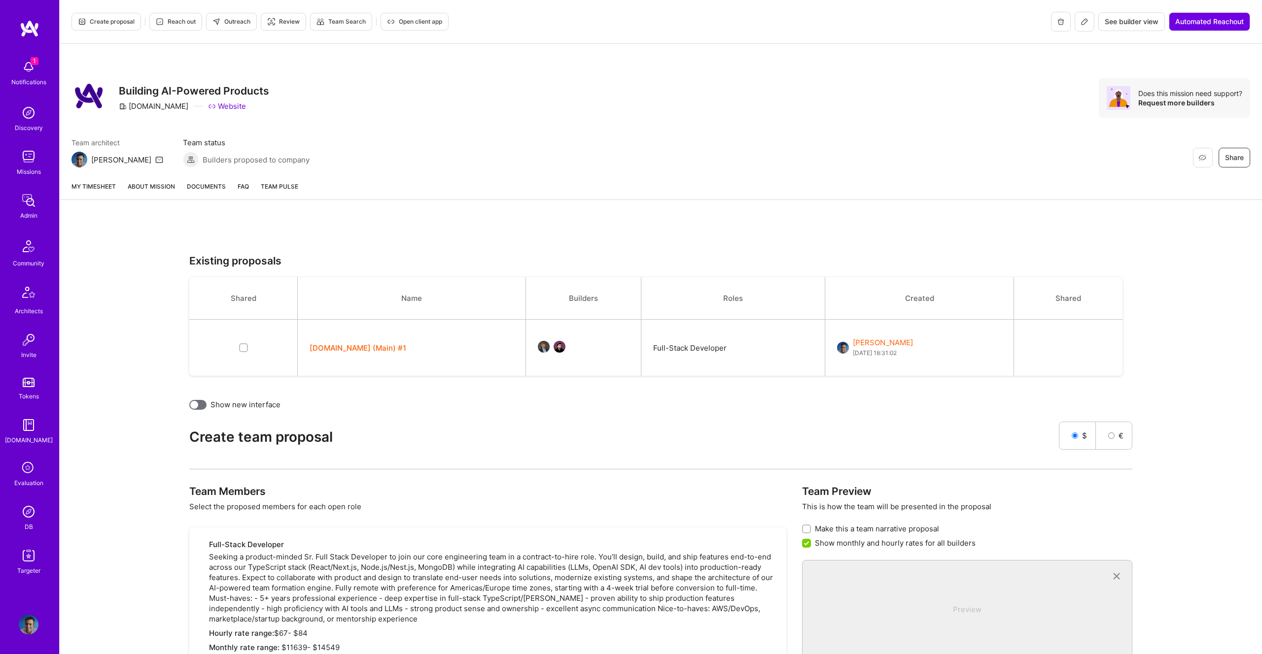
click at [145, 185] on link "About Mission" at bounding box center [151, 190] width 47 height 18
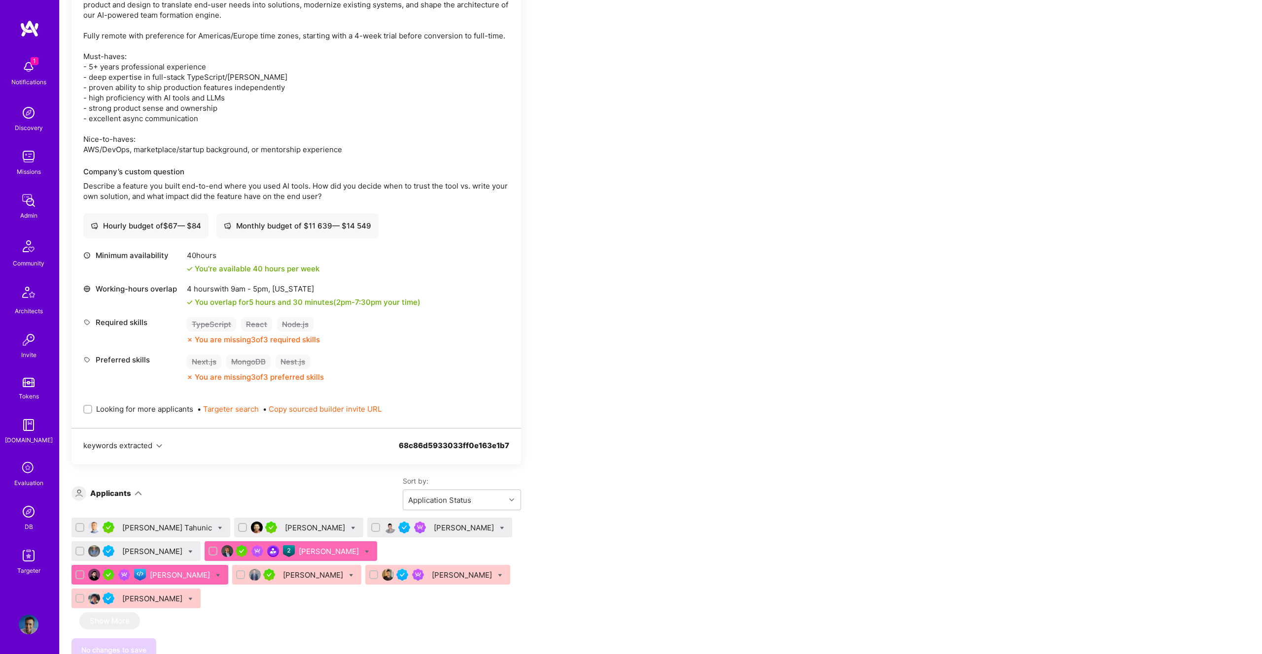
scroll to position [372, 0]
click at [89, 409] on input "Looking for more applicants" at bounding box center [88, 409] width 7 height 7
checkbox input "true"
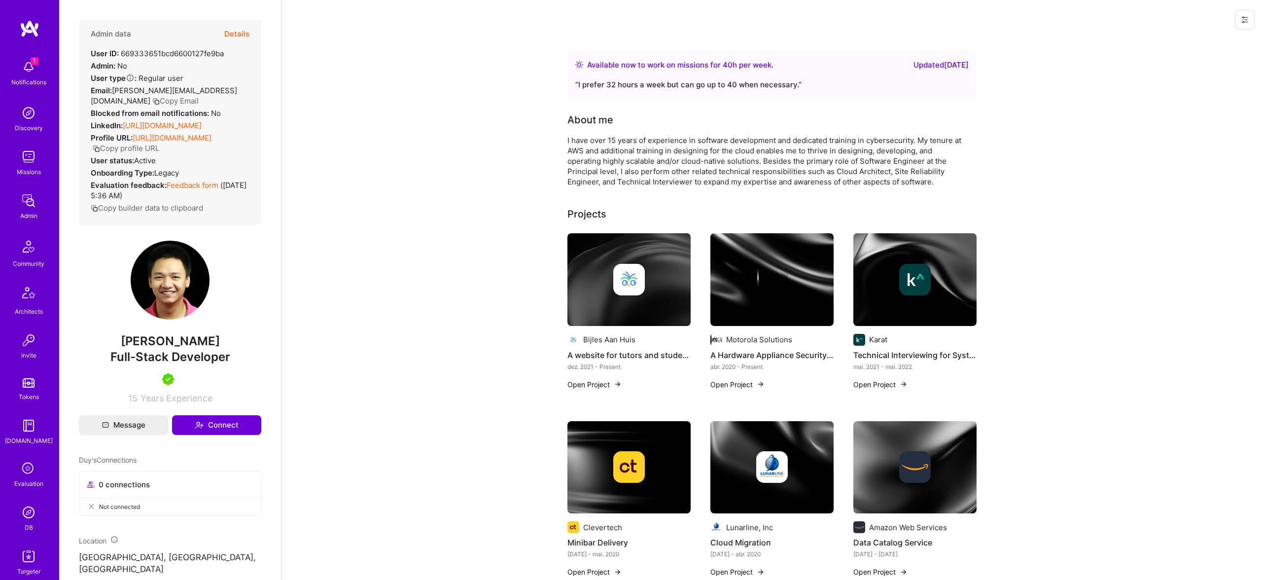
click at [159, 121] on div "LinkedIn: [URL][DOMAIN_NAME]" at bounding box center [146, 125] width 111 height 10
click at [161, 124] on link "https://linkedin.com/in/duykbui1989" at bounding box center [162, 125] width 79 height 9
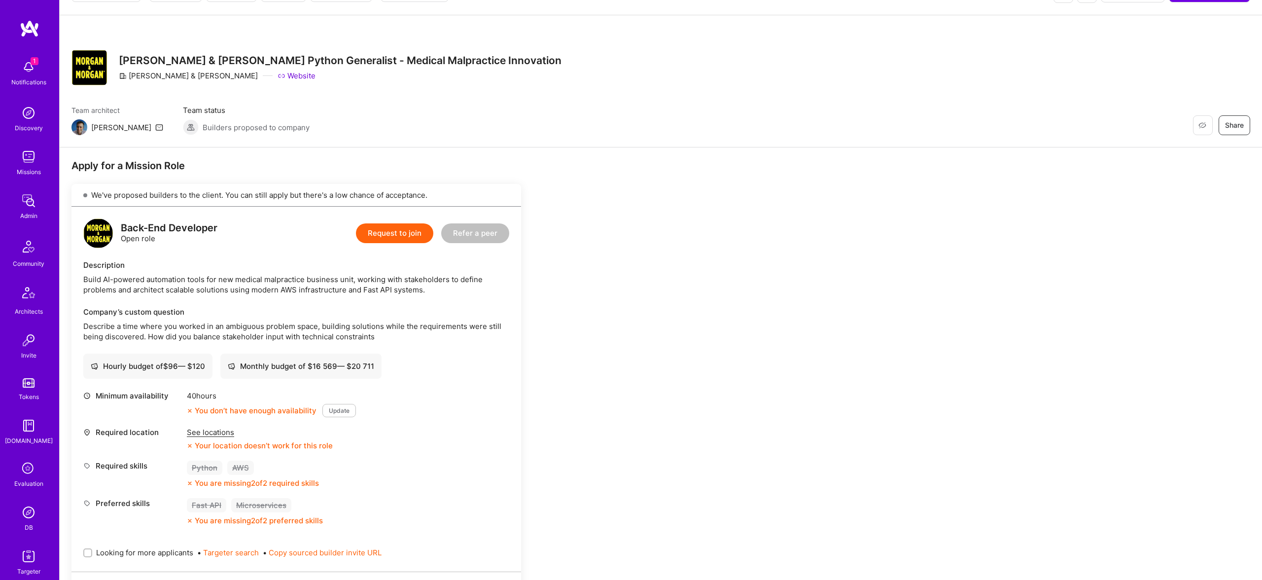
scroll to position [3, 0]
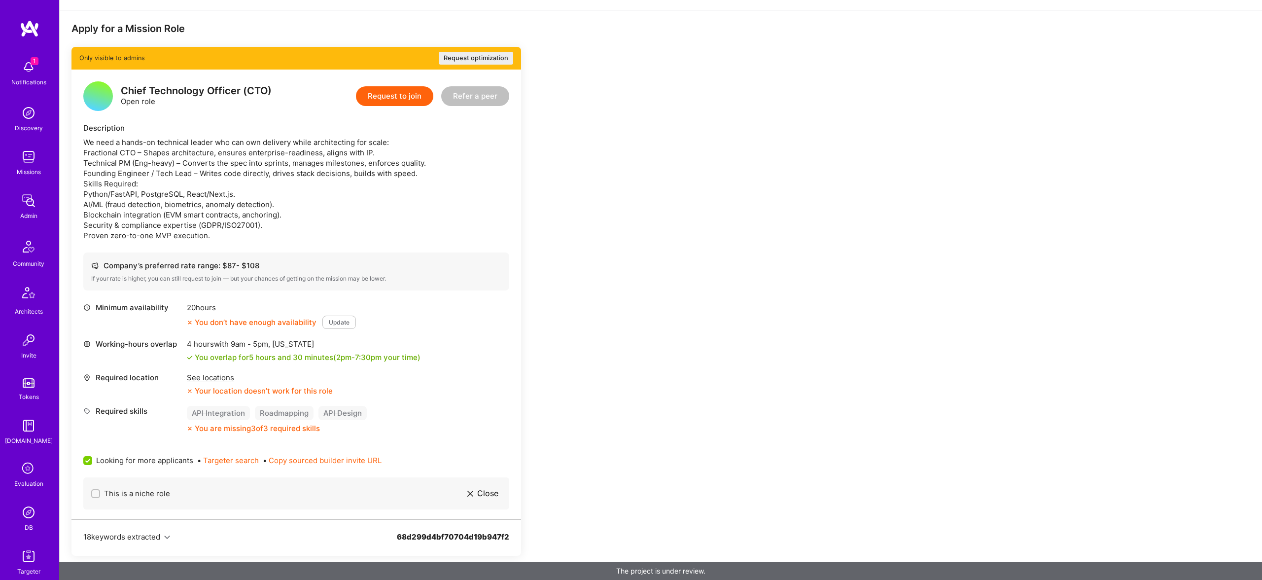
scroll to position [409, 0]
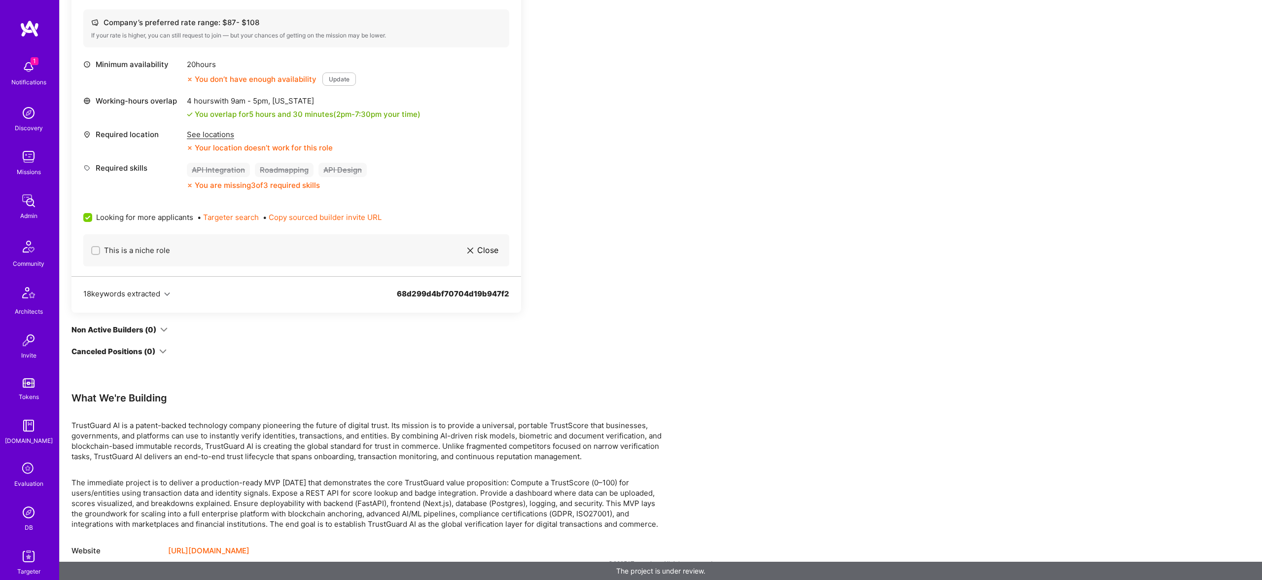
click at [479, 443] on p "TrustGuard AI is a patent-backed technology company pioneering the future of di…" at bounding box center [366, 440] width 591 height 41
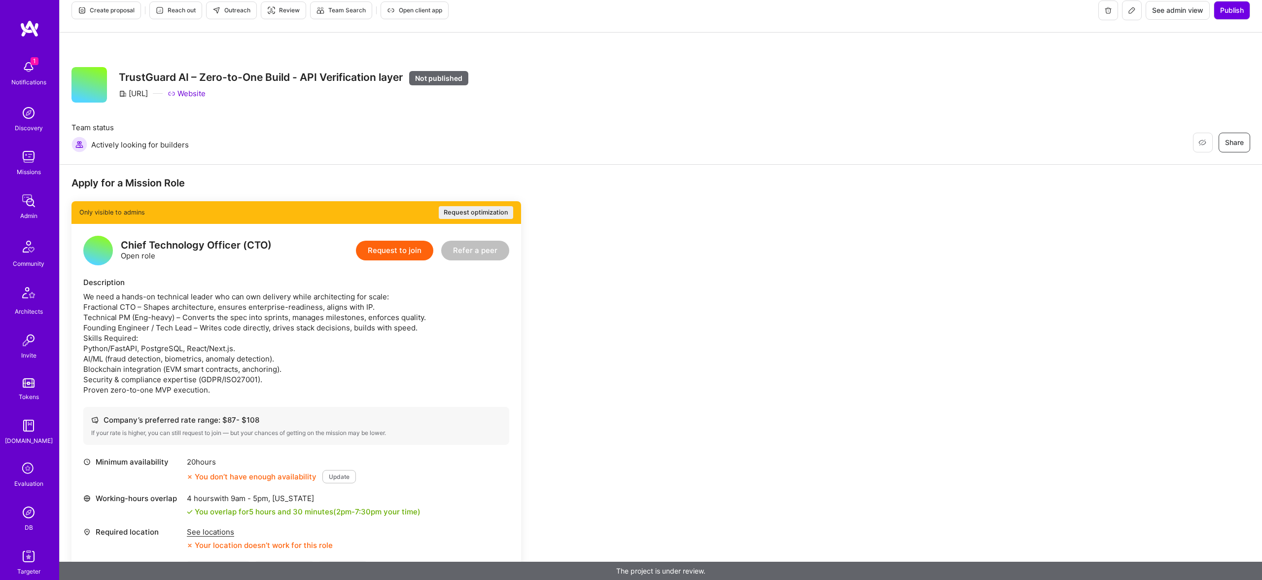
scroll to position [0, 0]
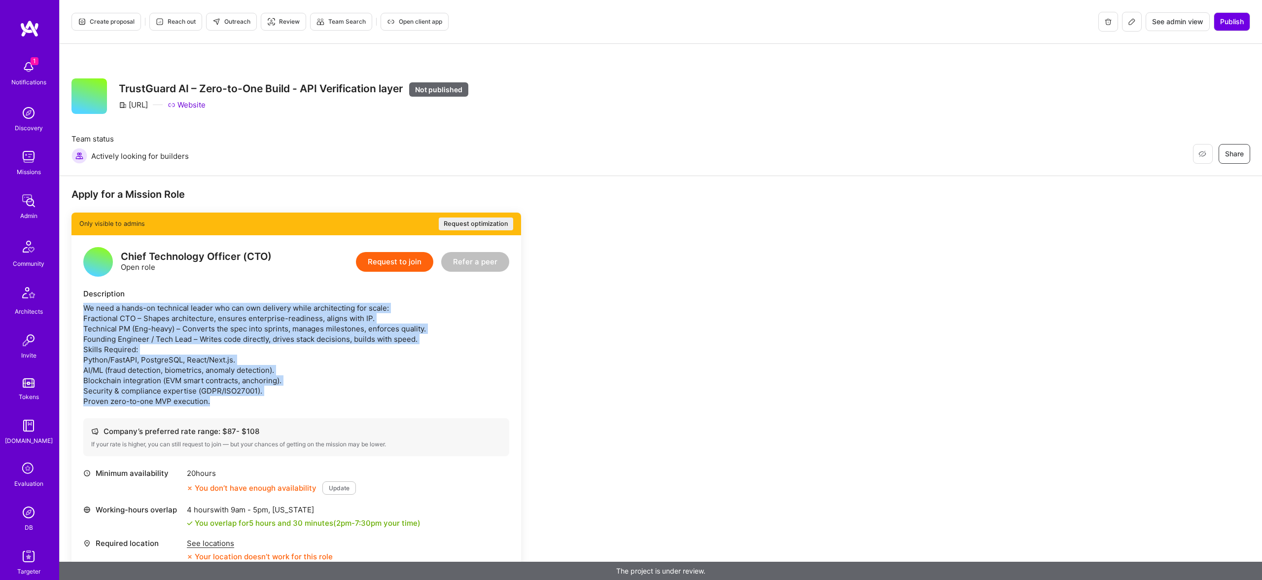
drag, startPoint x: 215, startPoint y: 402, endPoint x: 81, endPoint y: 303, distance: 166.7
click at [81, 303] on div "Chief Technology Officer (CTO) Open role Request to join Refer a peer Descripti…" at bounding box center [295, 459] width 449 height 449
copy div "We need a hands-on technical leader who can own delivery while architecting for…"
click at [1134, 18] on button at bounding box center [1132, 22] width 20 height 20
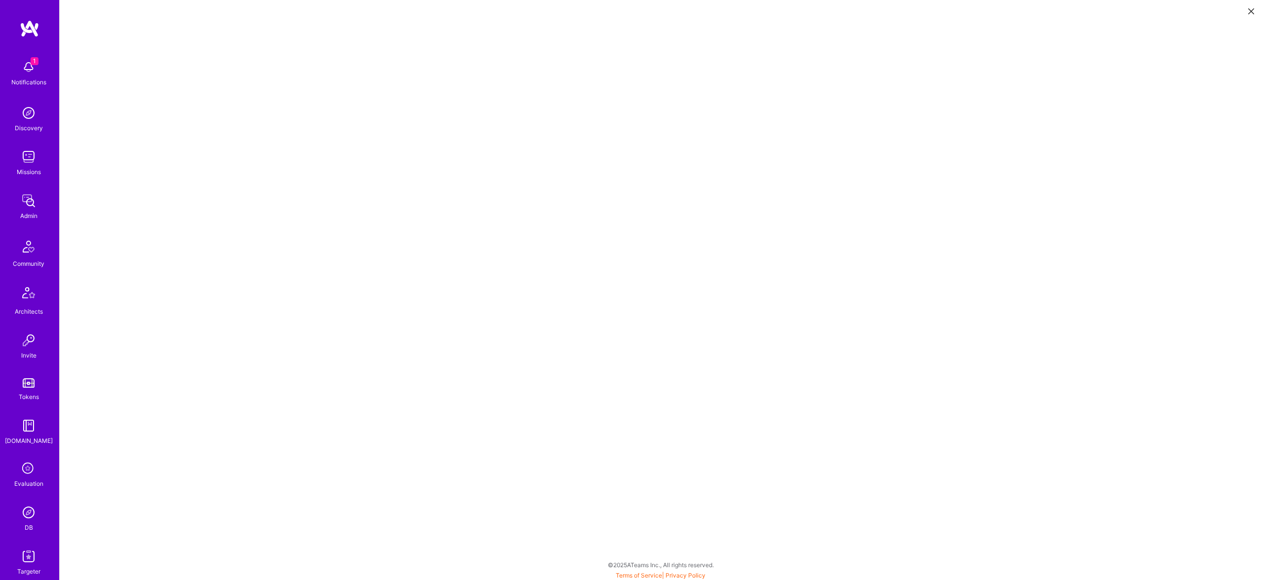
scroll to position [2, 0]
click at [1247, 9] on button at bounding box center [1251, 10] width 12 height 16
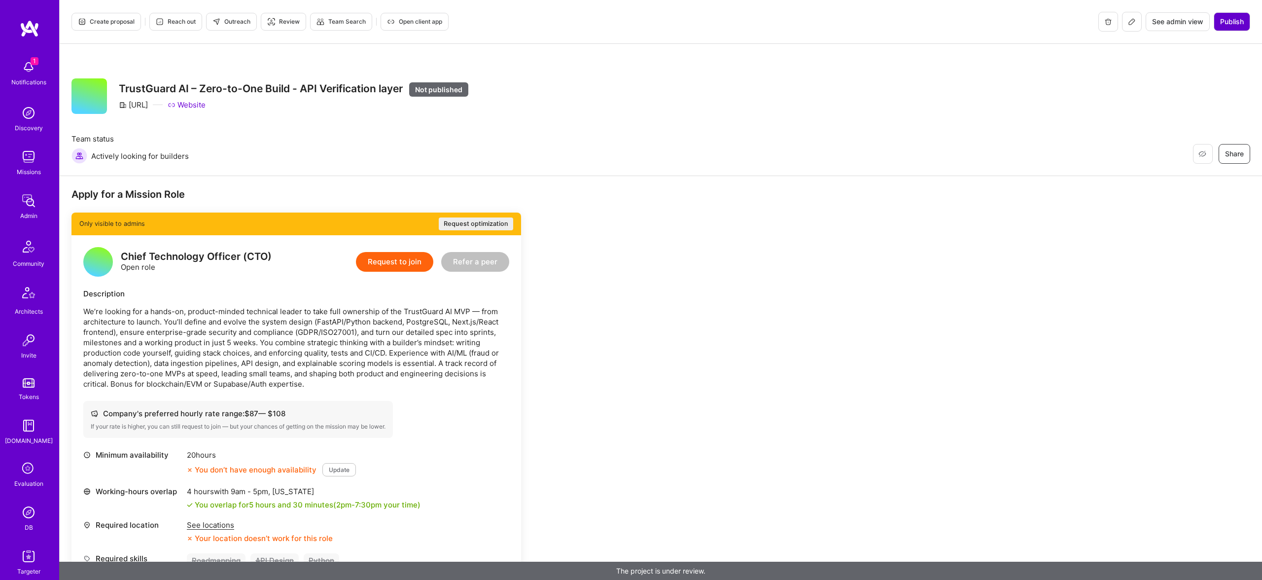
click at [1230, 28] on button "Publish" at bounding box center [1231, 21] width 36 height 19
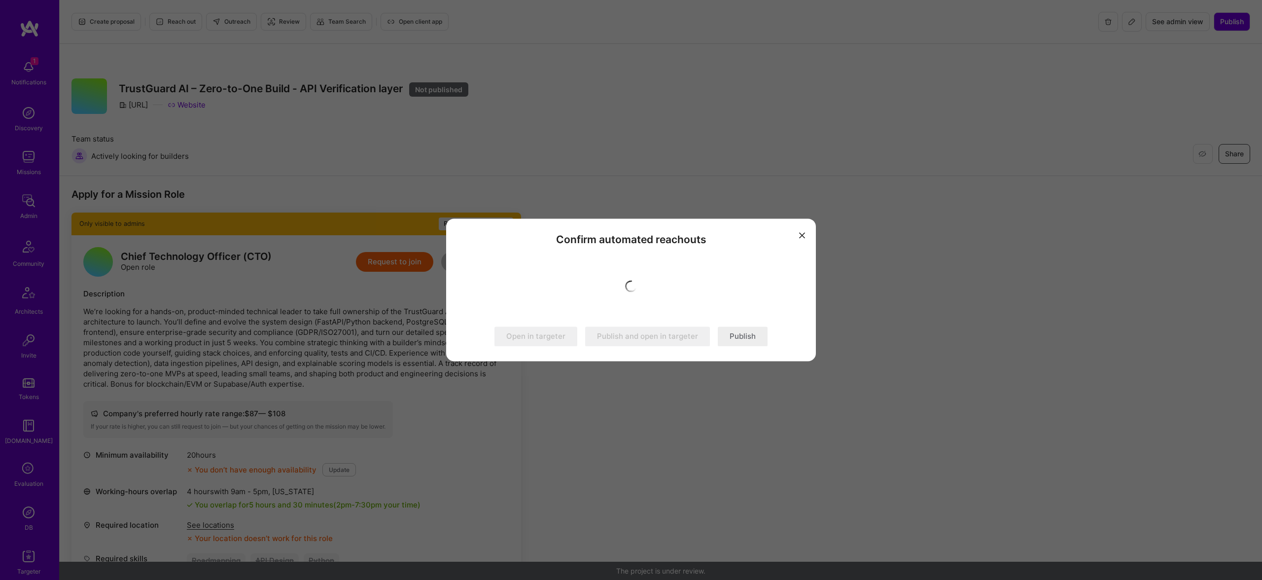
click at [751, 334] on button "Publish" at bounding box center [743, 337] width 50 height 20
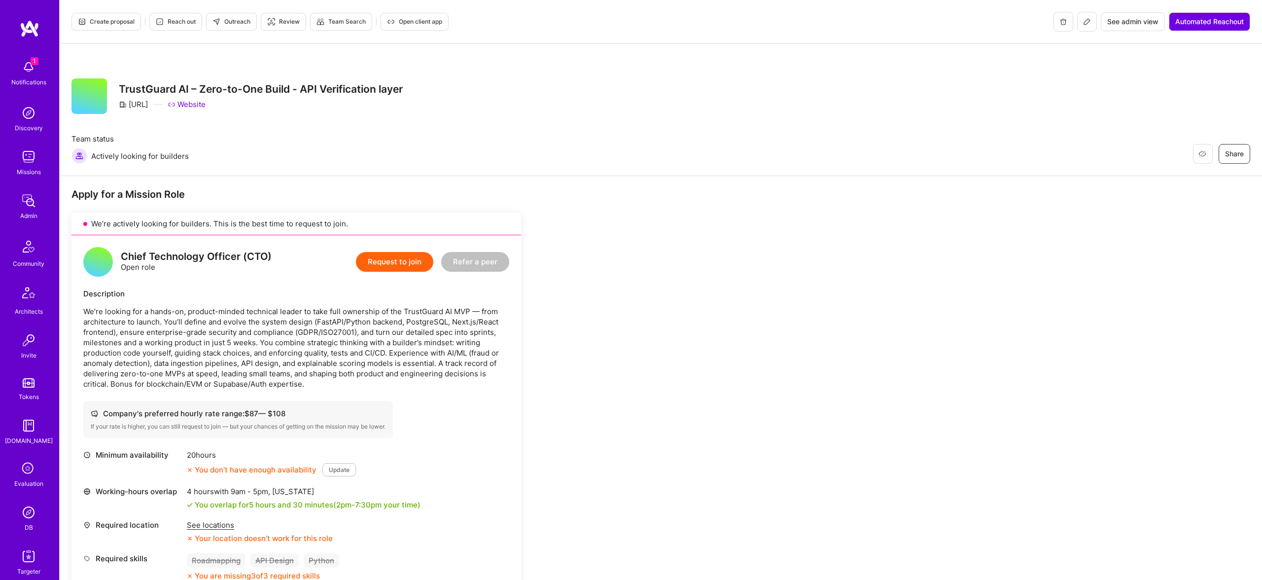
click at [168, 84] on h3 "TrustGuard AI – Zero-to-One Build - API Verification layer" at bounding box center [261, 89] width 284 height 12
click at [143, 81] on div "TrustGuard AI – Zero-to-One Build - API Verification layer Trustguard.ai Website" at bounding box center [261, 95] width 284 height 35
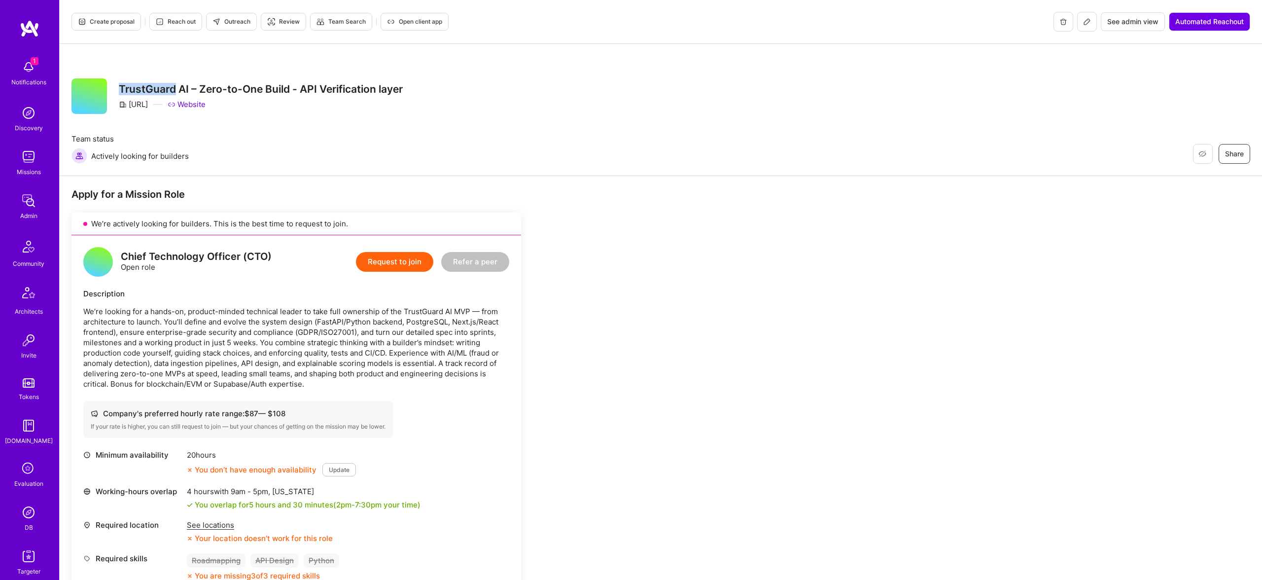
click at [242, 25] on span "Outreach" at bounding box center [231, 21] width 38 height 9
click at [371, 292] on div "Description" at bounding box center [296, 293] width 426 height 10
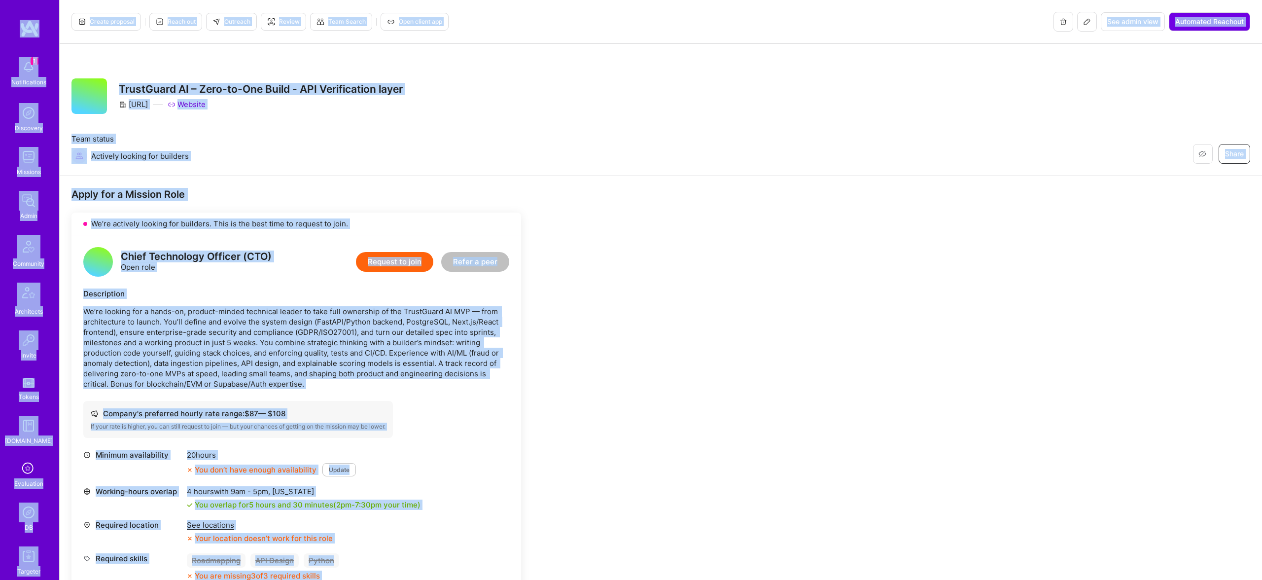
copy body "1 Notifications Discovery Missions Admin Community Architects Invite Tokens A.G…"
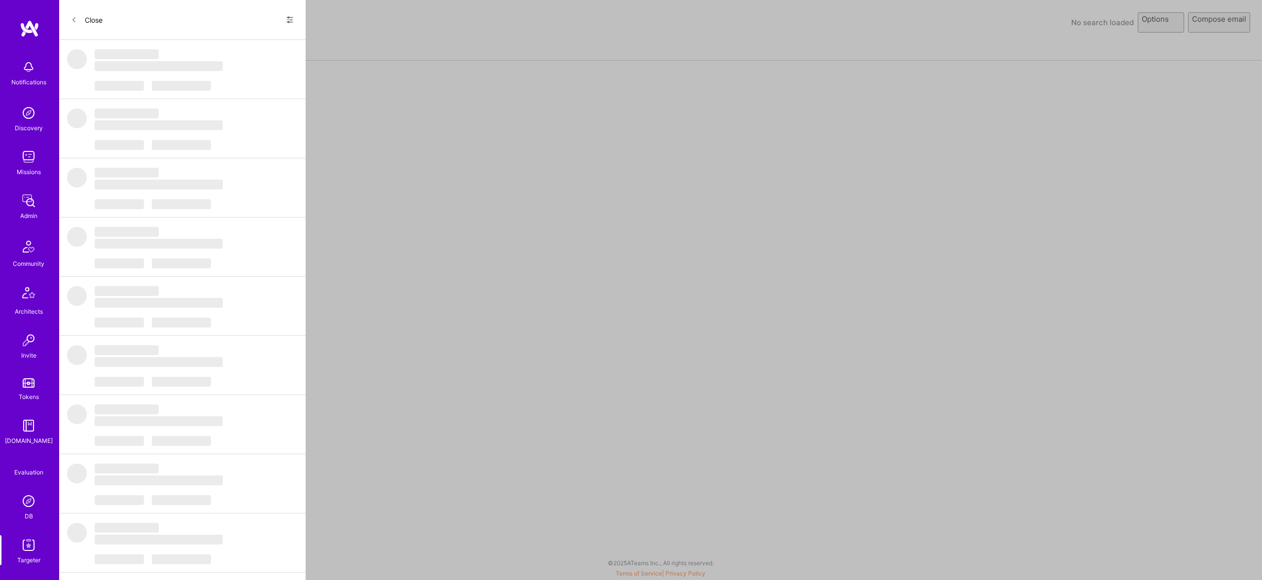
select select "rich-reachout"
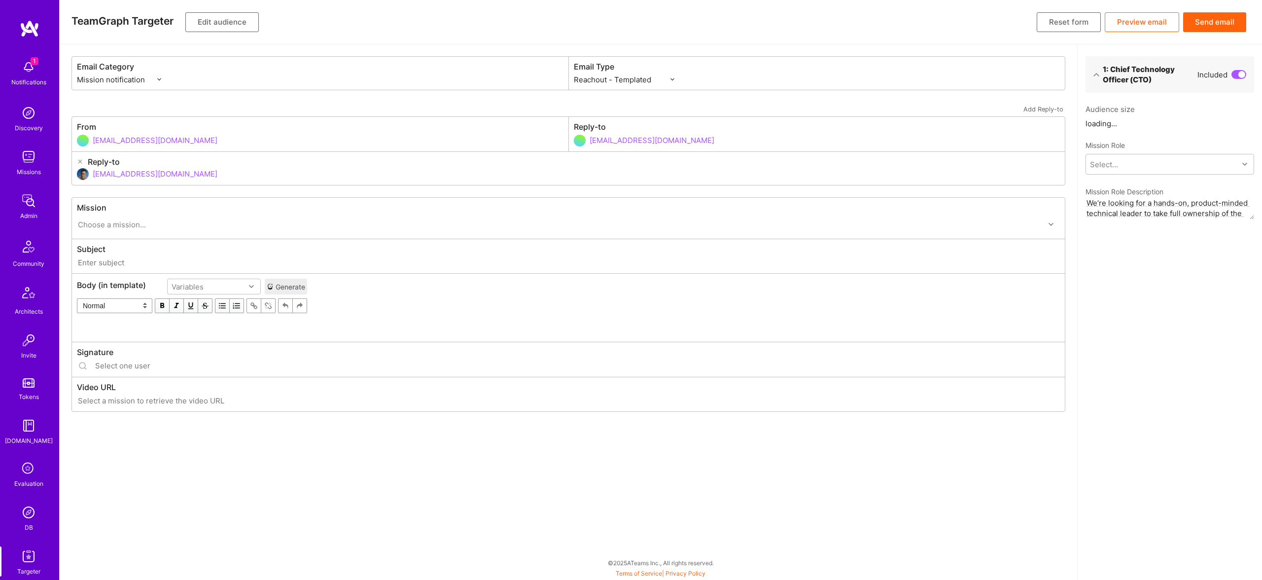
click at [234, 23] on button "Edit audience" at bounding box center [221, 22] width 73 height 20
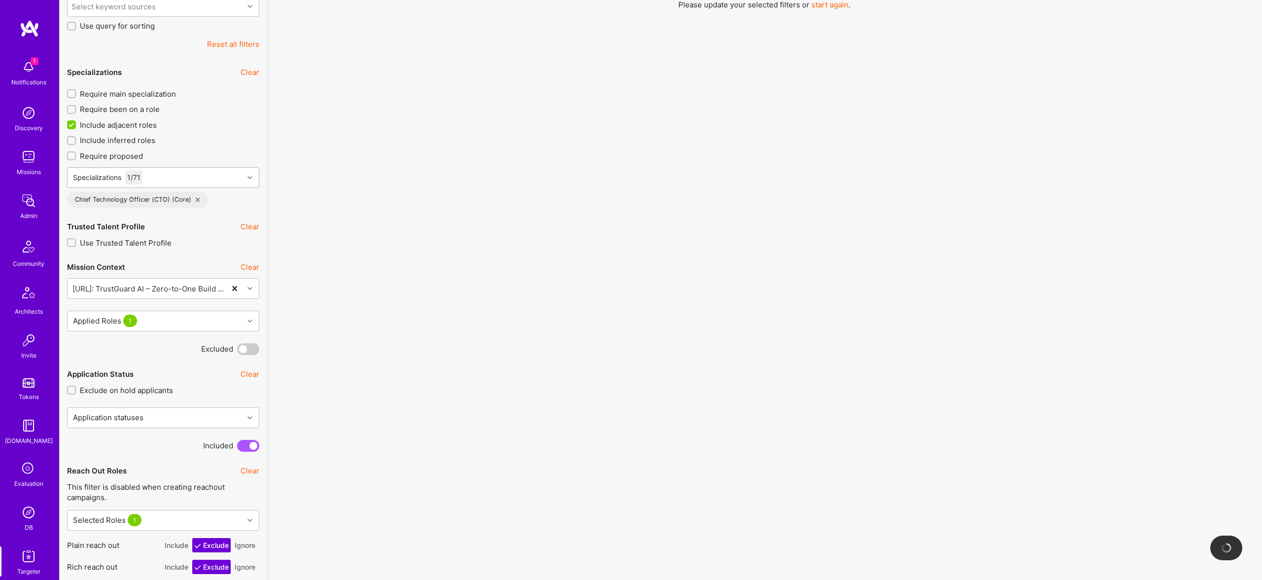
scroll to position [161, 0]
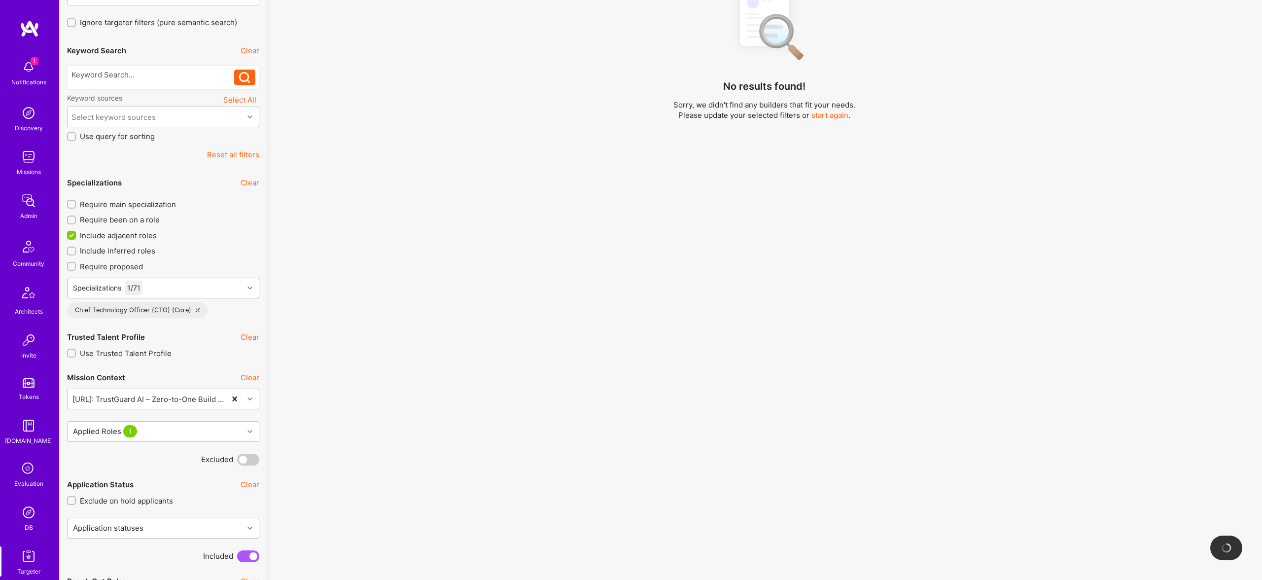
click at [178, 287] on div "Specializations 1 / 71" at bounding box center [156, 288] width 176 height 20
type input "t"
type input "full"
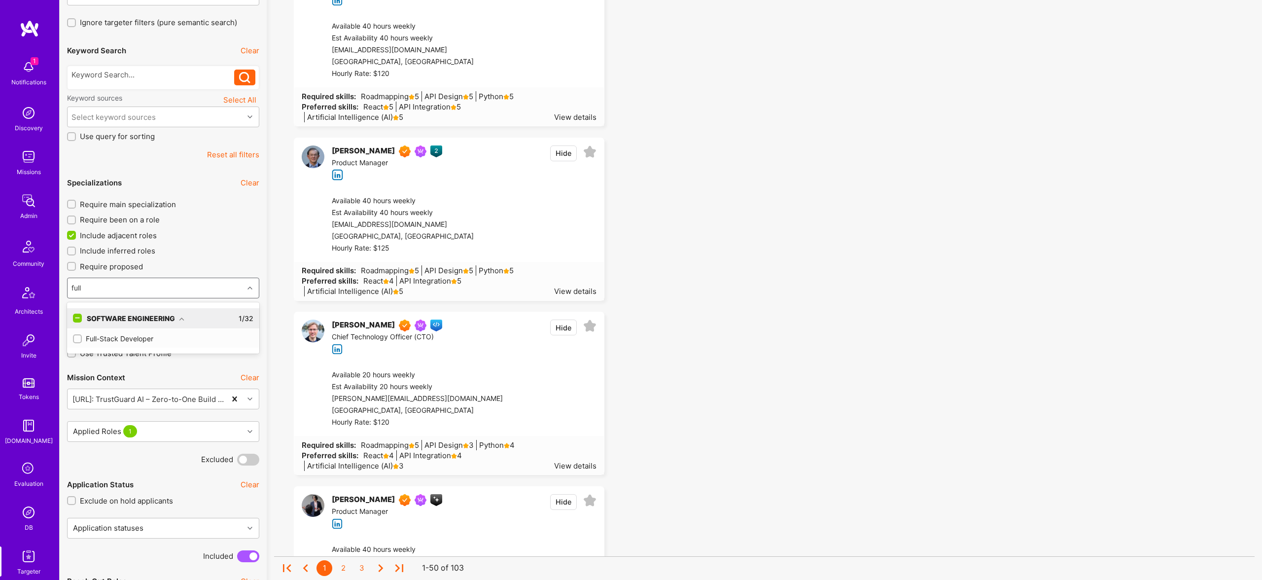
click at [177, 315] on div "Software Engineering" at bounding box center [136, 318] width 98 height 10
click at [173, 316] on div "Software Engineering" at bounding box center [136, 318] width 98 height 10
click at [118, 341] on div "Full-Stack Developer" at bounding box center [163, 338] width 180 height 10
checkbox input "true"
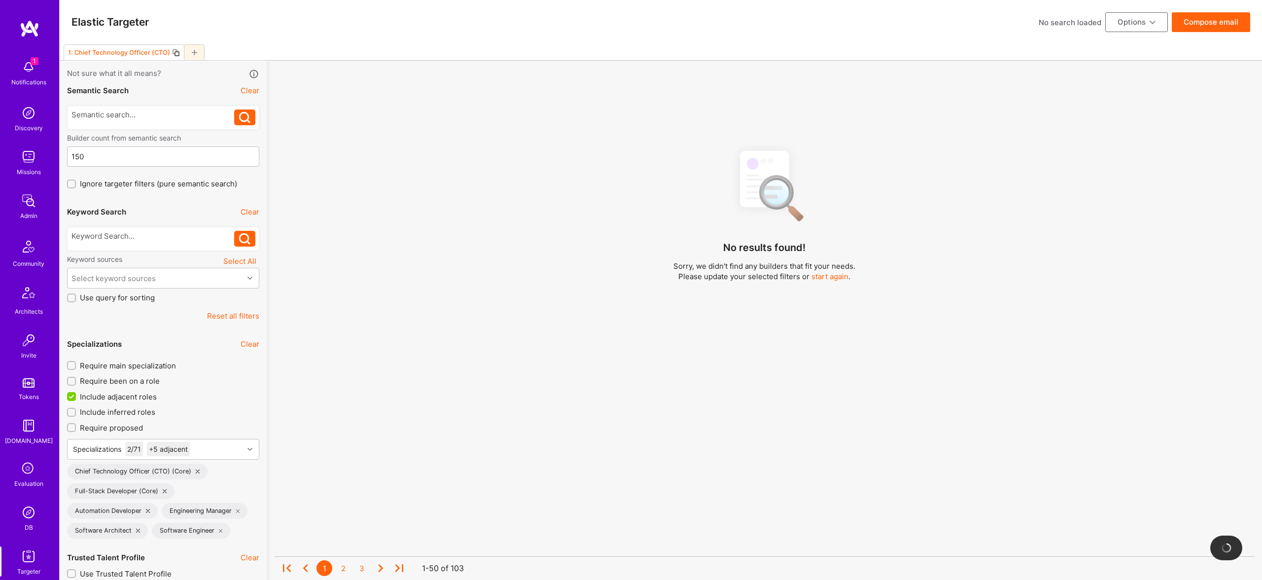
click at [144, 241] on div at bounding box center [152, 239] width 163 height 16
click at [138, 236] on div at bounding box center [152, 236] width 163 height 10
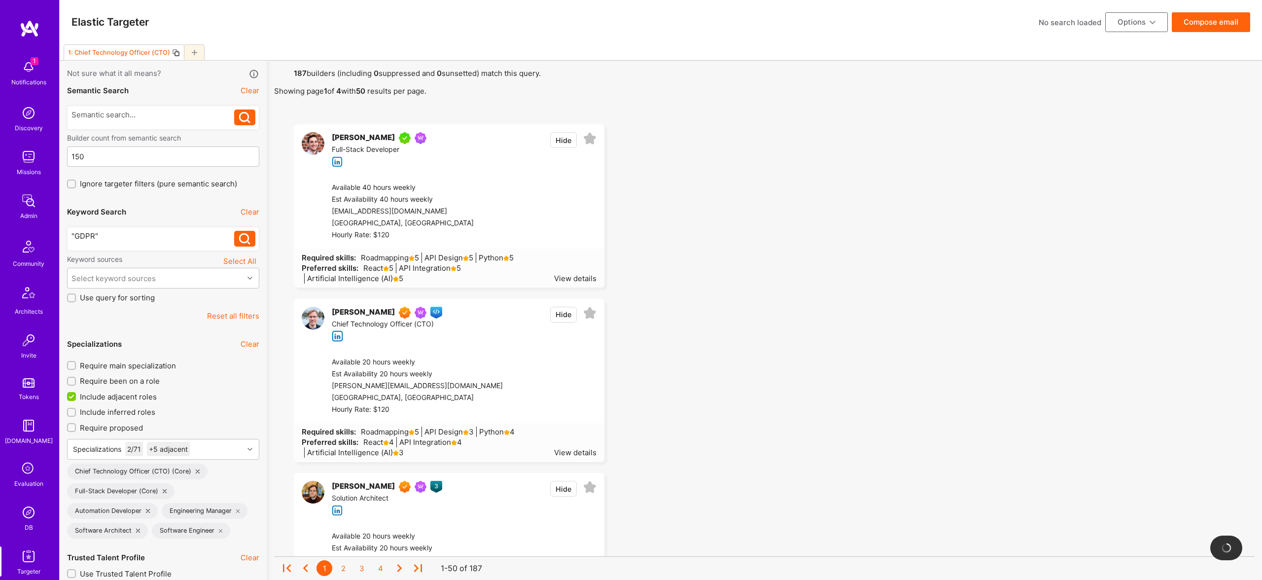
click at [137, 237] on div ""GDPR"" at bounding box center [152, 236] width 163 height 10
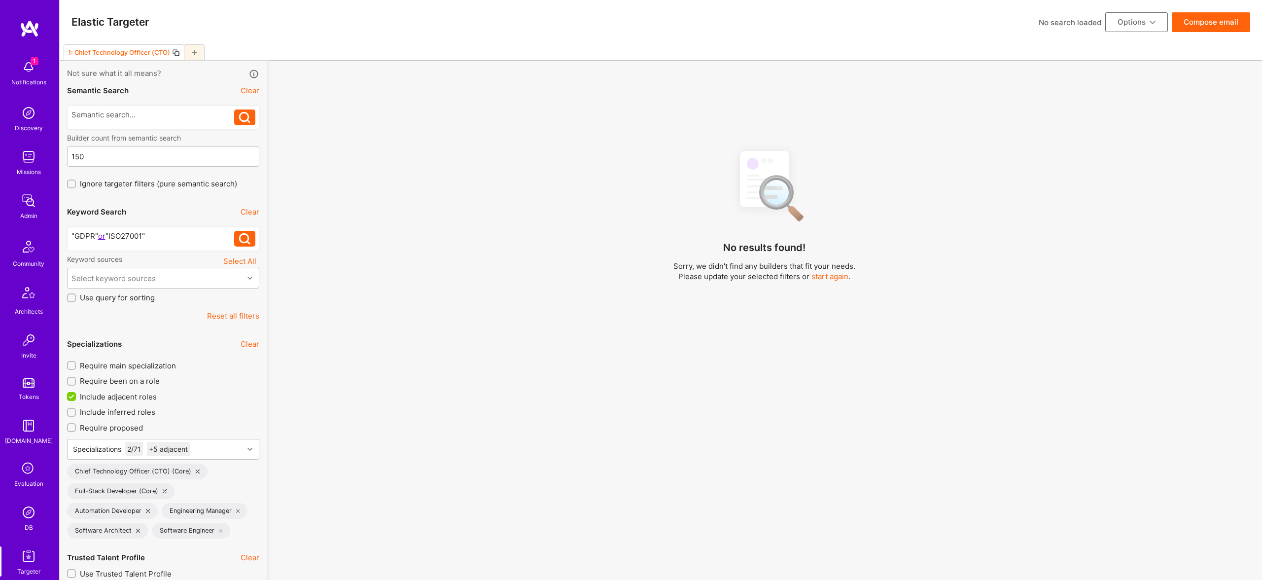
click at [158, 235] on div ""GDPR" or "ISO27001"" at bounding box center [152, 236] width 163 height 10
click at [72, 234] on div ""GDPR" or "ISO27001")" at bounding box center [152, 236] width 163 height 10
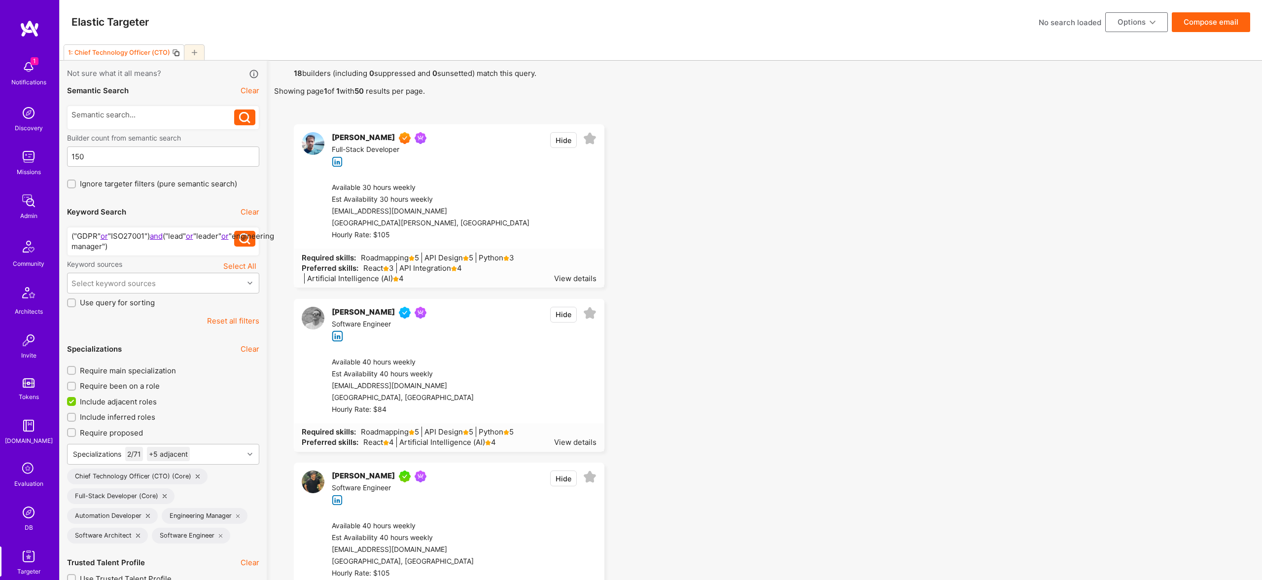
click at [176, 243] on div "("GDPR" or "ISO27001") and ("lead" or "leader" or "engineering manager")" at bounding box center [152, 241] width 163 height 21
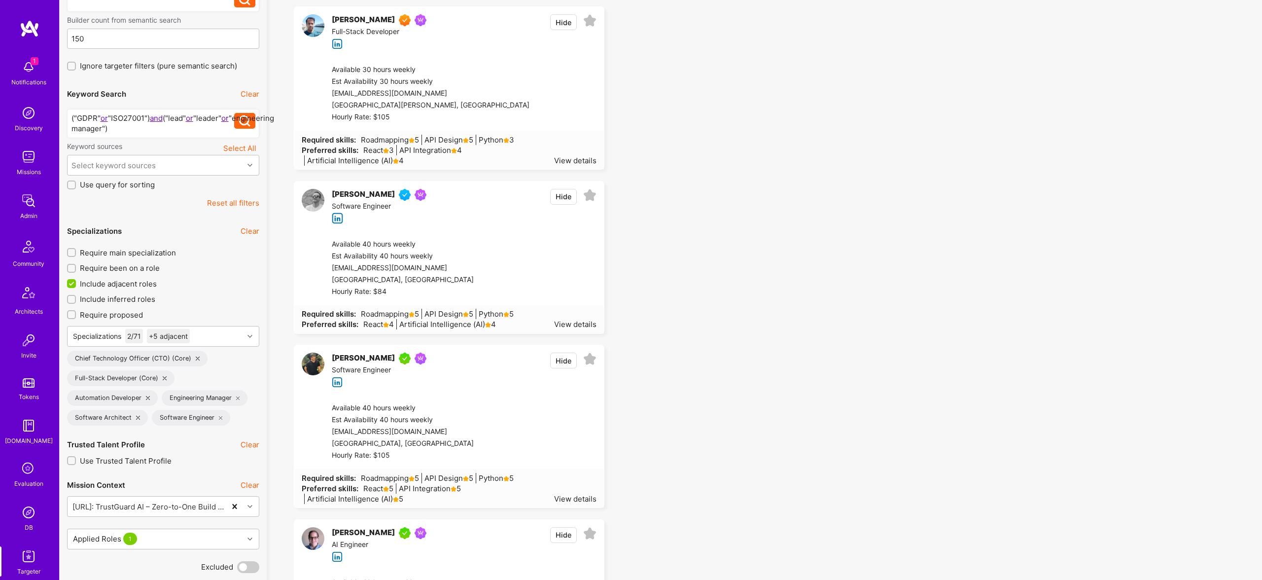
scroll to position [137, 0]
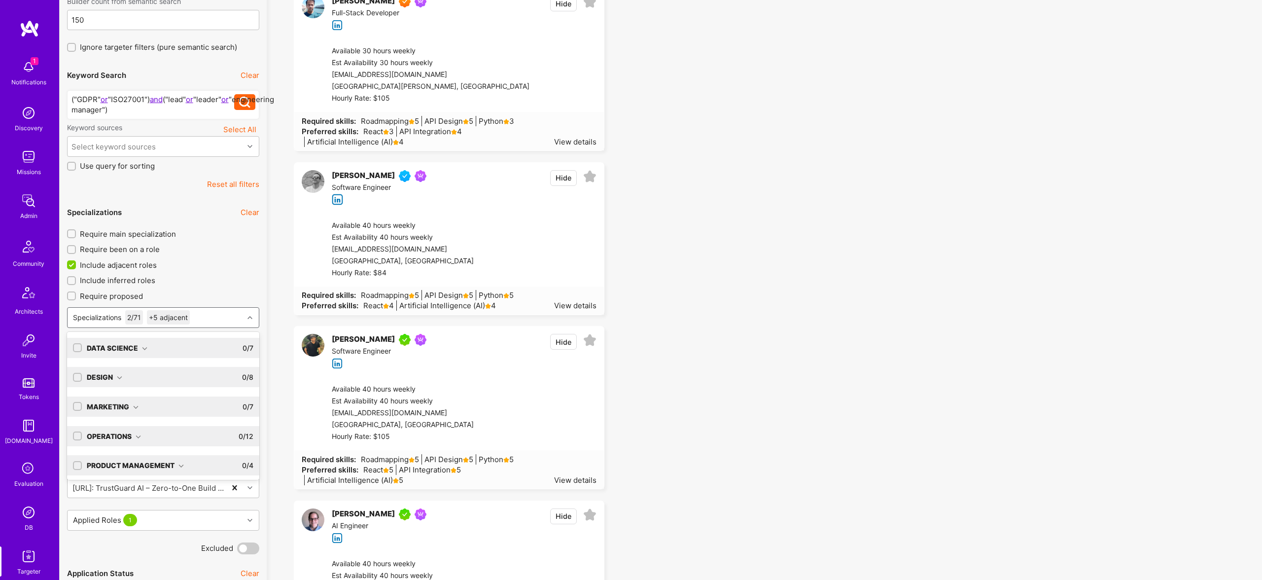
click at [212, 322] on div "Specializations 2 / 71 +5 adjacent" at bounding box center [156, 318] width 176 height 20
type input "back"
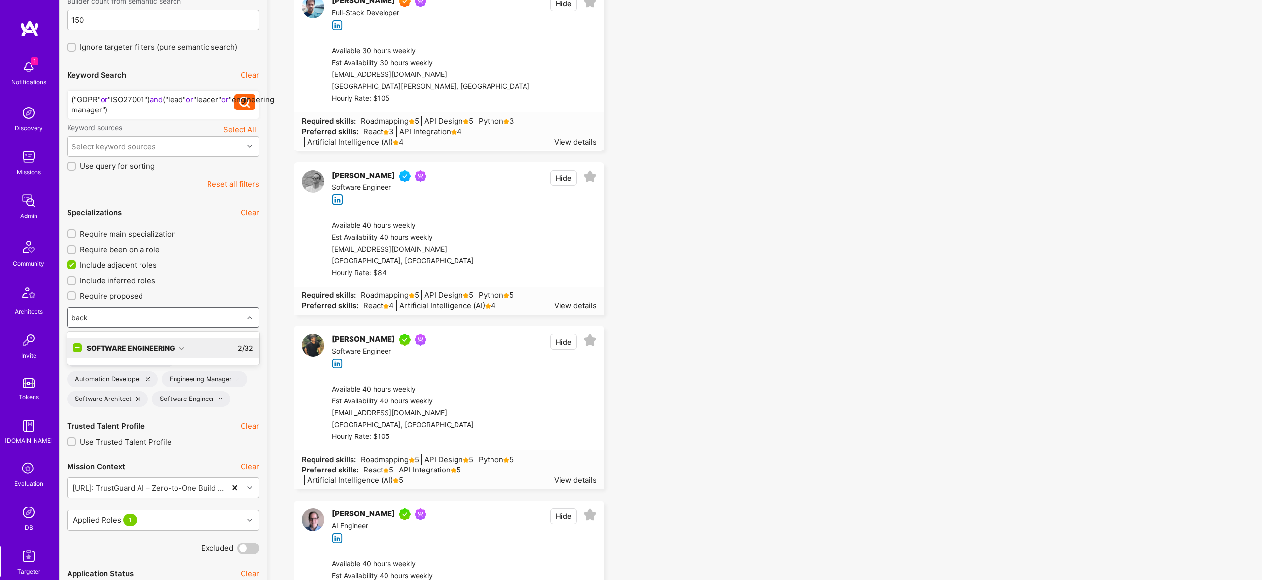
click at [176, 350] on div "Software Engineering" at bounding box center [136, 347] width 98 height 10
click at [125, 367] on div "Back-End Developer" at bounding box center [163, 368] width 180 height 10
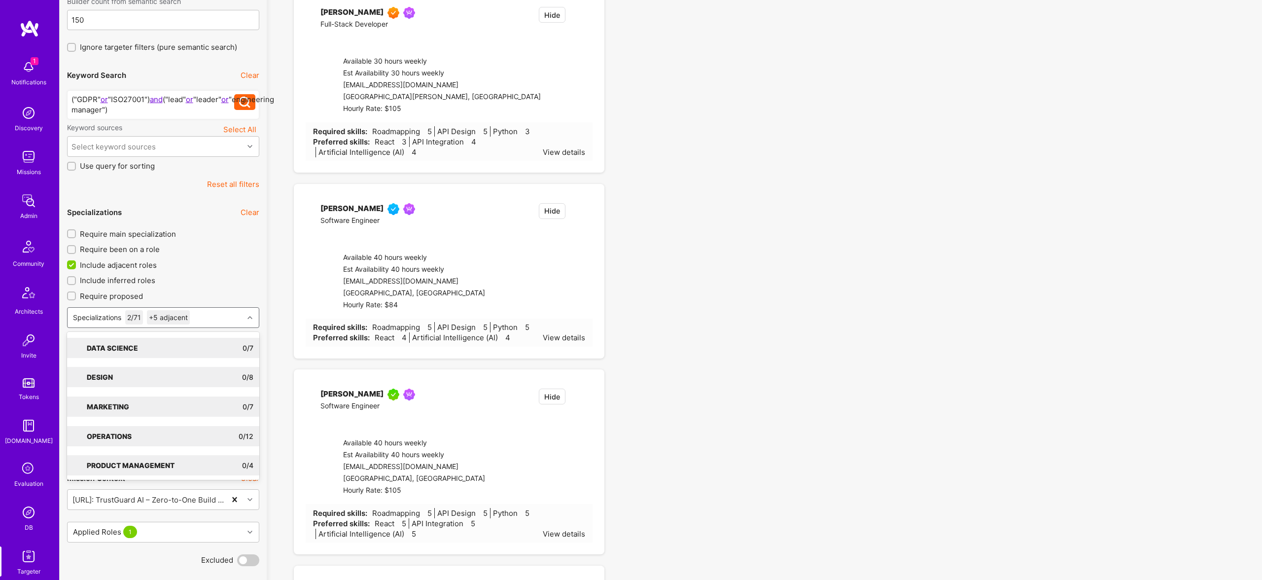
checkbox input "true"
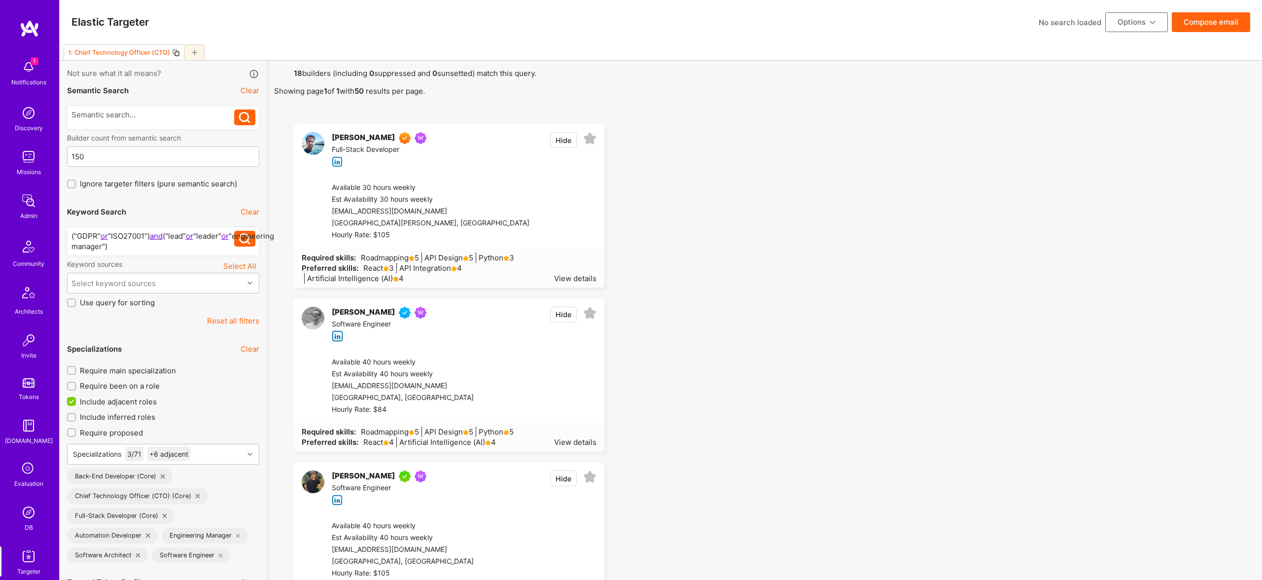
click at [175, 245] on div "("GDPR" or "ISO27001") and ("lead" or "leader" or "engineering manager")" at bounding box center [152, 241] width 163 height 21
drag, startPoint x: 154, startPoint y: 246, endPoint x: 179, endPoint y: 239, distance: 25.6
click at [155, 246] on div "("GDPR" or "ISO27001") and ("lead" or "leader" or "engineering manager")" at bounding box center [152, 241] width 163 height 21
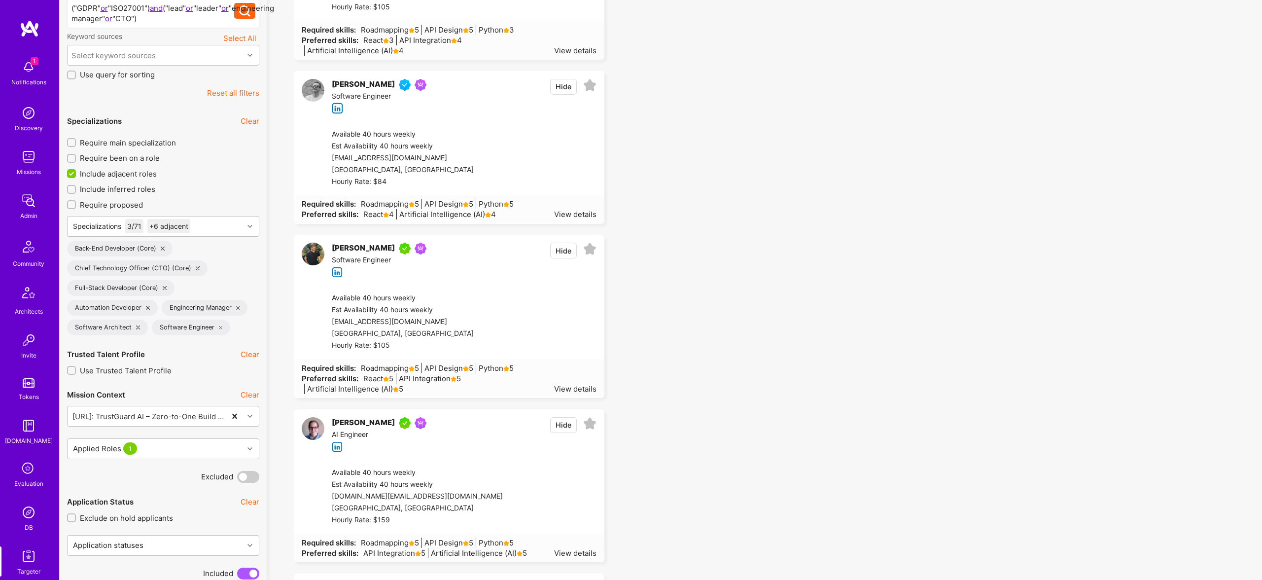
scroll to position [231, 0]
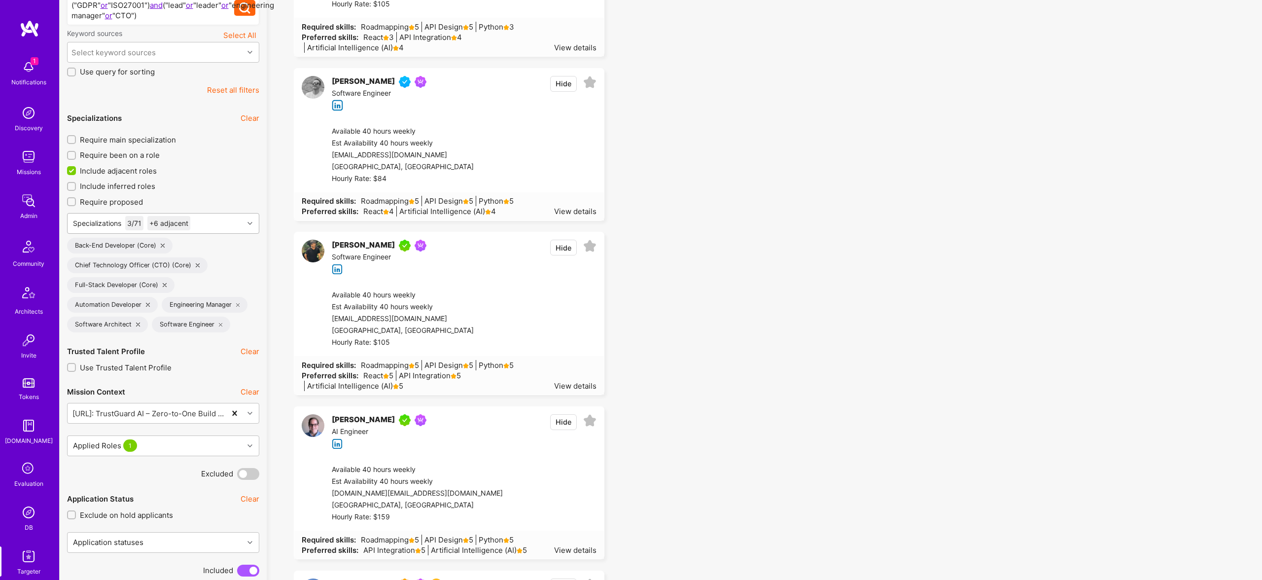
click at [203, 224] on div "Specializations 3 / 71 +6 adjacent" at bounding box center [156, 223] width 176 height 20
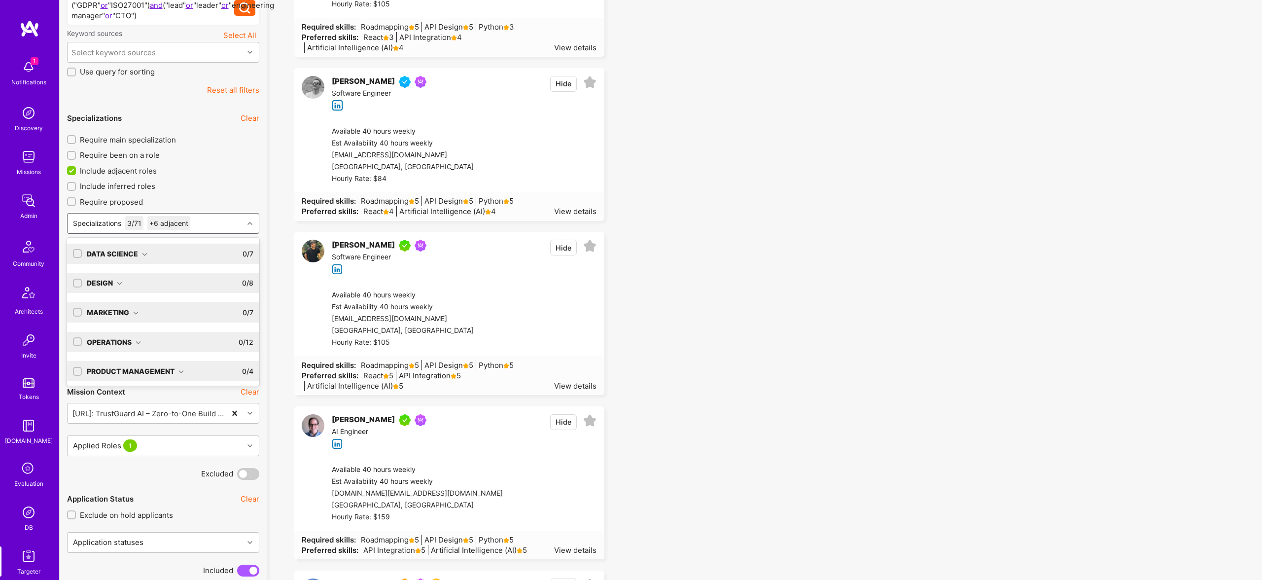
scroll to position [62, 0]
click at [171, 373] on div "Software Engineering 3 / 32" at bounding box center [167, 368] width 171 height 20
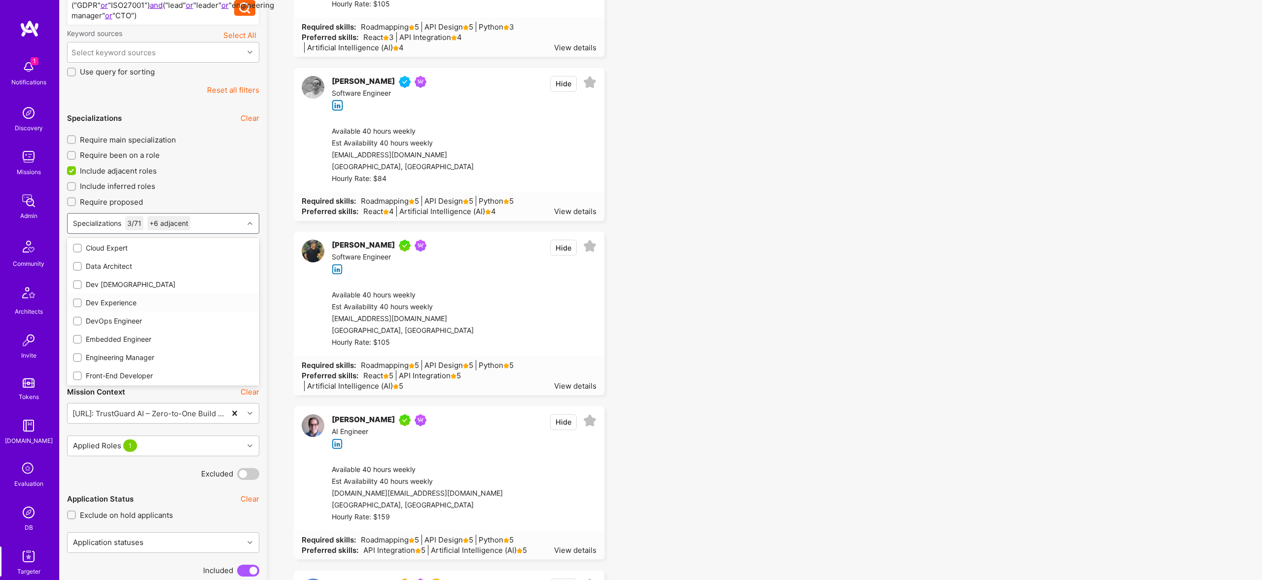
scroll to position [418, 0]
click at [143, 323] on div "Engineering Manager" at bounding box center [163, 324] width 180 height 10
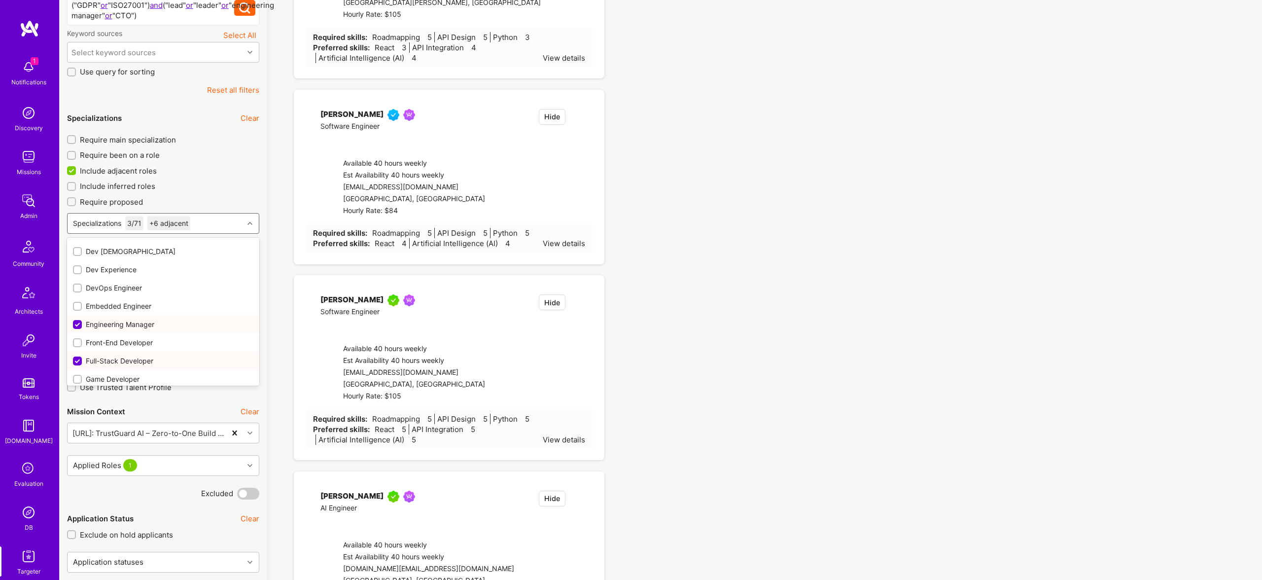
checkbox input "true"
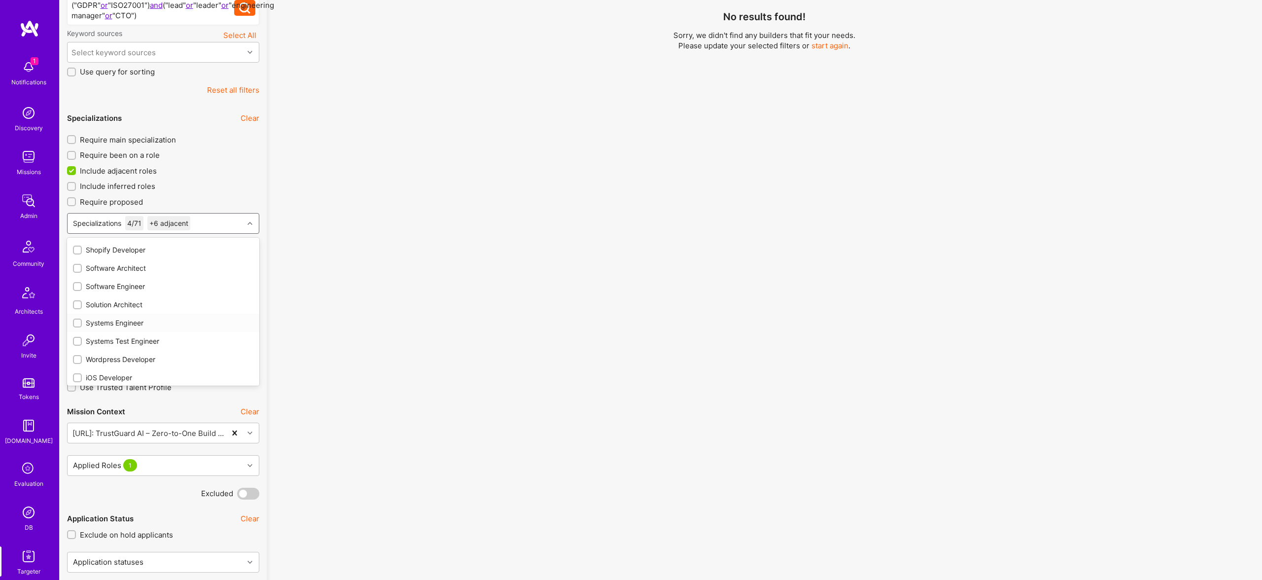
scroll to position [614, 0]
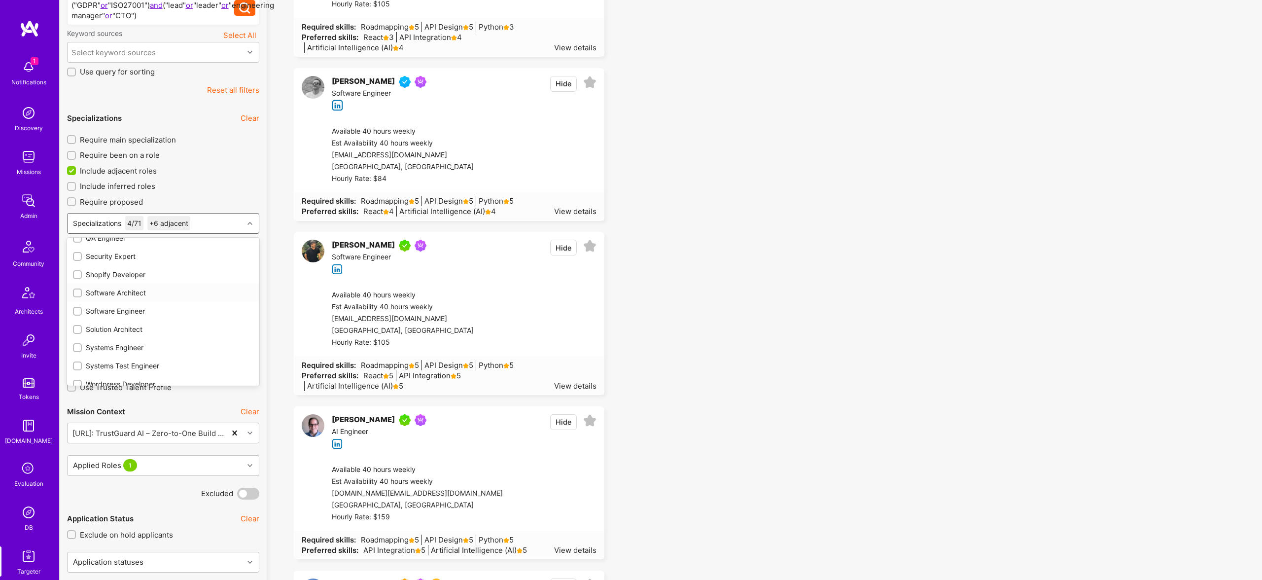
click at [127, 291] on div "Software Architect" at bounding box center [163, 292] width 180 height 10
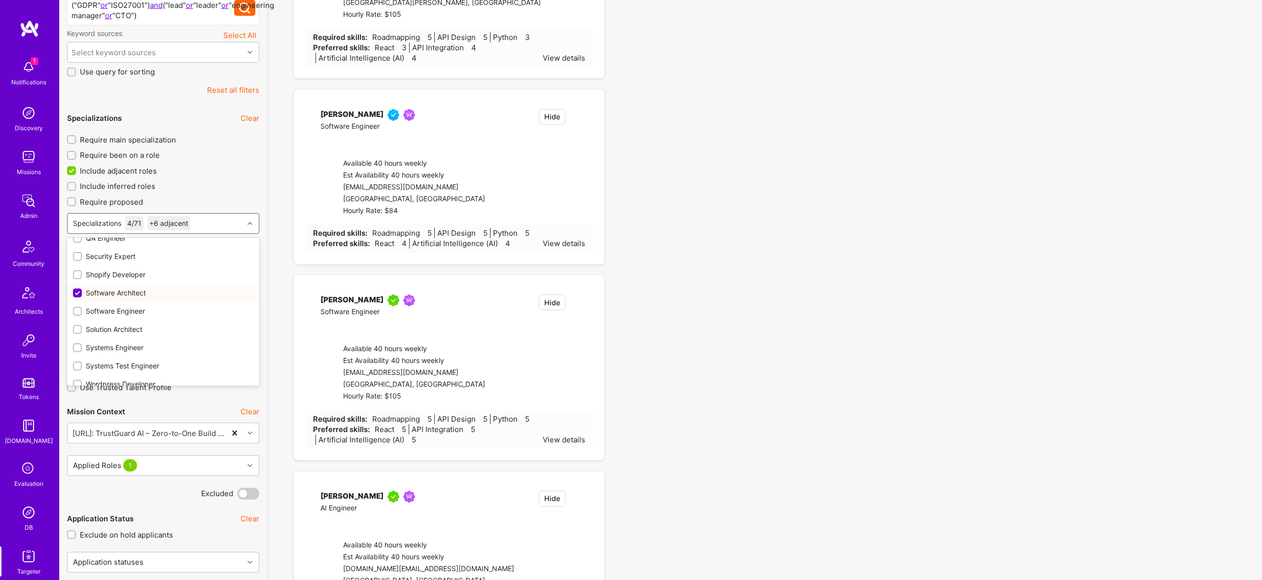
checkbox input "true"
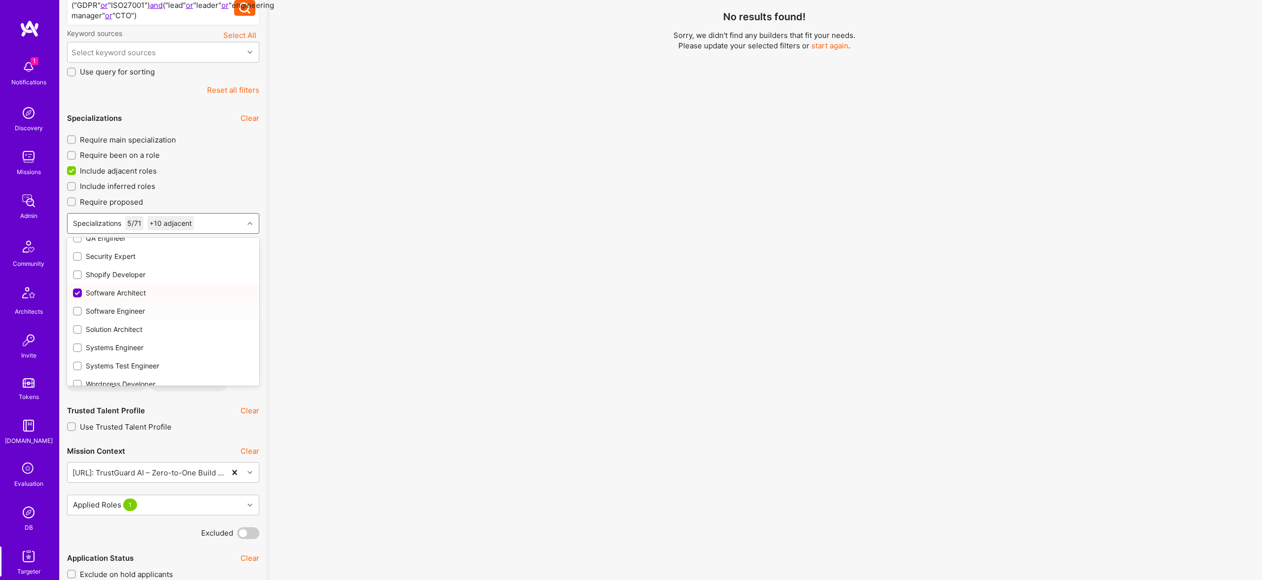
click at [128, 313] on div "Software Engineer" at bounding box center [163, 311] width 180 height 10
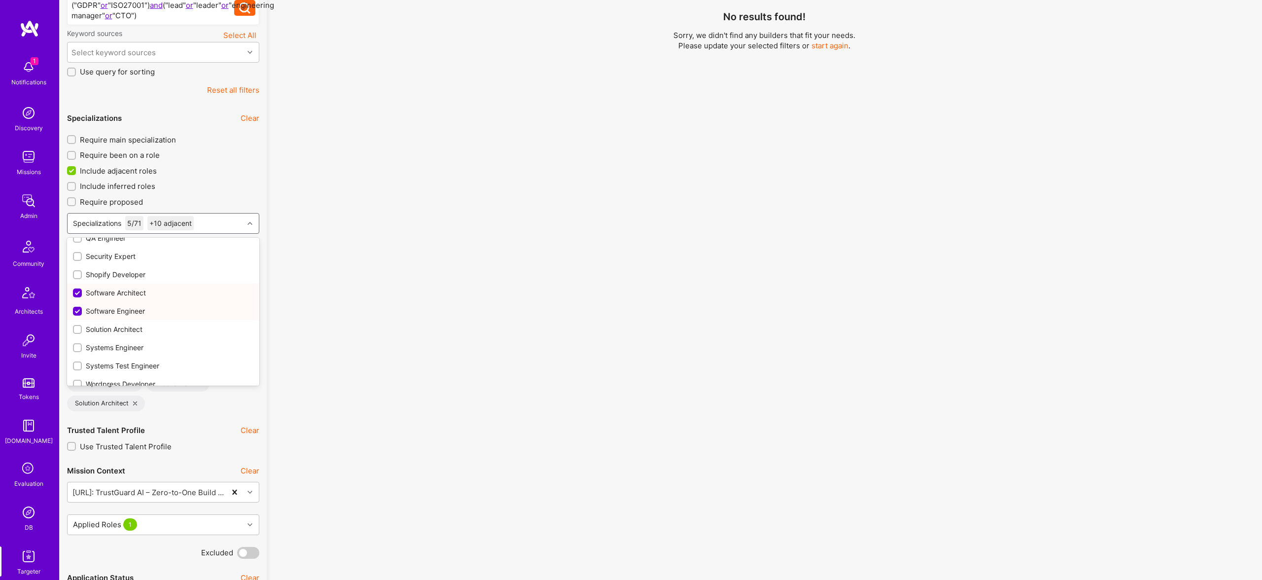
checkbox input "true"
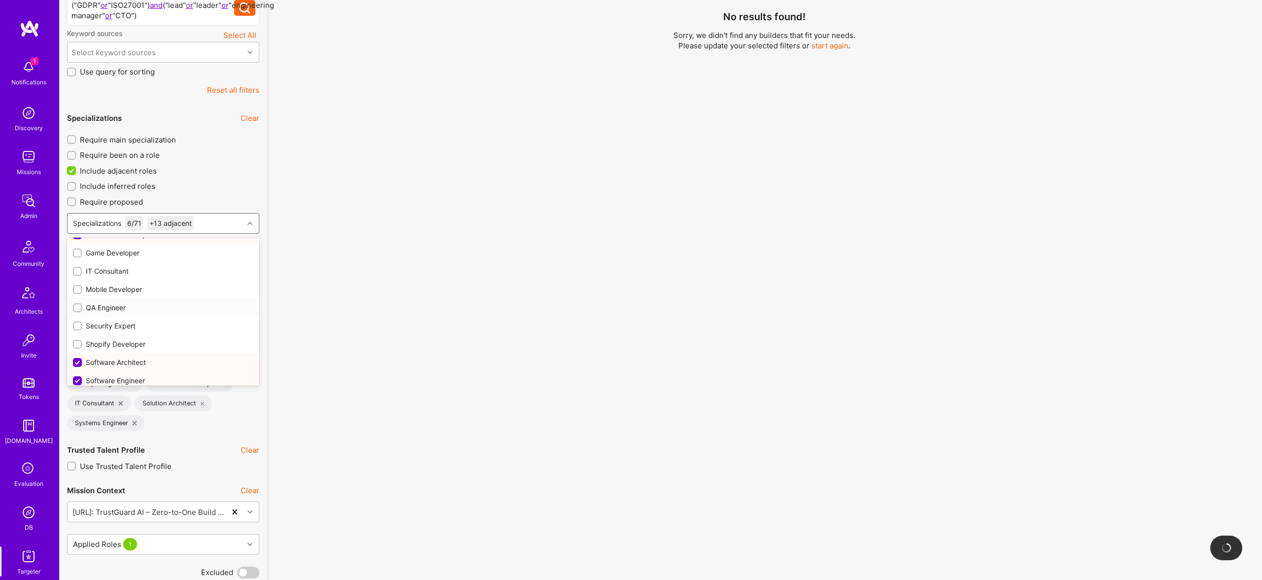
scroll to position [538, 0]
click at [449, 279] on div "No results found! Sorry, we didn't find any builders that fit your needs. Pleas…" at bounding box center [764, 143] width 980 height 464
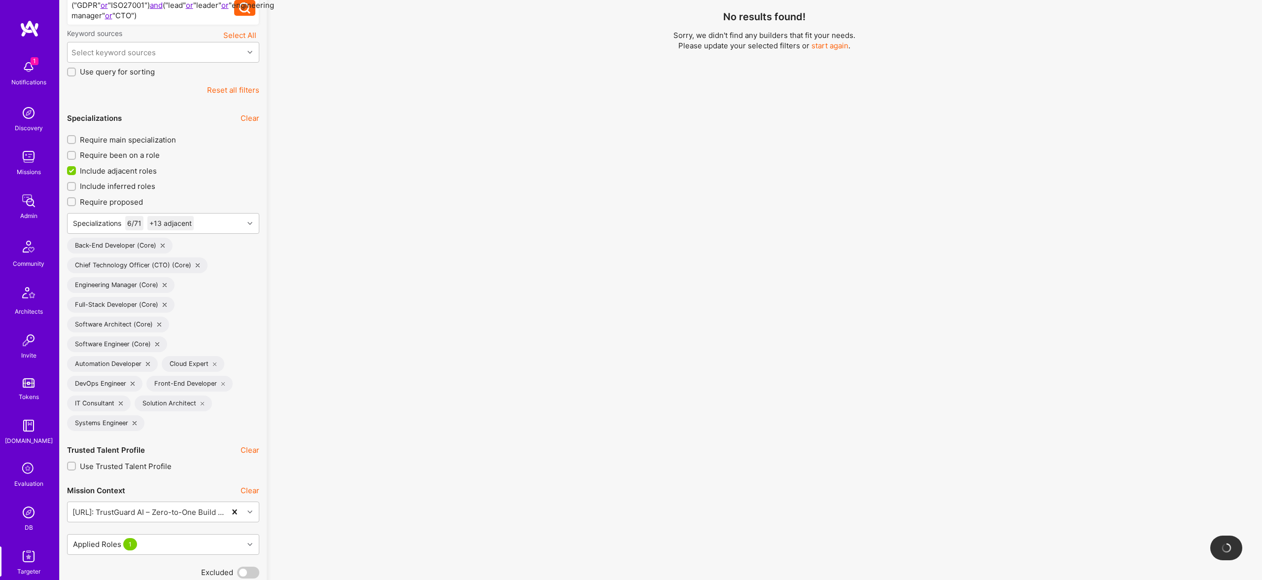
scroll to position [0, 0]
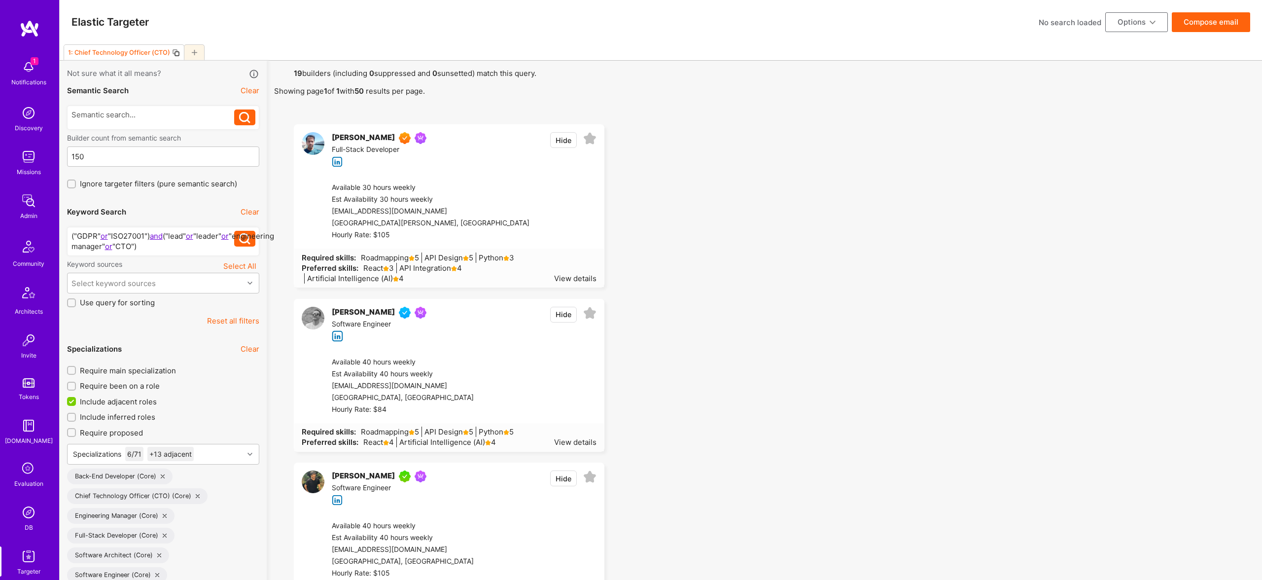
click at [1209, 20] on button "Compose email" at bounding box center [1210, 22] width 78 height 20
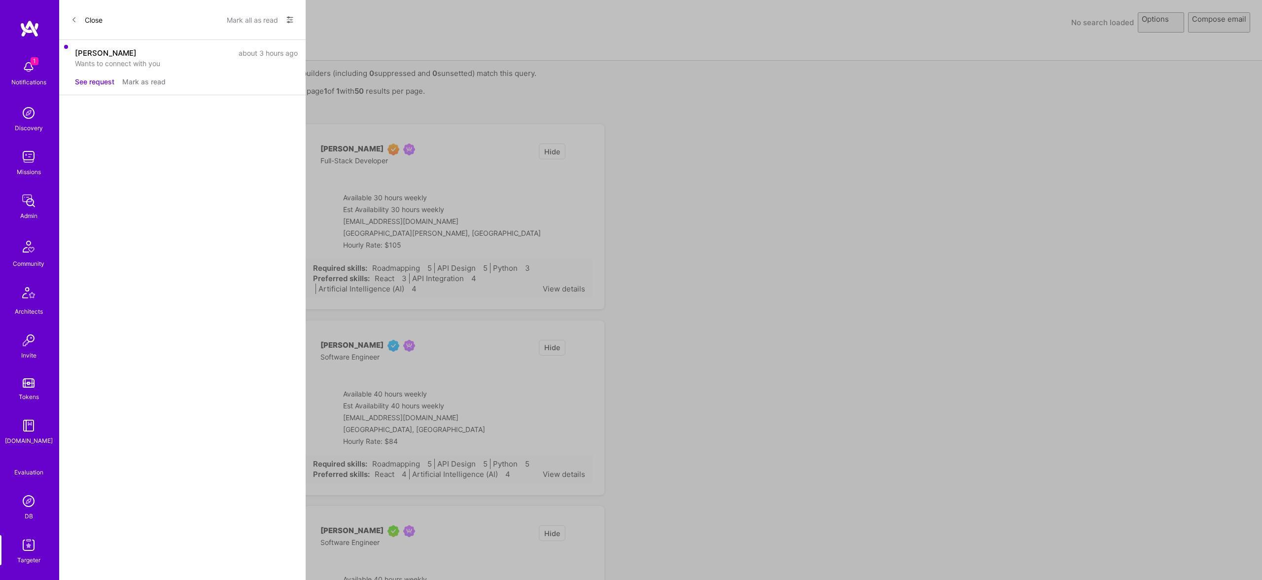
select select "rich-reachout"
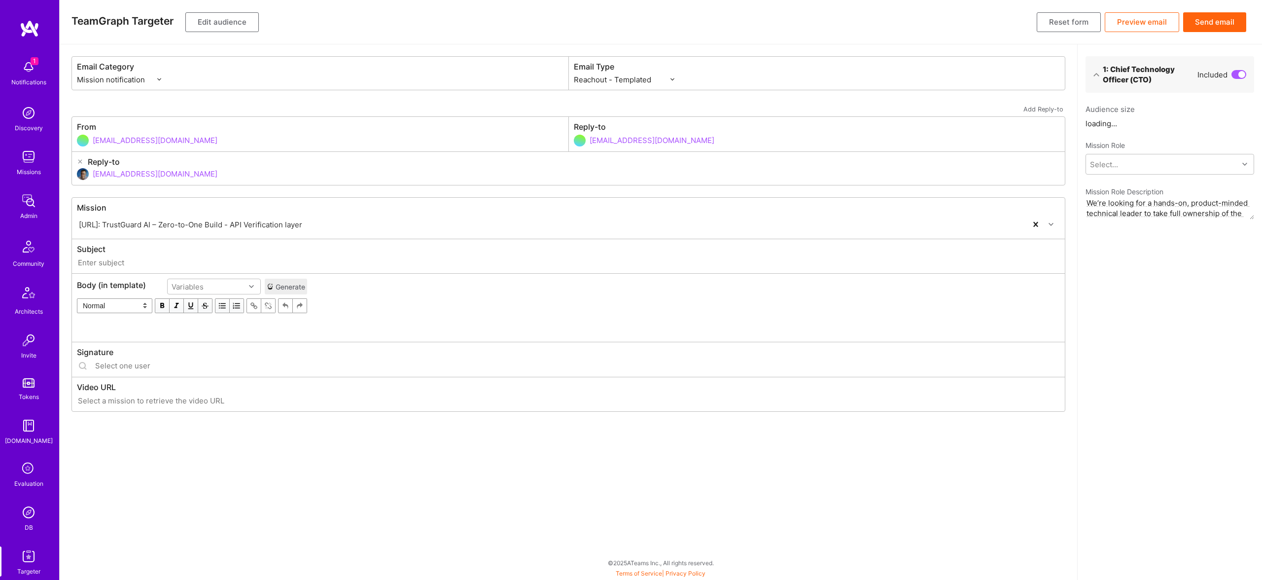
type input "A.Team // Trustguard.ai: TrustGuard AI – Zero-to-One Build - API Verification l…"
type input "[EMAIL_ADDRESS][DOMAIN_NAME]"
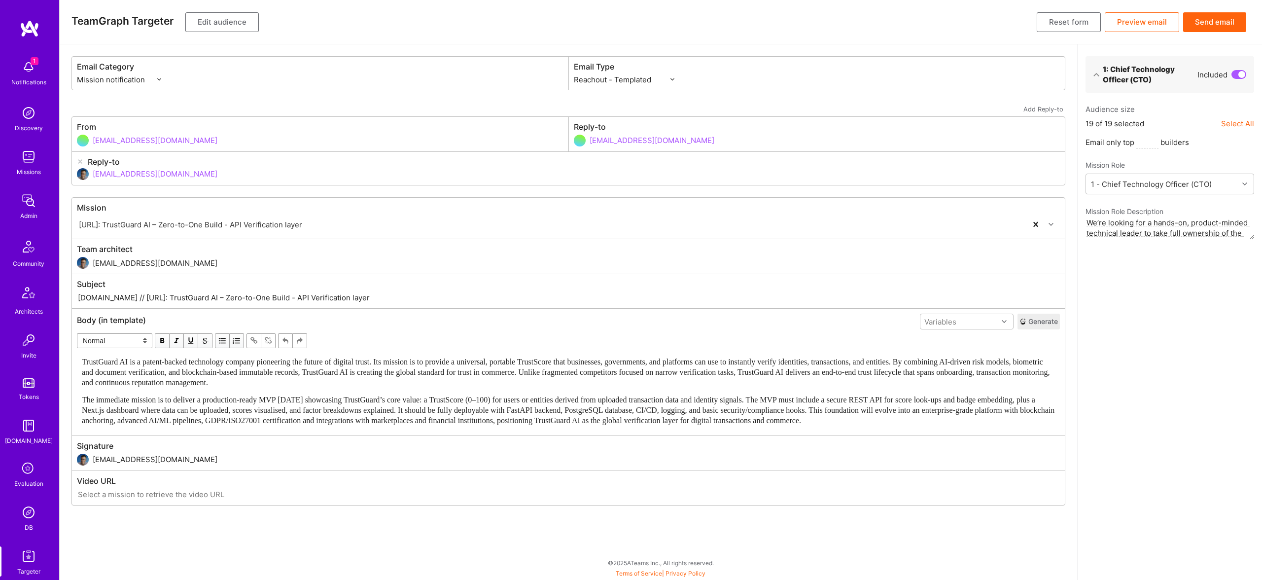
click at [352, 355] on div "TrustGuard AI is a patent-backed technology company pioneering the future of di…" at bounding box center [568, 391] width 982 height 78
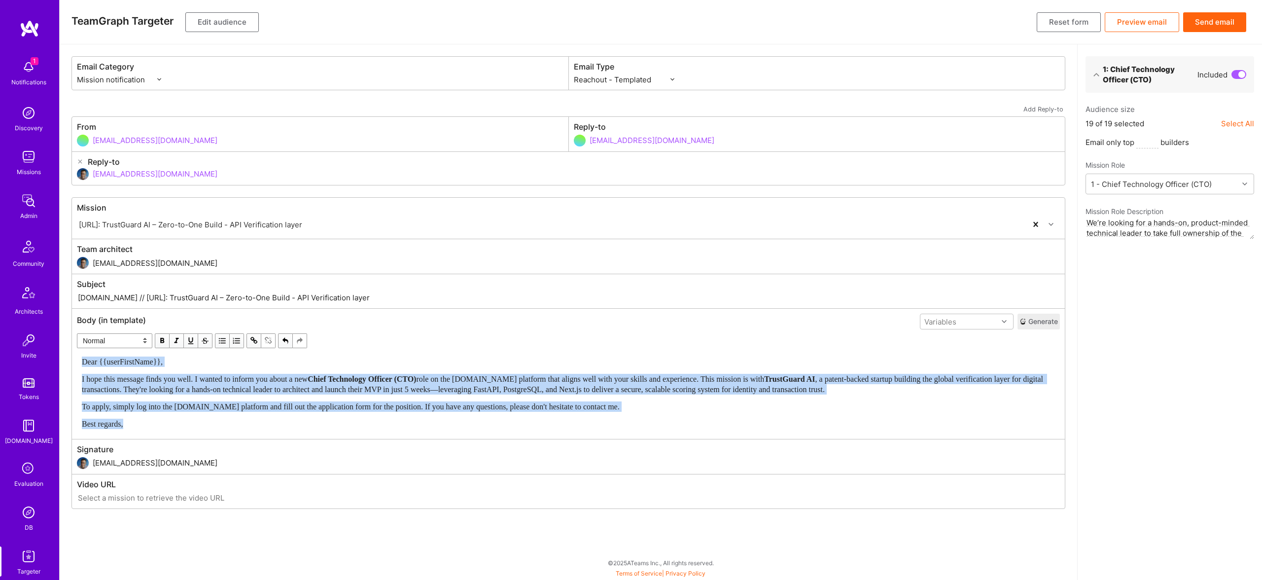
click at [163, 337] on span "button" at bounding box center [162, 340] width 11 height 11
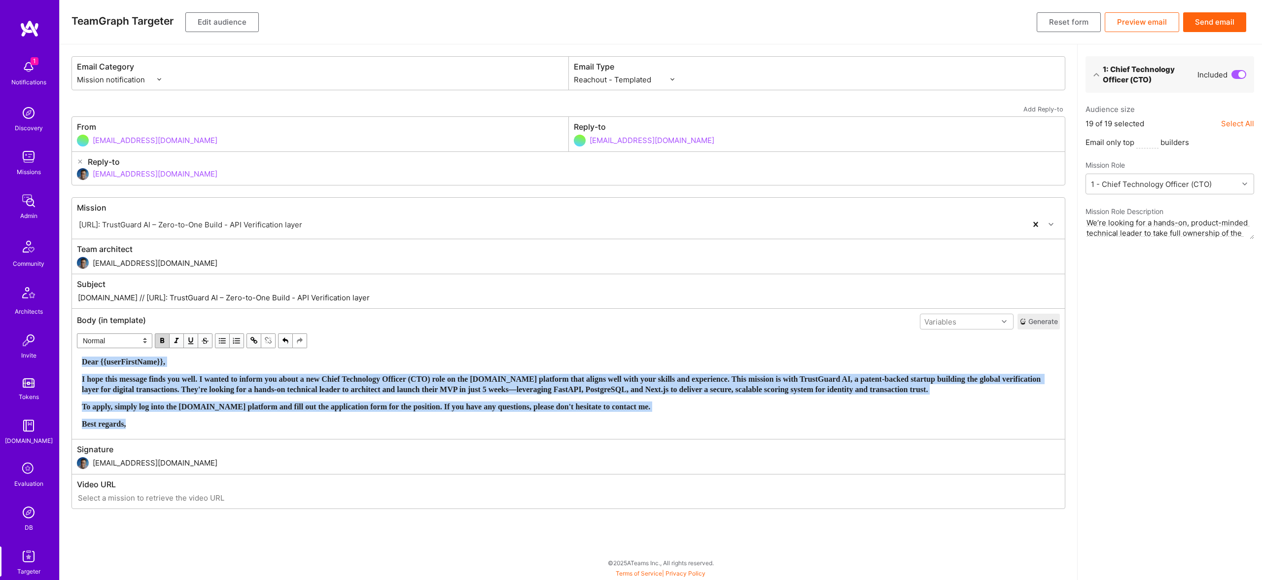
click at [163, 337] on span "button" at bounding box center [162, 340] width 11 height 11
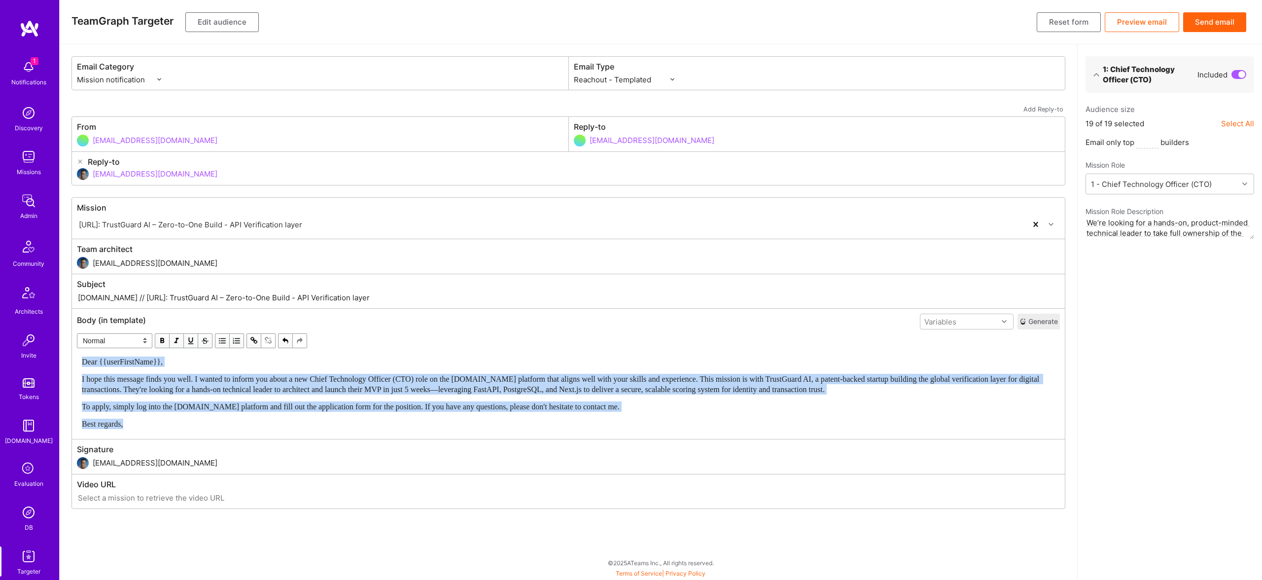
click at [834, 390] on span "I hope this message finds you well. I wanted to inform you about a new Chief Te…" at bounding box center [561, 384] width 959 height 19
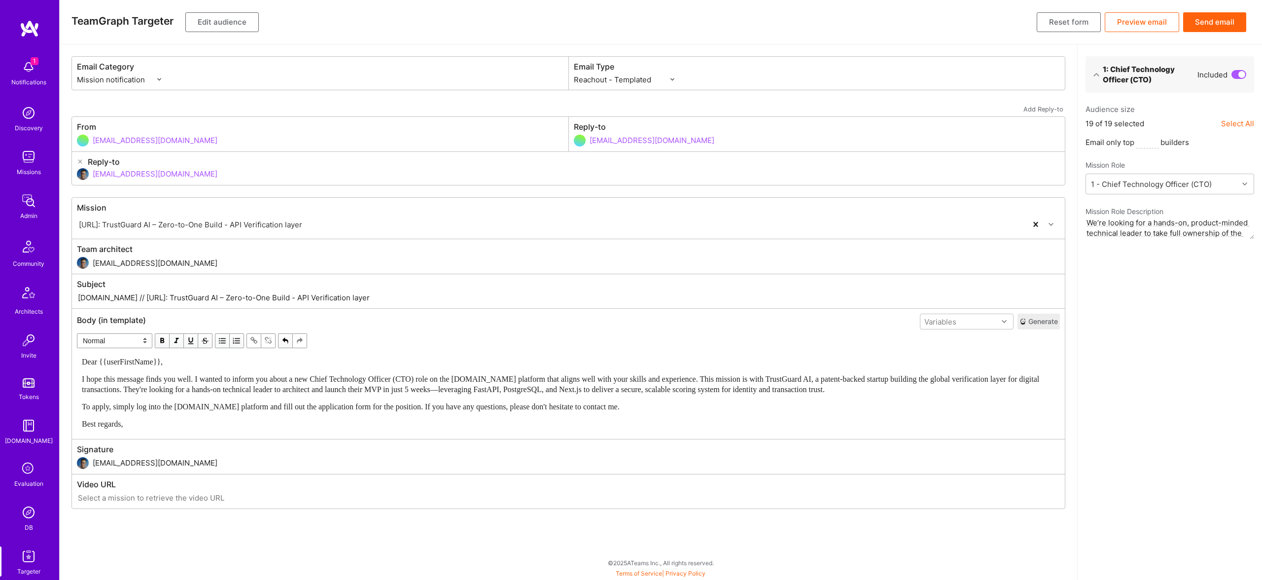
click at [113, 299] on input "A.Team // Trustguard.ai: TrustGuard AI – Zero-to-One Build - API Verification l…" at bounding box center [568, 297] width 983 height 11
click at [114, 296] on input "A.Team // Trustguard.ai: TrustGuard AI – Zero-to-One Build - API Verification l…" at bounding box center [568, 297] width 983 height 11
drag, startPoint x: 115, startPoint y: 295, endPoint x: 514, endPoint y: 320, distance: 399.9
click at [514, 320] on div "Mission Trustguard.ai: TrustGuard AI – Zero-to-One Build - API Verification lay…" at bounding box center [567, 352] width 993 height 311
paste input "New CTO Role on A.Team – TrustGuard AI"
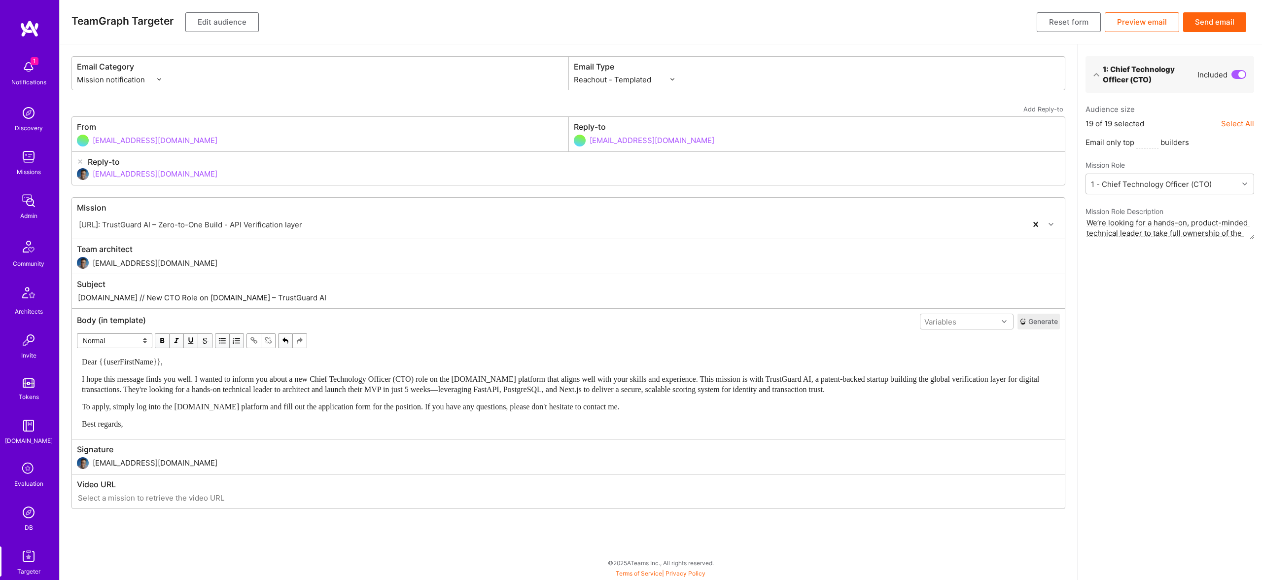
click at [171, 299] on input "A.Team // New CTO Role on A.Team – TrustGuard AI" at bounding box center [568, 297] width 983 height 11
click at [170, 300] on input "A.Team // New CTO Role on A.Team – TrustGuard AI" at bounding box center [568, 297] width 983 height 11
click at [171, 297] on input "A.Team // New CTO Role on A.Team – TrustGuard AI" at bounding box center [568, 297] width 983 height 11
drag, startPoint x: 204, startPoint y: 298, endPoint x: 286, endPoint y: 298, distance: 82.8
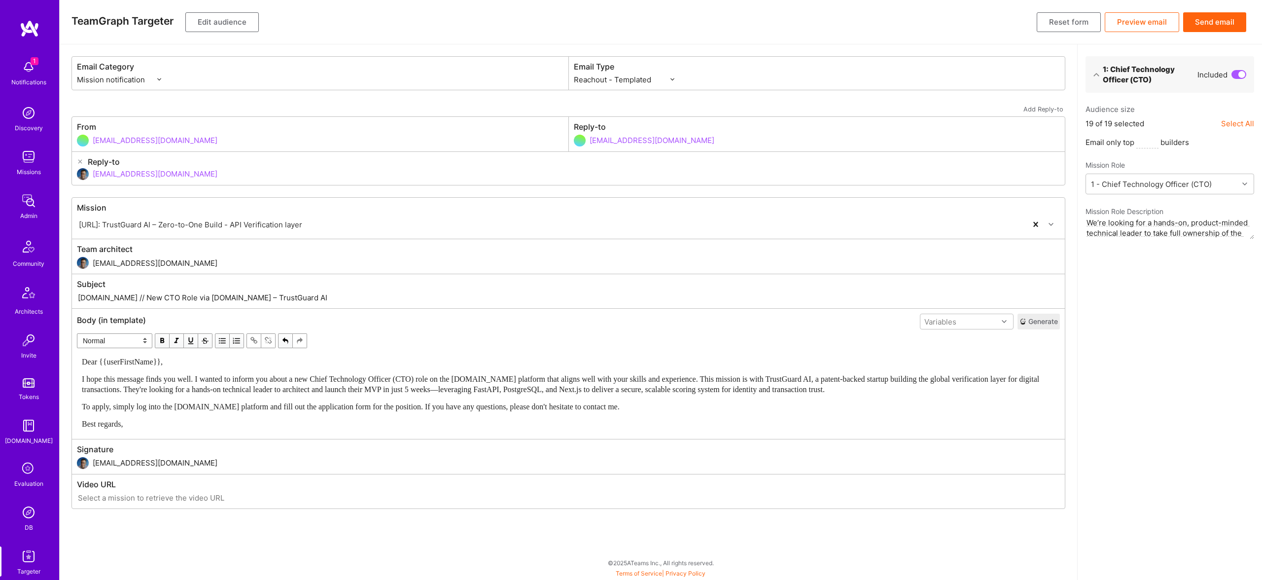
click at [286, 298] on input "A.Team // New CTO Role via A.Team – TrustGuard AI" at bounding box center [568, 297] width 983 height 11
click at [141, 299] on input "A.Team // New CTO Role via A.Team" at bounding box center [568, 297] width 983 height 11
type input "A.Team // New Tech Lead Role via A.Team"
click at [1214, 22] on button "Send email" at bounding box center [1214, 22] width 63 height 20
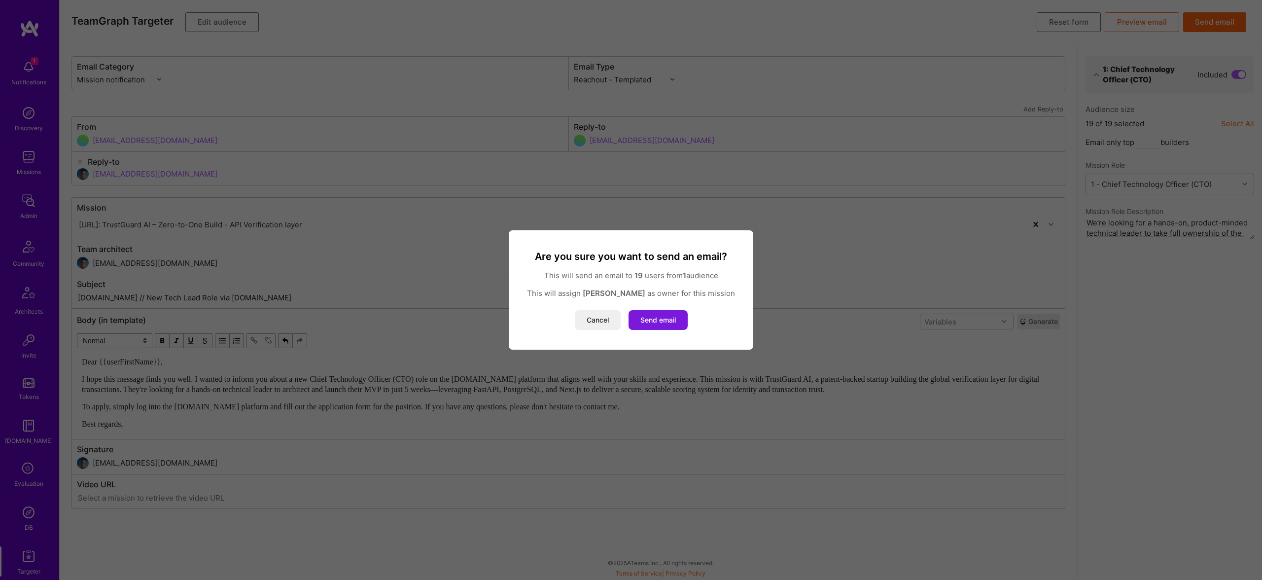
click at [673, 315] on button "Send email" at bounding box center [657, 320] width 59 height 20
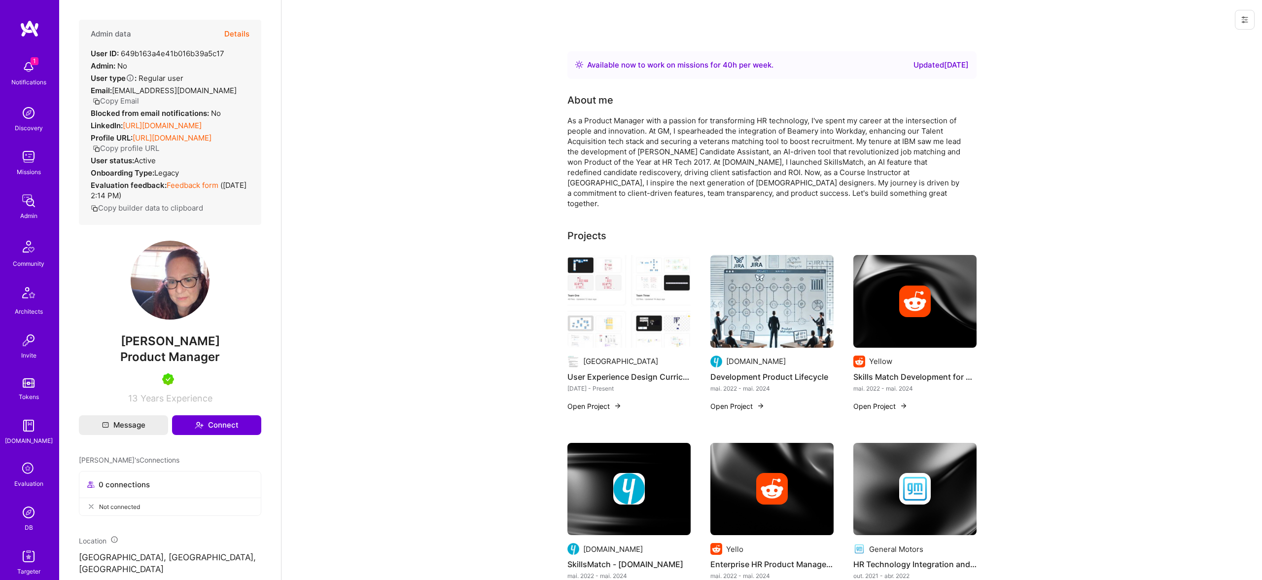
click at [919, 285] on img at bounding box center [915, 301] width 32 height 32
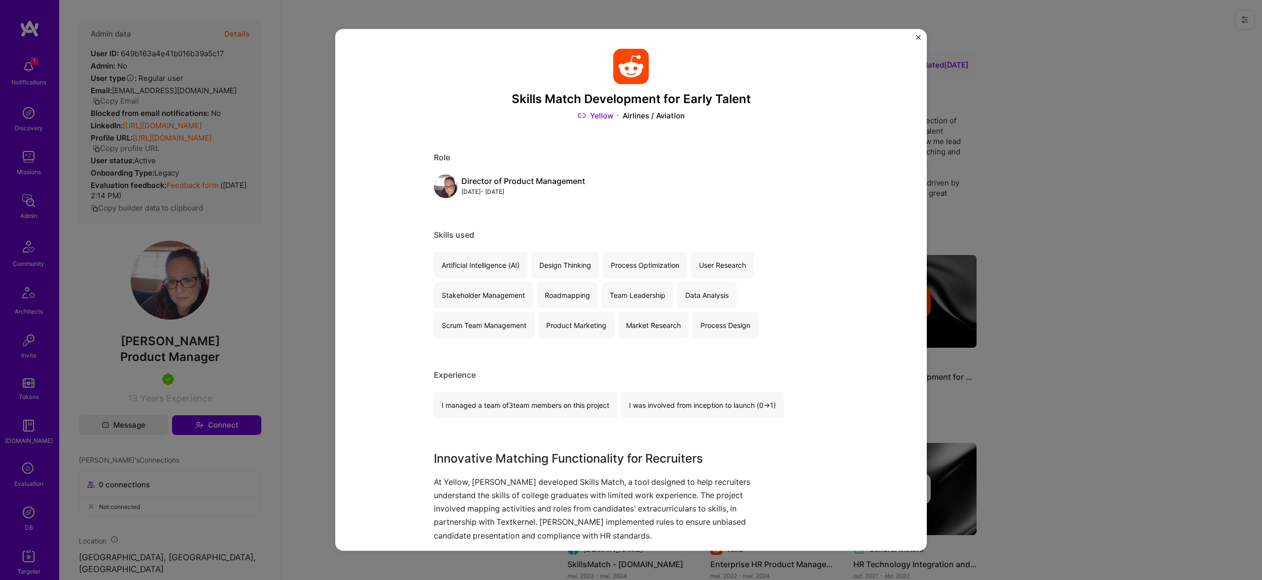
click at [919, 36] on img "Close" at bounding box center [918, 37] width 5 height 5
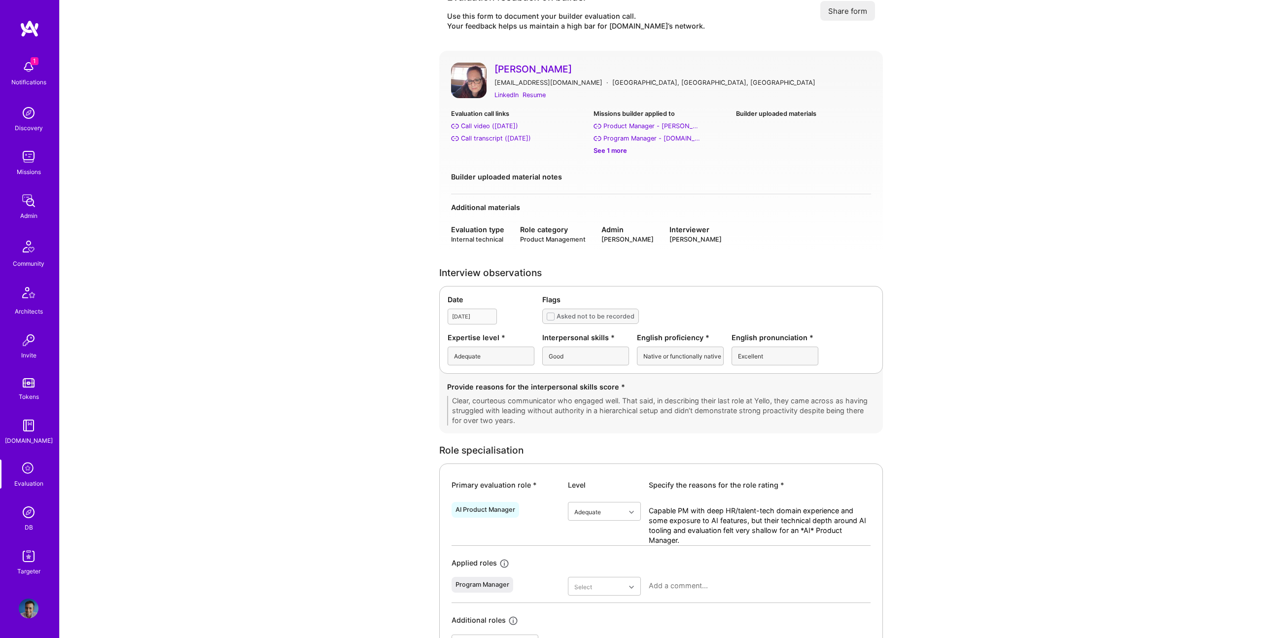
scroll to position [26, 0]
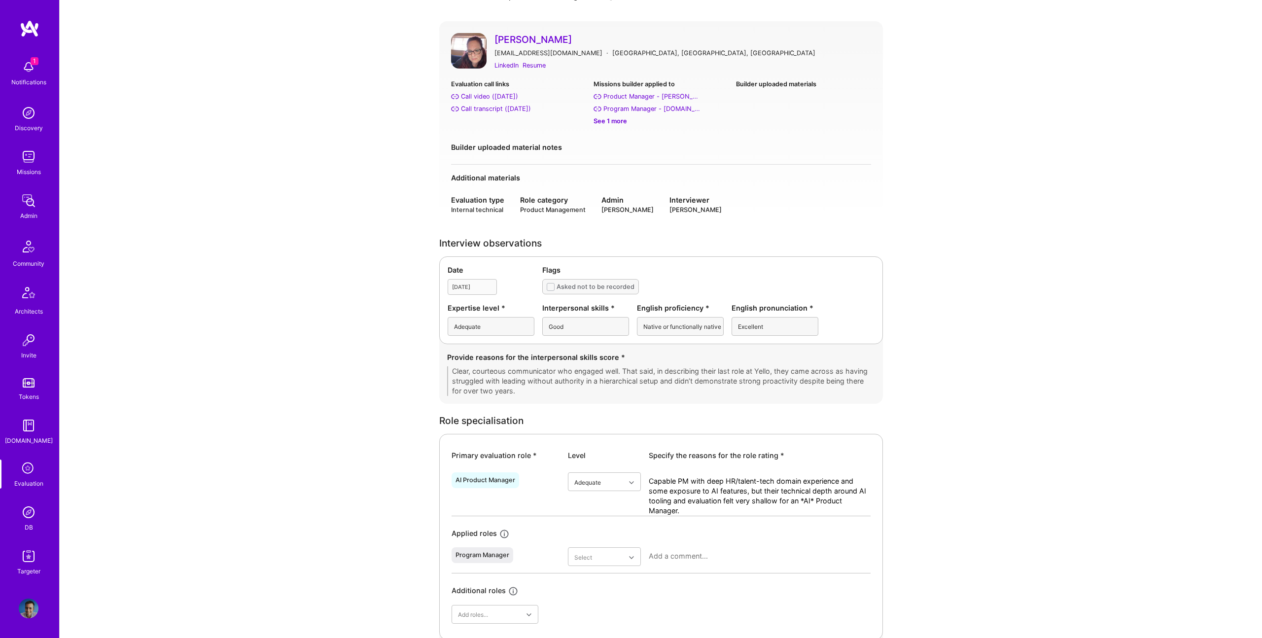
scroll to position [53, 0]
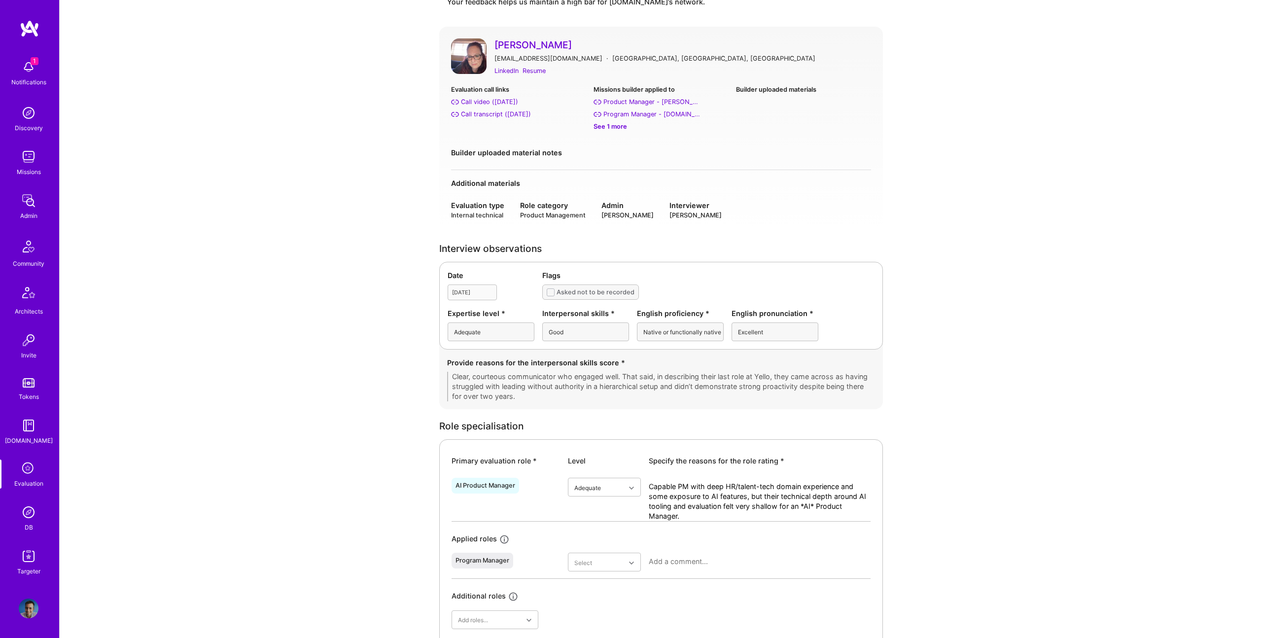
click at [727, 198] on div "[PERSON_NAME] [EMAIL_ADDRESS][DOMAIN_NAME] · [GEOGRAPHIC_DATA], [GEOGRAPHIC_DAT…" at bounding box center [661, 129] width 444 height 205
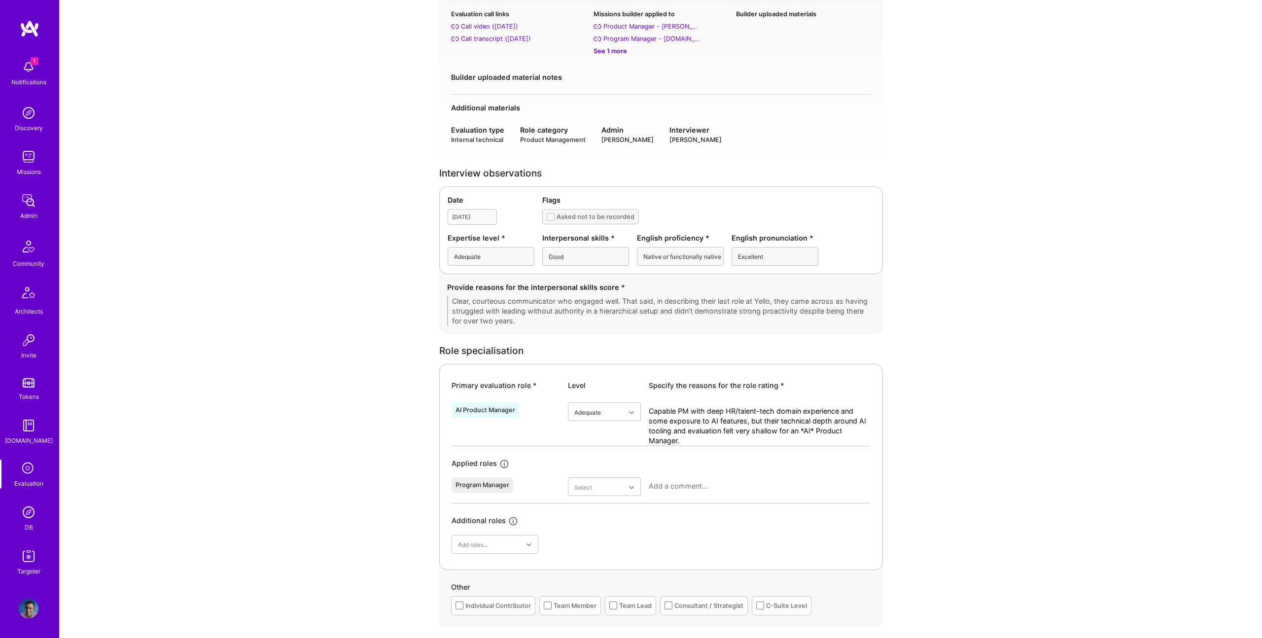
scroll to position [125, 0]
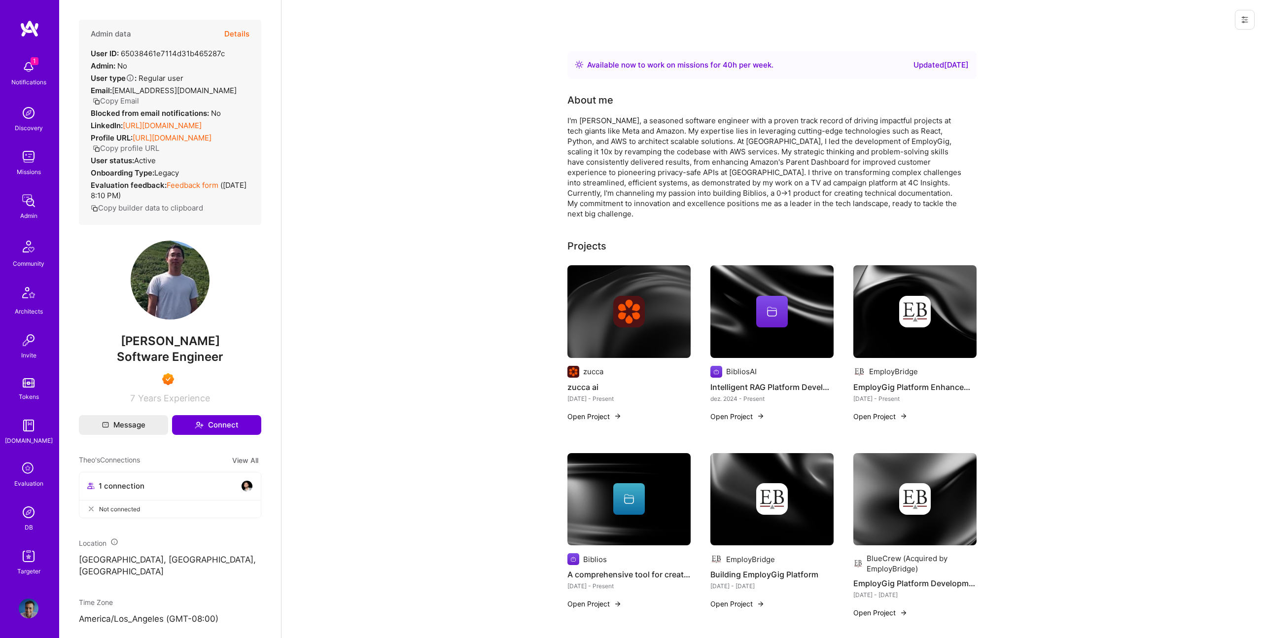
click at [139, 96] on button "Copy Email" at bounding box center [116, 101] width 46 height 10
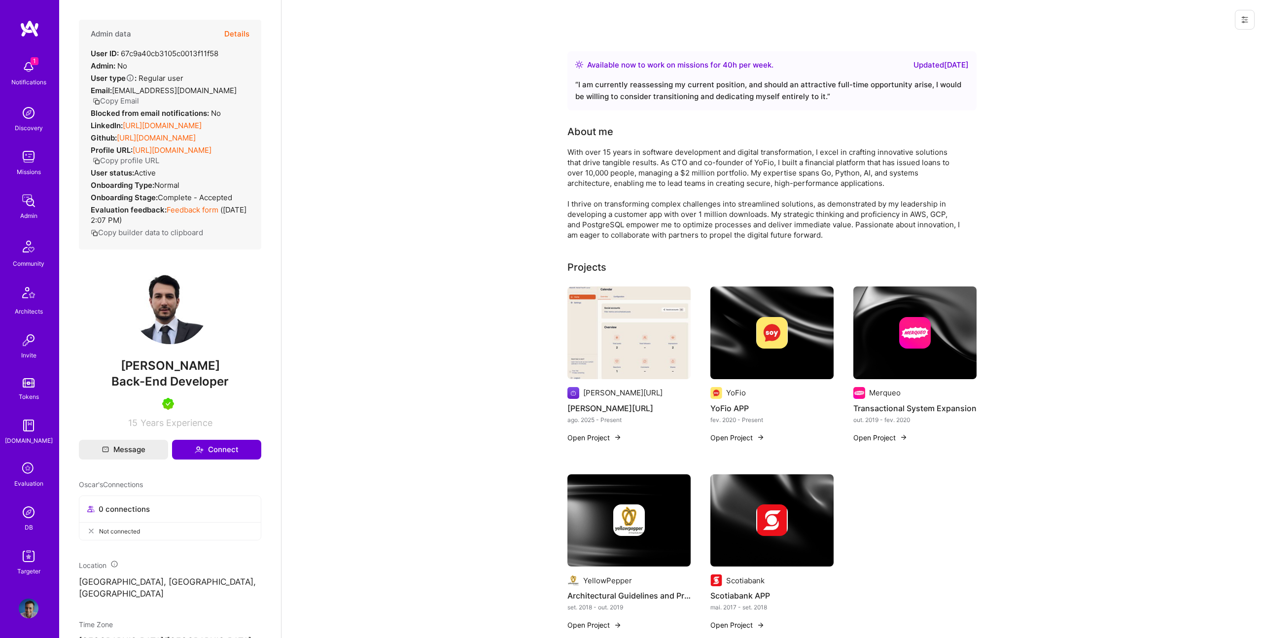
click at [139, 96] on button "Copy Email" at bounding box center [116, 101] width 46 height 10
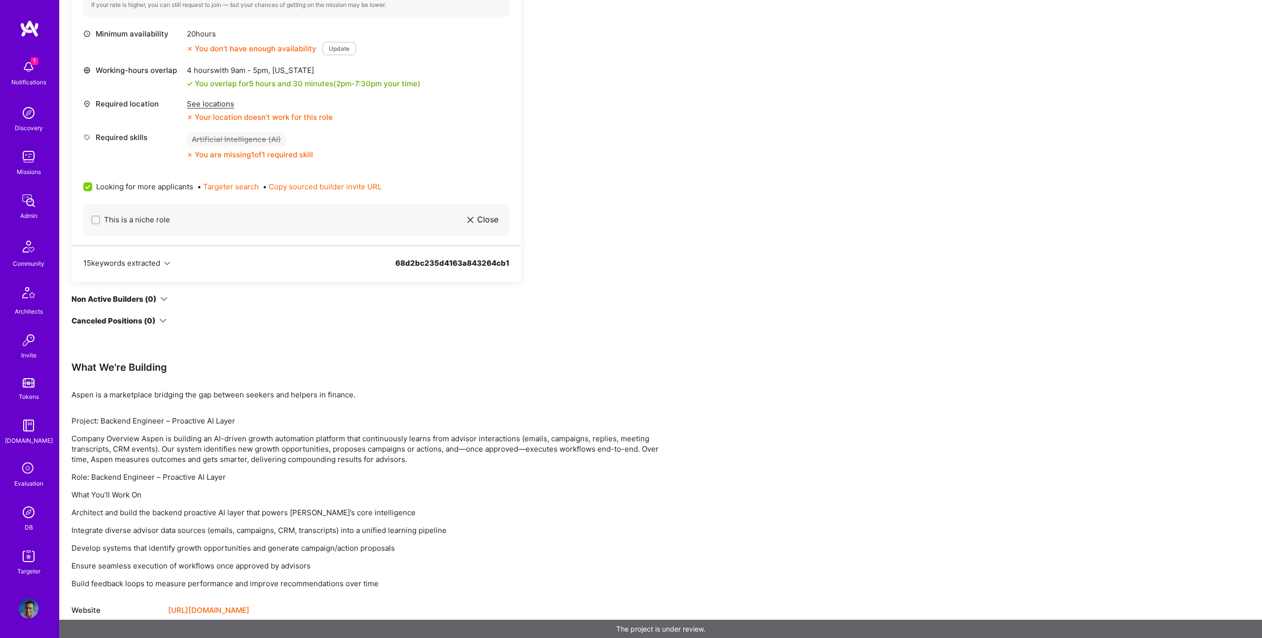
click at [402, 579] on p "Build feedback loops to measure performance and improve recommendations over ti…" at bounding box center [366, 583] width 591 height 10
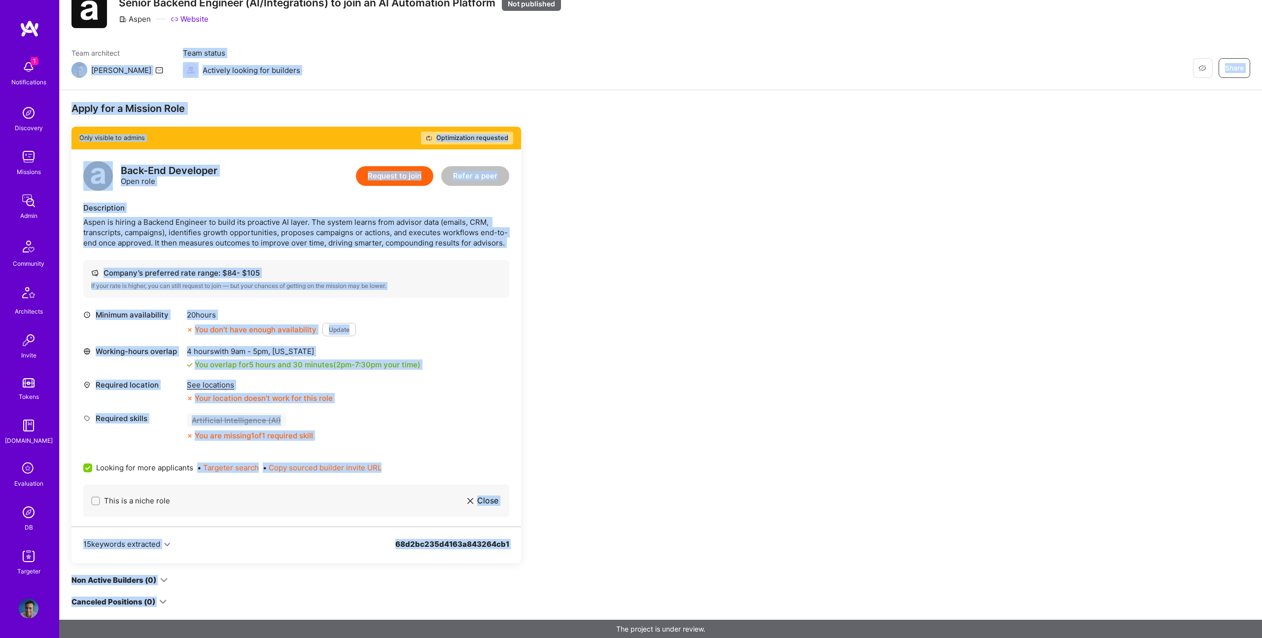
drag, startPoint x: 394, startPoint y: 585, endPoint x: 83, endPoint y: 90, distance: 585.0
click at [83, 90] on div "Apply for a Mission Role Only visible to admins Optimization requested Back-End…" at bounding box center [661, 505] width 1202 height 830
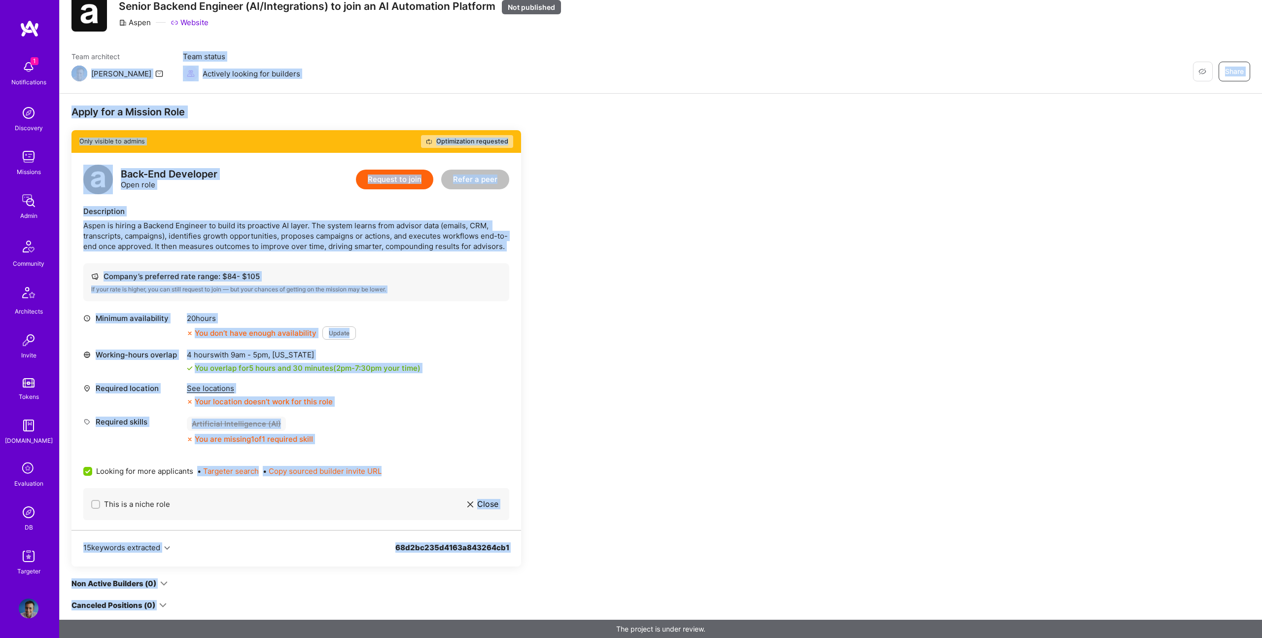
scroll to position [80, 0]
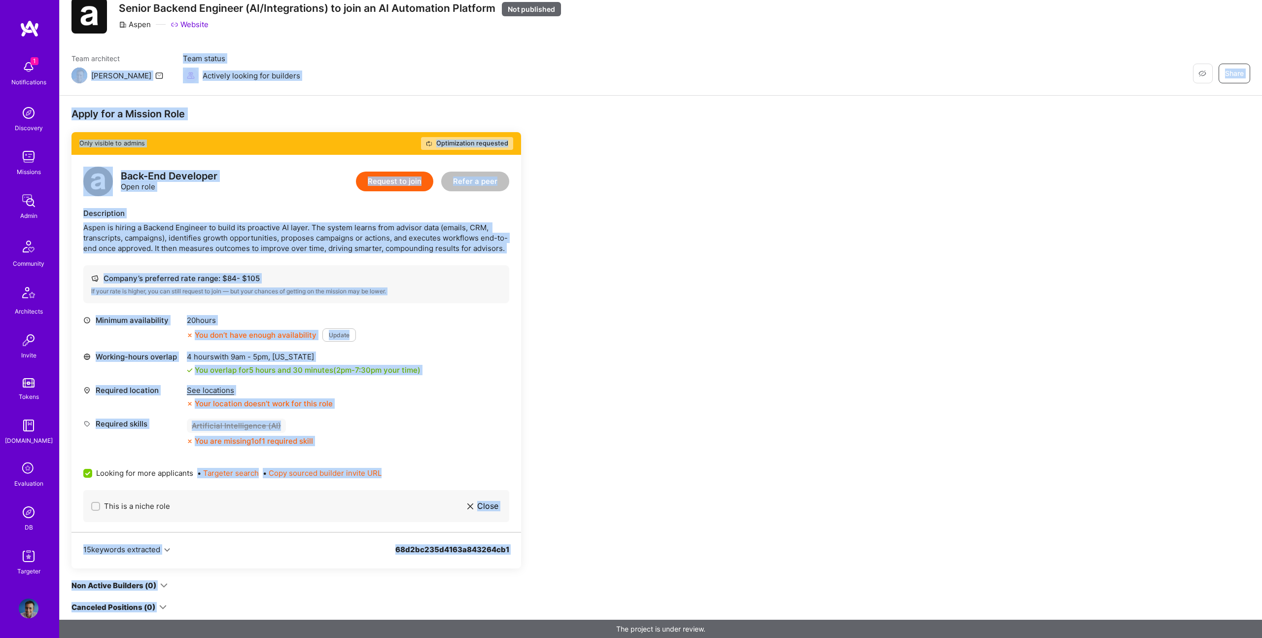
click at [556, 275] on div "Apply for a Mission Role Only visible to admins Optimization requested Back-End…" at bounding box center [366, 504] width 591 height 795
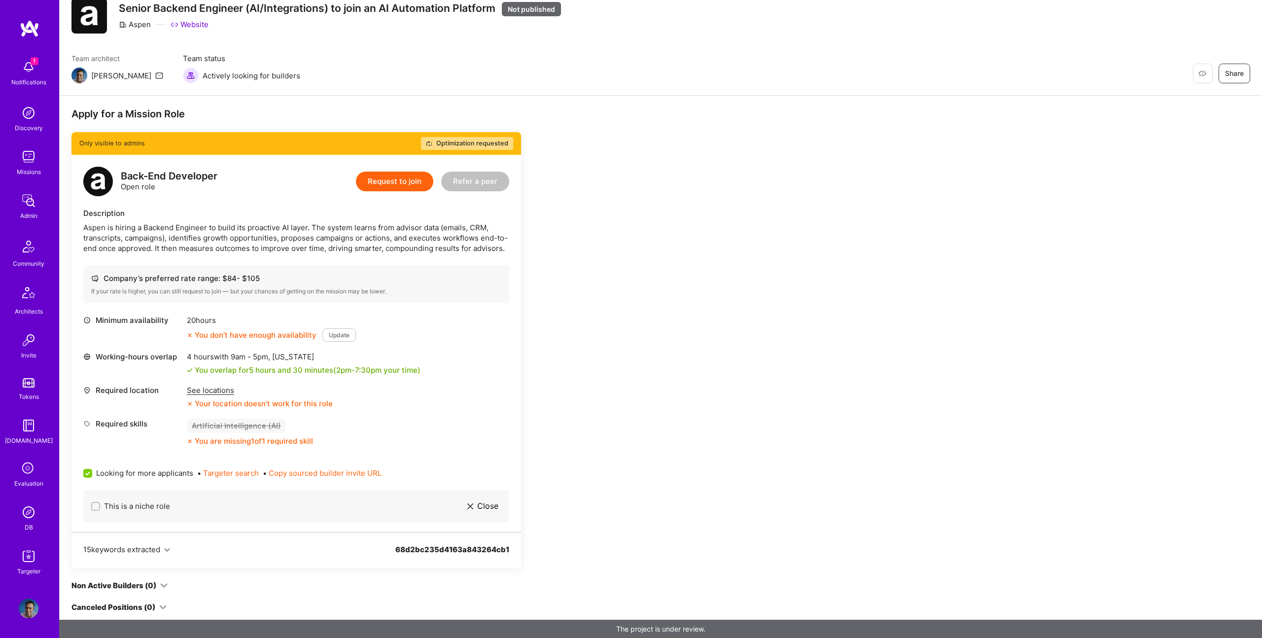
click at [454, 236] on div "Aspen is hiring a Backend Engineer to build its proactive AI layer. The system …" at bounding box center [296, 237] width 426 height 31
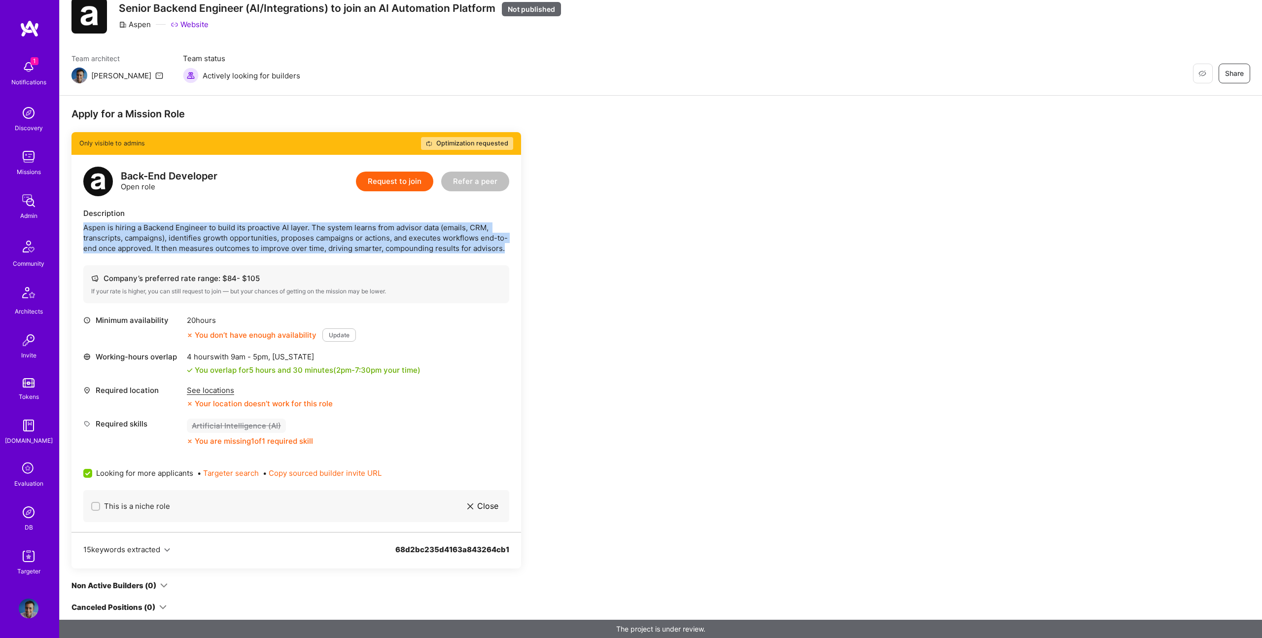
click at [454, 236] on div "Aspen is hiring a Backend Engineer to build its proactive AI layer. The system …" at bounding box center [296, 237] width 426 height 31
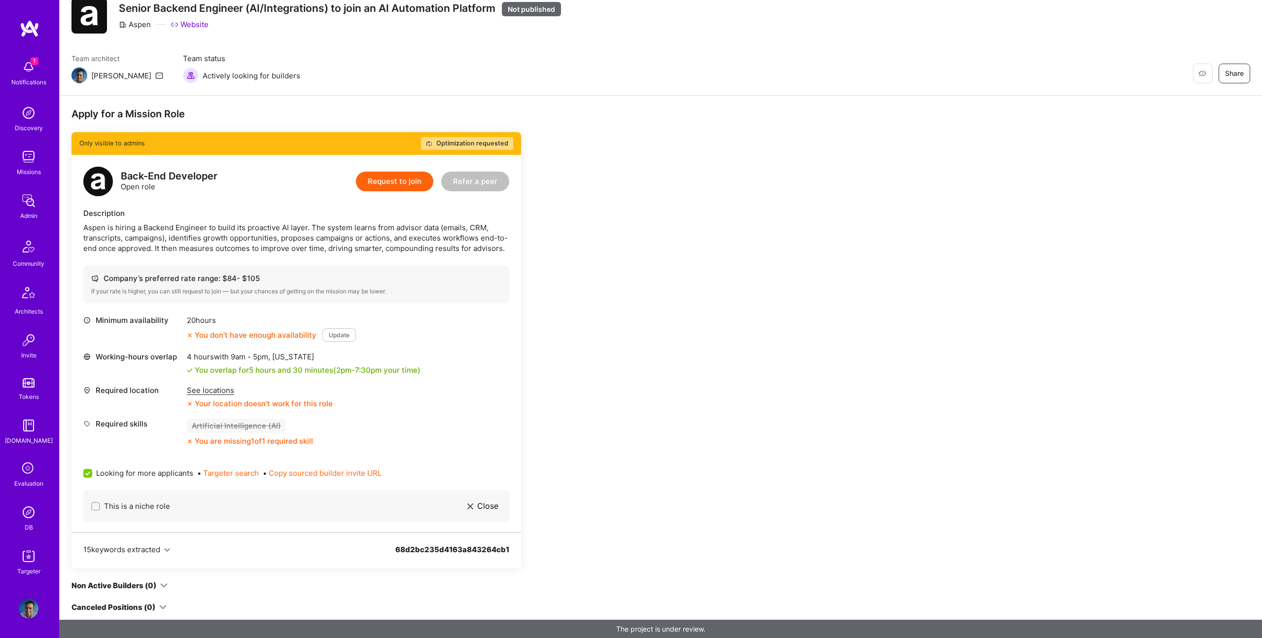
drag, startPoint x: 205, startPoint y: 170, endPoint x: 103, endPoint y: 175, distance: 102.6
click at [197, 171] on div "Back-End Developer" at bounding box center [169, 176] width 97 height 10
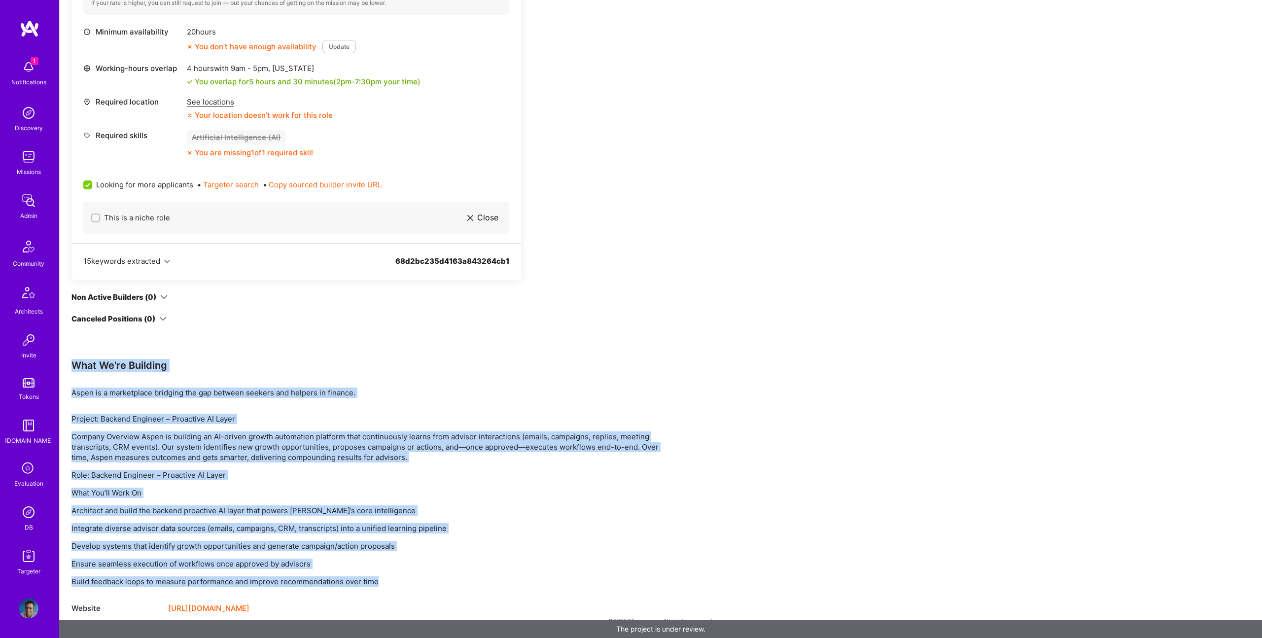
drag, startPoint x: 71, startPoint y: 363, endPoint x: 472, endPoint y: 577, distance: 454.2
click at [472, 577] on div "Apply for a Mission Role Only visible to admins Optimization requested Back-End…" at bounding box center [366, 216] width 591 height 795
copy div "What We're Building Aspen is a marketplace bridging the gap between seekers and…"
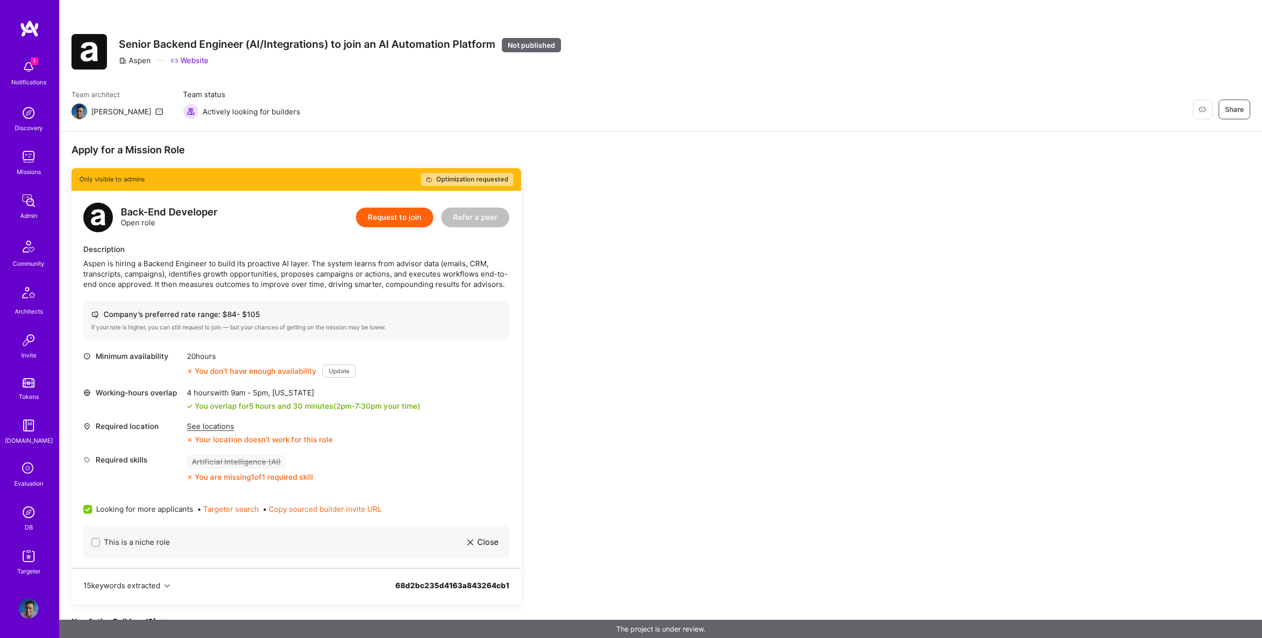
scroll to position [0, 0]
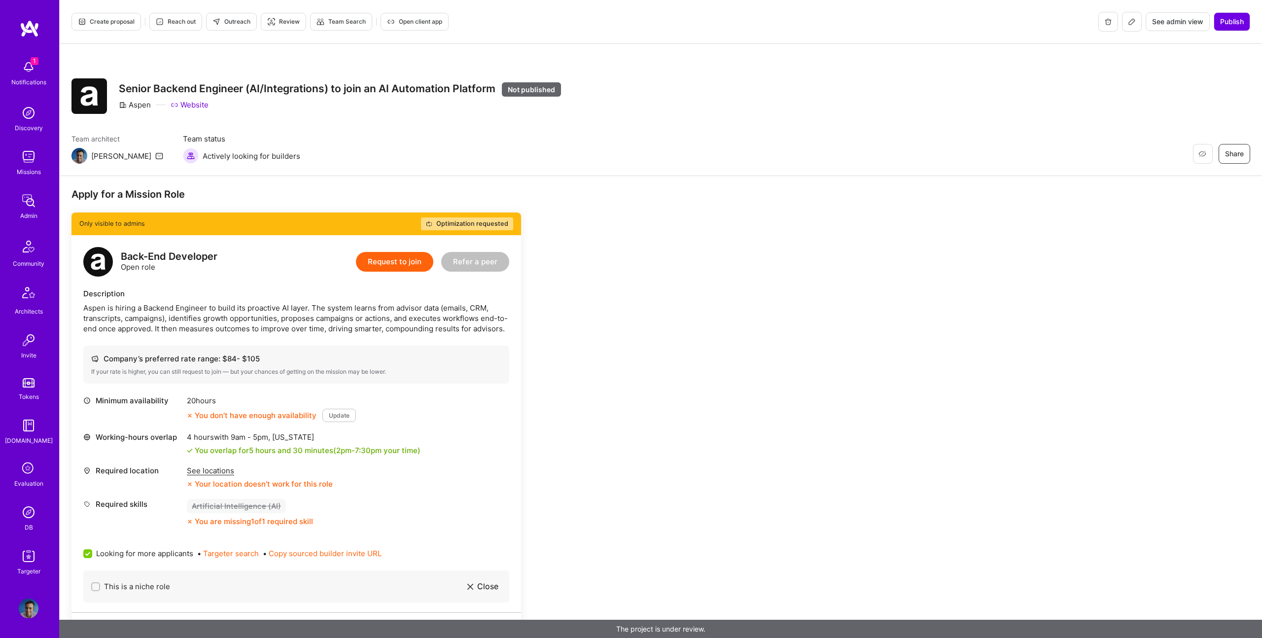
click at [177, 311] on div "Aspen is hiring a Backend Engineer to build its proactive AI layer. The system …" at bounding box center [296, 318] width 426 height 31
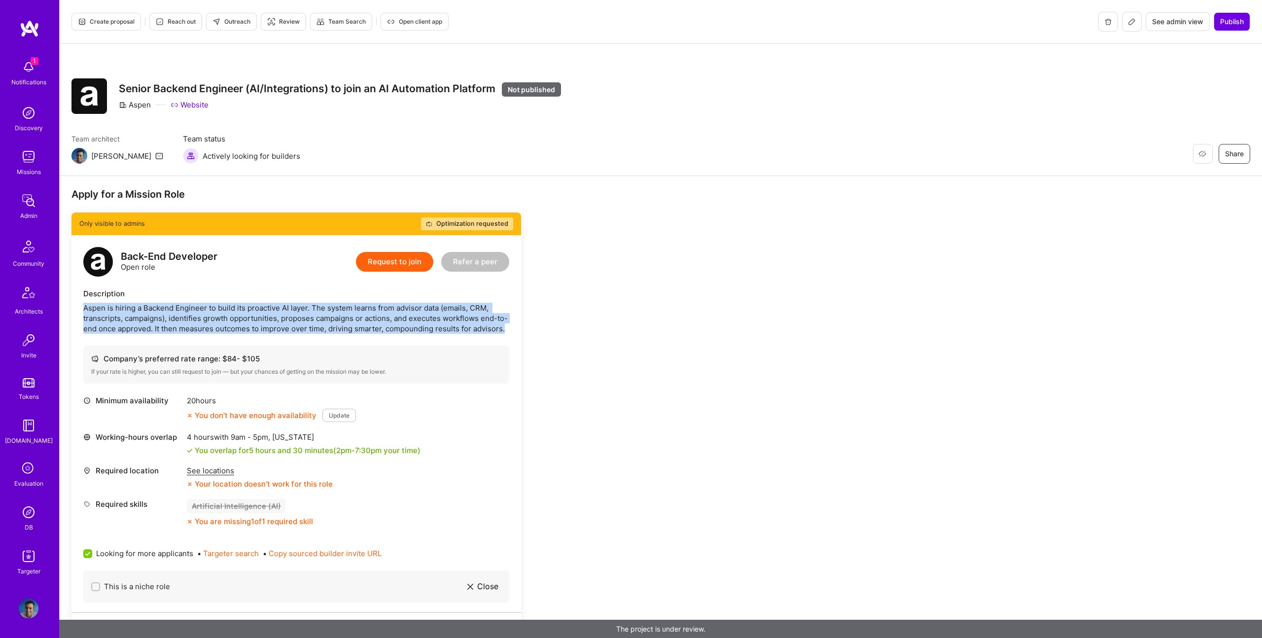
drag, startPoint x: 177, startPoint y: 311, endPoint x: 1049, endPoint y: 365, distance: 873.9
click at [177, 311] on div "Aspen is hiring a Backend Engineer to build its proactive AI layer. The system …" at bounding box center [296, 318] width 426 height 31
copy div "Aspen is hiring a Backend Engineer to build its proactive AI layer. The system …"
click at [1126, 19] on button at bounding box center [1132, 22] width 20 height 20
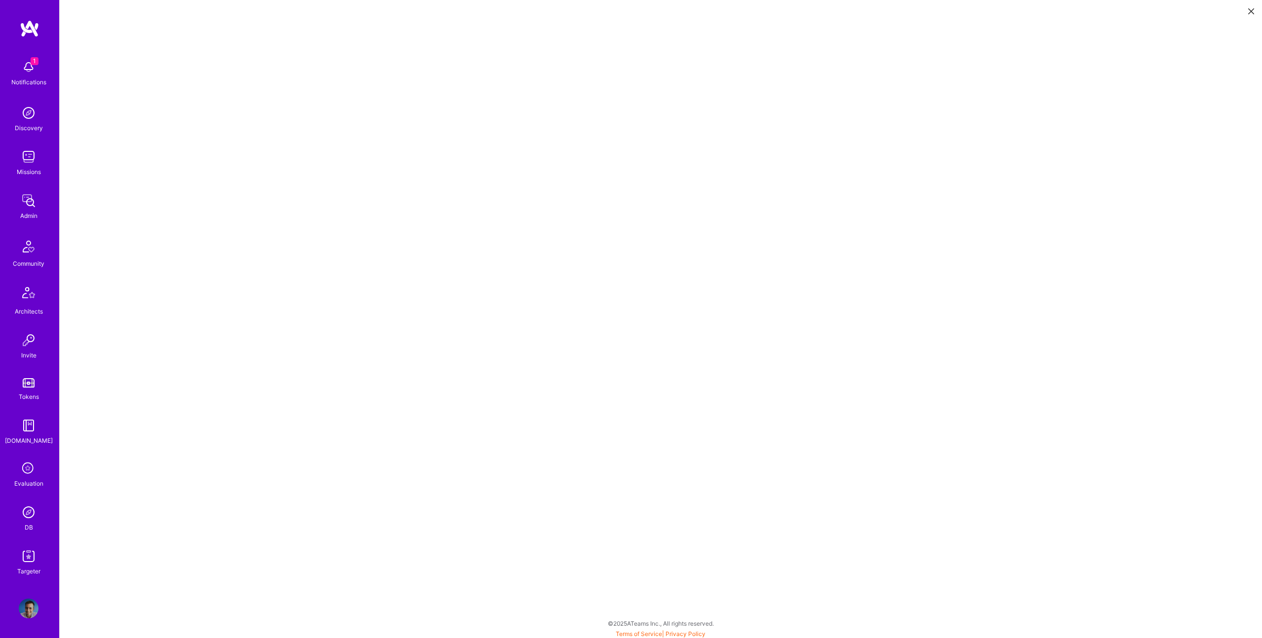
click at [1253, 14] on icon at bounding box center [1251, 11] width 6 height 6
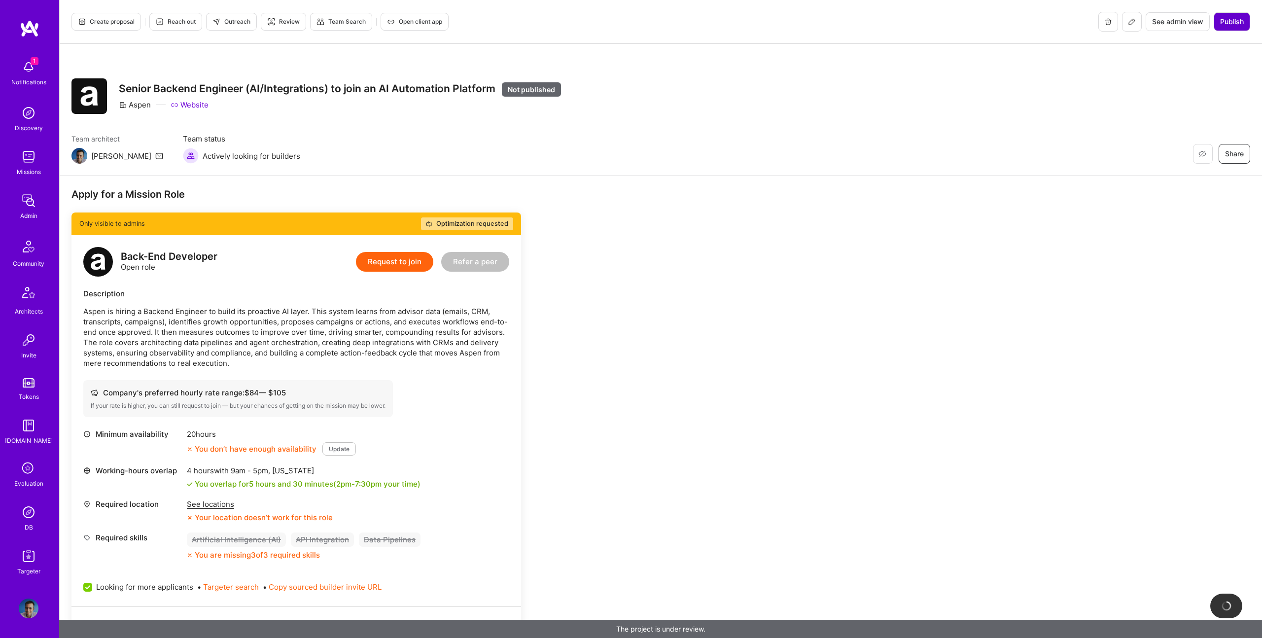
click at [1232, 21] on span "Publish" at bounding box center [1232, 22] width 24 height 10
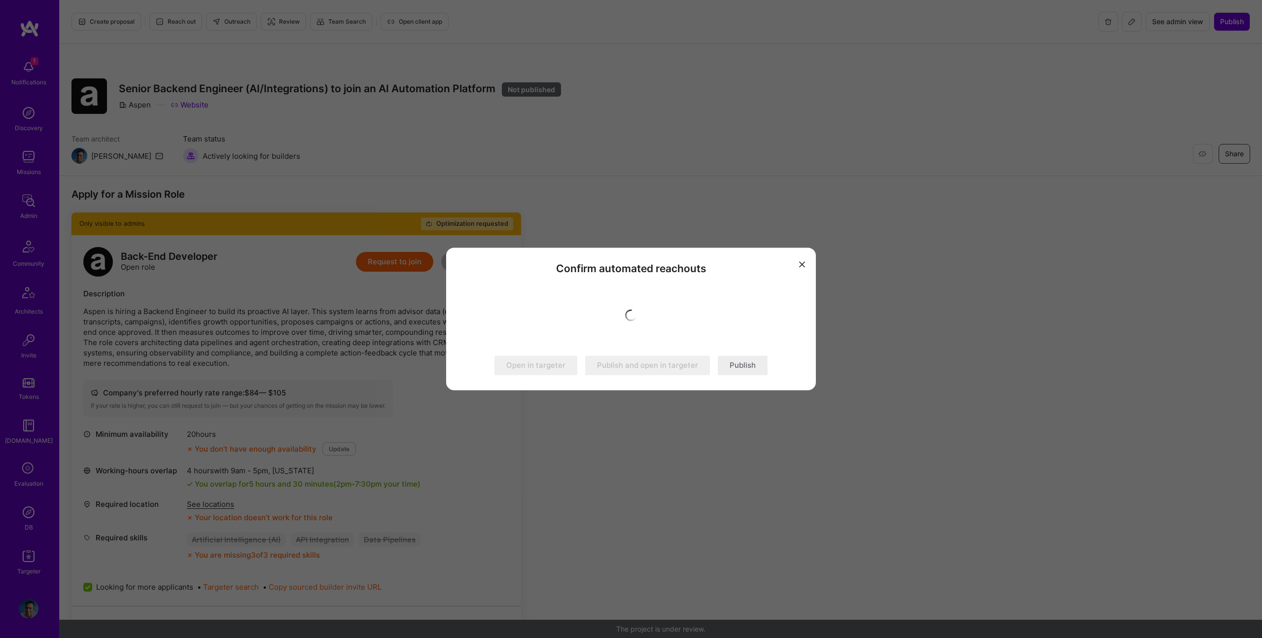
click at [753, 362] on button "Publish" at bounding box center [743, 366] width 50 height 20
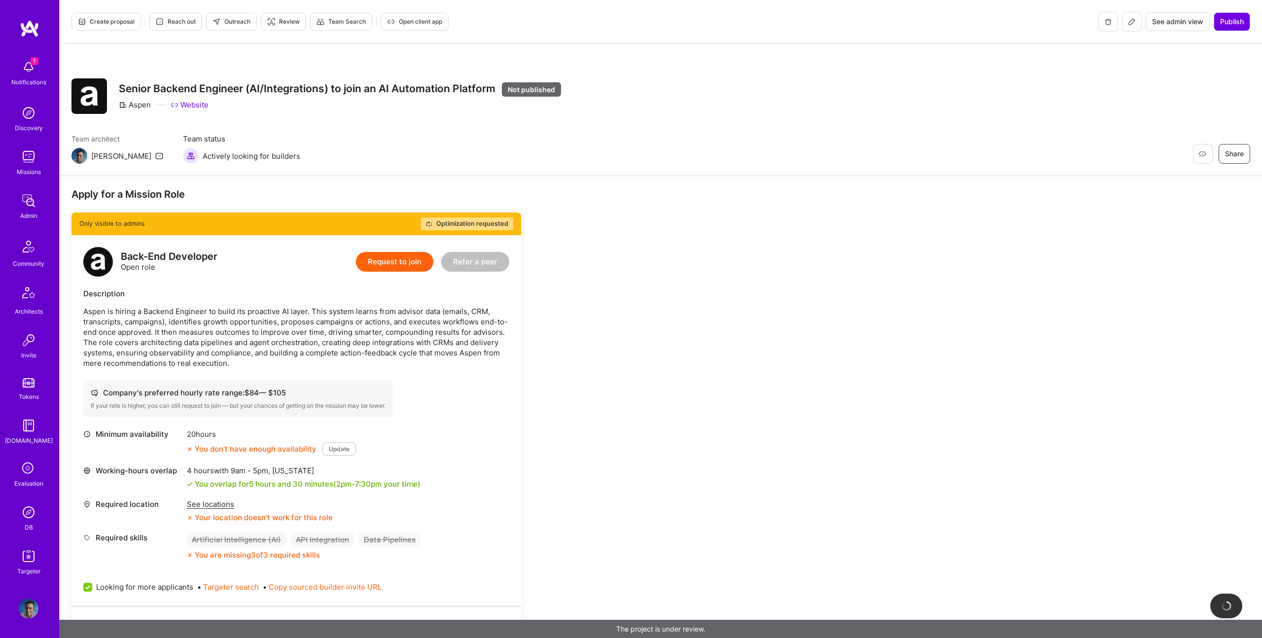
click at [315, 261] on div "Back-End Developer Open role Request to join Refer a peer" at bounding box center [296, 262] width 426 height 30
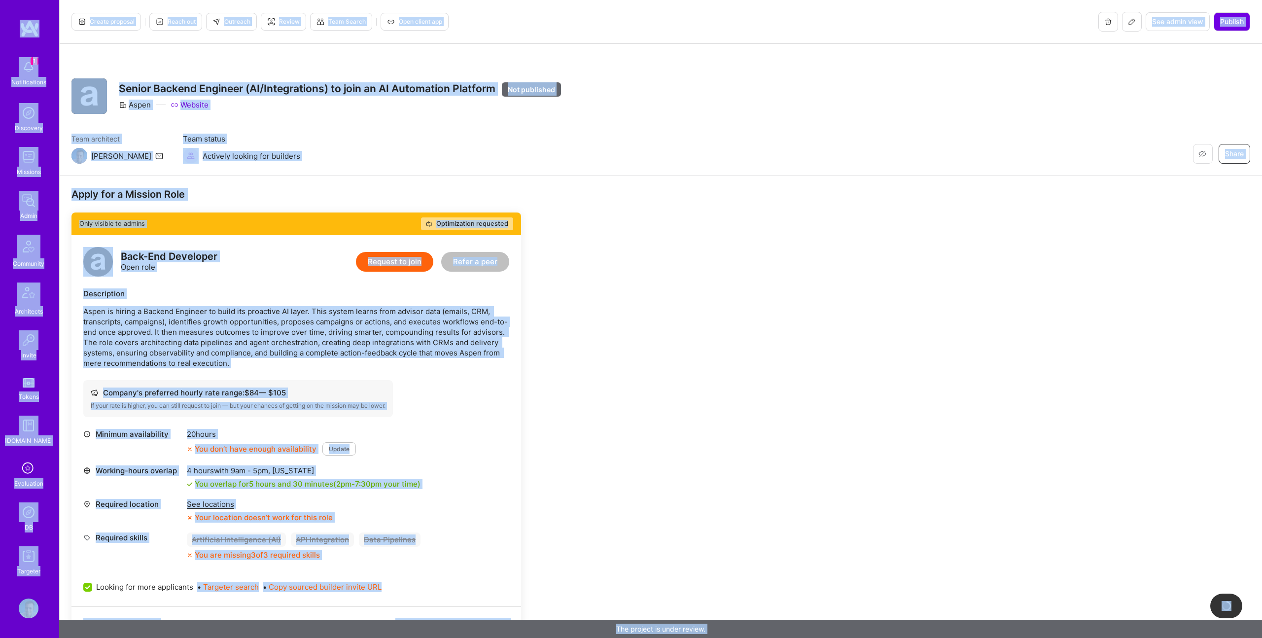
copy body "1 Notifications Discovery Missions Admin Community Architects Invite Tokens A.G…"
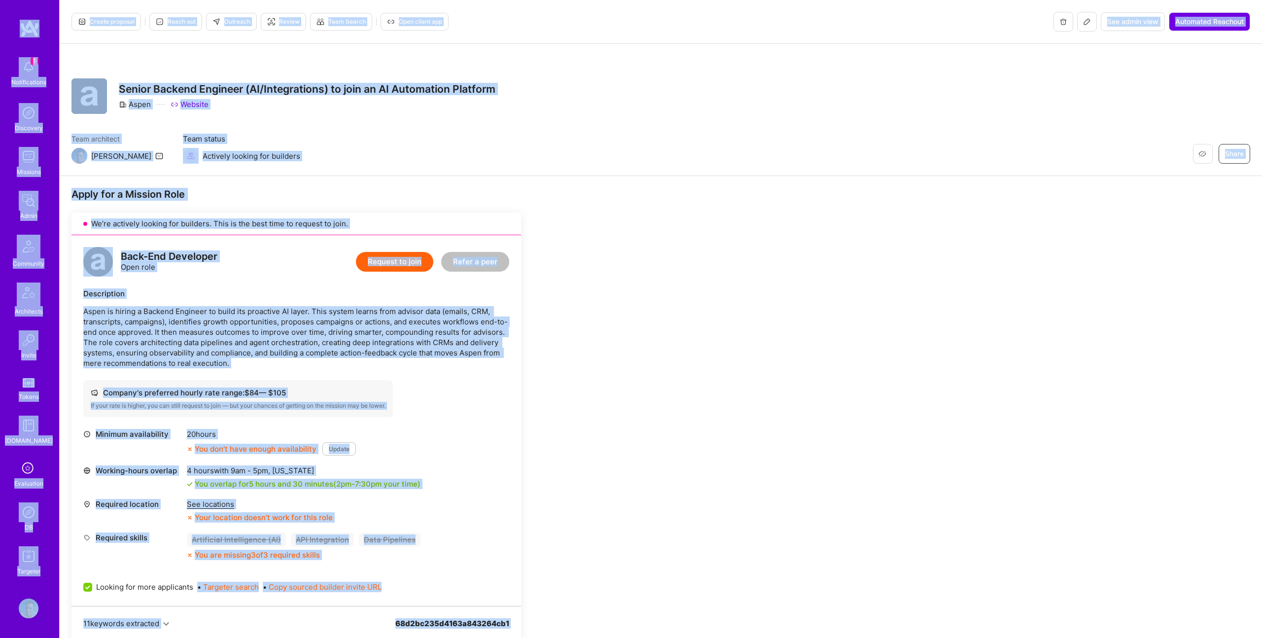
click at [240, 24] on span "Outreach" at bounding box center [231, 21] width 38 height 9
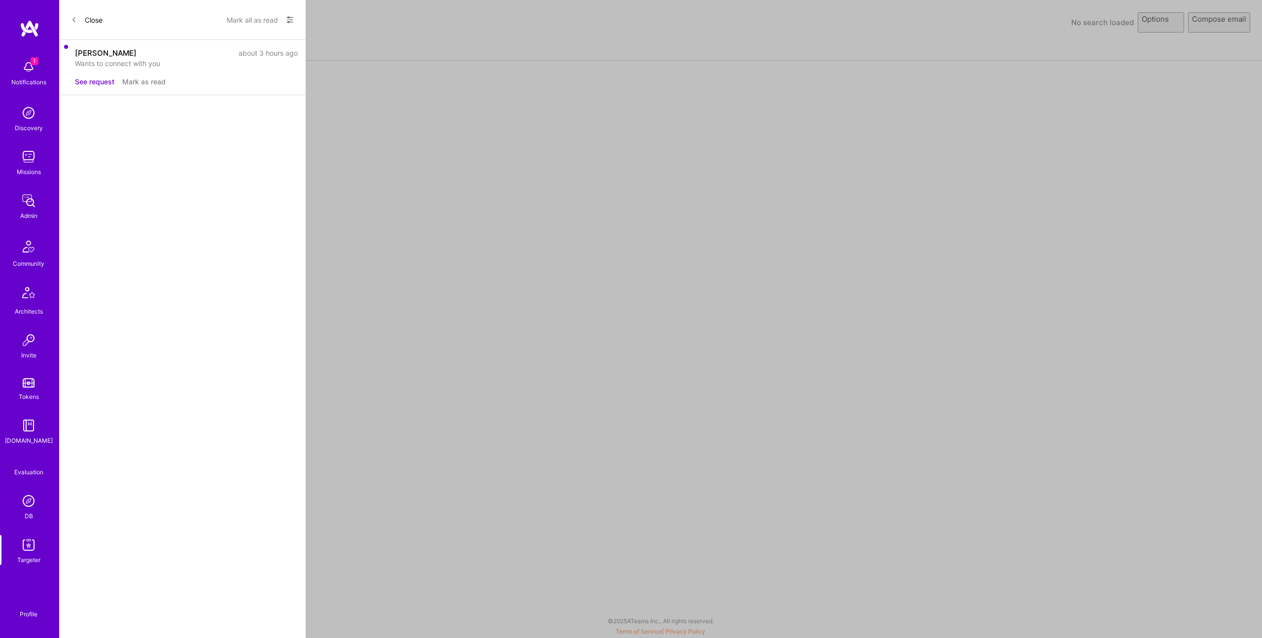
select select "rich-reachout"
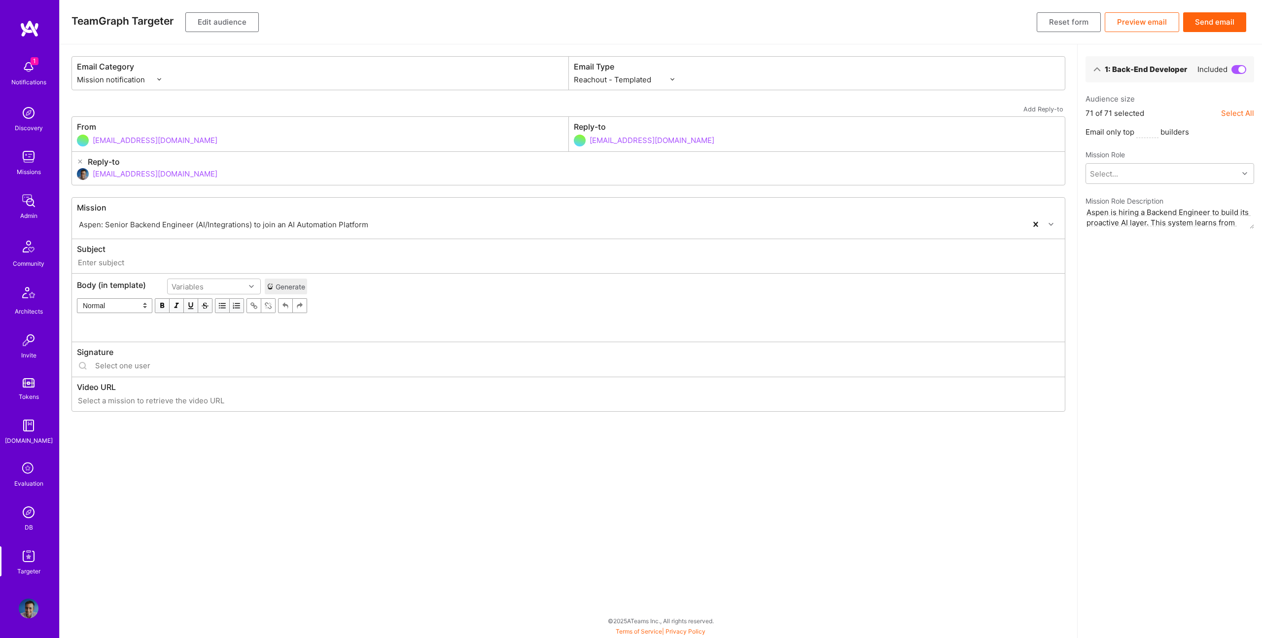
type input "[DOMAIN_NAME] // Aspen: Senior Backend Engineer (AI/Integrations) to join an AI…"
type input "[EMAIL_ADDRESS][DOMAIN_NAME]"
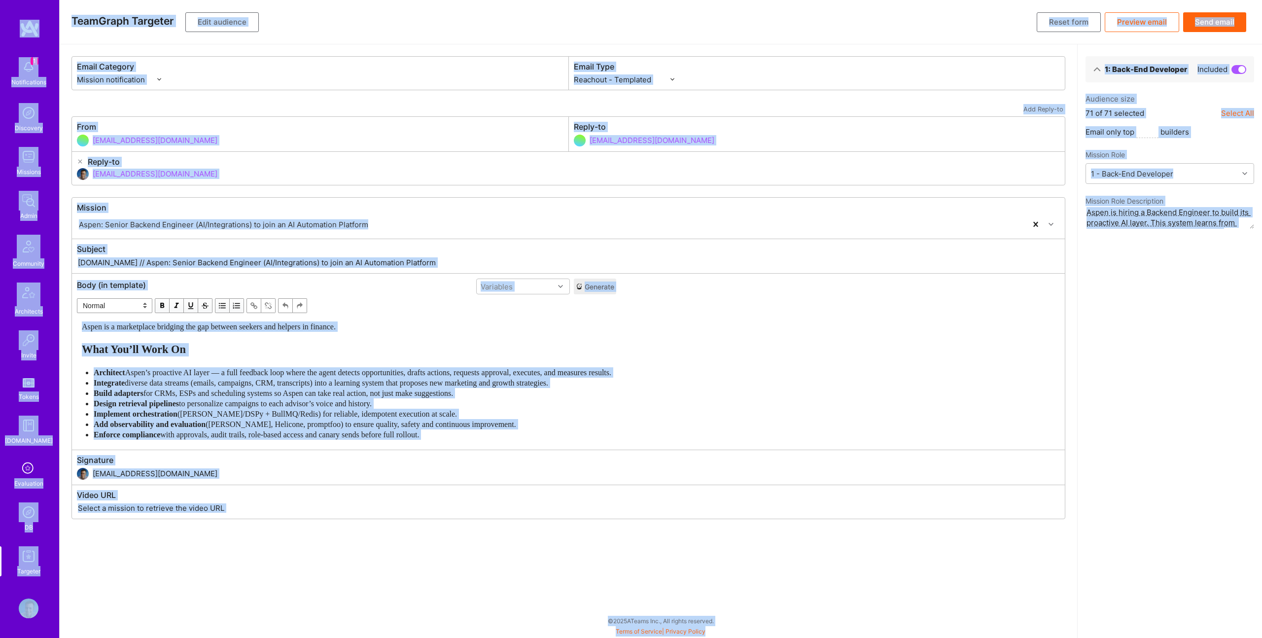
click at [337, 356] on div "Aspen is a marketplace bridging the gap between seekers and helpers in finance.…" at bounding box center [346, 380] width 529 height 118
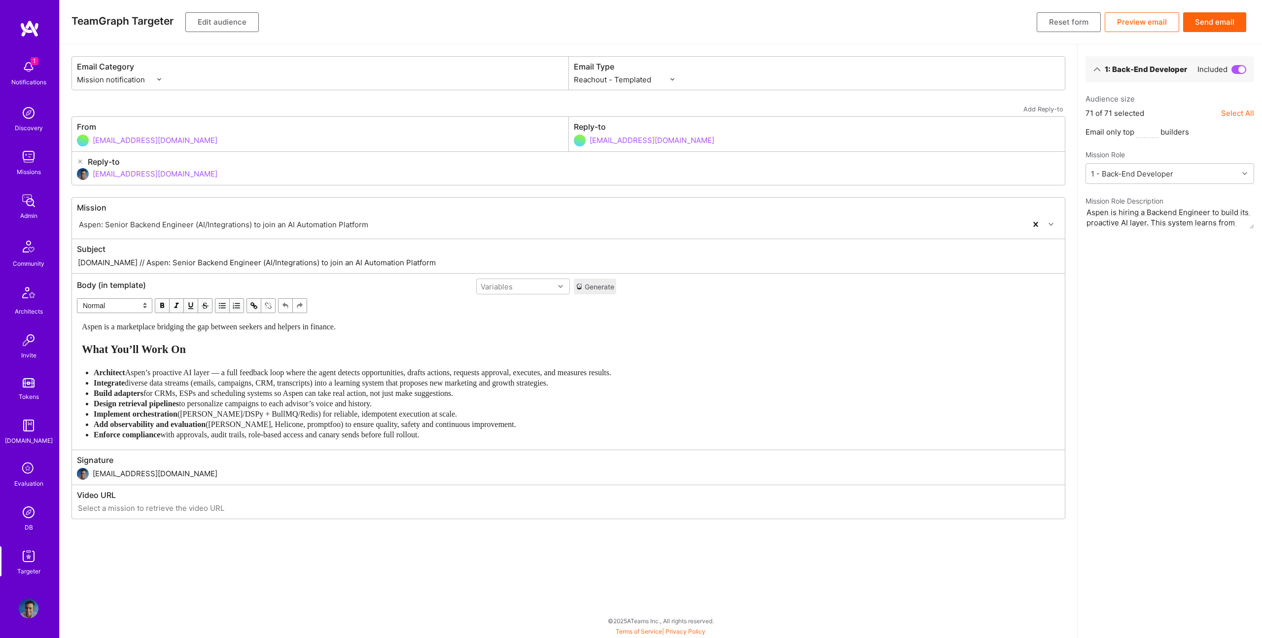
click at [332, 346] on div "What You’ll Work On" at bounding box center [346, 349] width 529 height 13
select select "unstyled"
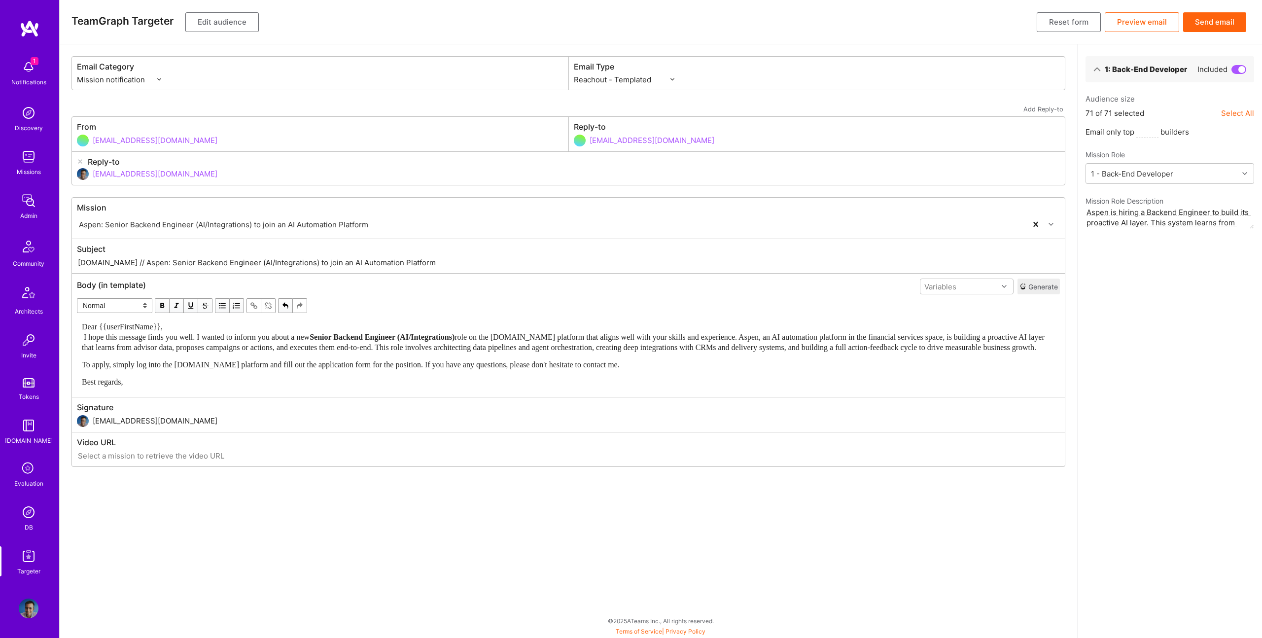
click at [222, 324] on div "Dear {{userFirstName}}, I hope this message finds you well. I wanted to inform …" at bounding box center [568, 336] width 973 height 31
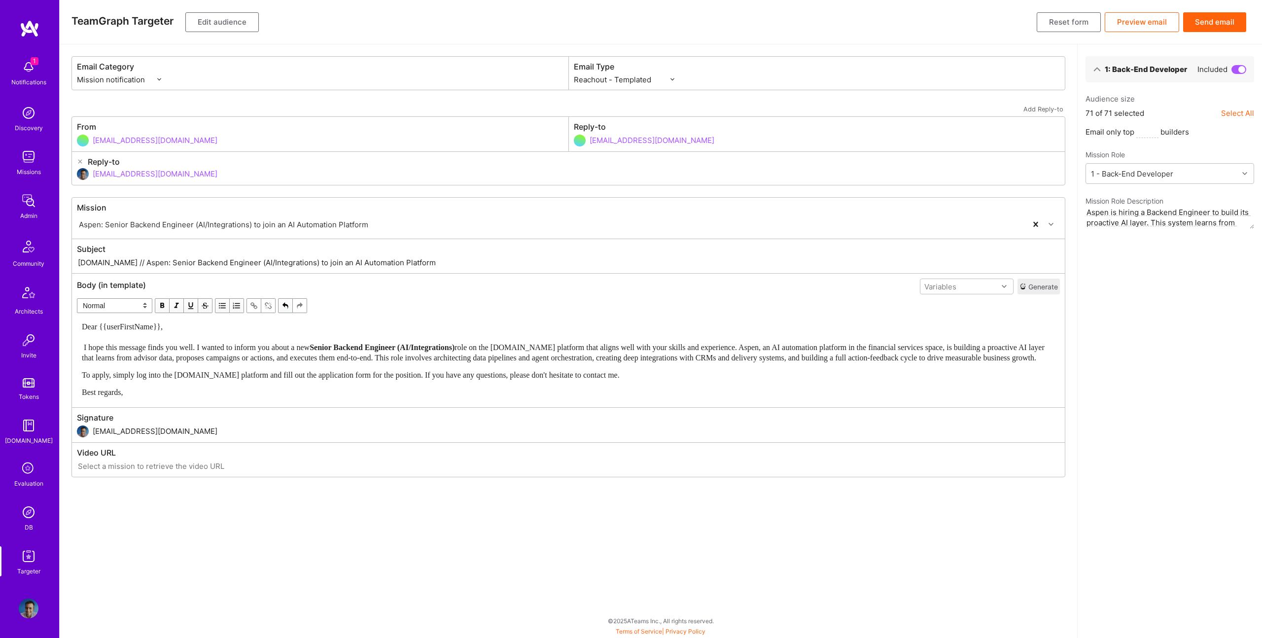
drag, startPoint x: 112, startPoint y: 260, endPoint x: 579, endPoint y: 269, distance: 466.8
click at [579, 269] on div "Subject [DOMAIN_NAME] // Aspen: Senior Backend Engineer (AI/Integrations) to jo…" at bounding box center [568, 256] width 992 height 34
paste input "Senior Backend Engineer (AI/Integrations) with [PERSON_NAME]"
type input "[DOMAIN_NAME] // Senior Backend Engineer (AI/Integrations) with [PERSON_NAME]"
click at [227, 25] on button "Edit audience" at bounding box center [221, 22] width 73 height 20
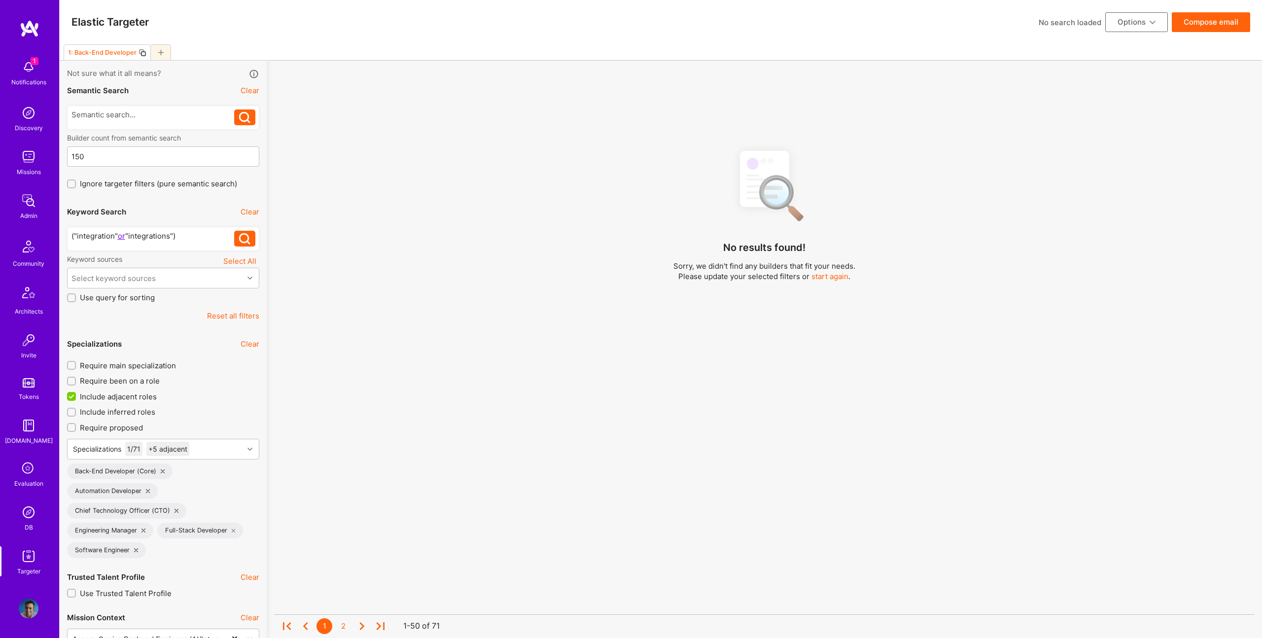
click at [192, 239] on div "("integration" or "integrations")" at bounding box center [152, 236] width 163 height 10
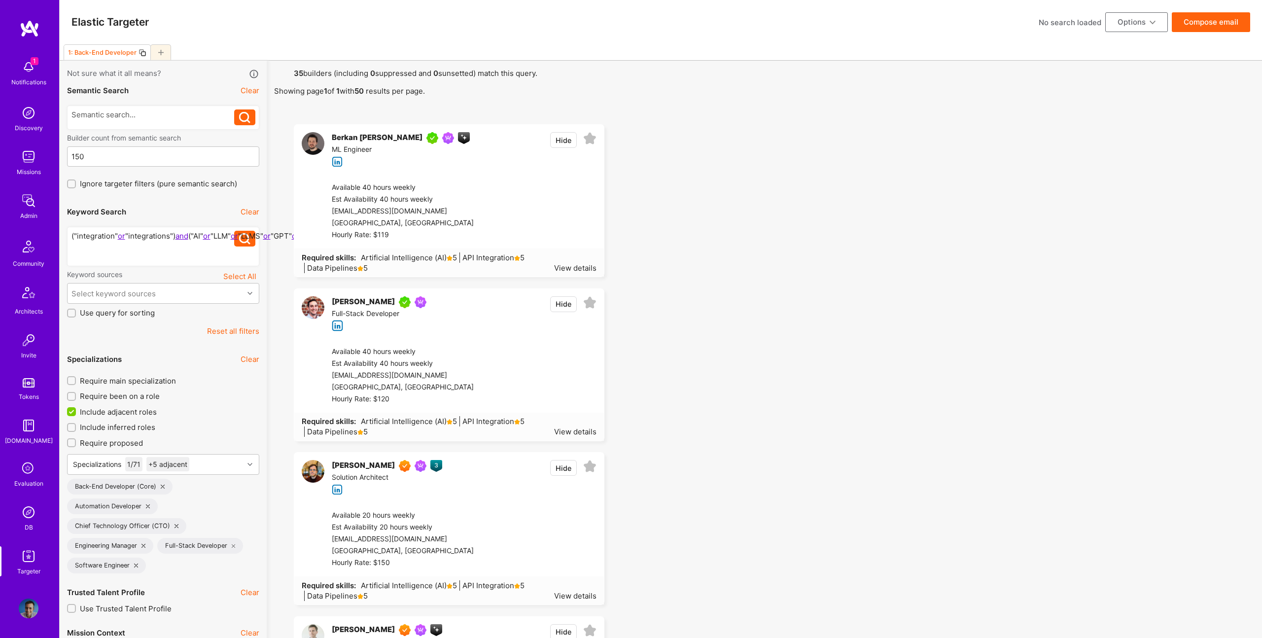
drag, startPoint x: 105, startPoint y: 252, endPoint x: 165, endPoint y: 244, distance: 59.7
click at [106, 252] on div "("integration" or "integrations") and ("AI" or "LLM" or "LLMS" or "GPT" or "OPE…" at bounding box center [152, 246] width 163 height 31
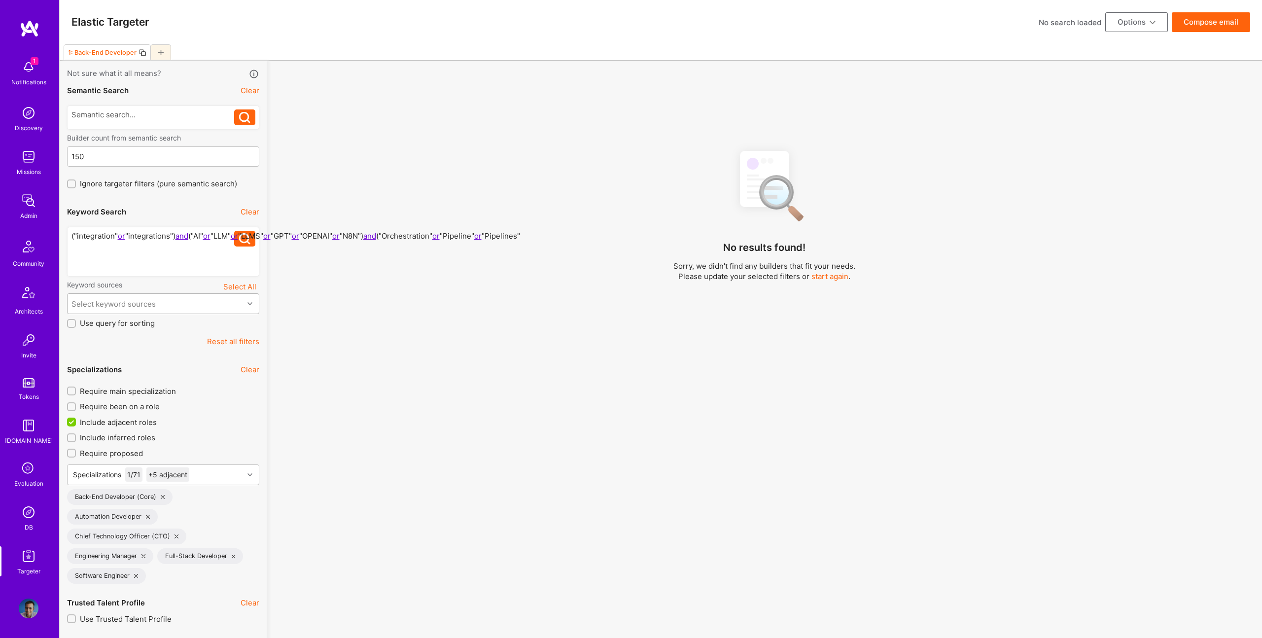
click at [152, 307] on div "Select keyword sources" at bounding box center [113, 304] width 84 height 10
drag, startPoint x: 123, startPoint y: 277, endPoint x: 112, endPoint y: 266, distance: 15.7
click at [122, 276] on div "("integration" or "integrations") and ("AI" or "LLM" or "LLMS" or "GPT" or "OPE…" at bounding box center [163, 251] width 192 height 57
click at [111, 264] on div "("integration" or "integrations") and ("AI" or "LLM" or "LLMS" or "GPT" or "OPE…" at bounding box center [152, 251] width 163 height 41
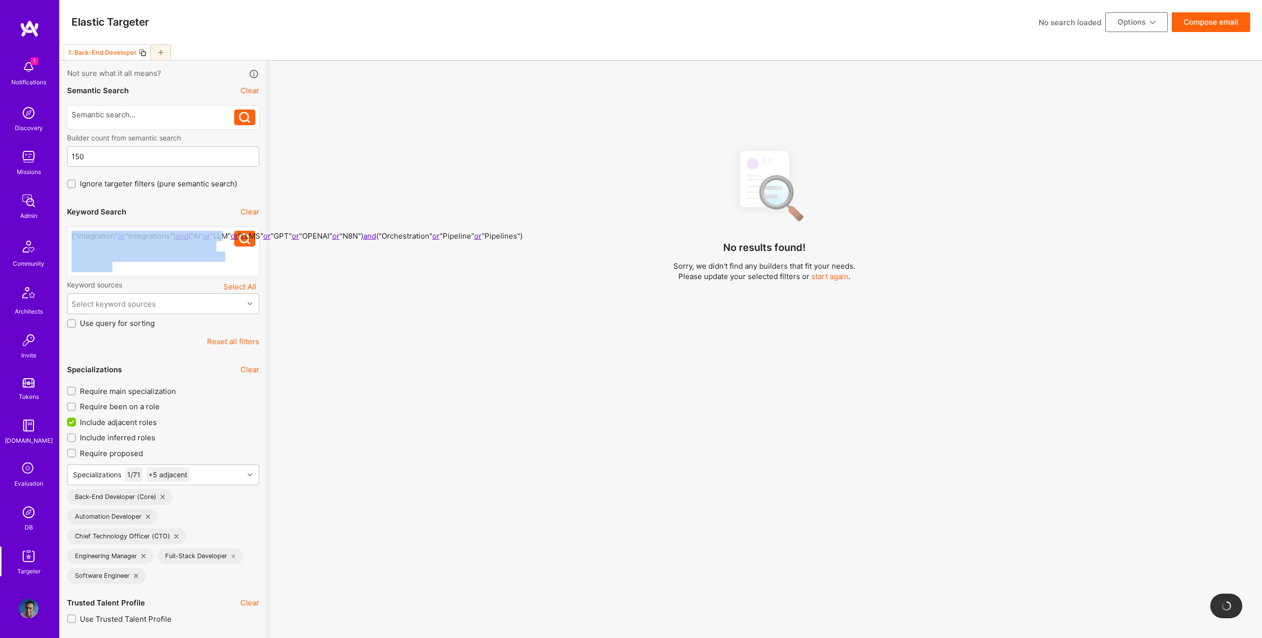
scroll to position [7, 0]
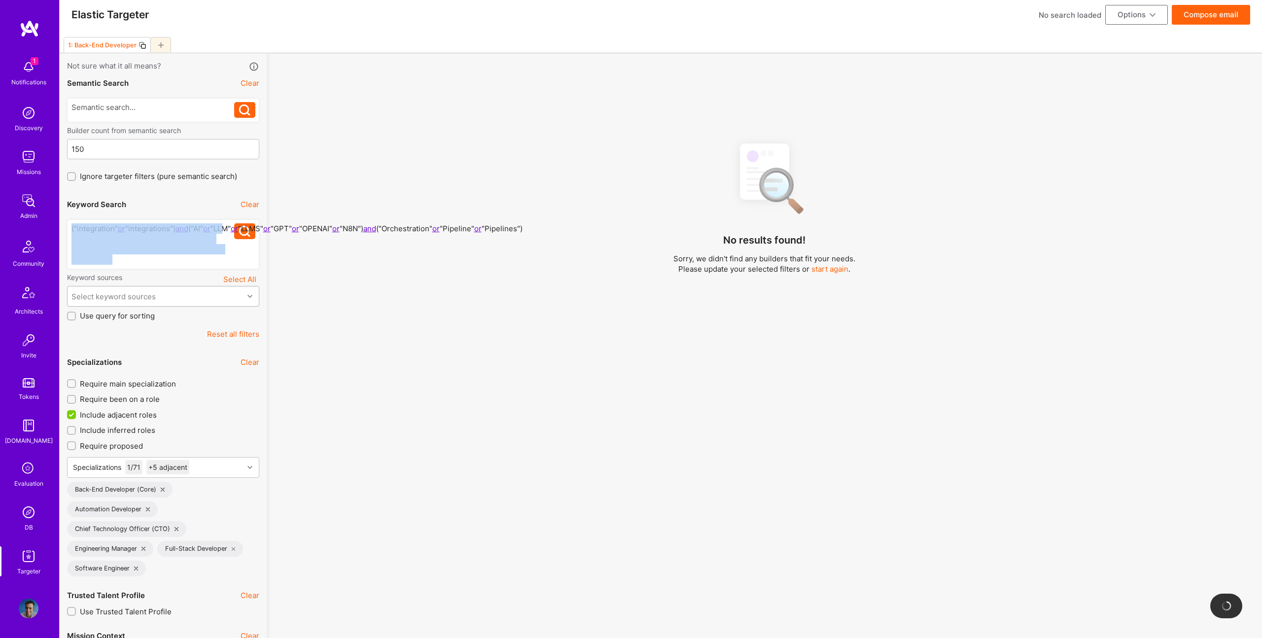
copy div "("integration" or "integrations") and ("AI" or "LLM" or "LLMS" or "GPT" or "OPE…"
click at [166, 295] on div "Select keyword sources" at bounding box center [156, 296] width 176 height 20
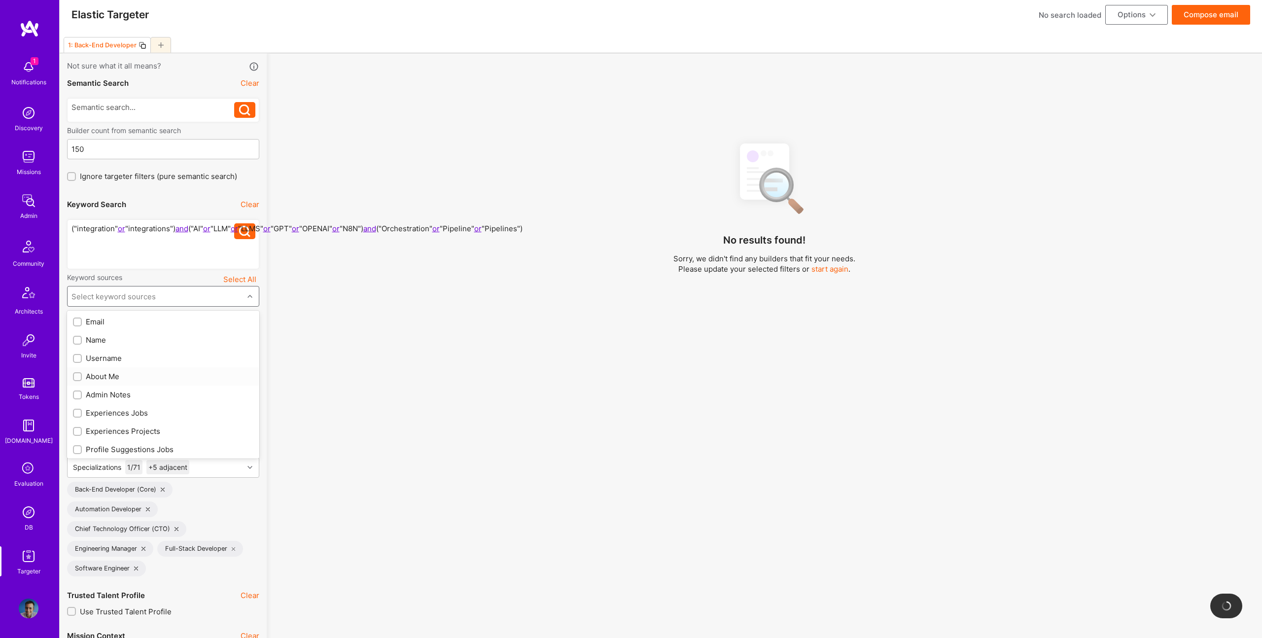
click at [107, 375] on div "About Me" at bounding box center [163, 376] width 180 height 10
checkbox input "true"
drag, startPoint x: 133, startPoint y: 412, endPoint x: 137, endPoint y: 432, distance: 19.5
click at [133, 412] on div "Experiences Jobs" at bounding box center [163, 413] width 180 height 10
checkbox input "true"
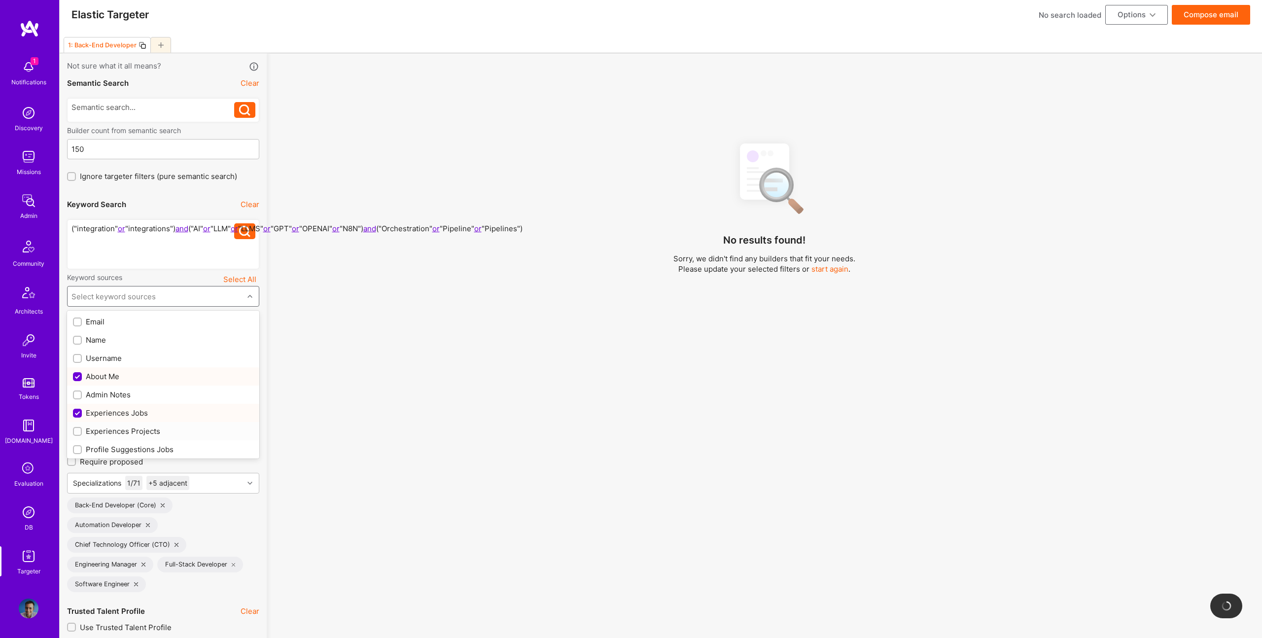
click at [136, 431] on div "Experiences Projects" at bounding box center [163, 431] width 180 height 10
checkbox input "true"
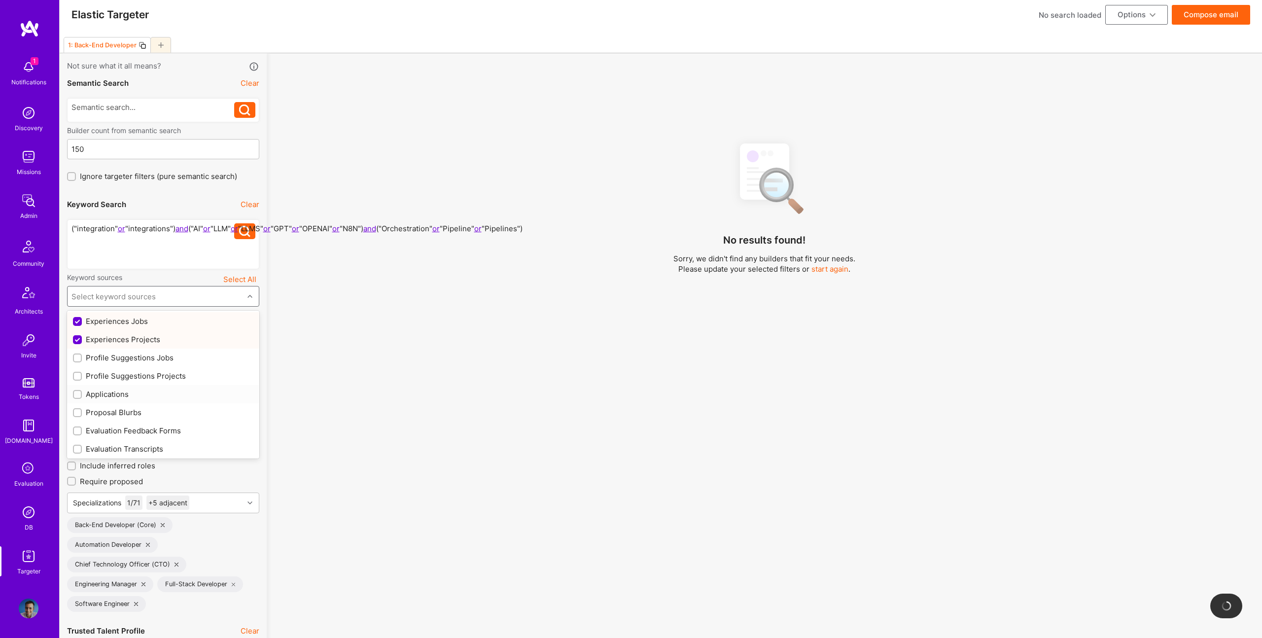
scroll to position [110, 0]
click at [143, 357] on div "Profile Suggestions Projects" at bounding box center [163, 357] width 180 height 10
click at [145, 339] on div "Profile Suggestions Jobs" at bounding box center [163, 339] width 180 height 10
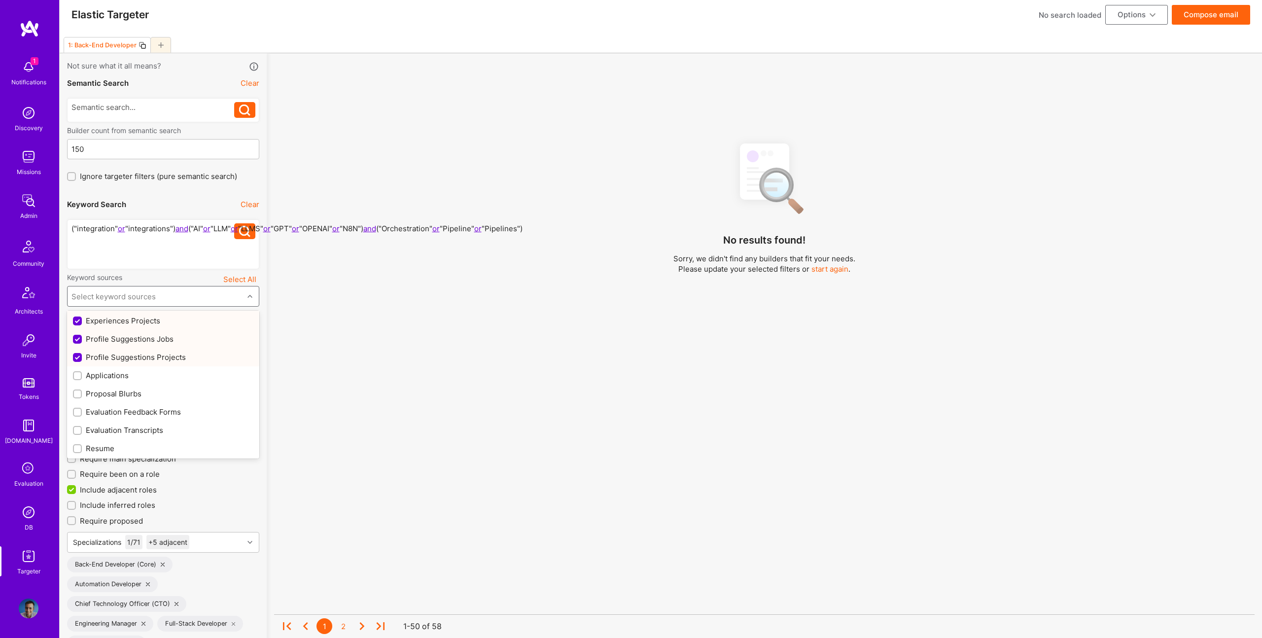
checkbox input "true"
click at [86, 434] on div "Resume" at bounding box center [163, 429] width 180 height 10
checkbox input "true"
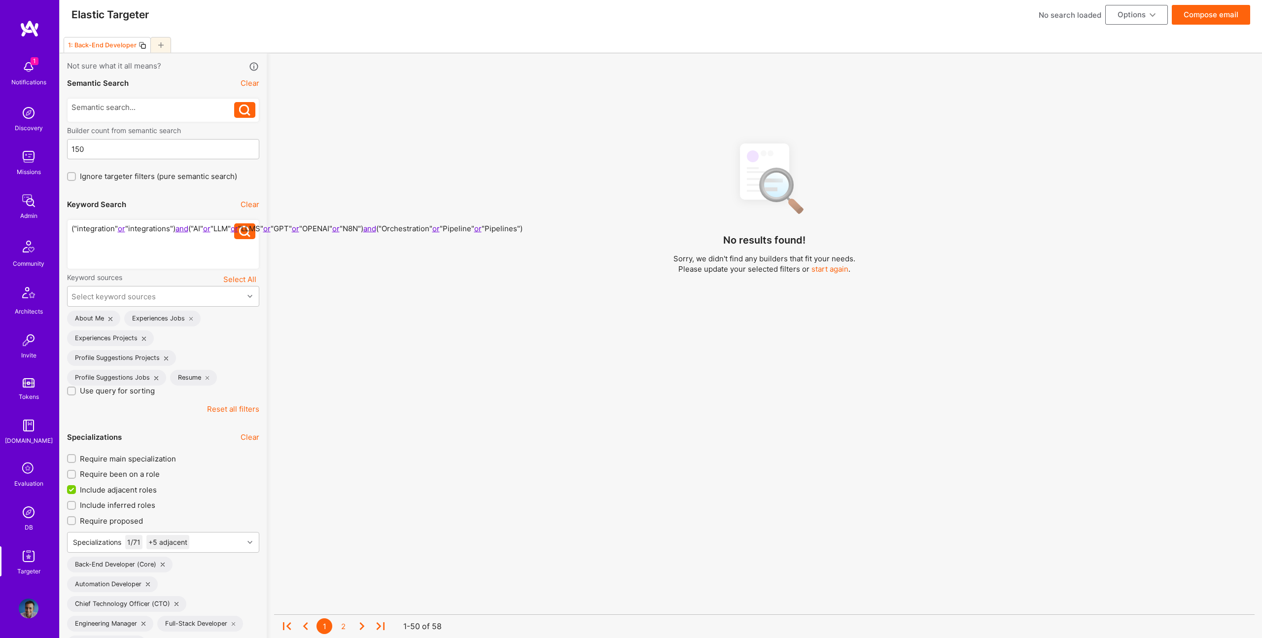
click at [383, 399] on div "No results found! Sorry, we didn't find any builders that fit your needs. Pleas…" at bounding box center [764, 390] width 980 height 510
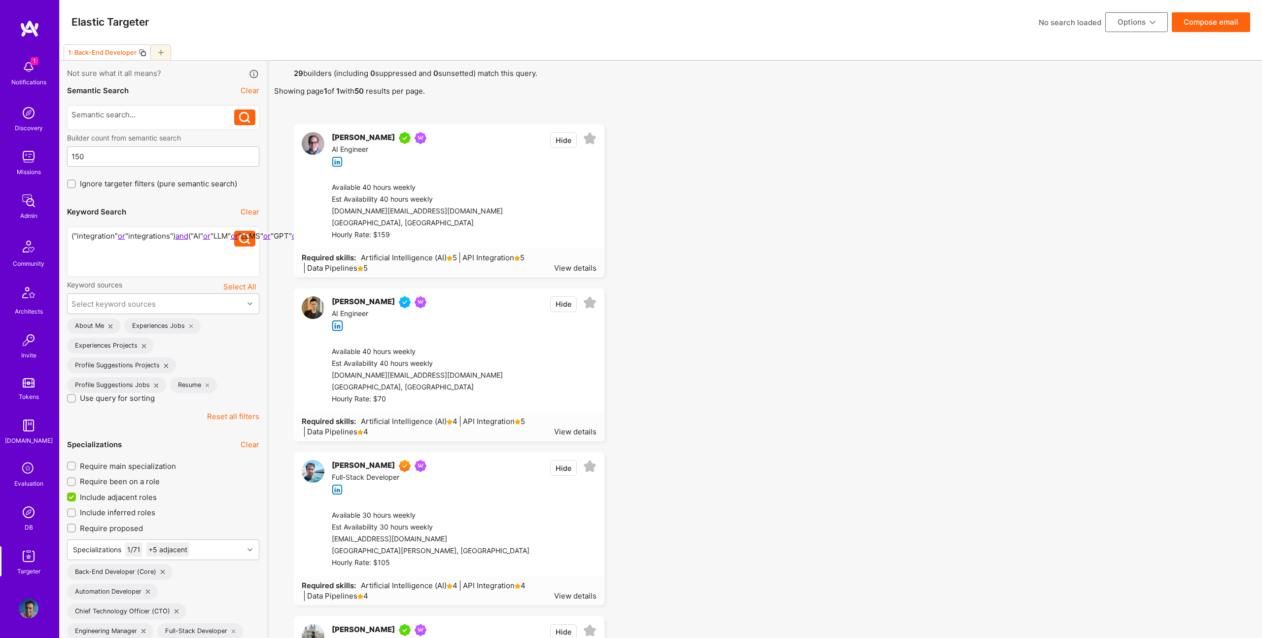
click at [545, 305] on div "[PERSON_NAME] AI Engineer Hide" at bounding box center [448, 314] width 309 height 50
click at [1203, 20] on button "Compose email" at bounding box center [1210, 22] width 78 height 20
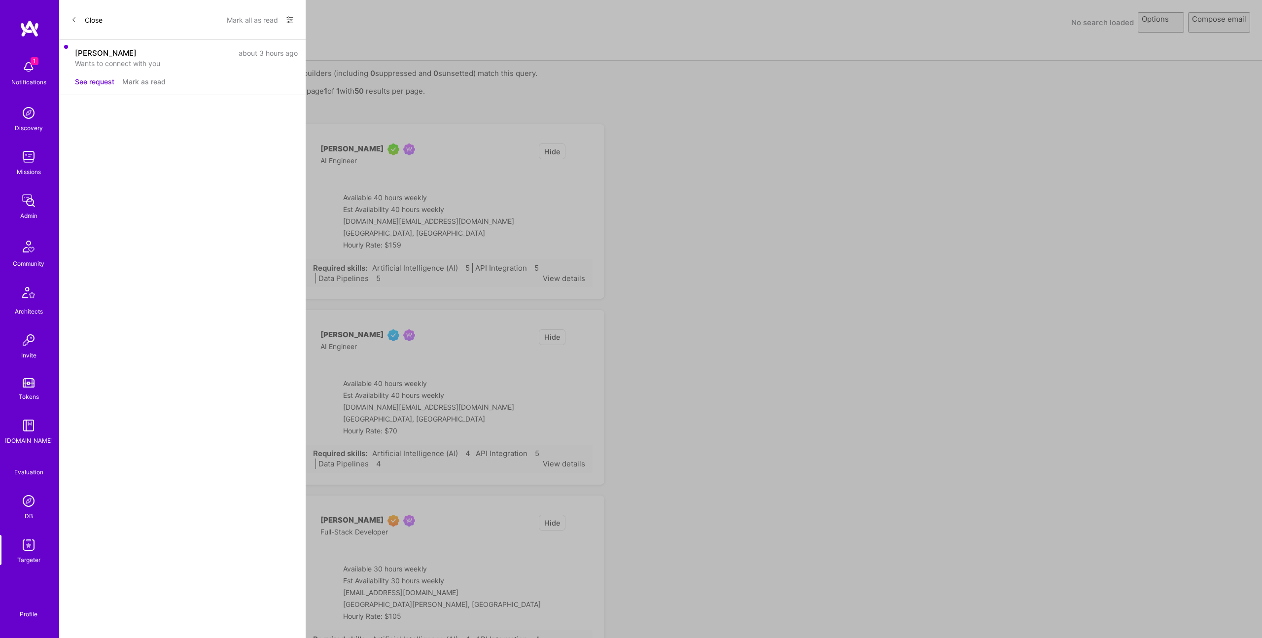
select select "rich-reachout"
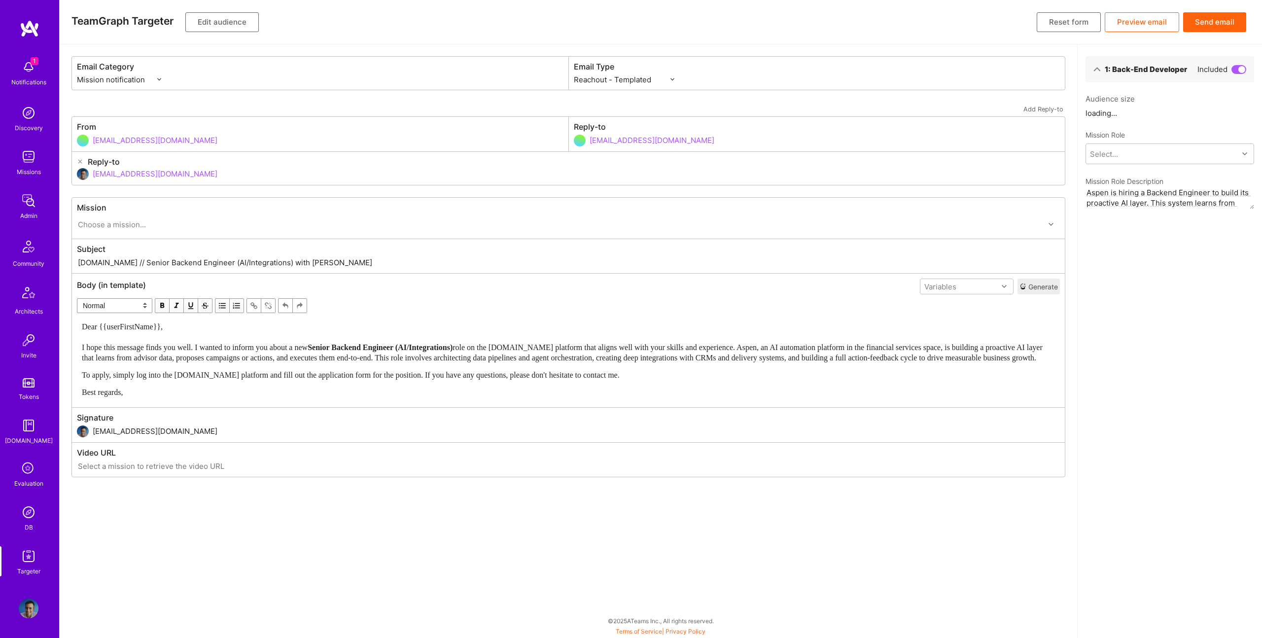
click at [359, 379] on span "To apply, simply log into the [DOMAIN_NAME] platform and fill out the applicati…" at bounding box center [351, 375] width 538 height 8
click at [380, 357] on span "role on the [DOMAIN_NAME] platform that aligns well with your skills and experi…" at bounding box center [563, 352] width 962 height 19
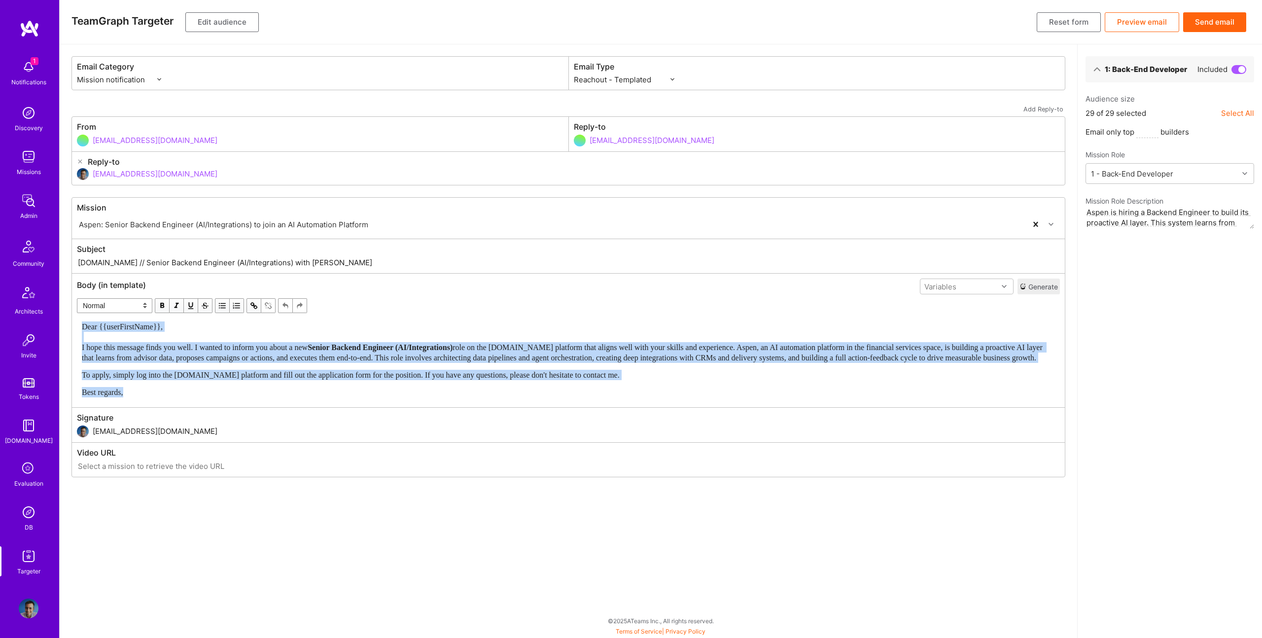
click at [487, 379] on span "To apply, simply log into the [DOMAIN_NAME] platform and fill out the applicati…" at bounding box center [351, 375] width 538 height 8
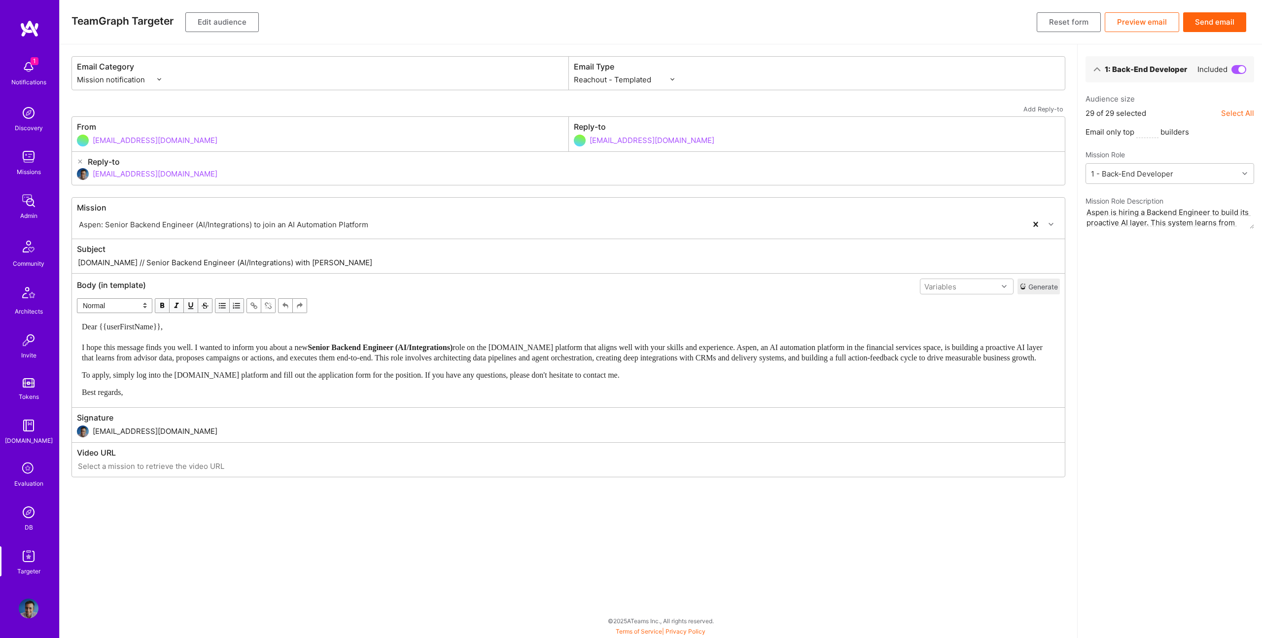
click at [466, 356] on span "role on the [DOMAIN_NAME] platform that aligns well with your skills and experi…" at bounding box center [563, 352] width 962 height 19
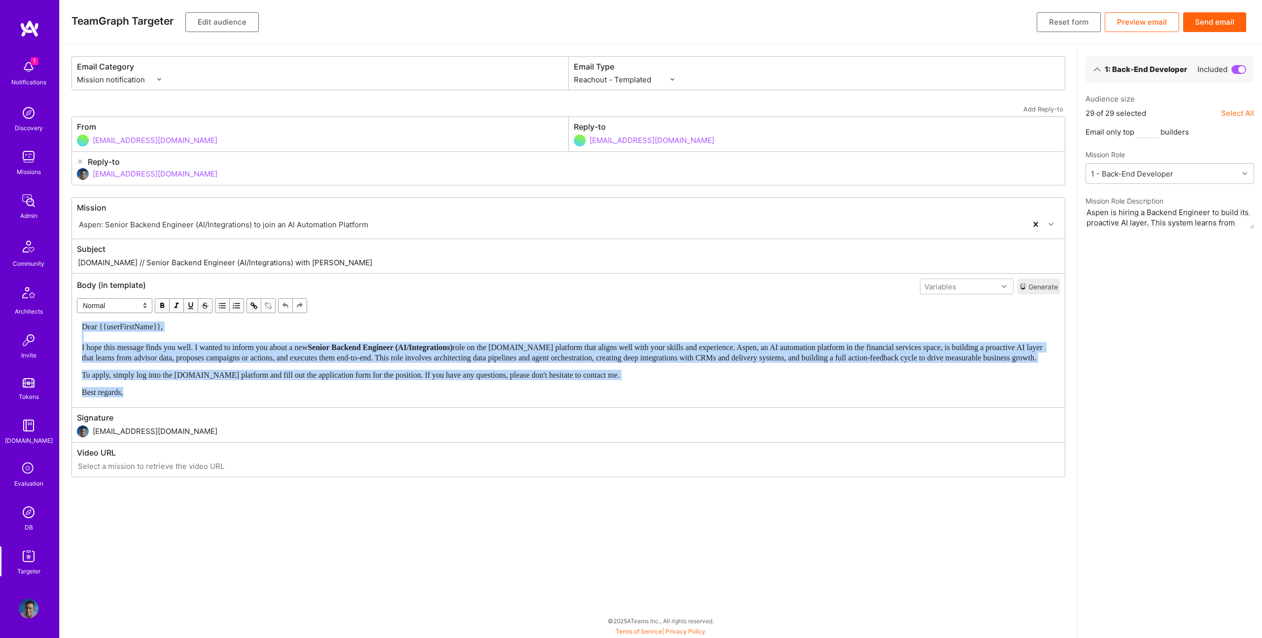
click at [165, 303] on span "button" at bounding box center [162, 305] width 11 height 11
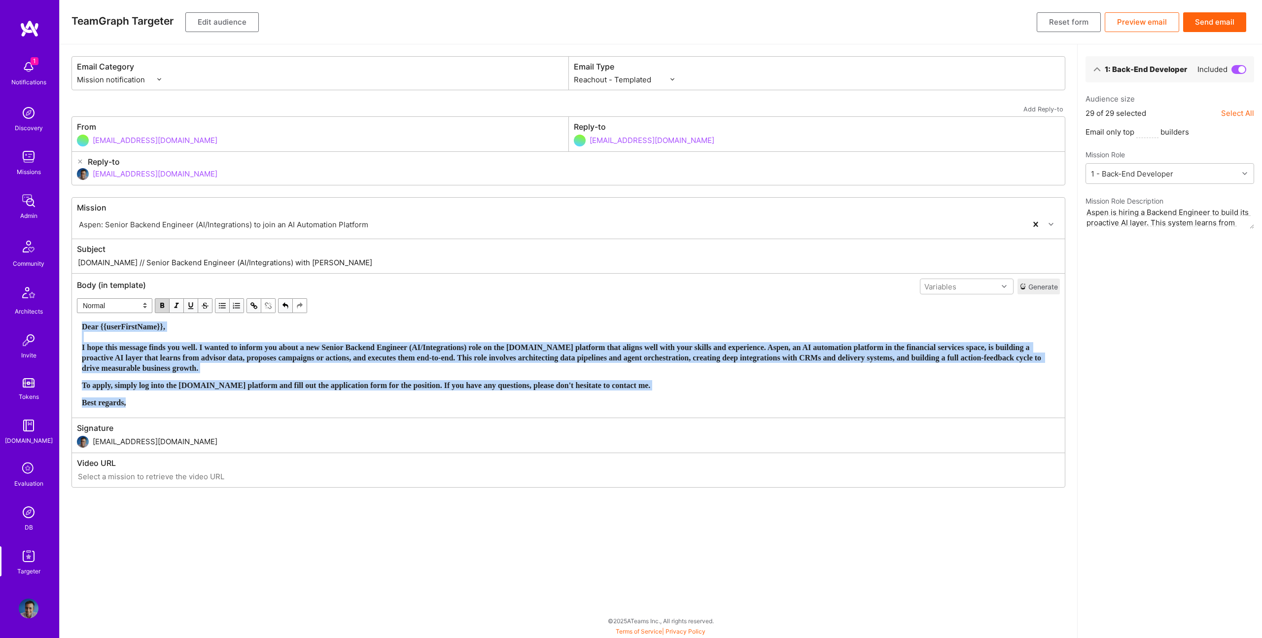
click at [165, 303] on span "button" at bounding box center [162, 305] width 11 height 11
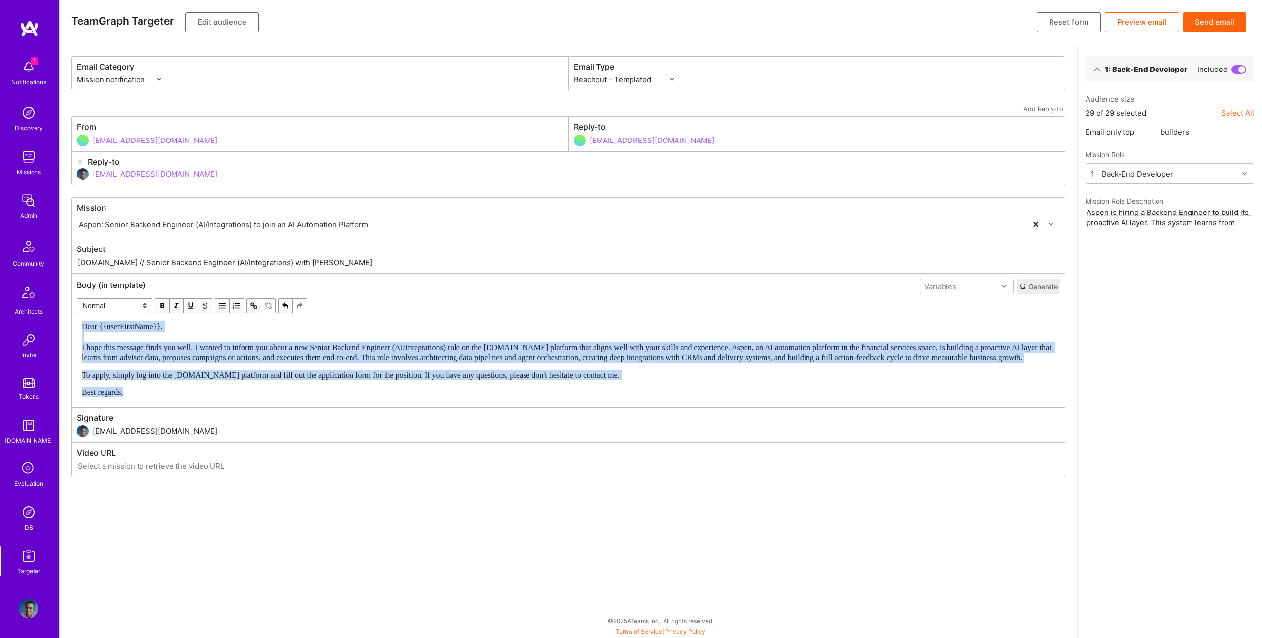
click at [1214, 23] on button "Send email" at bounding box center [1214, 22] width 63 height 20
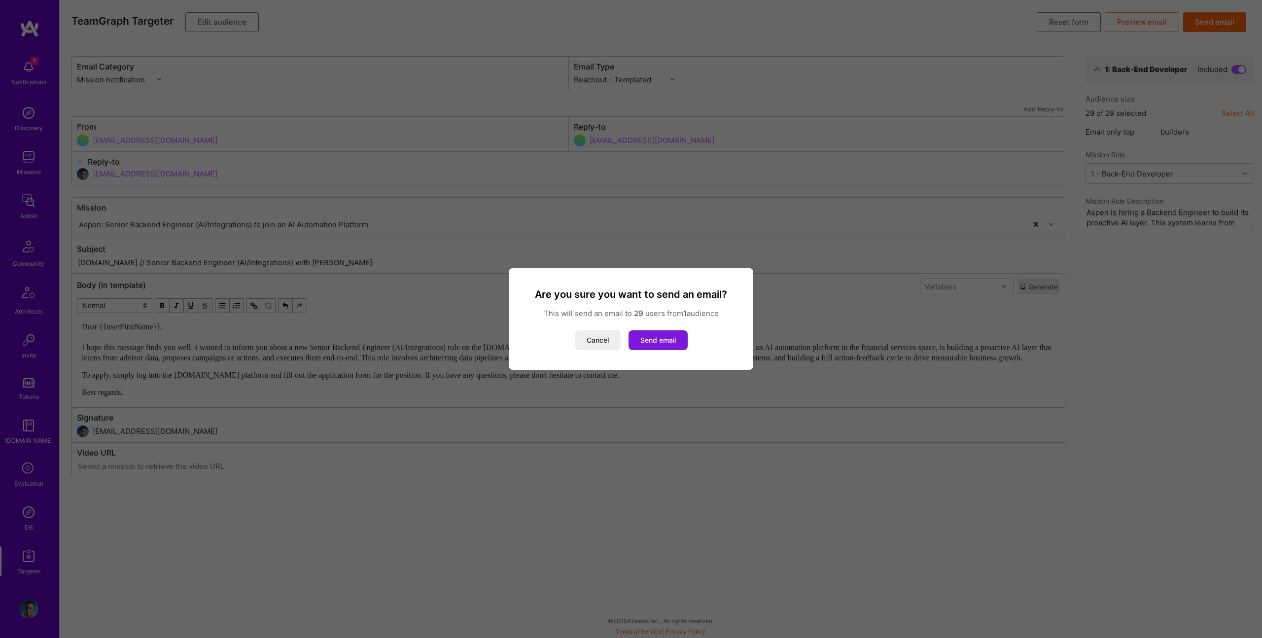
click at [660, 336] on button "Send email" at bounding box center [657, 340] width 59 height 20
